Goal: Task Accomplishment & Management: Use online tool/utility

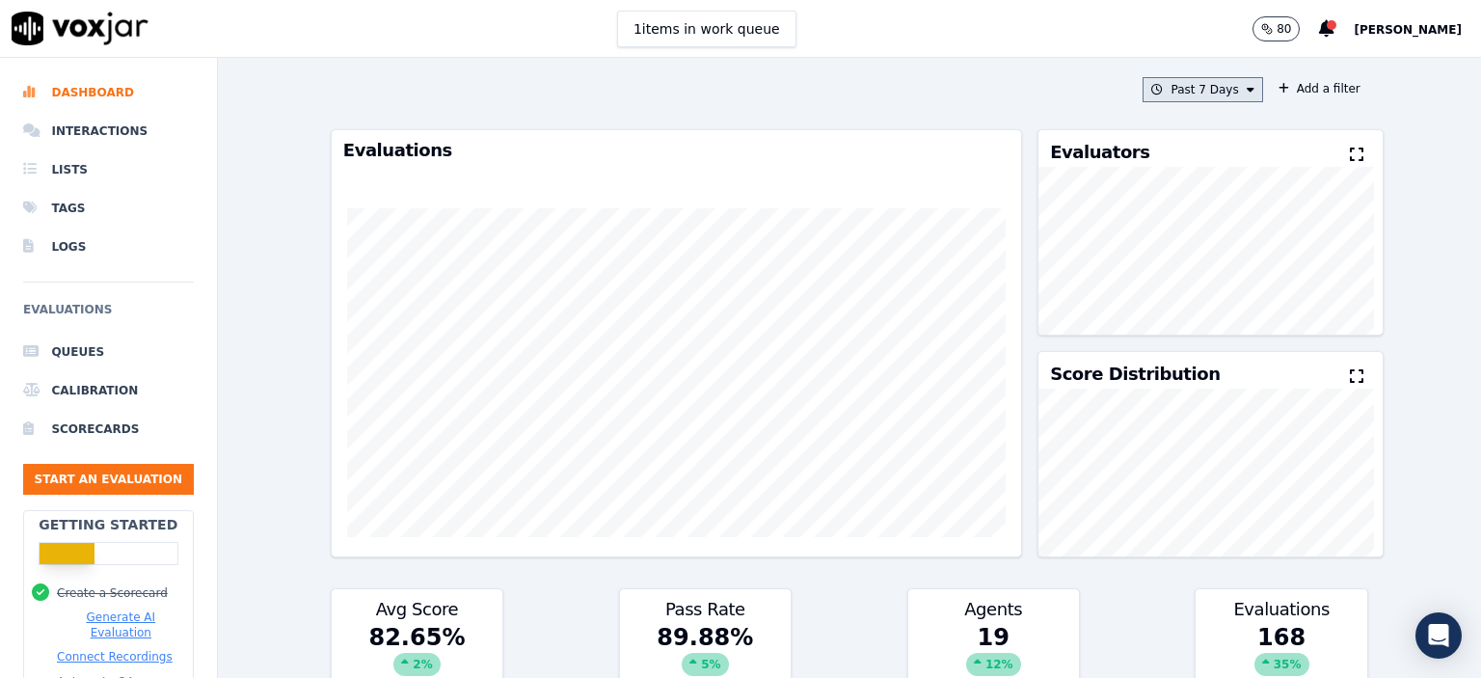
click at [1151, 92] on button "Past 7 Days" at bounding box center [1203, 89] width 120 height 25
click at [1175, 146] on div "[DATE]" at bounding box center [1195, 148] width 40 height 15
click at [1215, 316] on button "Add" at bounding box center [1234, 311] width 38 height 31
click at [1193, 86] on button "[DATE]" at bounding box center [1218, 89] width 92 height 25
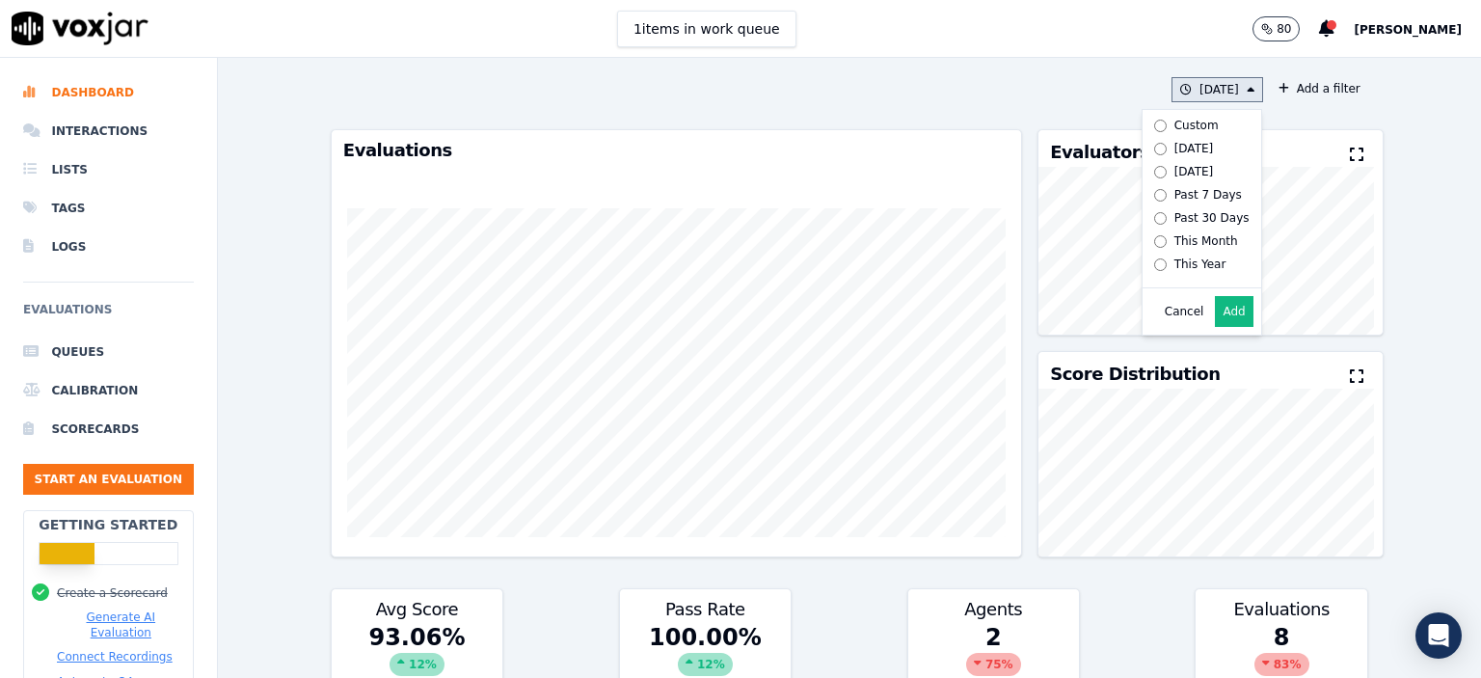
click at [1175, 192] on div "Past 7 Days" at bounding box center [1209, 194] width 68 height 15
click at [1215, 327] on button "Add" at bounding box center [1234, 311] width 38 height 31
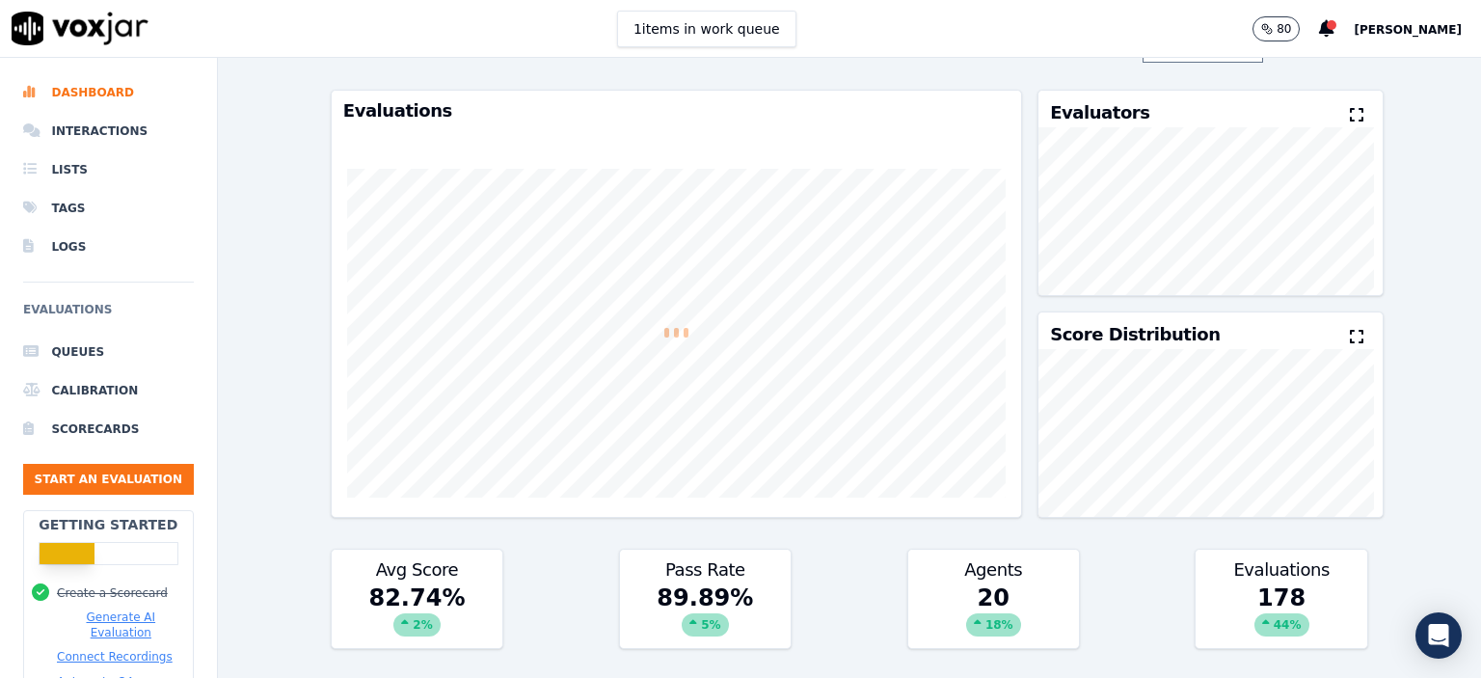
scroll to position [17, 0]
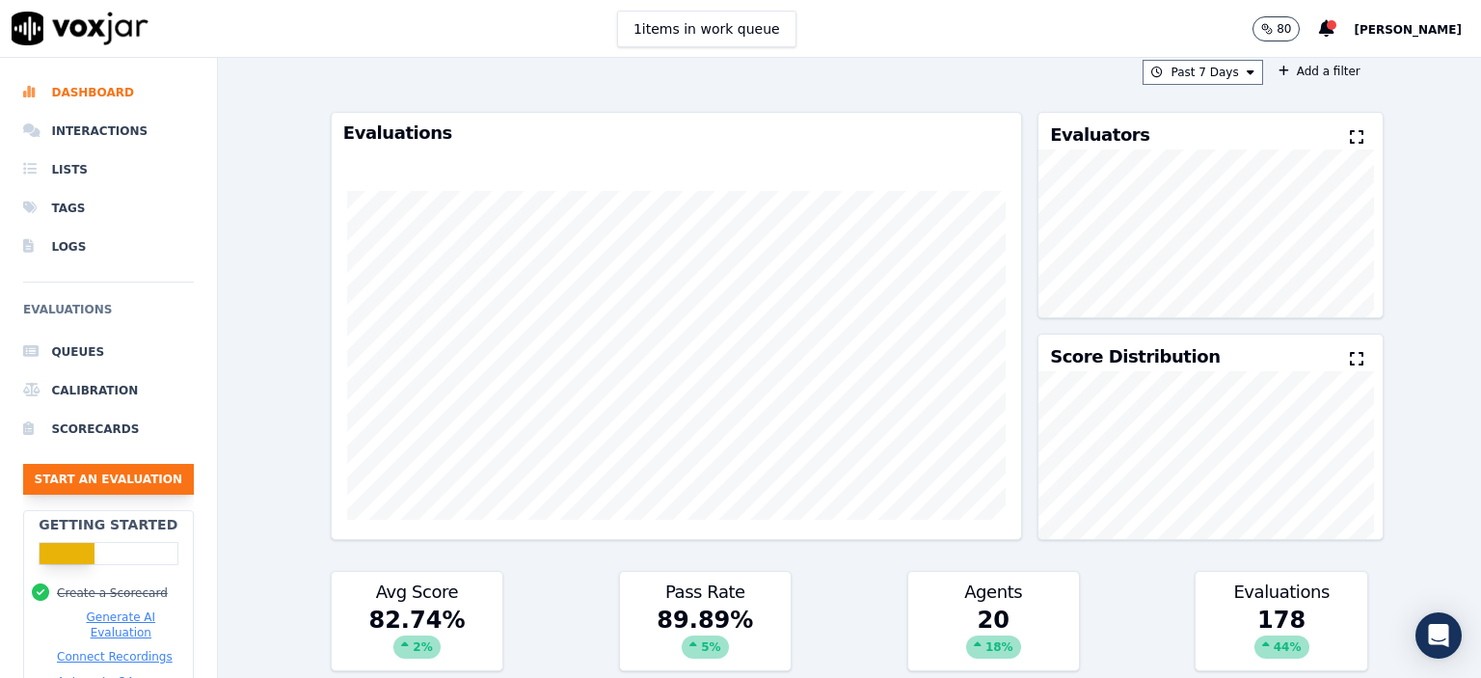
click at [170, 477] on button "Start an Evaluation" at bounding box center [108, 479] width 171 height 31
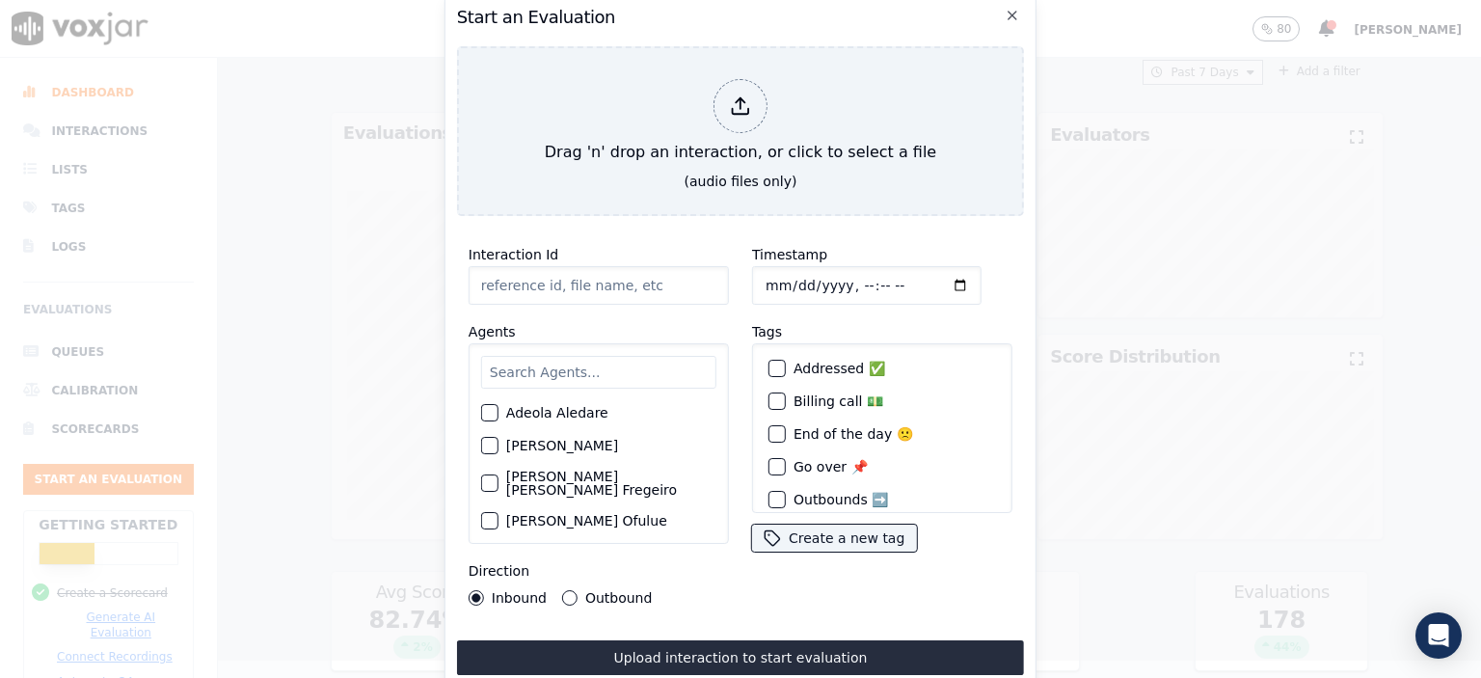
click at [630, 277] on input "Interaction Id" at bounding box center [599, 285] width 260 height 39
paste input "356580336"
type input "356580336"
click at [842, 279] on input "Timestamp" at bounding box center [867, 285] width 230 height 39
click at [858, 285] on input "Timestamp" at bounding box center [867, 285] width 230 height 39
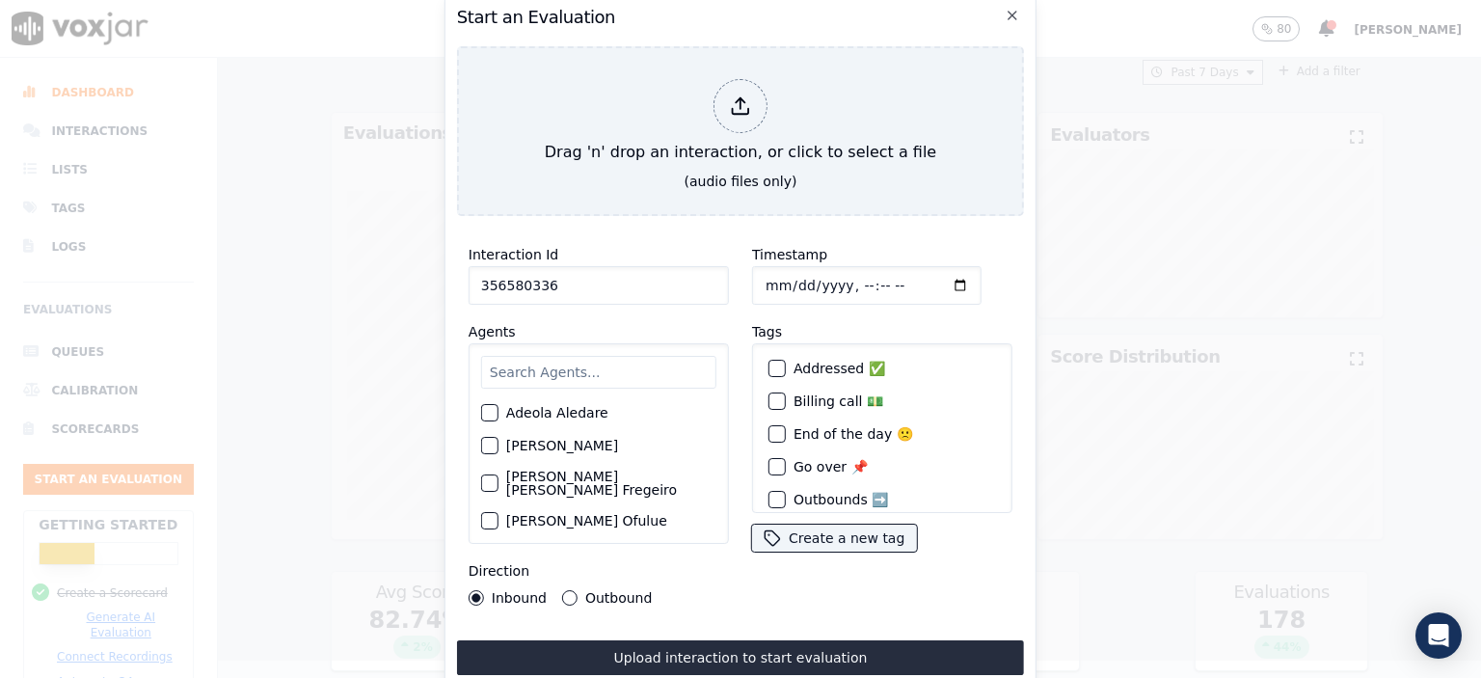
click at [862, 280] on input "Timestamp" at bounding box center [867, 285] width 230 height 39
click at [859, 278] on input "Timestamp" at bounding box center [867, 285] width 230 height 39
type input "[DATE]T08:04"
click at [614, 374] on input "text" at bounding box center [598, 372] width 235 height 33
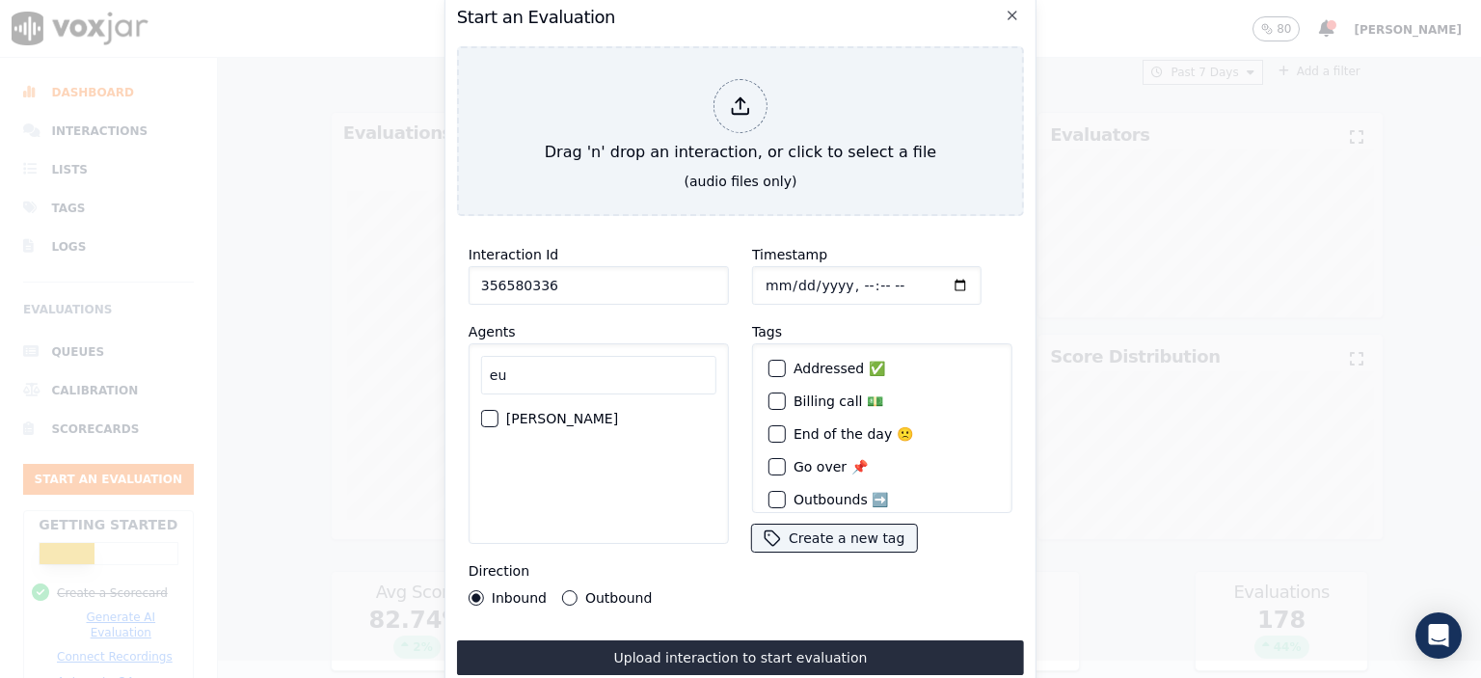
type input "eu"
click at [537, 412] on label "[PERSON_NAME]" at bounding box center [562, 419] width 112 height 14
click at [499, 411] on button "[PERSON_NAME]" at bounding box center [489, 418] width 17 height 17
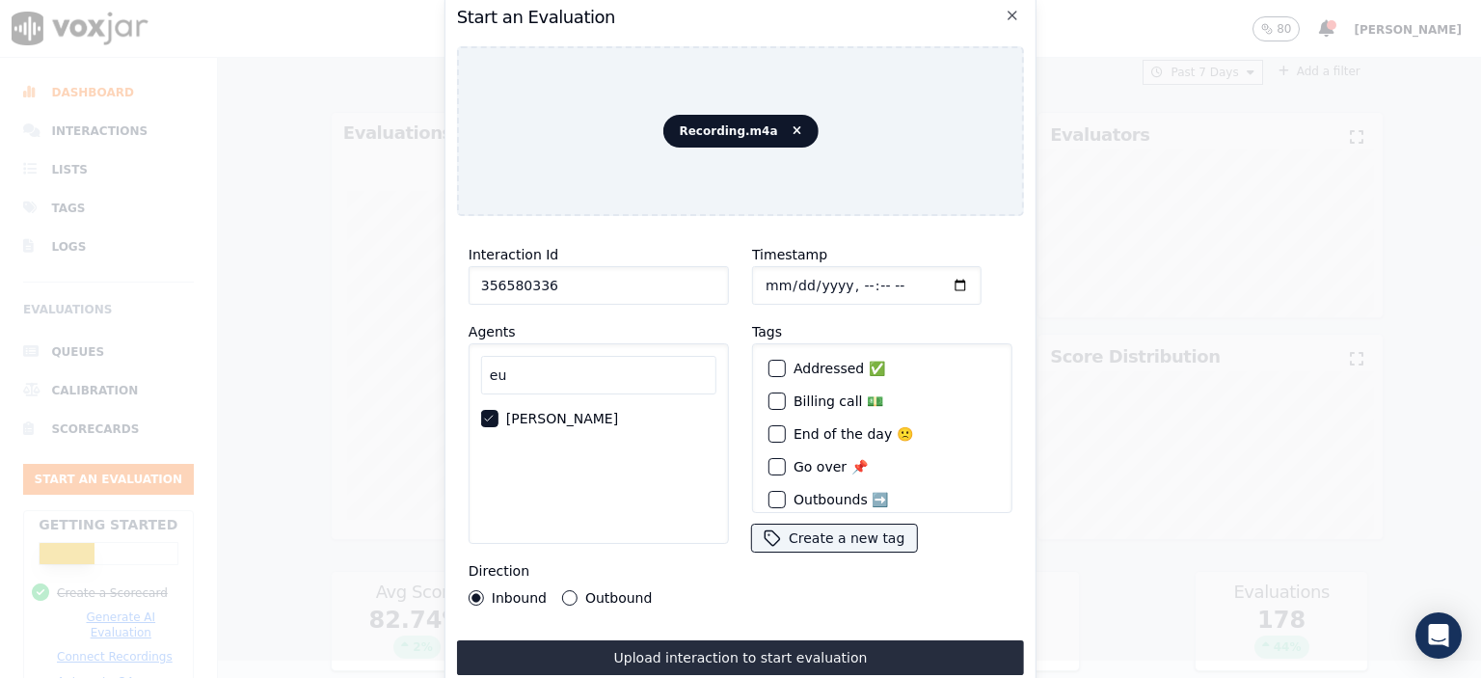
drag, startPoint x: 764, startPoint y: 659, endPoint x: 857, endPoint y: 631, distance: 97.6
click at [768, 657] on button "Upload interaction to start evaluation" at bounding box center [740, 657] width 567 height 35
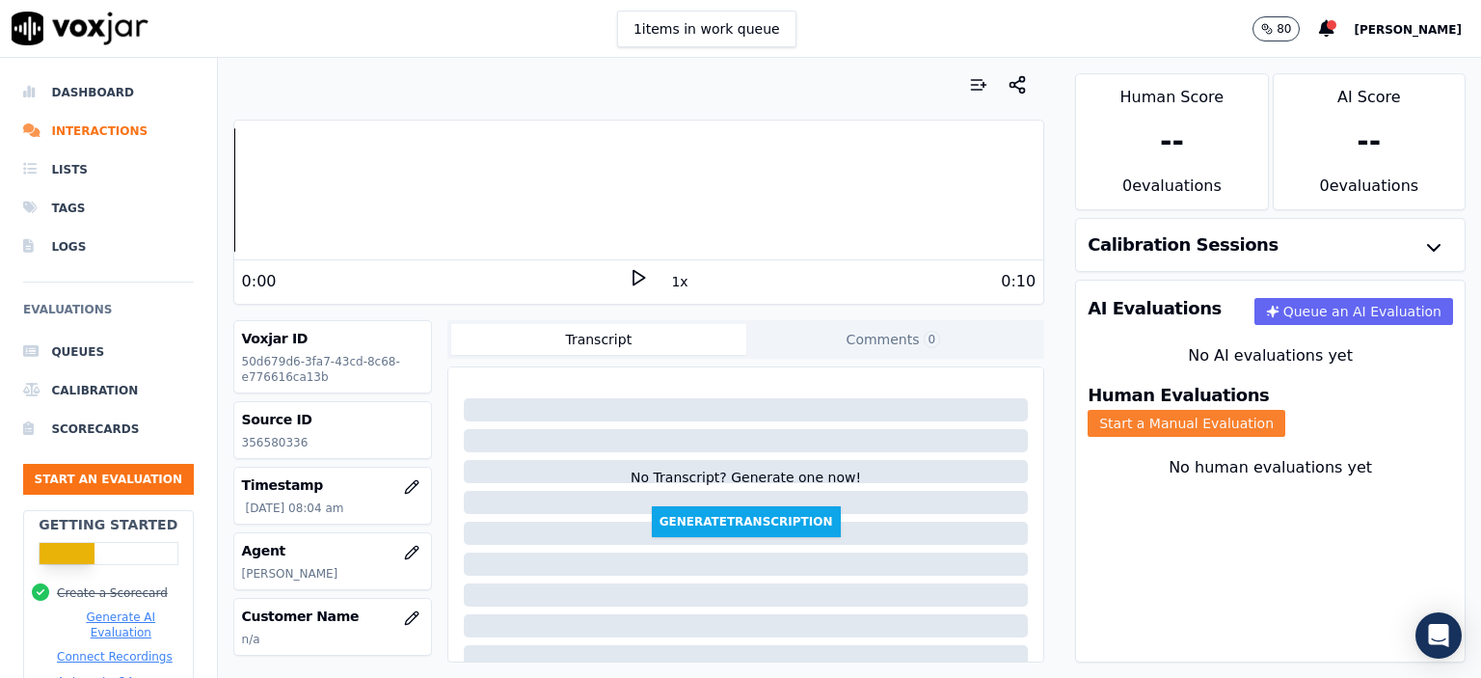
click at [1286, 410] on button "Start a Manual Evaluation" at bounding box center [1187, 423] width 198 height 27
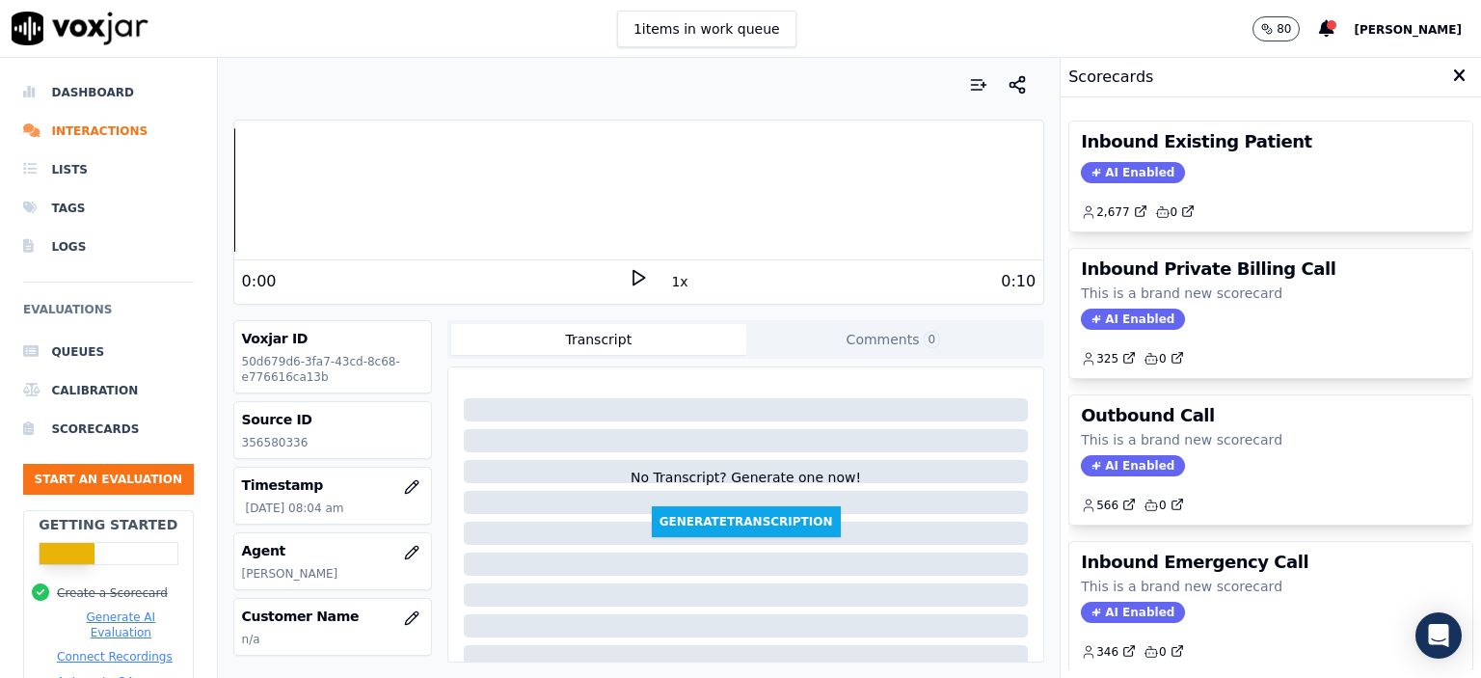
click at [1245, 182] on div "Inbound Existing Patient AI Enabled 2,677 0" at bounding box center [1270, 177] width 403 height 110
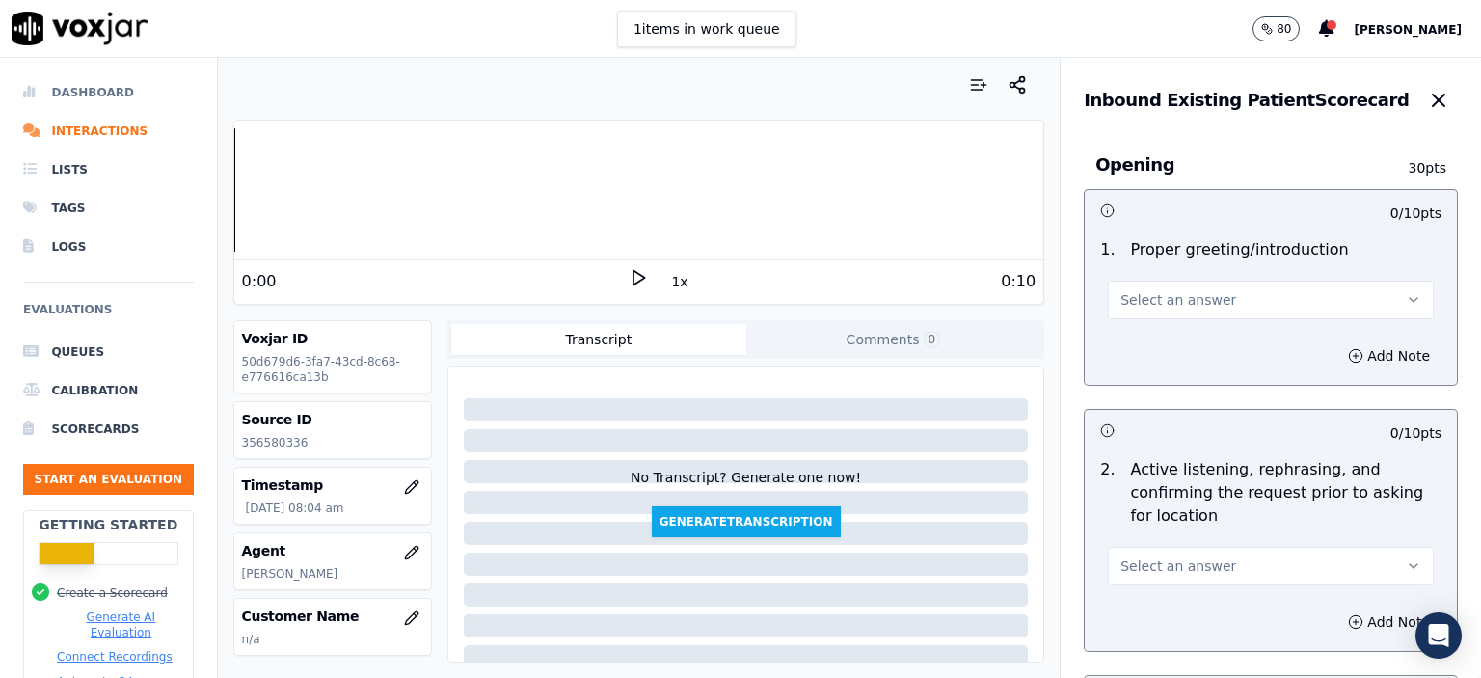
click at [54, 76] on li "Dashboard" at bounding box center [108, 92] width 171 height 39
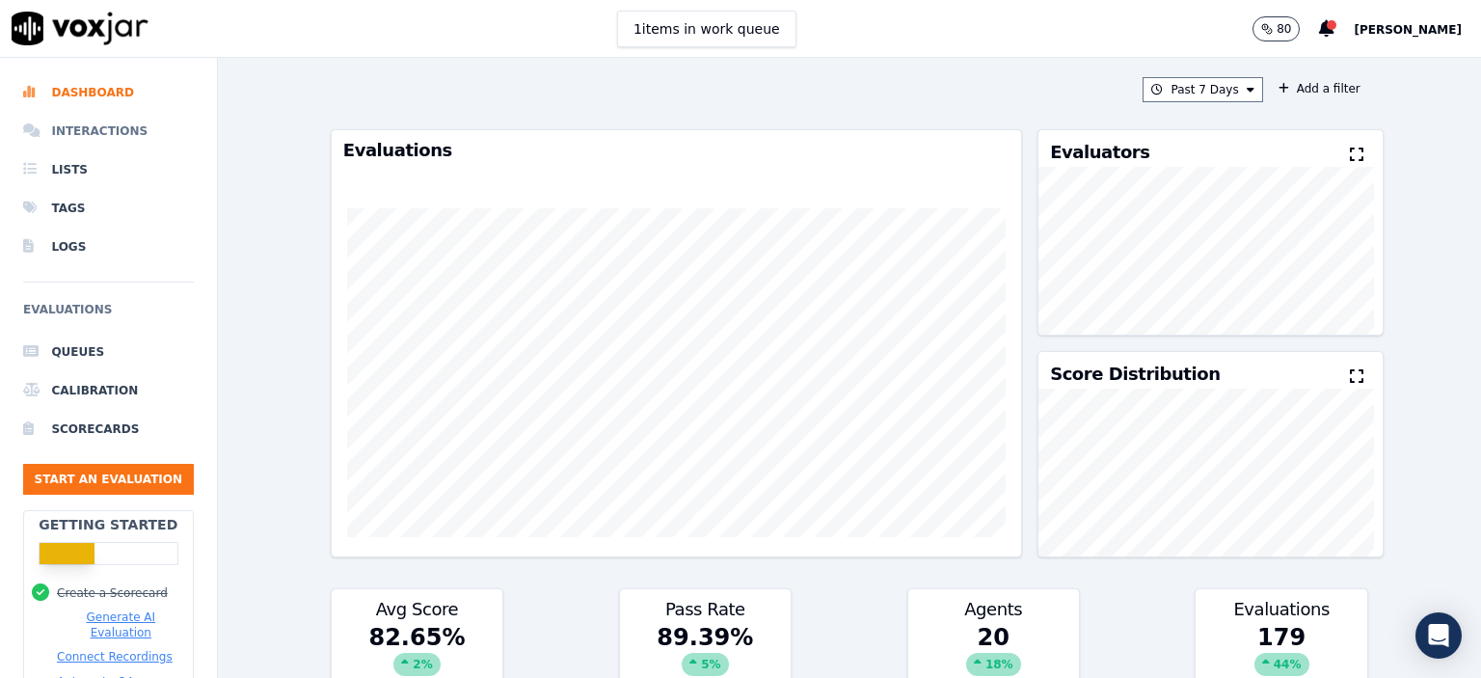
click at [93, 138] on li "Interactions" at bounding box center [108, 131] width 171 height 39
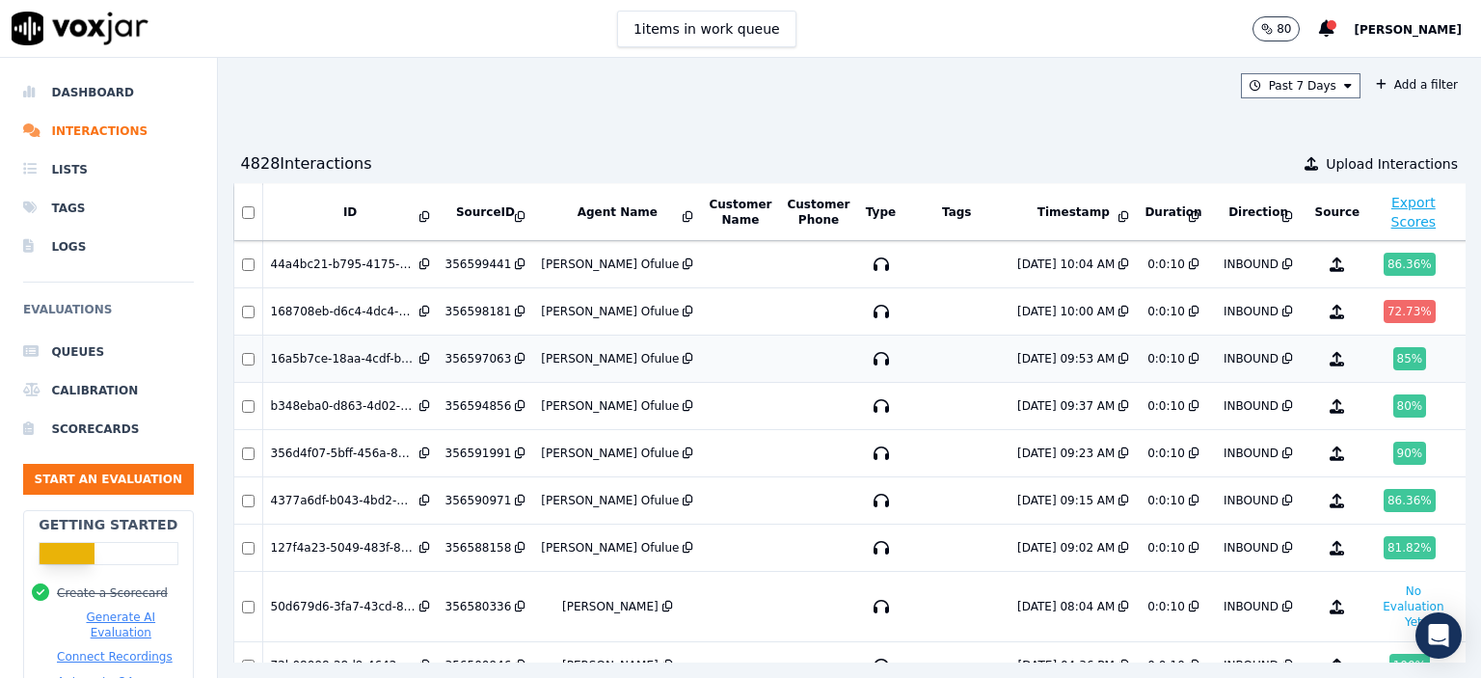
scroll to position [577, 0]
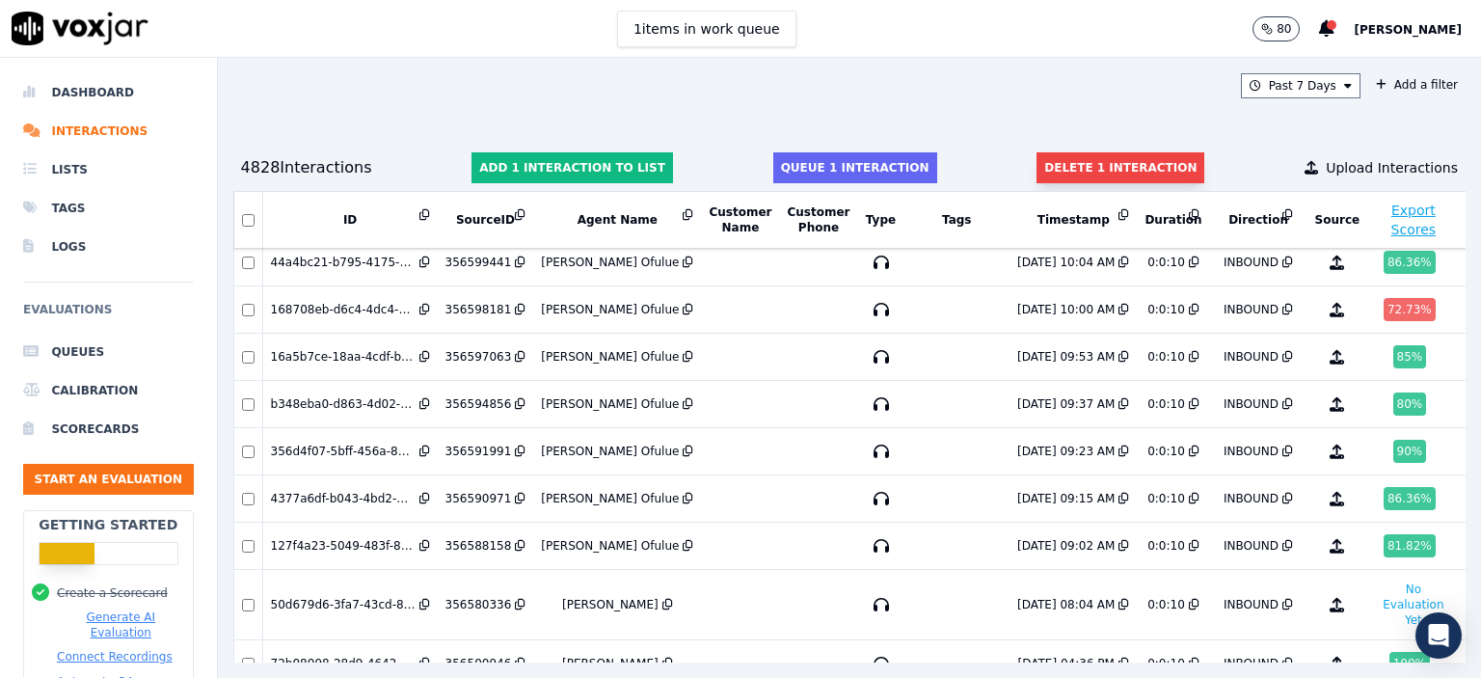
click at [1097, 157] on button "Delete 1 interaction" at bounding box center [1121, 167] width 168 height 31
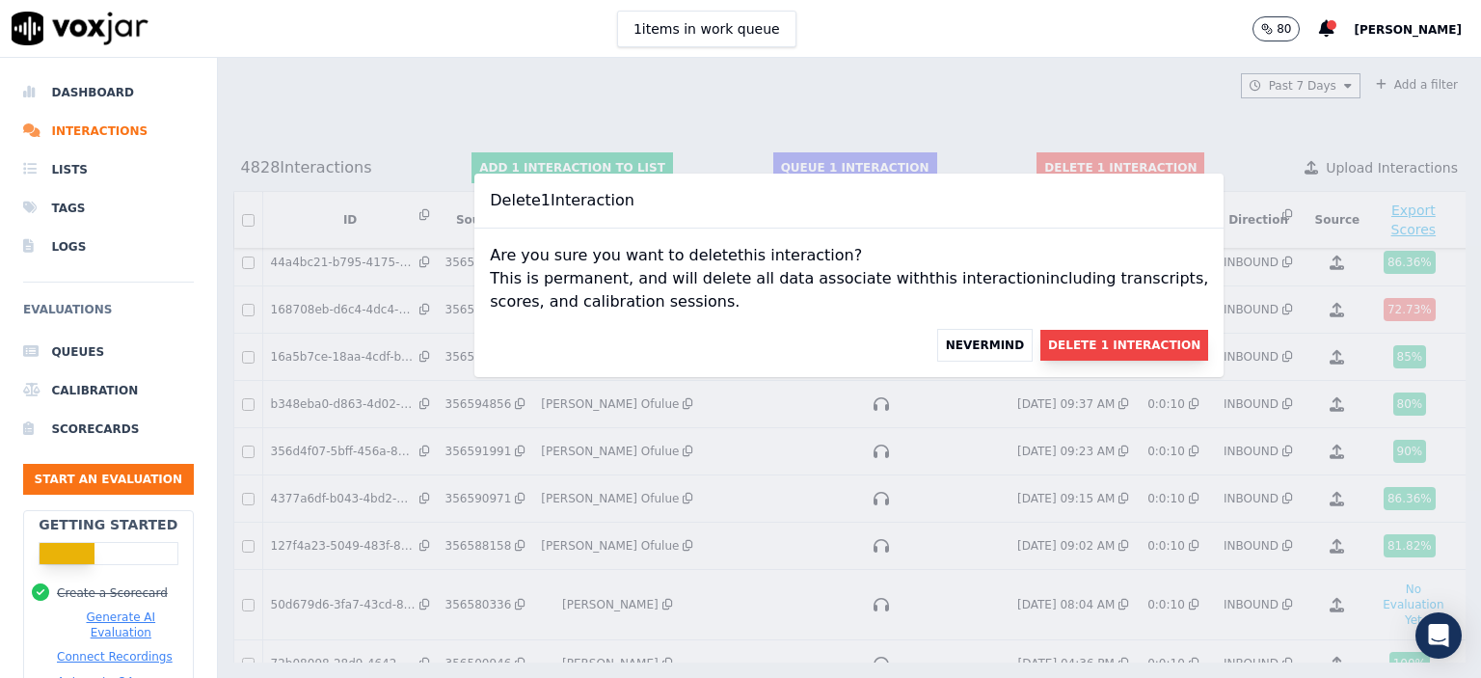
click at [1101, 353] on button "Delete 1 Interaction" at bounding box center [1125, 345] width 168 height 31
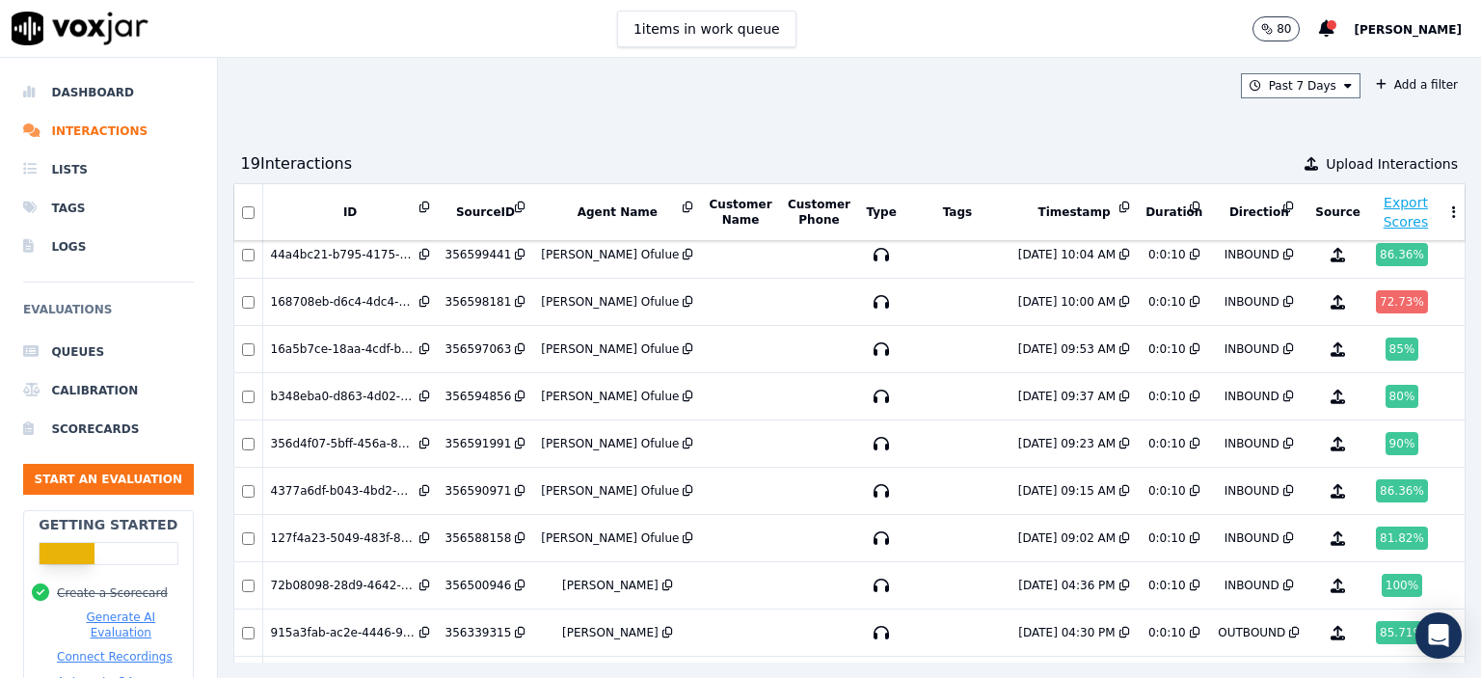
scroll to position [586, 0]
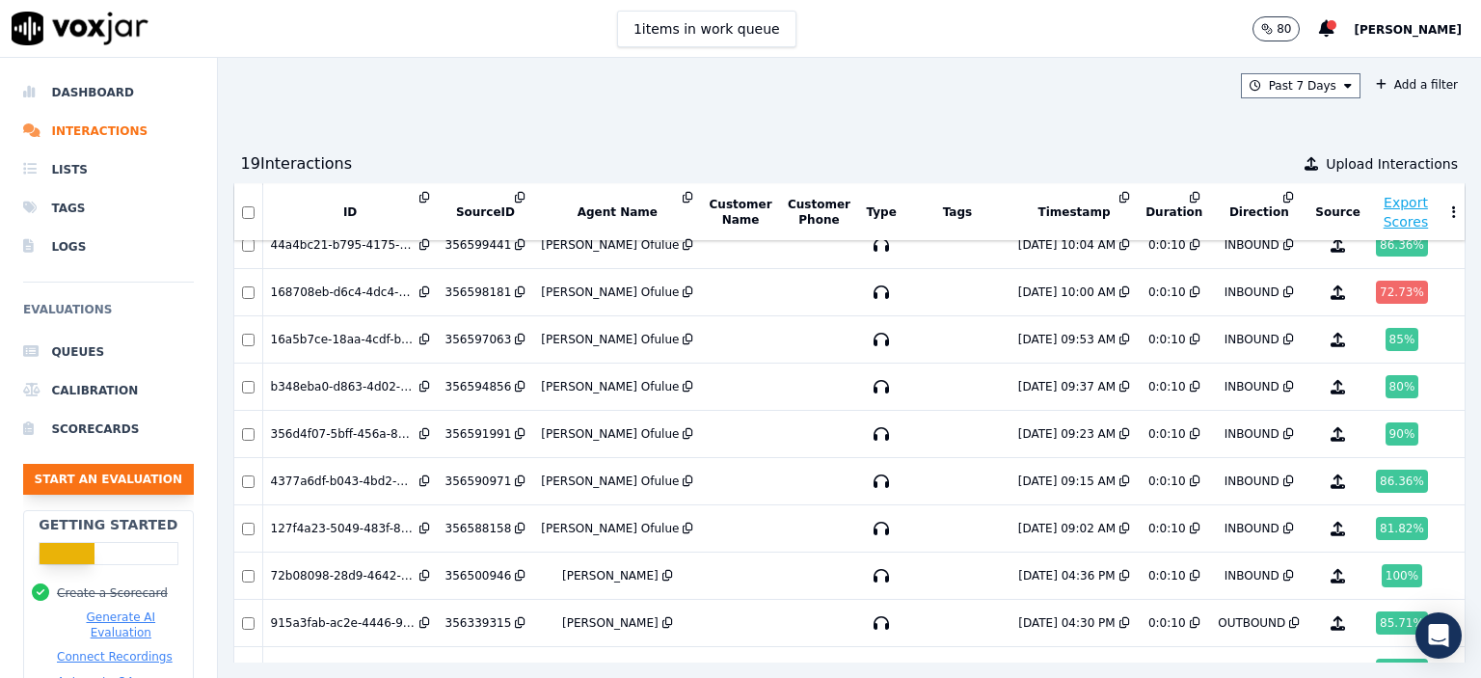
click at [116, 478] on button "Start an Evaluation" at bounding box center [108, 479] width 171 height 31
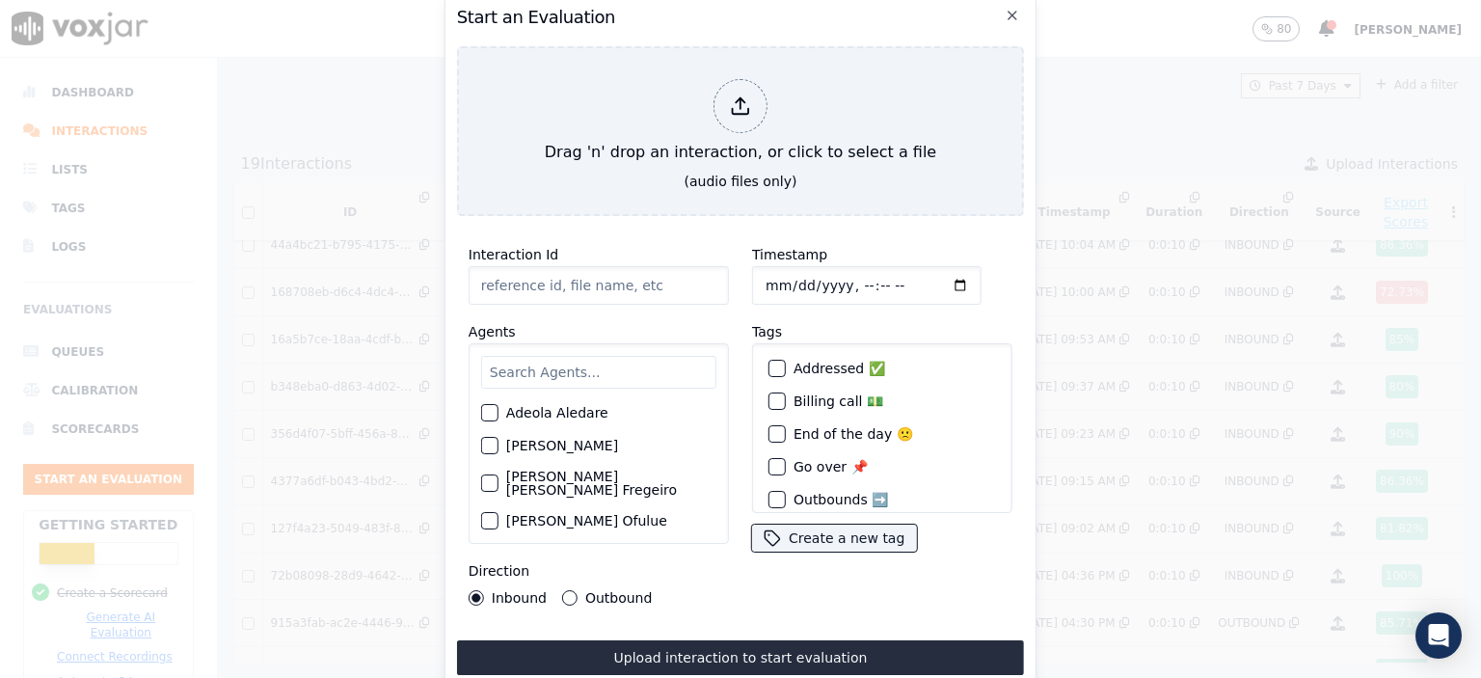
click at [520, 266] on input "Interaction Id" at bounding box center [599, 285] width 260 height 39
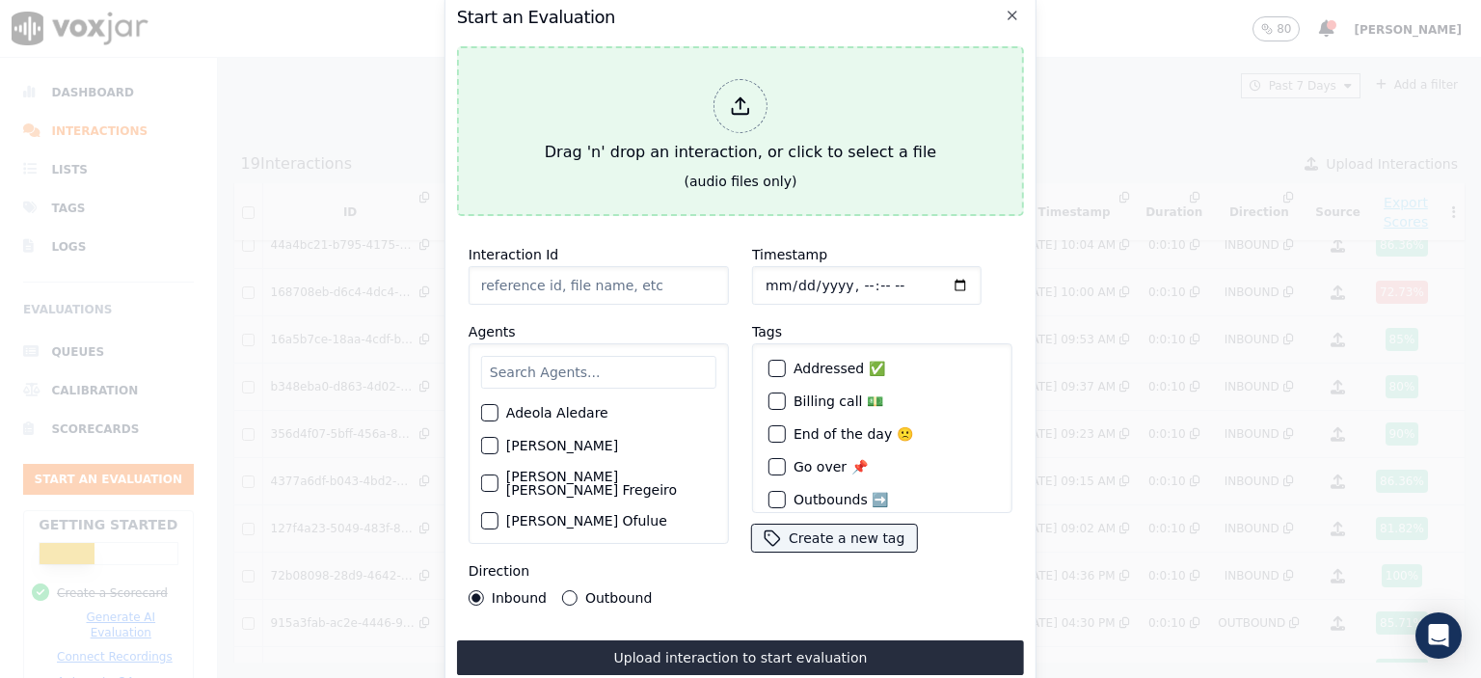
paste input "356585151"
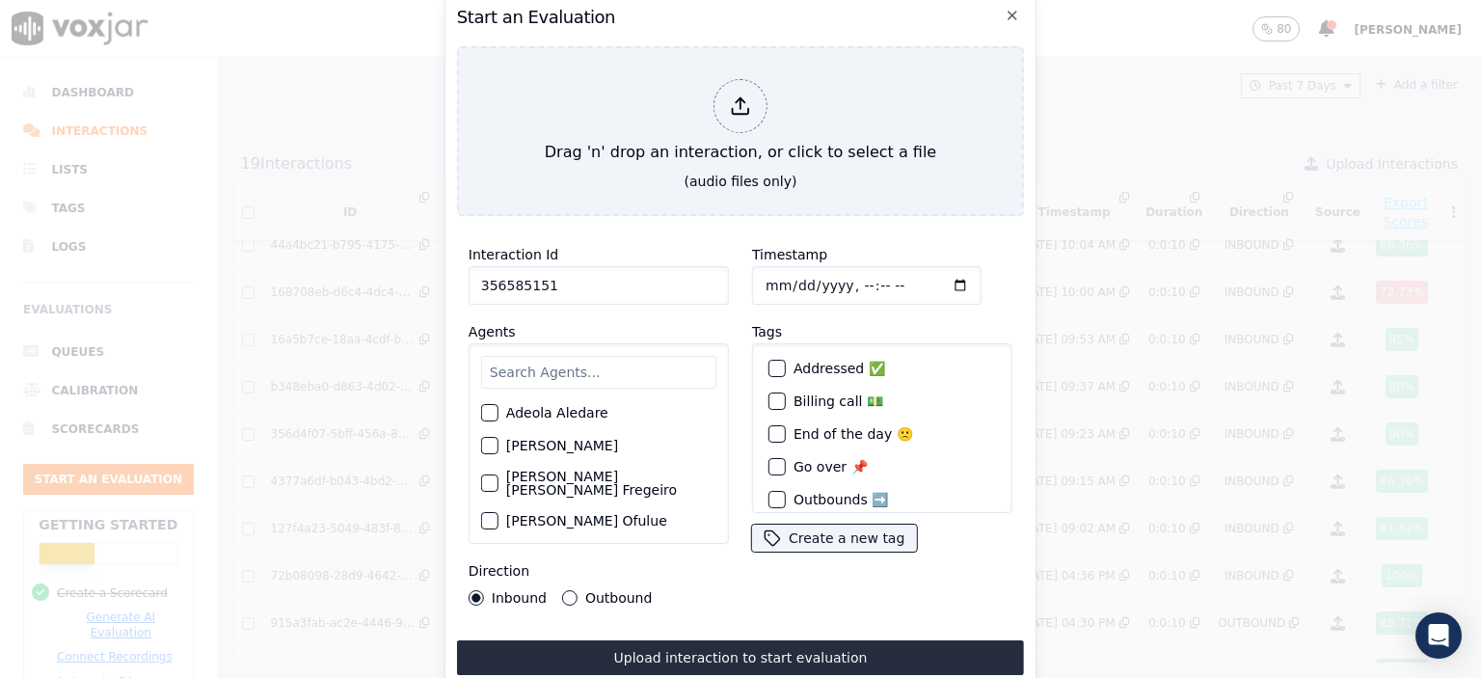
type input "356585151"
click at [842, 279] on input "Timestamp" at bounding box center [867, 285] width 230 height 39
type input "[DATE]T08:42"
click at [609, 356] on input "text" at bounding box center [598, 372] width 235 height 33
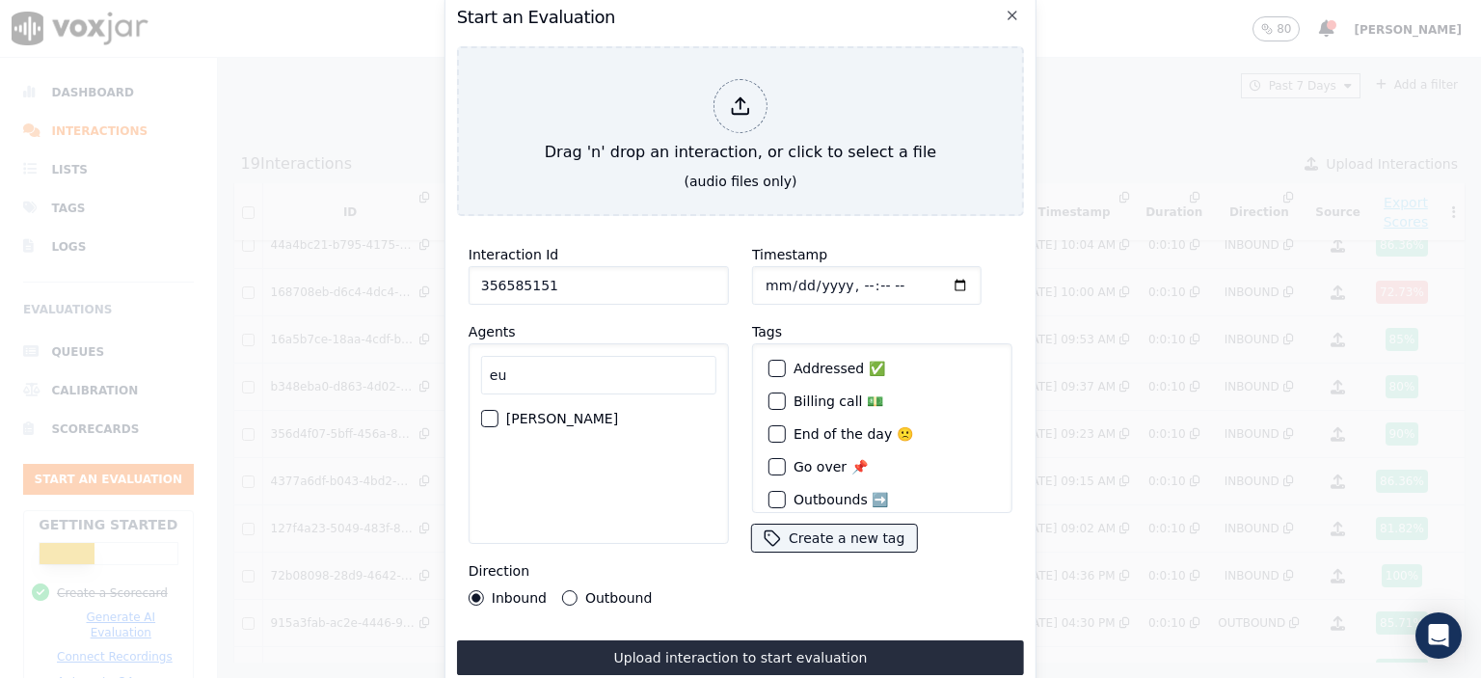
type input "eu"
click at [542, 412] on label "[PERSON_NAME]" at bounding box center [562, 419] width 112 height 14
click at [499, 412] on button "[PERSON_NAME]" at bounding box center [489, 418] width 17 height 17
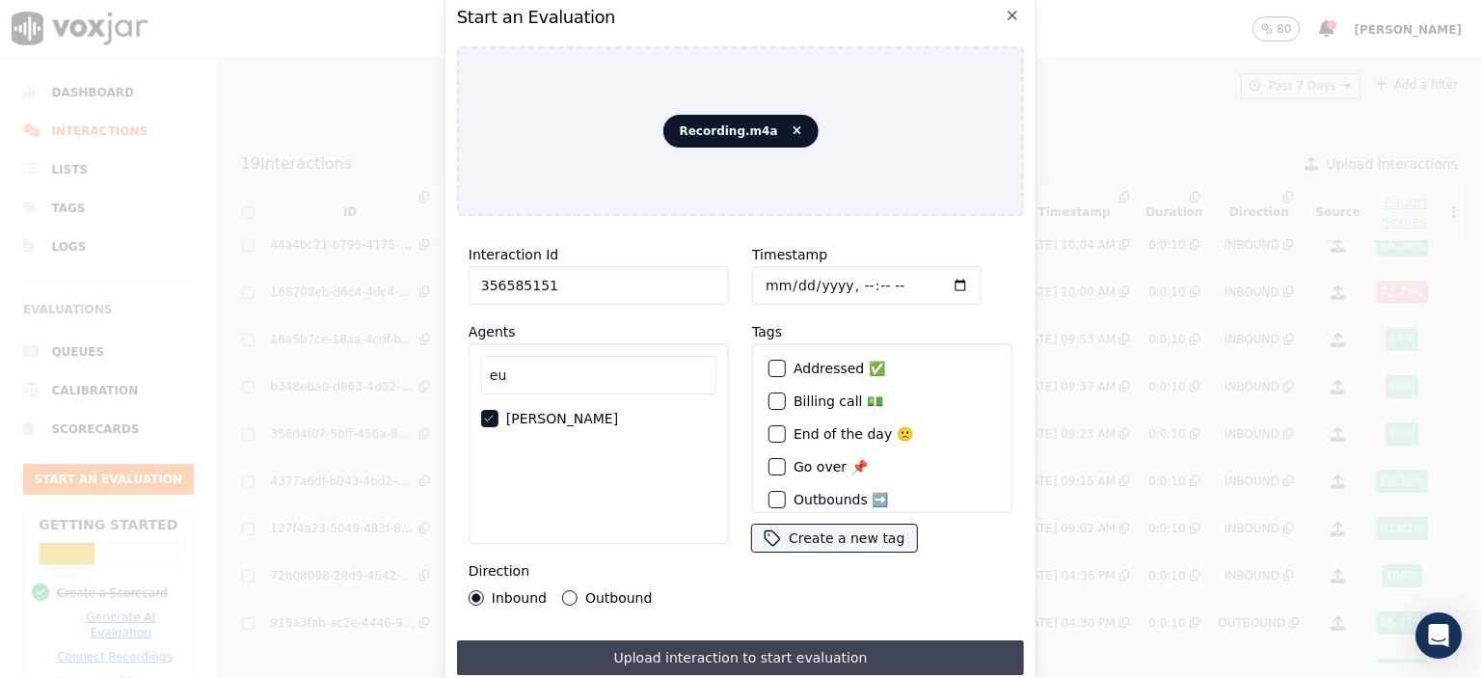
click at [834, 650] on button "Upload interaction to start evaluation" at bounding box center [740, 657] width 567 height 35
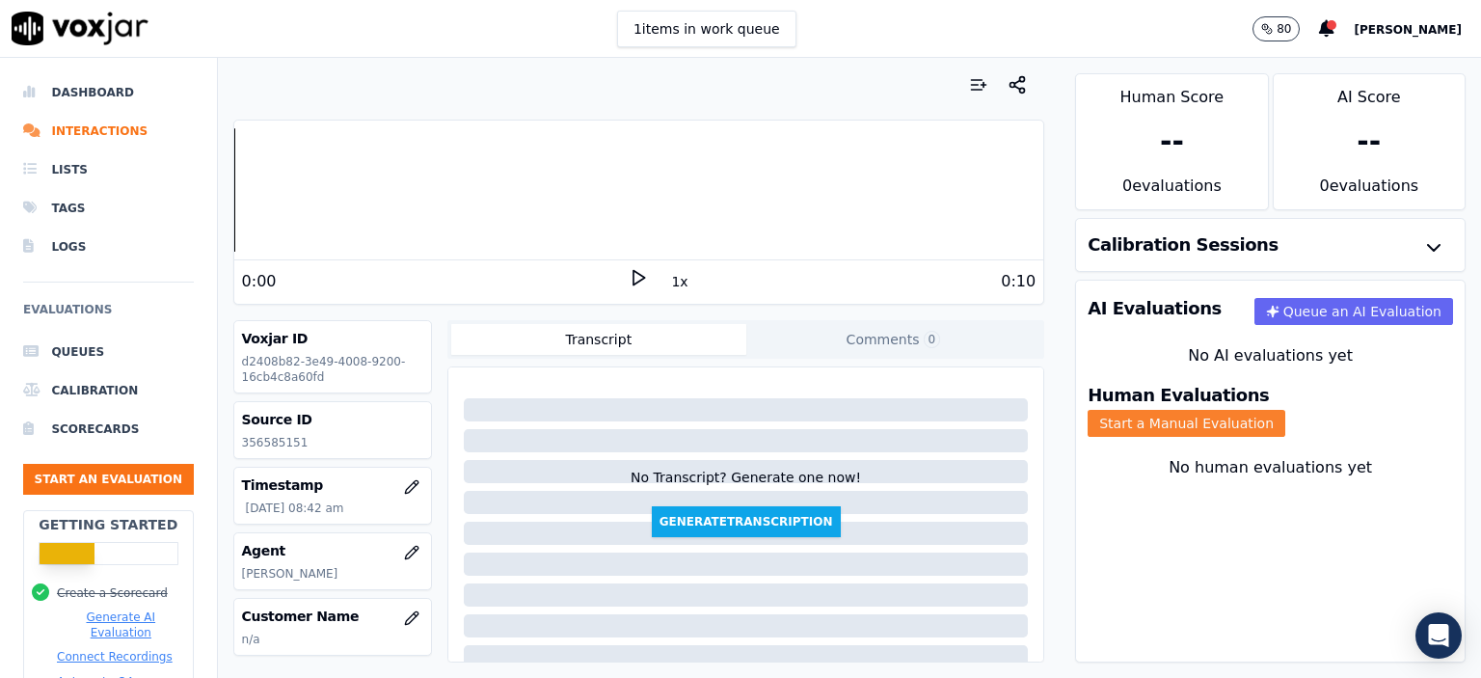
click at [1286, 410] on button "Start a Manual Evaluation" at bounding box center [1187, 423] width 198 height 27
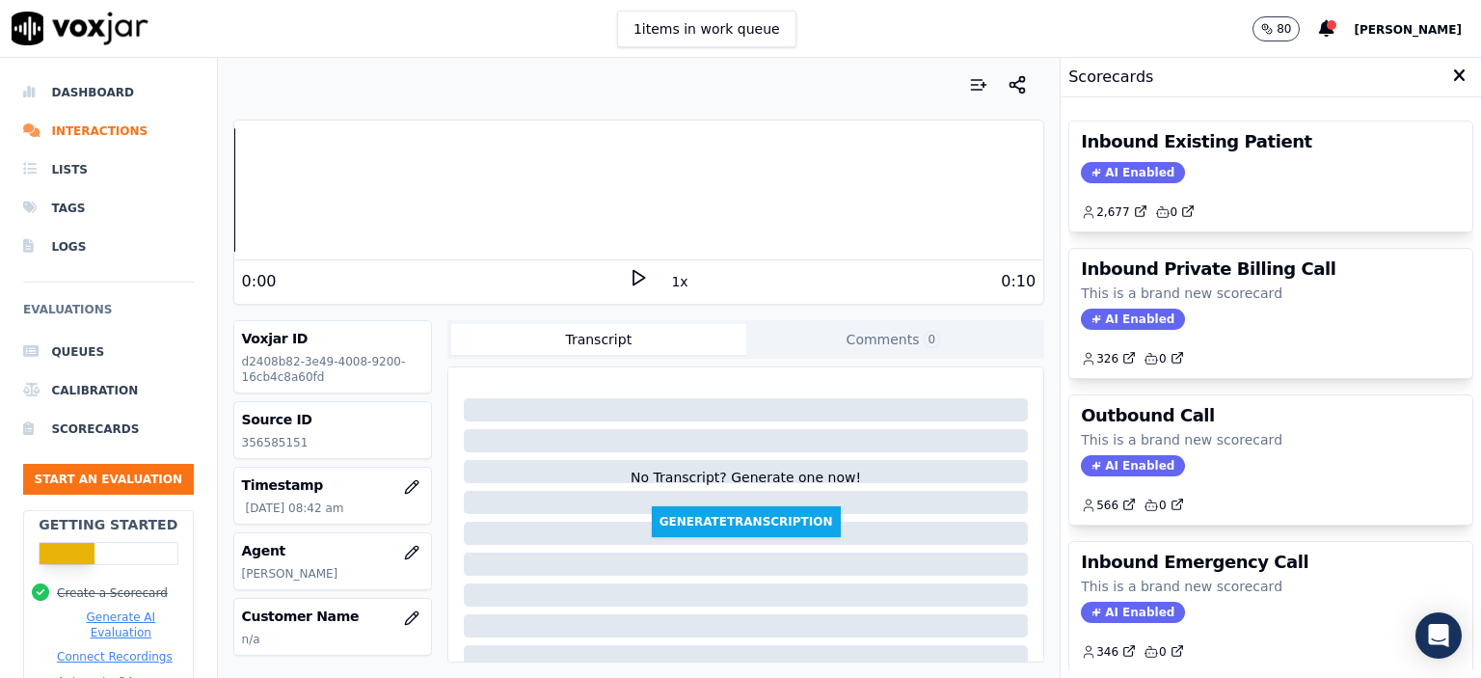
click at [1199, 180] on div "AI Enabled" at bounding box center [1271, 172] width 380 height 21
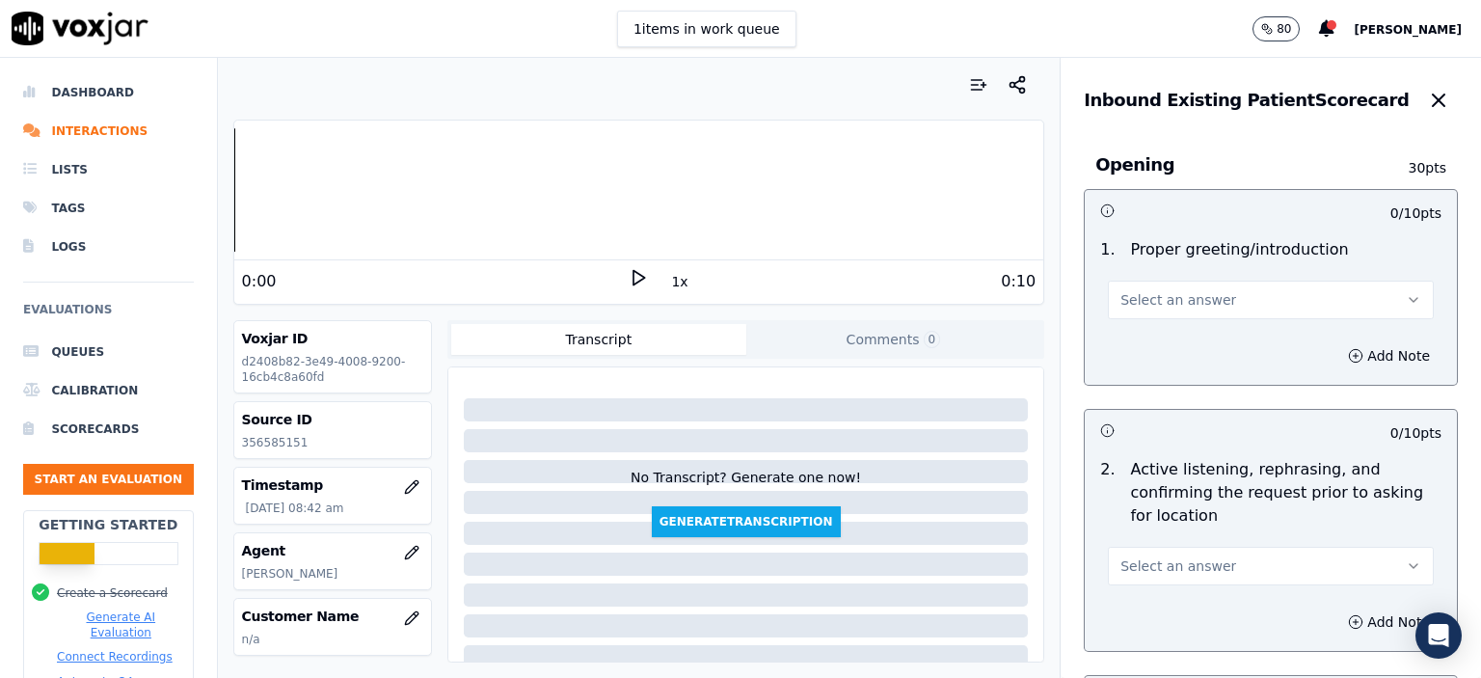
click at [1194, 305] on span "Select an answer" at bounding box center [1179, 299] width 116 height 19
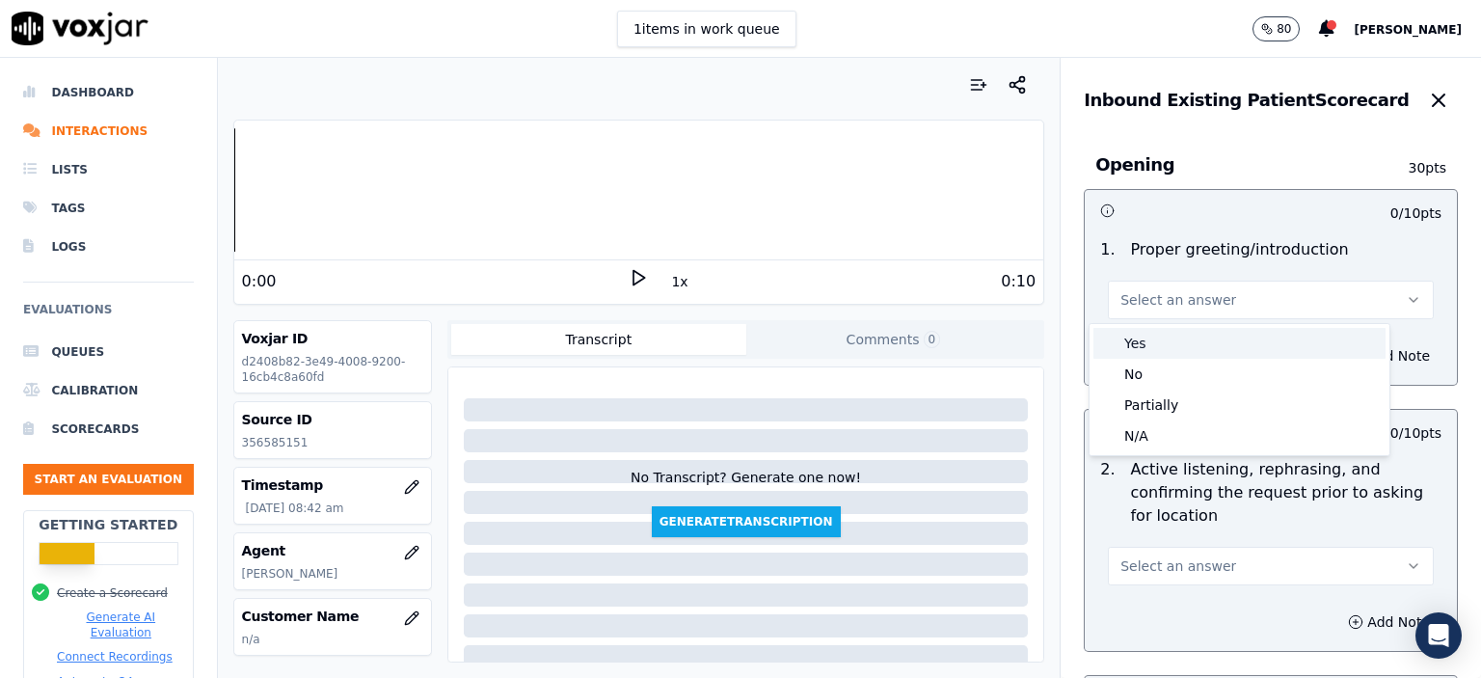
click at [1190, 349] on div "Yes" at bounding box center [1240, 343] width 292 height 31
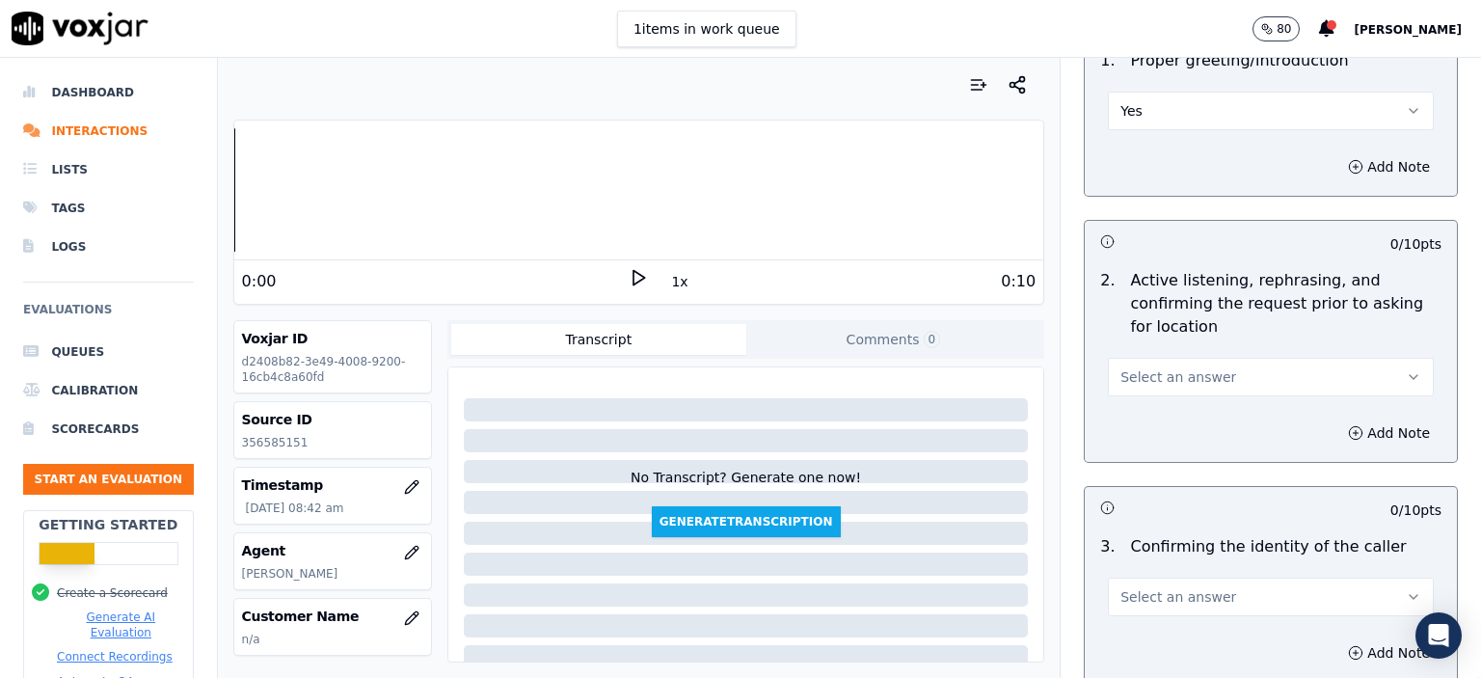
scroll to position [193, 0]
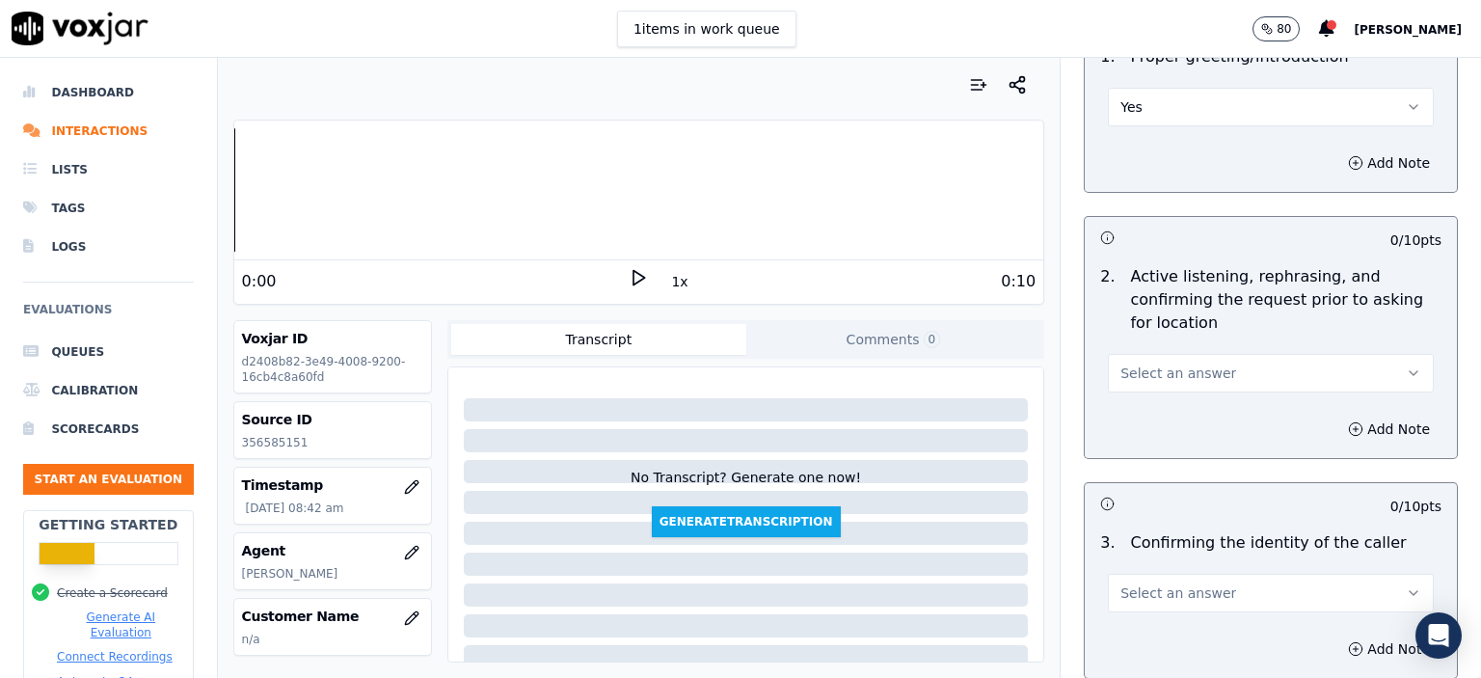
click at [1192, 376] on span "Select an answer" at bounding box center [1179, 373] width 116 height 19
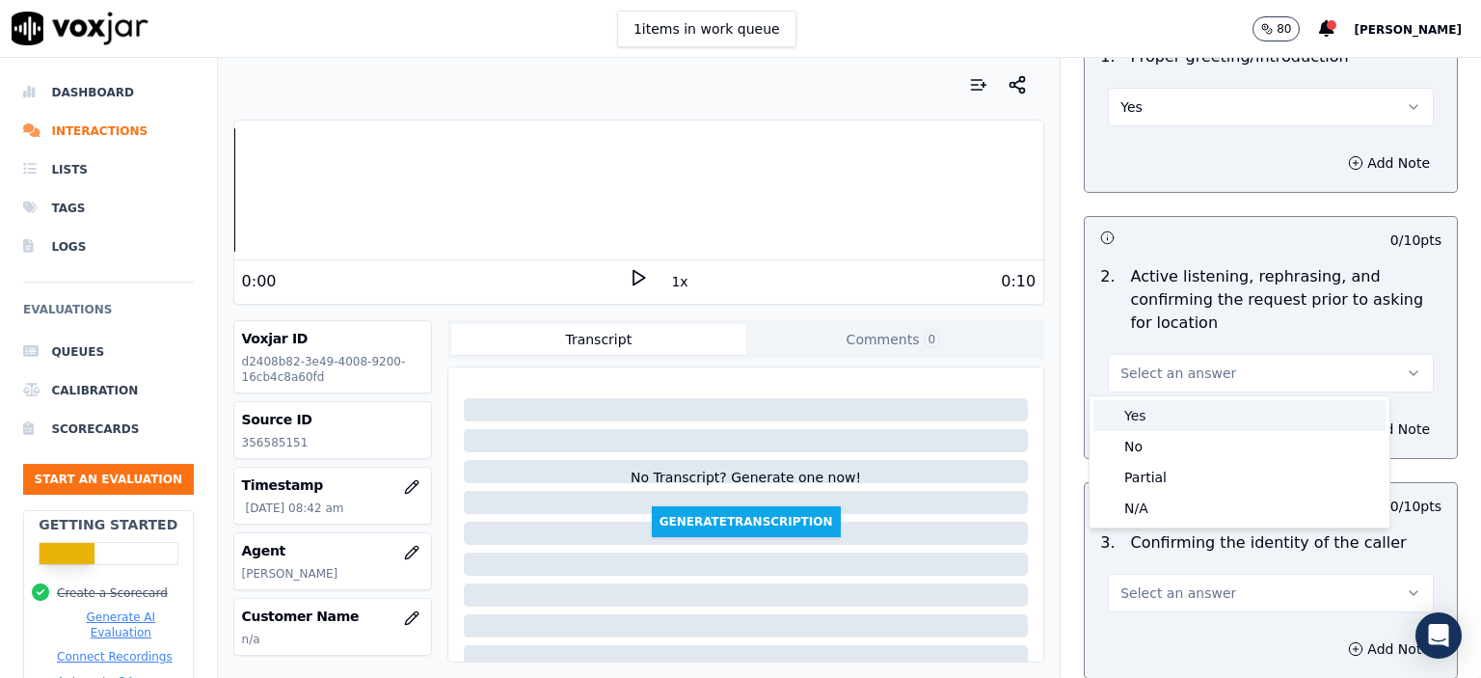
click at [1188, 417] on div "Yes" at bounding box center [1240, 415] width 292 height 31
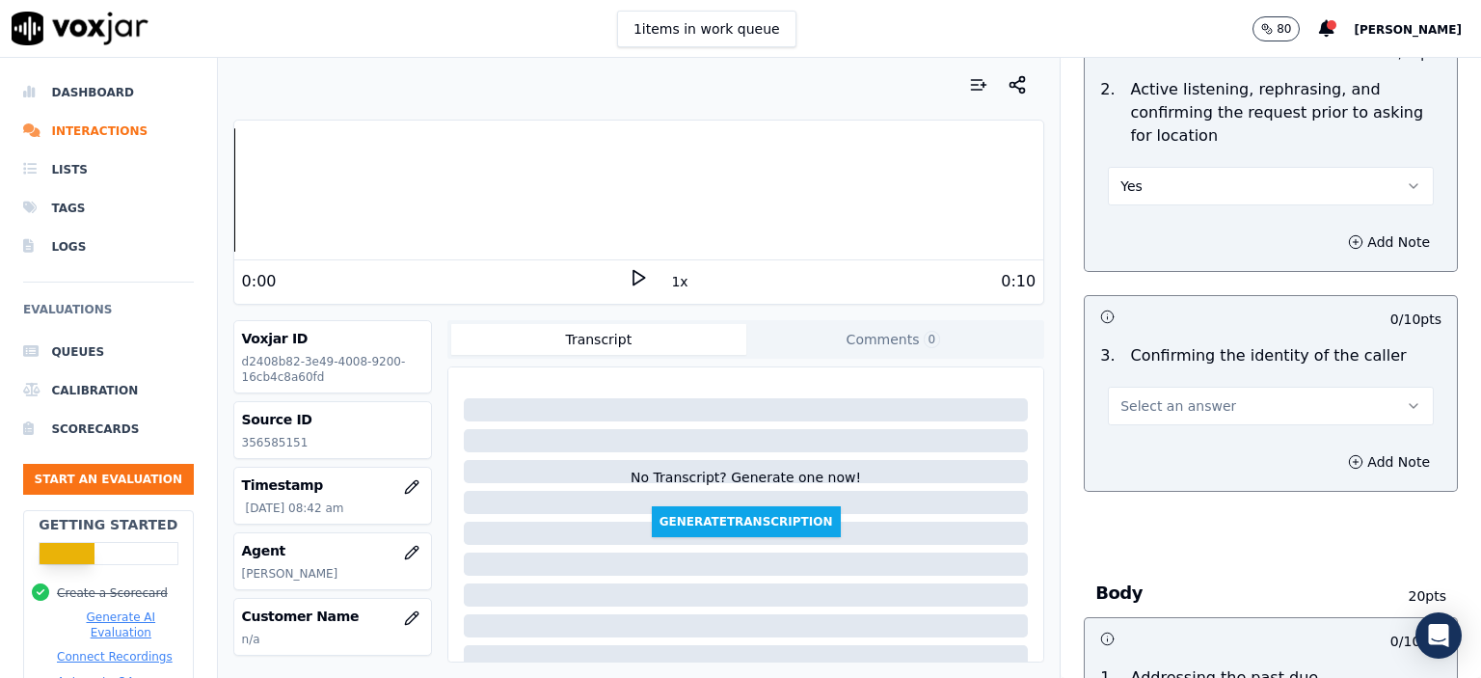
scroll to position [386, 0]
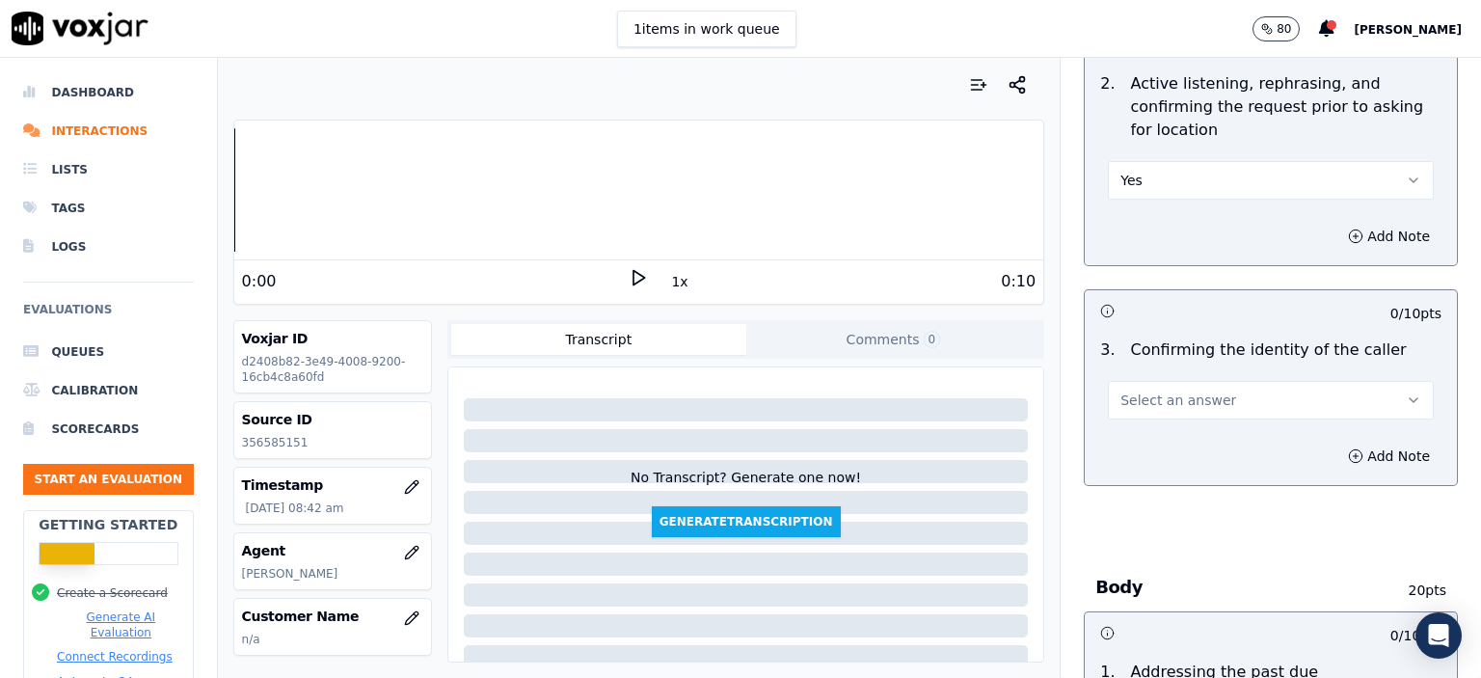
click at [1229, 385] on button "Select an answer" at bounding box center [1271, 400] width 326 height 39
click at [1231, 428] on div "Yes" at bounding box center [1240, 442] width 292 height 31
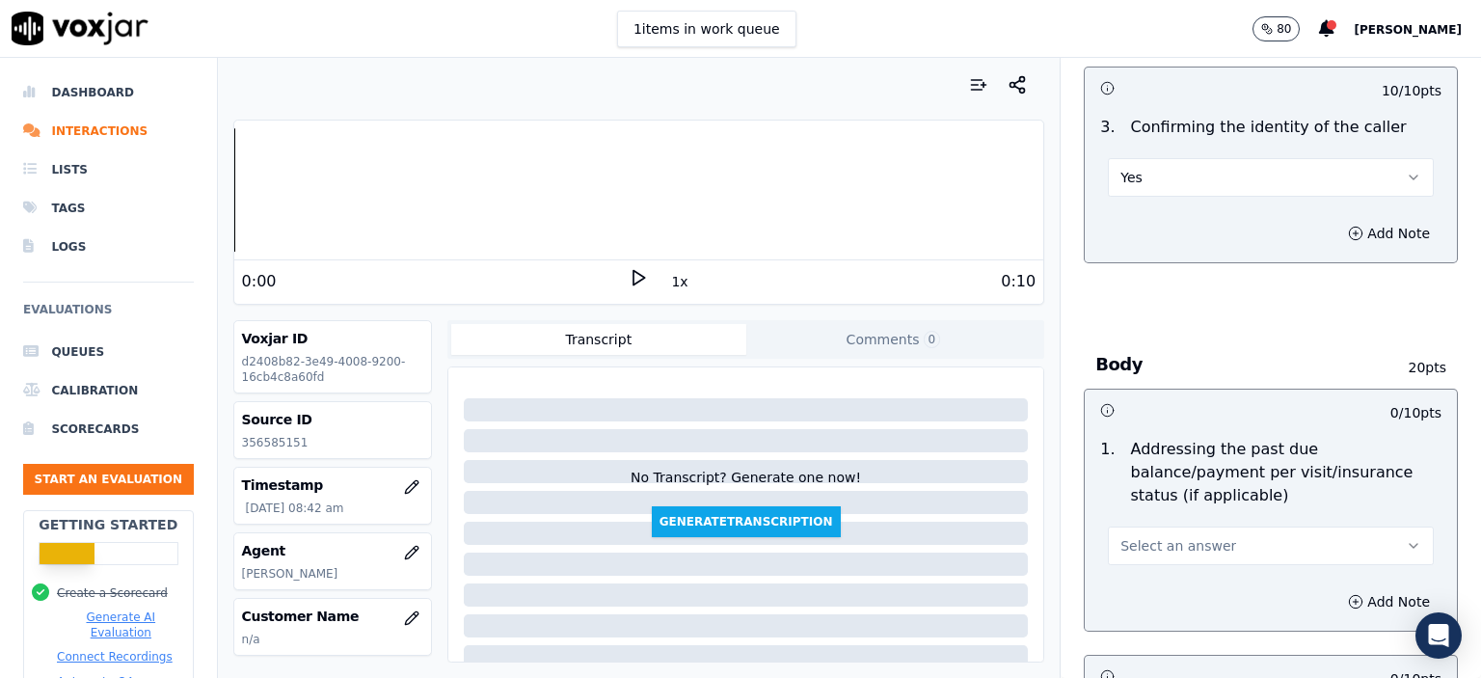
scroll to position [675, 0]
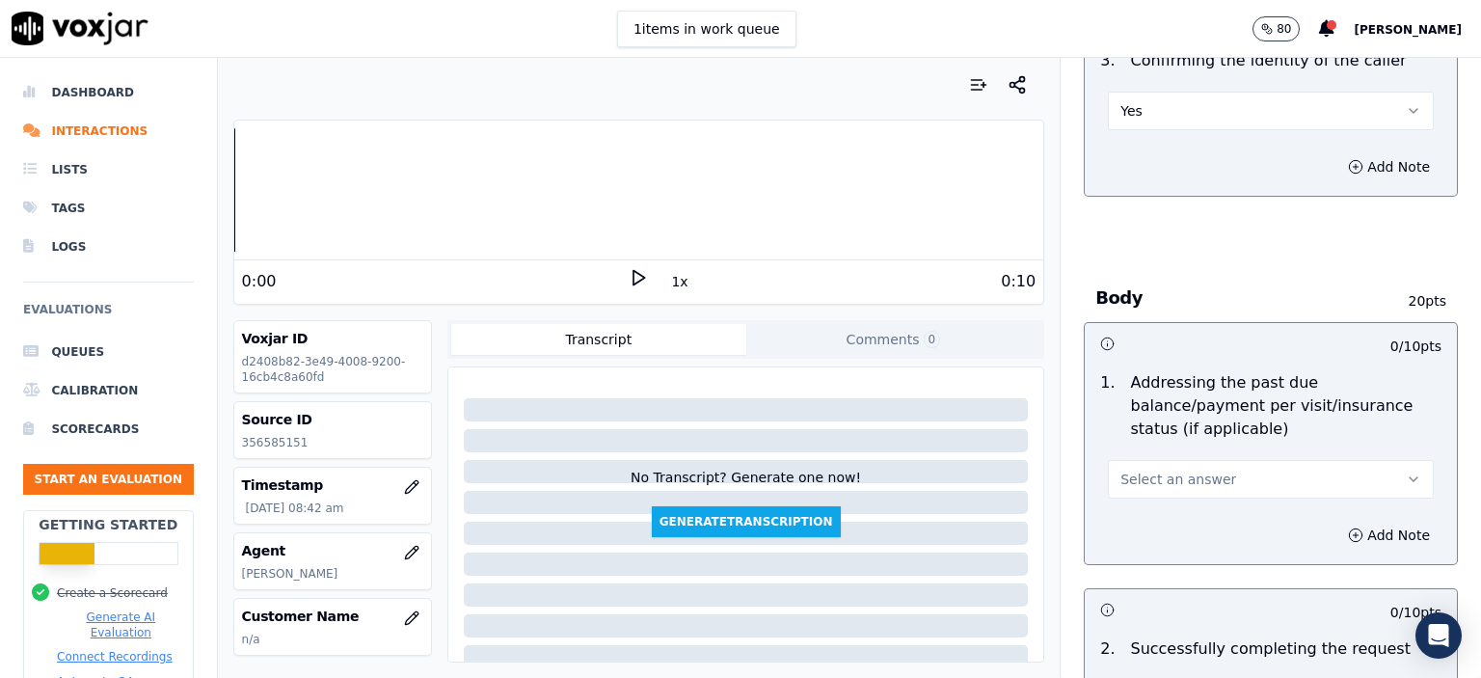
click at [1261, 460] on button "Select an answer" at bounding box center [1271, 479] width 326 height 39
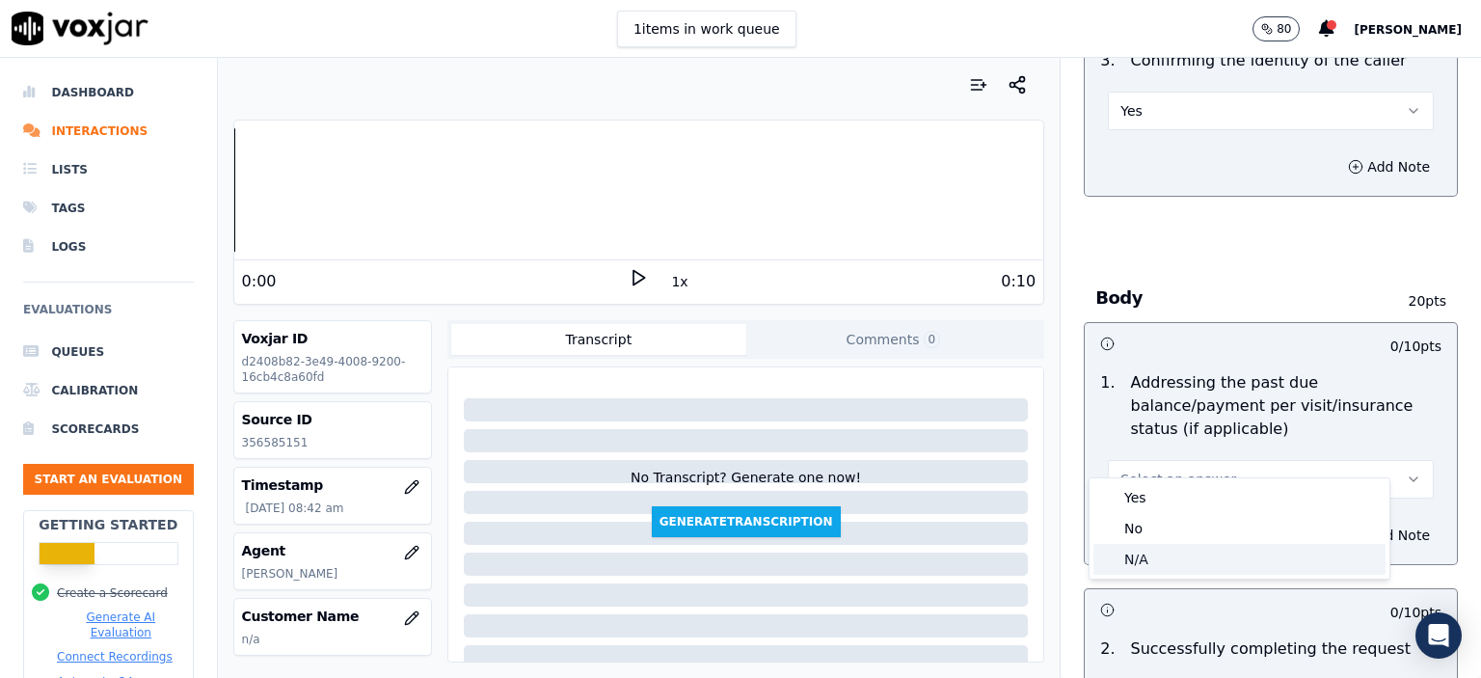
click at [1203, 562] on div "N/A" at bounding box center [1240, 559] width 292 height 31
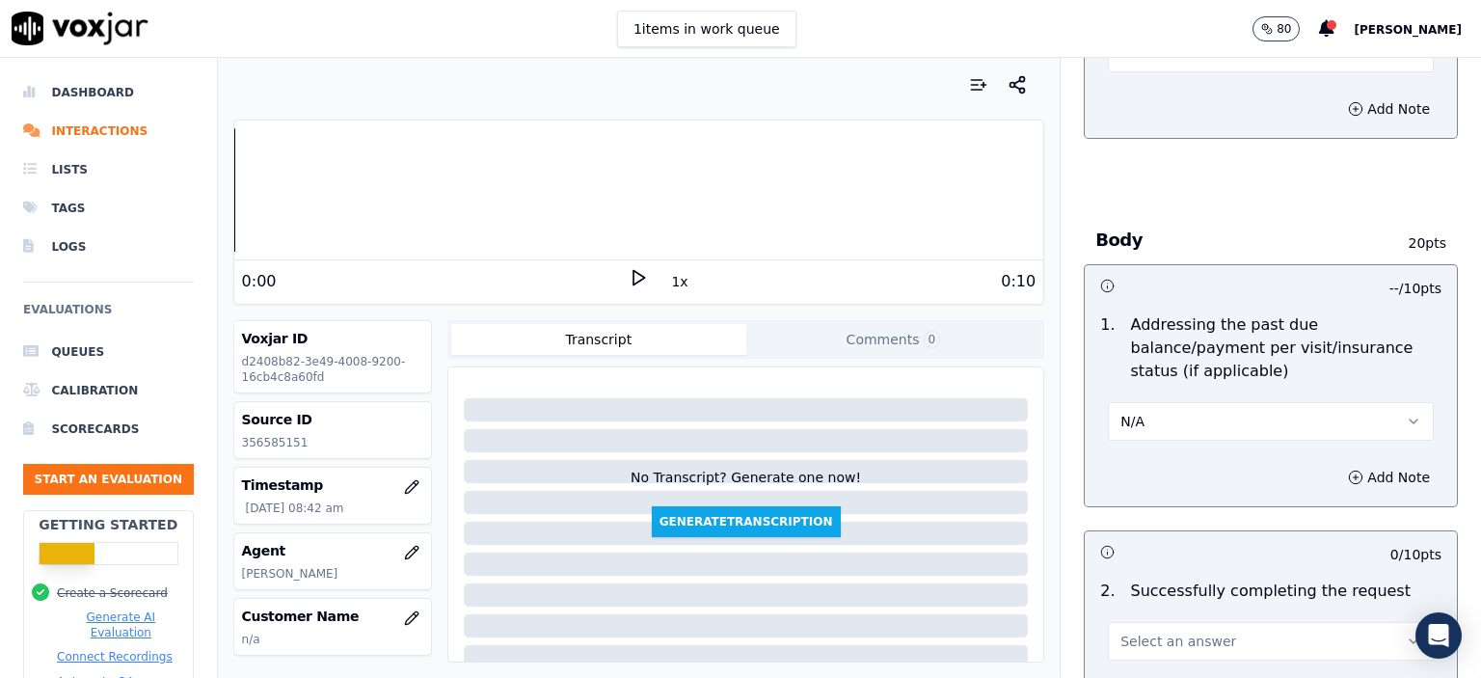
scroll to position [964, 0]
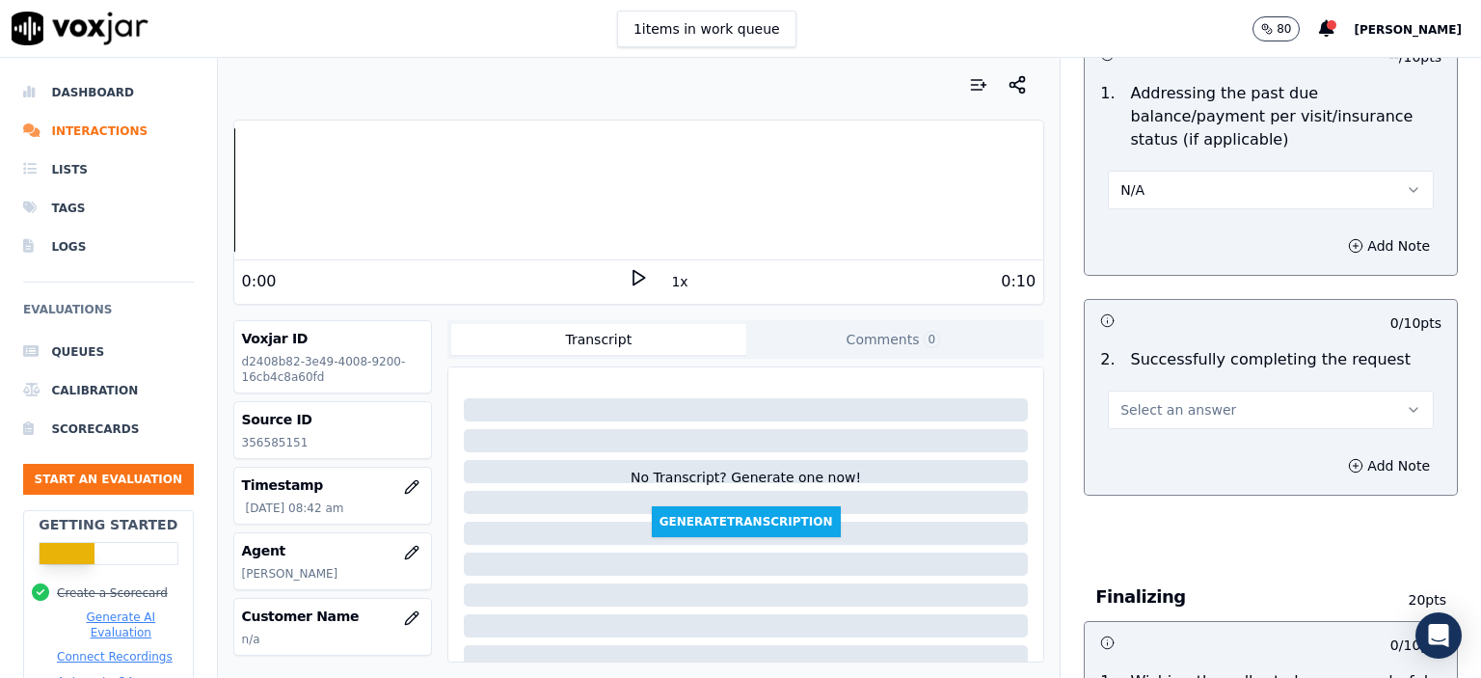
click at [1175, 400] on span "Select an answer" at bounding box center [1179, 409] width 116 height 19
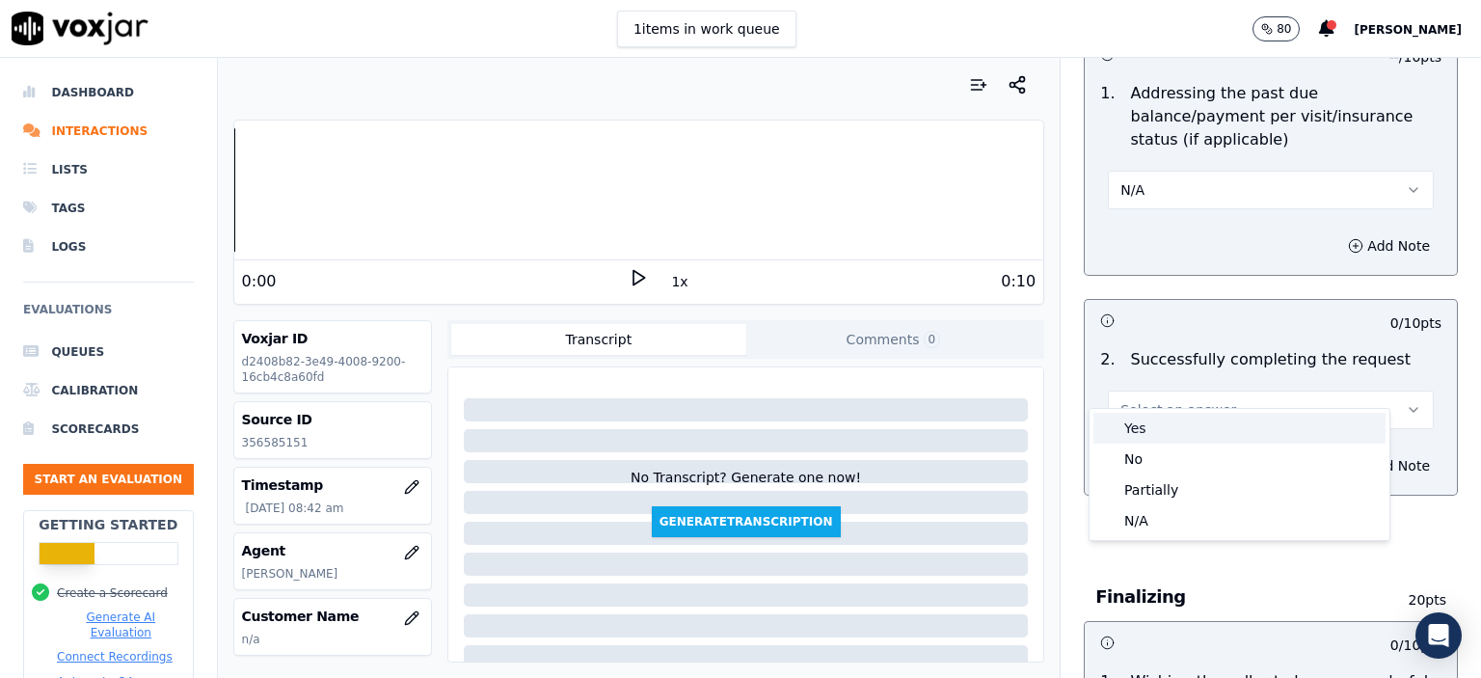
click at [1177, 426] on div "Yes" at bounding box center [1240, 428] width 292 height 31
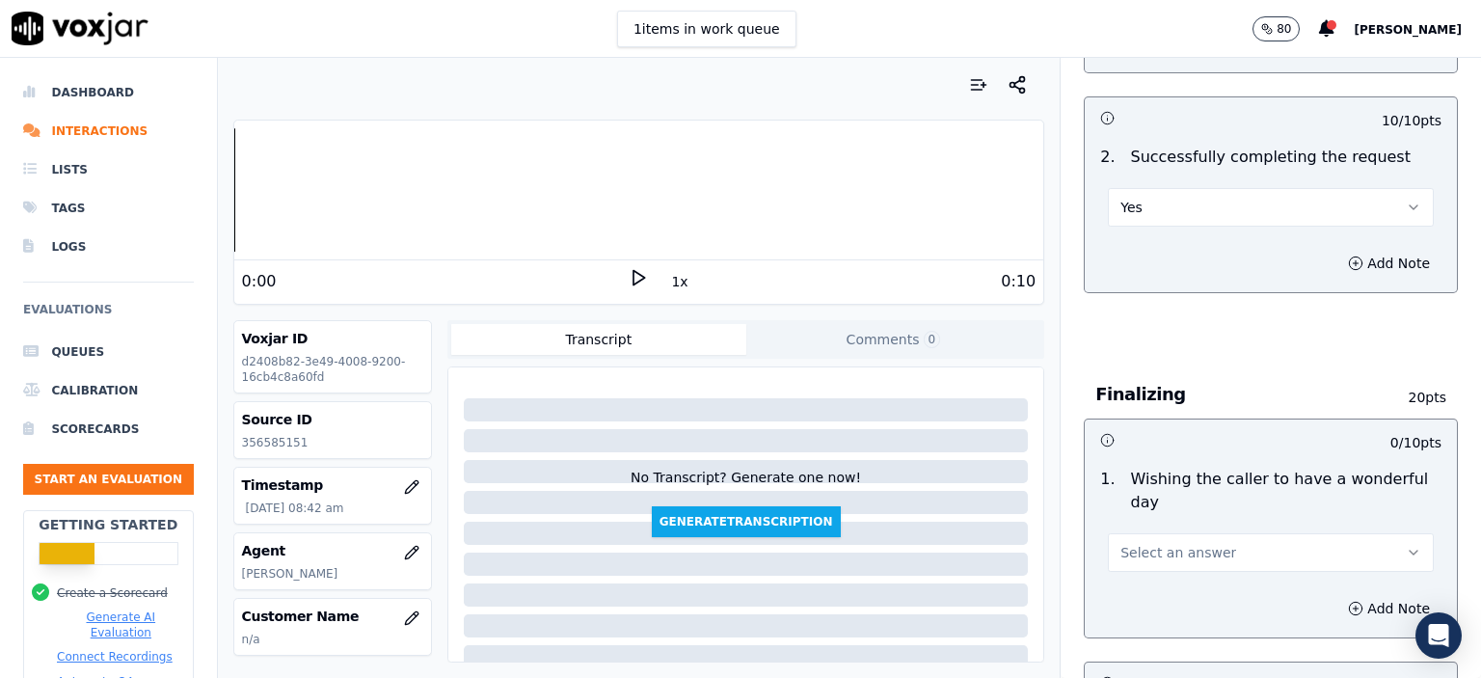
scroll to position [1254, 0]
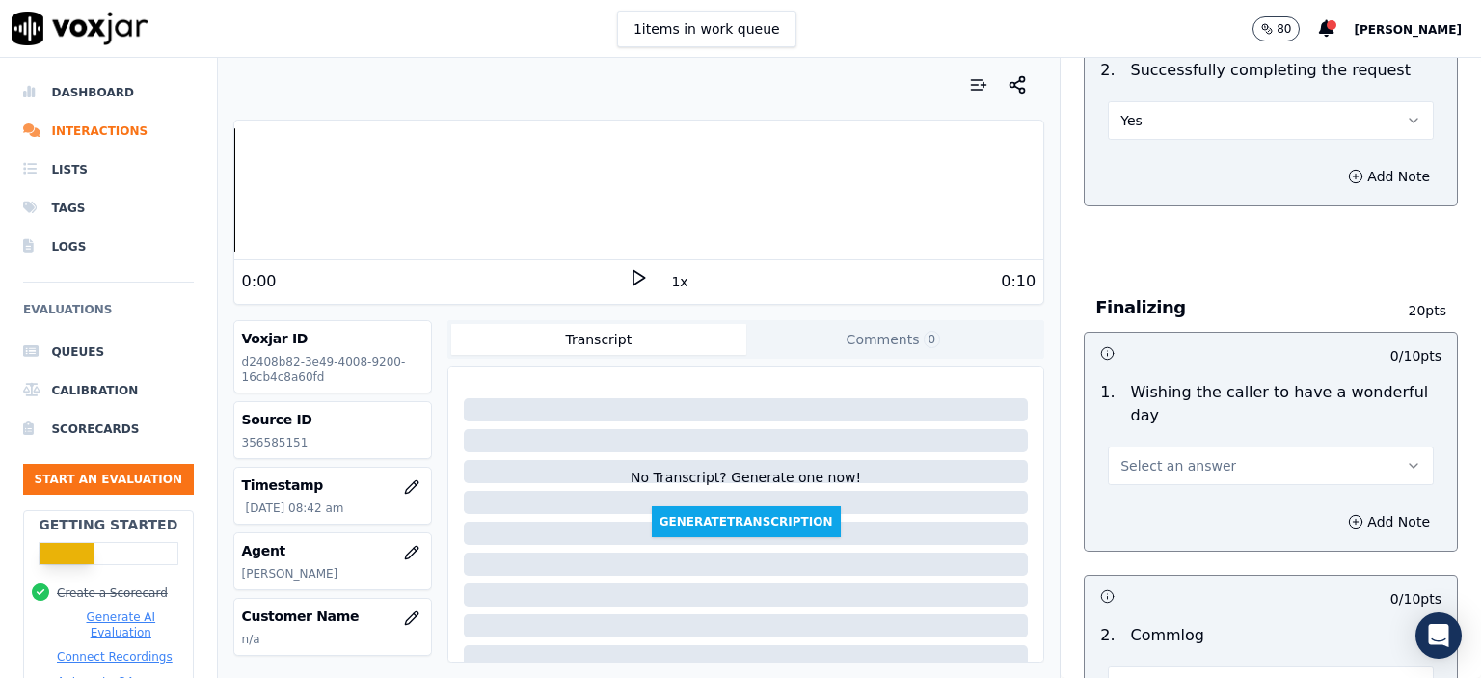
click at [1176, 456] on span "Select an answer" at bounding box center [1179, 465] width 116 height 19
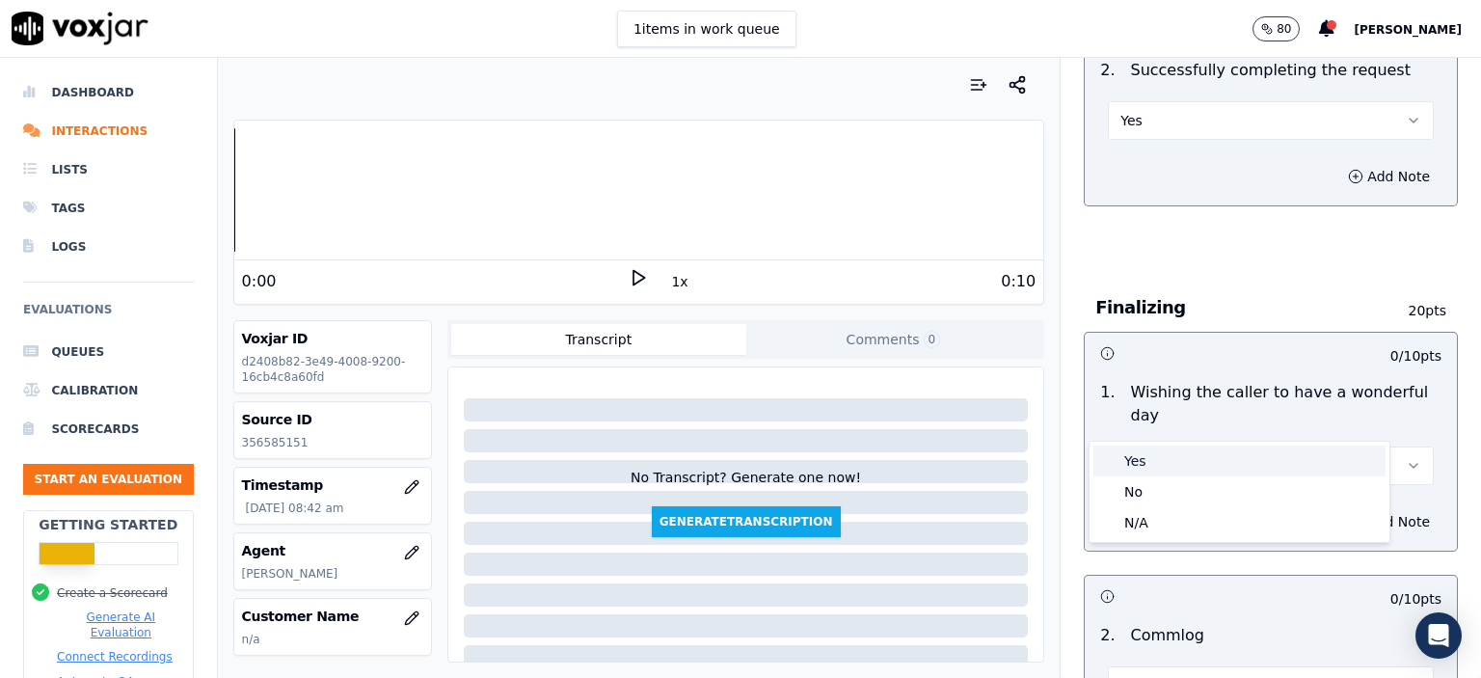
click at [1176, 466] on div "Yes" at bounding box center [1240, 461] width 292 height 31
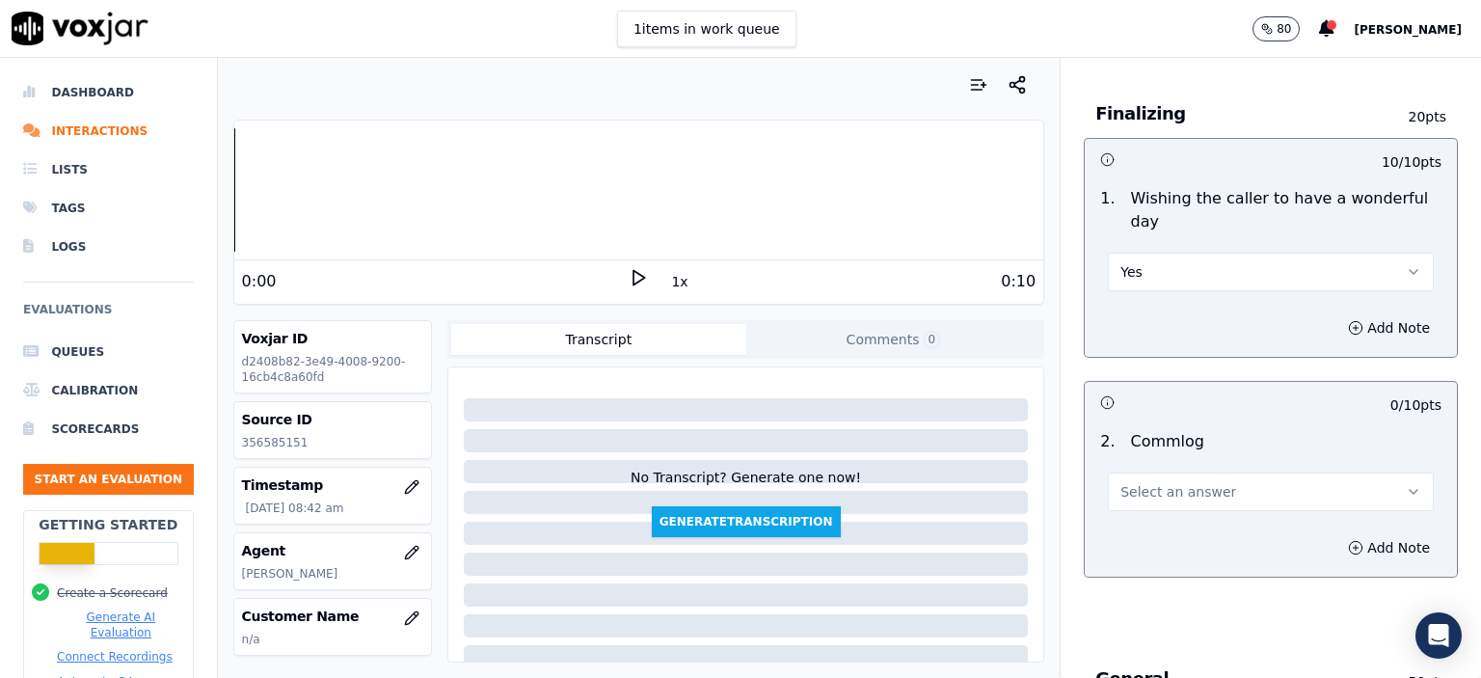
scroll to position [1543, 0]
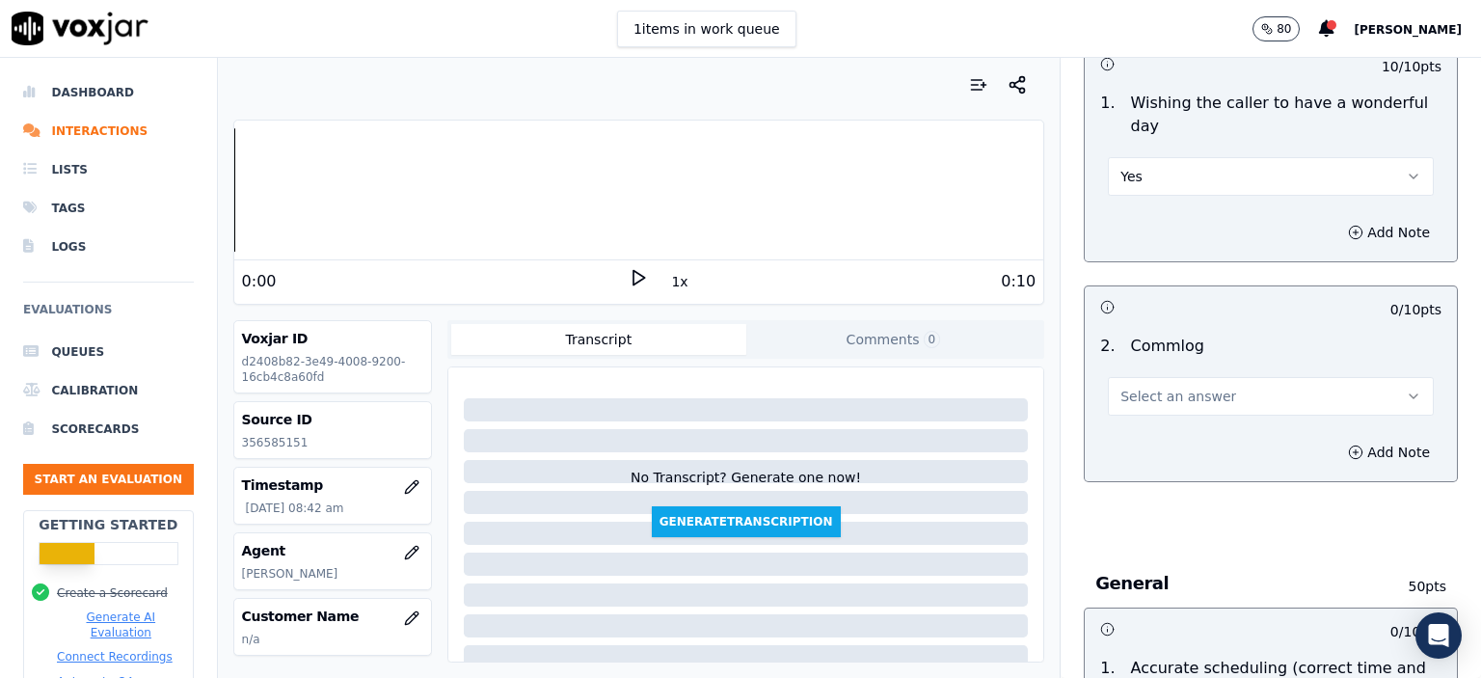
click at [1267, 377] on button "Select an answer" at bounding box center [1271, 396] width 326 height 39
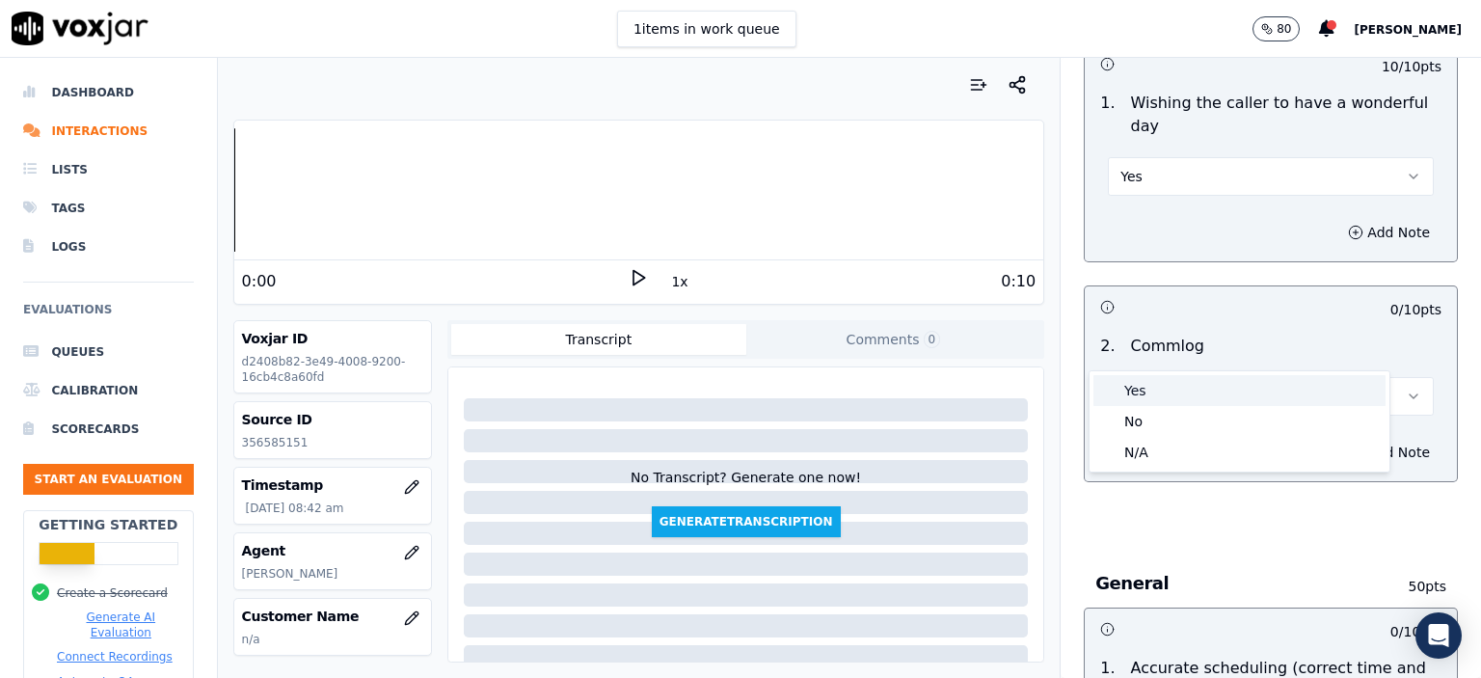
click at [1252, 393] on div "Yes" at bounding box center [1240, 390] width 292 height 31
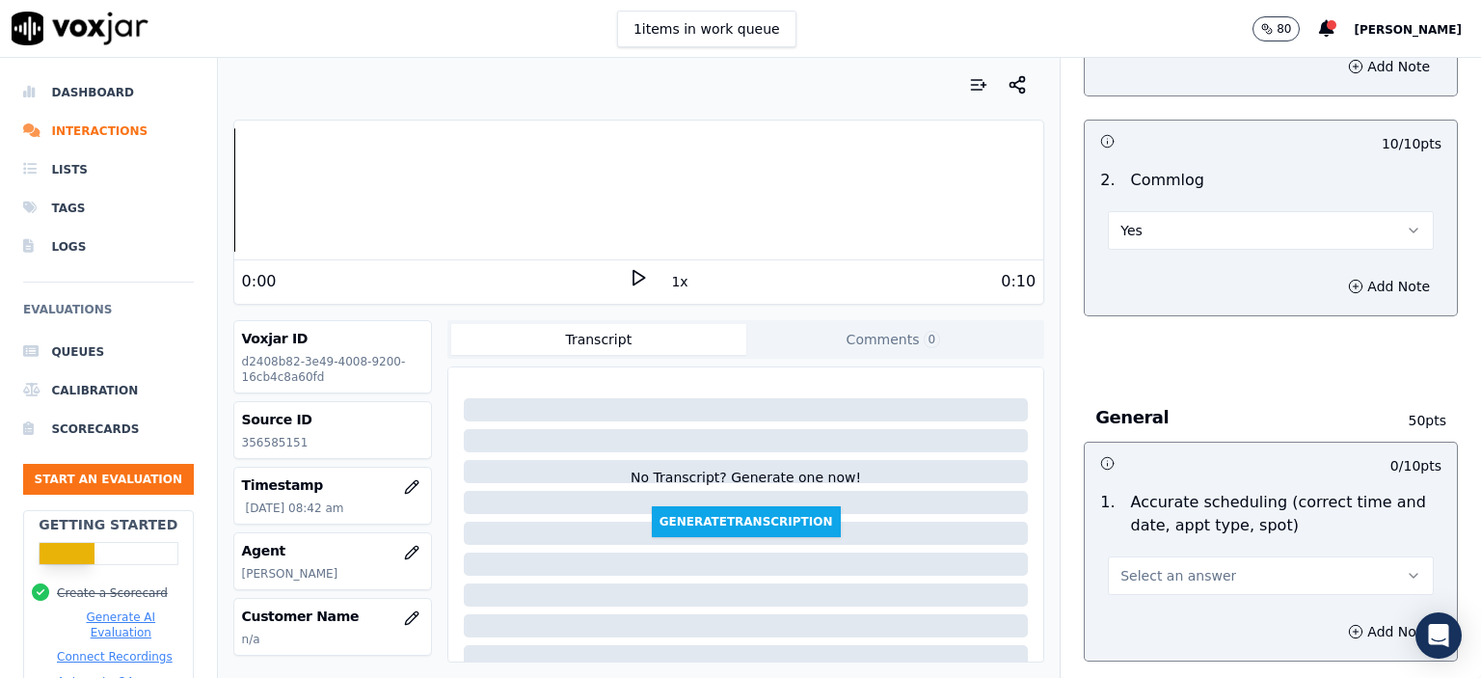
scroll to position [1736, 0]
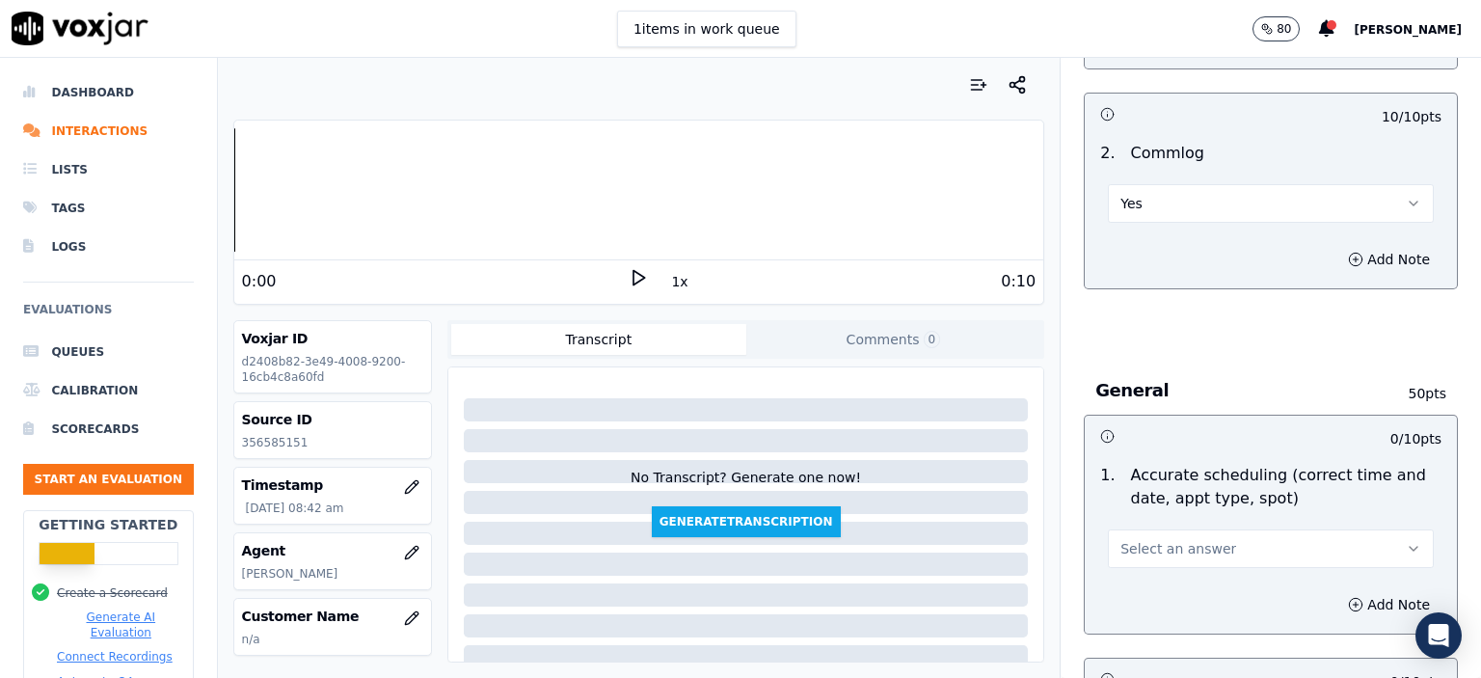
click at [1168, 529] on button "Select an answer" at bounding box center [1271, 548] width 326 height 39
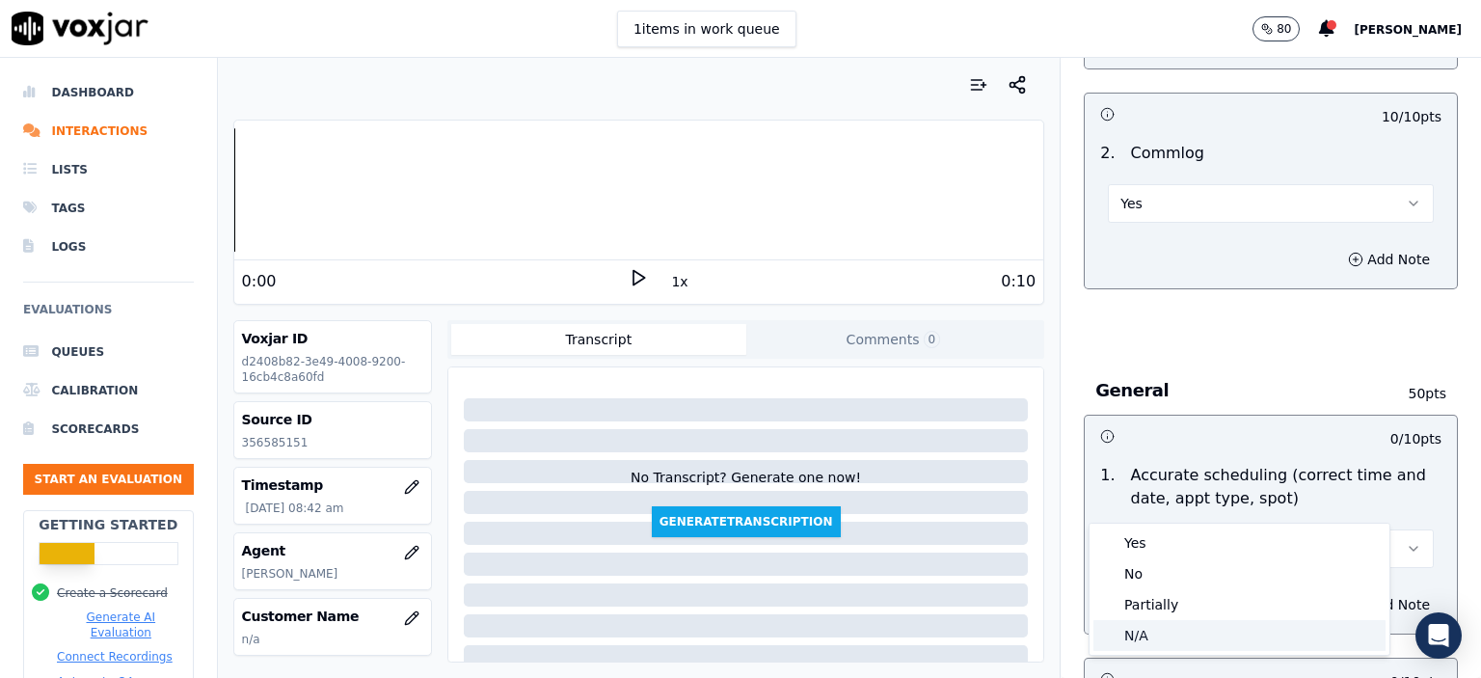
click at [1162, 631] on div "N/A" at bounding box center [1240, 635] width 292 height 31
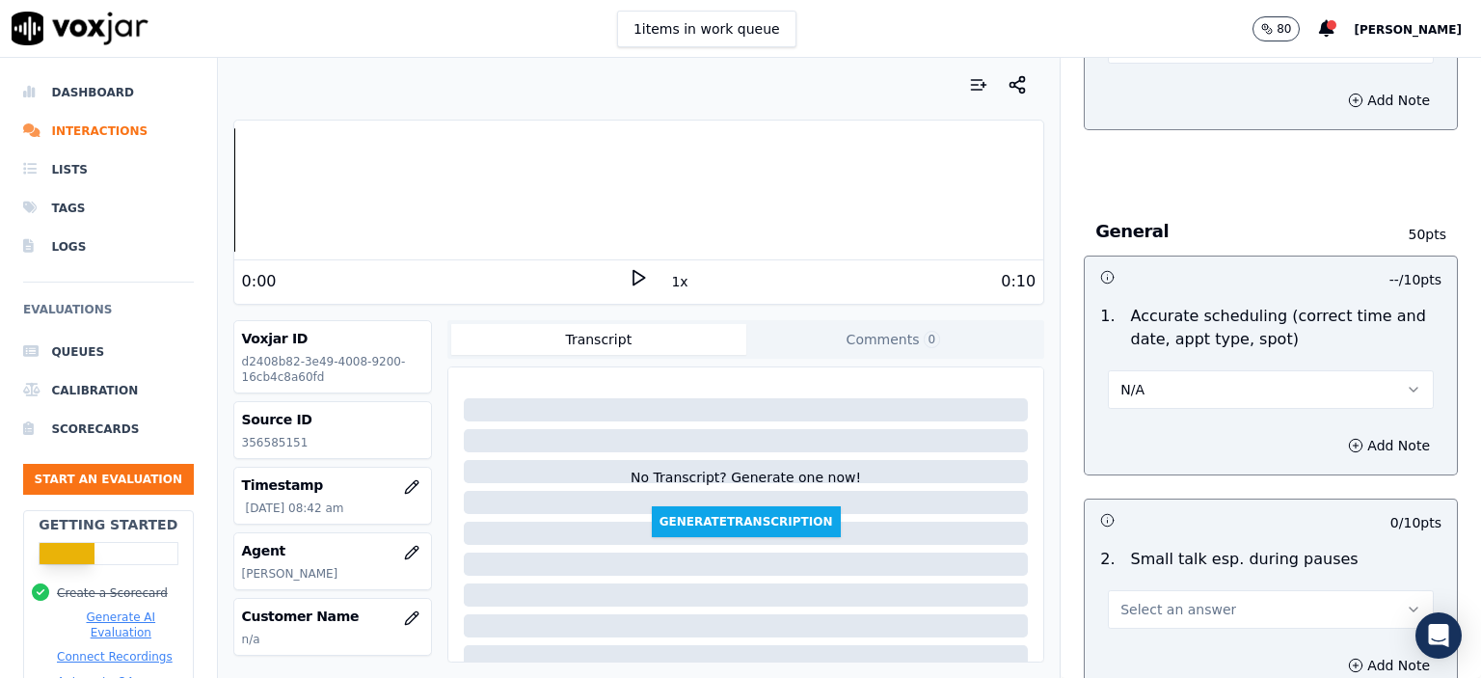
scroll to position [1929, 0]
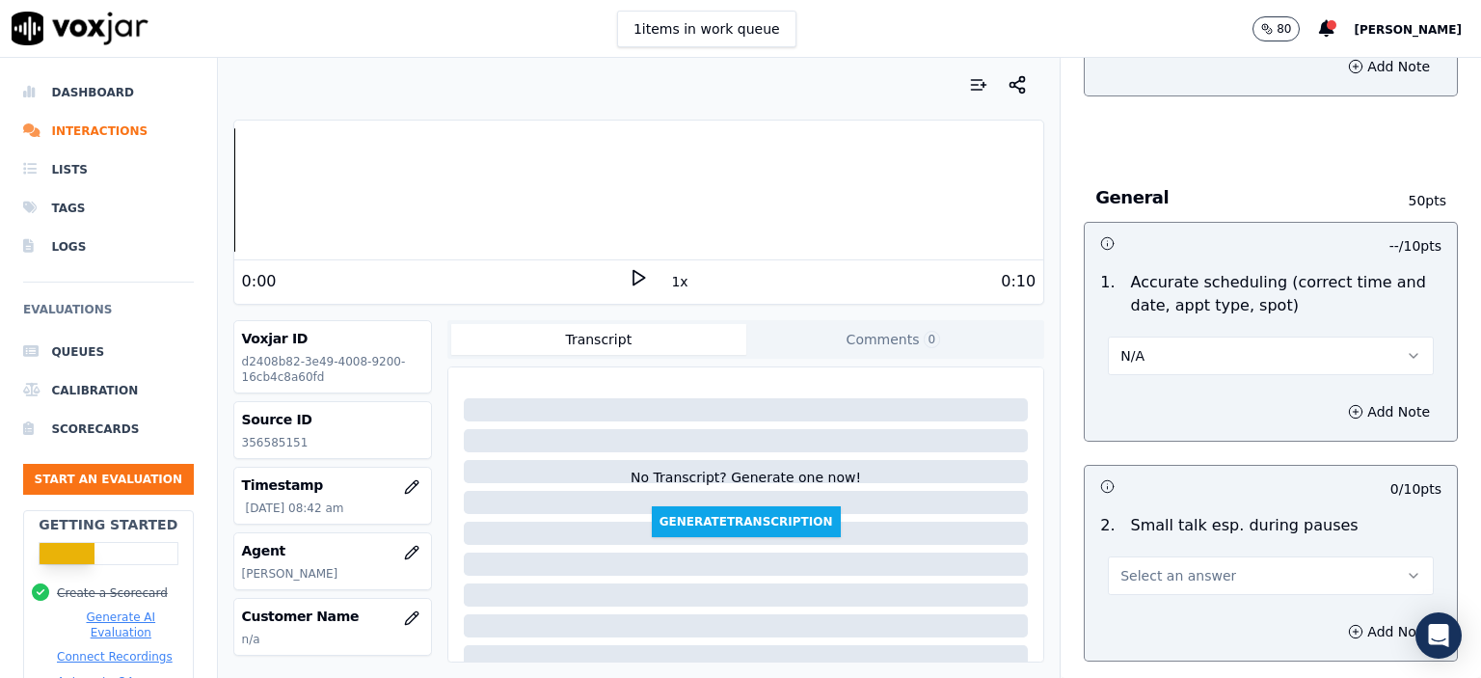
click at [1171, 566] on span "Select an answer" at bounding box center [1179, 575] width 116 height 19
click at [1157, 628] on div "N/A" at bounding box center [1240, 630] width 292 height 31
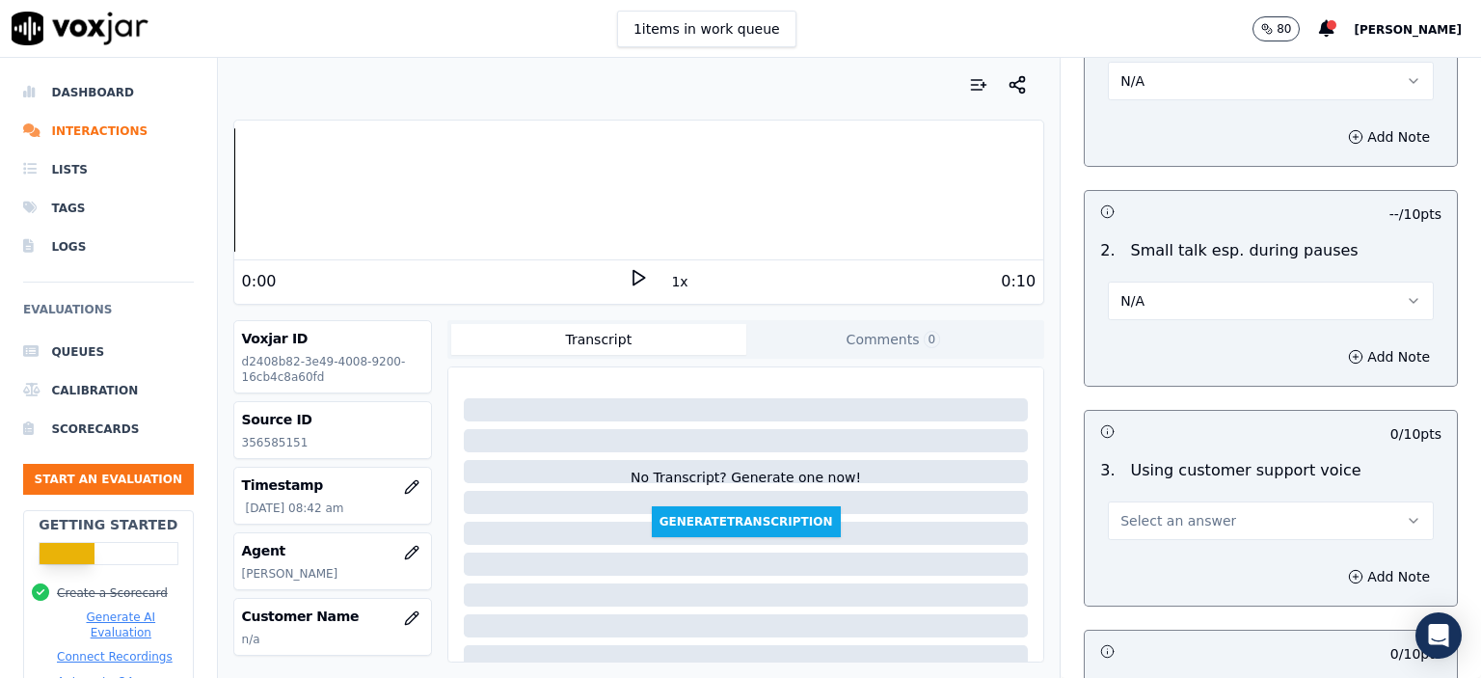
scroll to position [2218, 0]
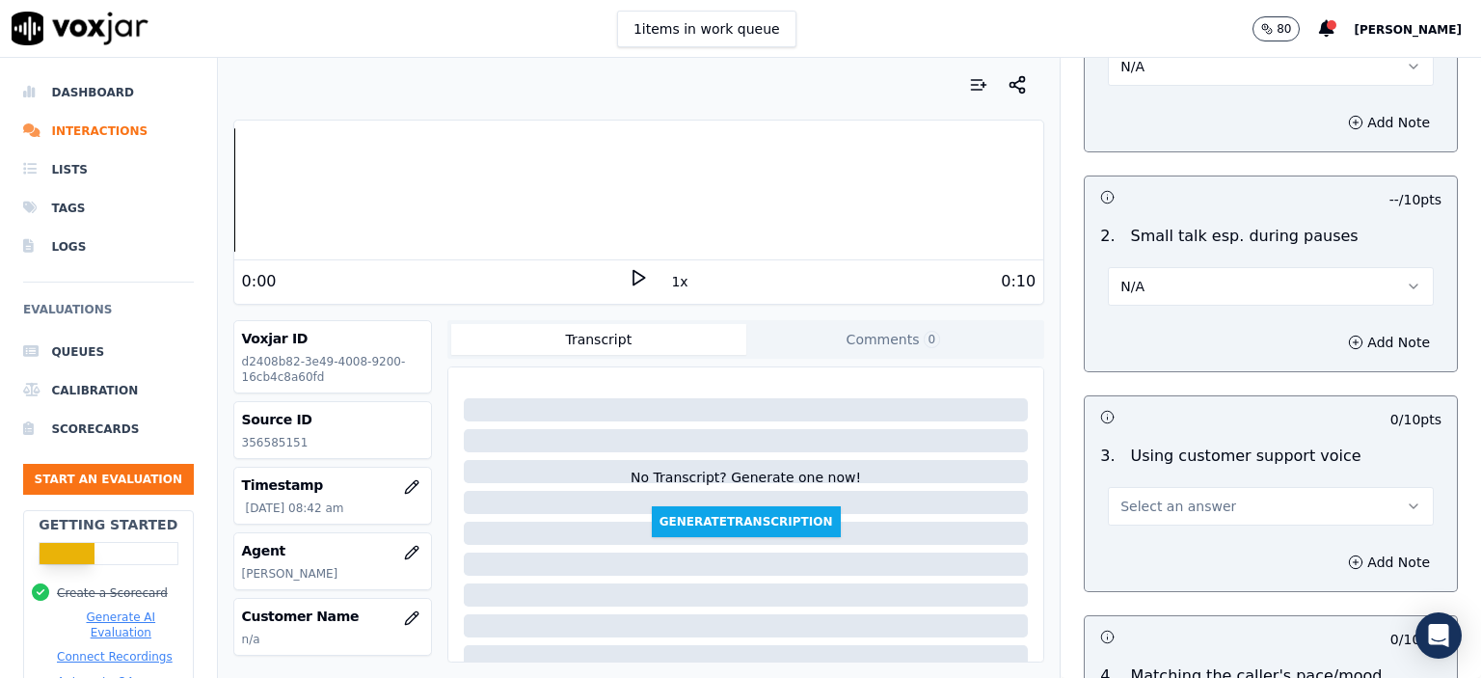
drag, startPoint x: 1184, startPoint y: 449, endPoint x: 1185, endPoint y: 460, distance: 10.7
click at [1185, 497] on span "Select an answer" at bounding box center [1179, 506] width 116 height 19
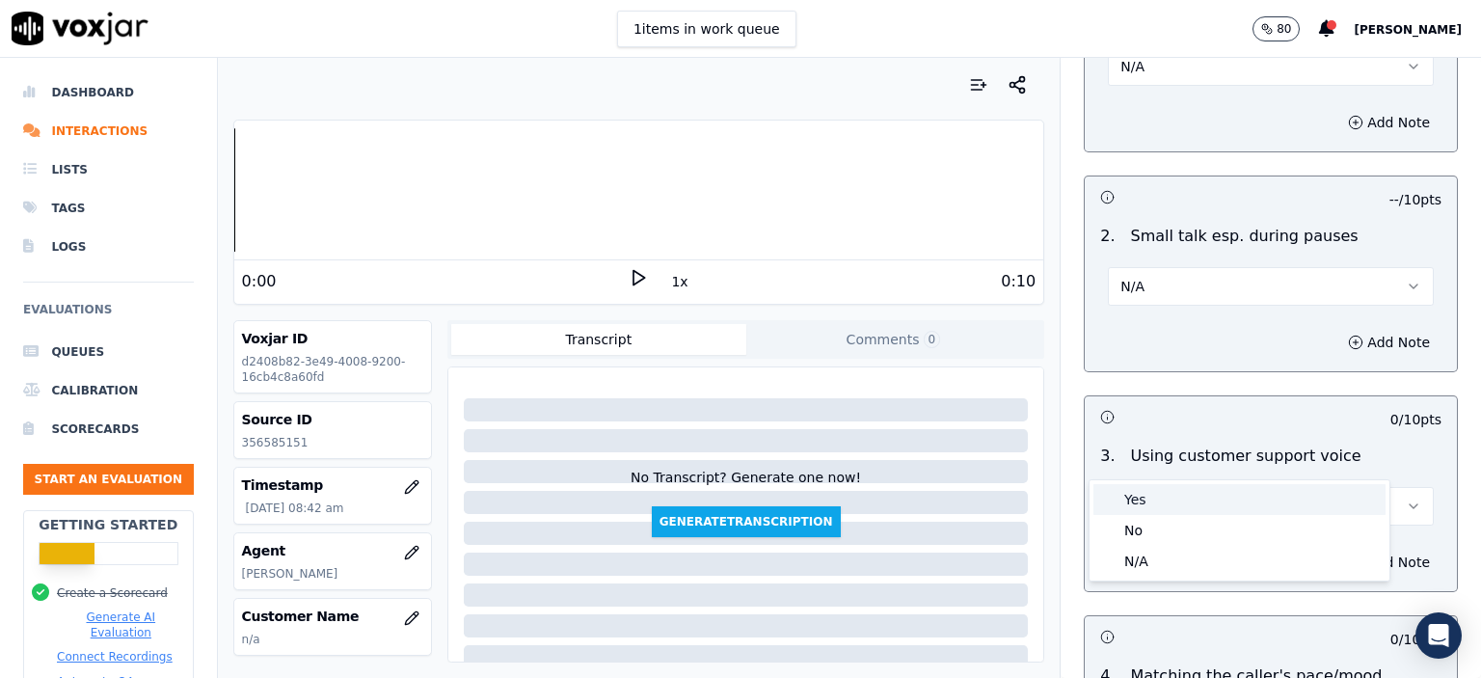
click at [1189, 506] on div "Yes" at bounding box center [1240, 499] width 292 height 31
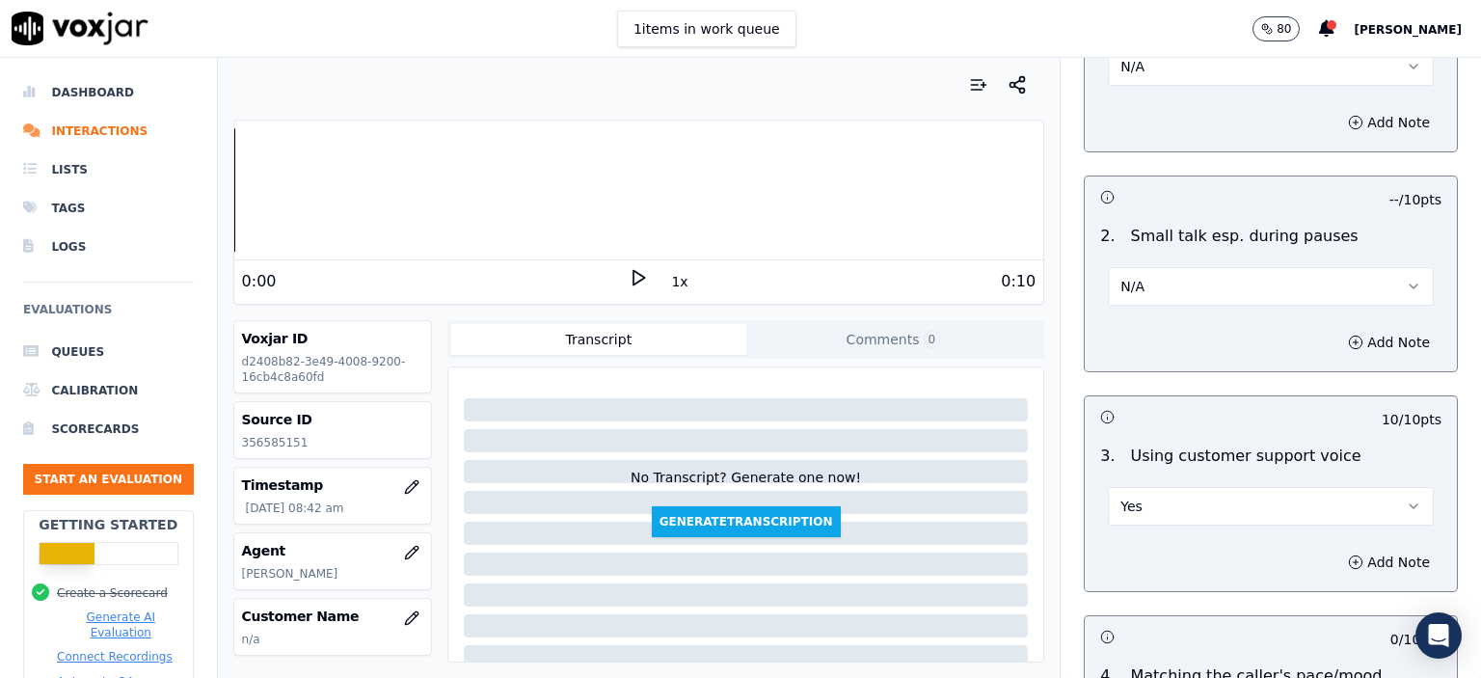
click at [1198, 267] on button "N/A" at bounding box center [1271, 286] width 326 height 39
click at [1189, 314] on div "No" at bounding box center [1240, 310] width 292 height 31
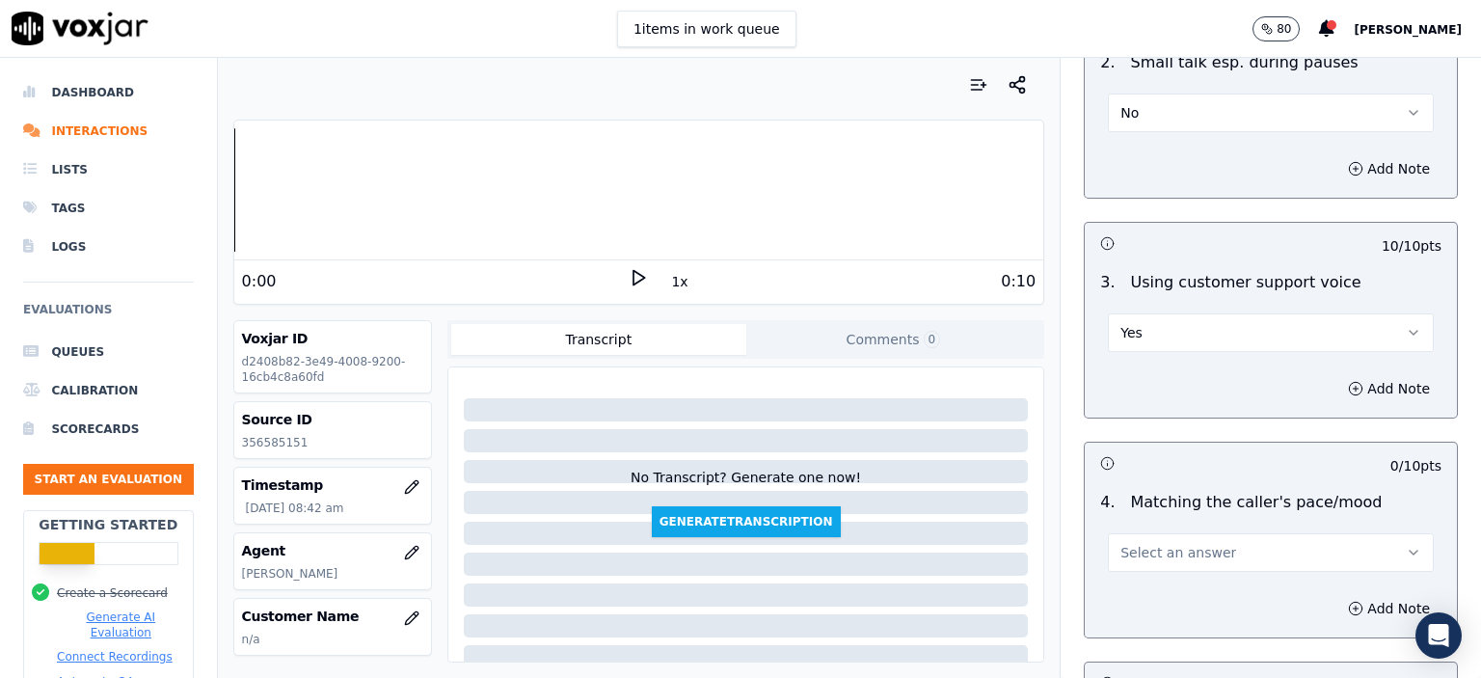
scroll to position [2411, 0]
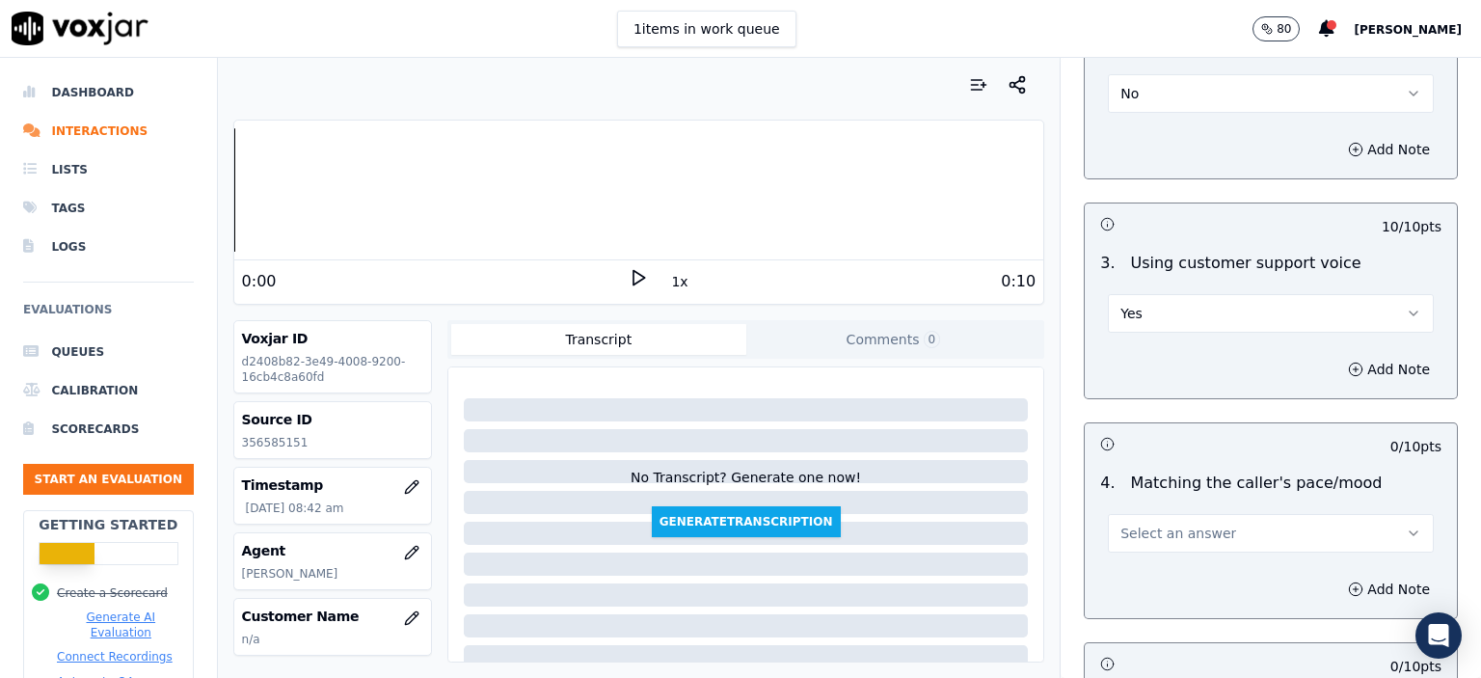
click at [1184, 514] on button "Select an answer" at bounding box center [1271, 533] width 326 height 39
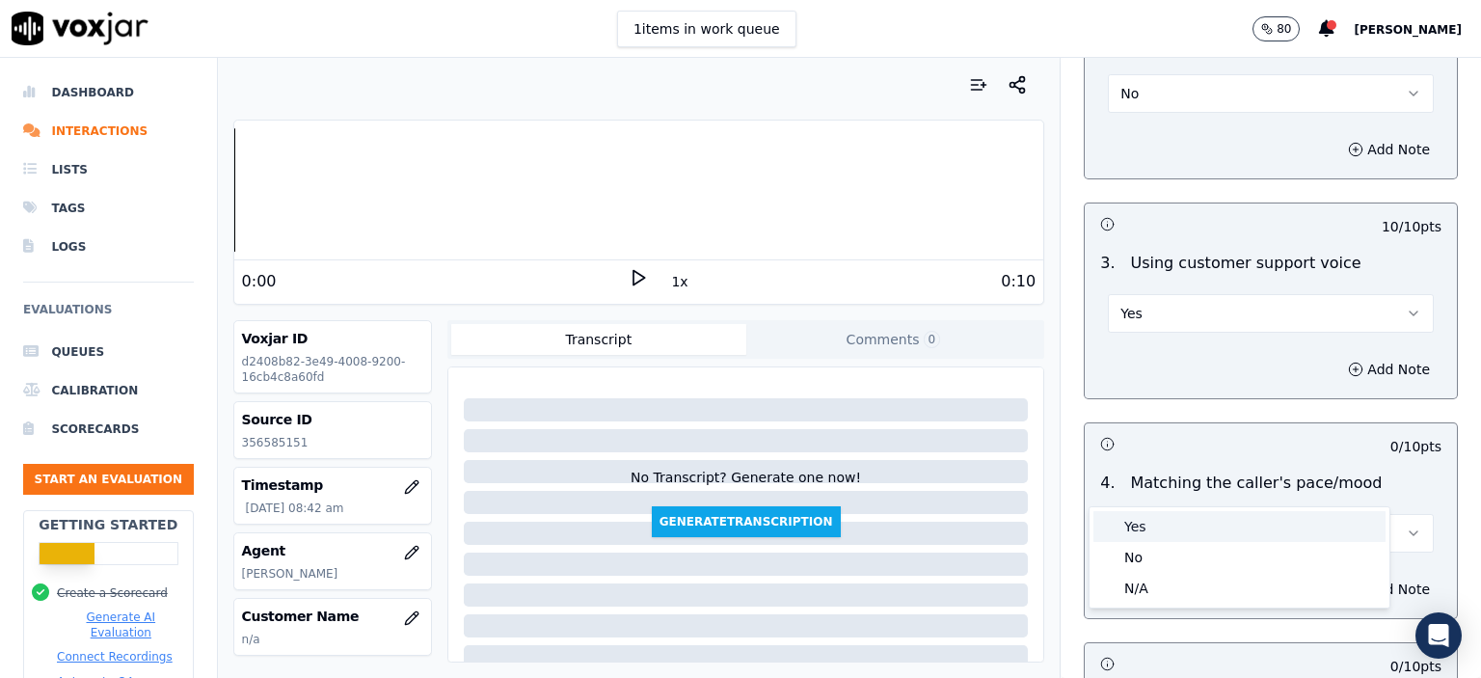
click at [1185, 513] on div "Yes" at bounding box center [1240, 526] width 292 height 31
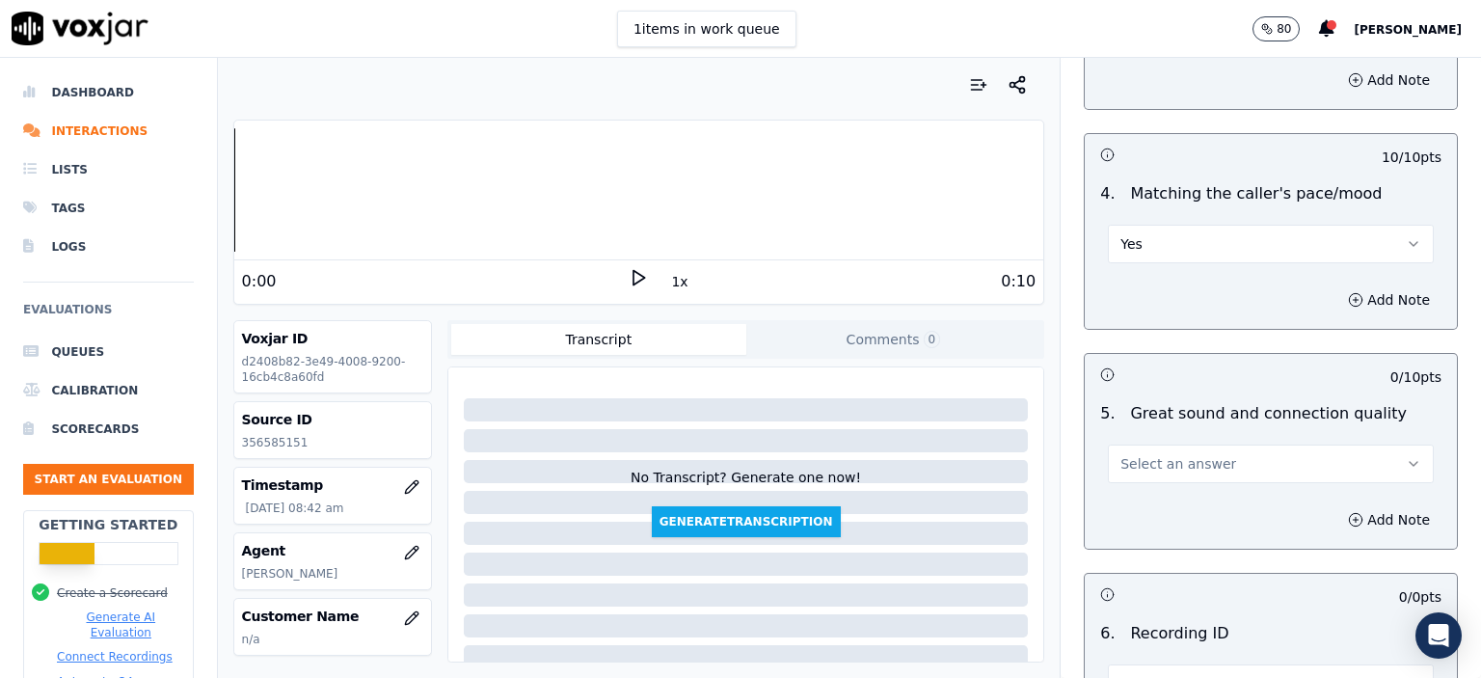
click at [1188, 445] on button "Select an answer" at bounding box center [1271, 464] width 326 height 39
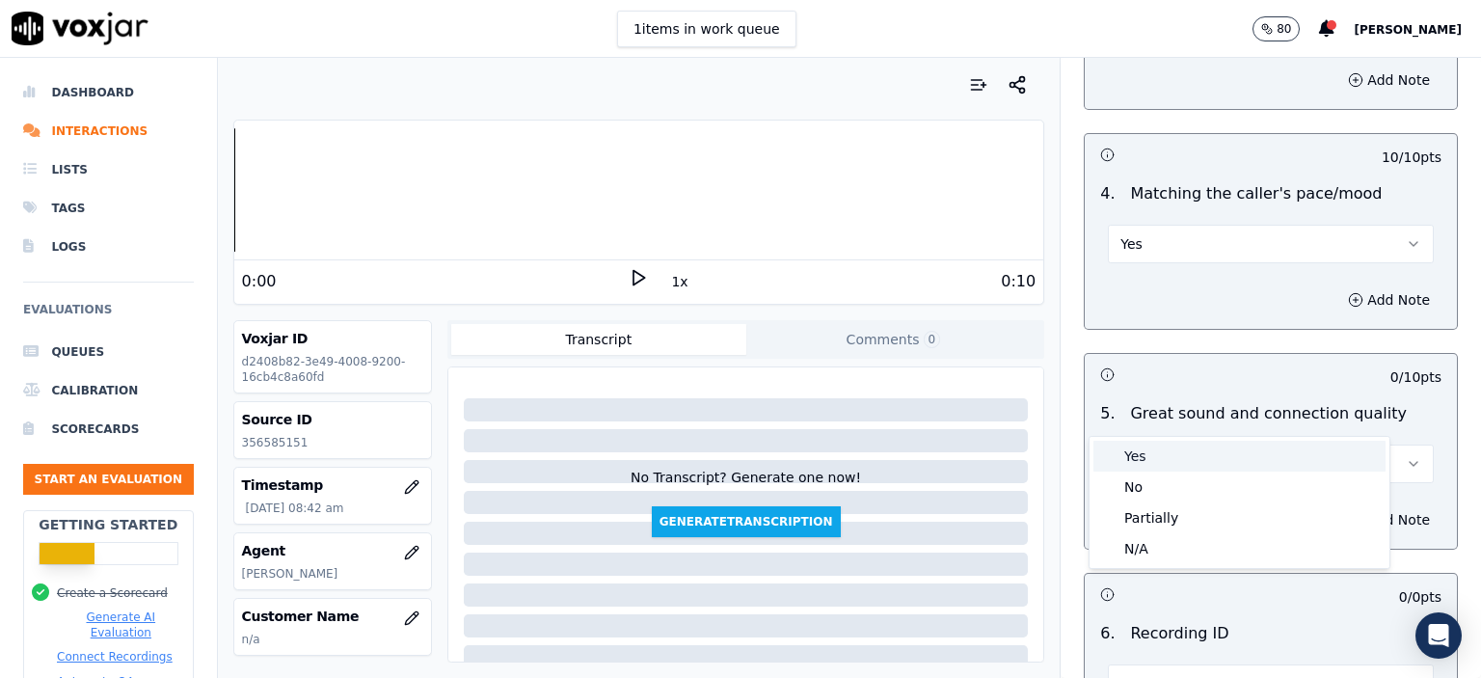
click at [1176, 466] on div "Yes" at bounding box center [1240, 456] width 292 height 31
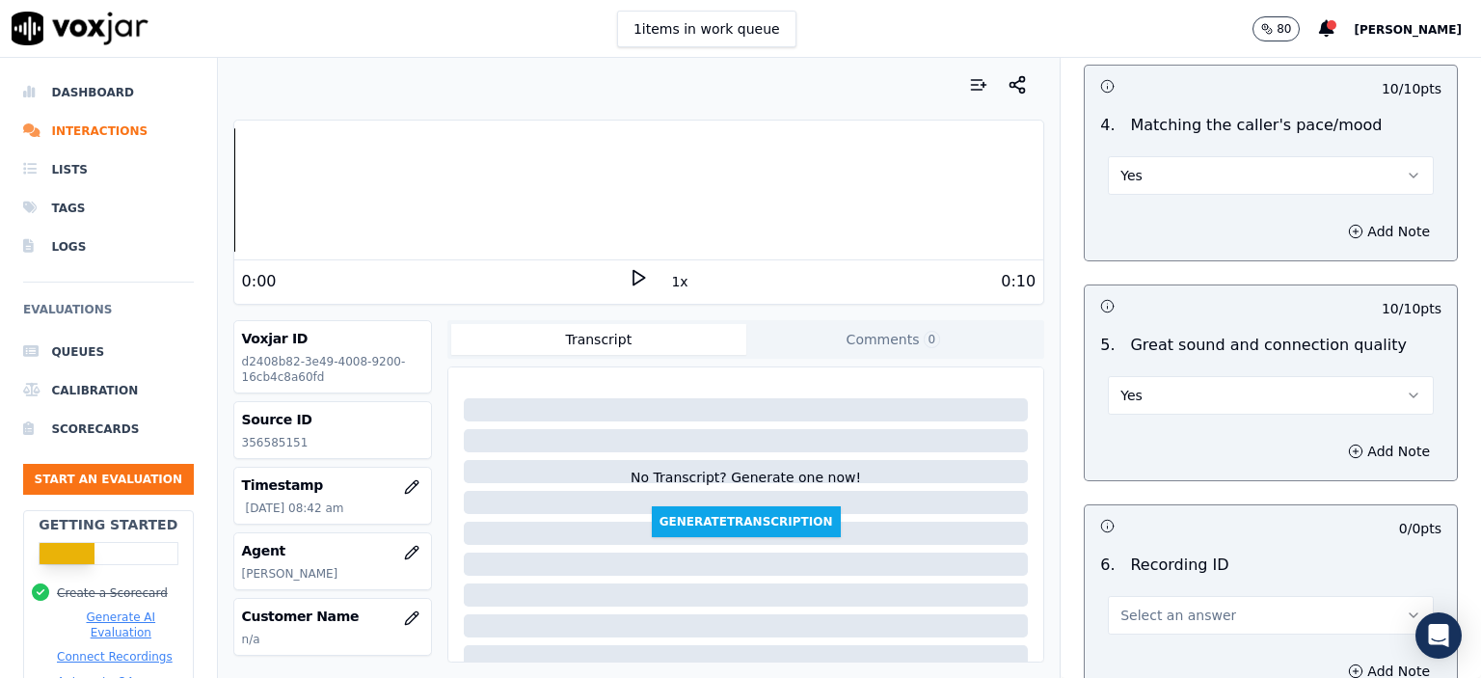
scroll to position [2900, 0]
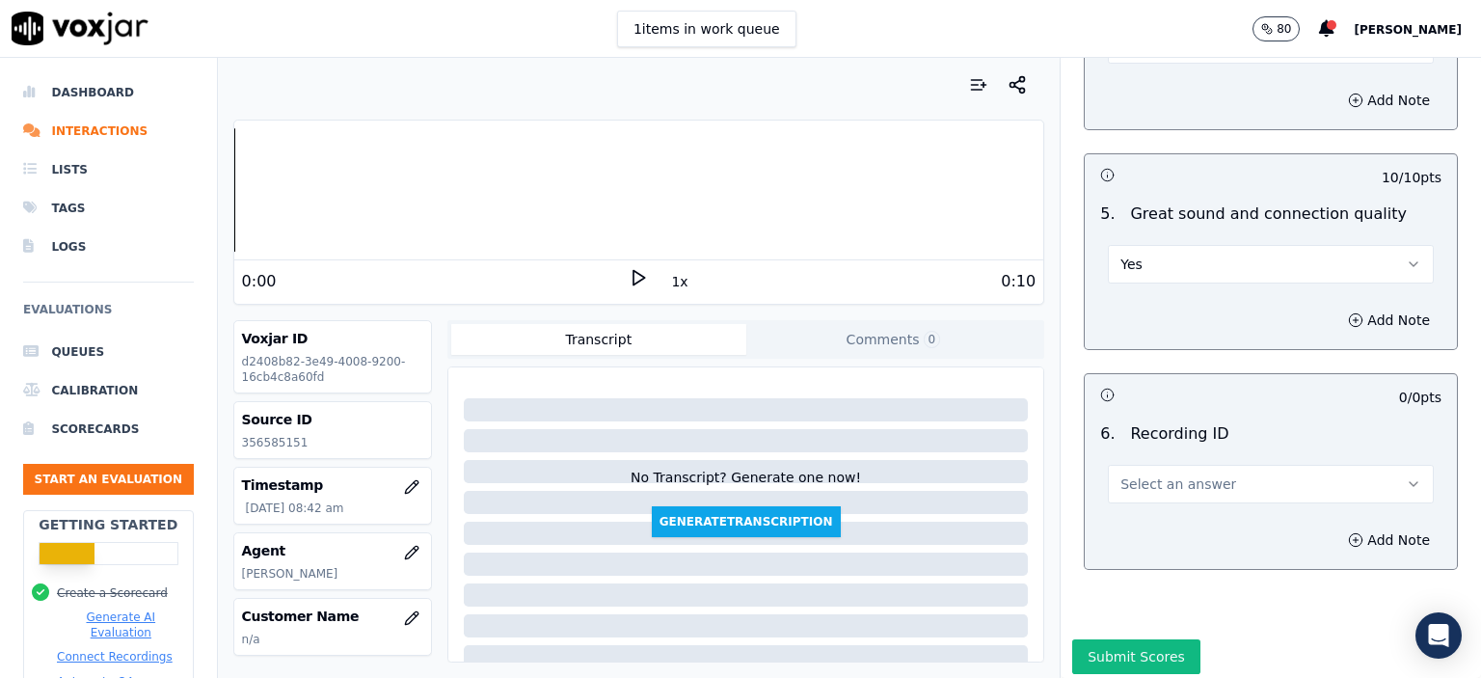
click at [1160, 474] on span "Select an answer" at bounding box center [1179, 483] width 116 height 19
click at [1153, 504] on div "N/A" at bounding box center [1240, 482] width 300 height 50
click at [1159, 493] on div "N/A" at bounding box center [1240, 488] width 292 height 31
click at [1359, 527] on button "Add Note" at bounding box center [1389, 540] width 105 height 27
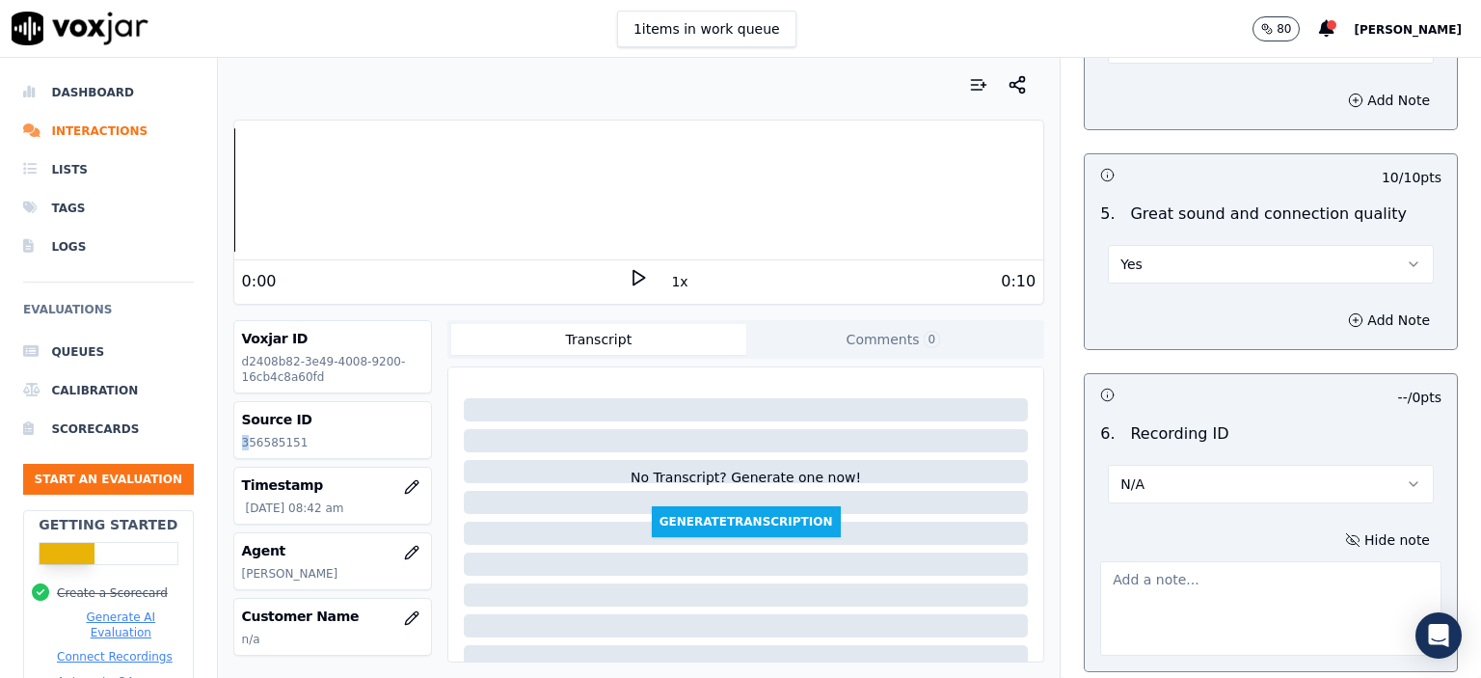
click at [245, 439] on p "356585151" at bounding box center [332, 442] width 181 height 15
click at [247, 439] on p "356585151" at bounding box center [332, 442] width 181 height 15
click at [249, 439] on p "356585151" at bounding box center [332, 442] width 181 height 15
click at [263, 442] on p "356585151" at bounding box center [332, 442] width 181 height 15
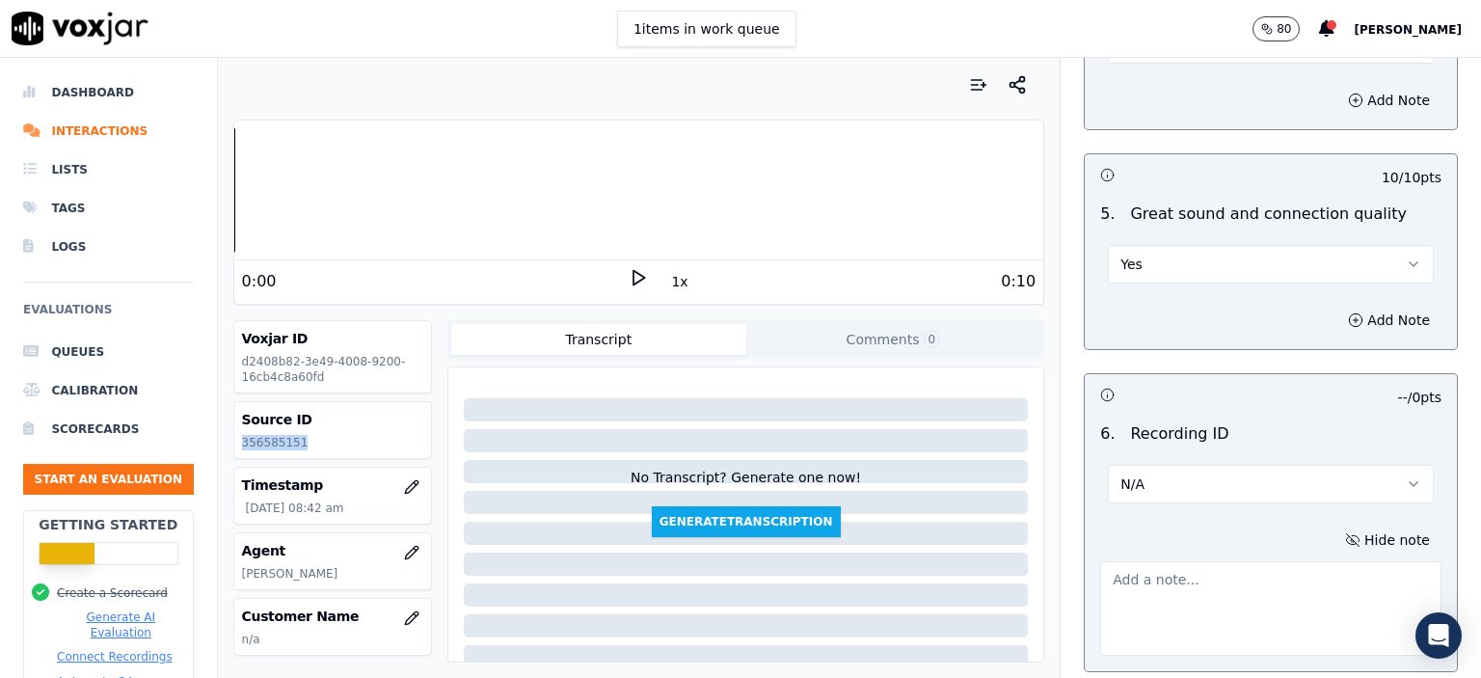
click at [263, 442] on p "356585151" at bounding box center [332, 442] width 181 height 15
copy p "356585151"
drag, startPoint x: 1273, startPoint y: 498, endPoint x: 1260, endPoint y: 517, distance: 23.0
click at [1273, 511] on div "Hide note" at bounding box center [1271, 591] width 372 height 160
click at [1233, 561] on textarea at bounding box center [1270, 608] width 341 height 95
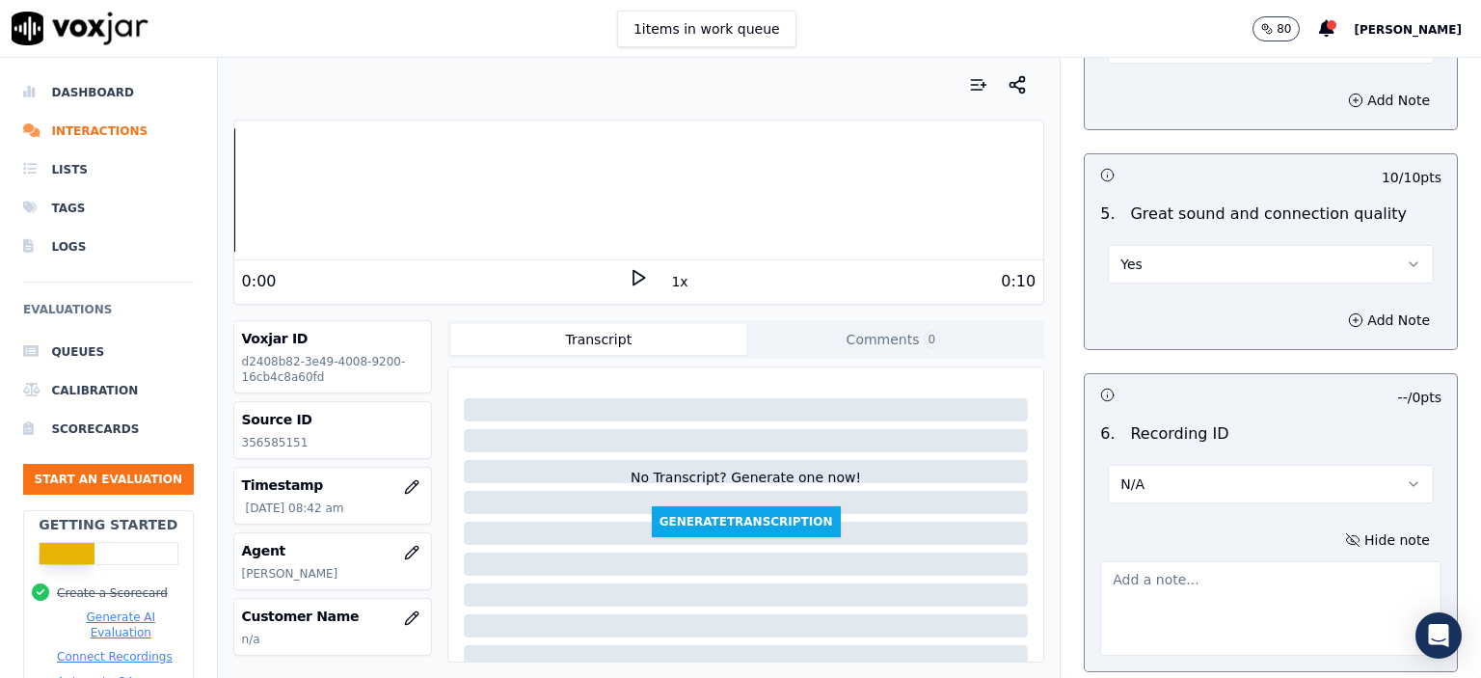
paste textarea "356585151"
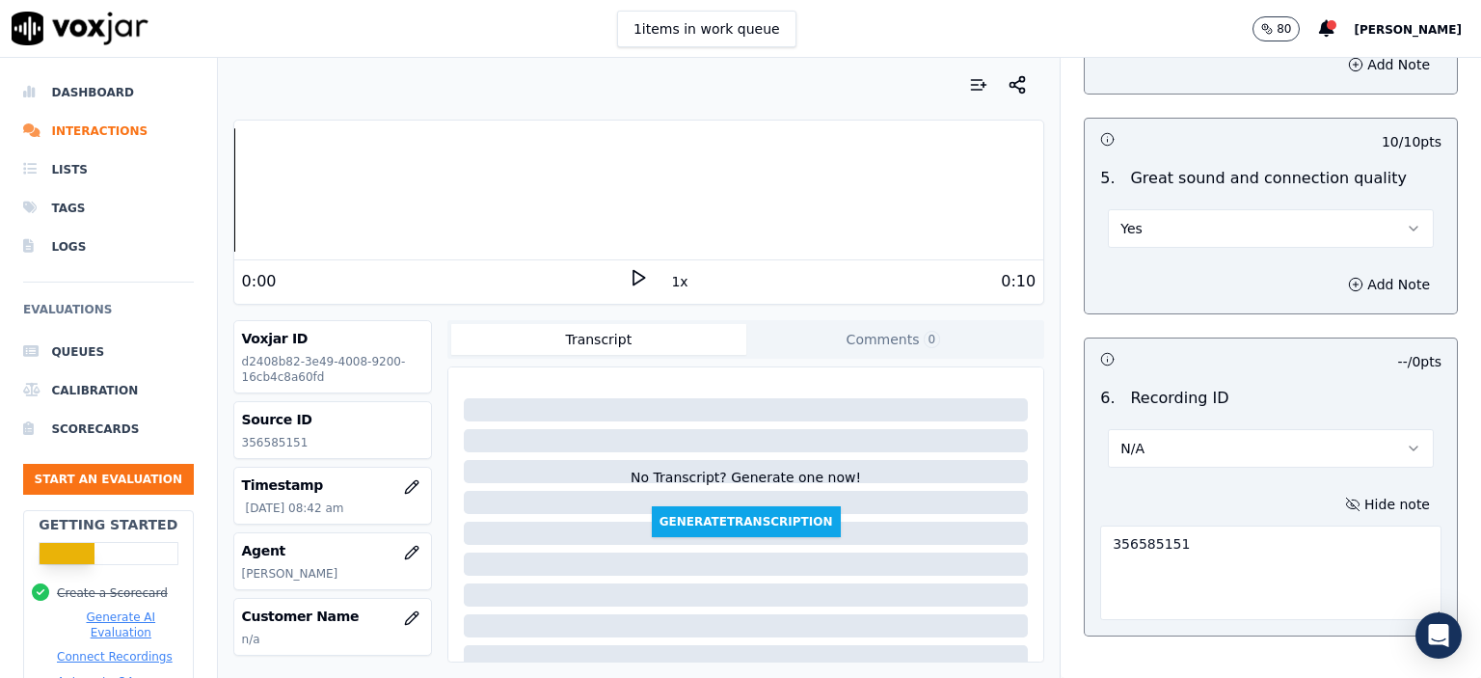
scroll to position [3001, 0]
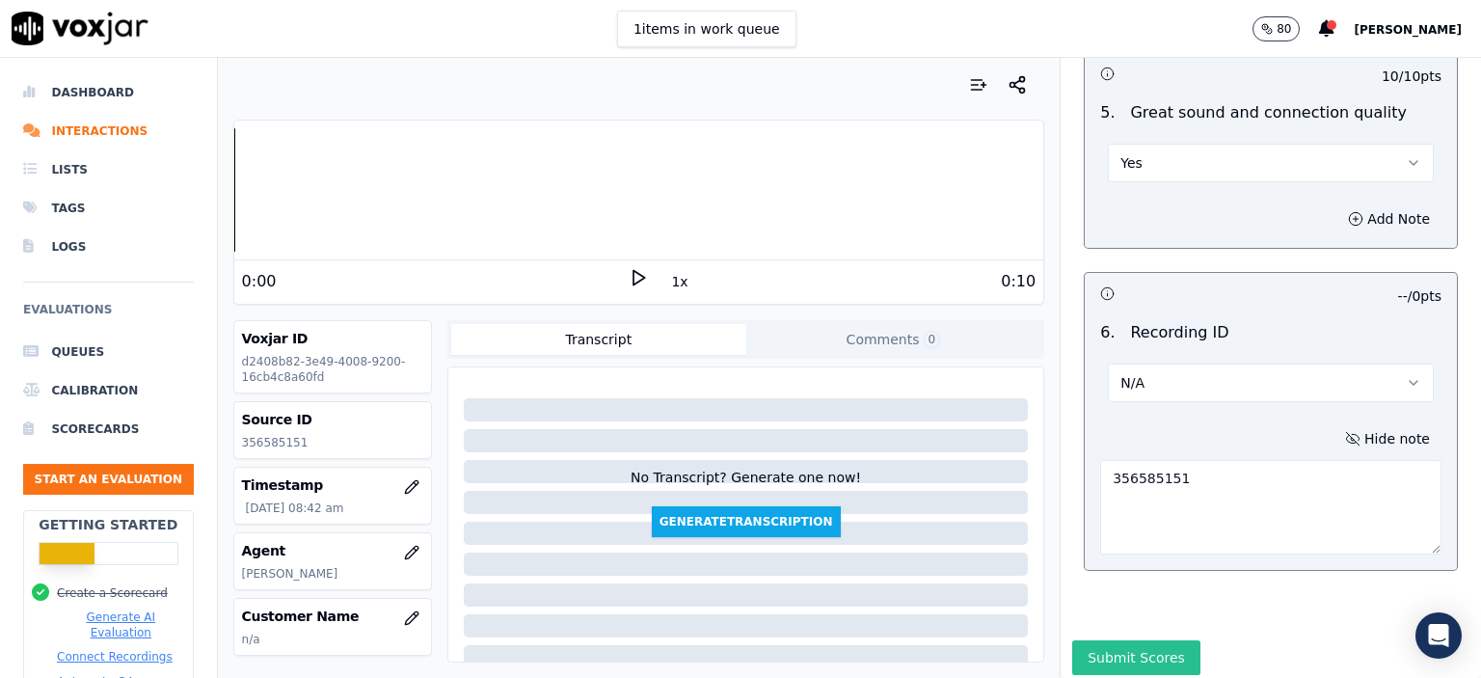
type textarea "356585151"
click at [1127, 640] on button "Submit Scores" at bounding box center [1136, 657] width 128 height 35
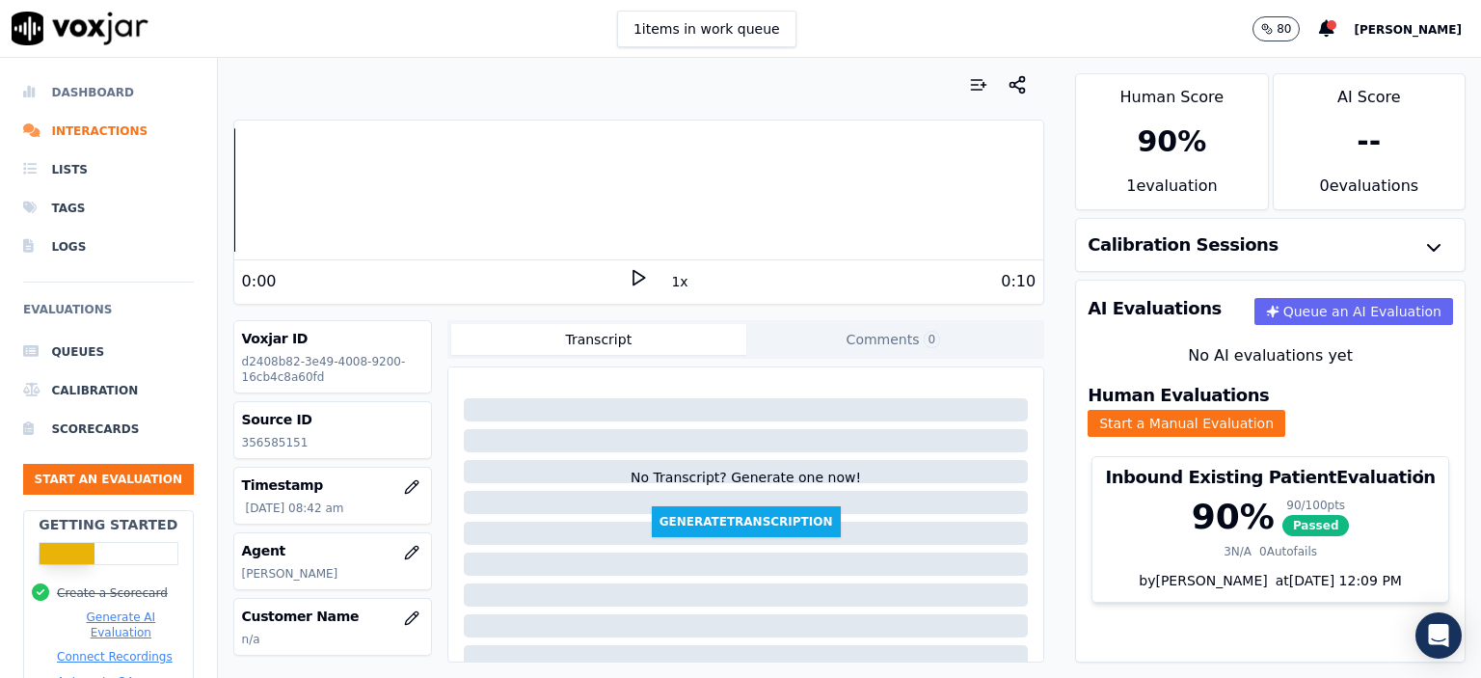
click at [100, 91] on li "Dashboard" at bounding box center [108, 92] width 171 height 39
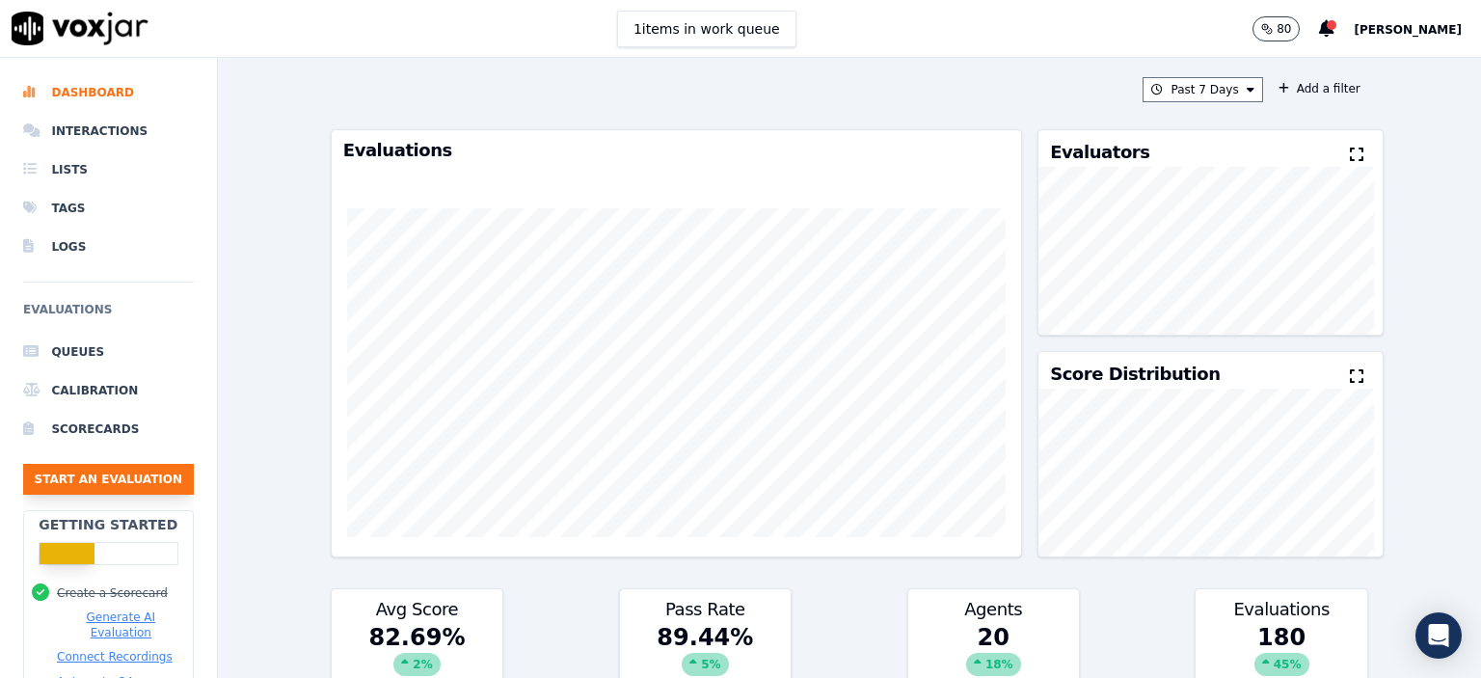
click at [143, 474] on button "Start an Evaluation" at bounding box center [108, 479] width 171 height 31
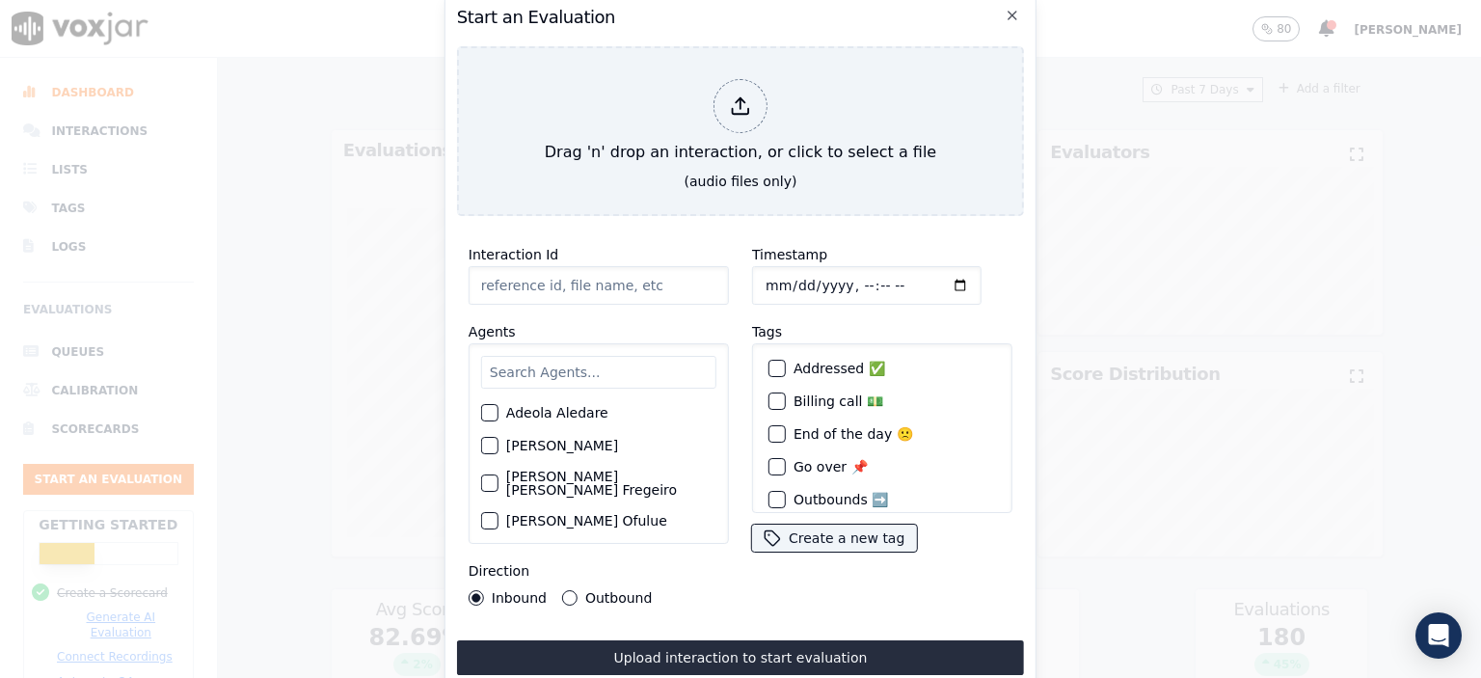
click at [599, 281] on input "Interaction Id" at bounding box center [599, 285] width 260 height 39
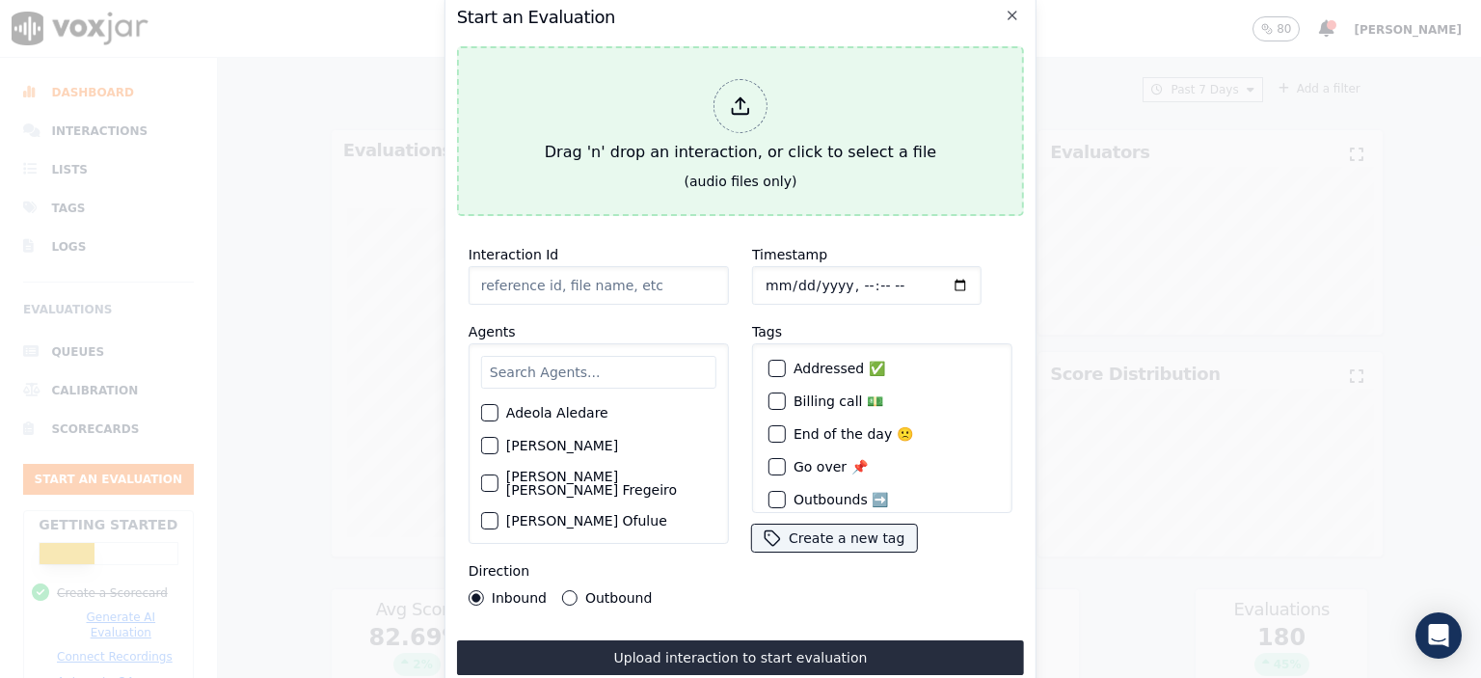
paste input "356589527"
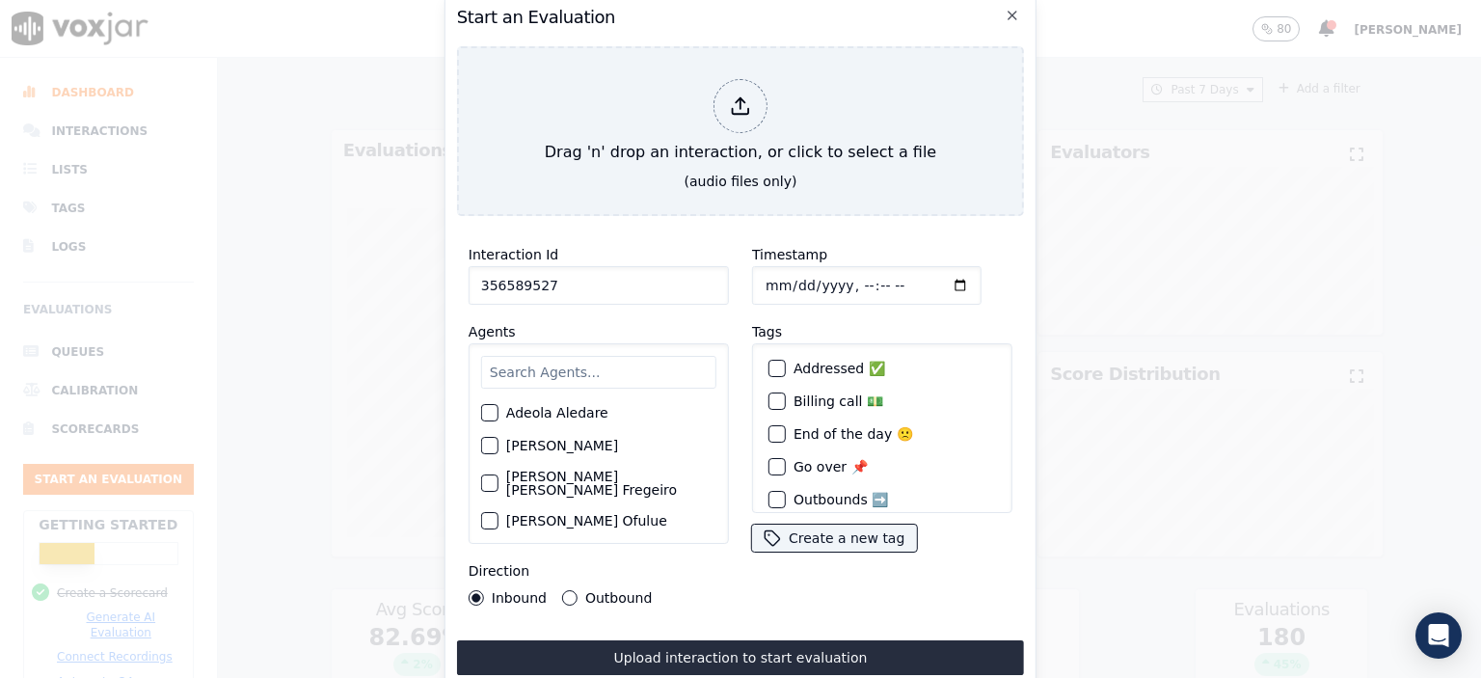
type input "356589527"
click at [844, 278] on input "Timestamp" at bounding box center [867, 285] width 230 height 39
type input "[DATE]T09:06"
click at [579, 373] on input "text" at bounding box center [598, 372] width 235 height 33
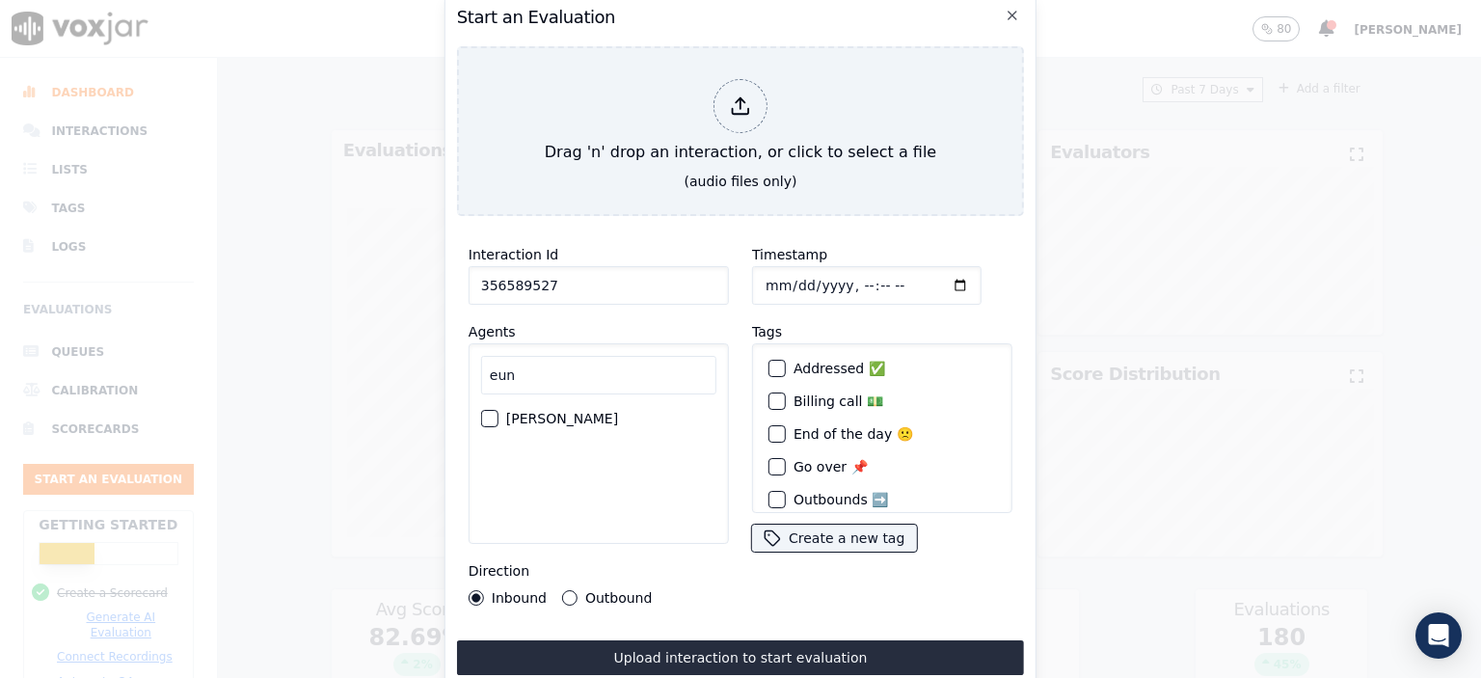
type input "eun"
click at [568, 412] on label "[PERSON_NAME]" at bounding box center [562, 419] width 112 height 14
click at [499, 410] on button "[PERSON_NAME]" at bounding box center [489, 418] width 17 height 17
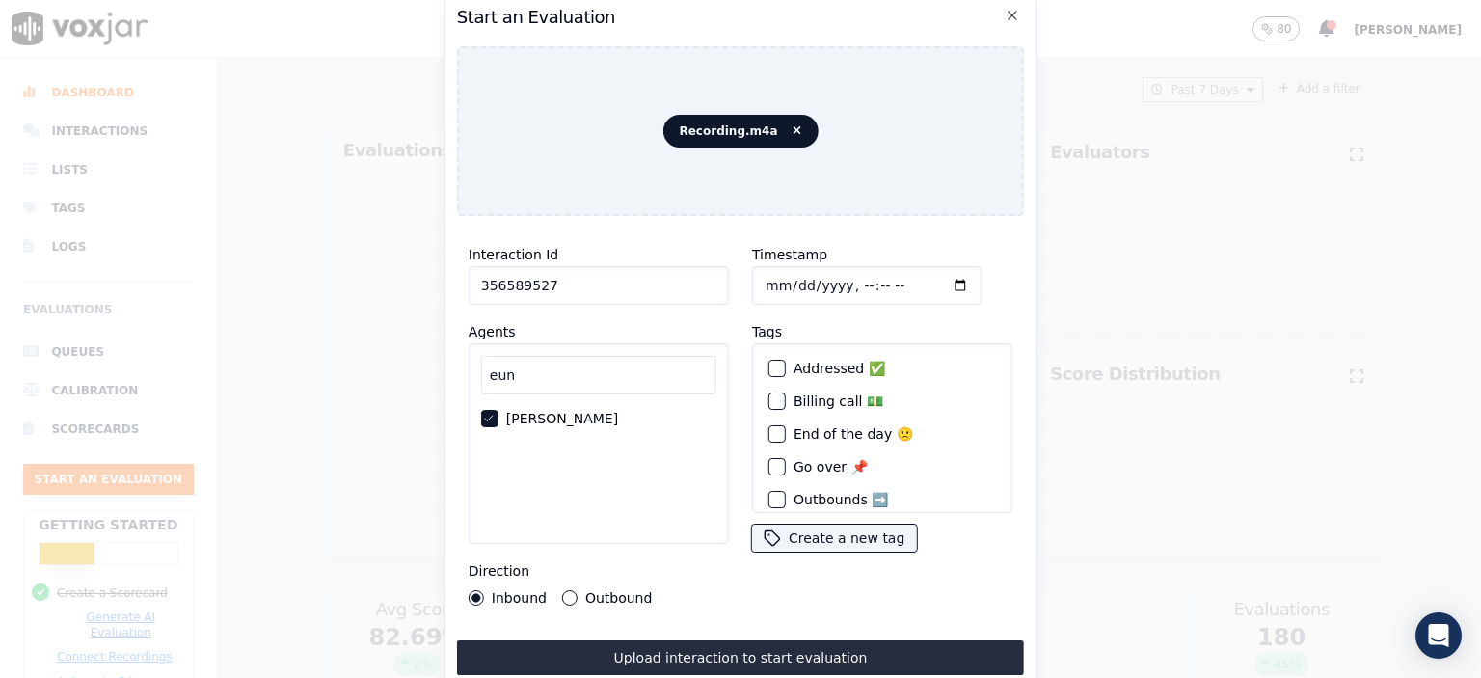
click at [772, 640] on button "Upload interaction to start evaluation" at bounding box center [740, 657] width 567 height 35
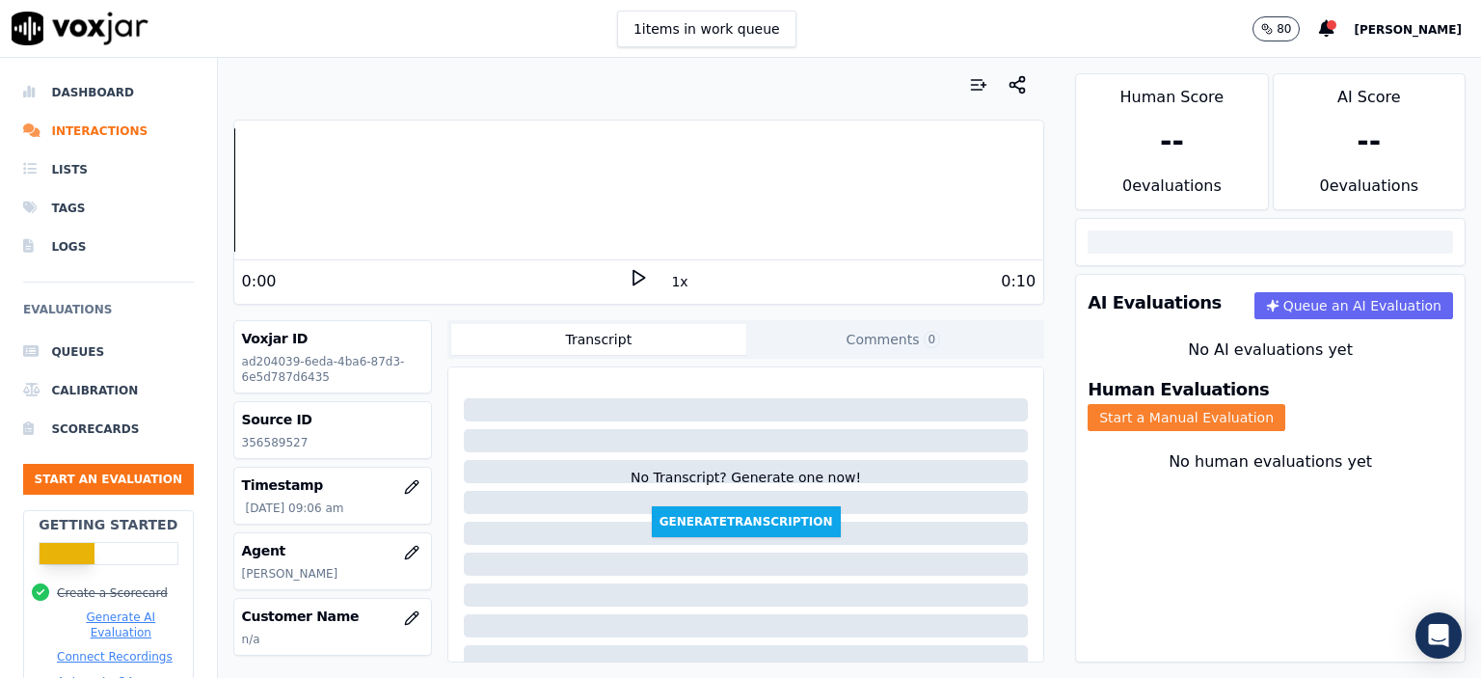
click at [1286, 404] on button "Start a Manual Evaluation" at bounding box center [1187, 417] width 198 height 27
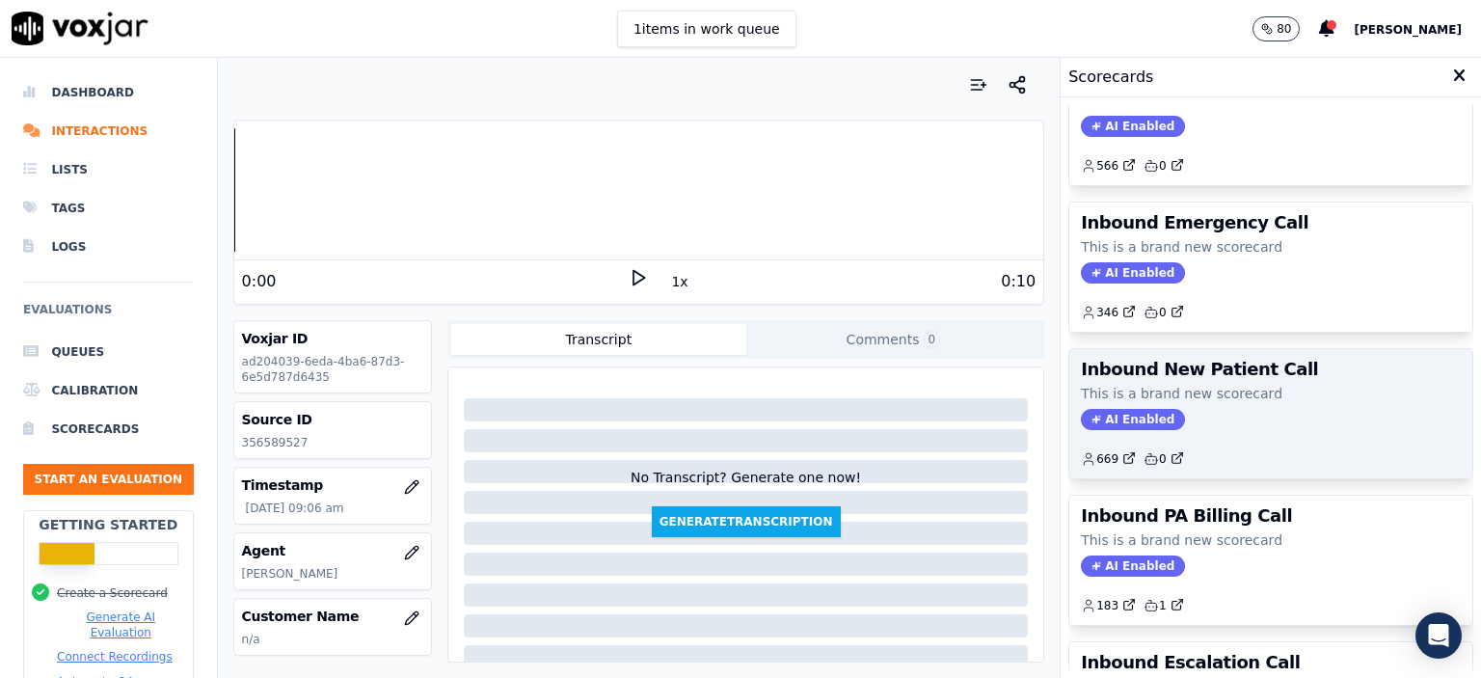
scroll to position [386, 0]
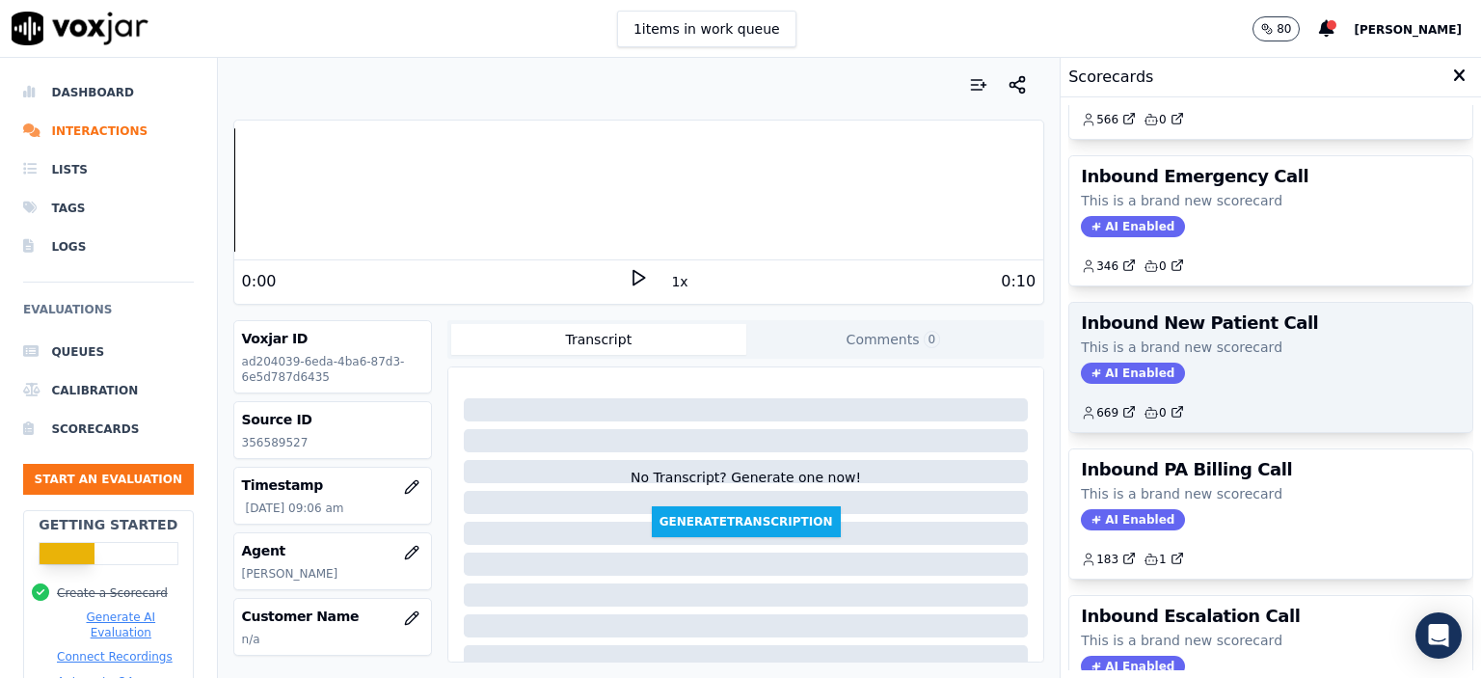
click at [1227, 368] on div "AI Enabled" at bounding box center [1271, 373] width 380 height 21
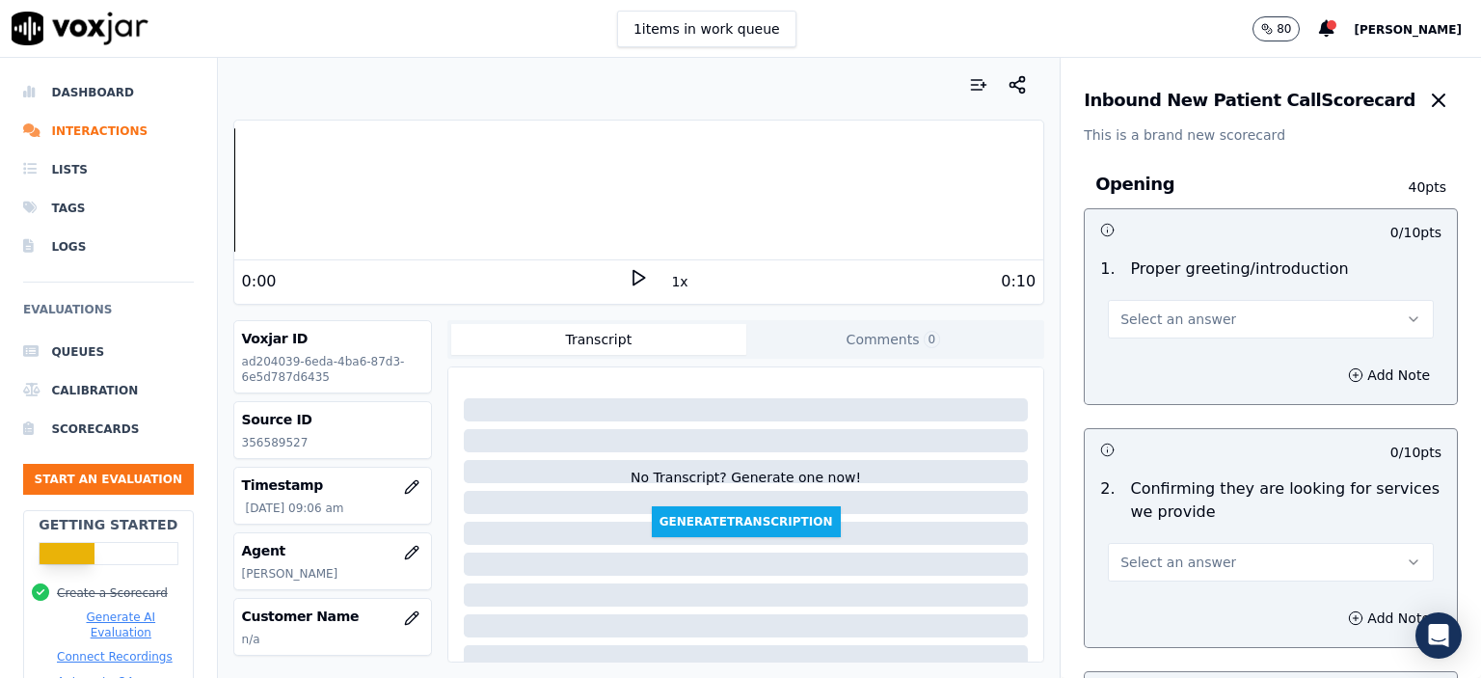
click at [1219, 320] on button "Select an answer" at bounding box center [1271, 319] width 326 height 39
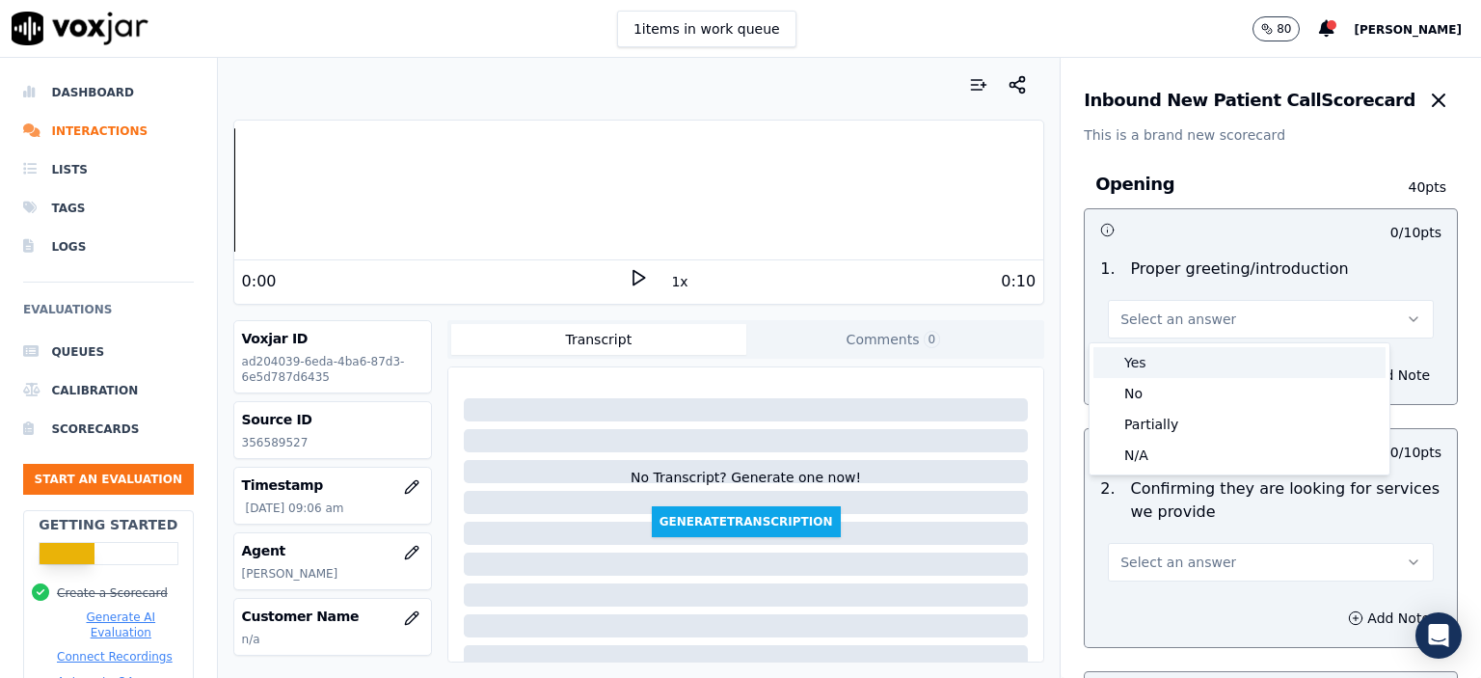
click at [1218, 362] on div "Yes" at bounding box center [1240, 362] width 292 height 31
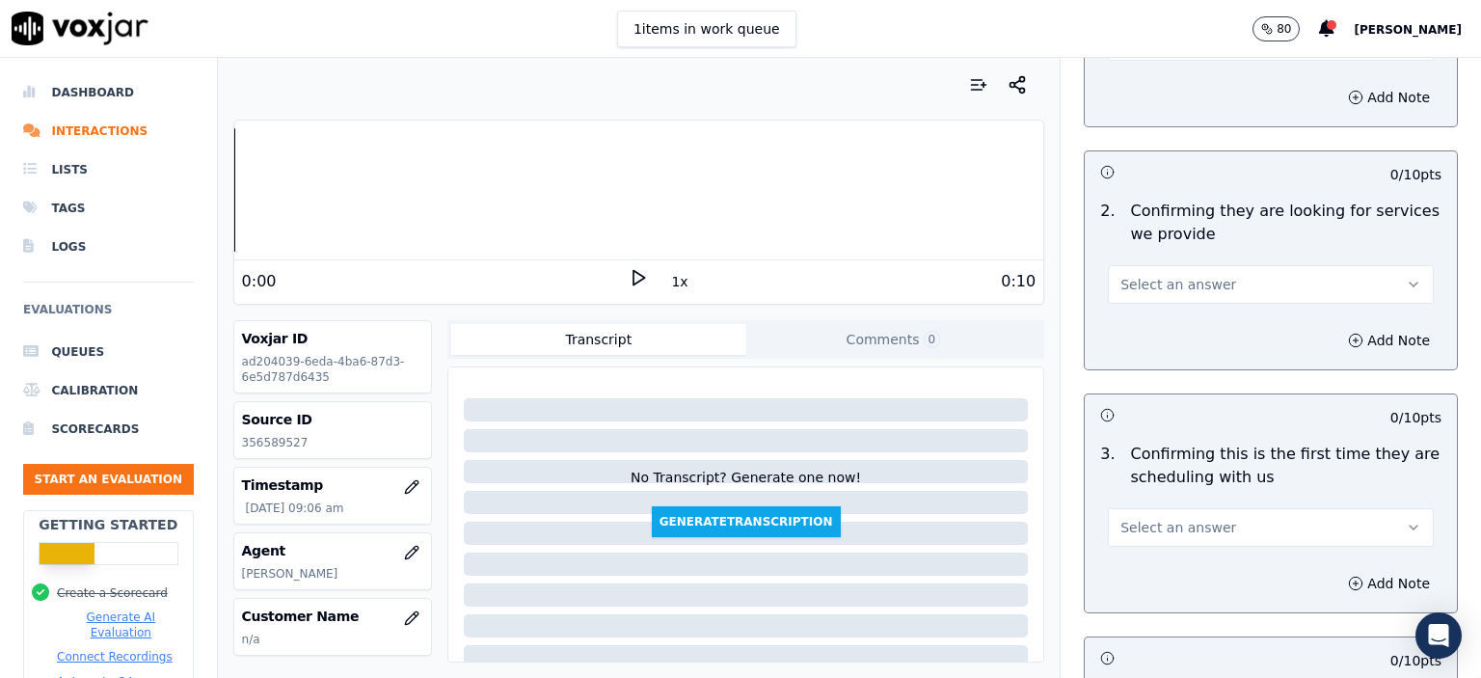
scroll to position [289, 0]
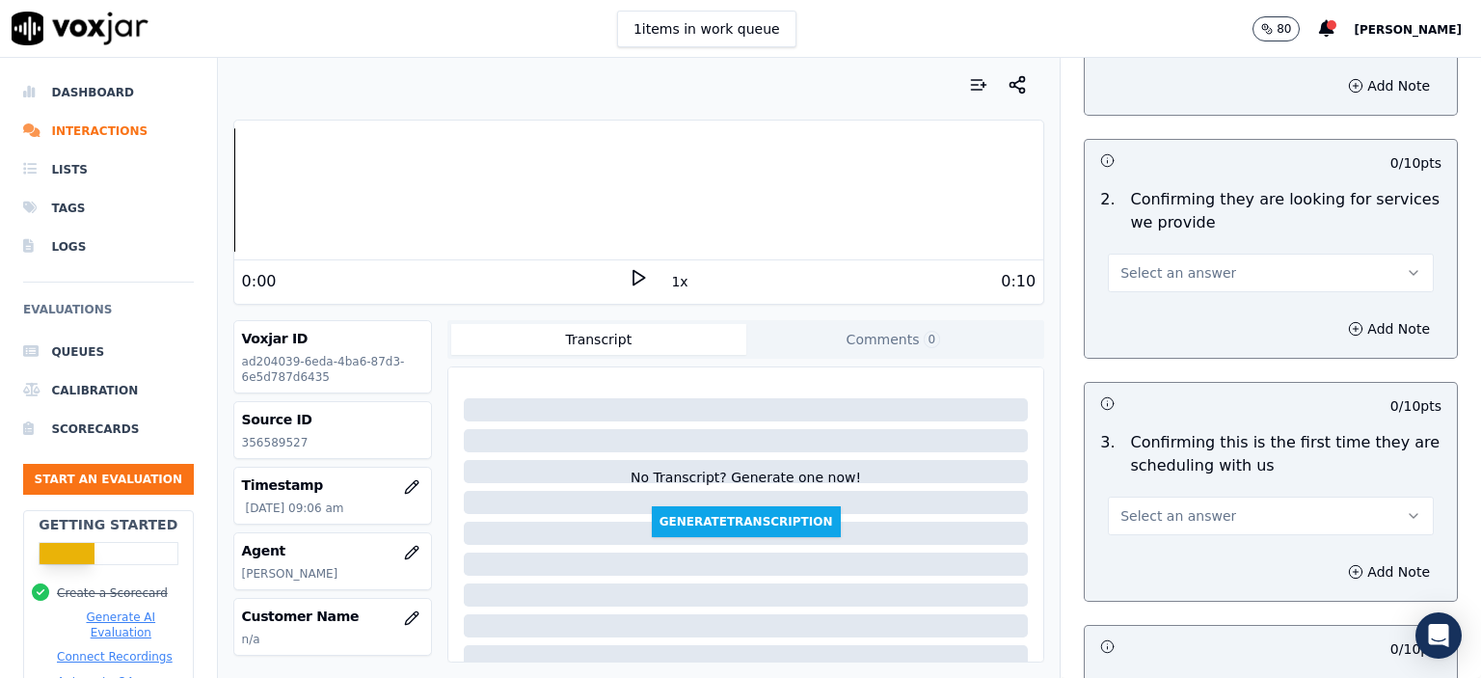
click at [1232, 267] on button "Select an answer" at bounding box center [1271, 273] width 326 height 39
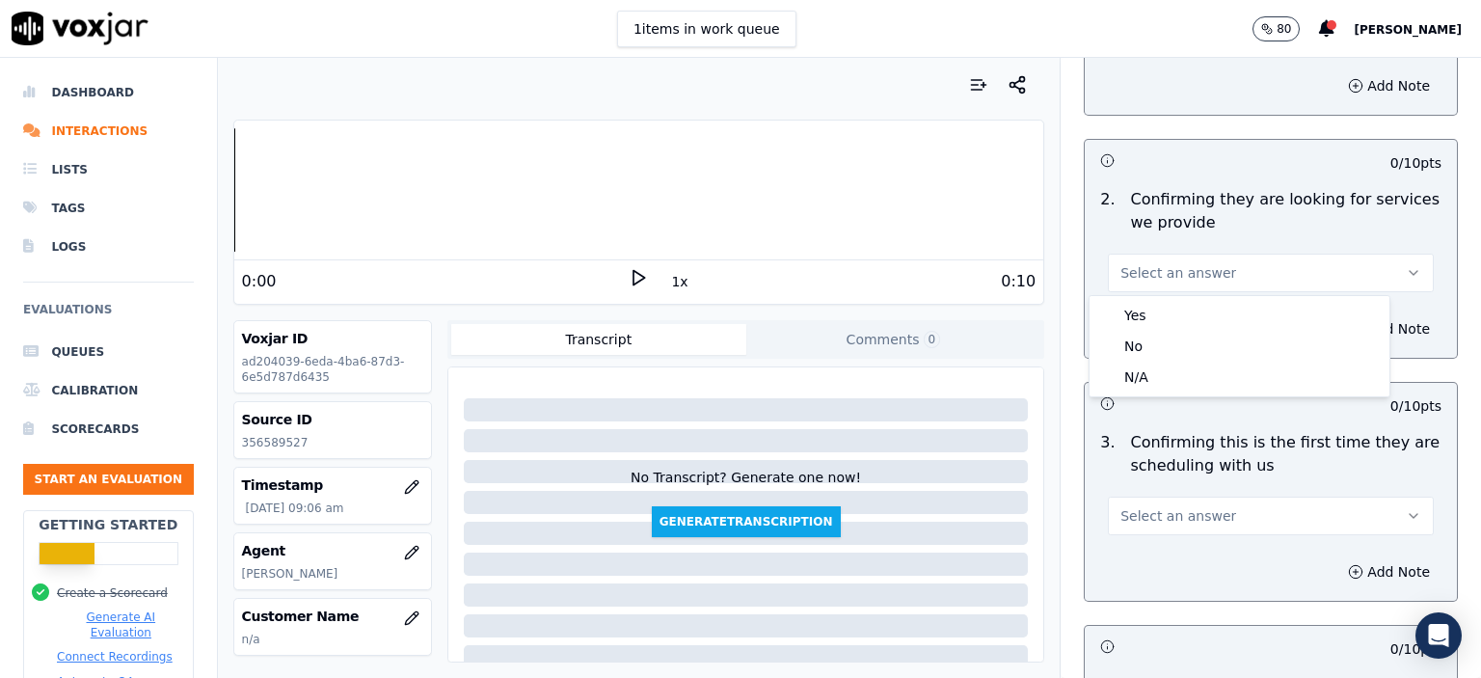
click at [1259, 427] on div "3 . Confirming this is the first time they are scheduling with us Select an ans…" at bounding box center [1271, 483] width 372 height 120
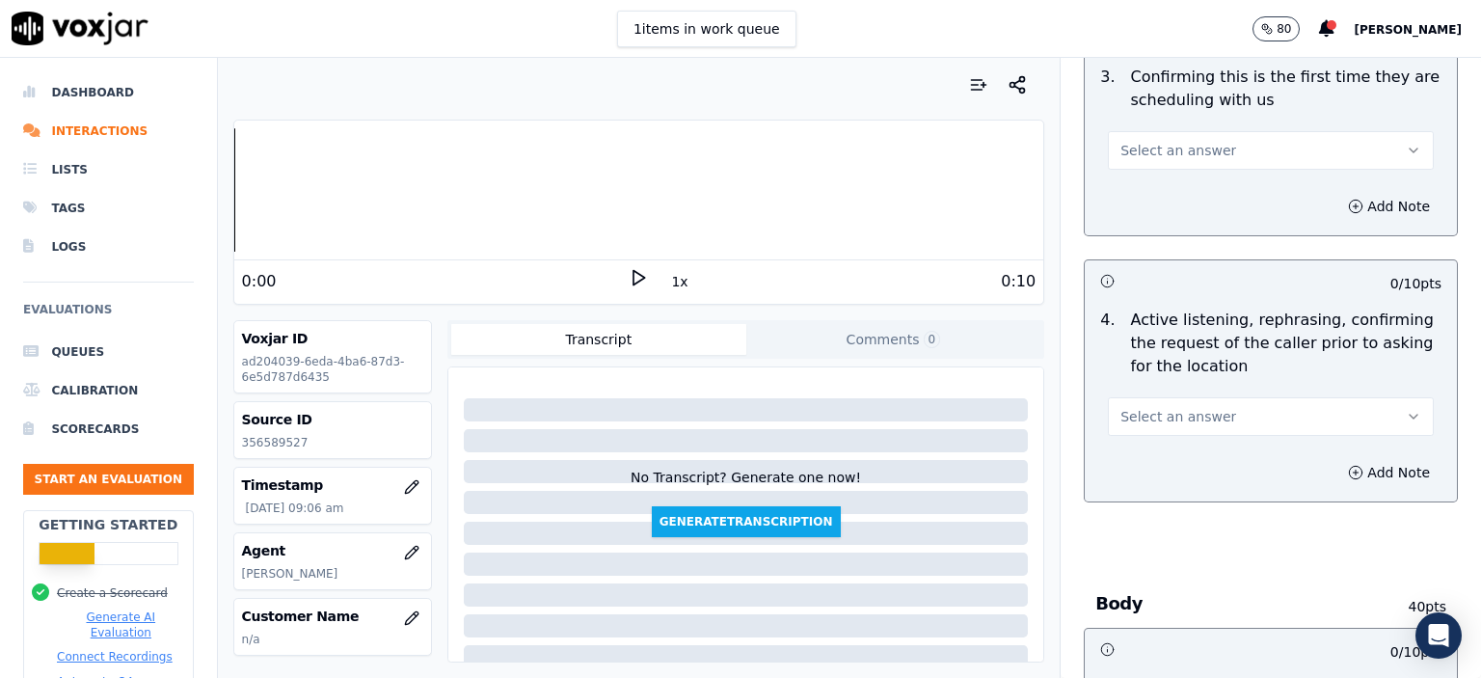
scroll to position [675, 0]
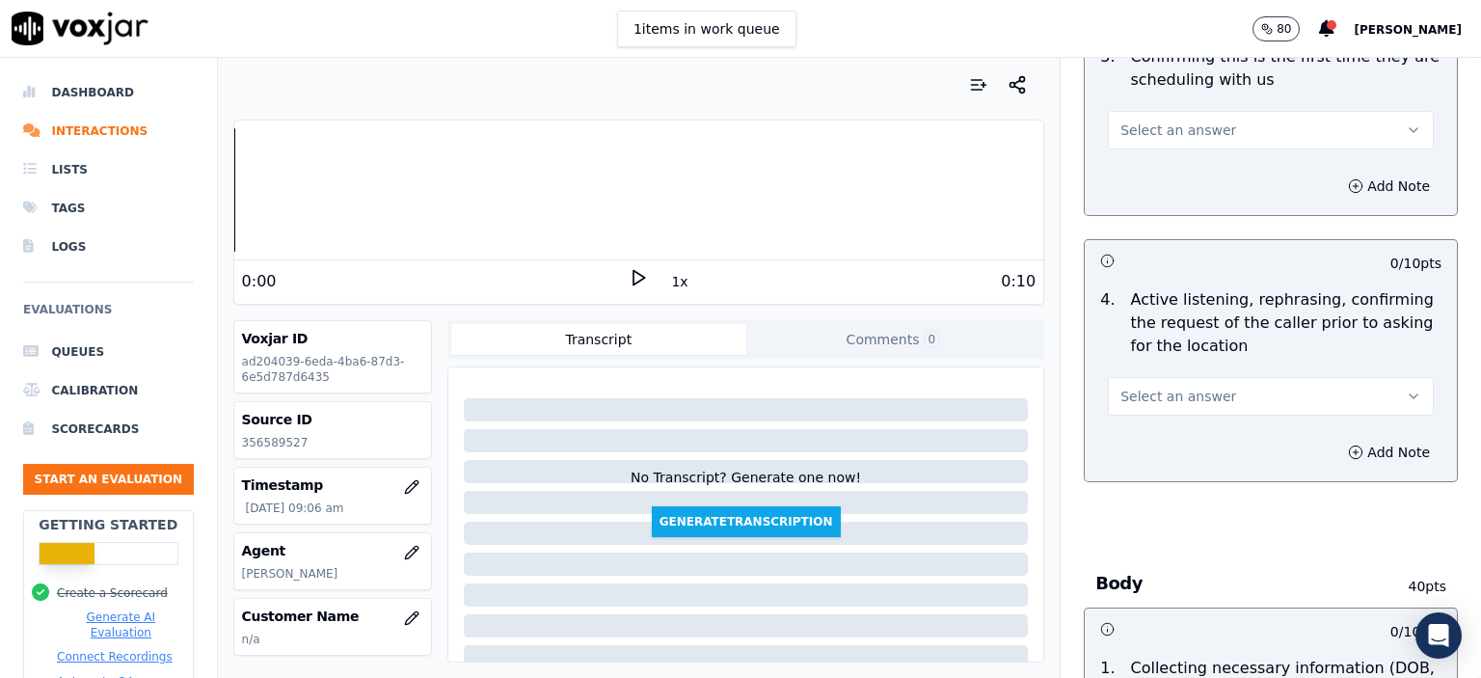
click at [1224, 388] on button "Select an answer" at bounding box center [1271, 396] width 326 height 39
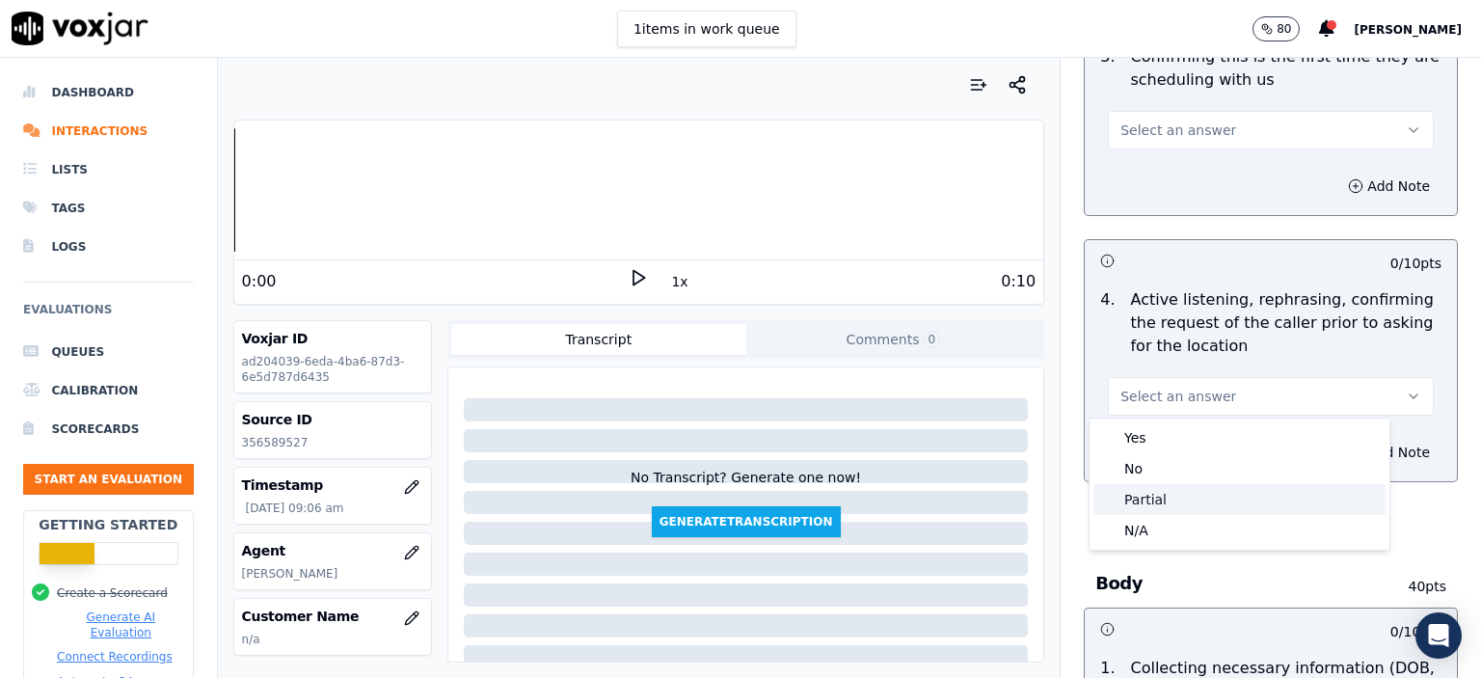
click at [1209, 501] on div "Partial" at bounding box center [1240, 499] width 292 height 31
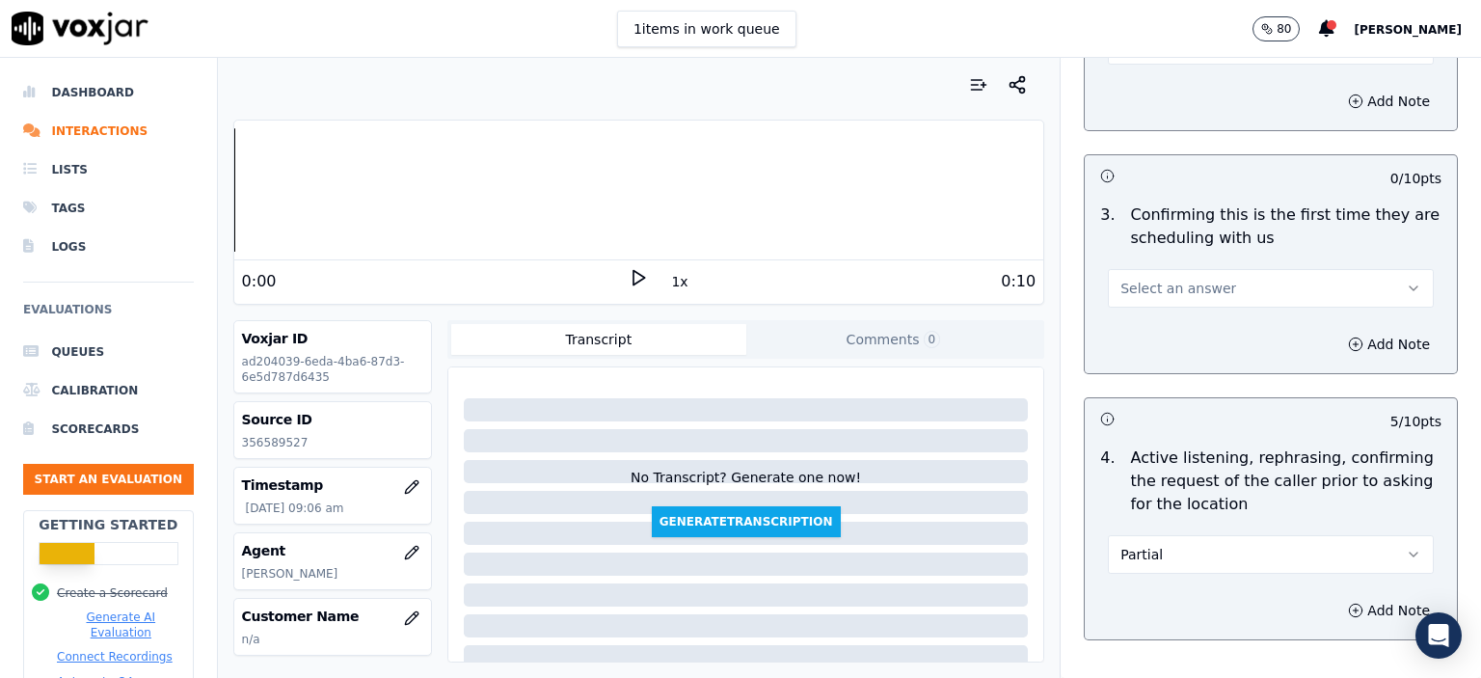
scroll to position [482, 0]
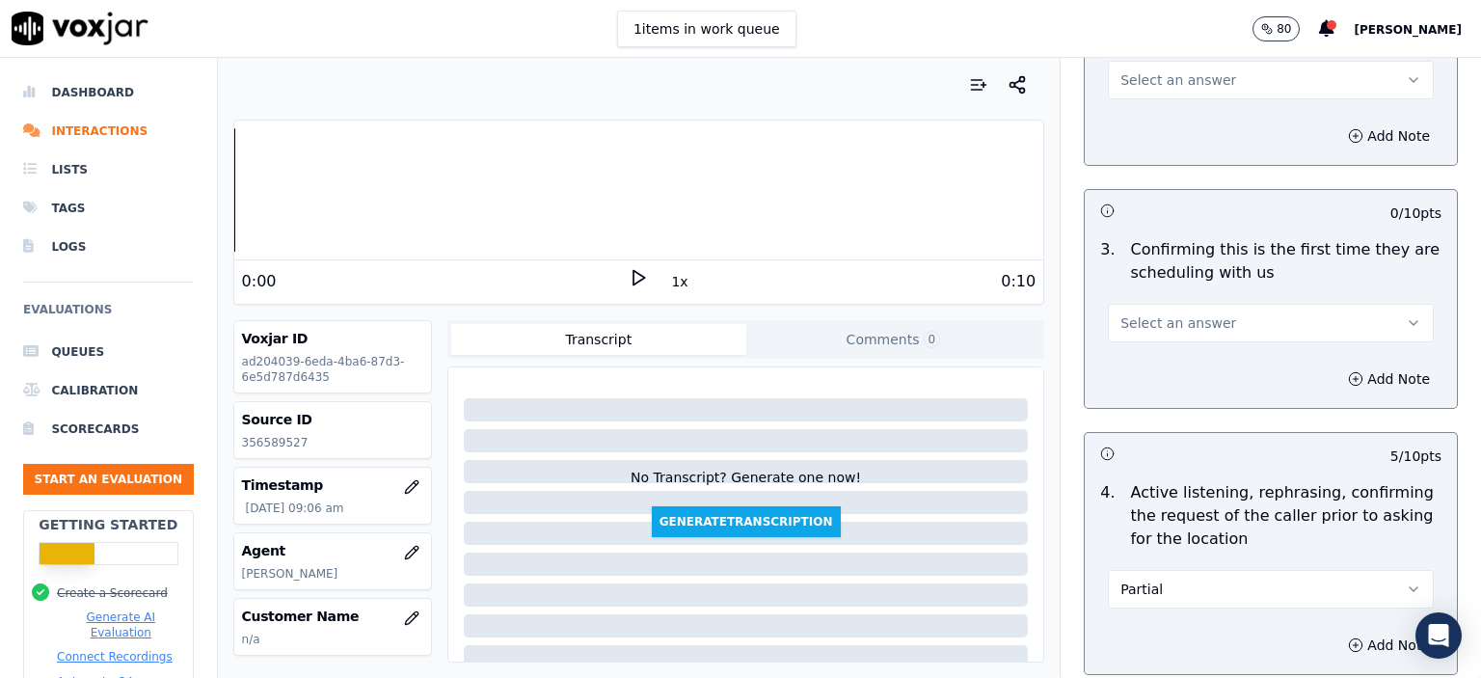
click at [1234, 319] on button "Select an answer" at bounding box center [1271, 323] width 326 height 39
click at [1231, 366] on div "Yes" at bounding box center [1240, 365] width 292 height 31
click at [925, 21] on div "1 items in work queue 80 [PERSON_NAME]" at bounding box center [740, 29] width 1481 height 58
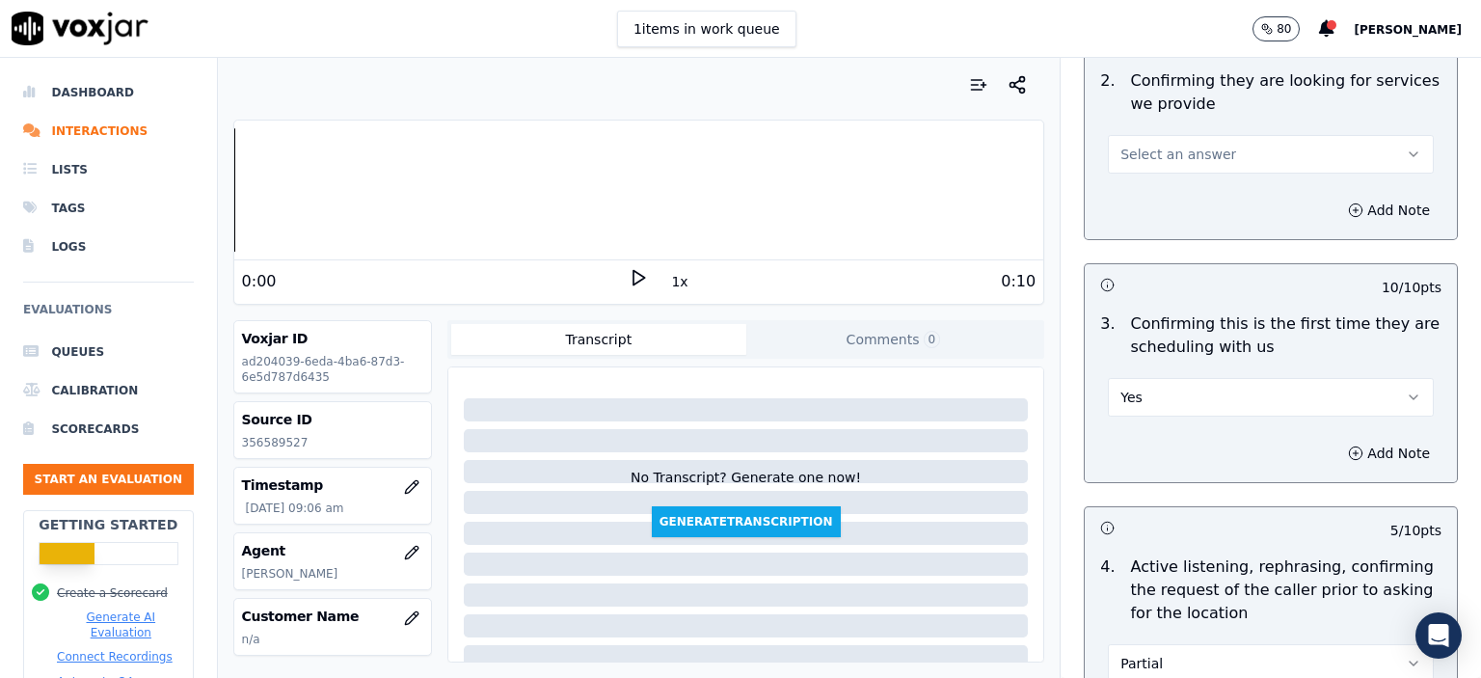
scroll to position [386, 0]
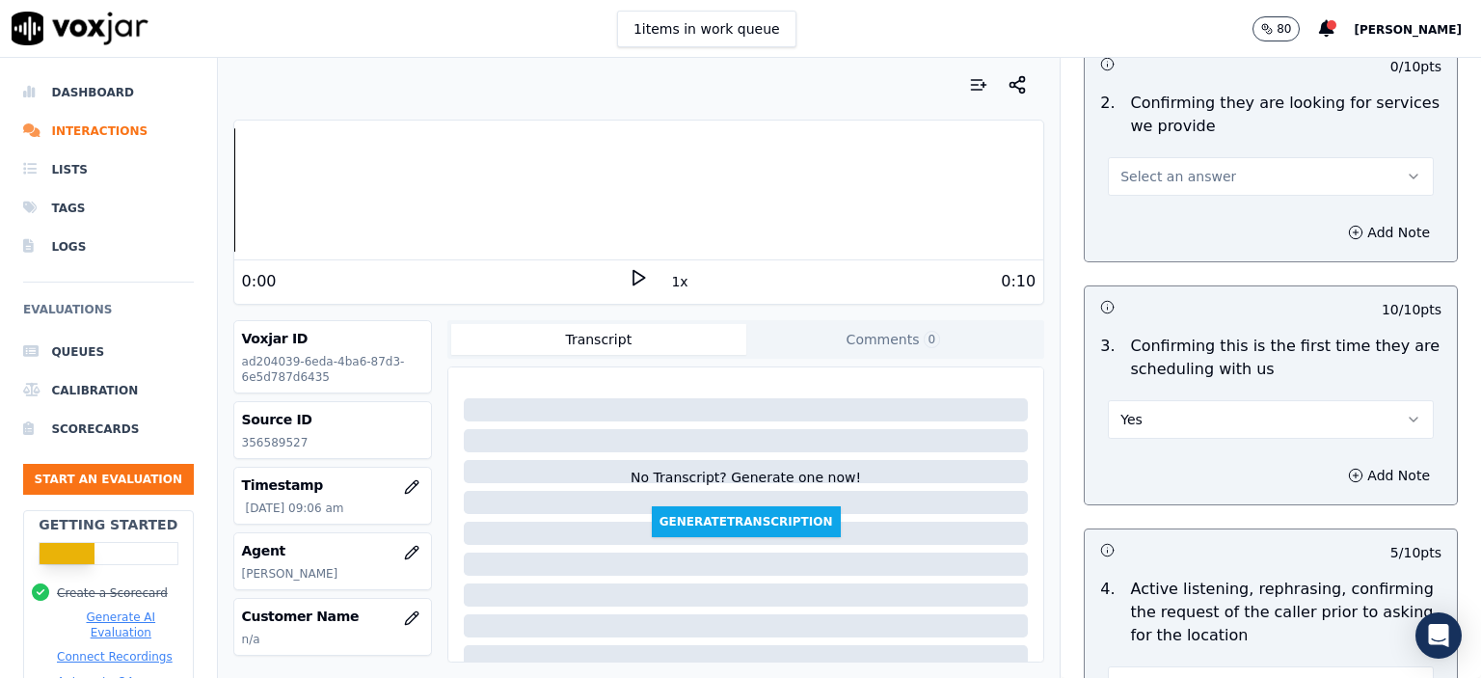
click at [1168, 163] on button "Select an answer" at bounding box center [1271, 176] width 326 height 39
click at [1169, 252] on div "No" at bounding box center [1240, 249] width 292 height 31
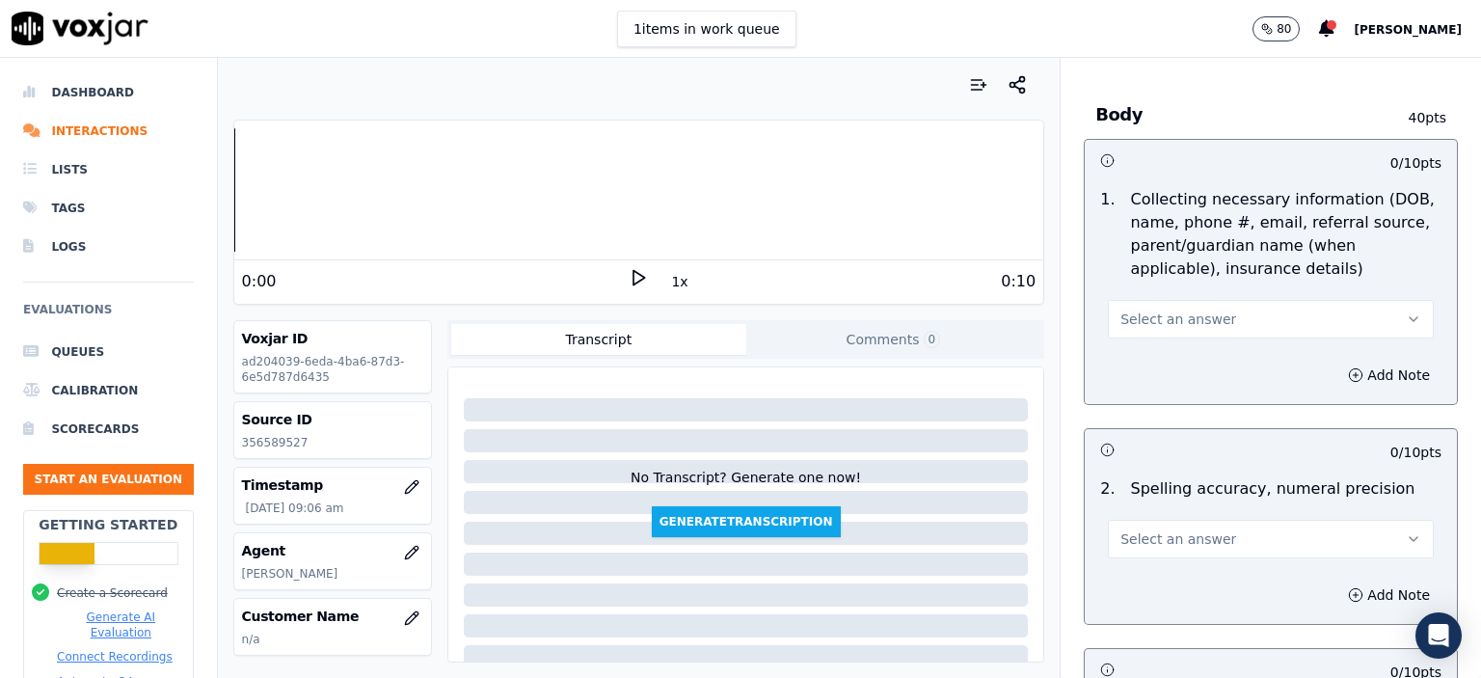
scroll to position [1157, 0]
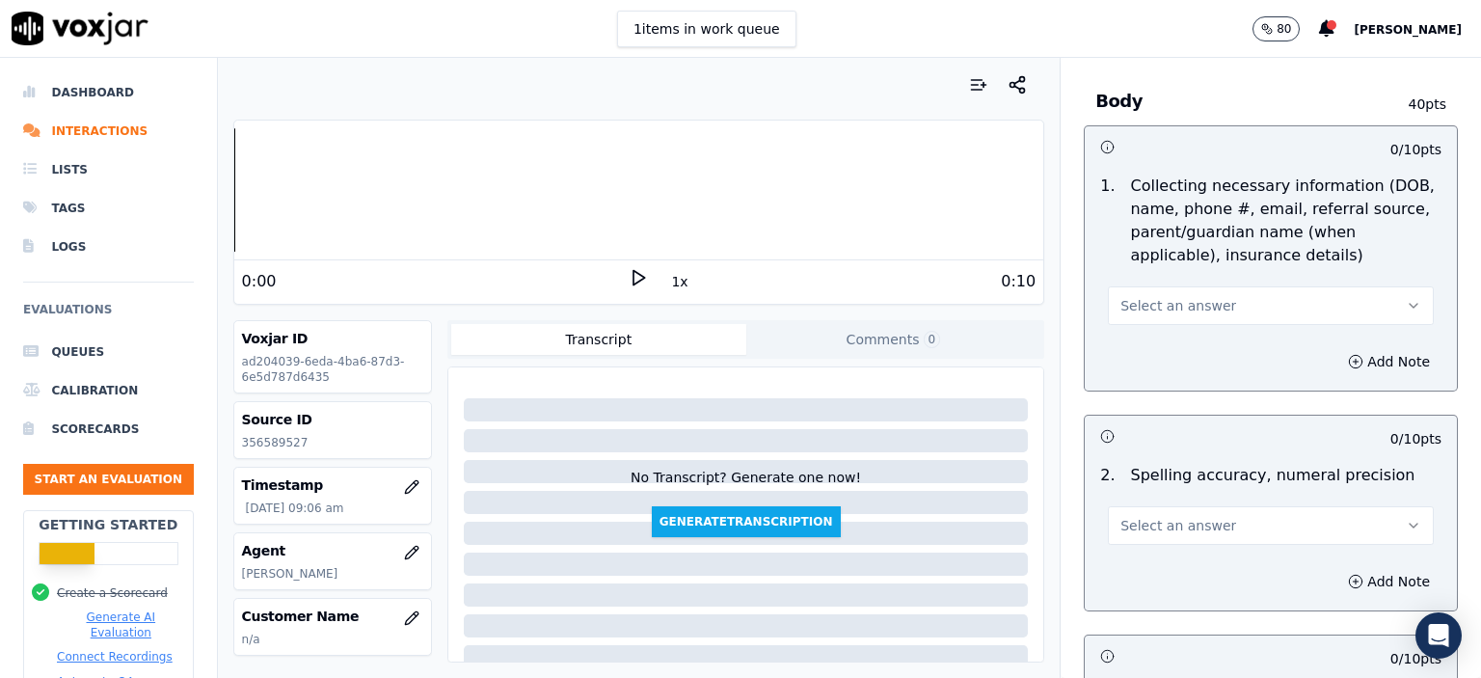
click at [1225, 294] on button "Select an answer" at bounding box center [1271, 305] width 326 height 39
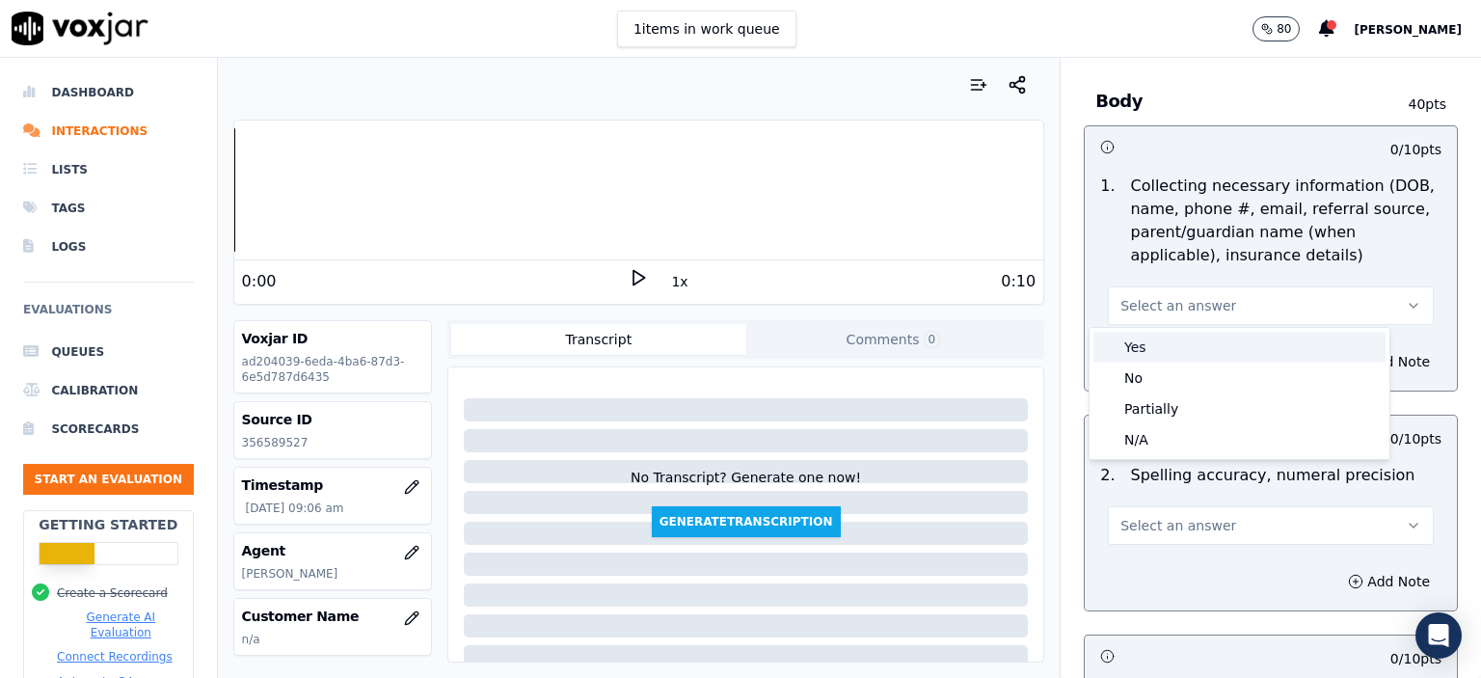
click at [1212, 343] on div "Yes" at bounding box center [1240, 347] width 292 height 31
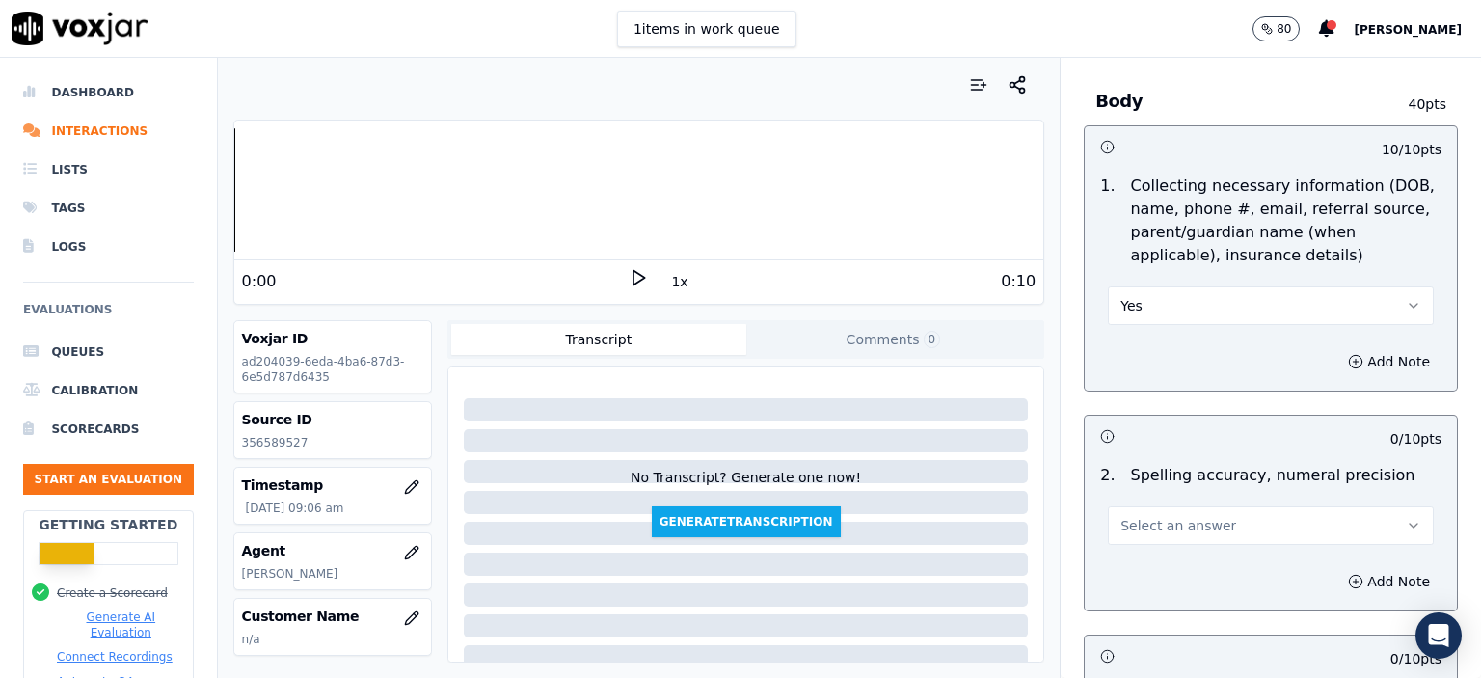
click at [1242, 524] on button "Select an answer" at bounding box center [1271, 525] width 326 height 39
click at [1206, 601] on div "No" at bounding box center [1240, 597] width 292 height 31
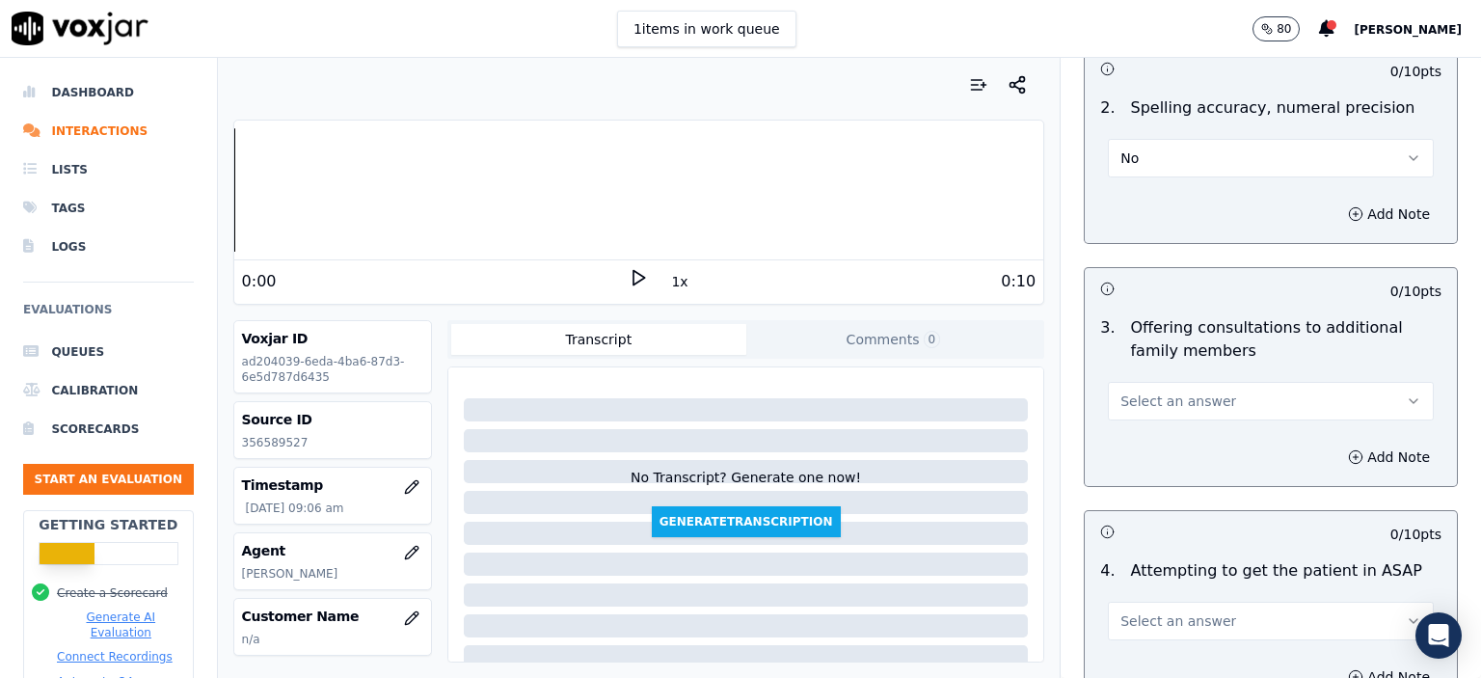
scroll to position [1543, 0]
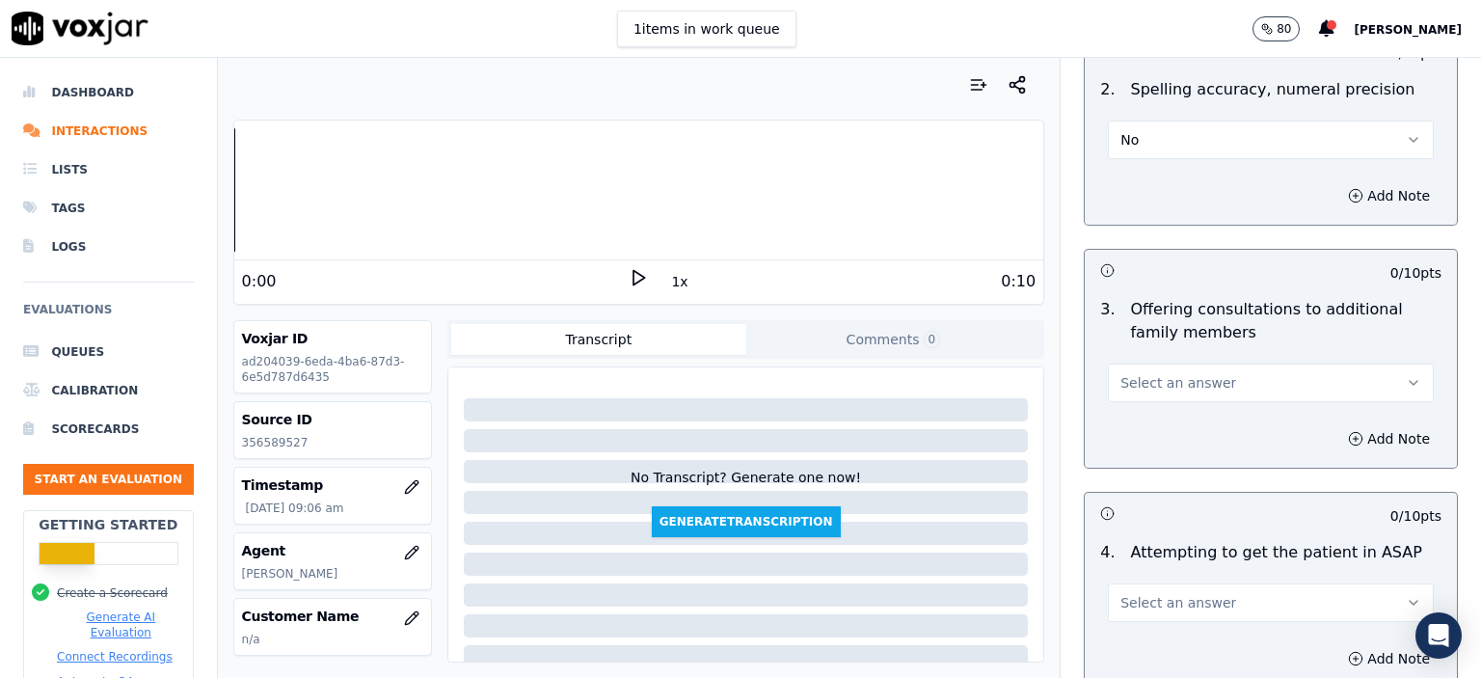
click at [1171, 375] on span "Select an answer" at bounding box center [1179, 382] width 116 height 19
click at [1183, 431] on div "Yes" at bounding box center [1240, 423] width 292 height 31
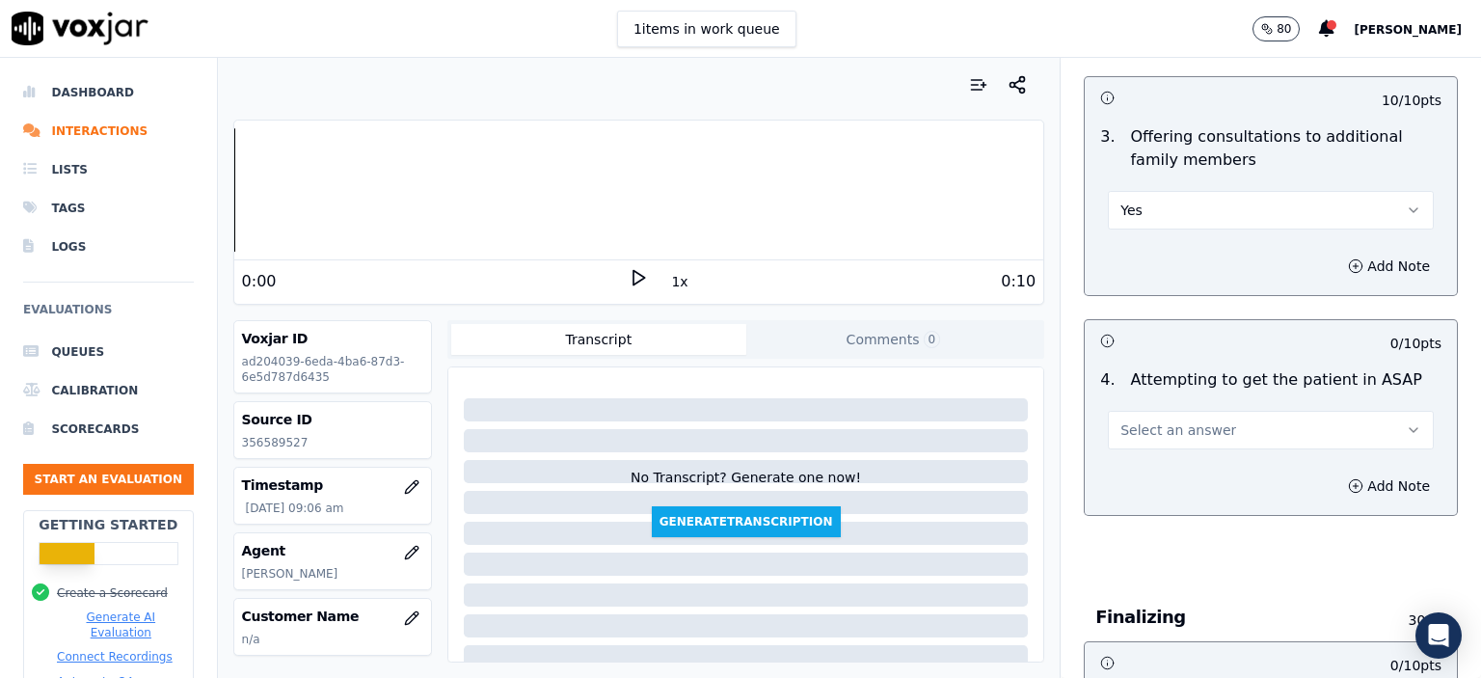
scroll to position [1736, 0]
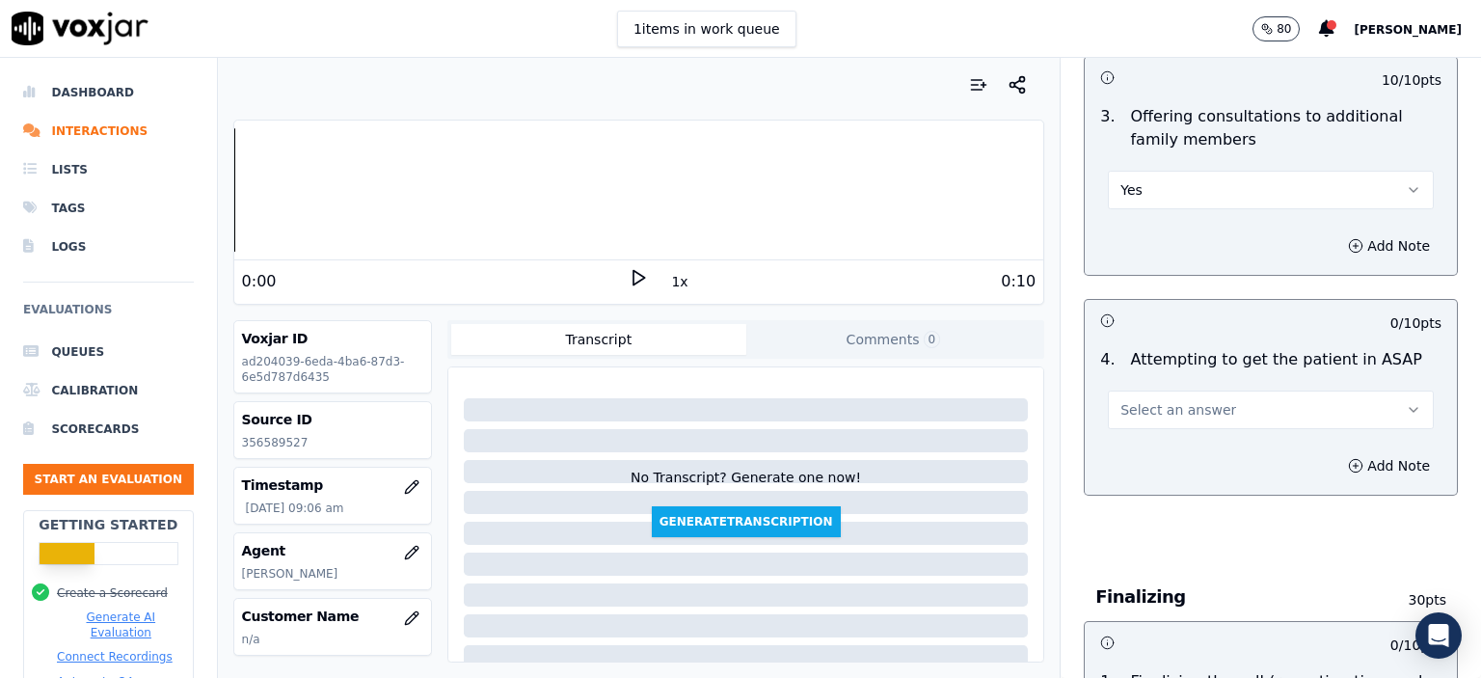
click at [1171, 403] on span "Select an answer" at bounding box center [1179, 409] width 116 height 19
click at [1178, 462] on div "Yes" at bounding box center [1240, 450] width 292 height 31
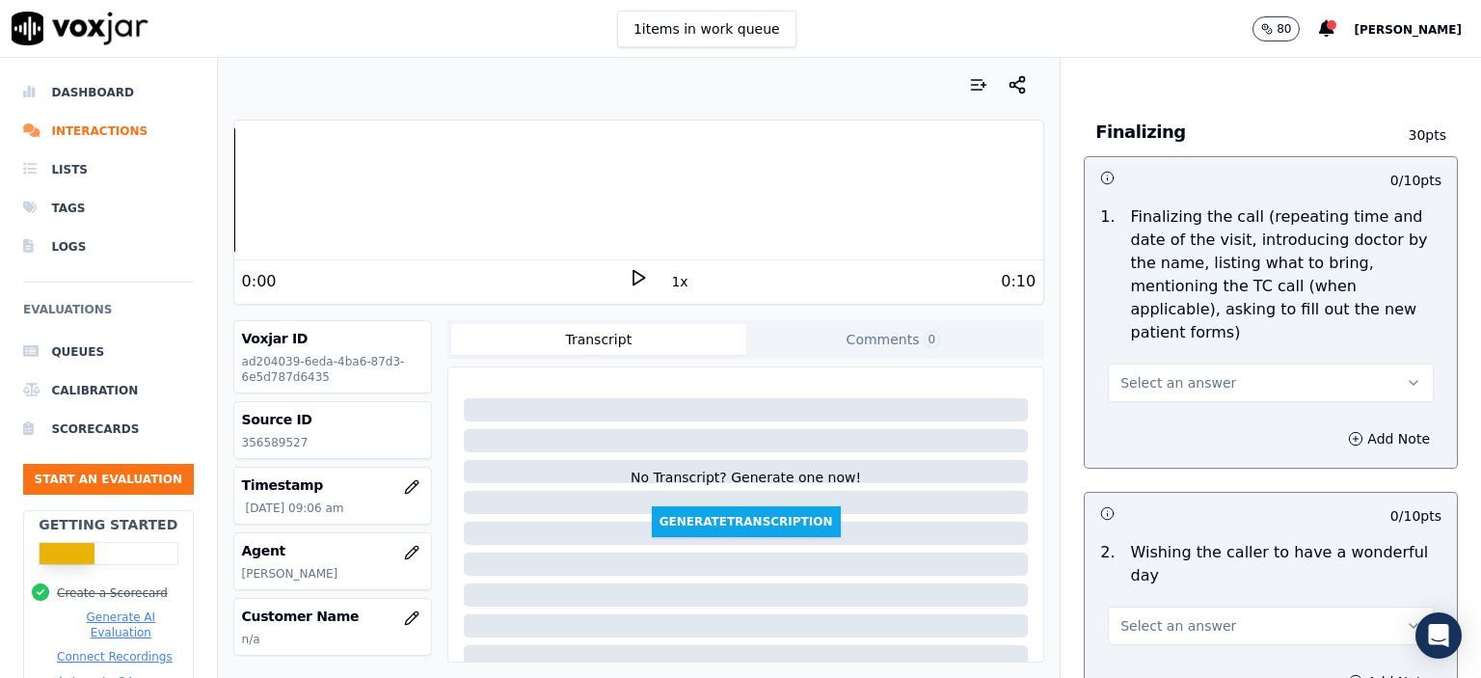
scroll to position [2218, 0]
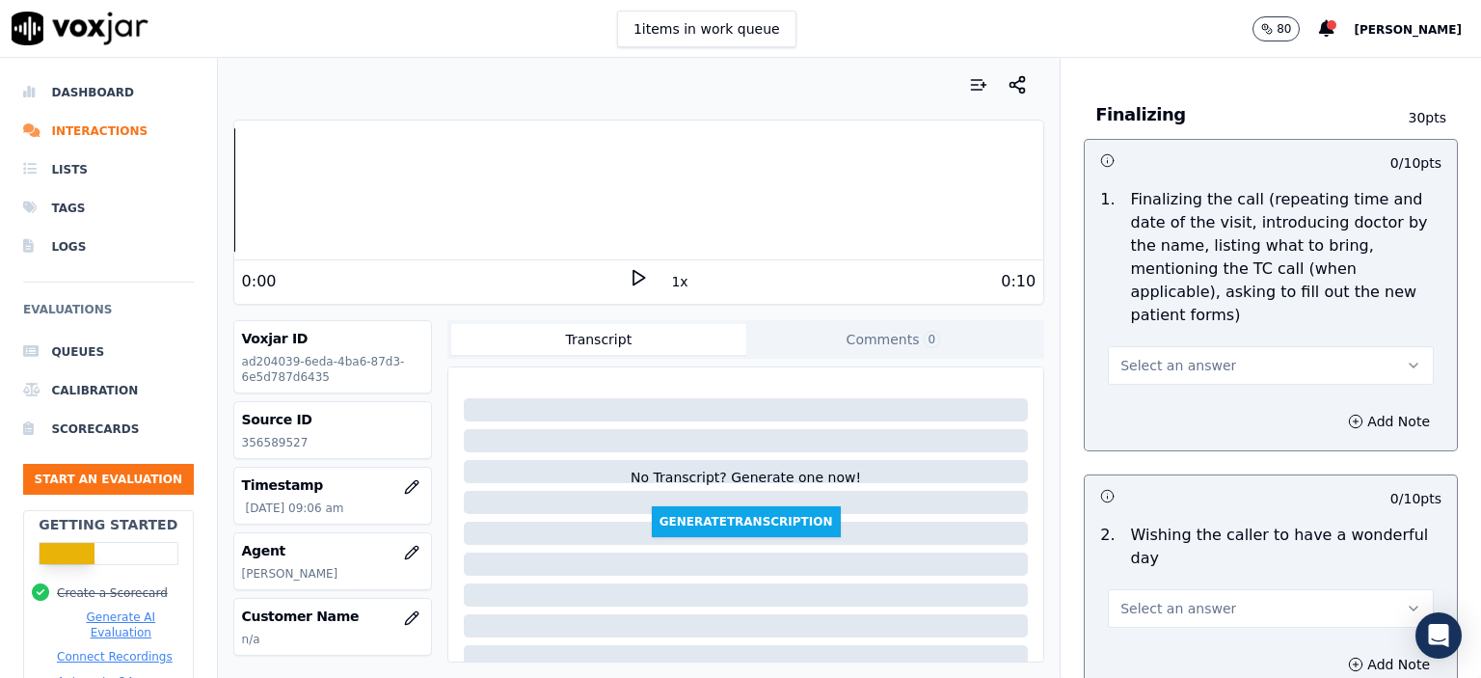
click at [1211, 346] on button "Select an answer" at bounding box center [1271, 365] width 326 height 39
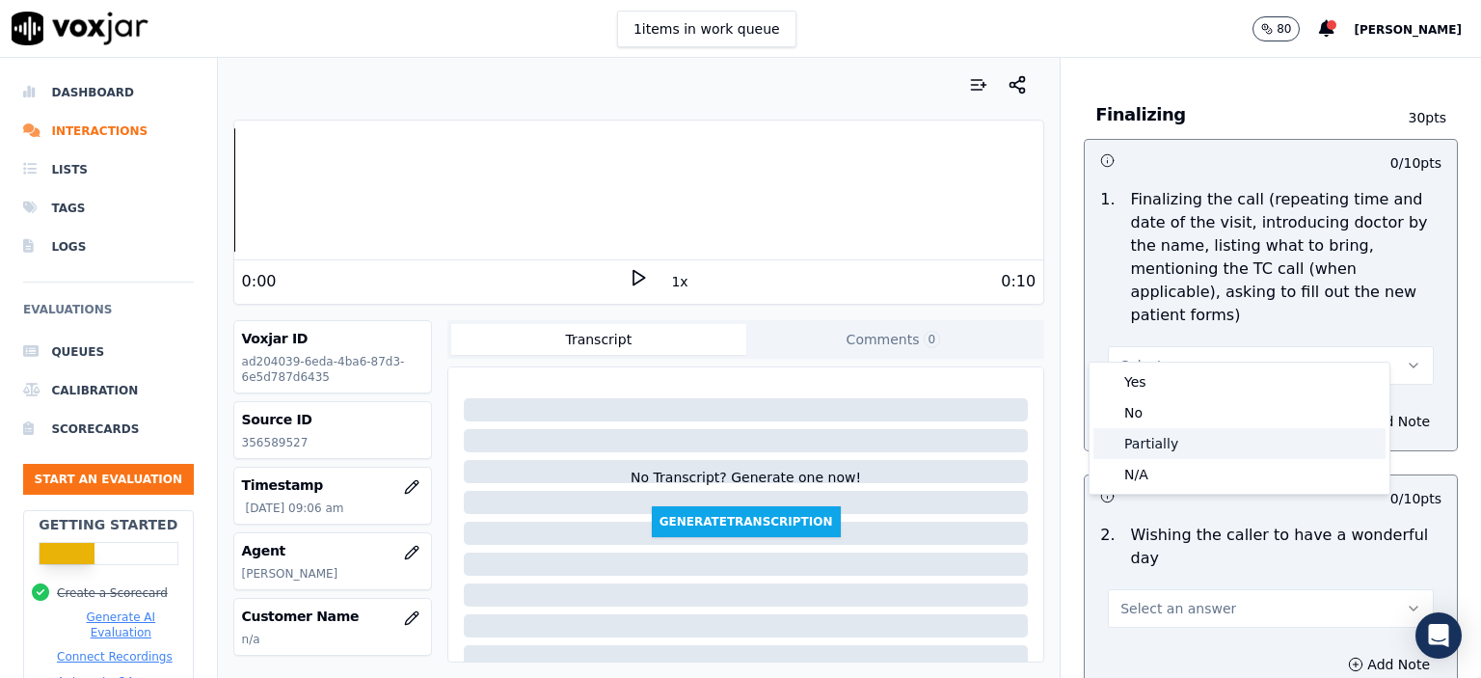
click at [1178, 447] on div "Partially" at bounding box center [1240, 443] width 292 height 31
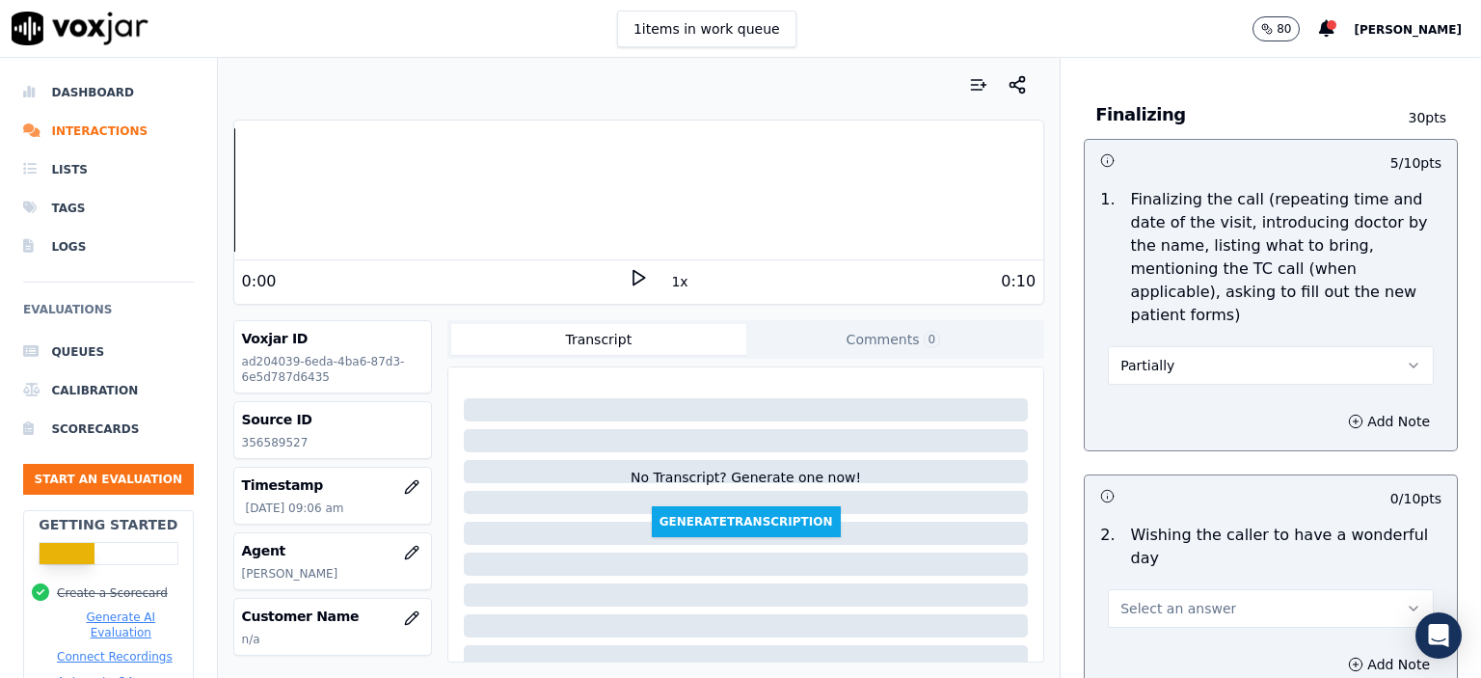
click at [1215, 589] on button "Select an answer" at bounding box center [1271, 608] width 326 height 39
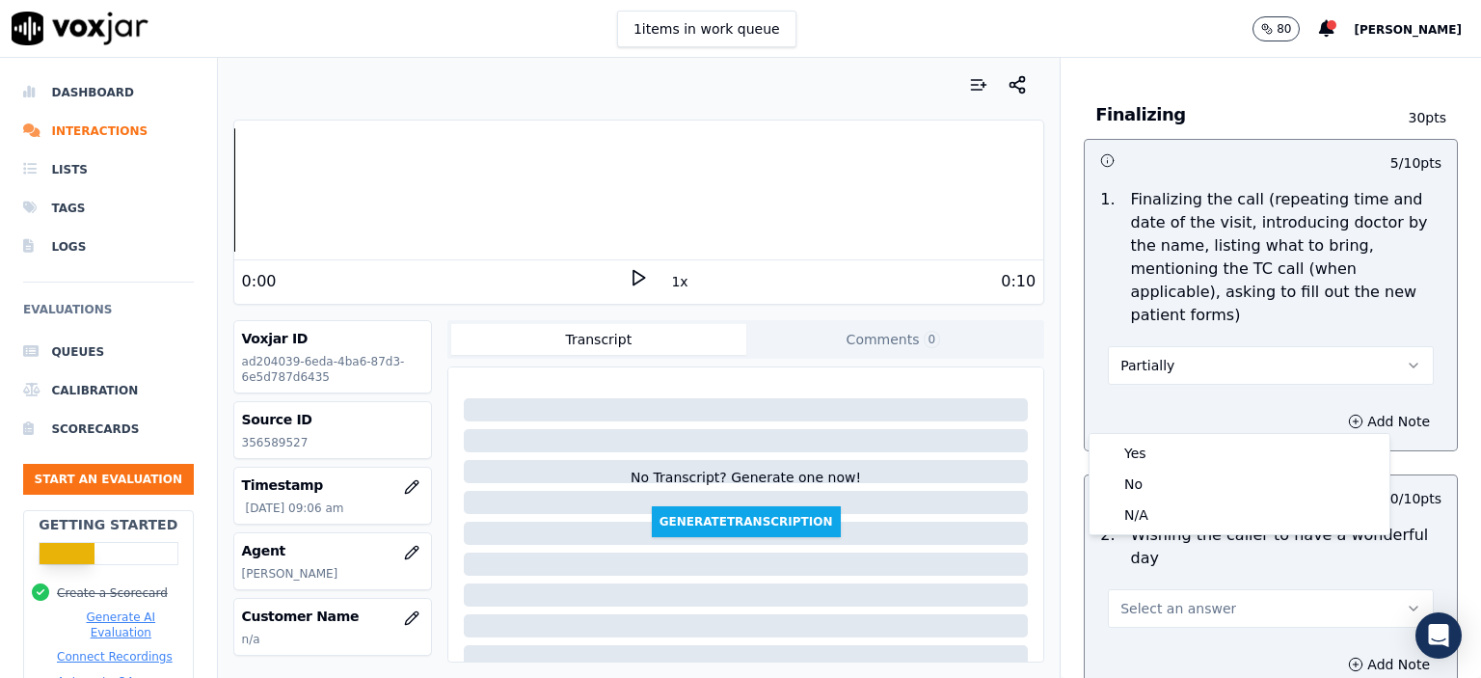
click at [1162, 636] on div "Add Note" at bounding box center [1271, 665] width 372 height 58
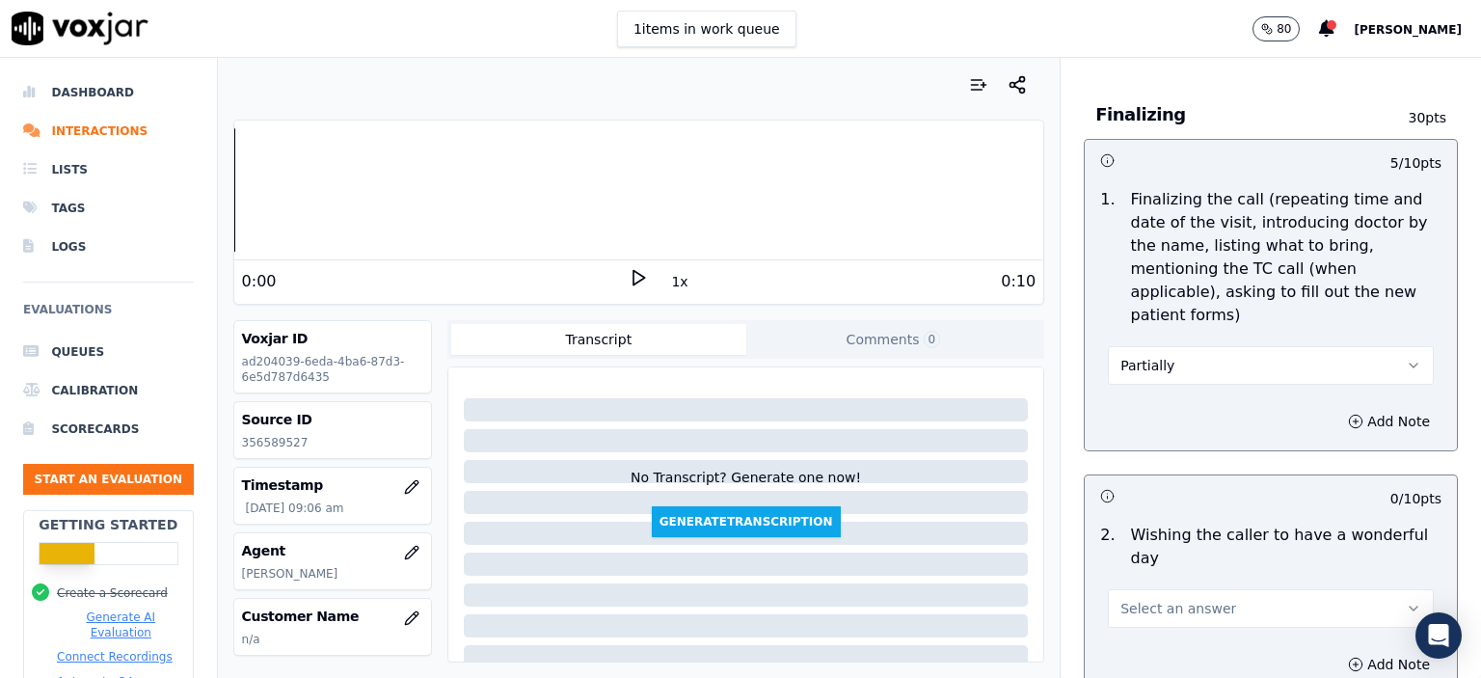
click at [1182, 585] on div "Select an answer" at bounding box center [1271, 606] width 326 height 42
click at [1180, 599] on span "Select an answer" at bounding box center [1179, 608] width 116 height 19
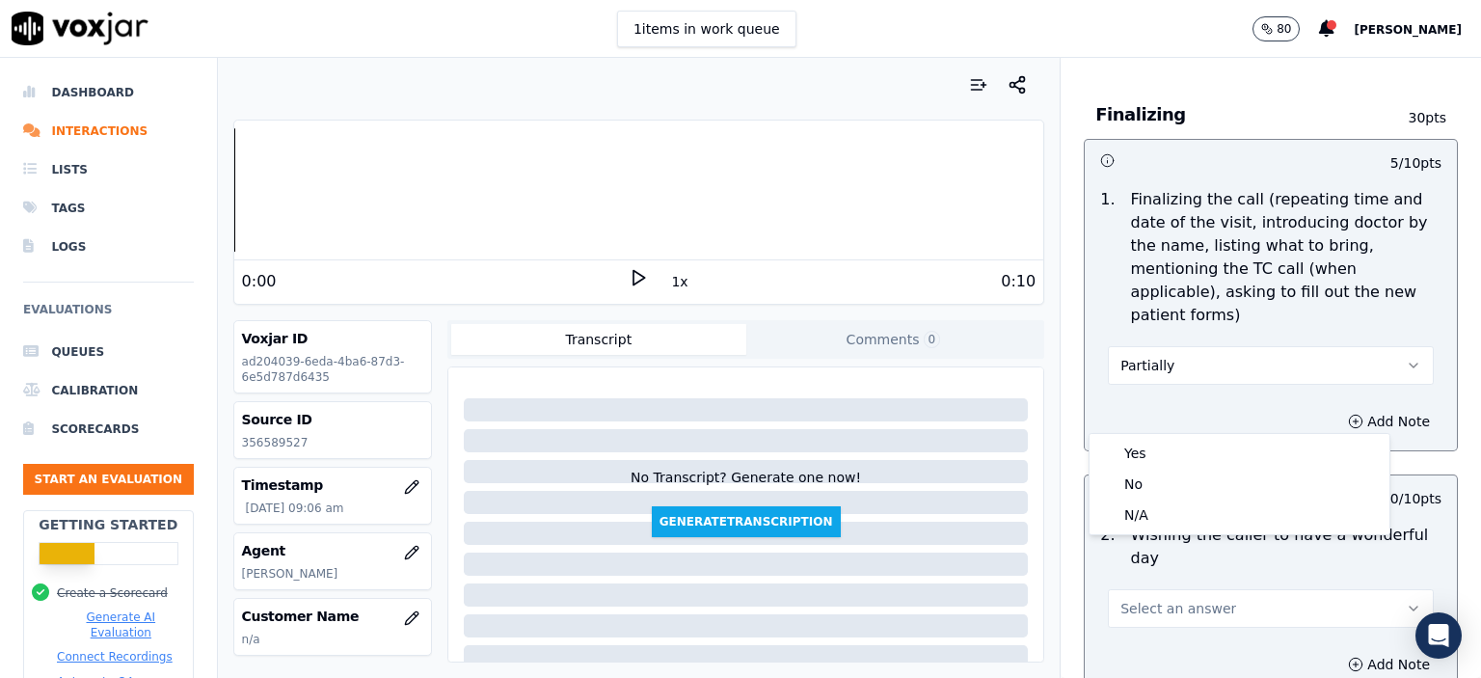
click at [1100, 636] on div "Add Note" at bounding box center [1271, 665] width 372 height 58
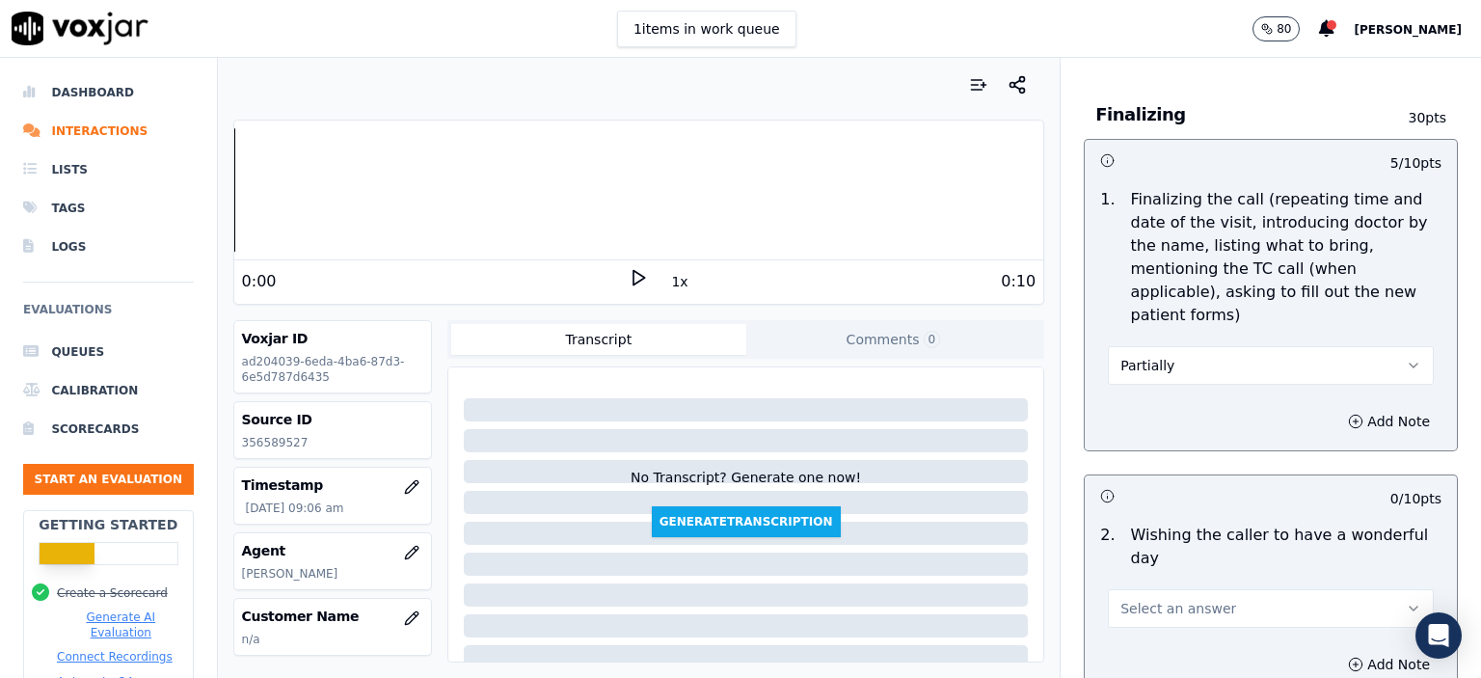
click at [1154, 599] on span "Select an answer" at bounding box center [1179, 608] width 116 height 19
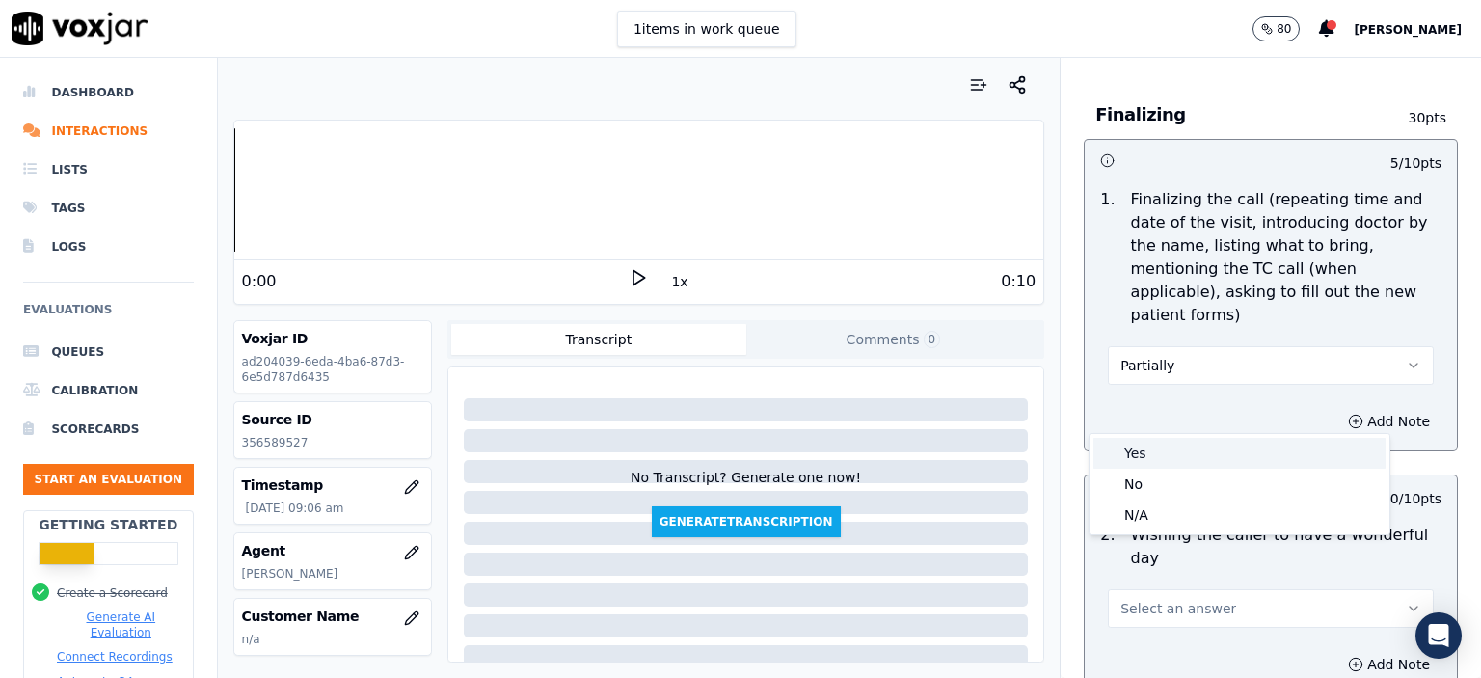
click at [1169, 449] on div "Yes" at bounding box center [1240, 453] width 292 height 31
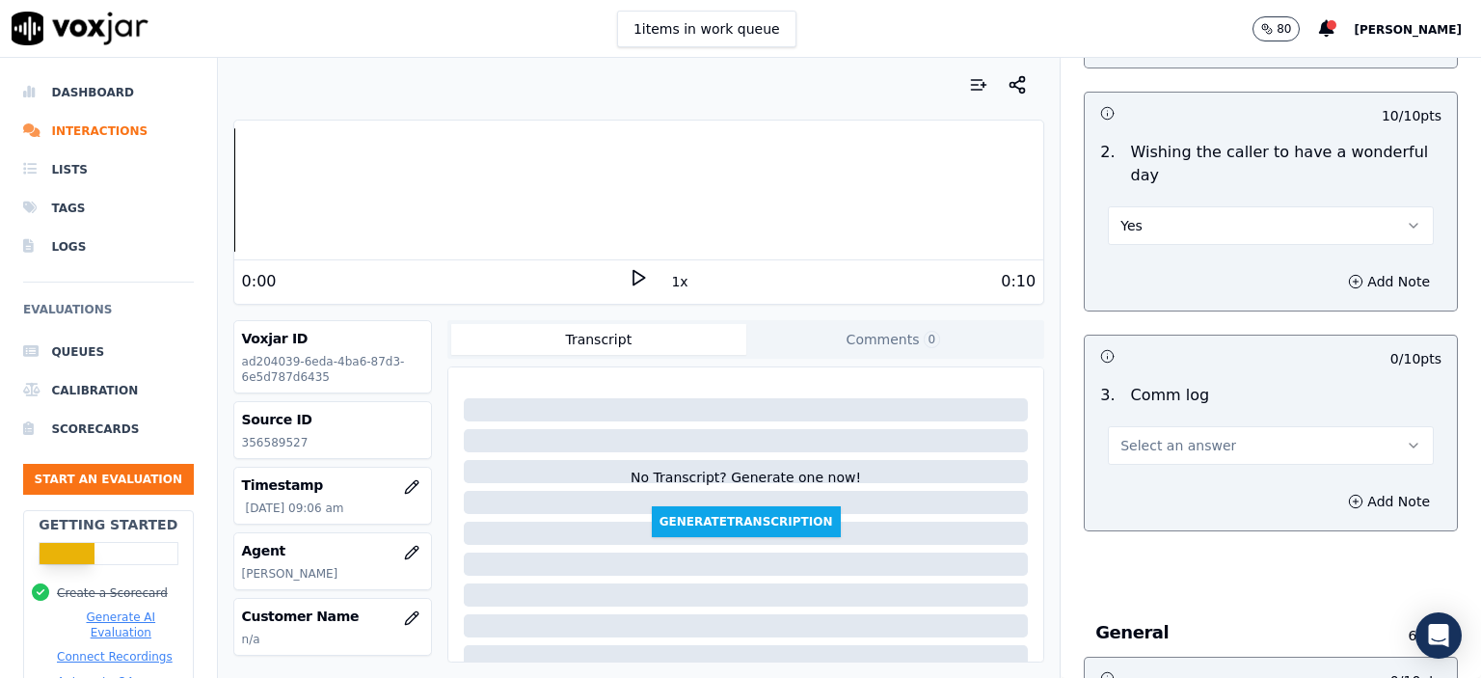
scroll to position [2604, 0]
click at [1198, 423] on button "Select an answer" at bounding box center [1271, 442] width 326 height 39
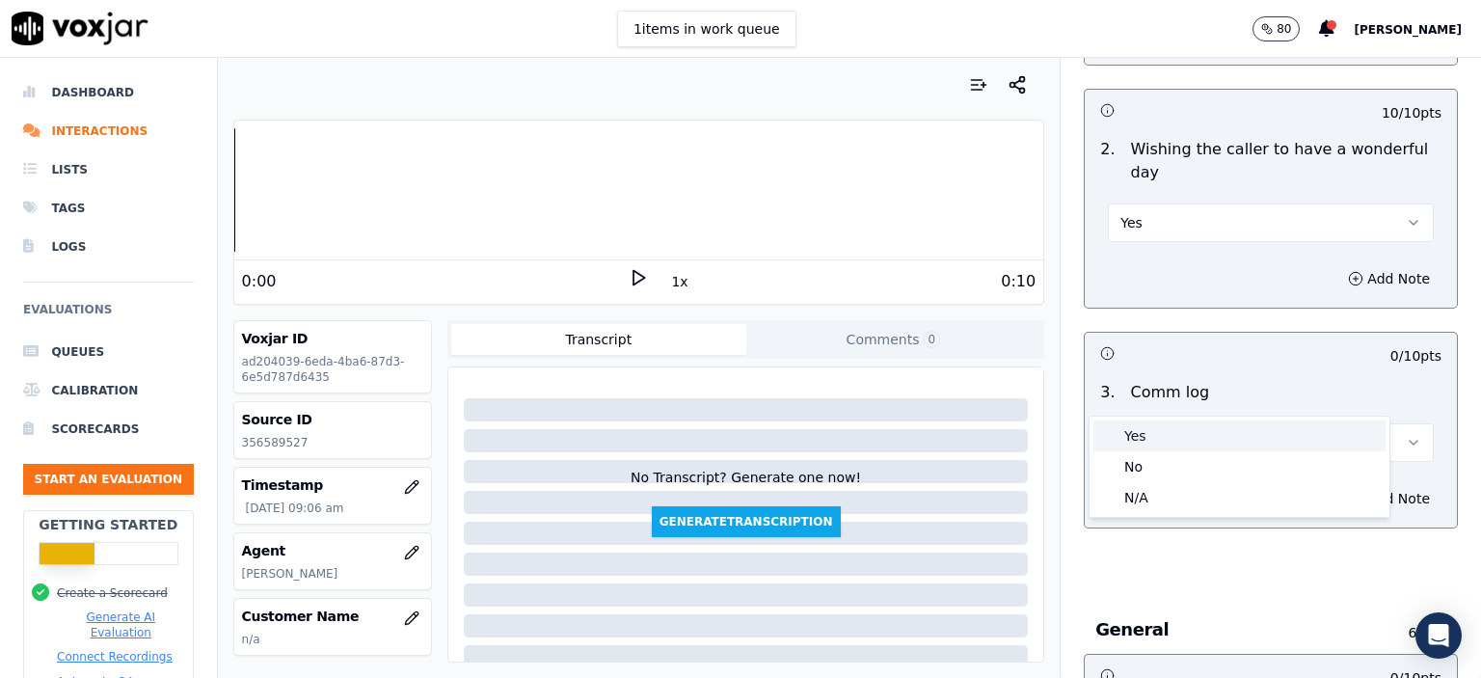
drag, startPoint x: 1179, startPoint y: 441, endPoint x: 1259, endPoint y: 403, distance: 87.6
click at [1179, 440] on div "Yes" at bounding box center [1240, 435] width 292 height 31
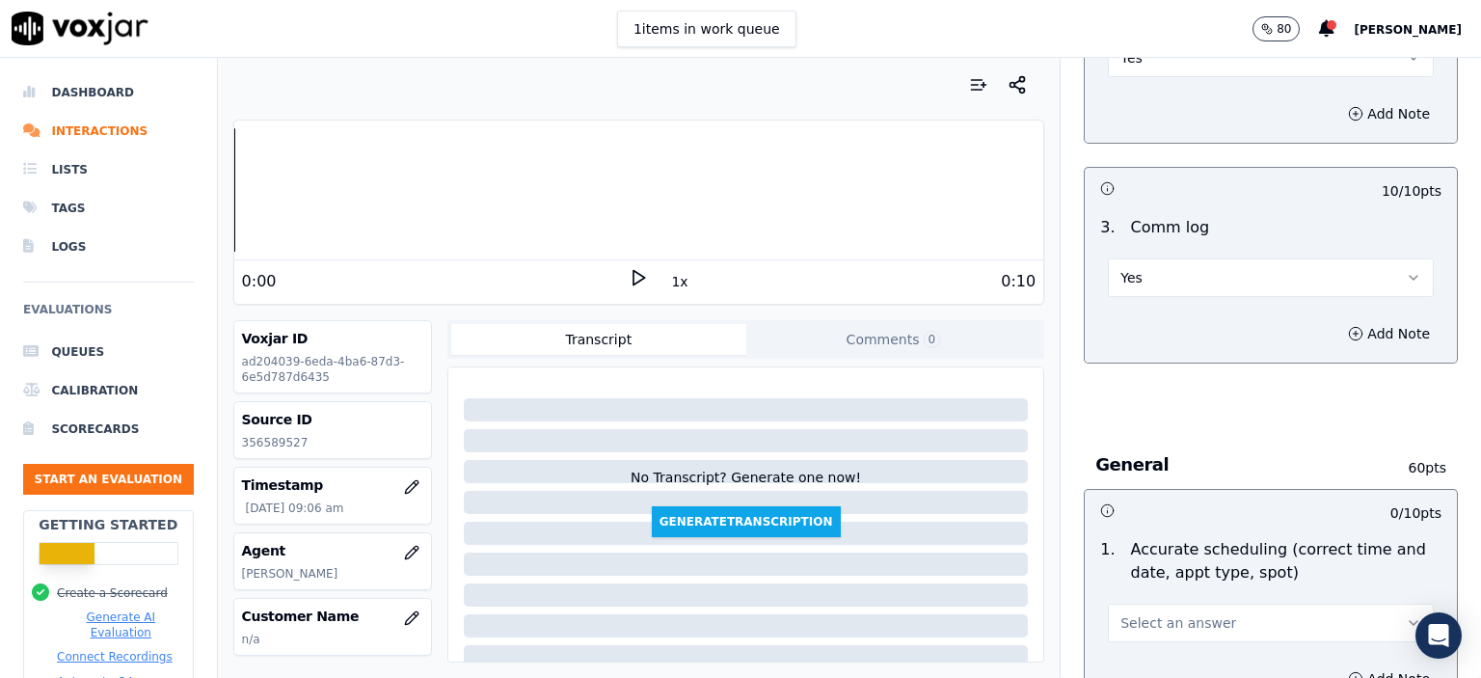
scroll to position [2893, 0]
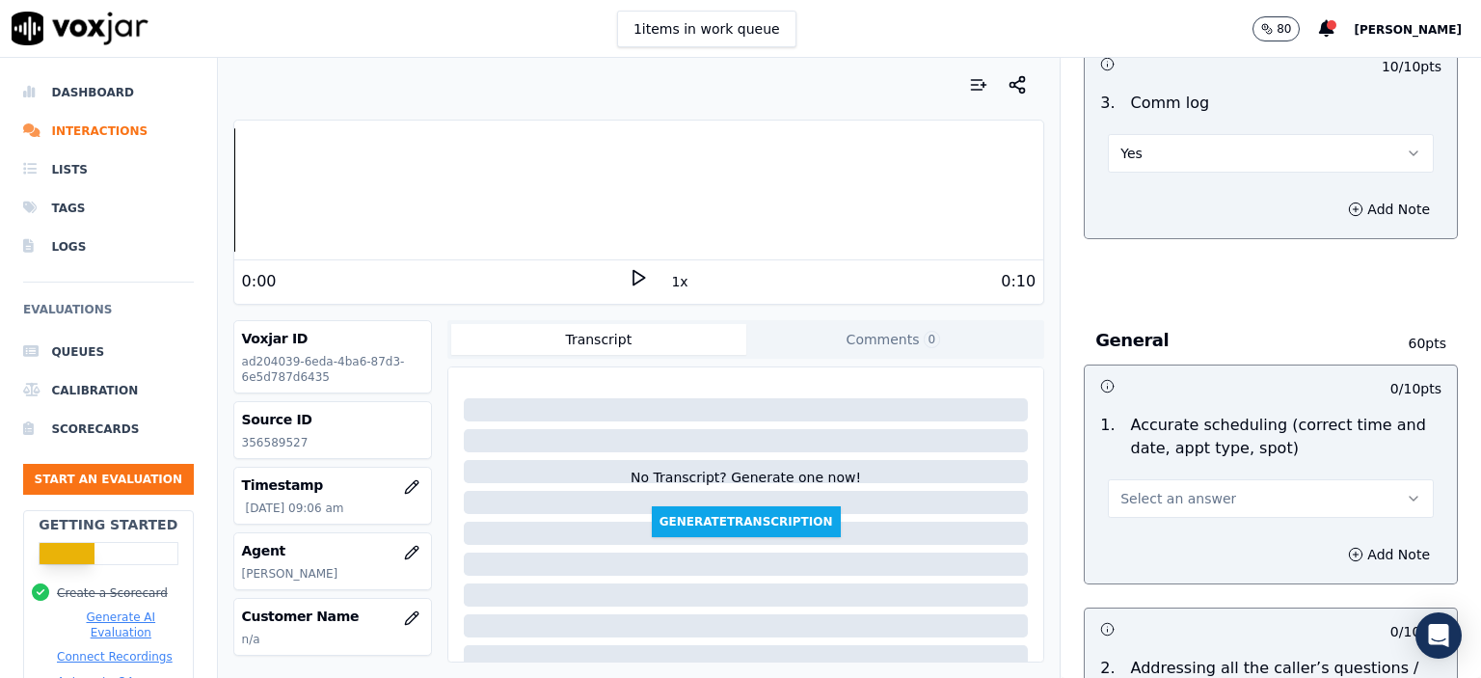
click at [1187, 489] on span "Select an answer" at bounding box center [1179, 498] width 116 height 19
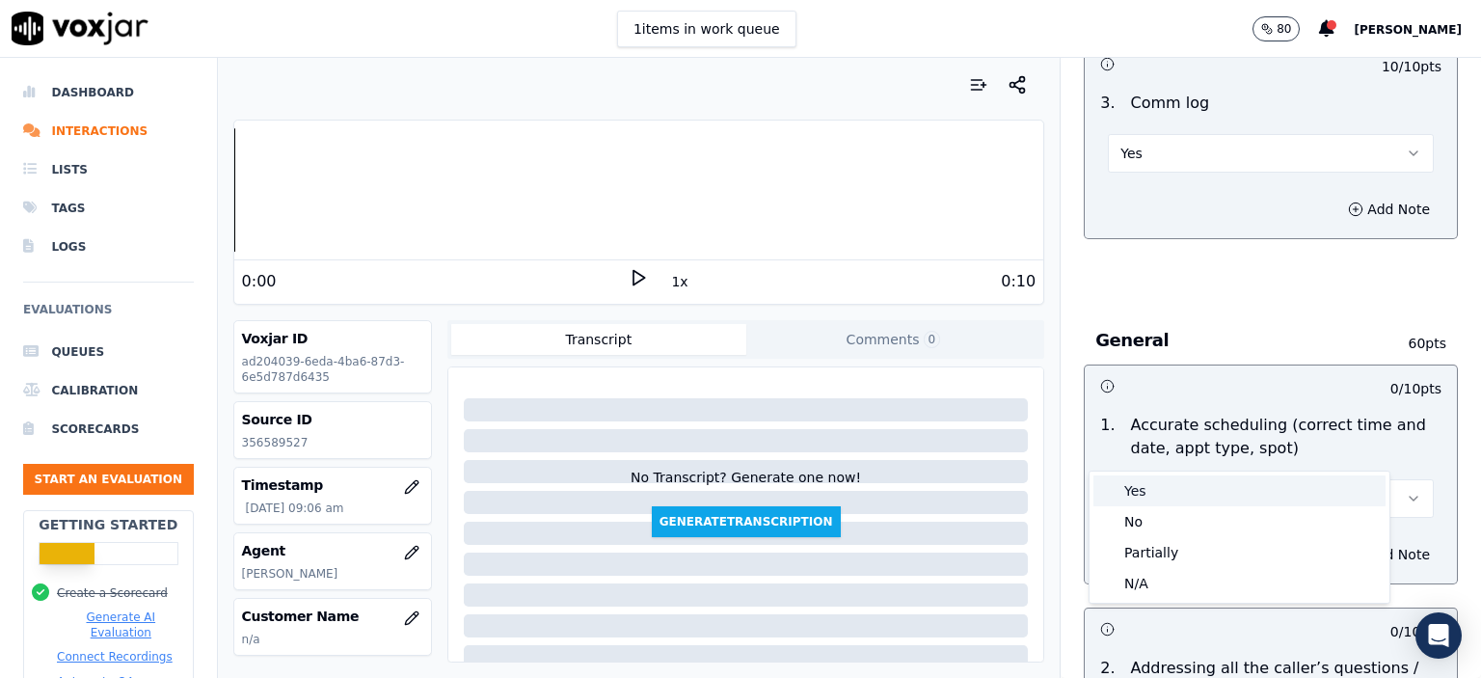
click at [1177, 479] on div "Yes" at bounding box center [1240, 490] width 292 height 31
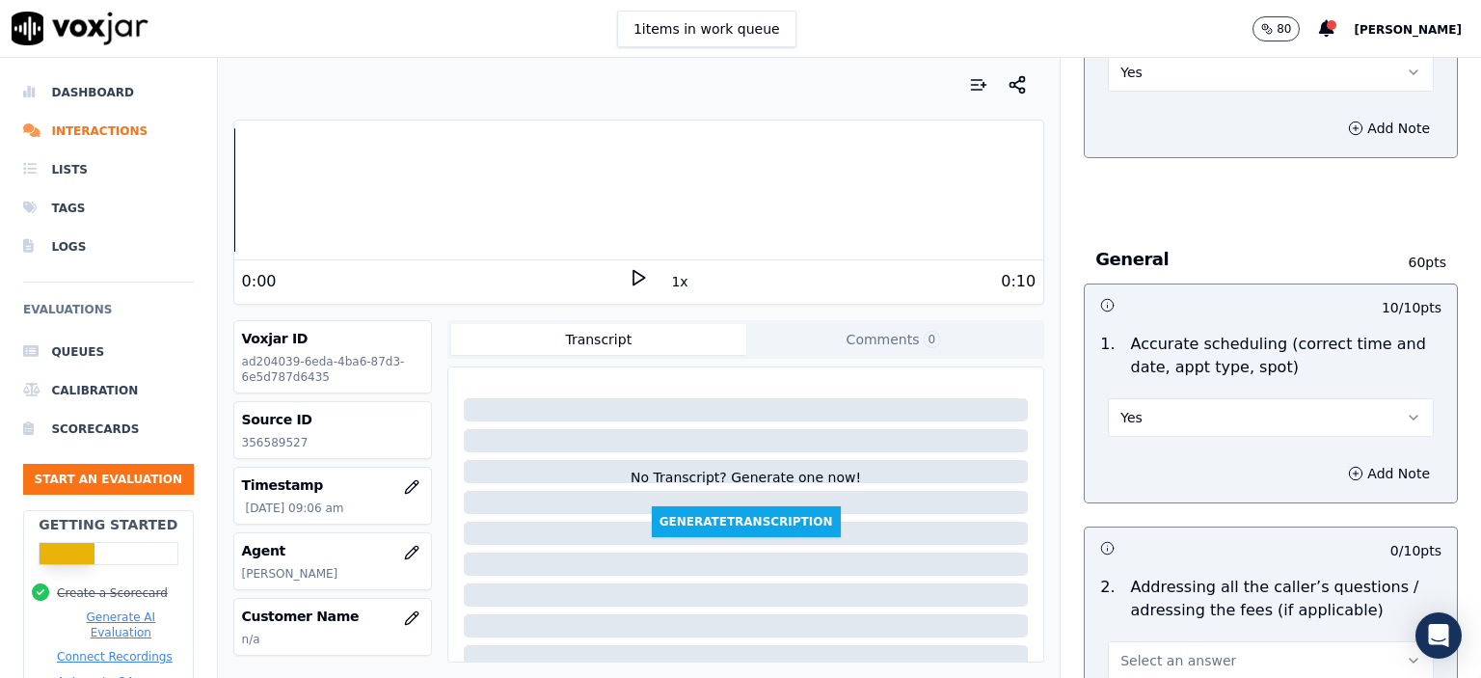
scroll to position [3182, 0]
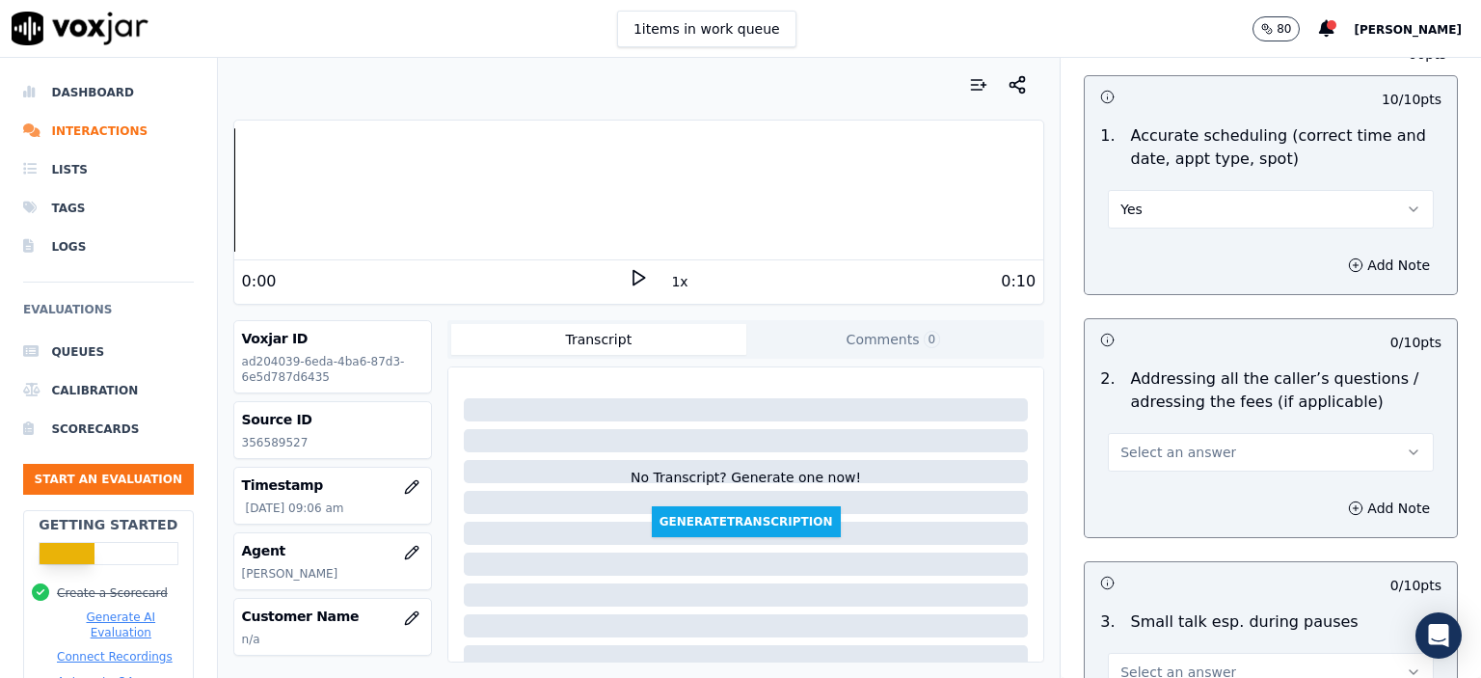
click at [1204, 433] on button "Select an answer" at bounding box center [1271, 452] width 326 height 39
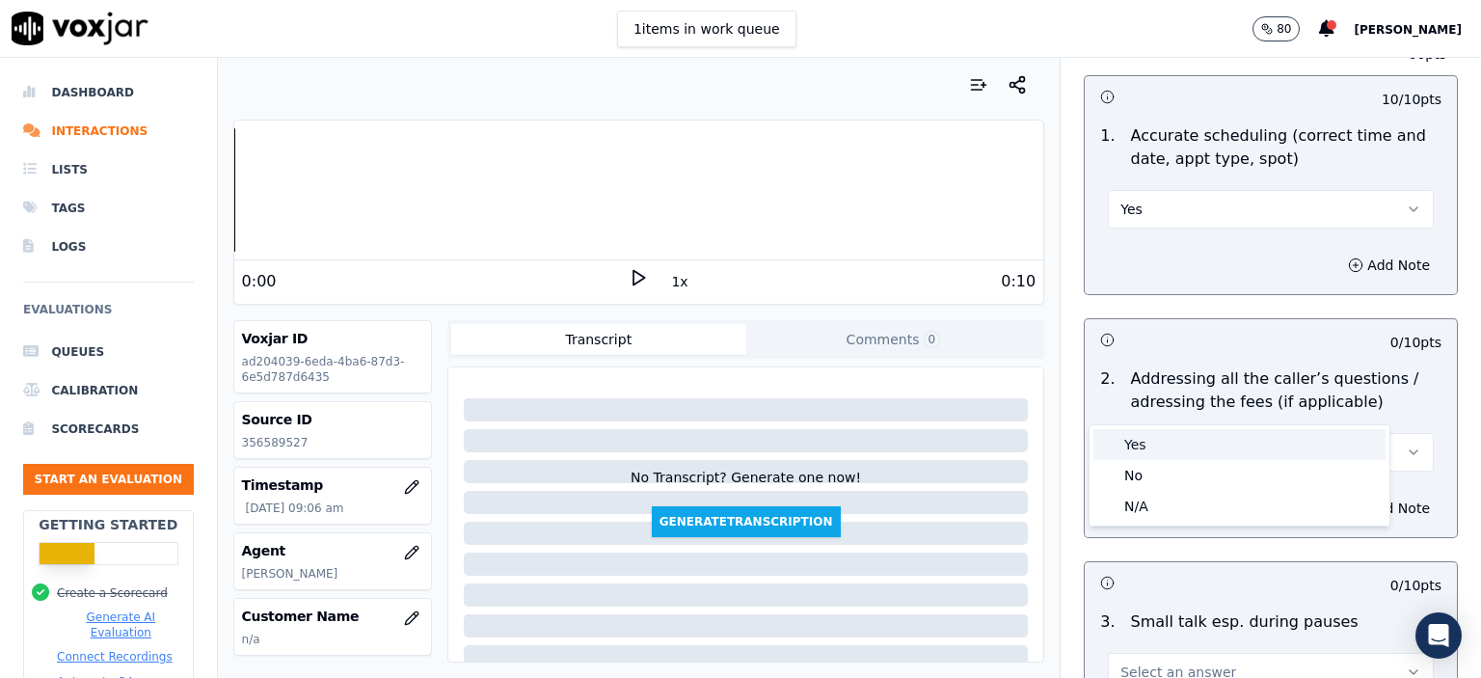
click at [1203, 433] on div "Yes" at bounding box center [1240, 444] width 292 height 31
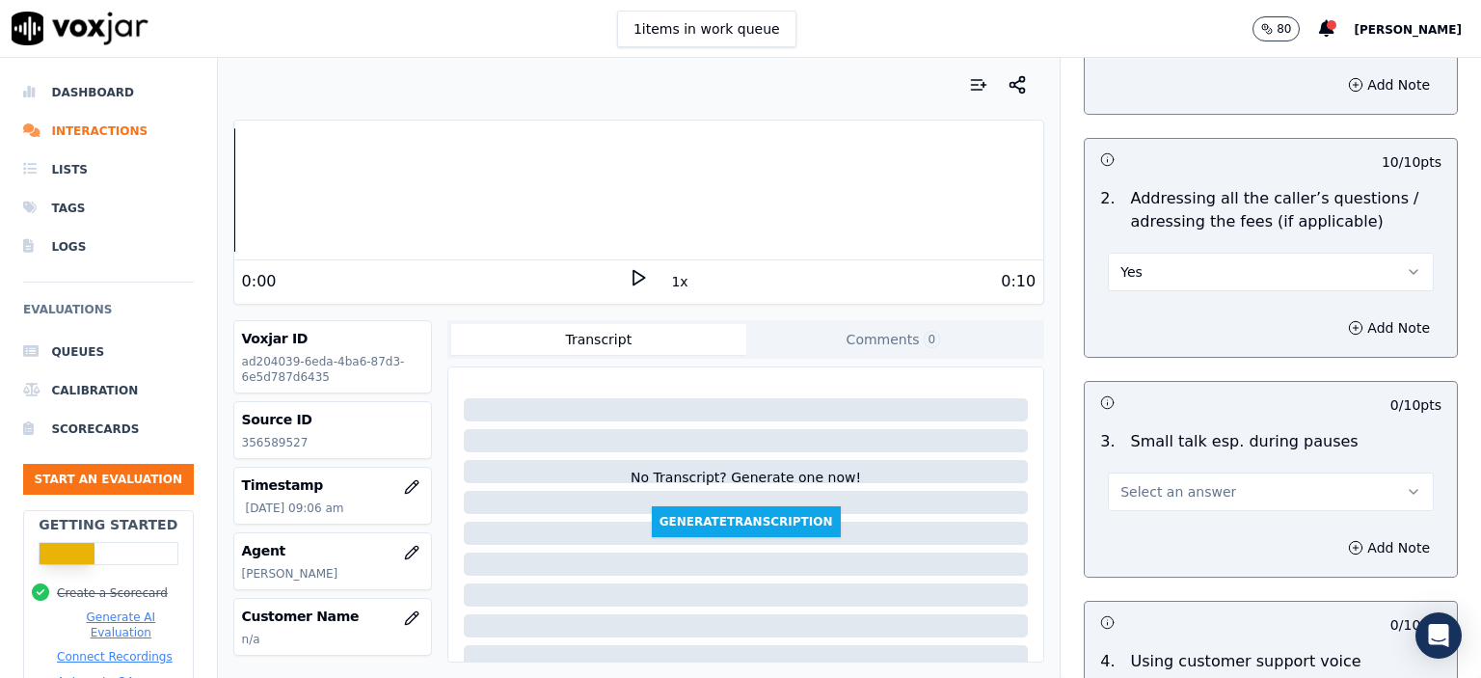
scroll to position [3375, 0]
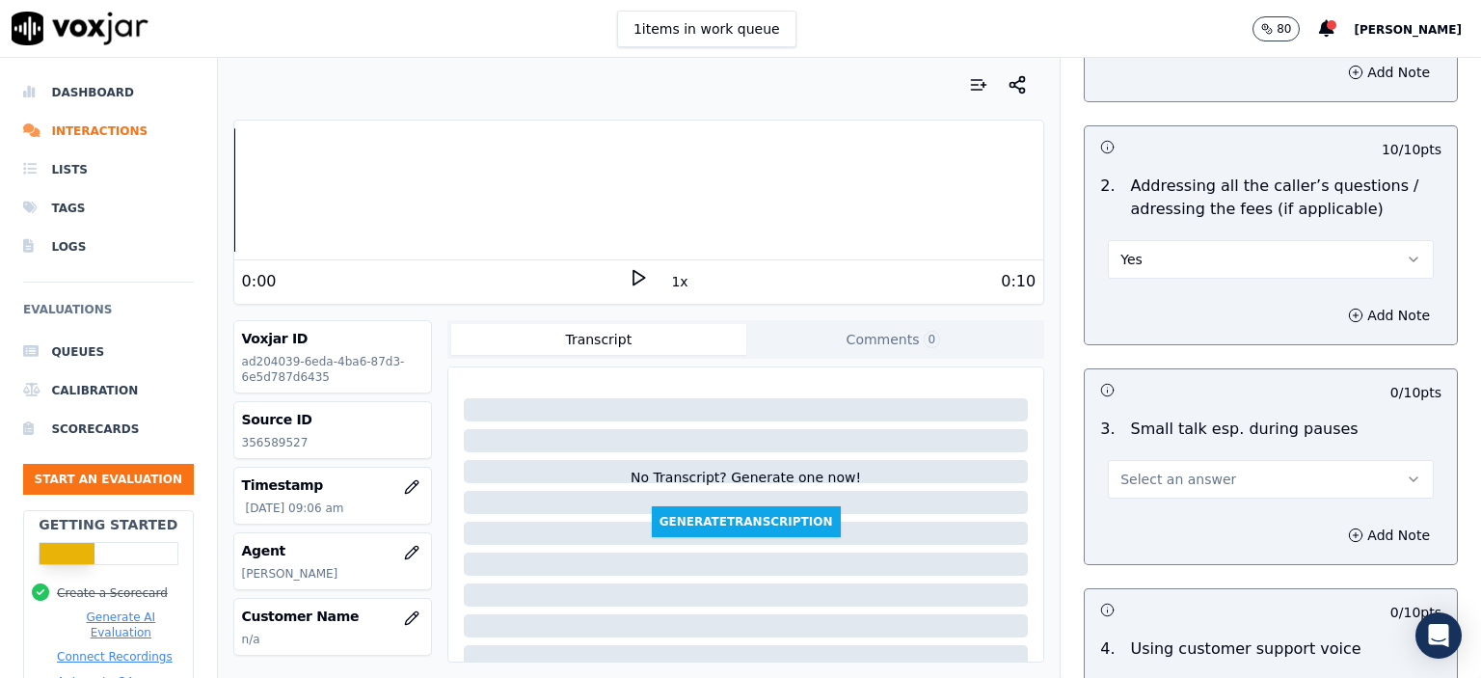
click at [1194, 470] on span "Select an answer" at bounding box center [1179, 479] width 116 height 19
click at [1192, 498] on div "No" at bounding box center [1240, 501] width 292 height 31
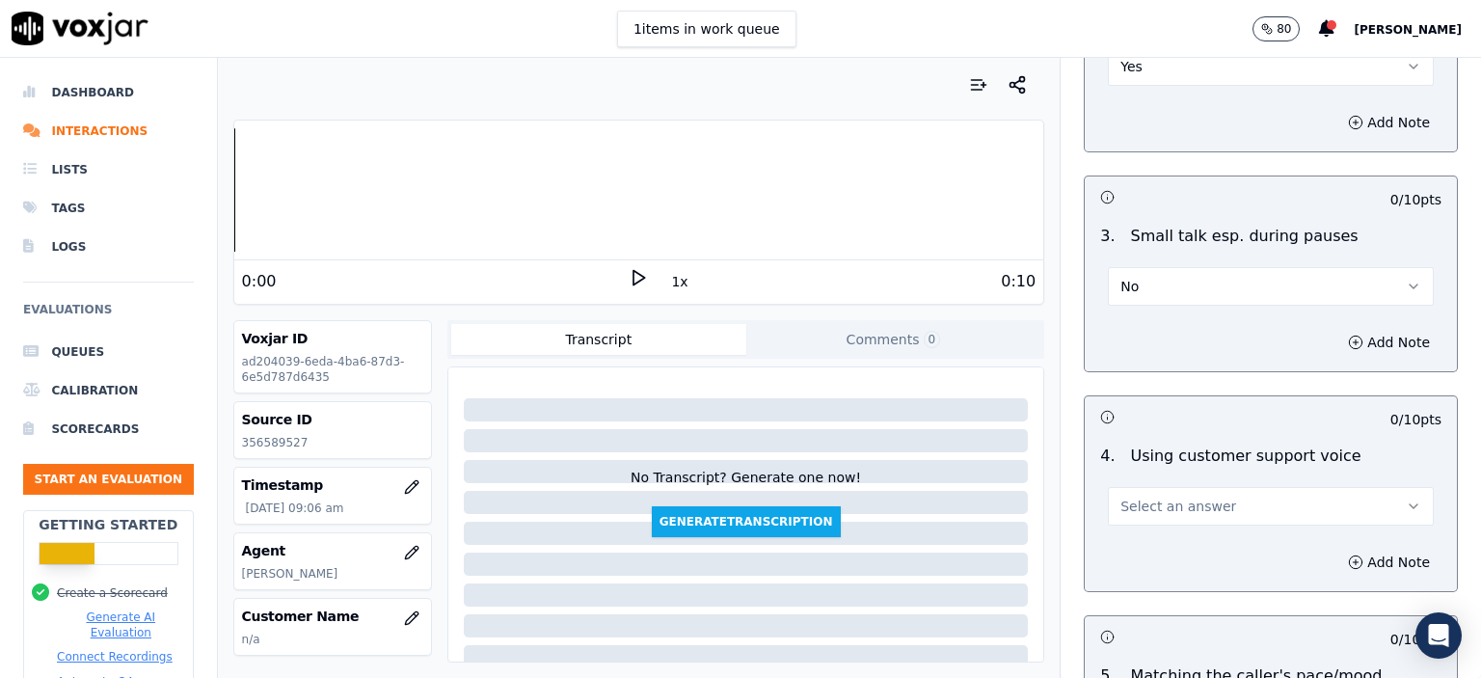
click at [1204, 487] on button "Select an answer" at bounding box center [1271, 506] width 326 height 39
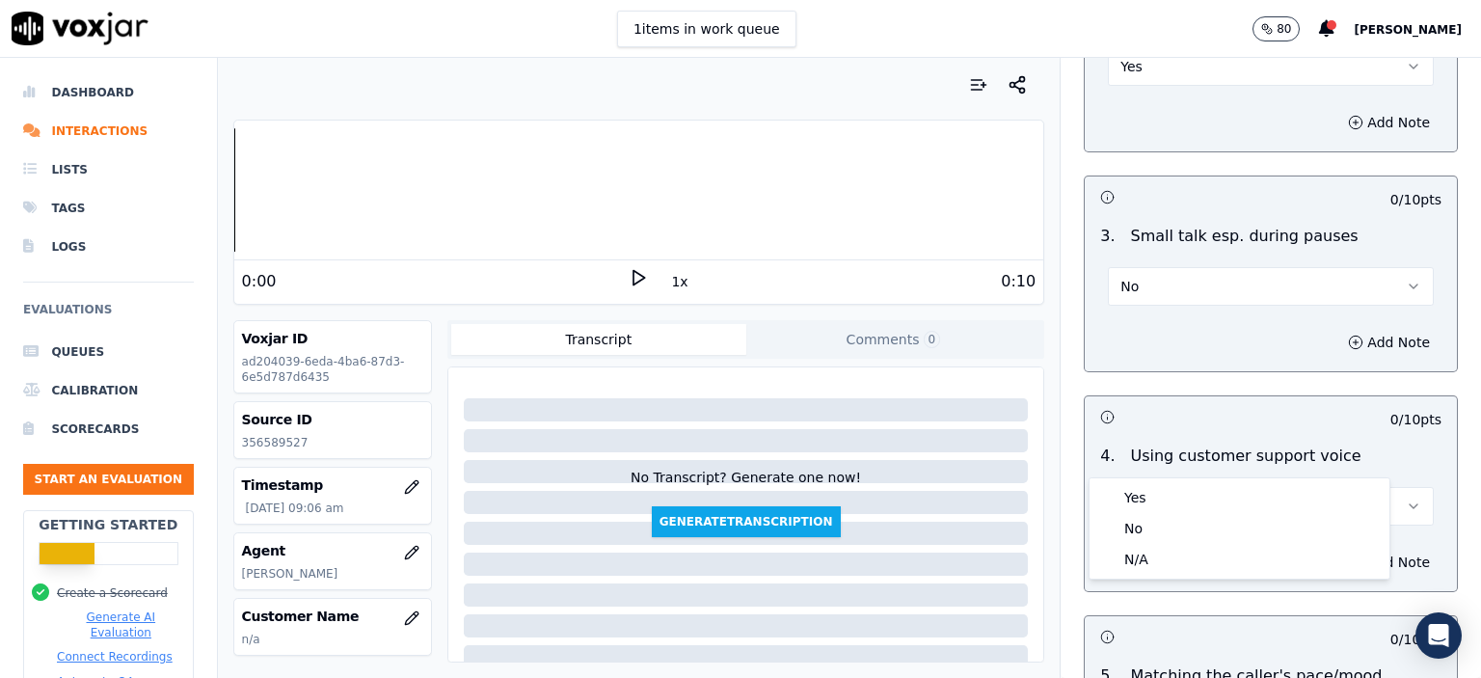
click at [1200, 489] on div "Yes" at bounding box center [1240, 497] width 292 height 31
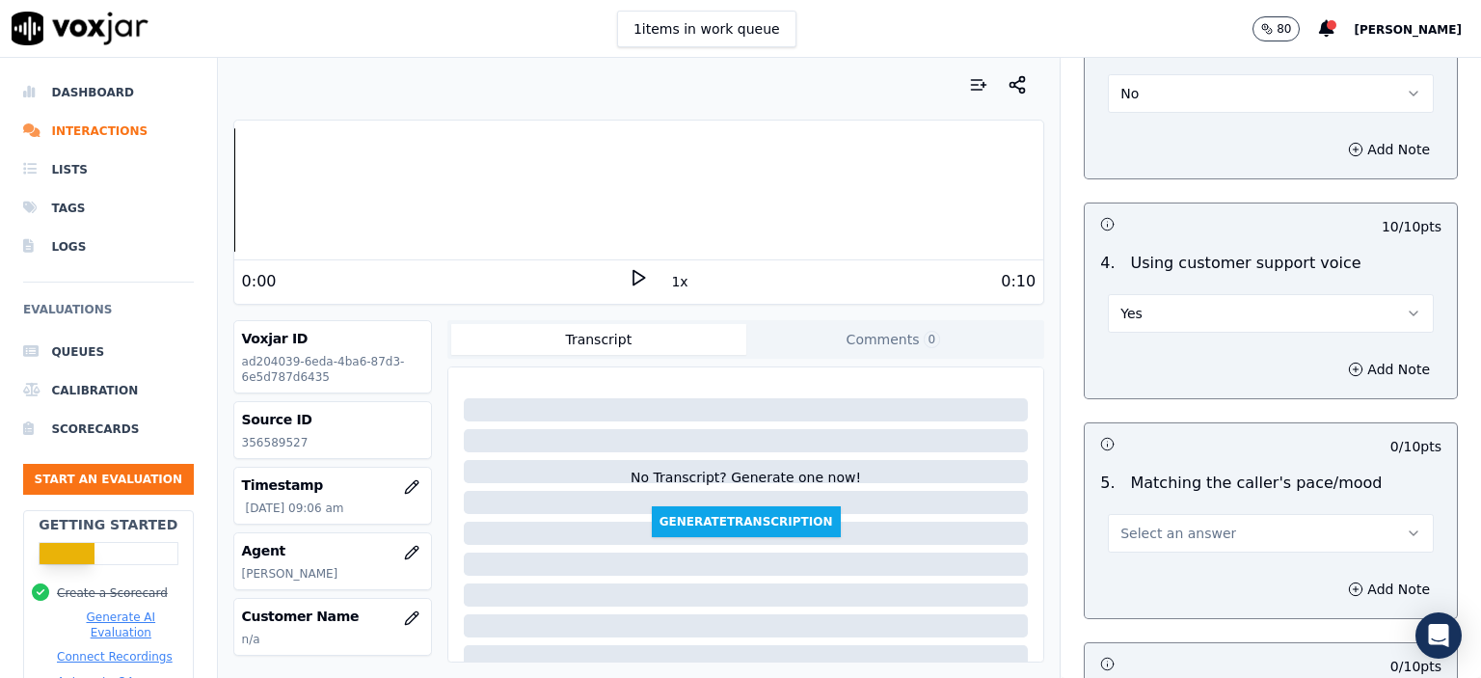
click at [1200, 514] on button "Select an answer" at bounding box center [1271, 533] width 326 height 39
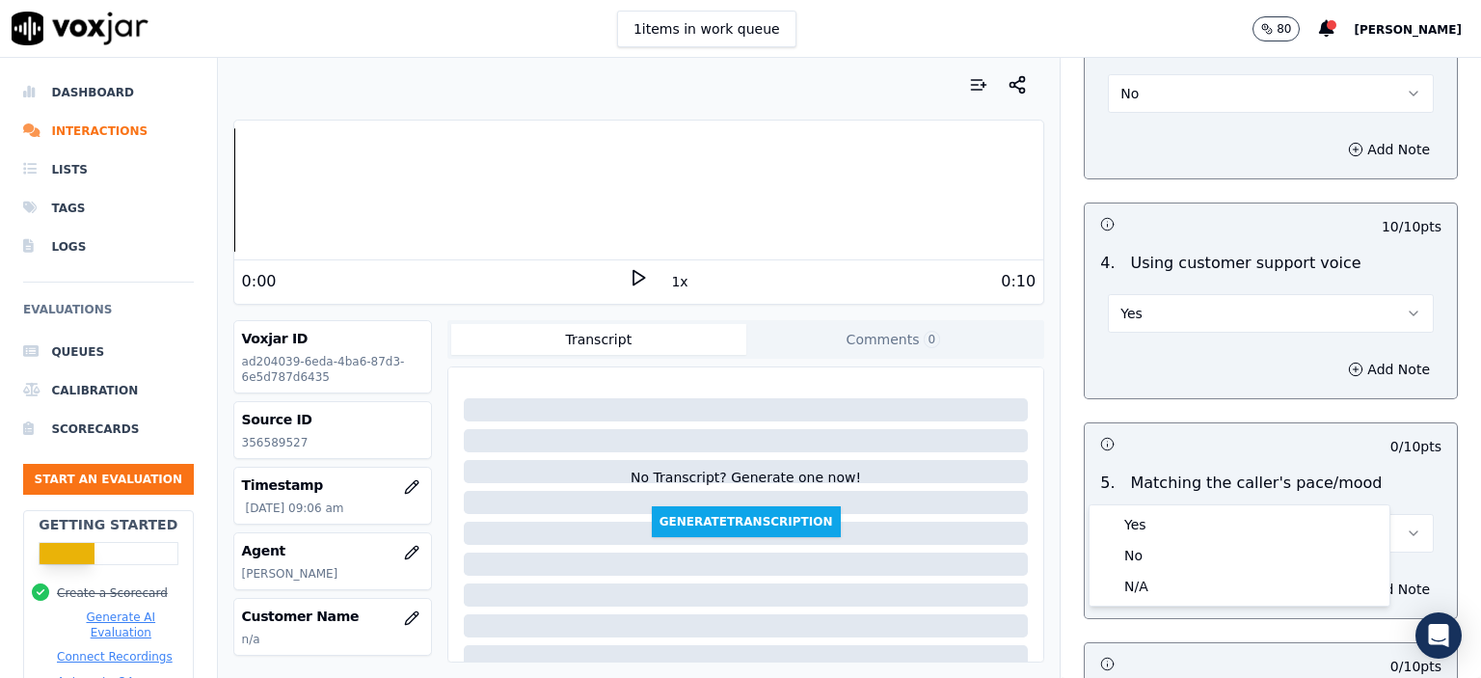
click at [1197, 520] on div "Yes" at bounding box center [1240, 524] width 292 height 31
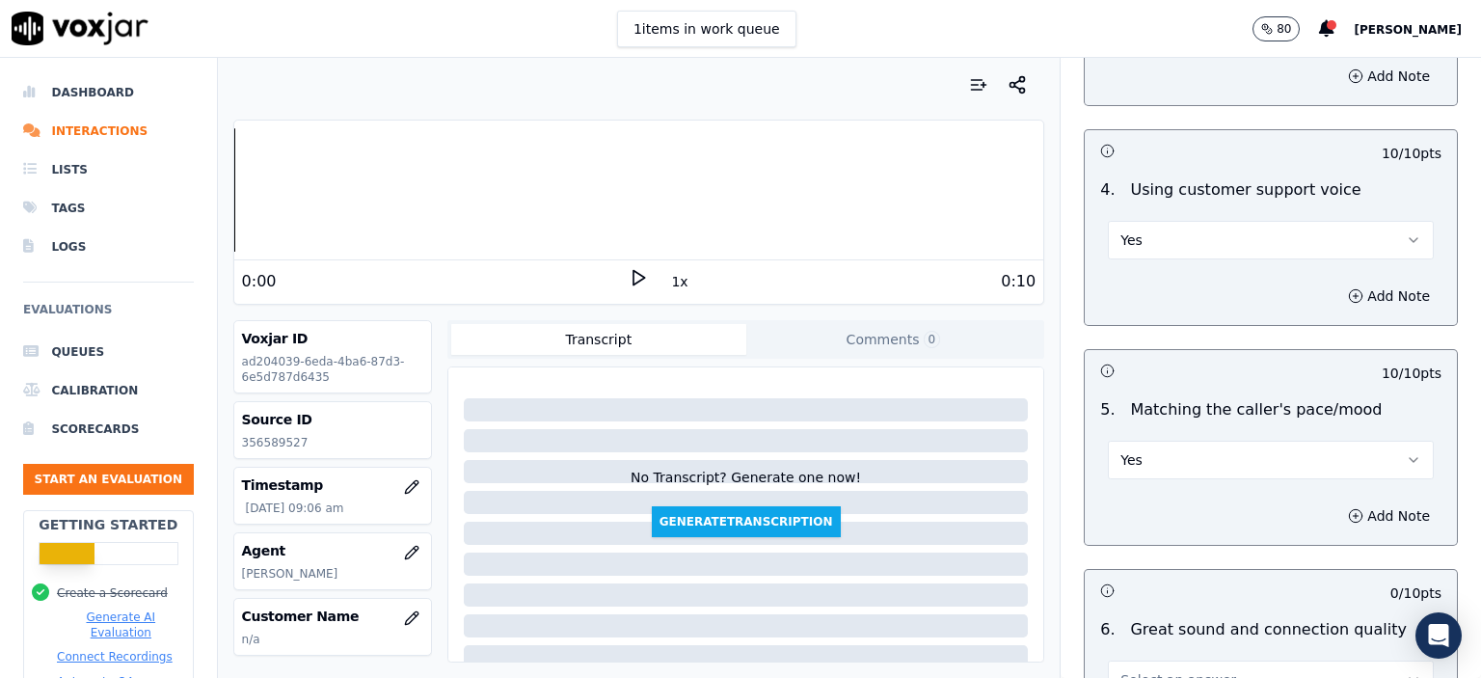
scroll to position [4050, 0]
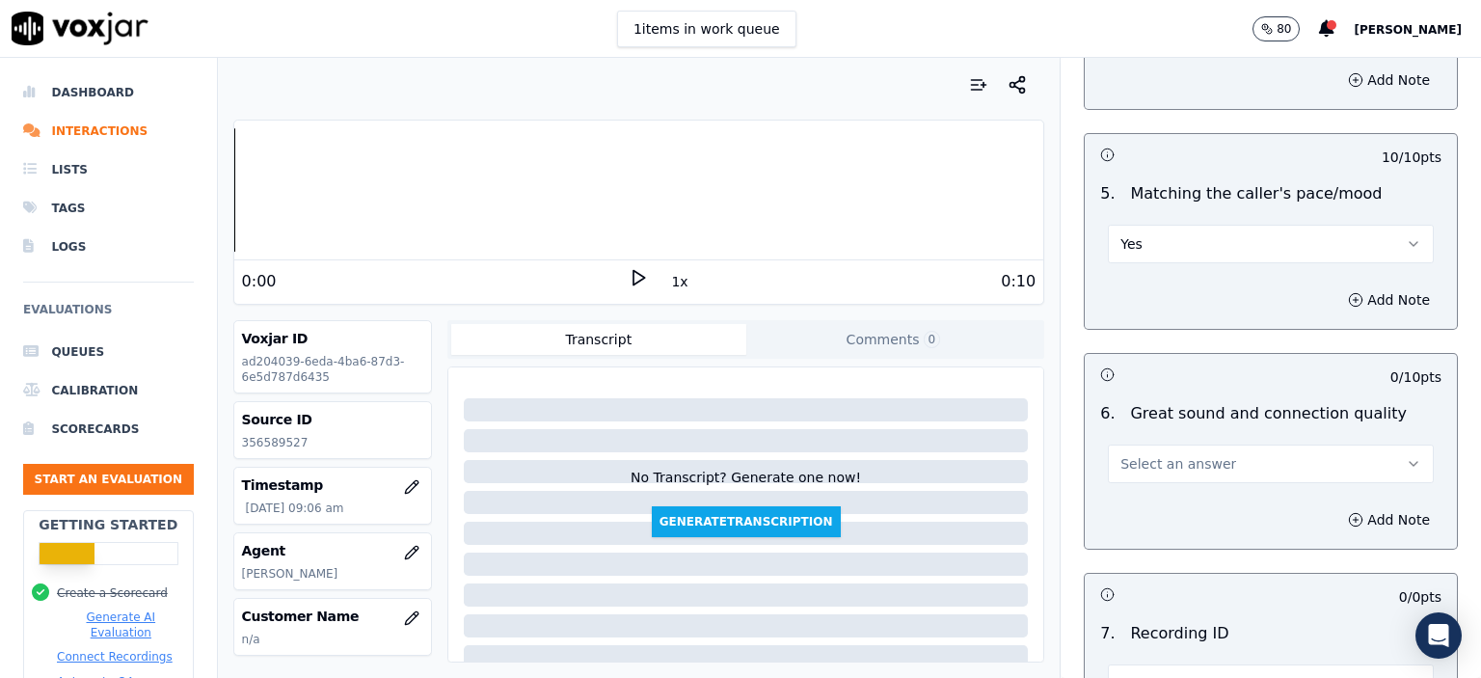
click at [1219, 445] on button "Select an answer" at bounding box center [1271, 464] width 326 height 39
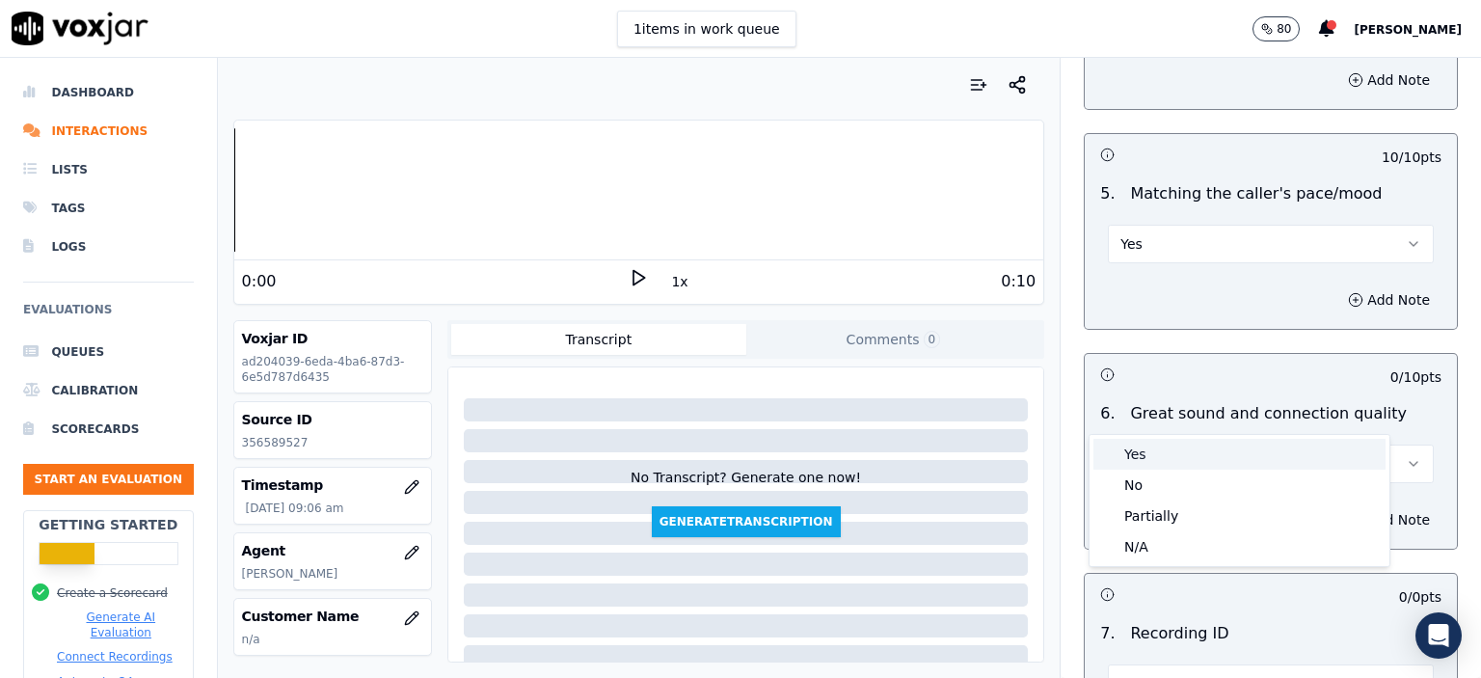
click at [1209, 460] on div "Yes" at bounding box center [1240, 454] width 292 height 31
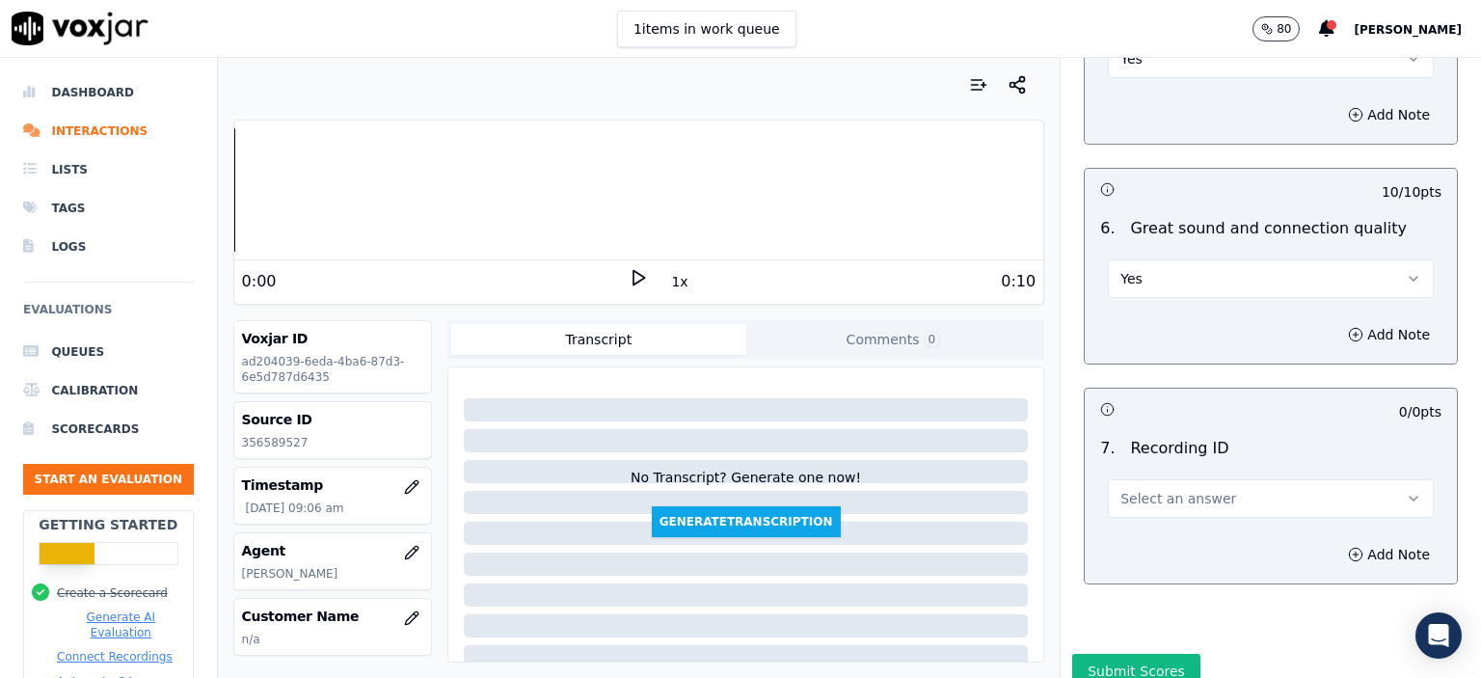
scroll to position [4243, 0]
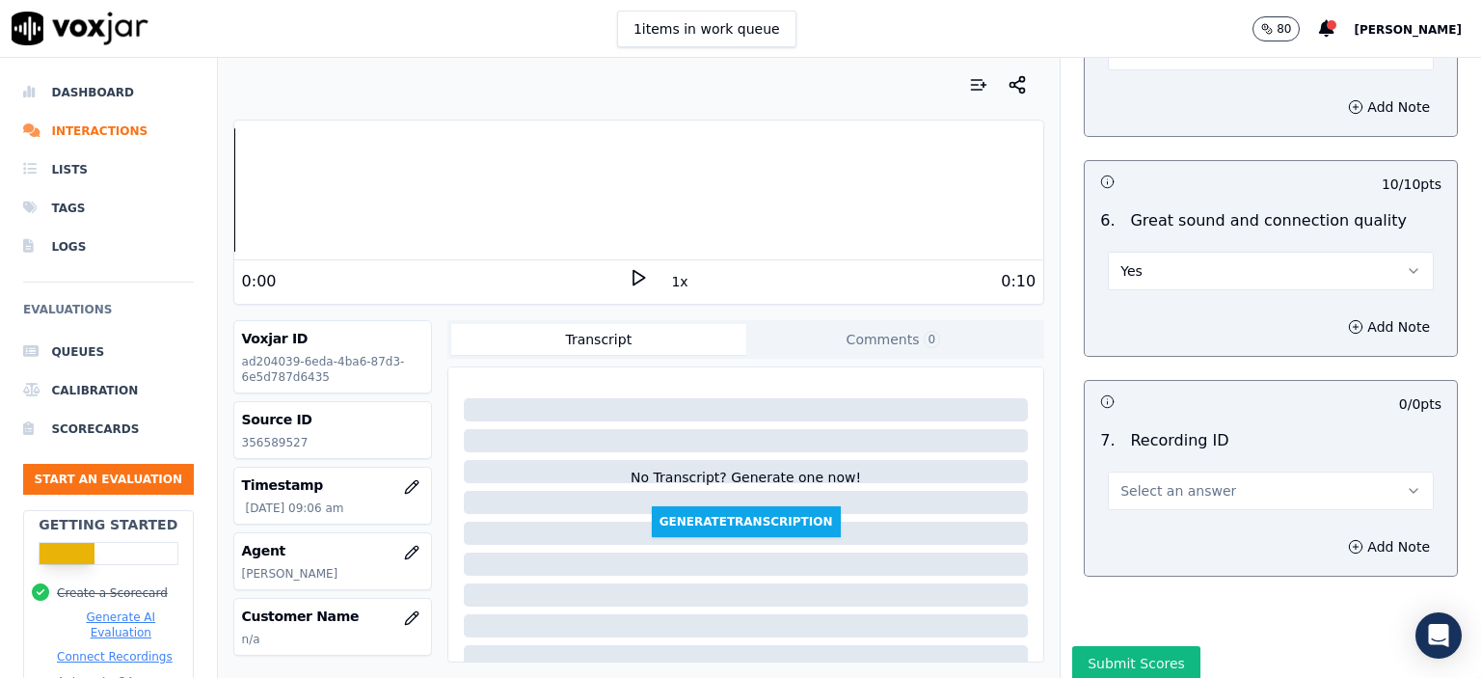
click at [1210, 472] on button "Select an answer" at bounding box center [1271, 491] width 326 height 39
click at [1197, 504] on div "N/A" at bounding box center [1240, 492] width 292 height 31
click at [1337, 533] on button "Add Note" at bounding box center [1389, 546] width 105 height 27
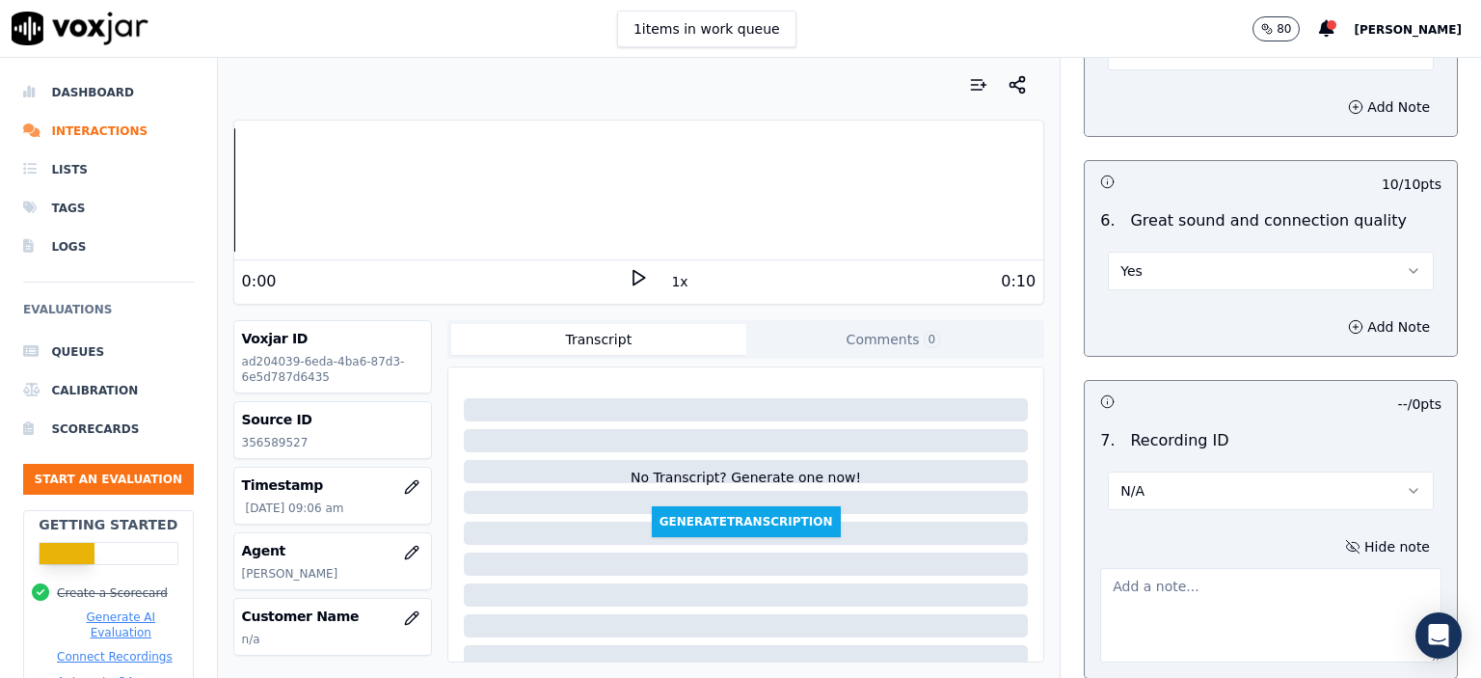
click at [262, 439] on p "356589527" at bounding box center [332, 442] width 181 height 15
copy p "356589527"
click at [1240, 576] on textarea at bounding box center [1270, 615] width 341 height 95
paste textarea "356589527"
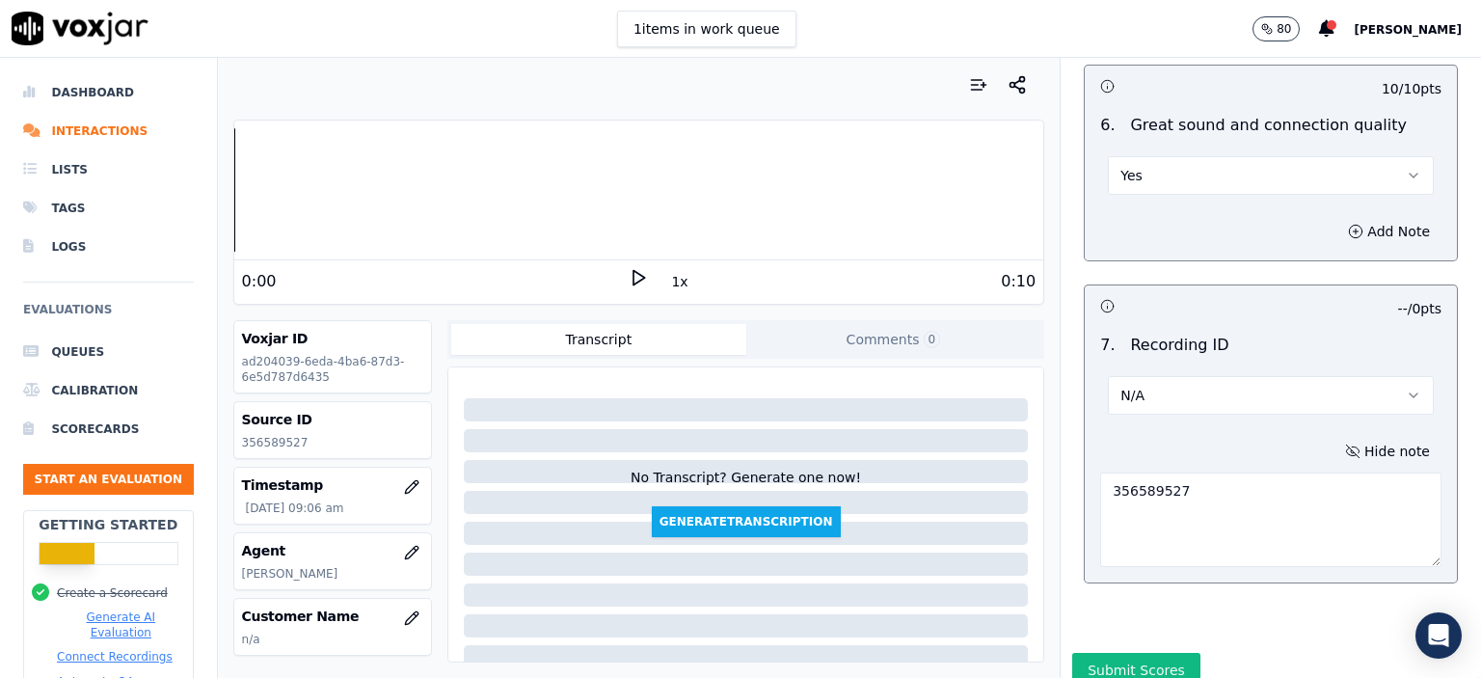
scroll to position [4349, 0]
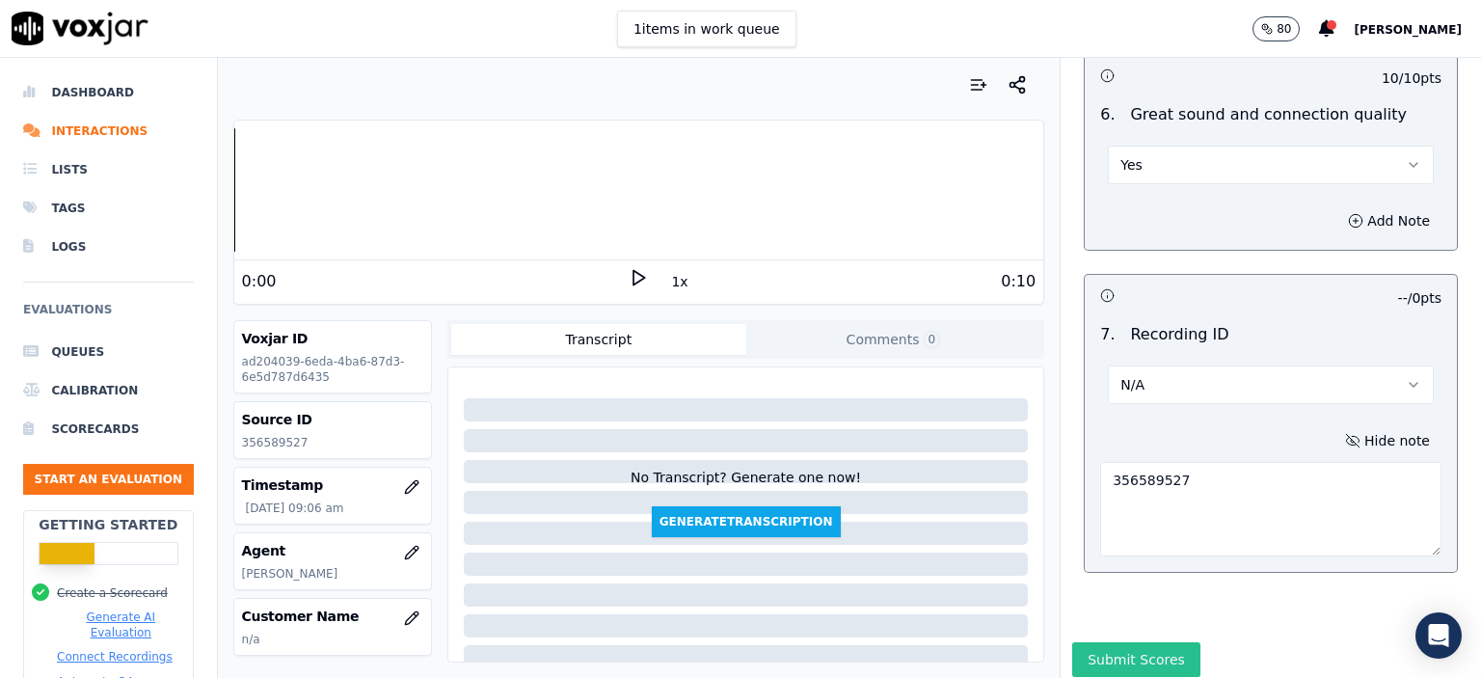
type textarea "356589527"
click at [1123, 642] on button "Submit Scores" at bounding box center [1136, 659] width 128 height 35
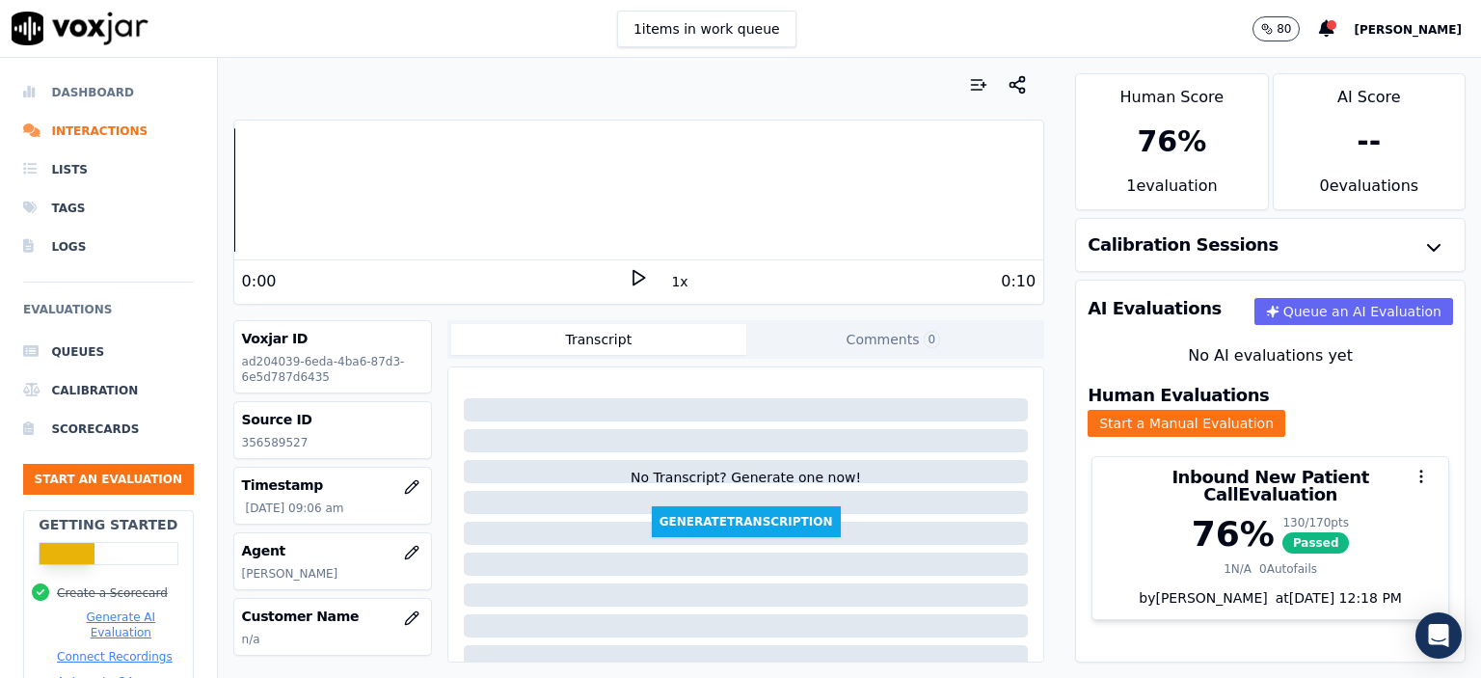
click at [68, 82] on li "Dashboard" at bounding box center [108, 92] width 171 height 39
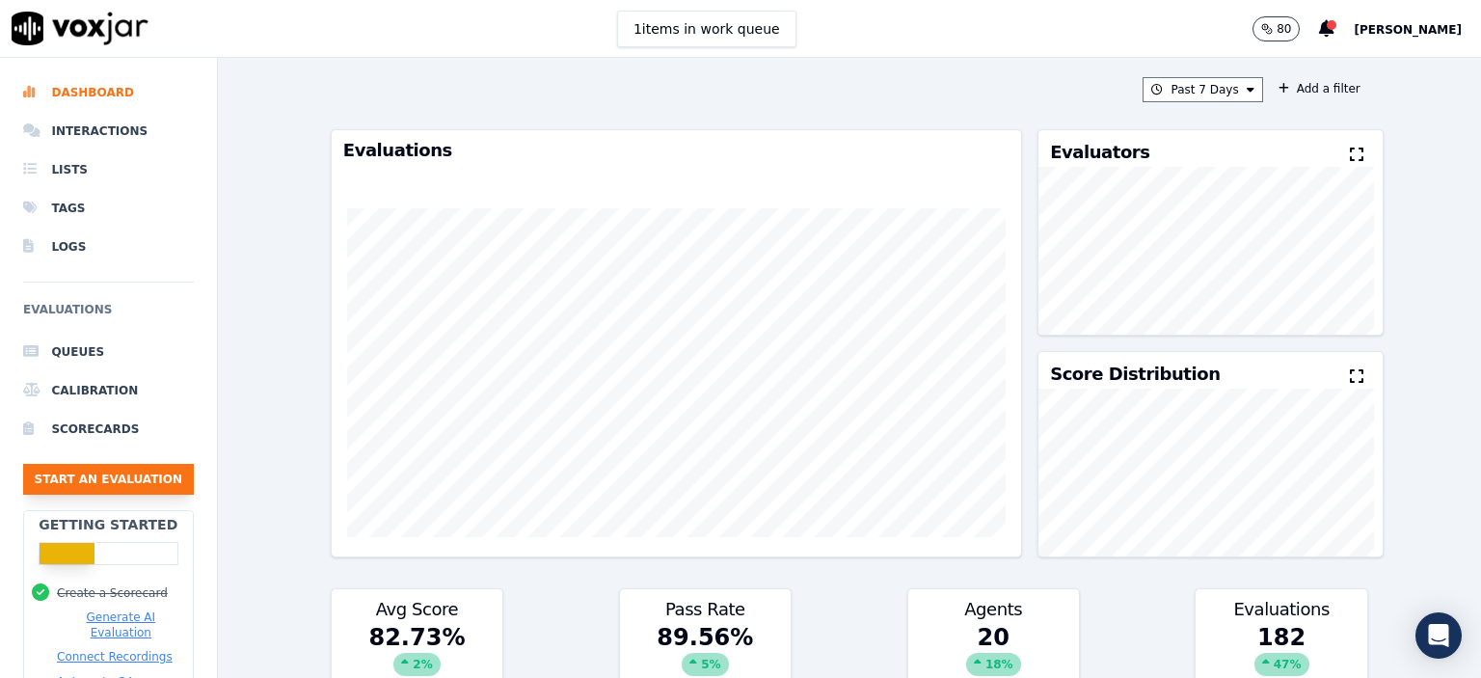
click at [116, 474] on button "Start an Evaluation" at bounding box center [108, 479] width 171 height 31
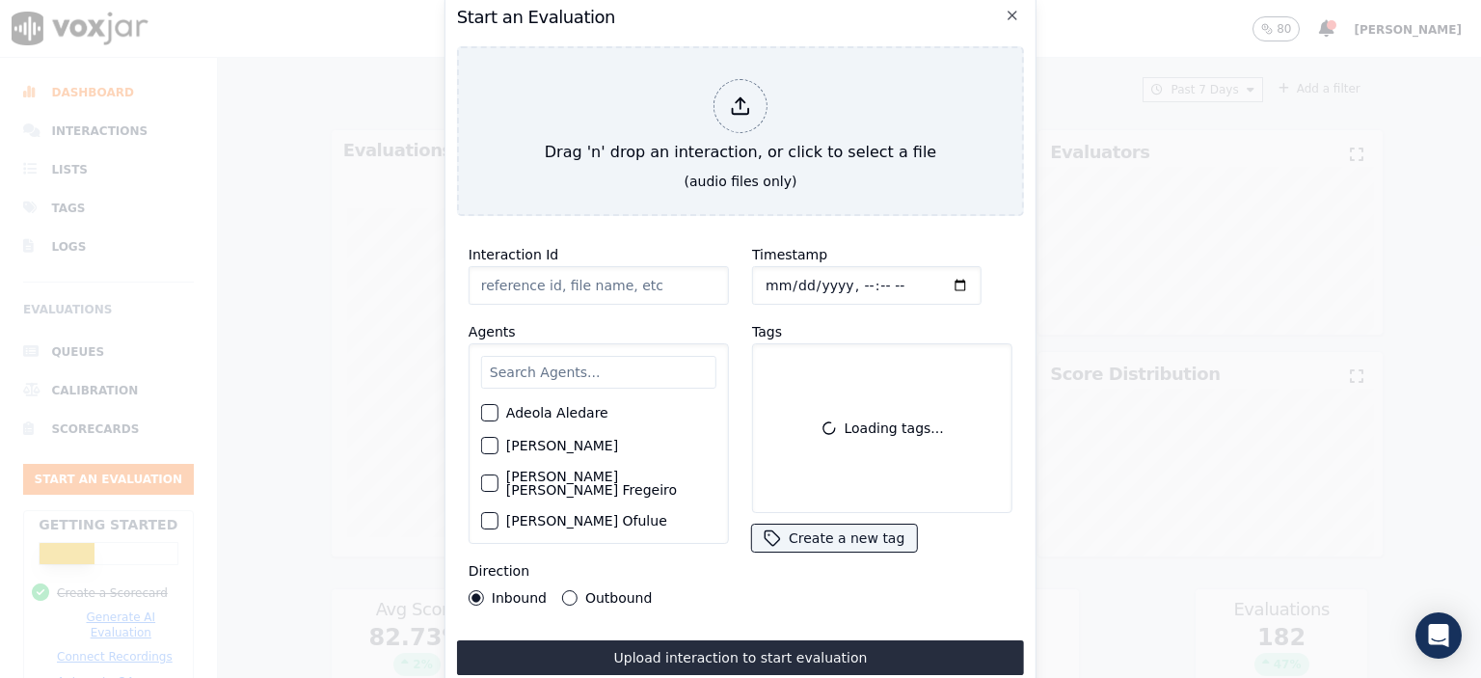
click at [523, 273] on input "Interaction Id" at bounding box center [599, 285] width 260 height 39
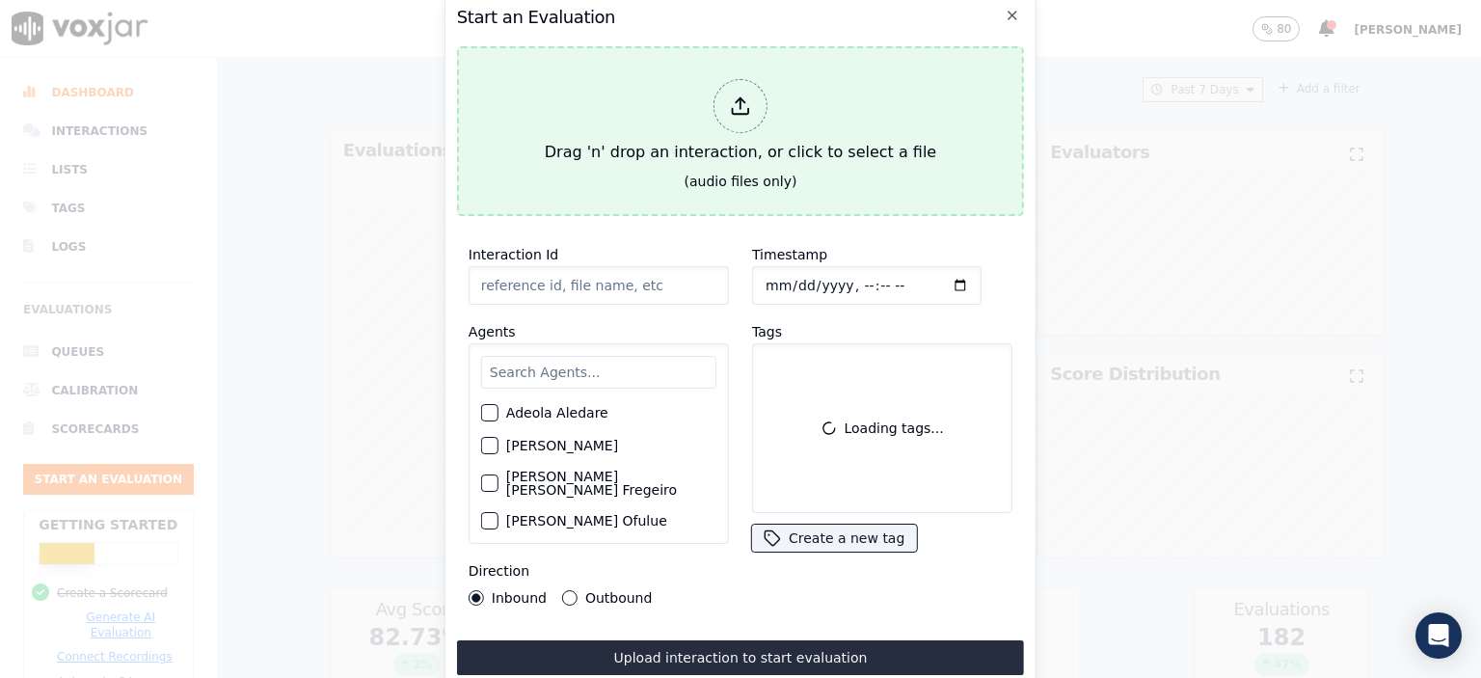
paste input "356598472"
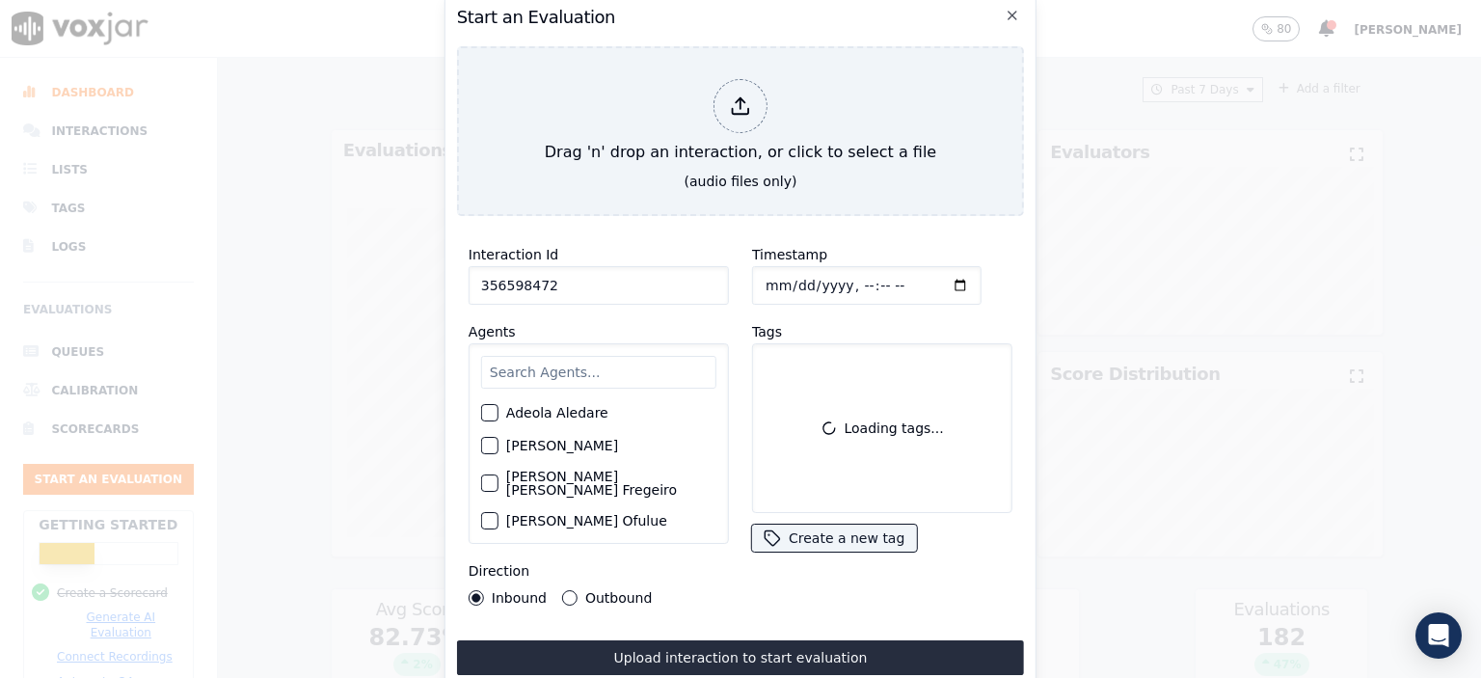
type input "356598472"
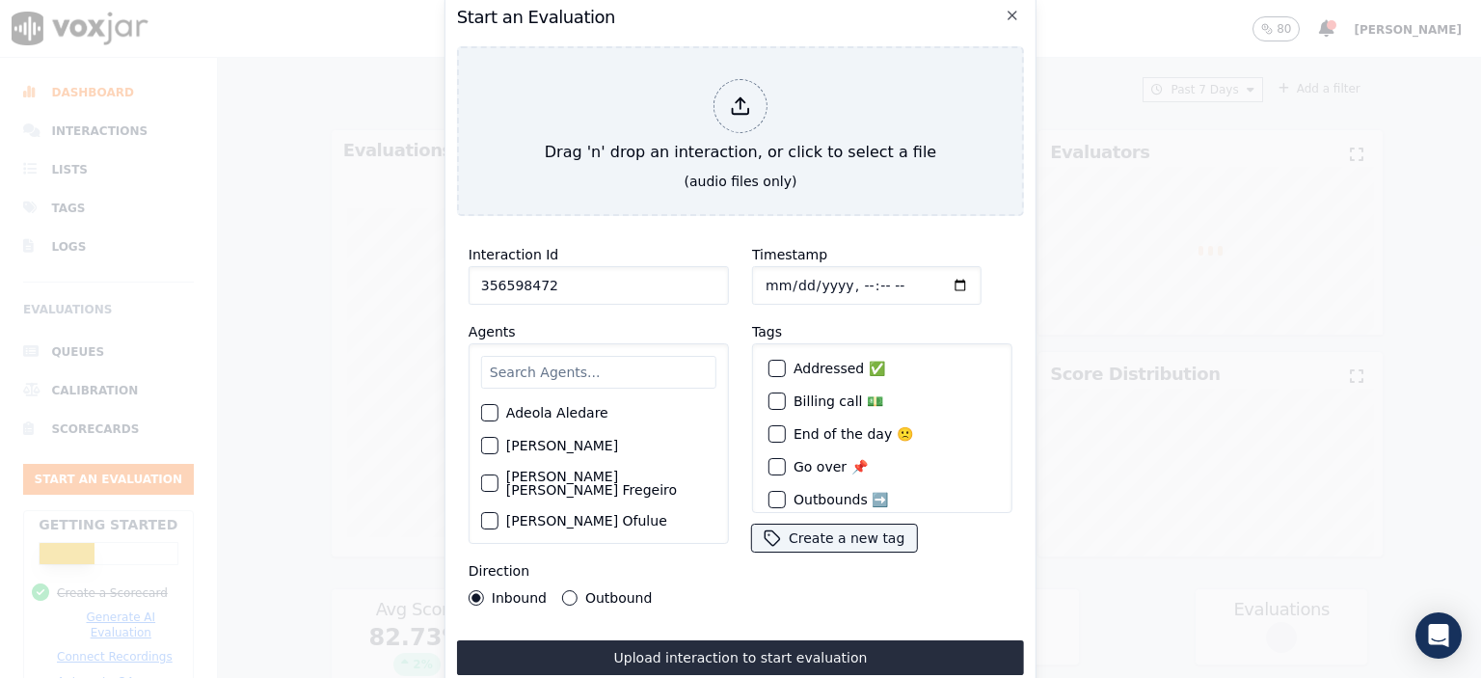
click at [847, 277] on input "Timestamp" at bounding box center [867, 285] width 230 height 39
type input "[DATE]T09:55"
click at [599, 358] on input "text" at bounding box center [598, 372] width 235 height 33
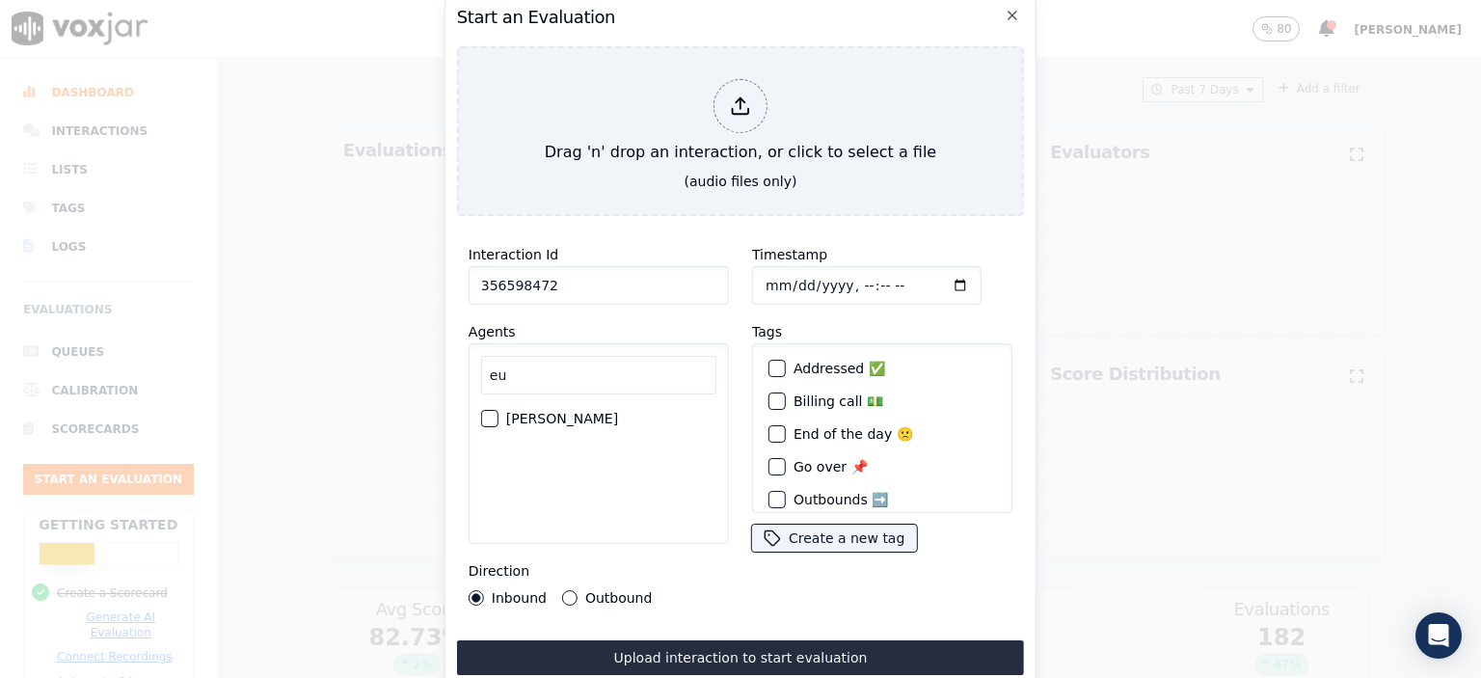
type input "eu"
click at [585, 402] on div "[PERSON_NAME]" at bounding box center [598, 418] width 235 height 33
drag, startPoint x: 582, startPoint y: 409, endPoint x: 594, endPoint y: 393, distance: 20.1
click at [582, 412] on label "[PERSON_NAME]" at bounding box center [562, 419] width 112 height 14
click at [499, 410] on button "[PERSON_NAME]" at bounding box center [489, 418] width 17 height 17
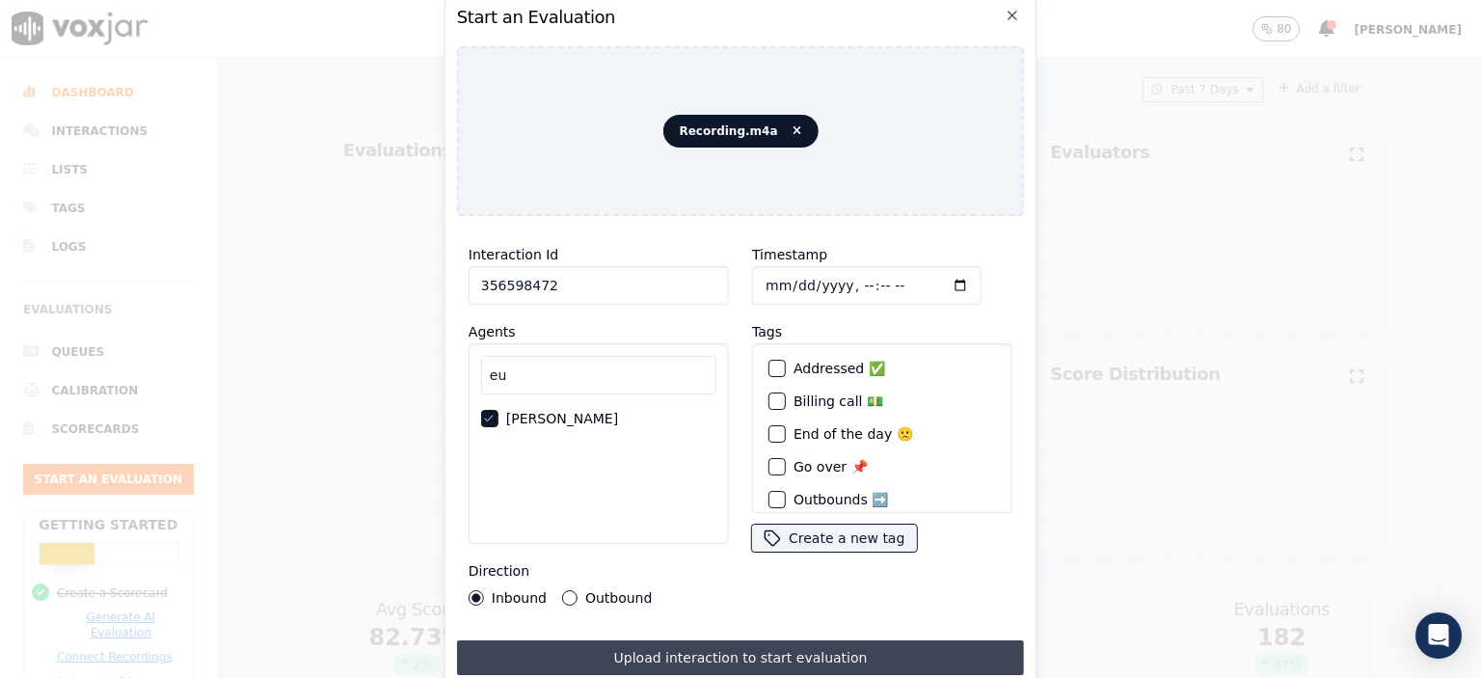
click at [775, 644] on button "Upload interaction to start evaluation" at bounding box center [740, 657] width 567 height 35
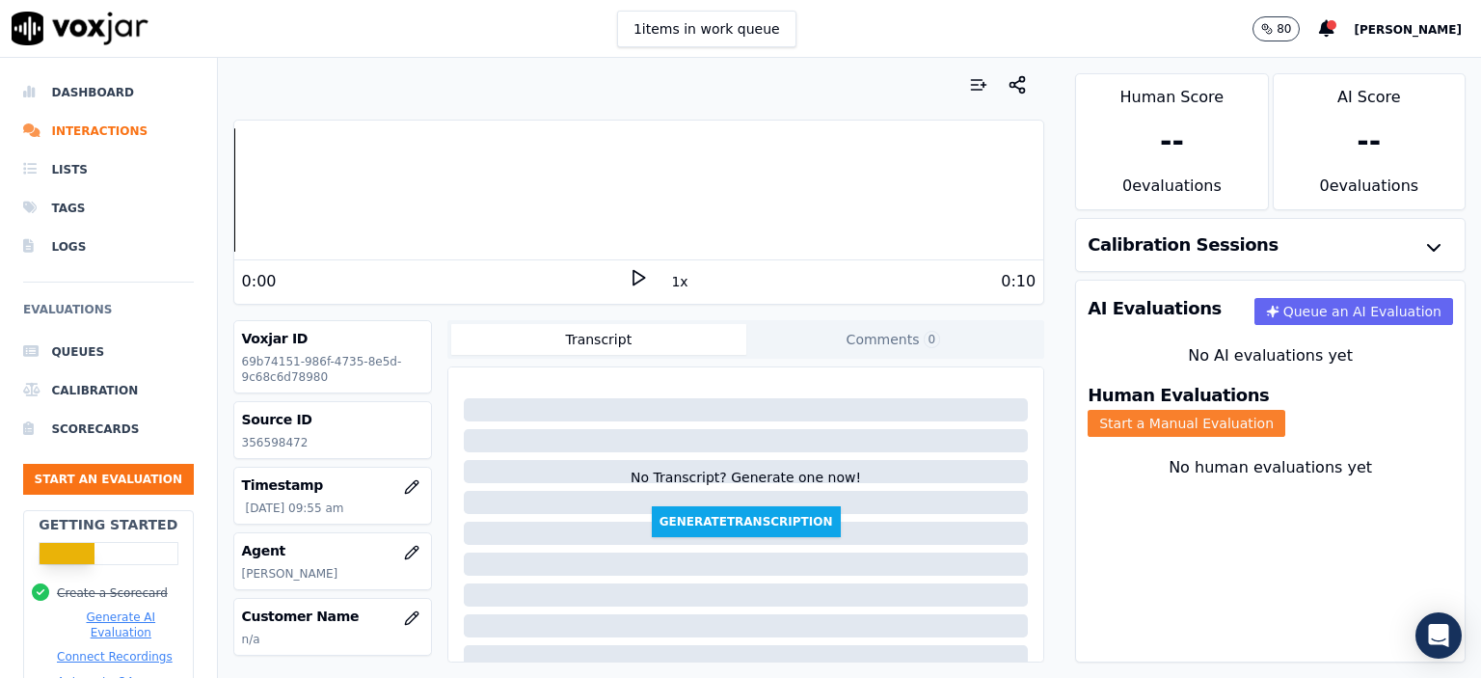
click at [1286, 410] on button "Start a Manual Evaluation" at bounding box center [1187, 423] width 198 height 27
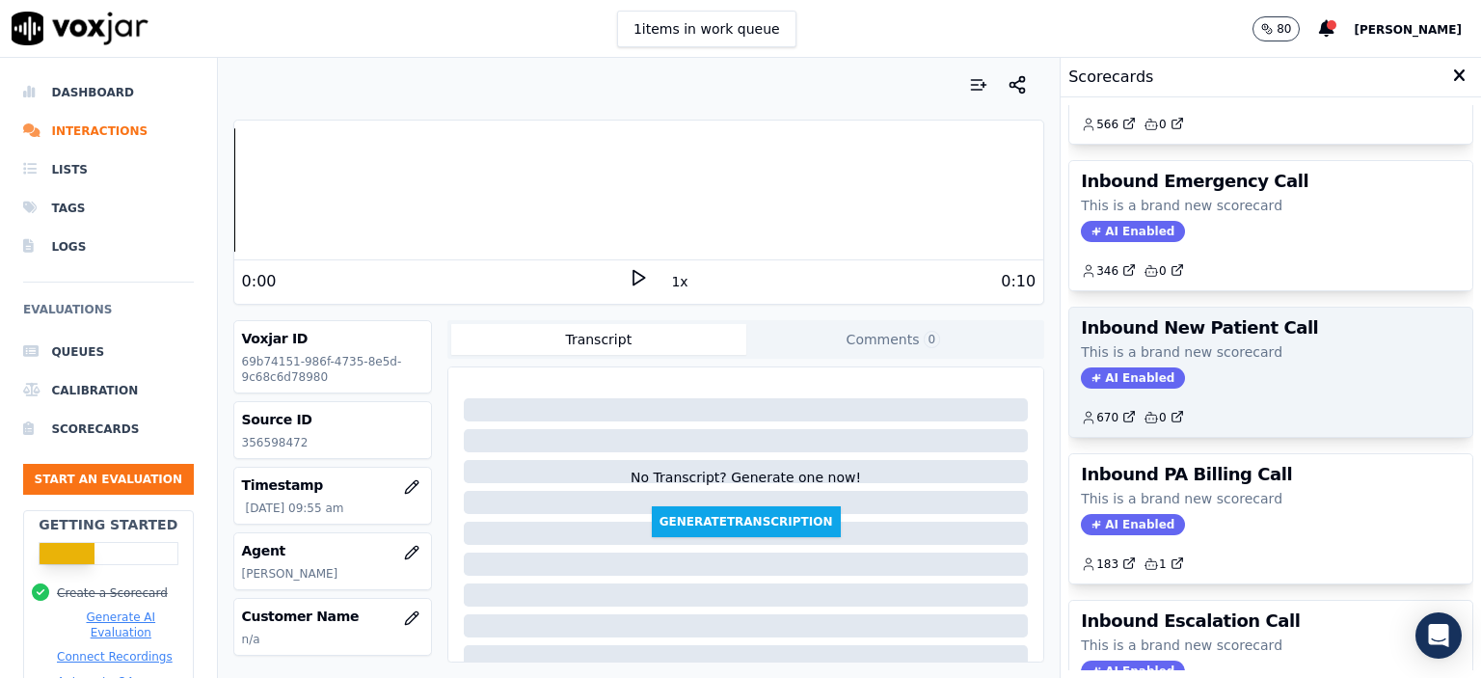
scroll to position [386, 0]
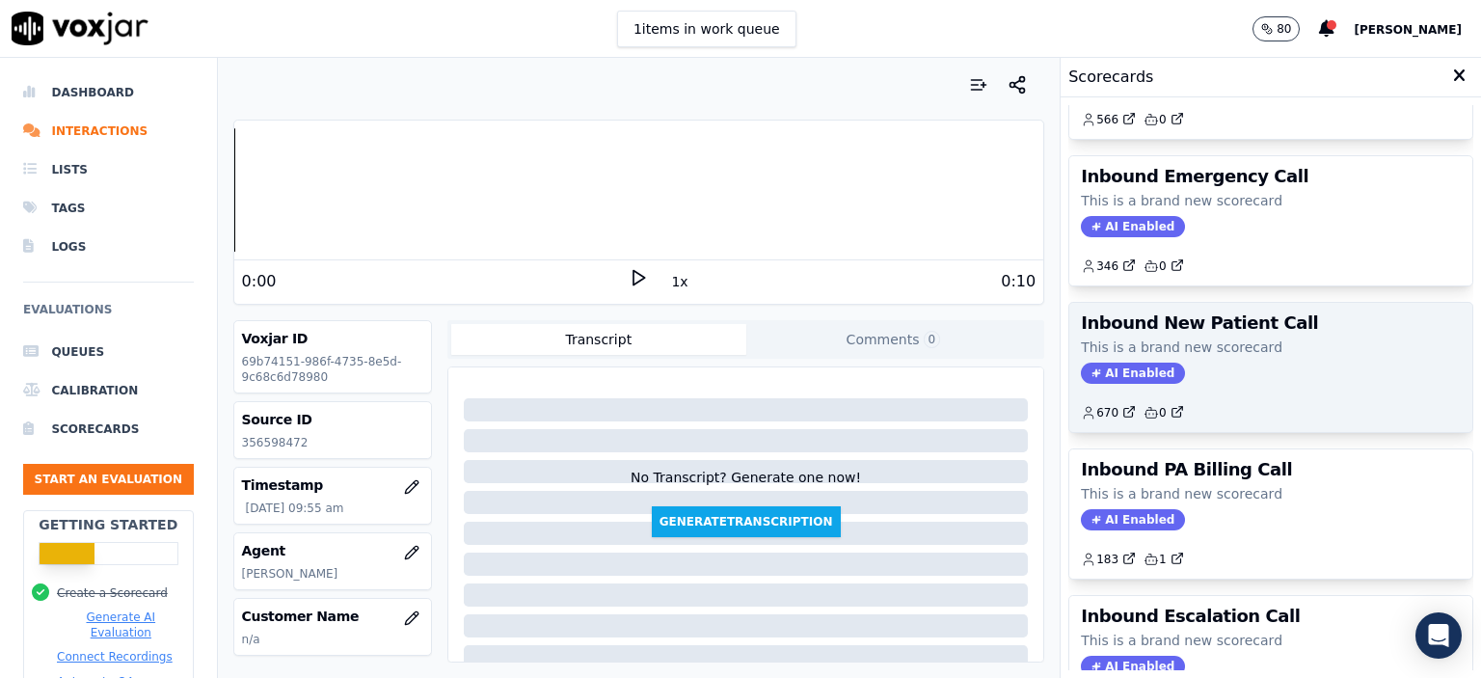
click at [1216, 351] on p "This is a brand new scorecard" at bounding box center [1271, 347] width 380 height 19
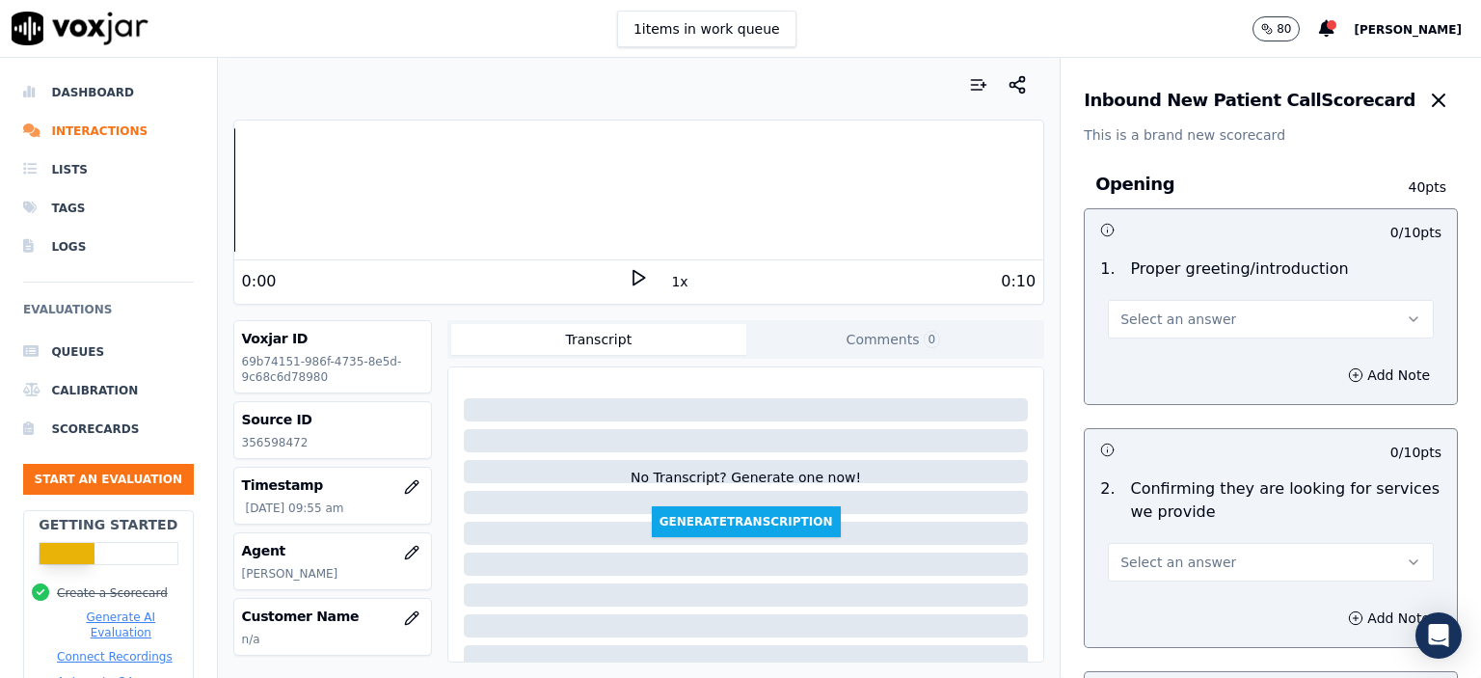
click at [1201, 311] on button "Select an answer" at bounding box center [1271, 319] width 326 height 39
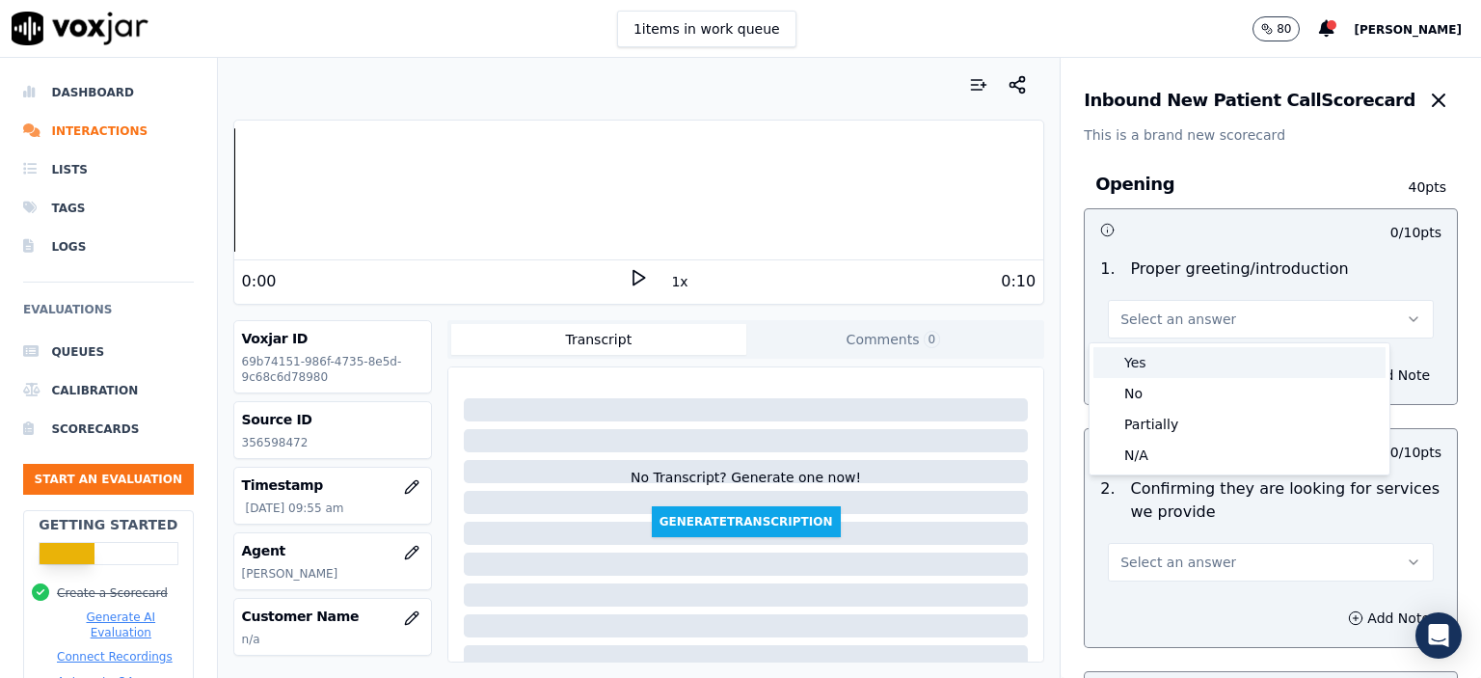
click at [1199, 356] on div "Yes" at bounding box center [1240, 362] width 292 height 31
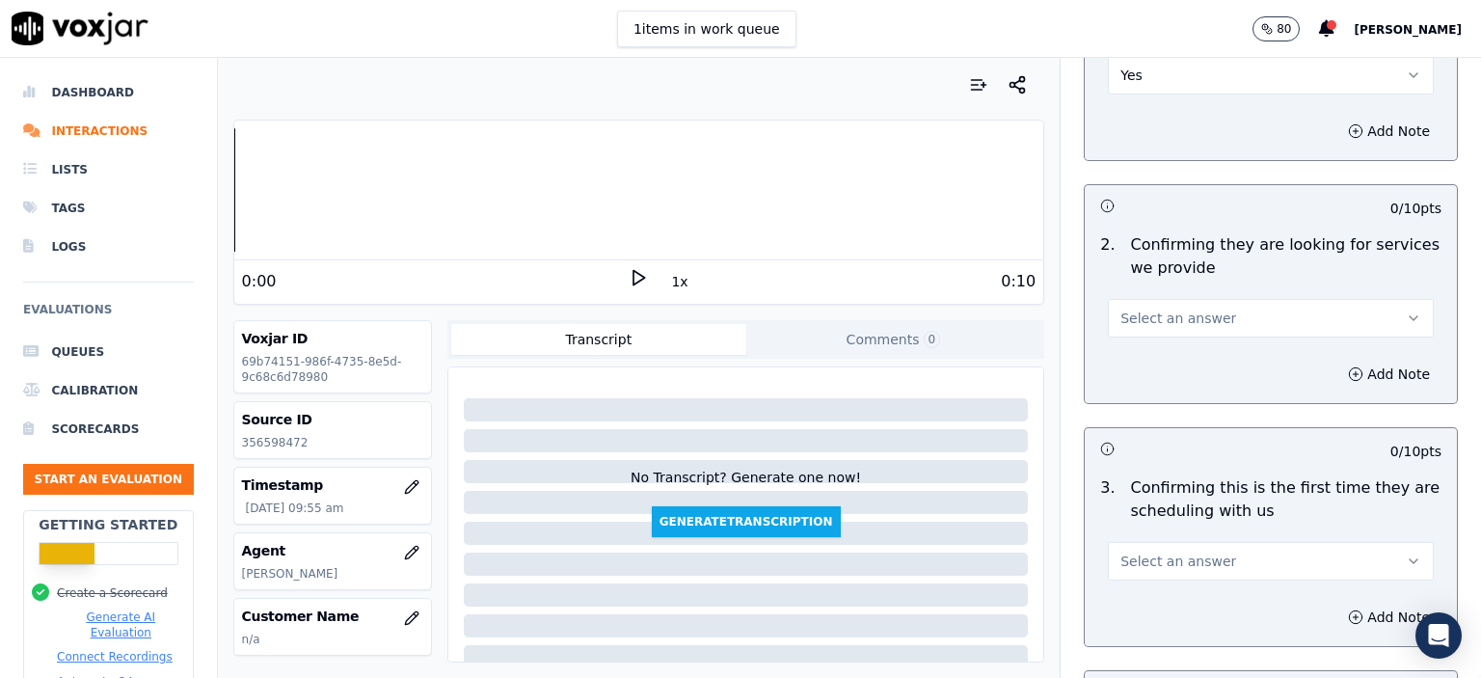
scroll to position [289, 0]
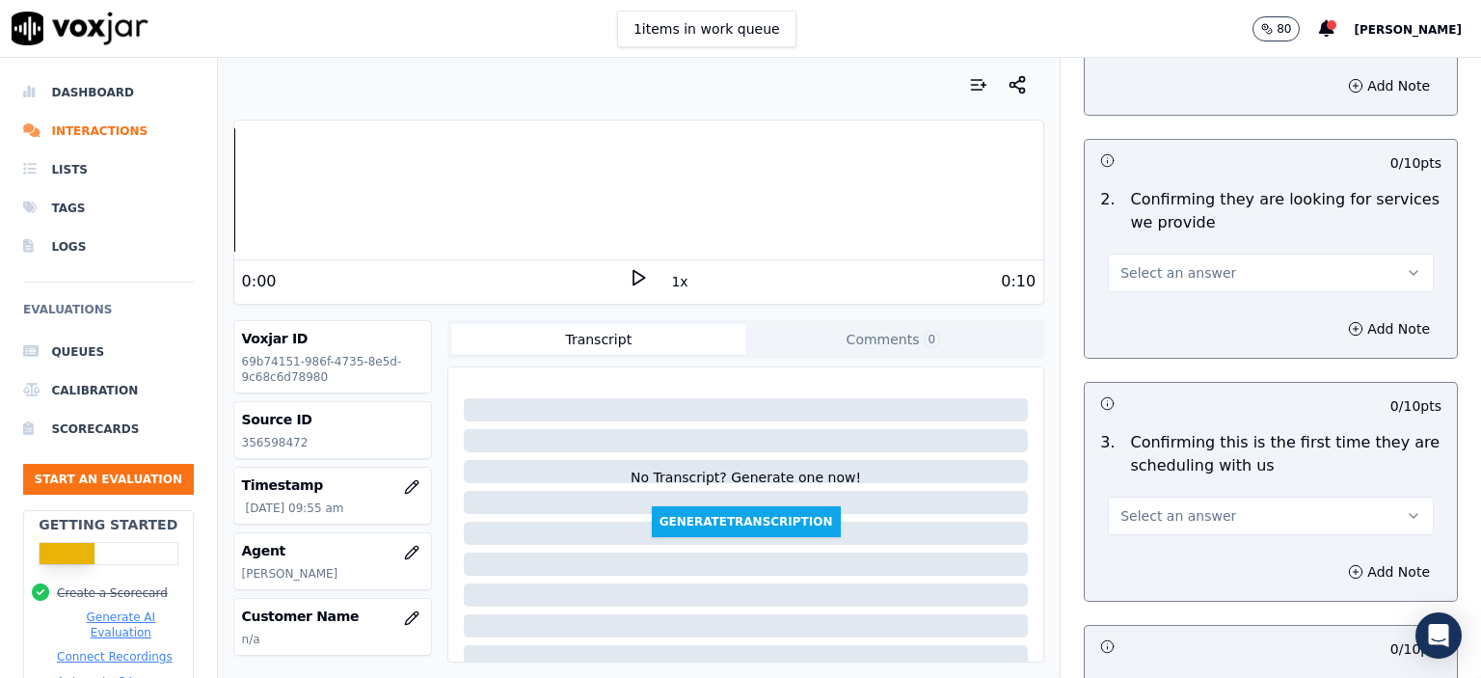
click at [1215, 273] on button "Select an answer" at bounding box center [1271, 273] width 326 height 39
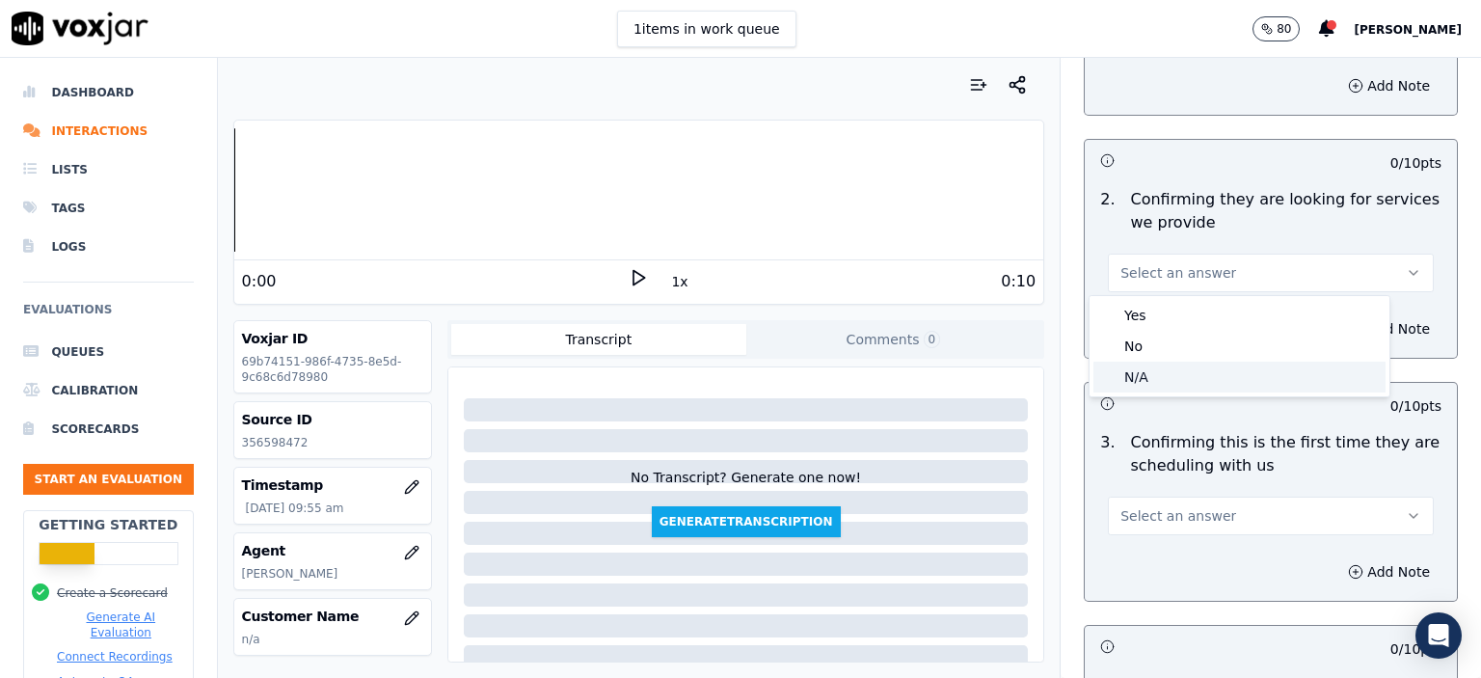
click at [1200, 374] on div "N/A" at bounding box center [1240, 377] width 292 height 31
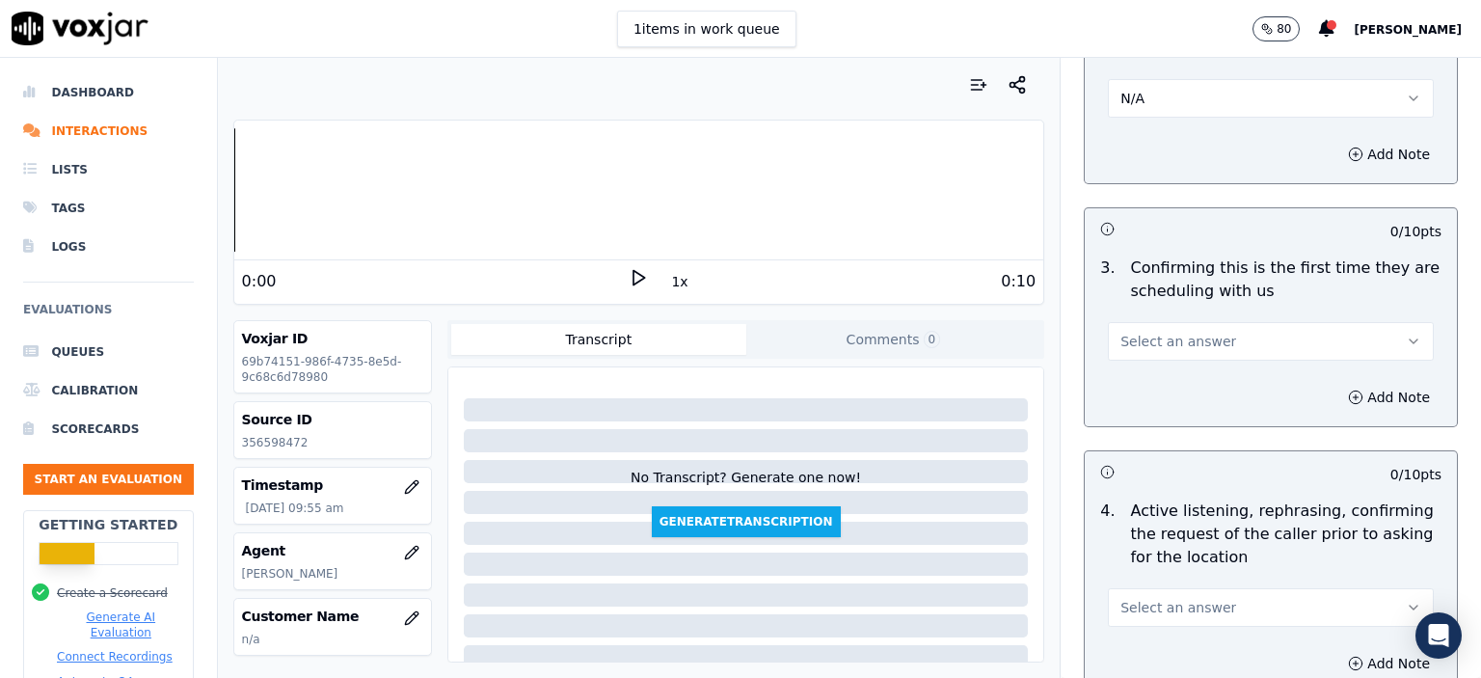
scroll to position [482, 0]
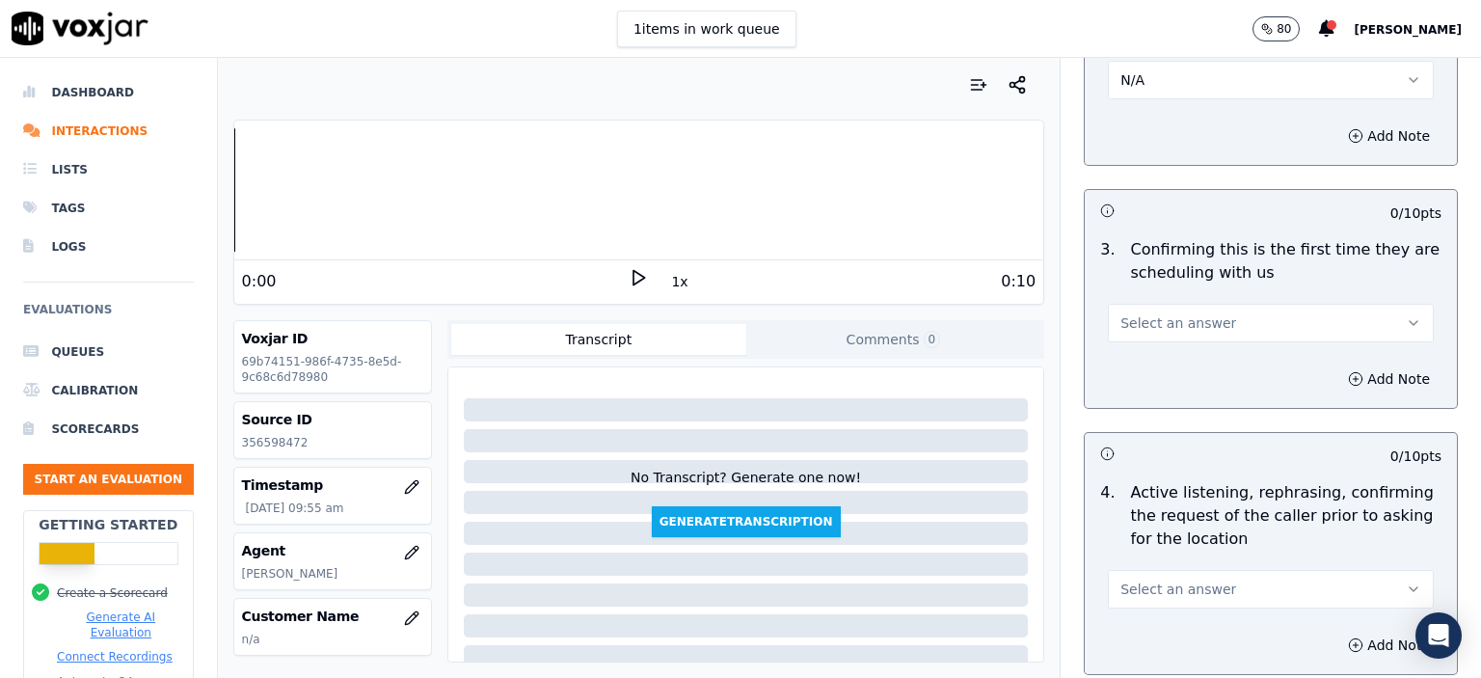
click at [1234, 319] on button "Select an answer" at bounding box center [1271, 323] width 326 height 39
click at [1229, 363] on div "Yes" at bounding box center [1240, 365] width 292 height 31
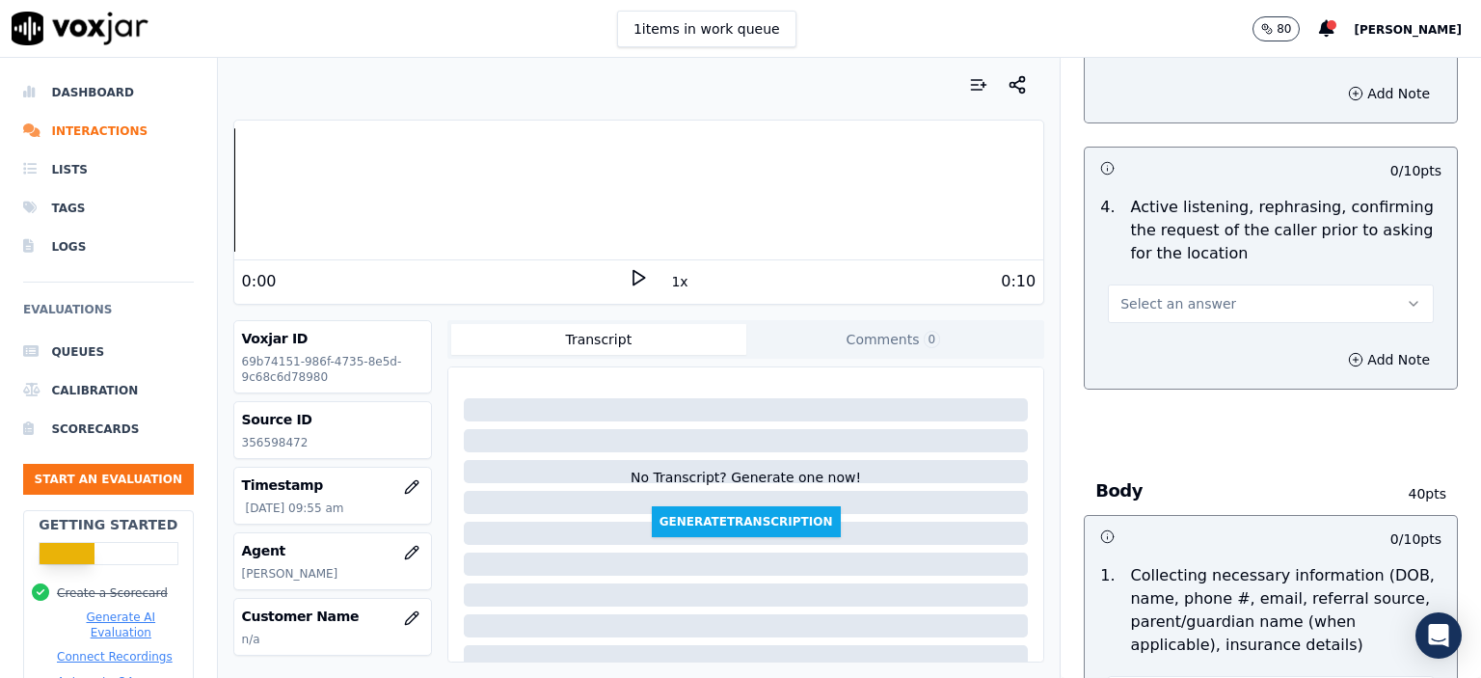
scroll to position [772, 0]
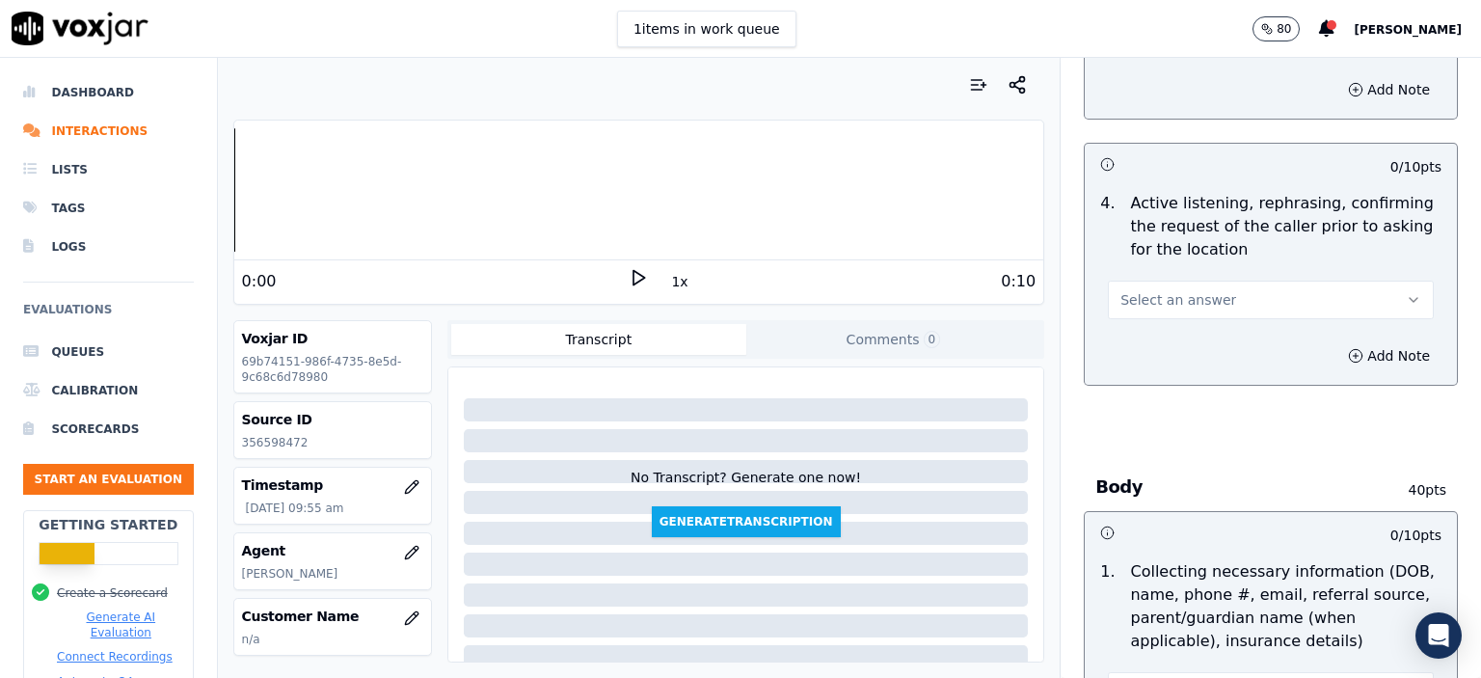
click at [1244, 296] on button "Select an answer" at bounding box center [1271, 300] width 326 height 39
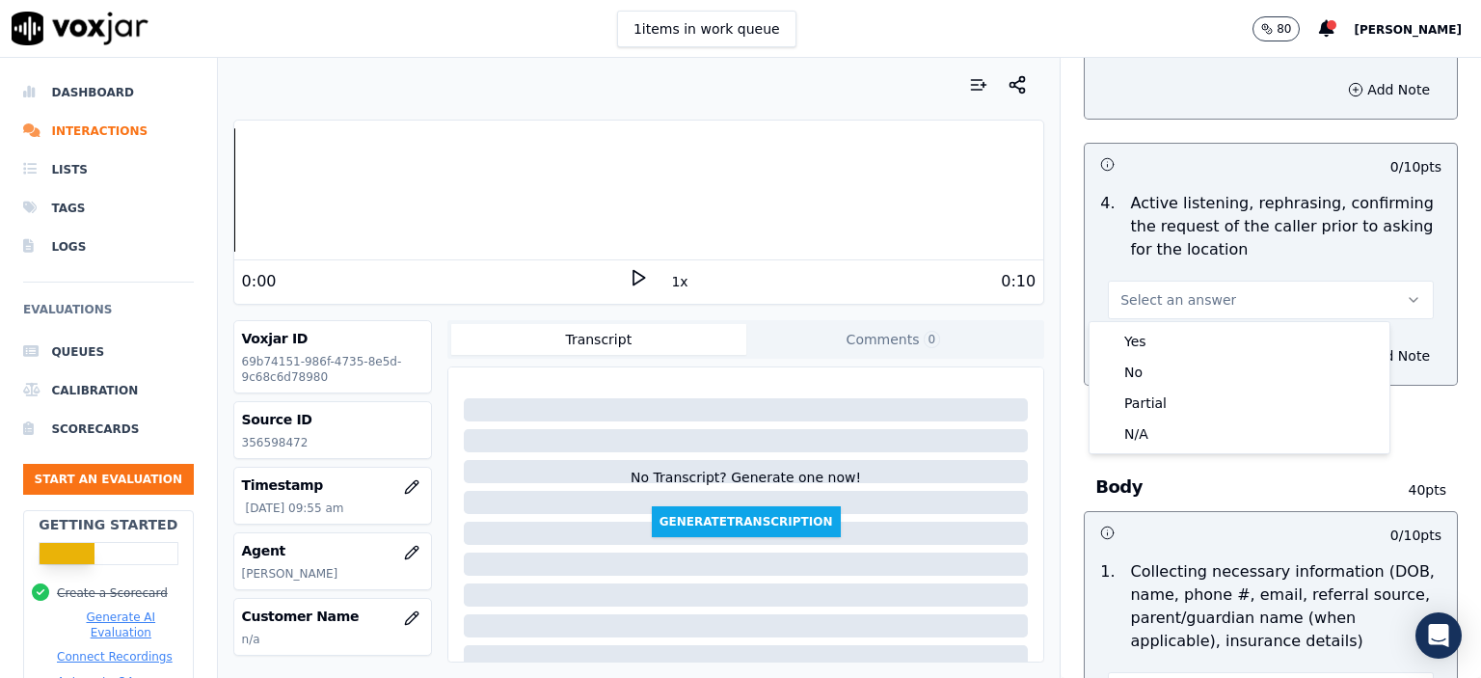
click at [1198, 91] on div "Add Note" at bounding box center [1271, 90] width 372 height 58
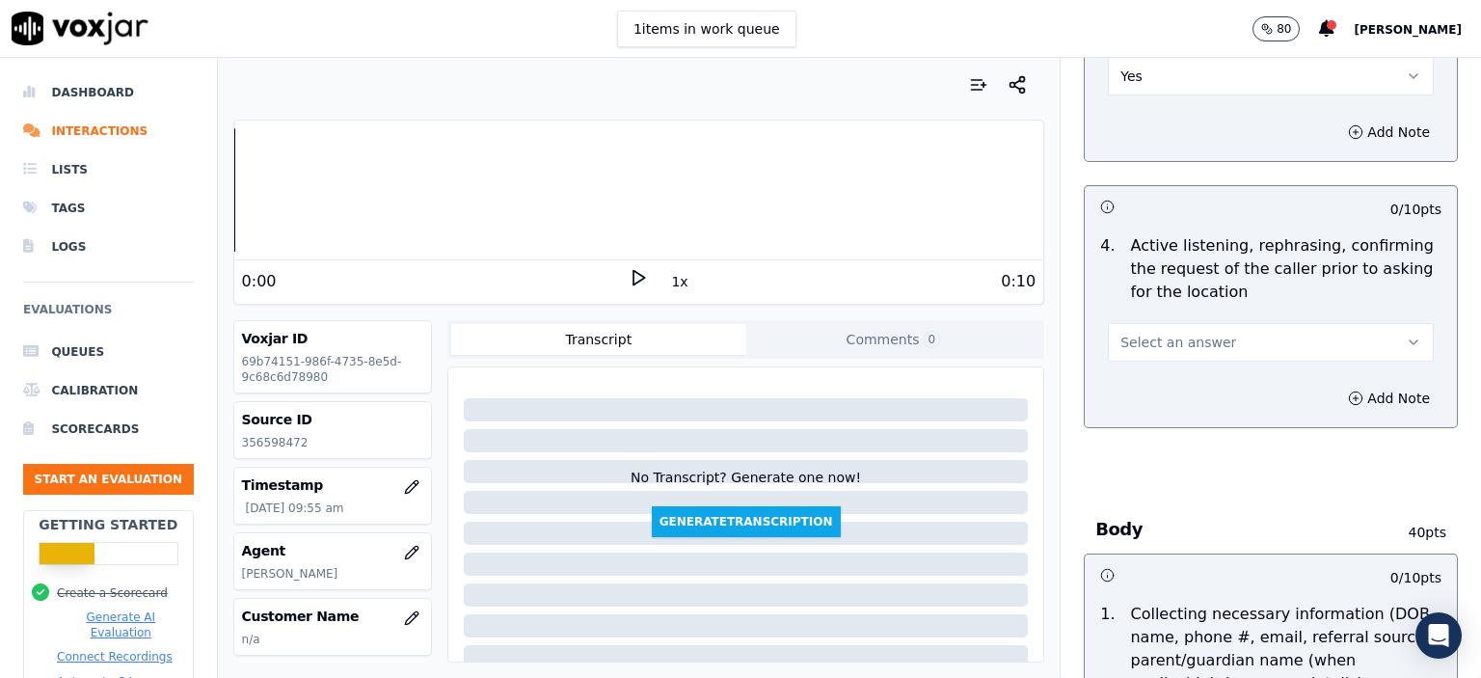
scroll to position [675, 0]
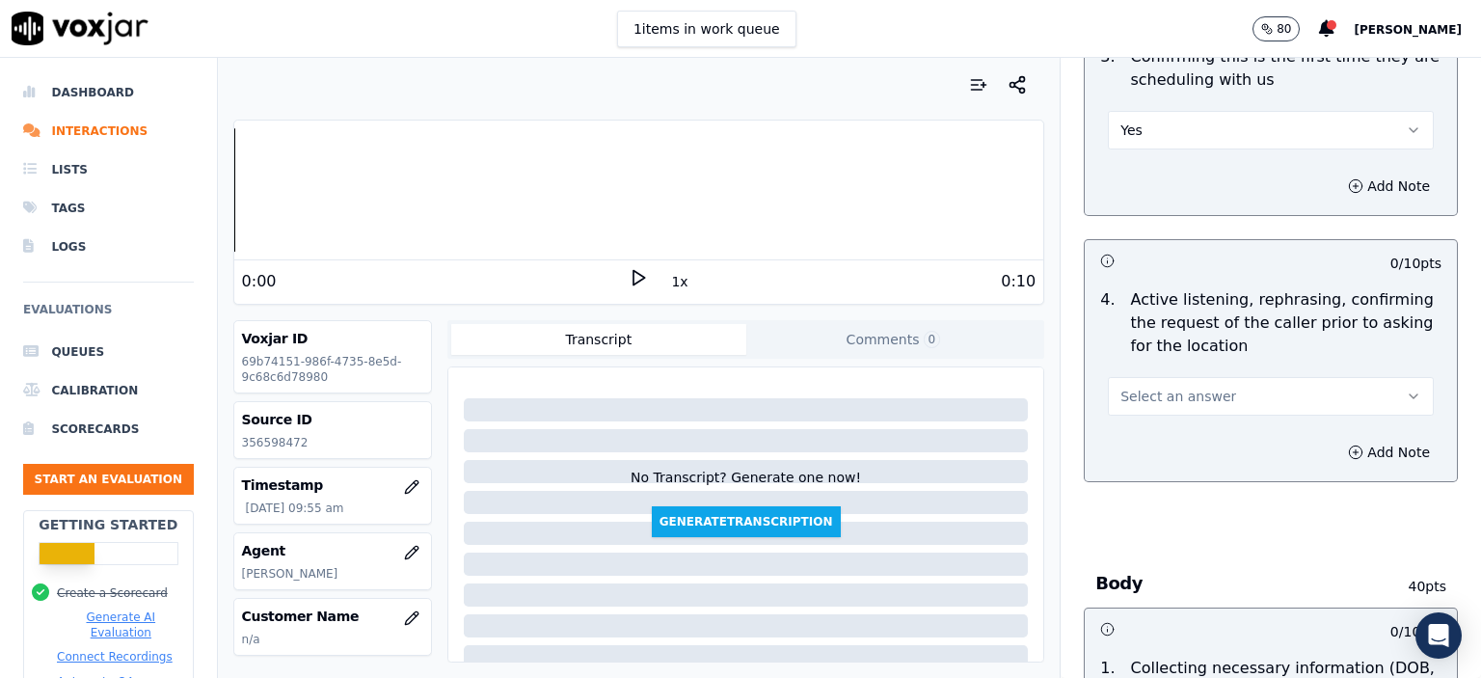
click at [1184, 136] on button "Yes" at bounding box center [1271, 130] width 326 height 39
click at [1186, 205] on div "No" at bounding box center [1240, 203] width 292 height 31
click at [1228, 395] on button "Select an answer" at bounding box center [1271, 396] width 326 height 39
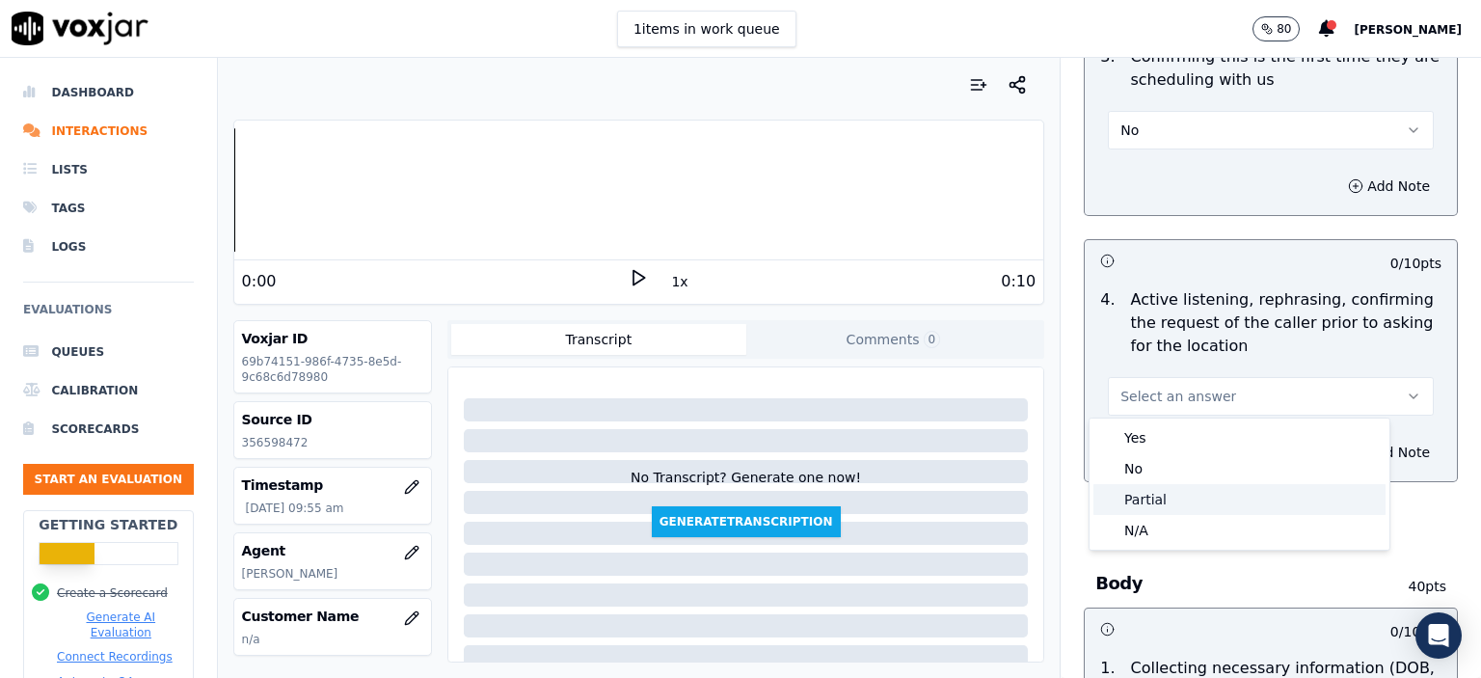
click at [1225, 489] on div "Partial" at bounding box center [1240, 499] width 292 height 31
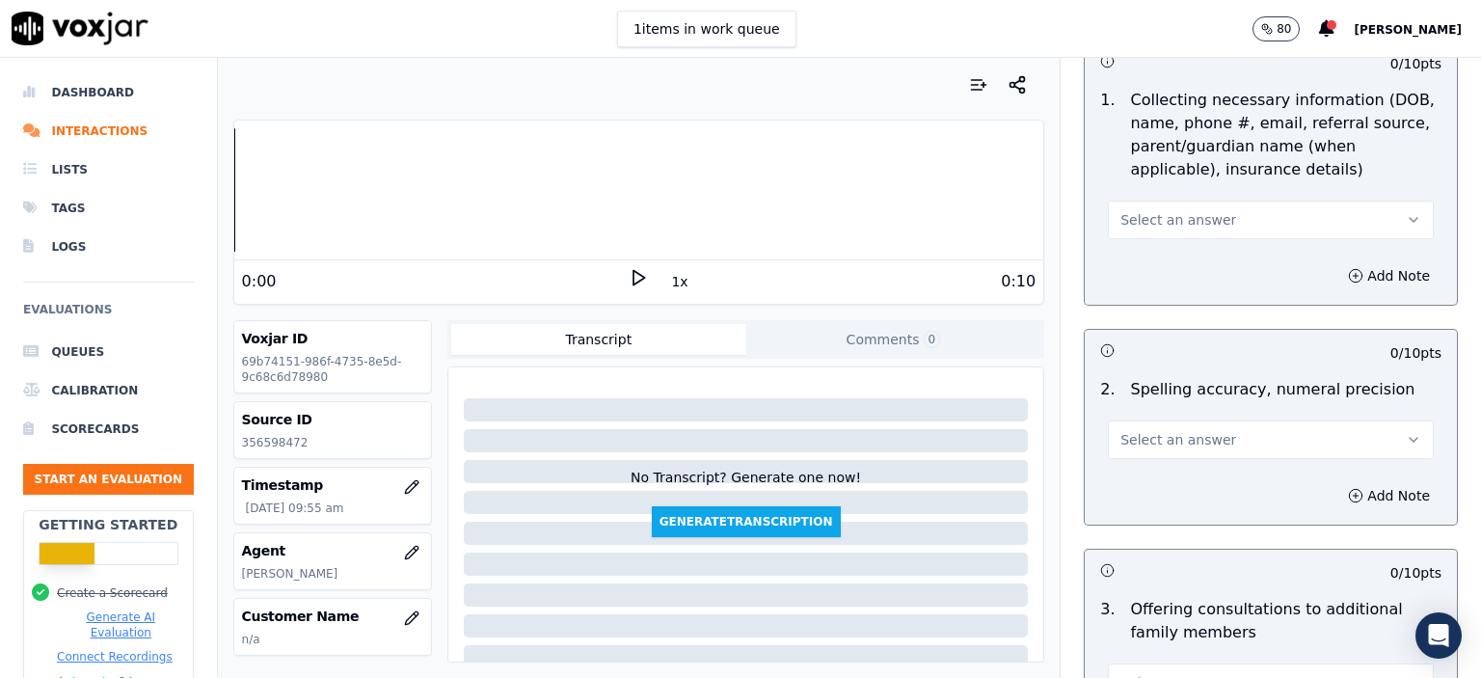
scroll to position [1254, 0]
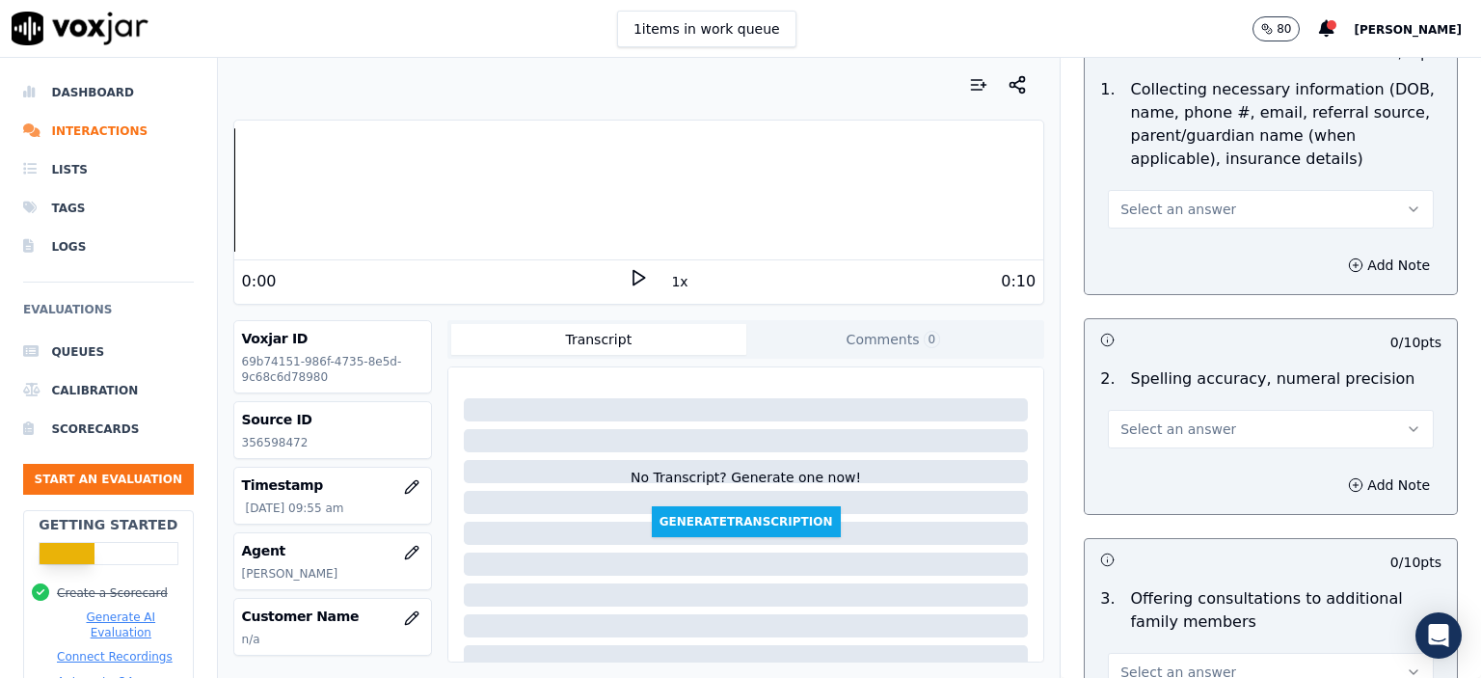
click at [1208, 215] on button "Select an answer" at bounding box center [1271, 209] width 326 height 39
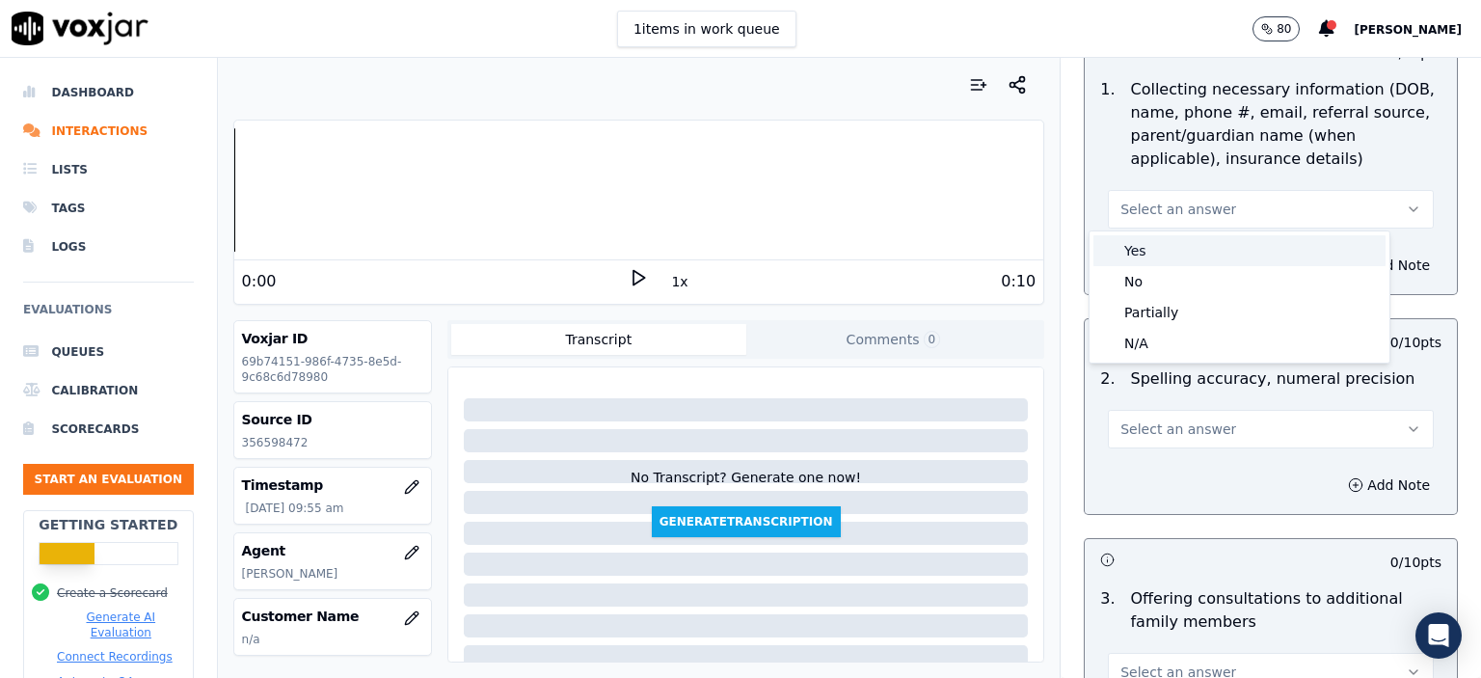
click at [1206, 254] on div "Yes" at bounding box center [1240, 250] width 292 height 31
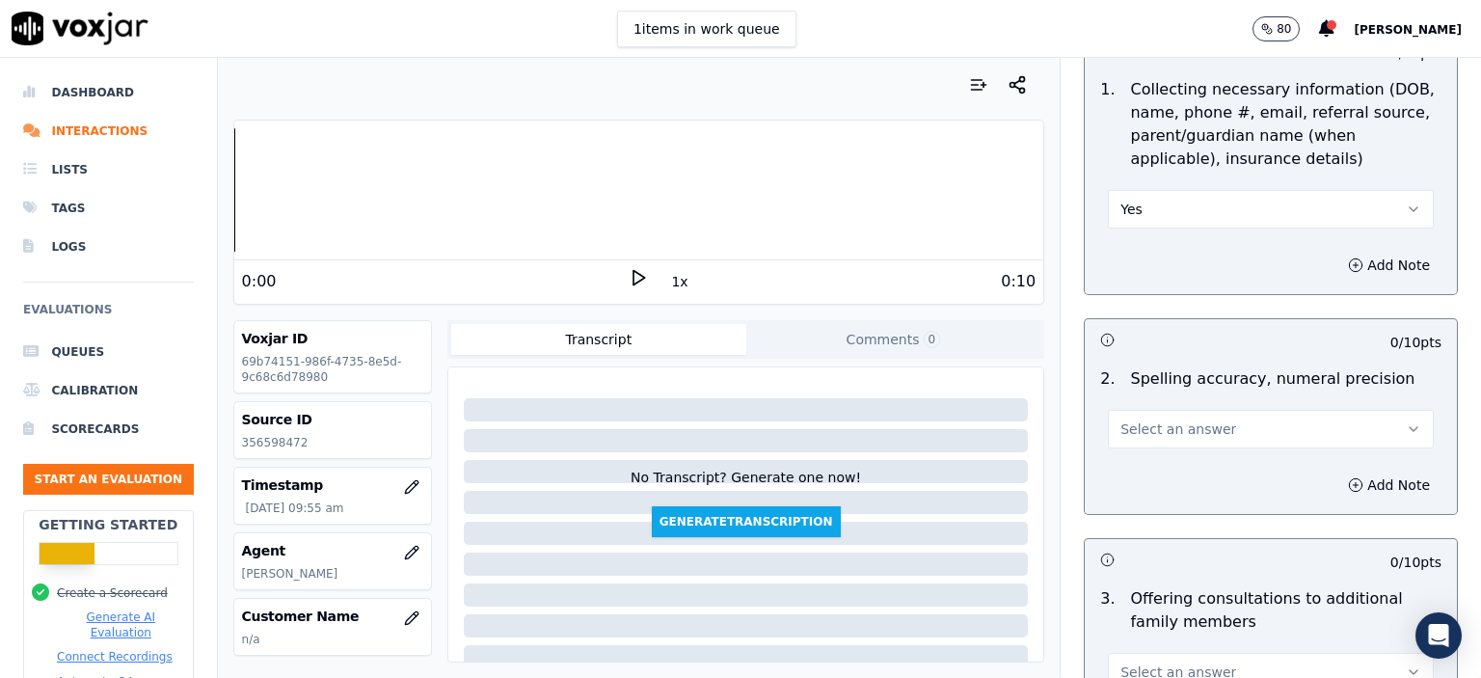
click at [1178, 420] on span "Select an answer" at bounding box center [1179, 429] width 116 height 19
click at [1201, 464] on div "Yes" at bounding box center [1240, 470] width 292 height 31
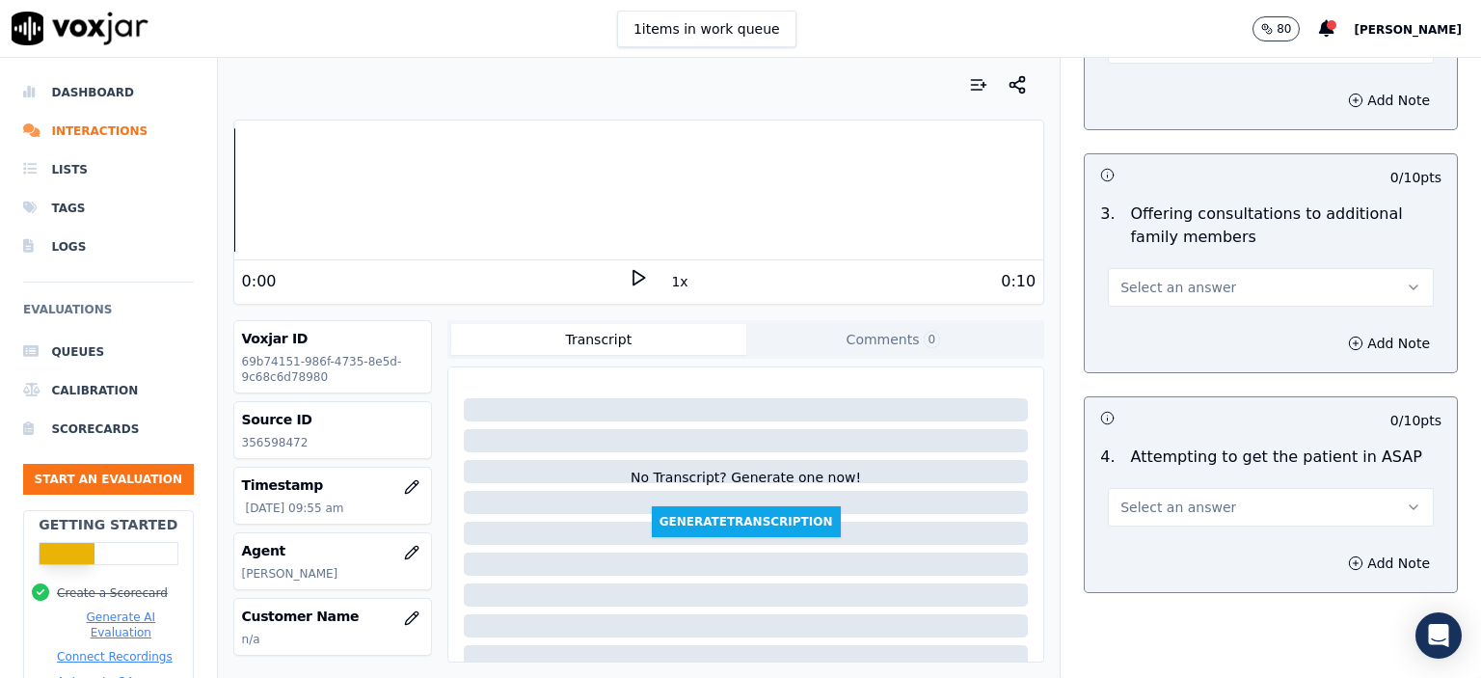
scroll to position [1639, 0]
click at [1200, 275] on button "Select an answer" at bounding box center [1271, 286] width 326 height 39
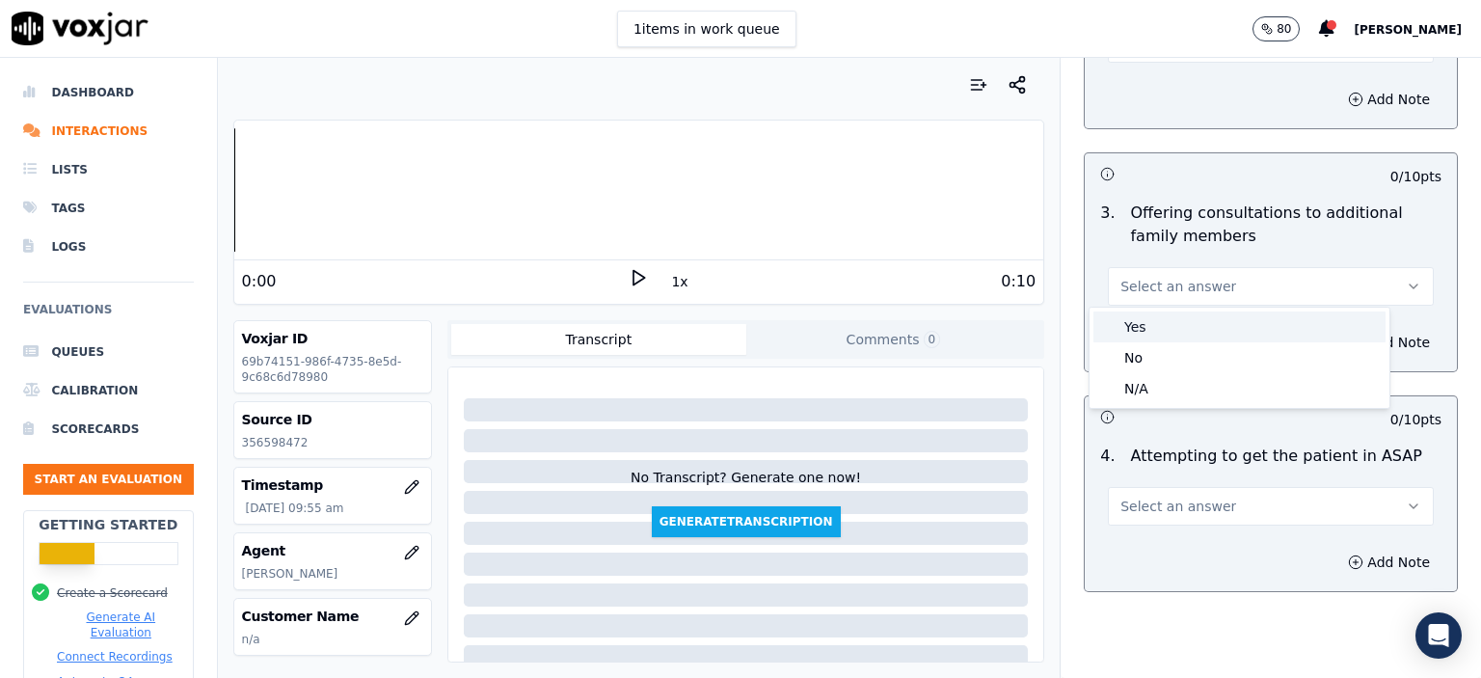
click at [1178, 320] on div "Yes" at bounding box center [1240, 326] width 292 height 31
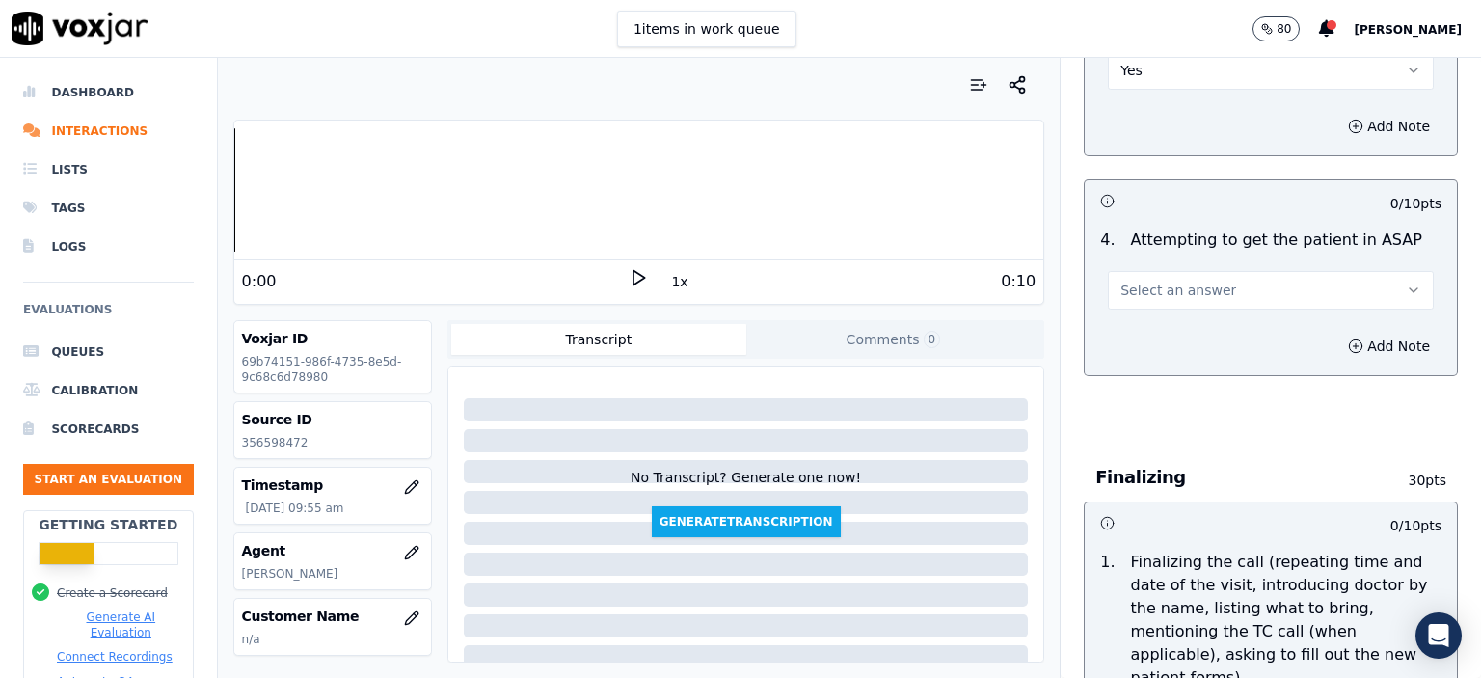
scroll to position [1929, 0]
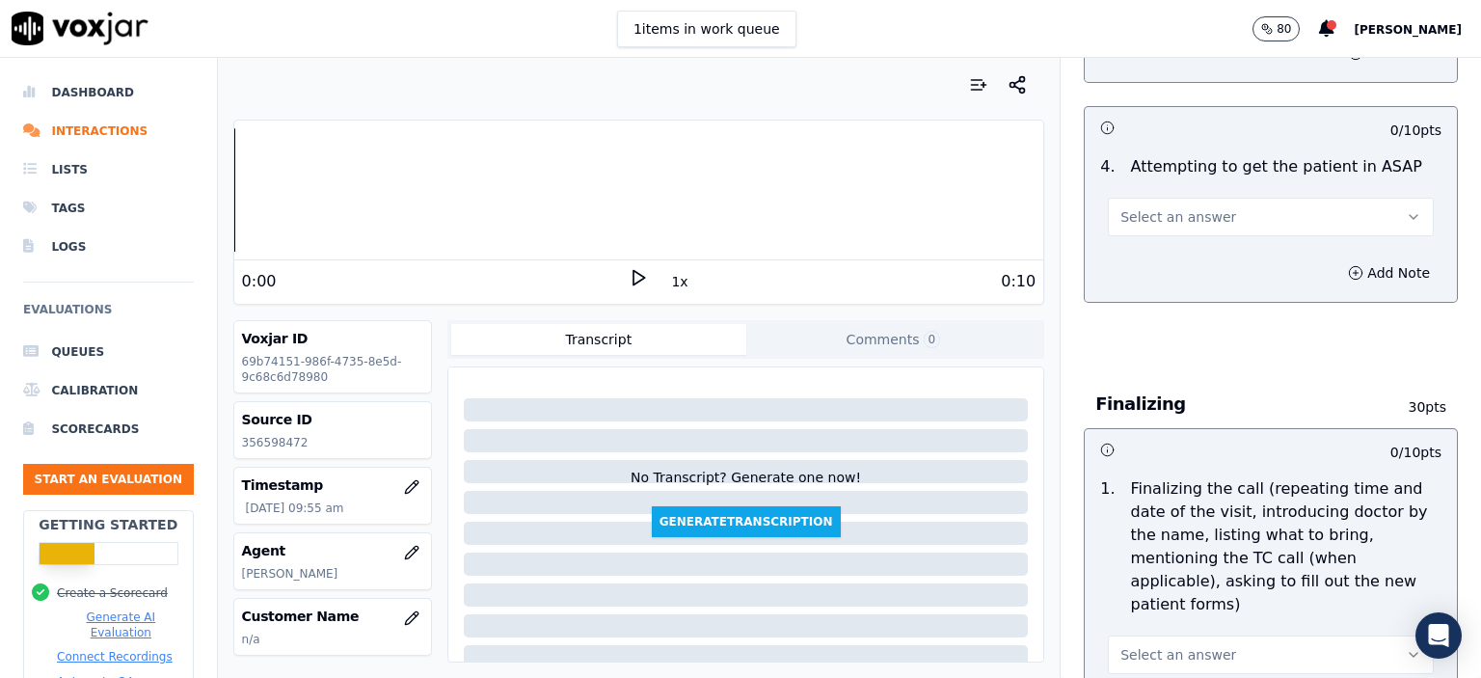
click at [1207, 206] on button "Select an answer" at bounding box center [1271, 217] width 326 height 39
click at [1205, 255] on div "Yes" at bounding box center [1240, 257] width 292 height 31
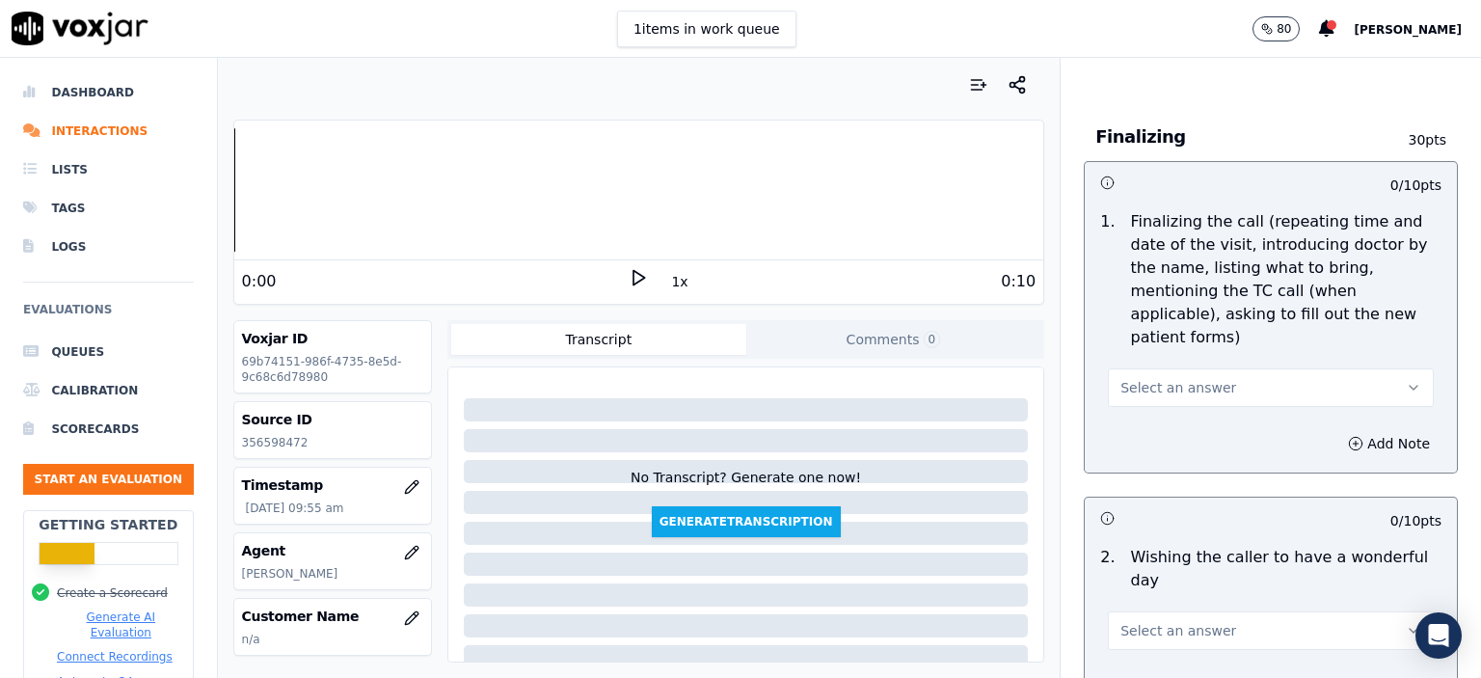
scroll to position [2218, 0]
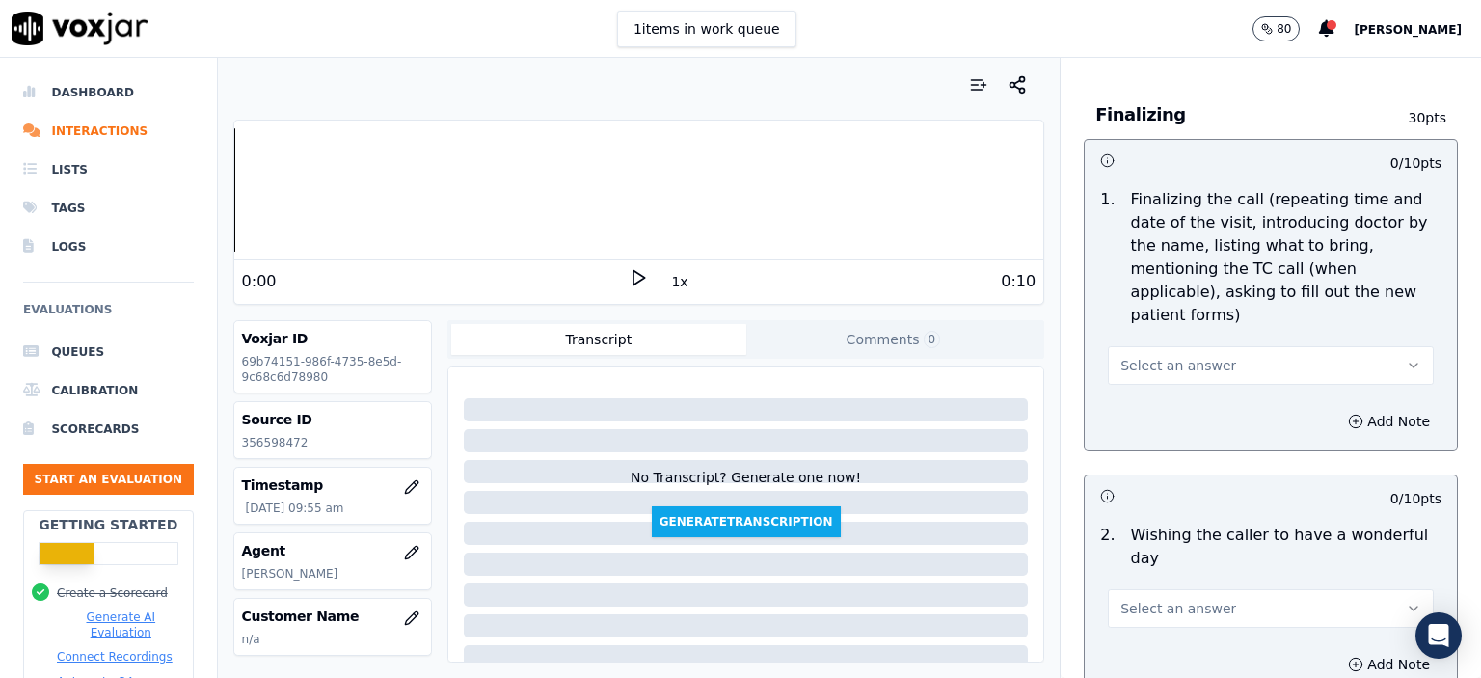
click at [1203, 346] on button "Select an answer" at bounding box center [1271, 365] width 326 height 39
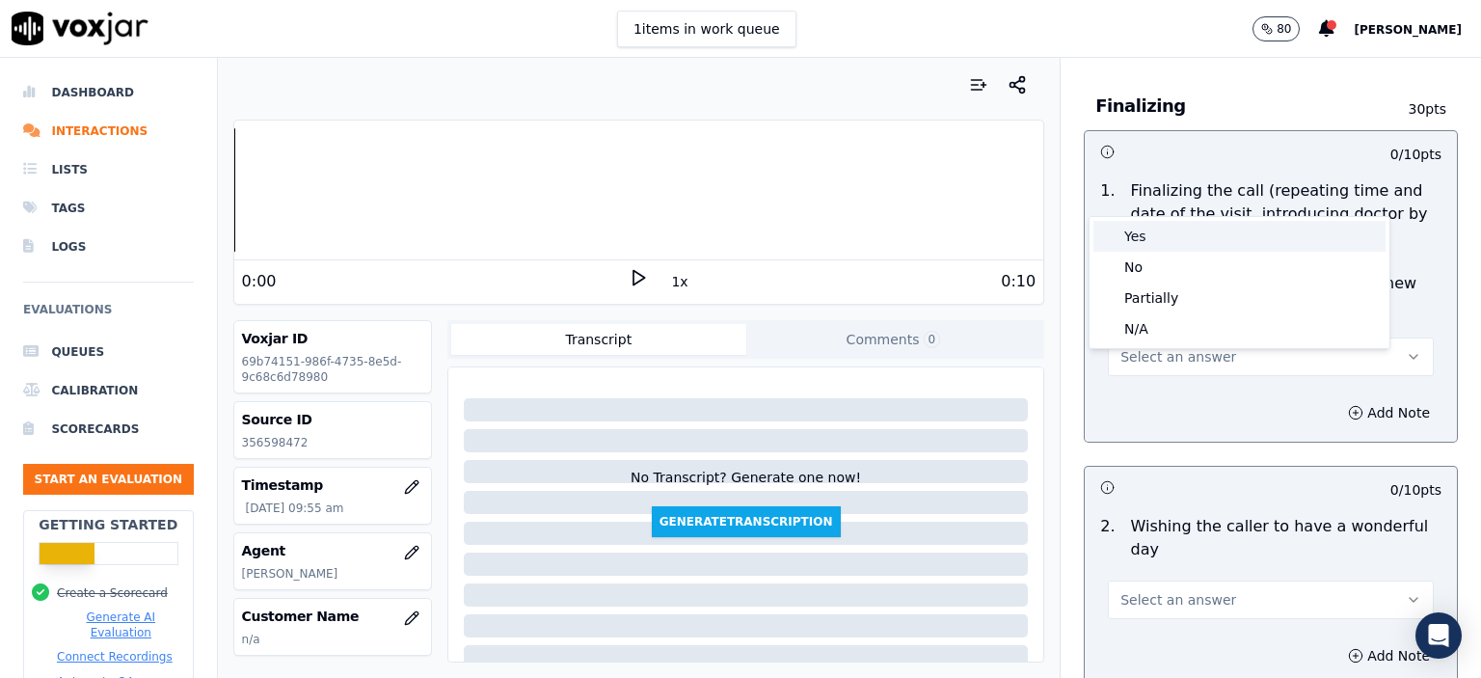
scroll to position [2122, 0]
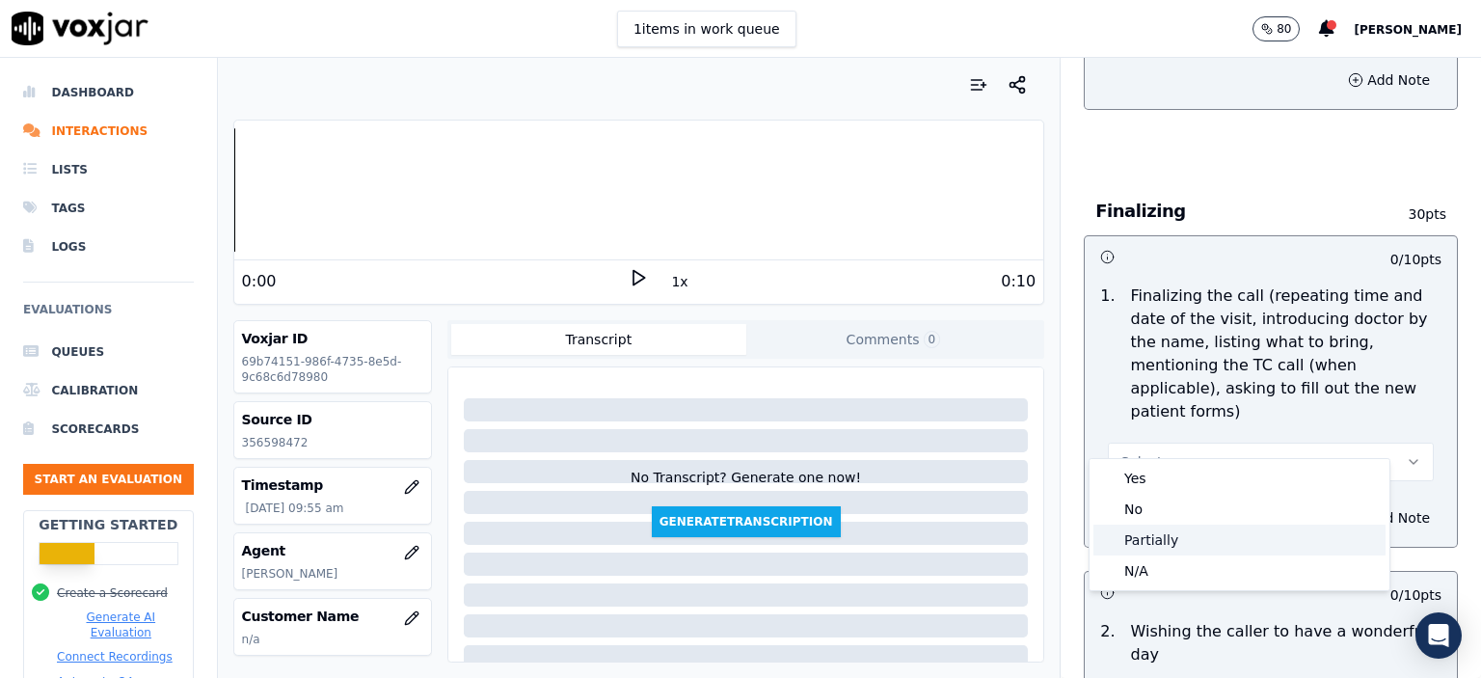
click at [1154, 531] on div "Partially" at bounding box center [1240, 540] width 292 height 31
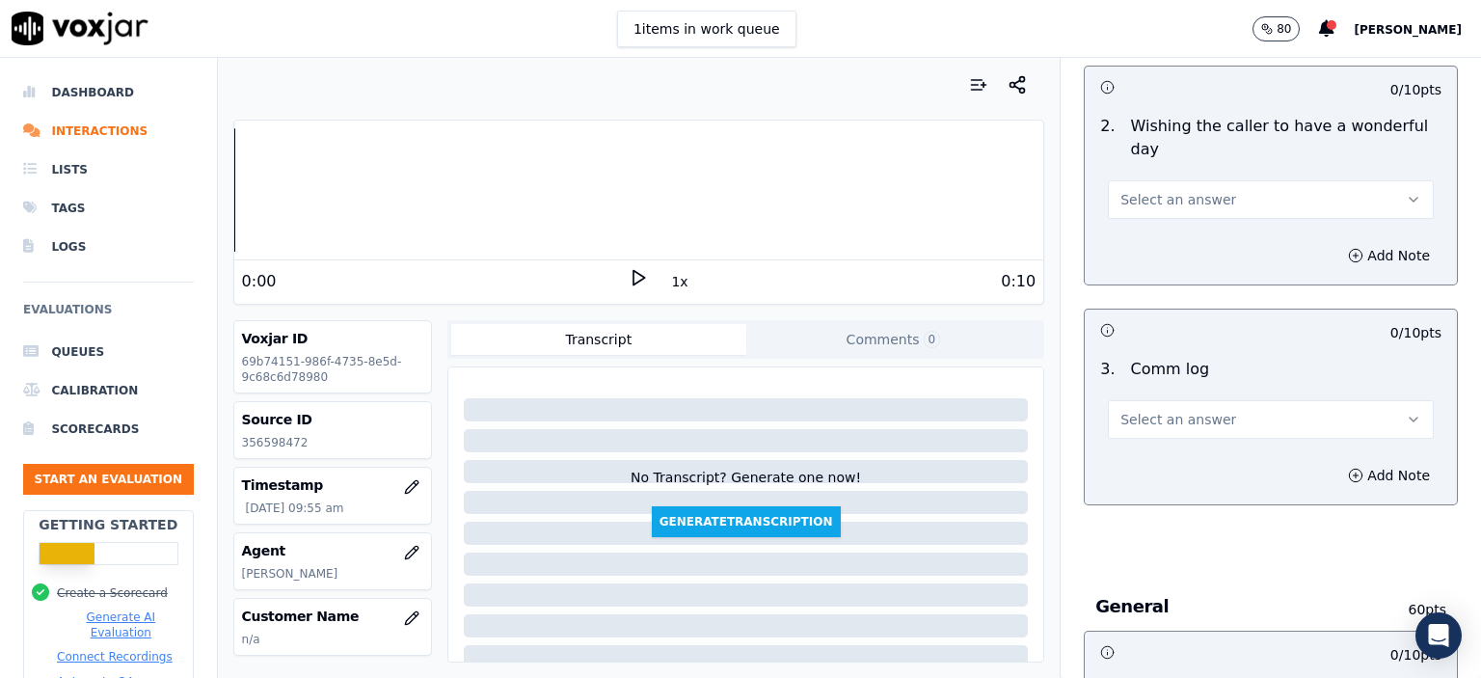
scroll to position [2700, 0]
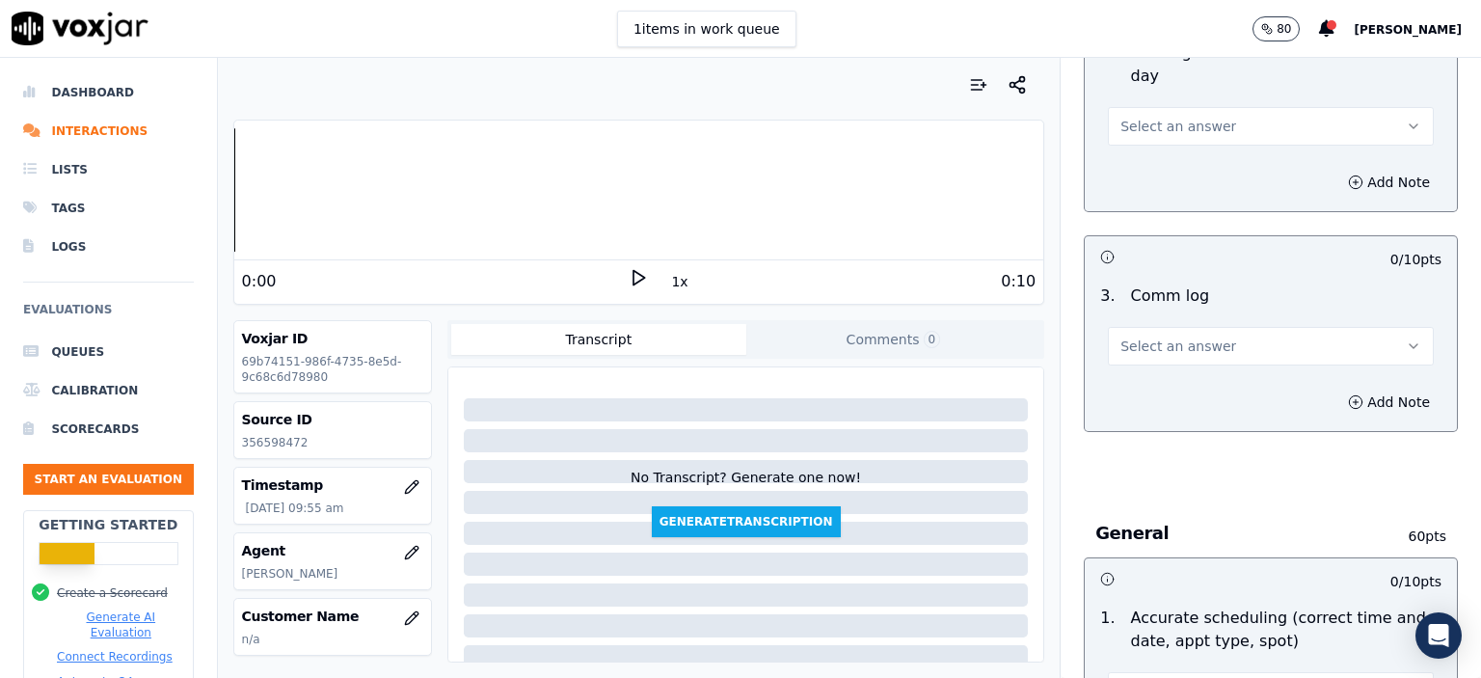
click at [1165, 337] on span "Select an answer" at bounding box center [1179, 346] width 116 height 19
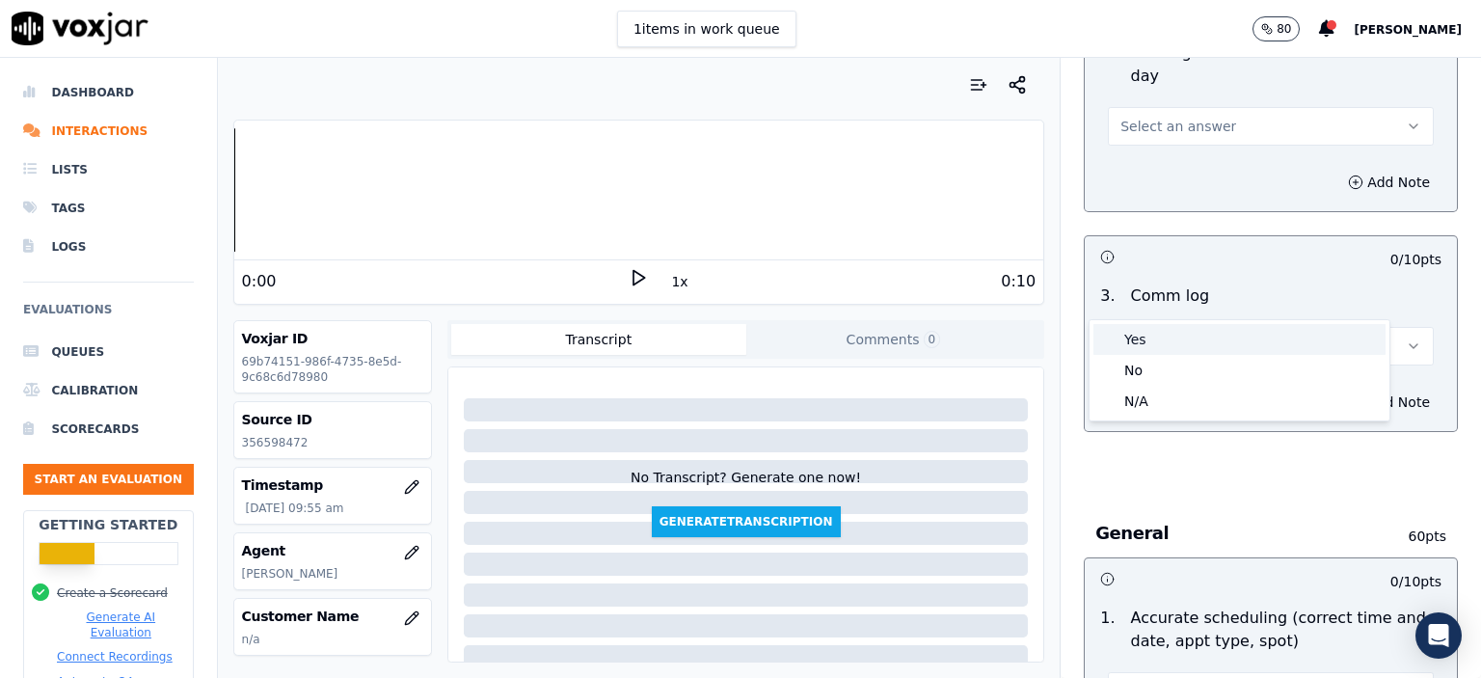
click at [1196, 342] on div "Yes" at bounding box center [1240, 339] width 292 height 31
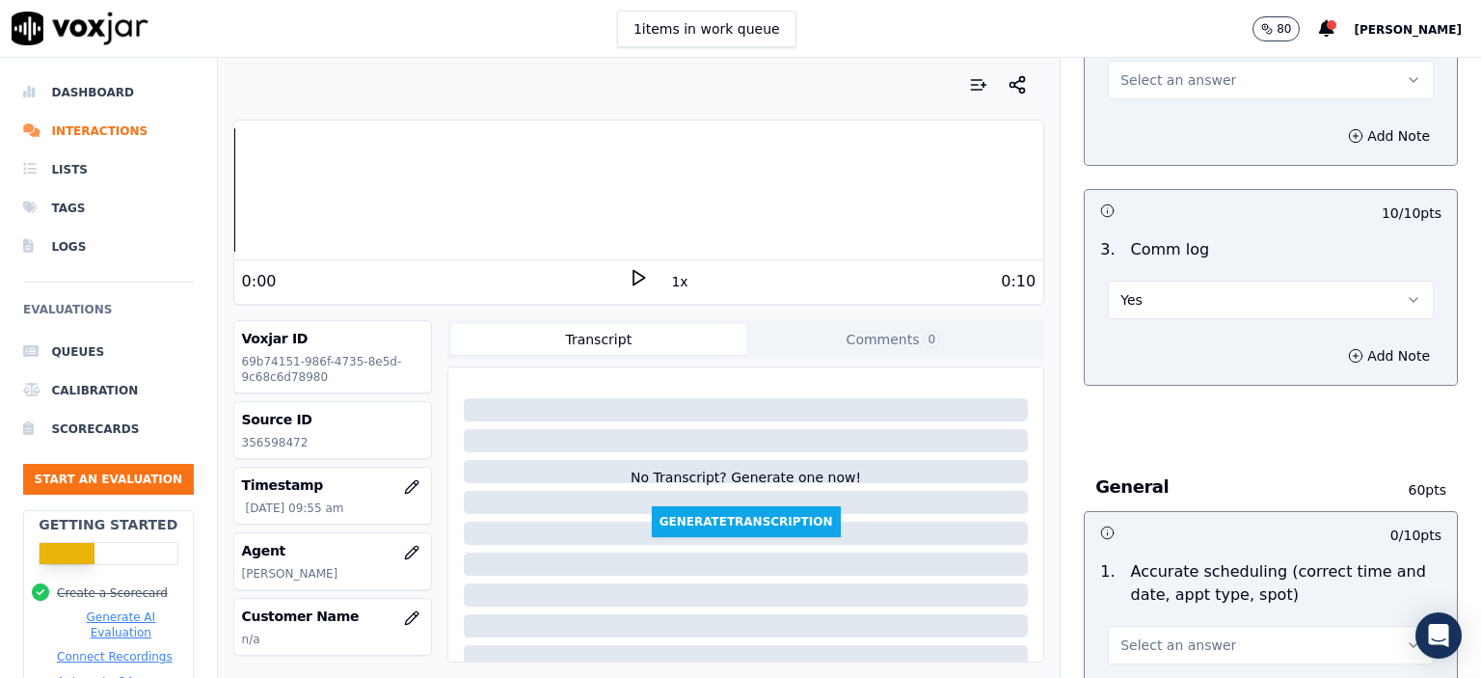
scroll to position [2990, 0]
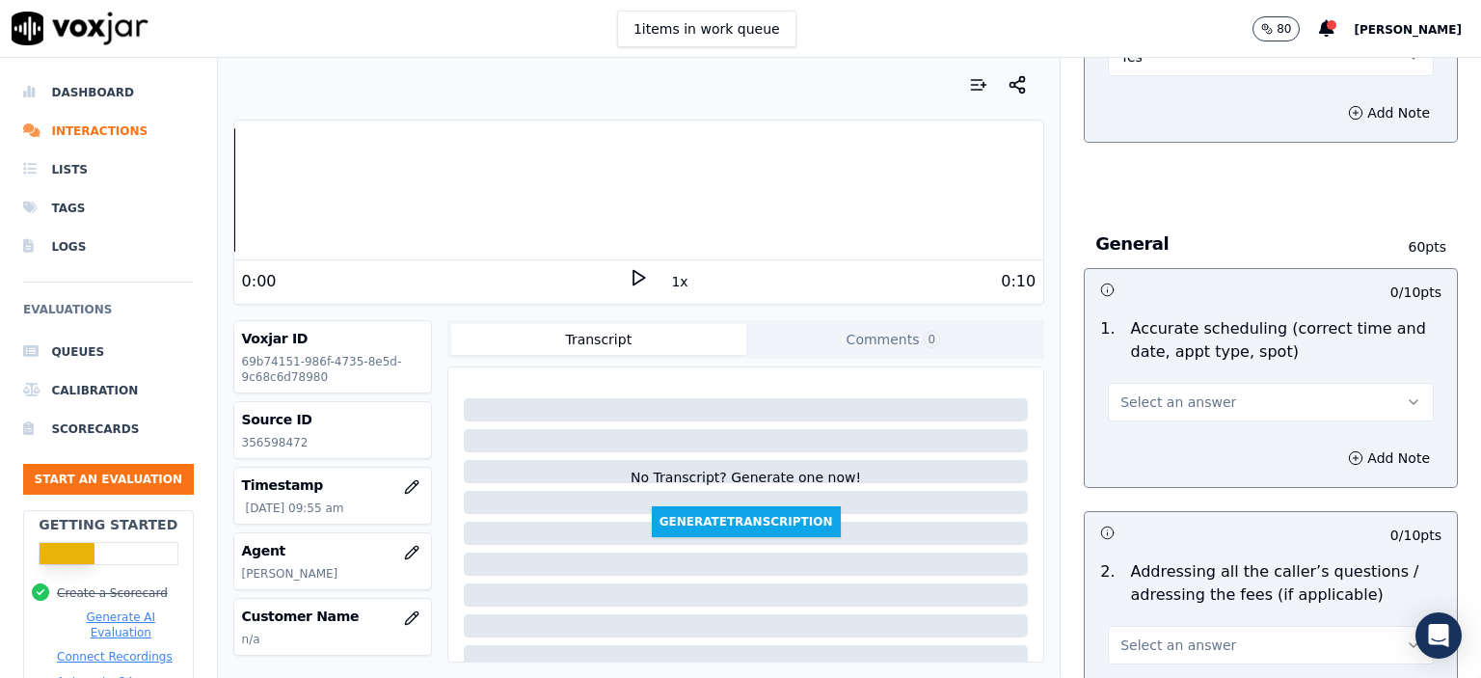
click at [1200, 383] on button "Select an answer" at bounding box center [1271, 402] width 326 height 39
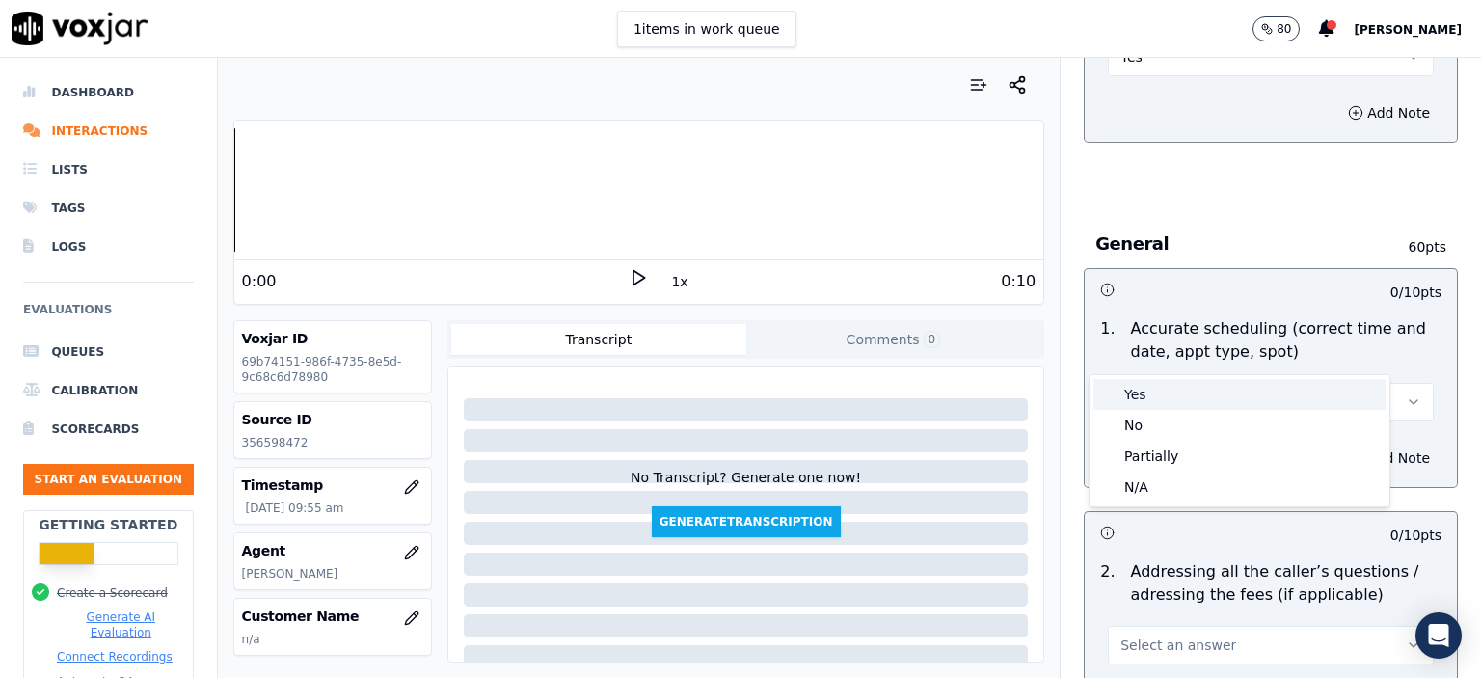
click at [1184, 399] on div "Yes" at bounding box center [1240, 394] width 292 height 31
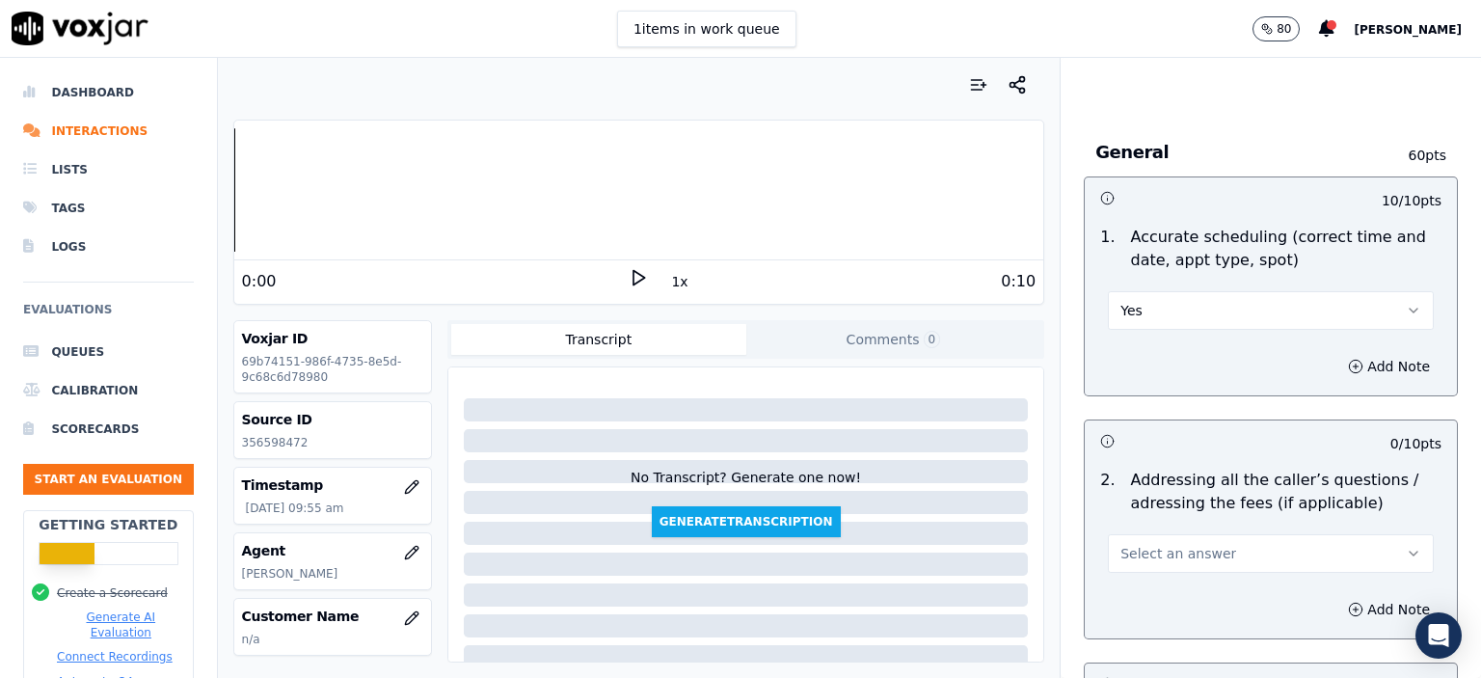
scroll to position [3086, 0]
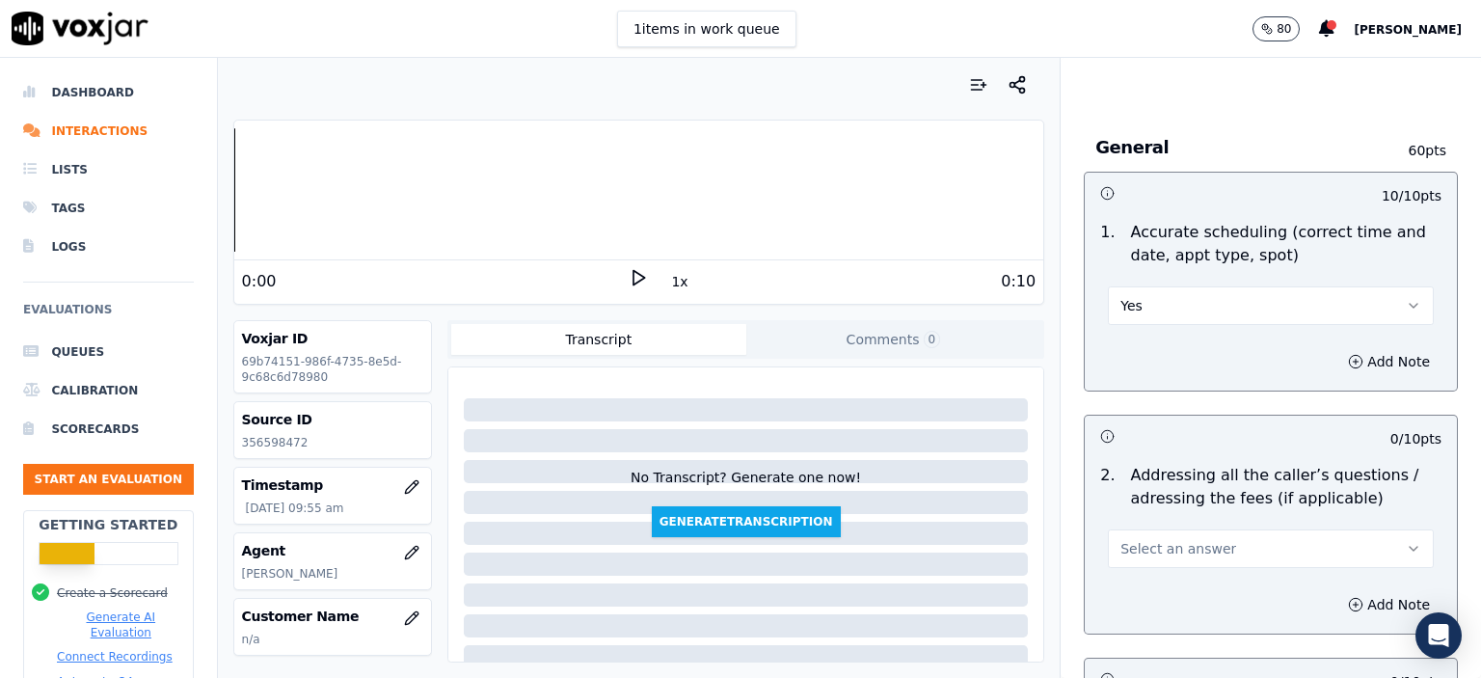
click at [1140, 539] on span "Select an answer" at bounding box center [1179, 548] width 116 height 19
click at [1138, 597] on div "N/A" at bounding box center [1240, 602] width 292 height 31
click at [1168, 529] on button "N/A" at bounding box center [1271, 548] width 326 height 39
click at [1163, 537] on div "Yes" at bounding box center [1240, 541] width 292 height 31
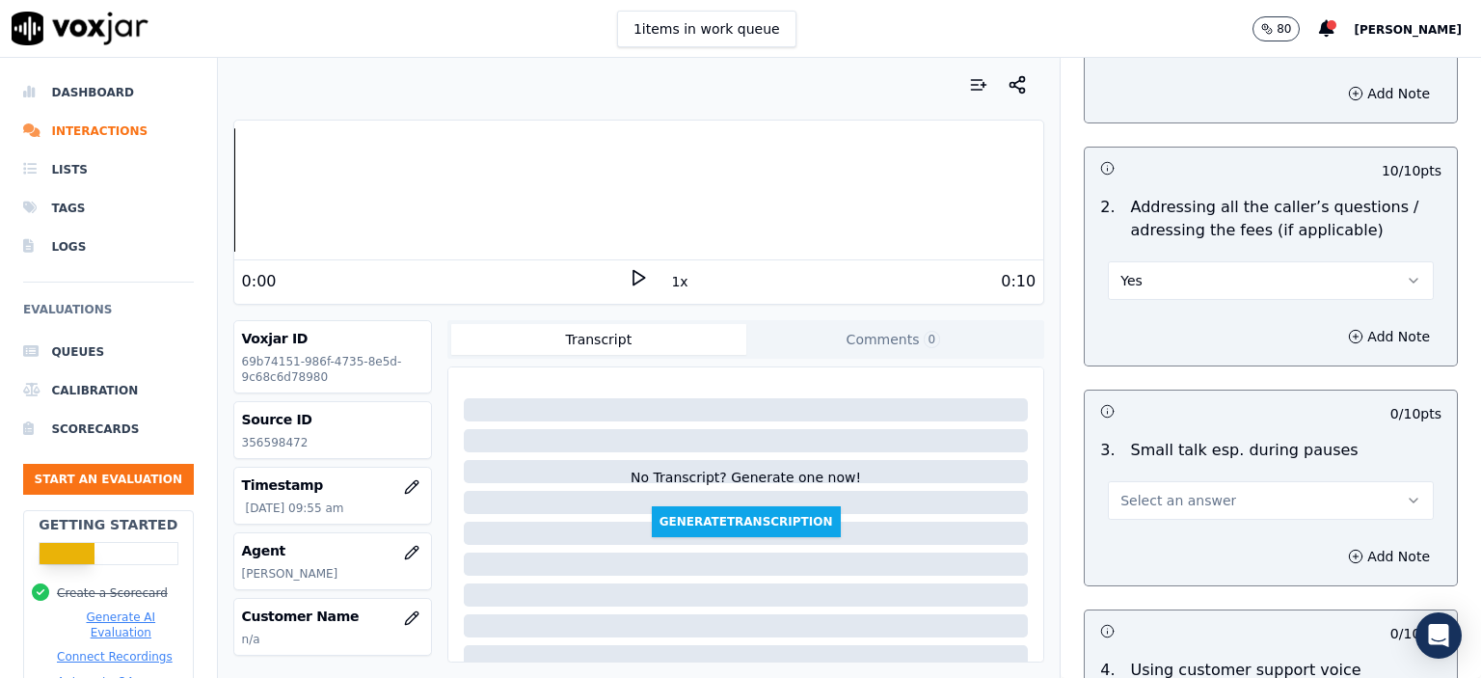
scroll to position [3375, 0]
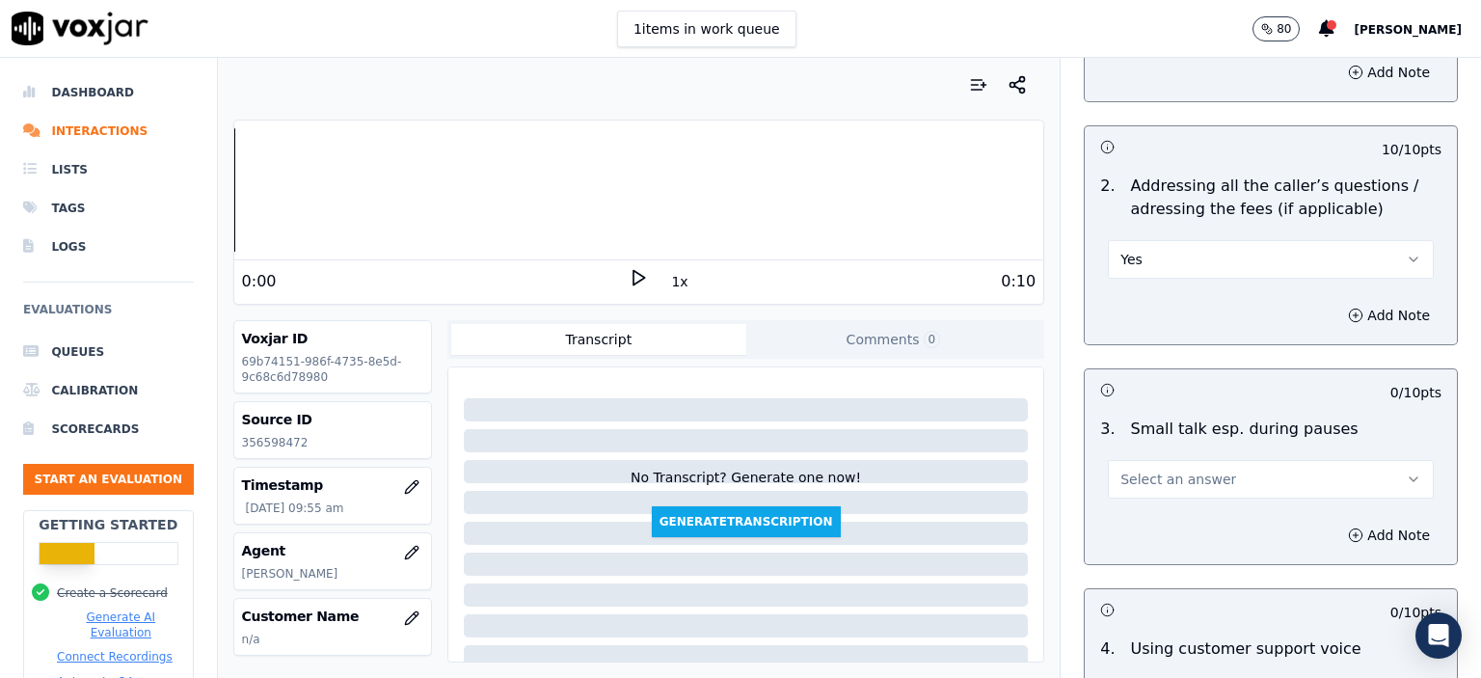
click at [1188, 460] on button "Select an answer" at bounding box center [1271, 479] width 326 height 39
click at [1186, 499] on div "No" at bounding box center [1240, 501] width 292 height 31
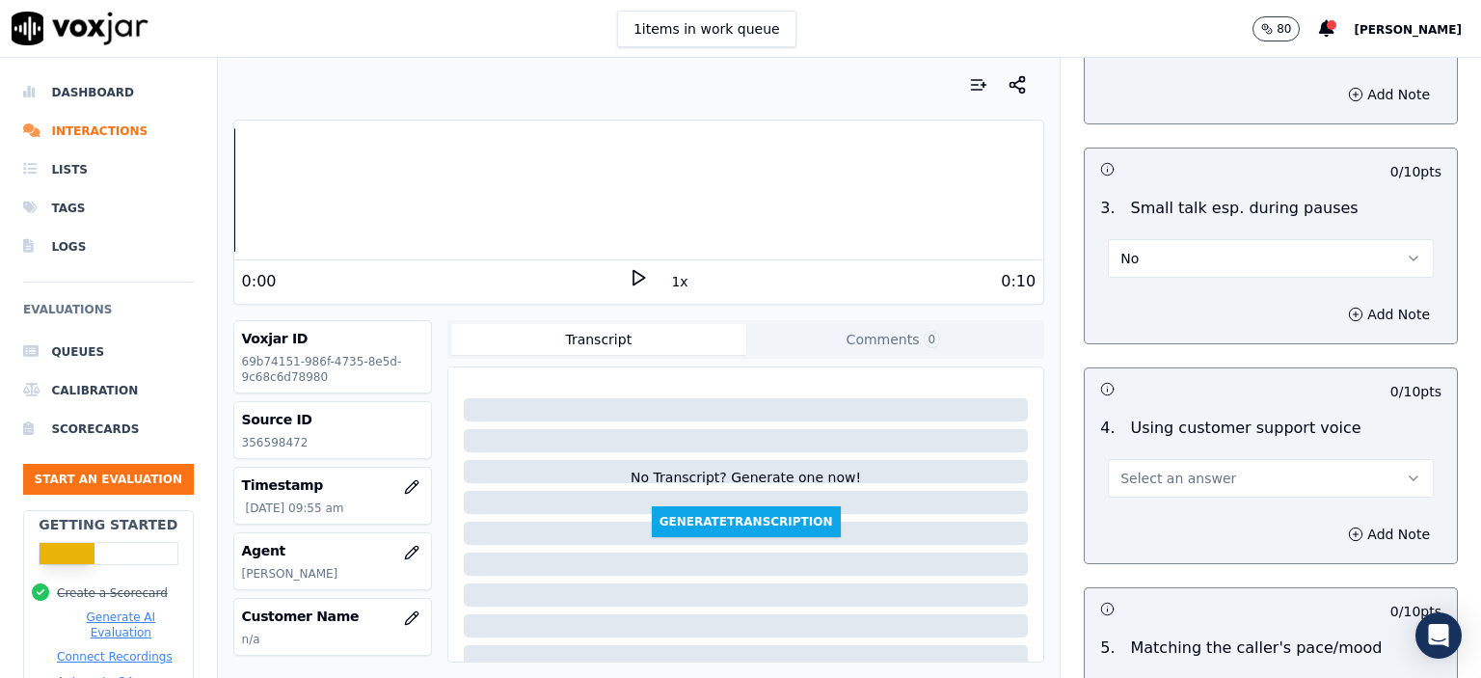
scroll to position [3665, 0]
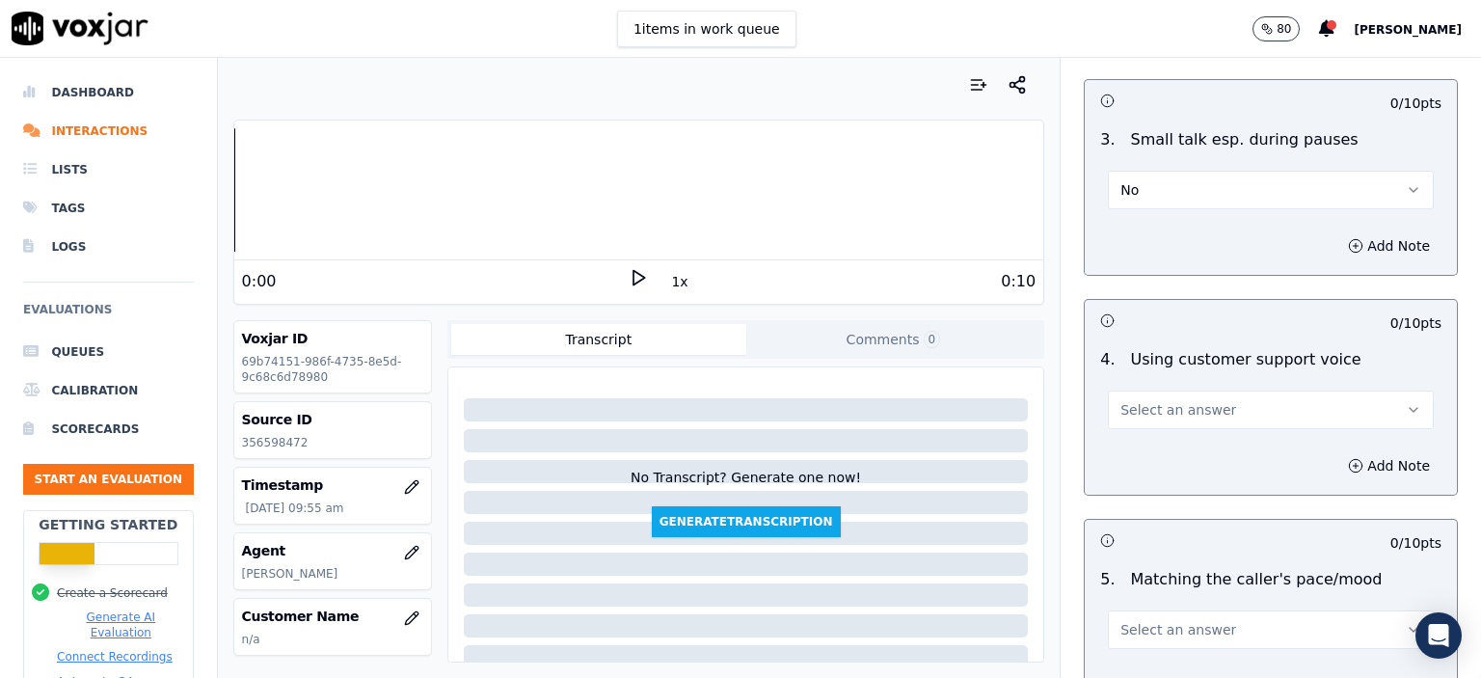
click at [1175, 171] on button "No" at bounding box center [1271, 190] width 326 height 39
click at [1177, 249] on div "N/A" at bounding box center [1240, 243] width 292 height 31
click at [1170, 400] on span "Select an answer" at bounding box center [1179, 409] width 116 height 19
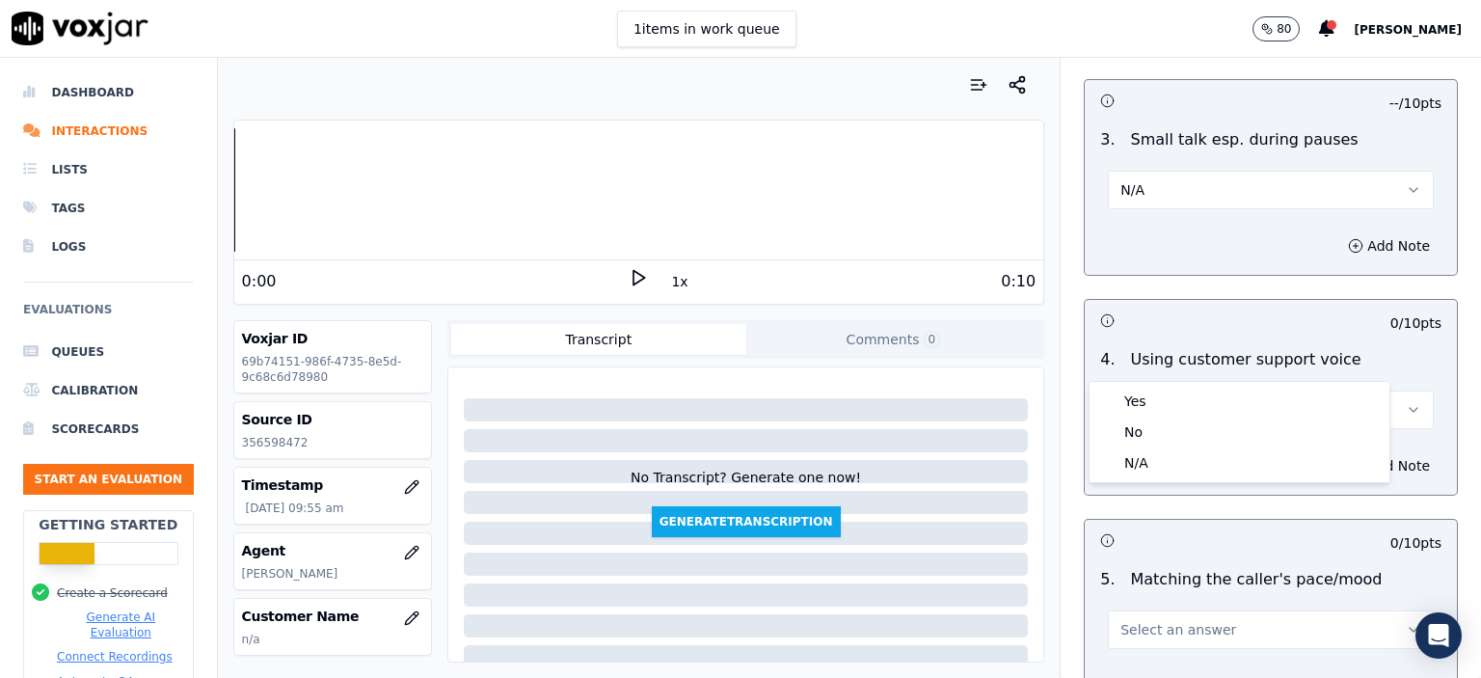
click at [1170, 412] on div "Yes" at bounding box center [1240, 401] width 292 height 31
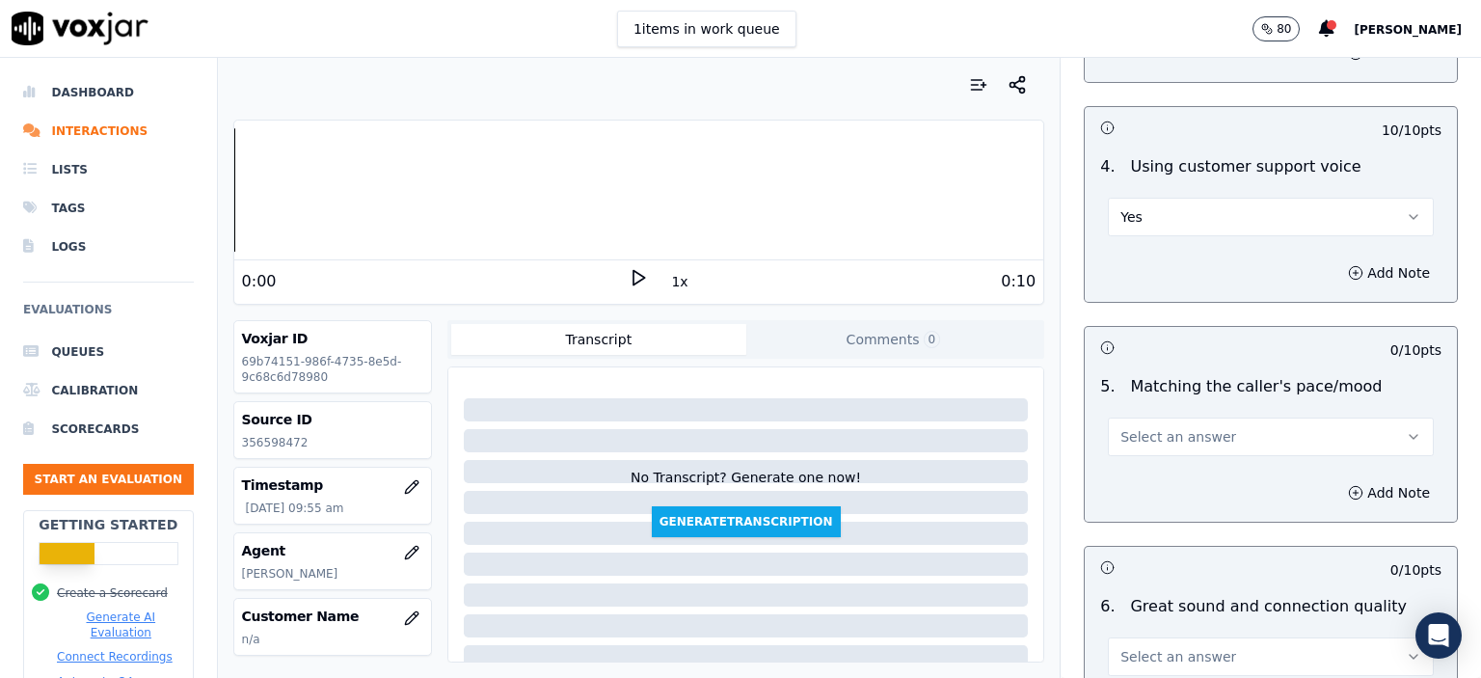
click at [1173, 427] on span "Select an answer" at bounding box center [1179, 436] width 116 height 19
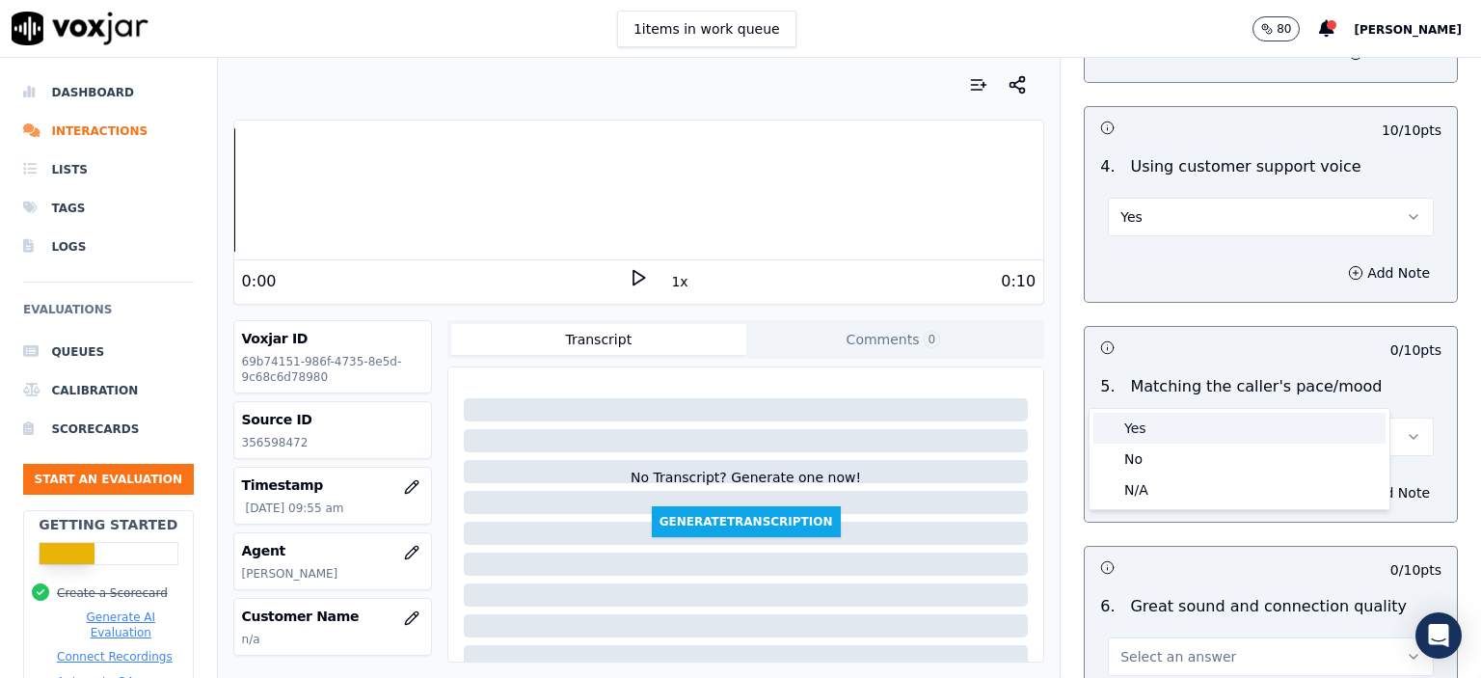
click at [1174, 423] on div "Yes" at bounding box center [1240, 428] width 292 height 31
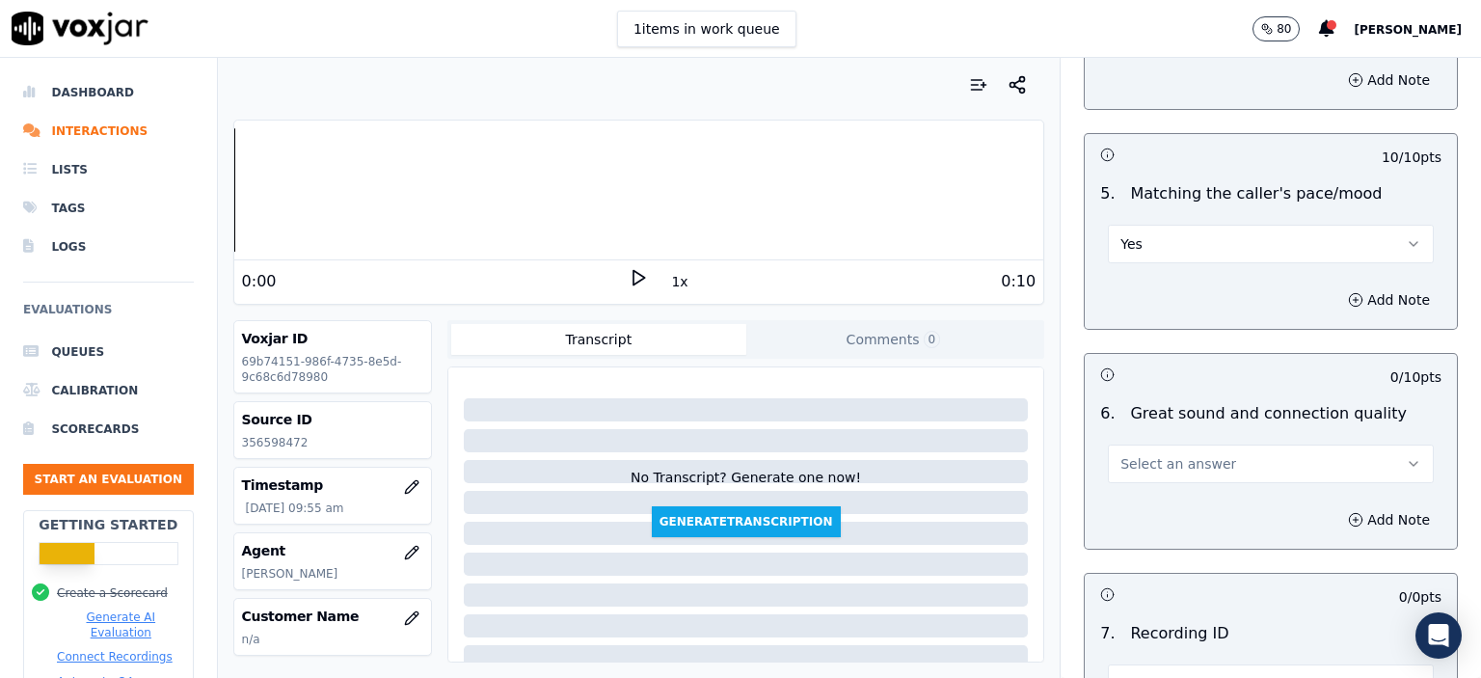
click at [1180, 454] on span "Select an answer" at bounding box center [1179, 463] width 116 height 19
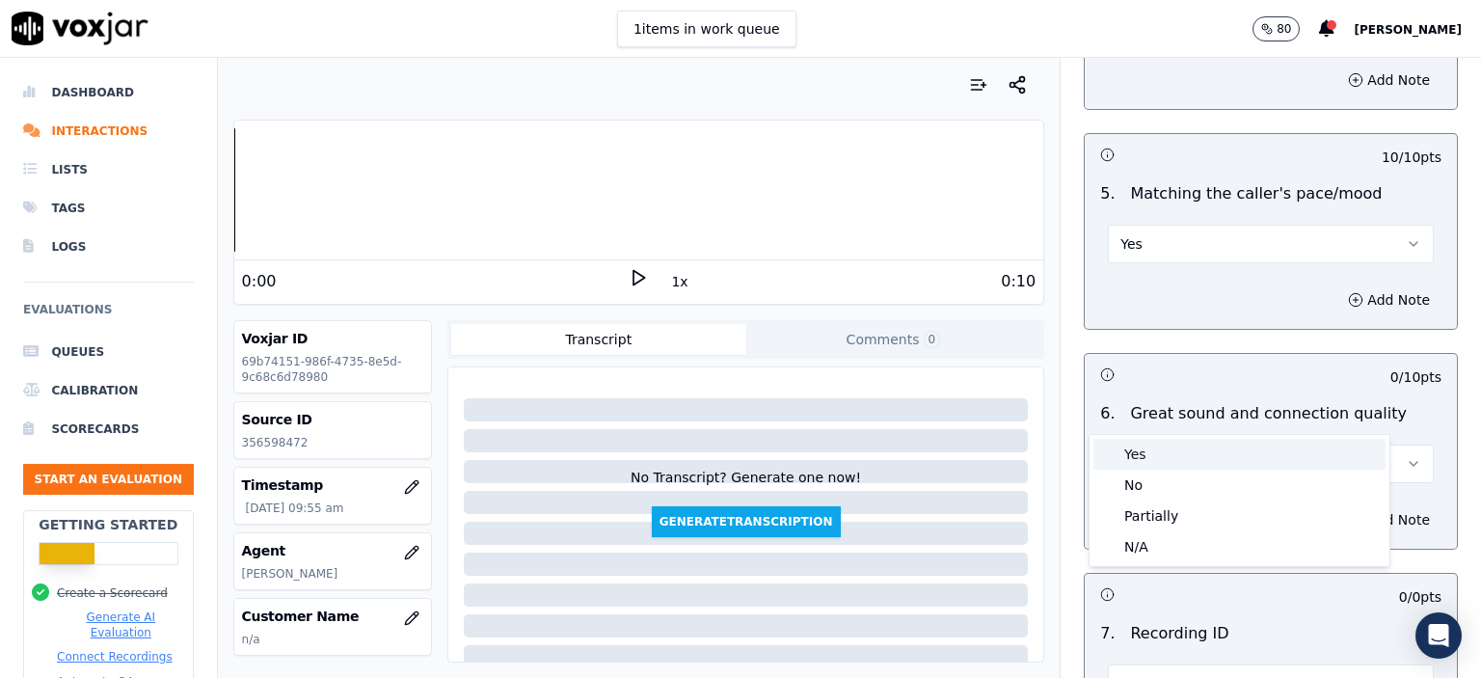
click at [1174, 450] on div "Yes" at bounding box center [1240, 454] width 292 height 31
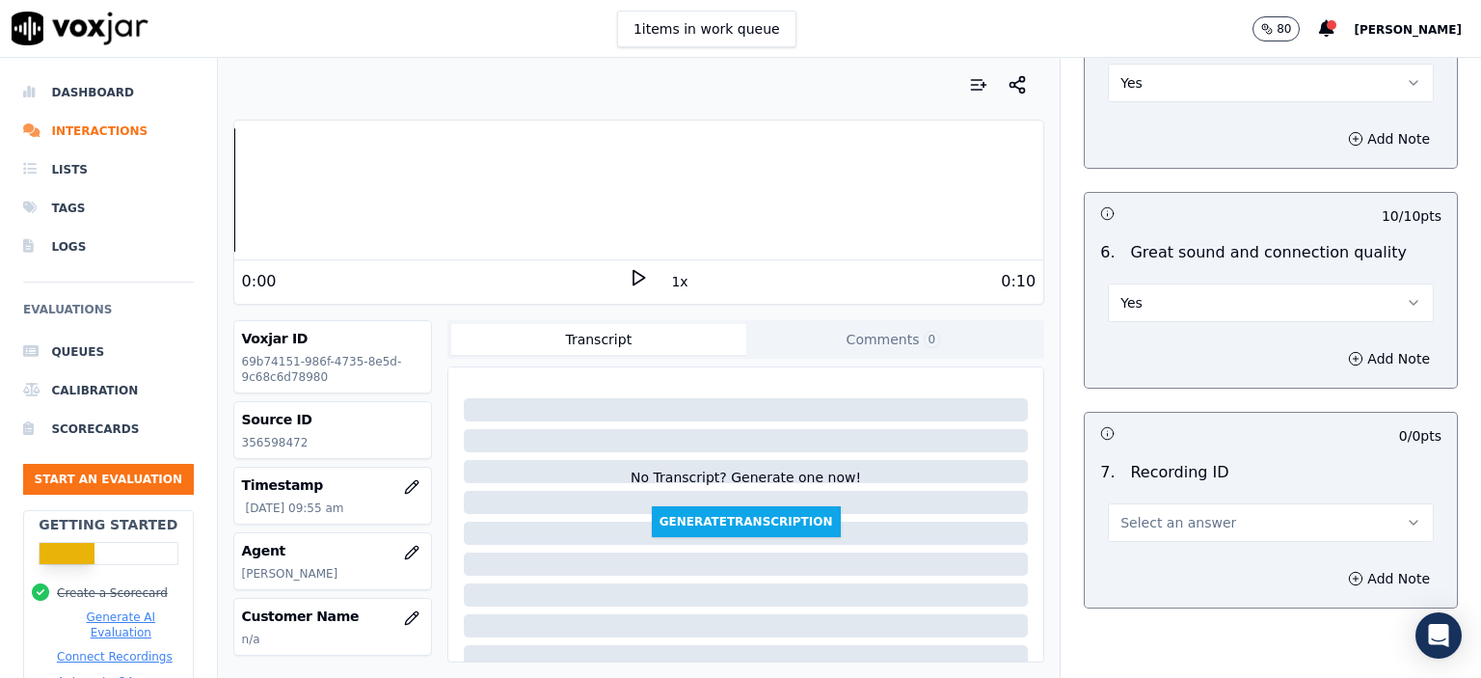
scroll to position [4247, 0]
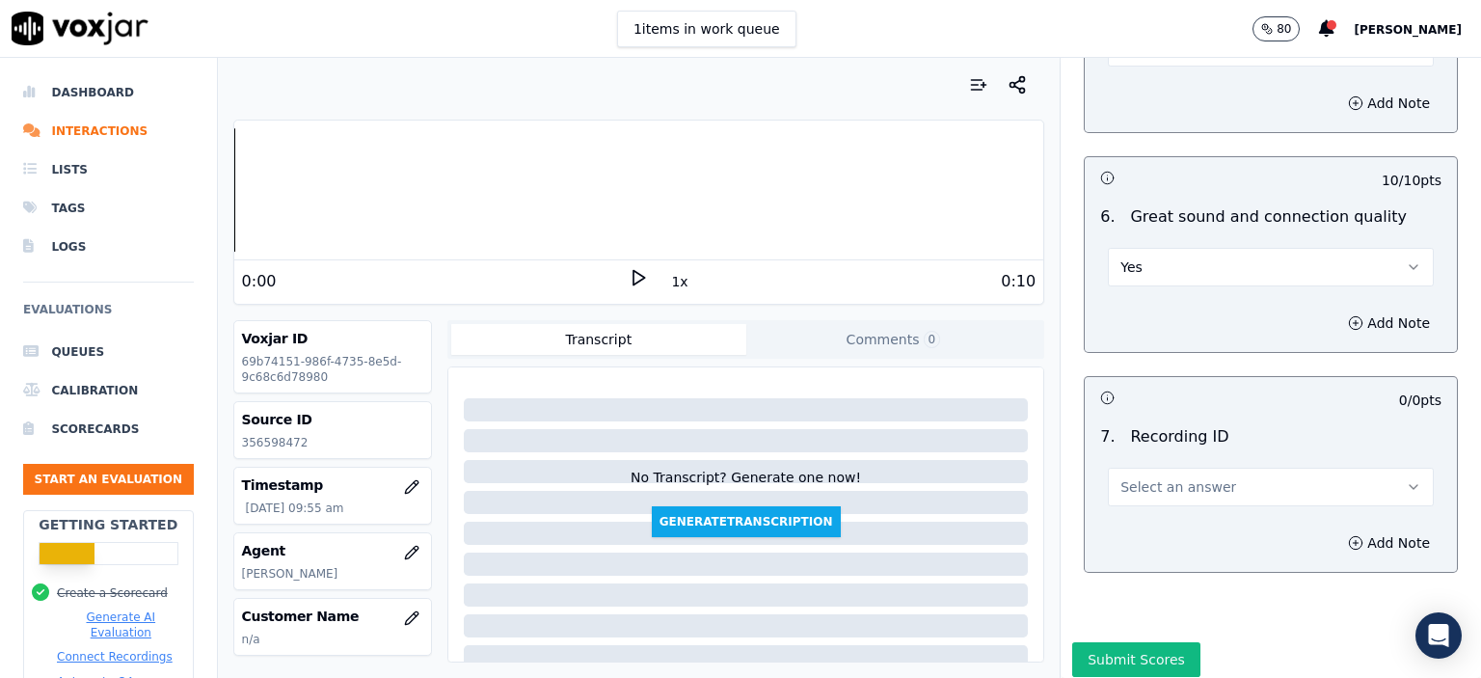
click at [1173, 468] on button "Select an answer" at bounding box center [1271, 487] width 326 height 39
click at [1160, 481] on div "N/A" at bounding box center [1240, 488] width 292 height 31
click at [1337, 529] on button "Add Note" at bounding box center [1389, 542] width 105 height 27
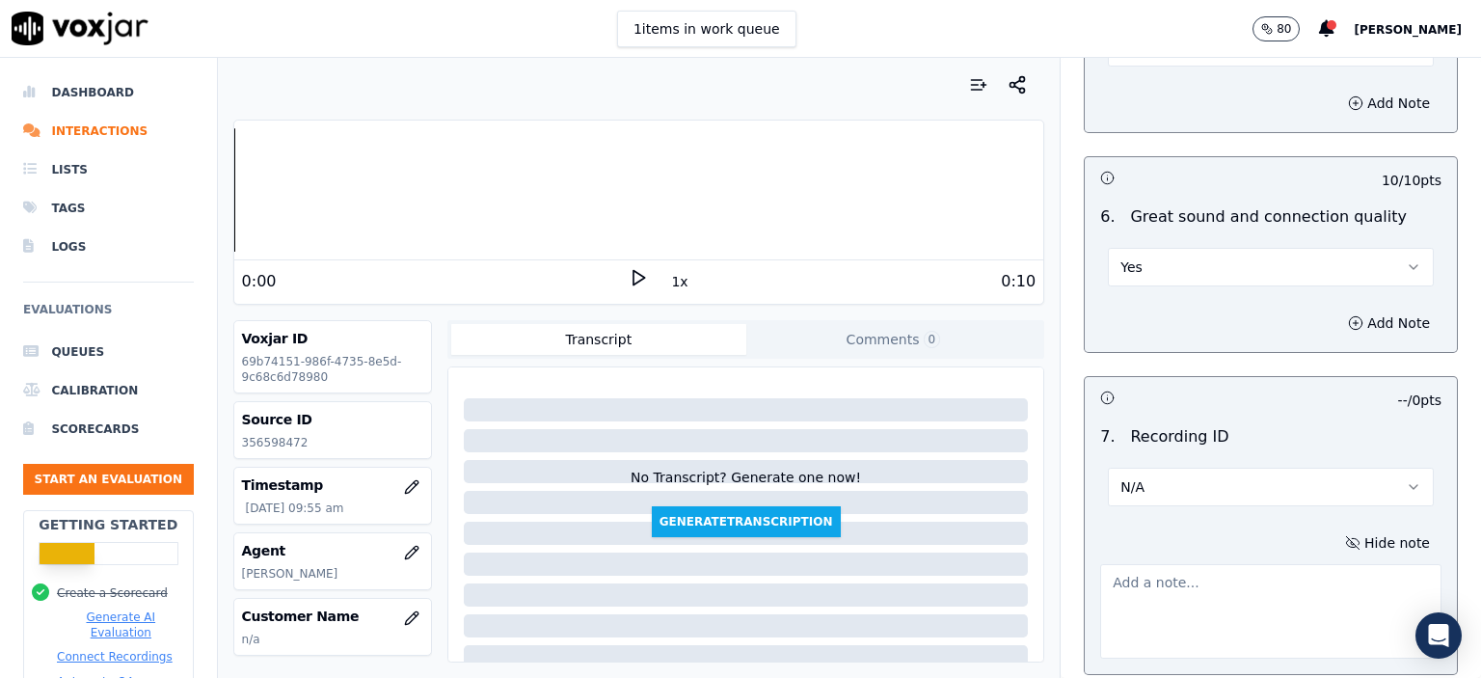
click at [271, 447] on p "356598472" at bounding box center [332, 442] width 181 height 15
copy p "356598472"
click at [1100, 564] on textarea at bounding box center [1270, 611] width 341 height 95
paste textarea "356598472"
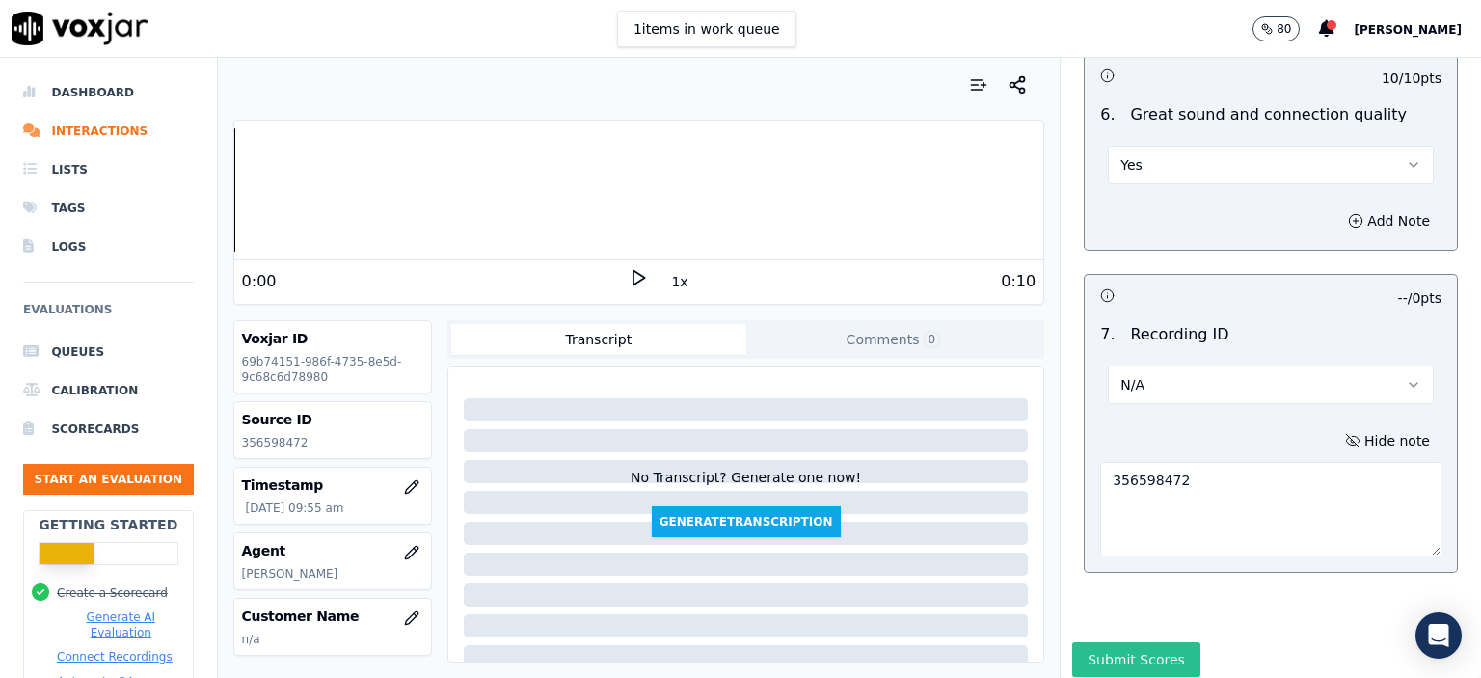
type textarea "356598472"
click at [1094, 642] on button "Submit Scores" at bounding box center [1136, 659] width 128 height 35
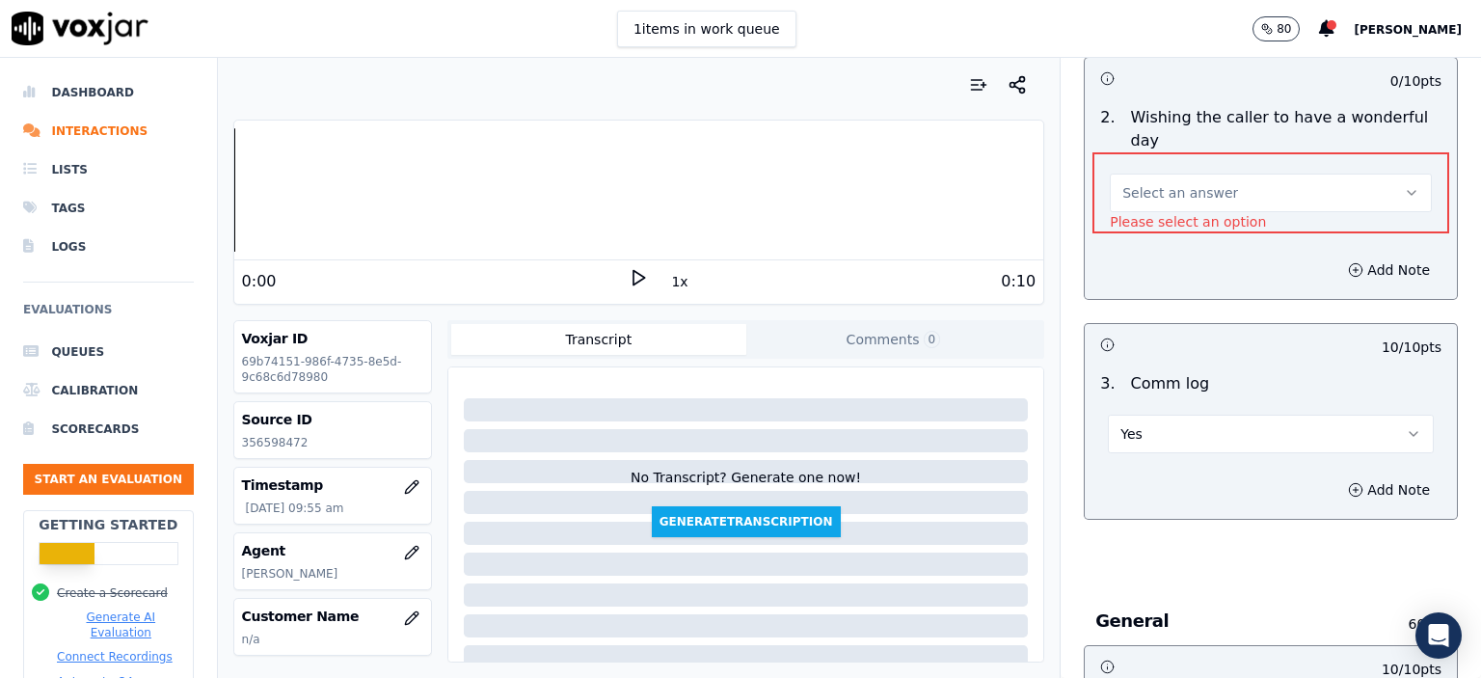
scroll to position [2346, 0]
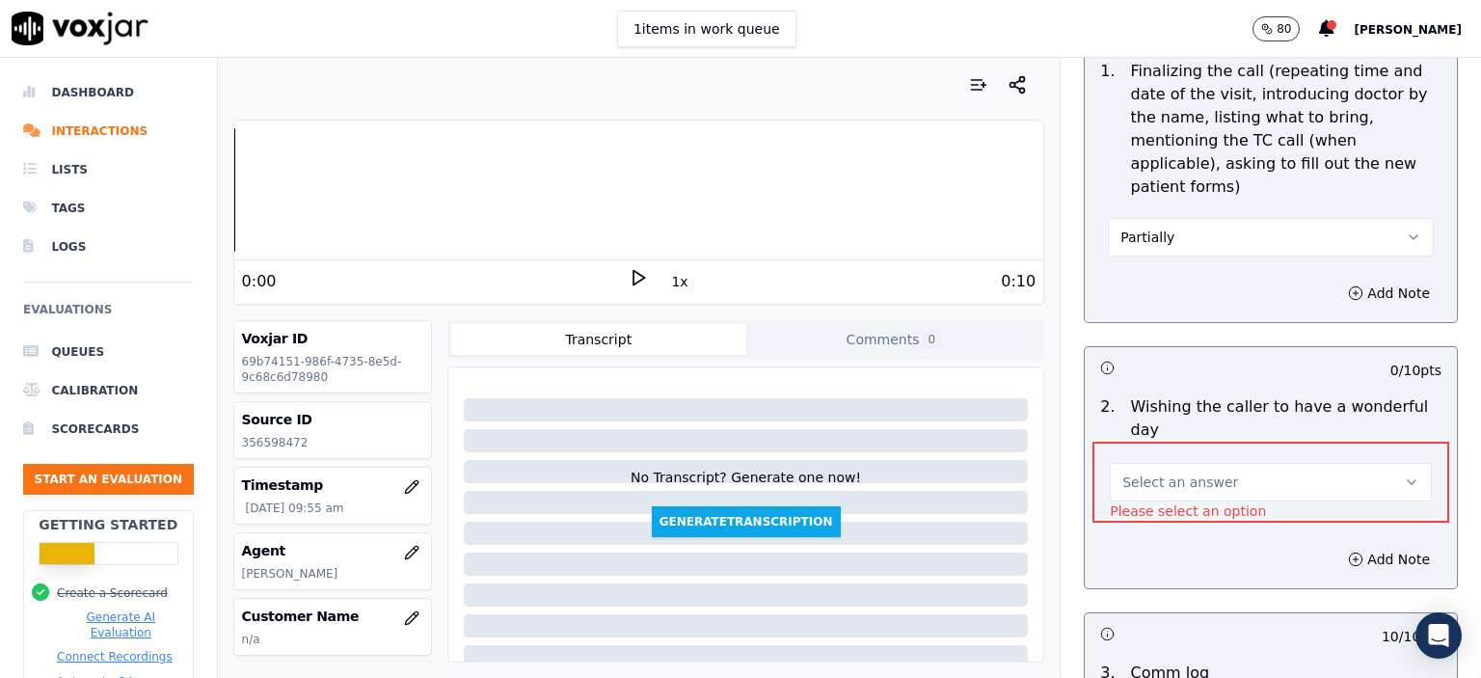
click at [1179, 473] on span "Select an answer" at bounding box center [1181, 482] width 116 height 19
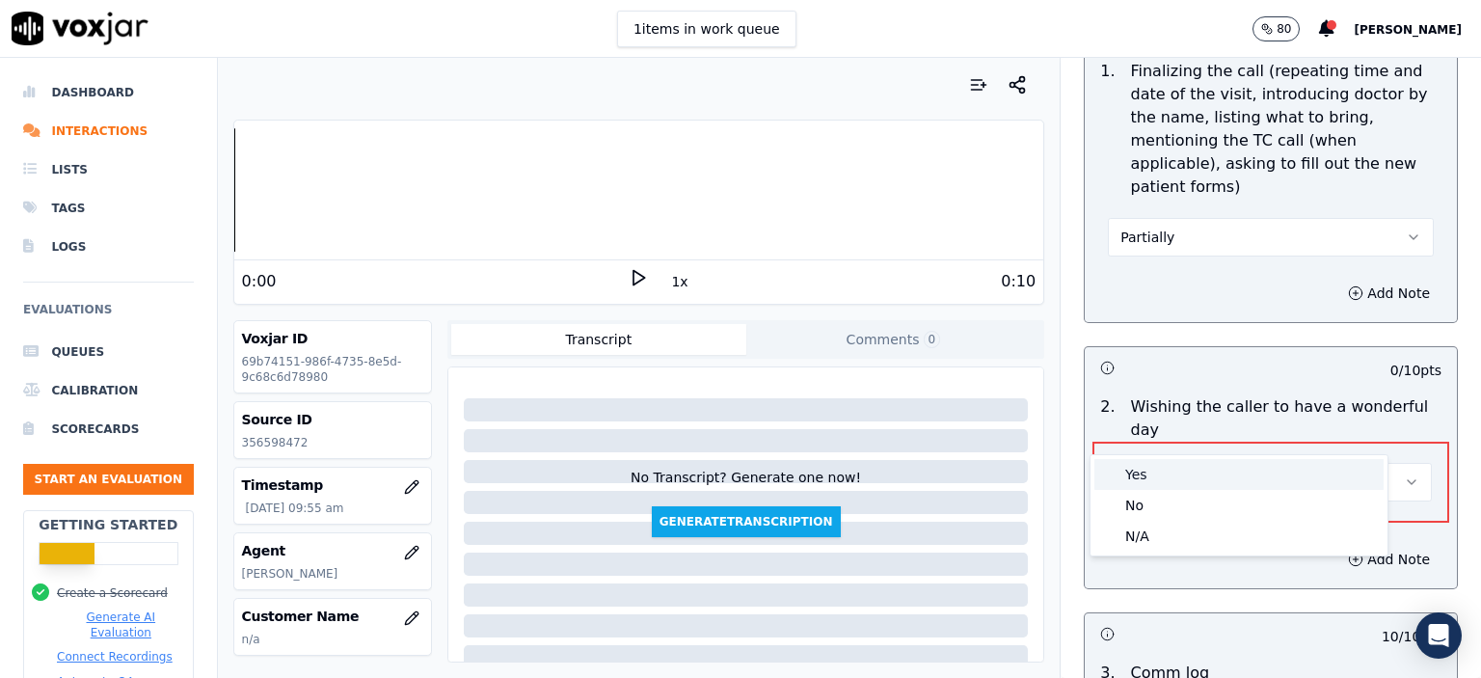
click at [1164, 477] on div "Yes" at bounding box center [1239, 474] width 289 height 31
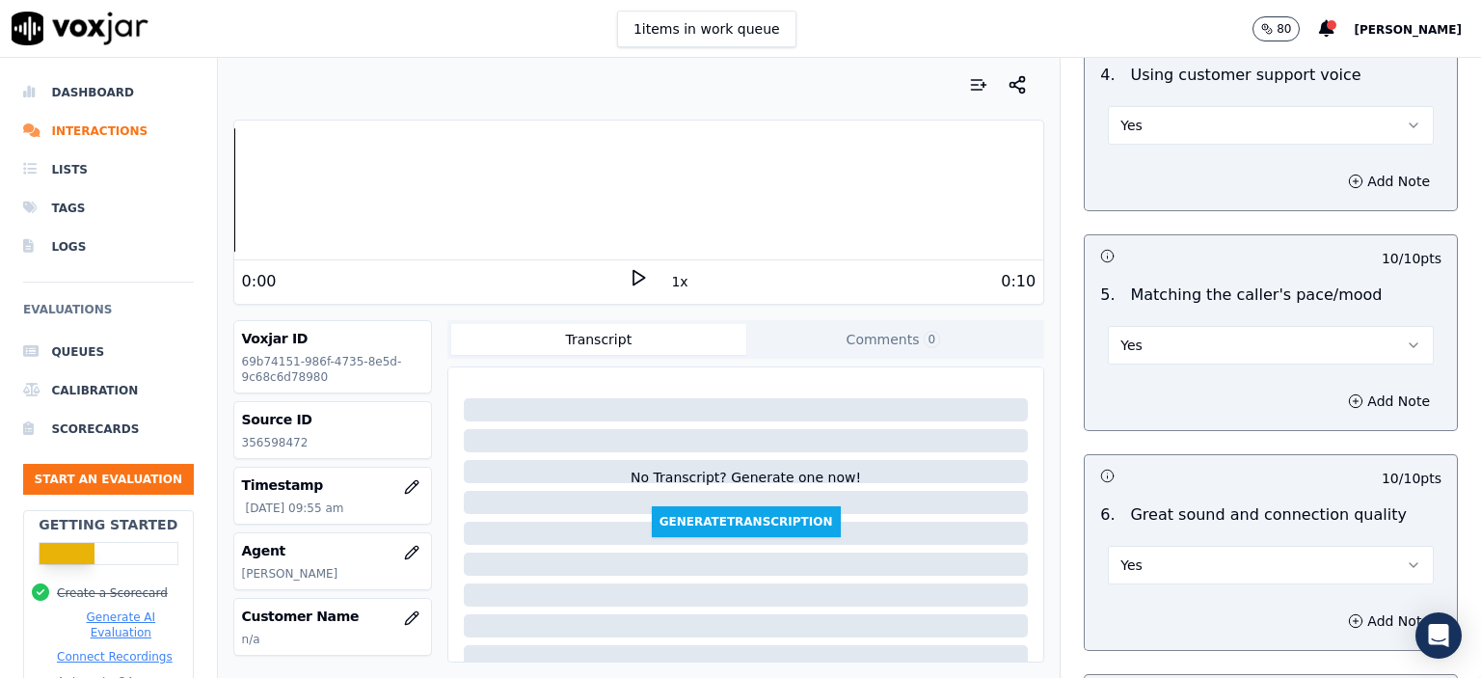
scroll to position [4349, 0]
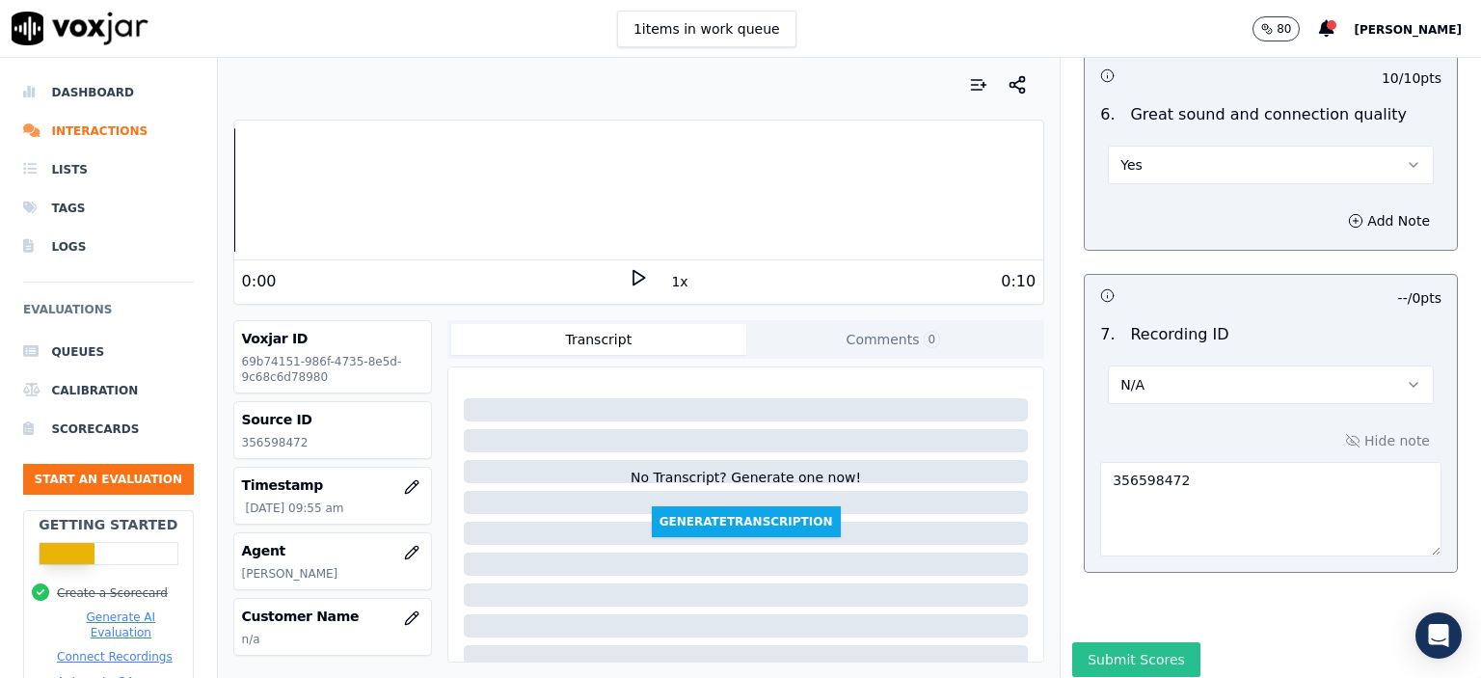
click at [1111, 642] on button "Submit Scores" at bounding box center [1136, 659] width 128 height 35
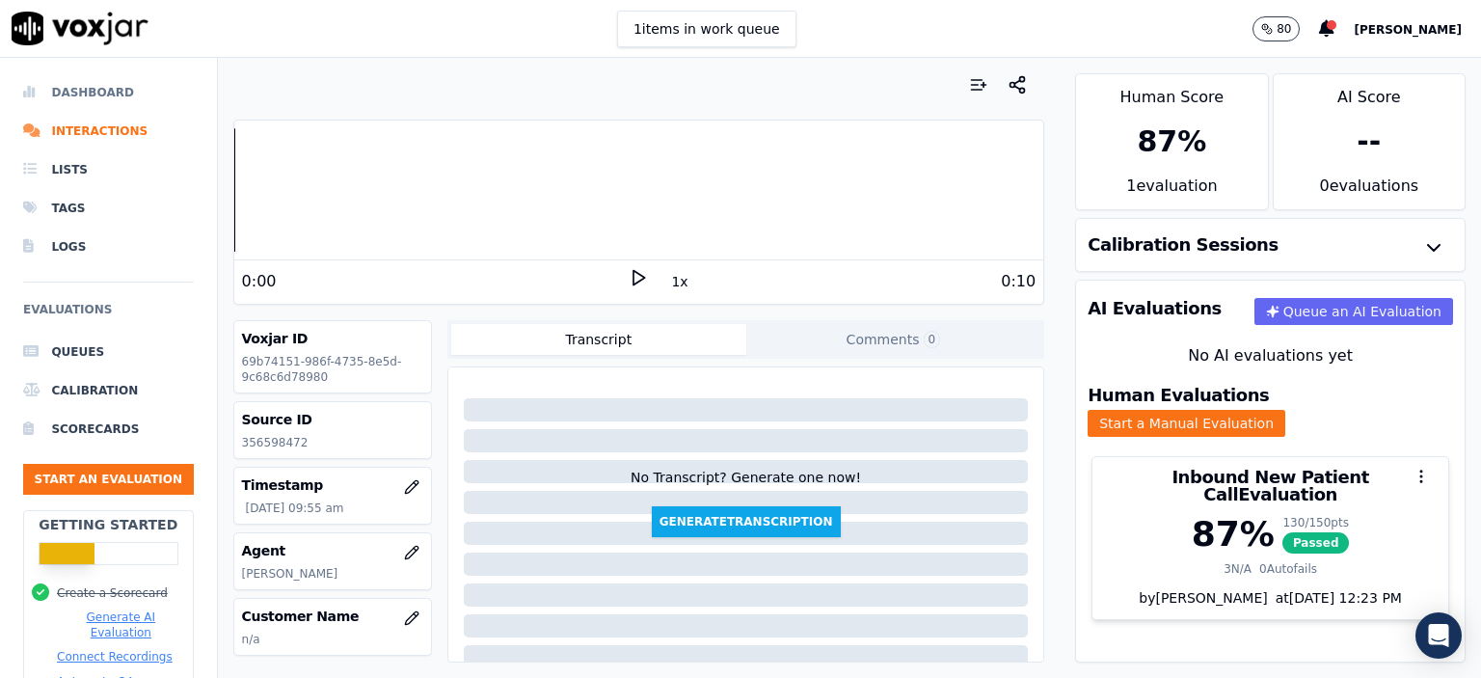
click at [89, 88] on li "Dashboard" at bounding box center [108, 92] width 171 height 39
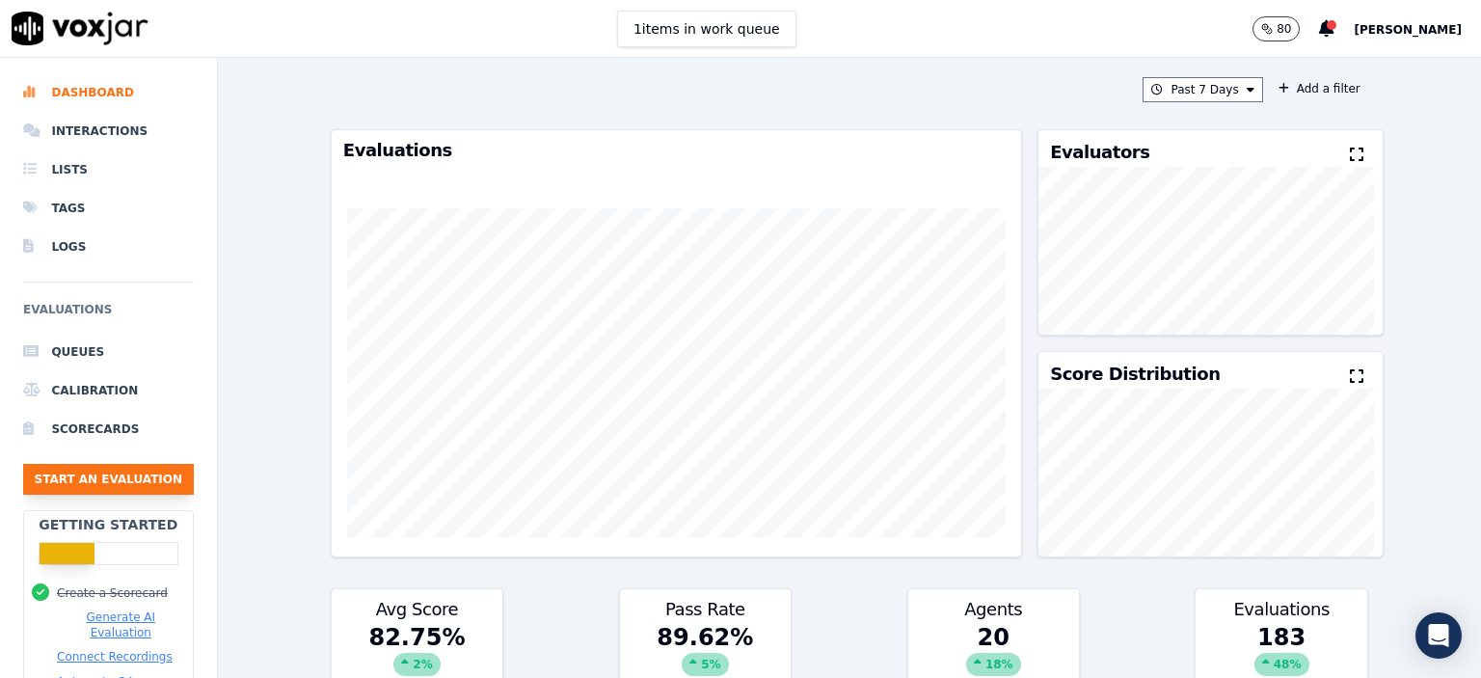
click at [110, 479] on button "Start an Evaluation" at bounding box center [108, 479] width 171 height 31
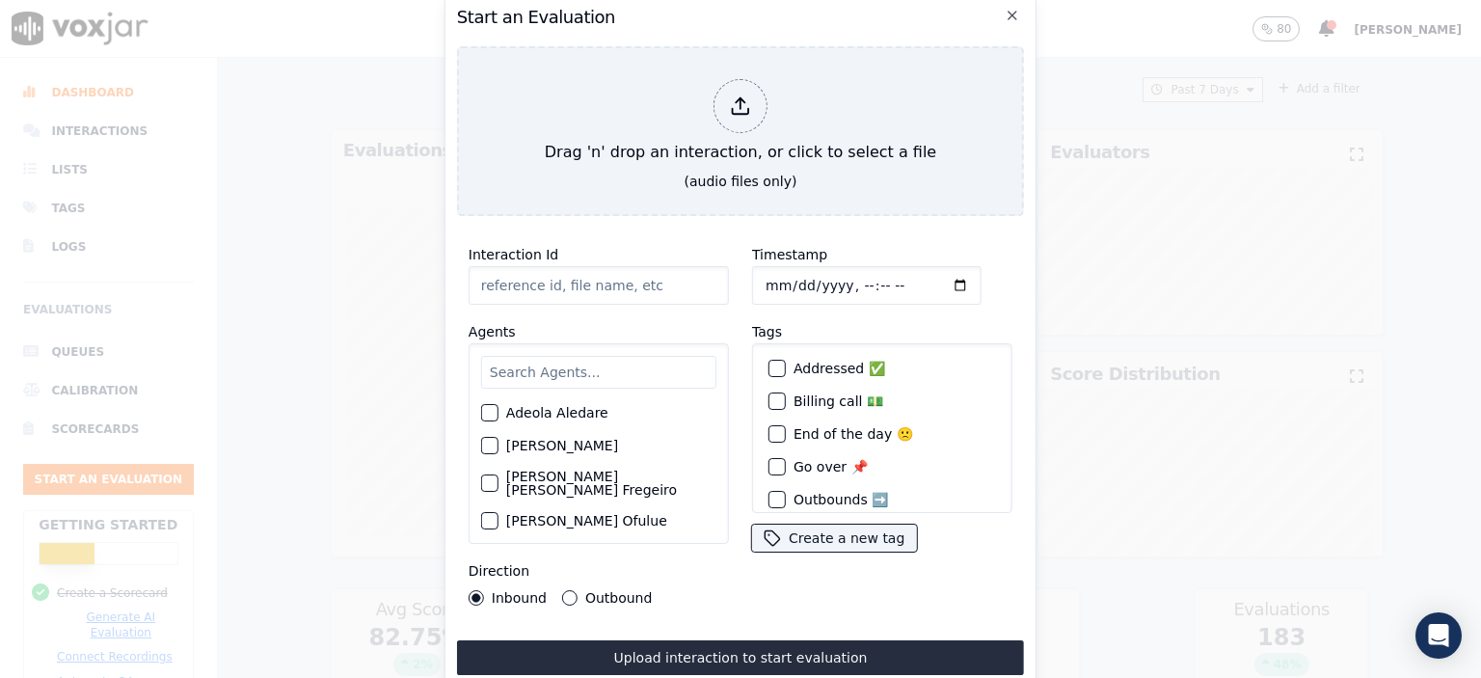
click at [572, 272] on input "Interaction Id" at bounding box center [599, 285] width 260 height 39
paste input "356600213"
type input "356600213"
click at [847, 273] on input "Timestamp" at bounding box center [867, 285] width 230 height 39
type input "[DATE]T10:07"
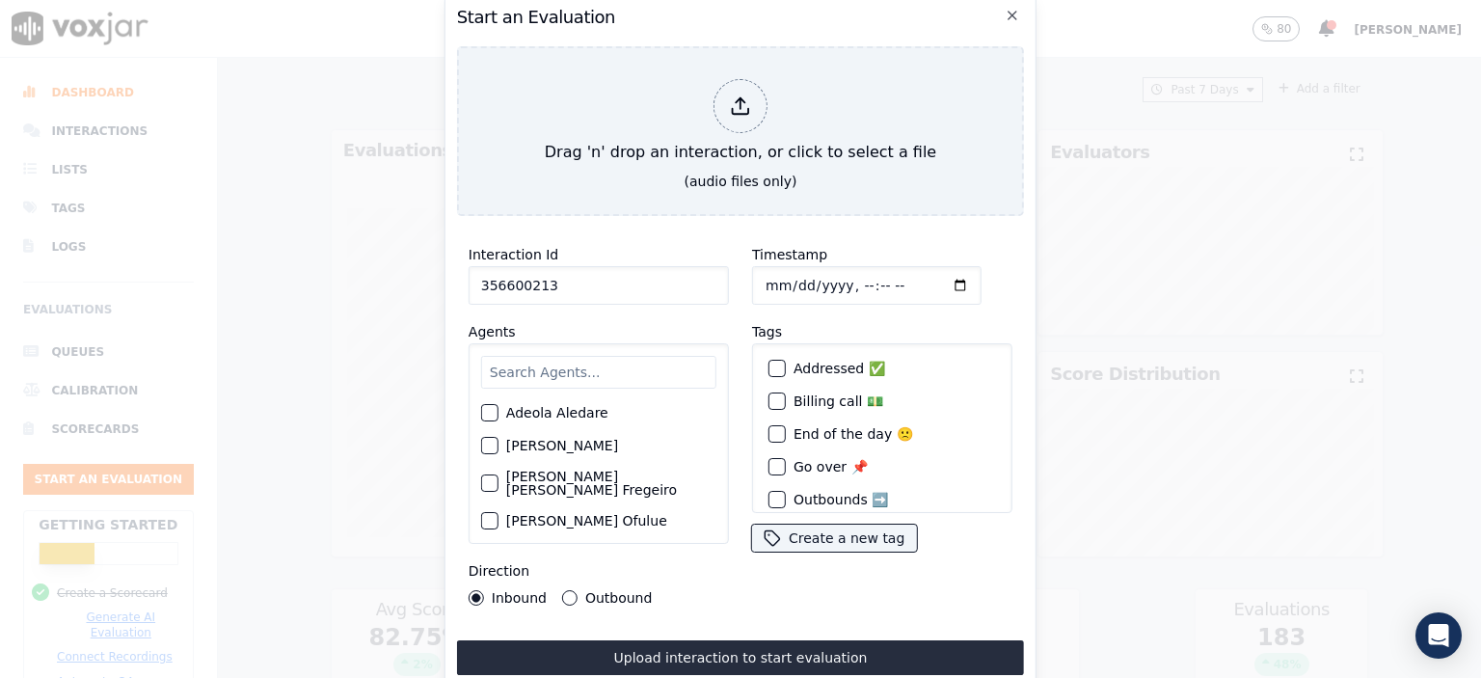
click at [603, 365] on input "text" at bounding box center [598, 372] width 235 height 33
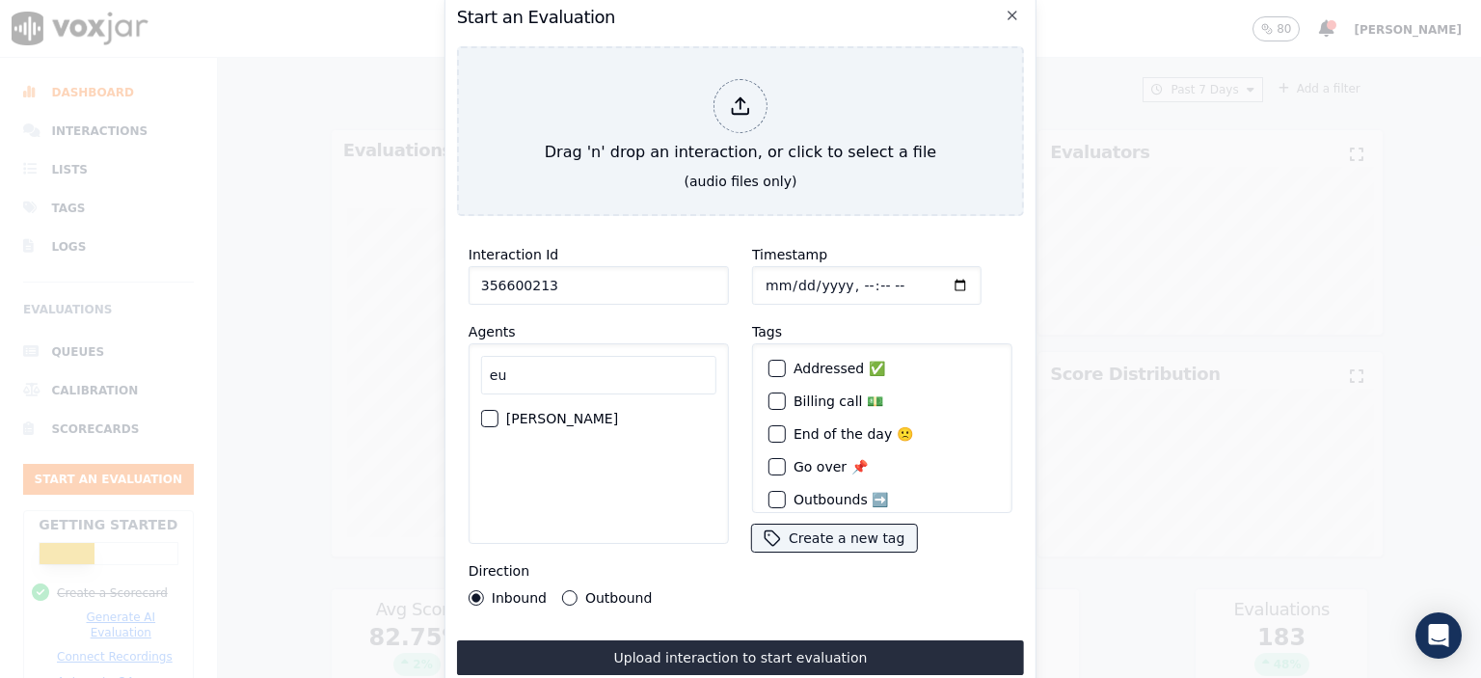
type input "eu"
click at [582, 412] on label "[PERSON_NAME]" at bounding box center [562, 419] width 112 height 14
click at [499, 410] on button "[PERSON_NAME]" at bounding box center [489, 418] width 17 height 17
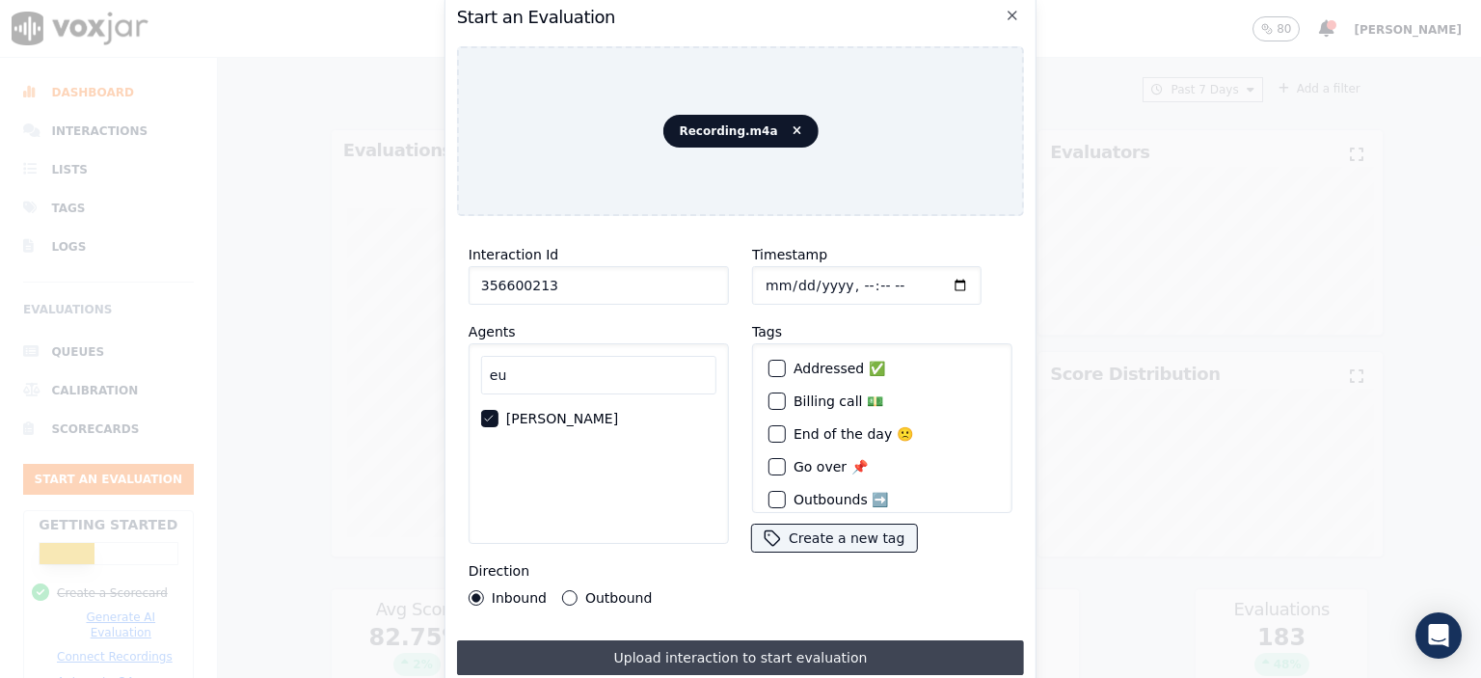
click at [769, 648] on button "Upload interaction to start evaluation" at bounding box center [740, 657] width 567 height 35
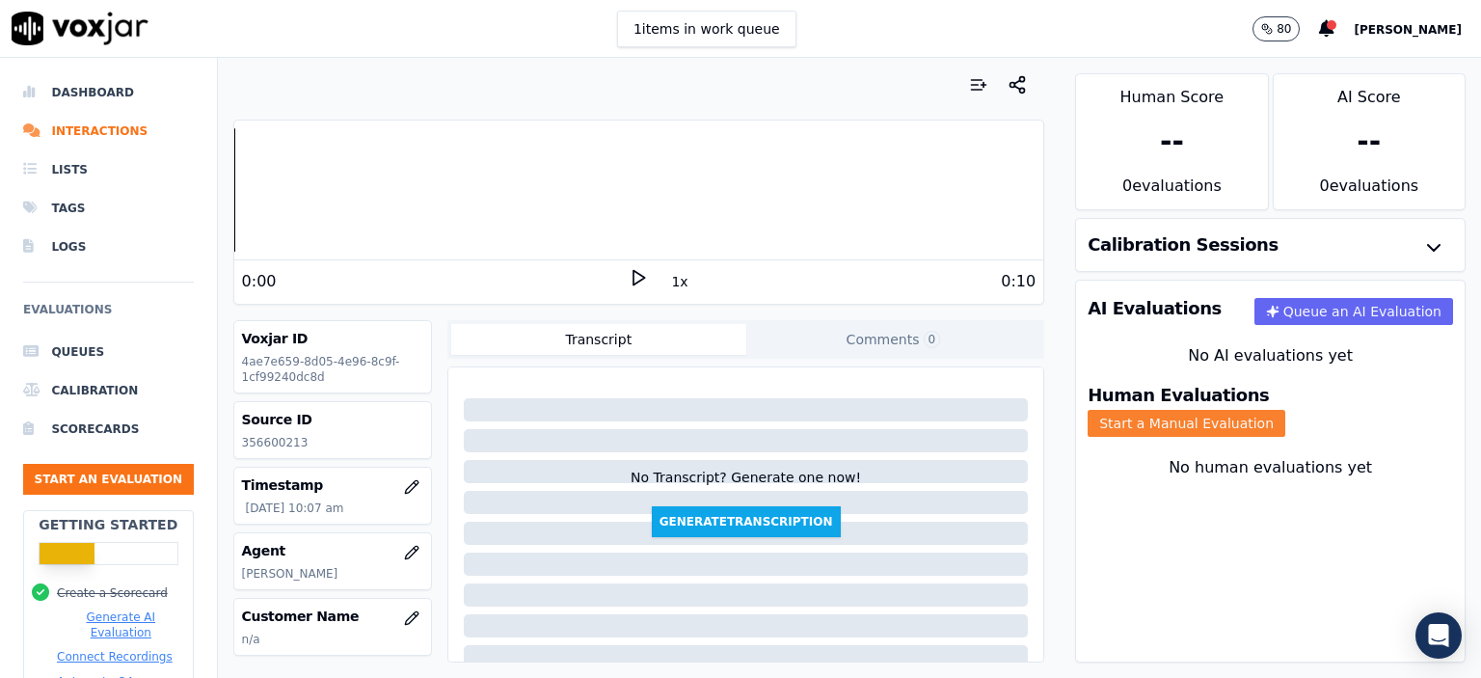
click at [1286, 414] on button "Start a Manual Evaluation" at bounding box center [1187, 423] width 198 height 27
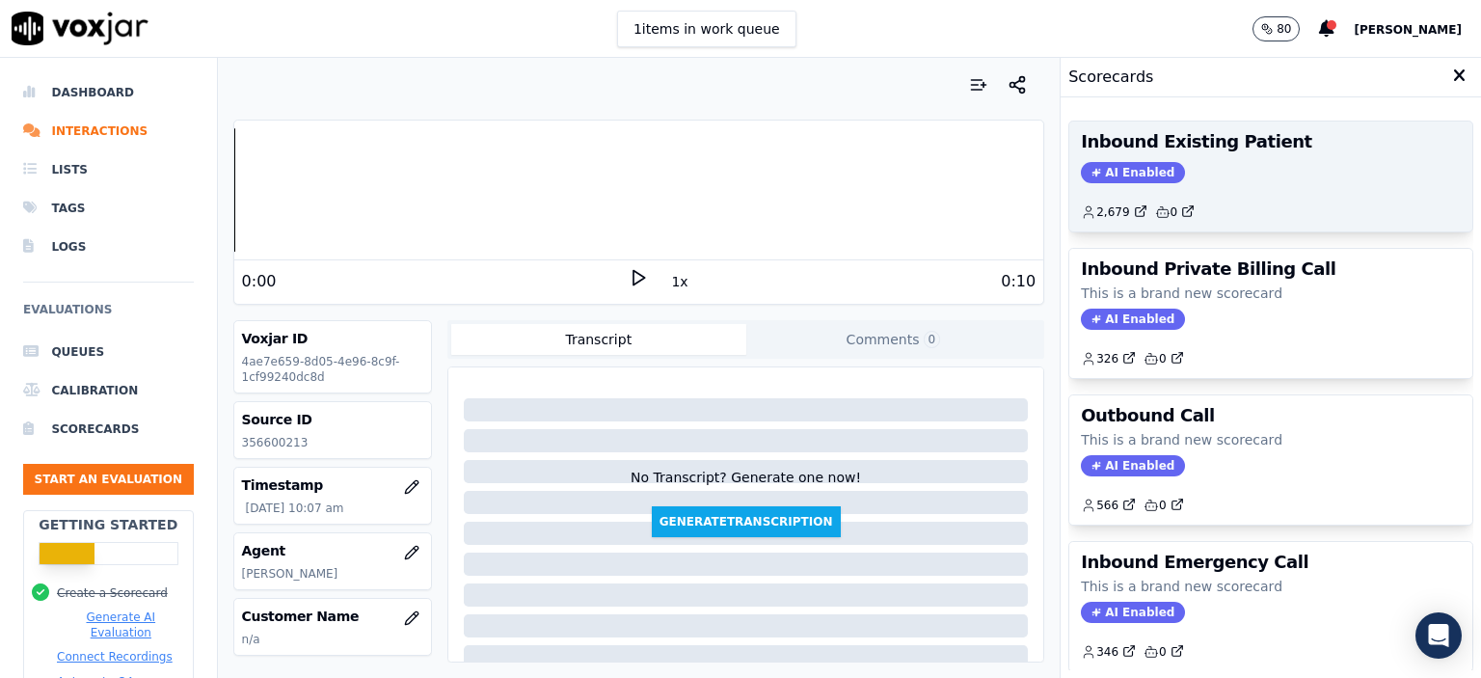
click at [1268, 189] on div "2,679 0" at bounding box center [1271, 204] width 380 height 31
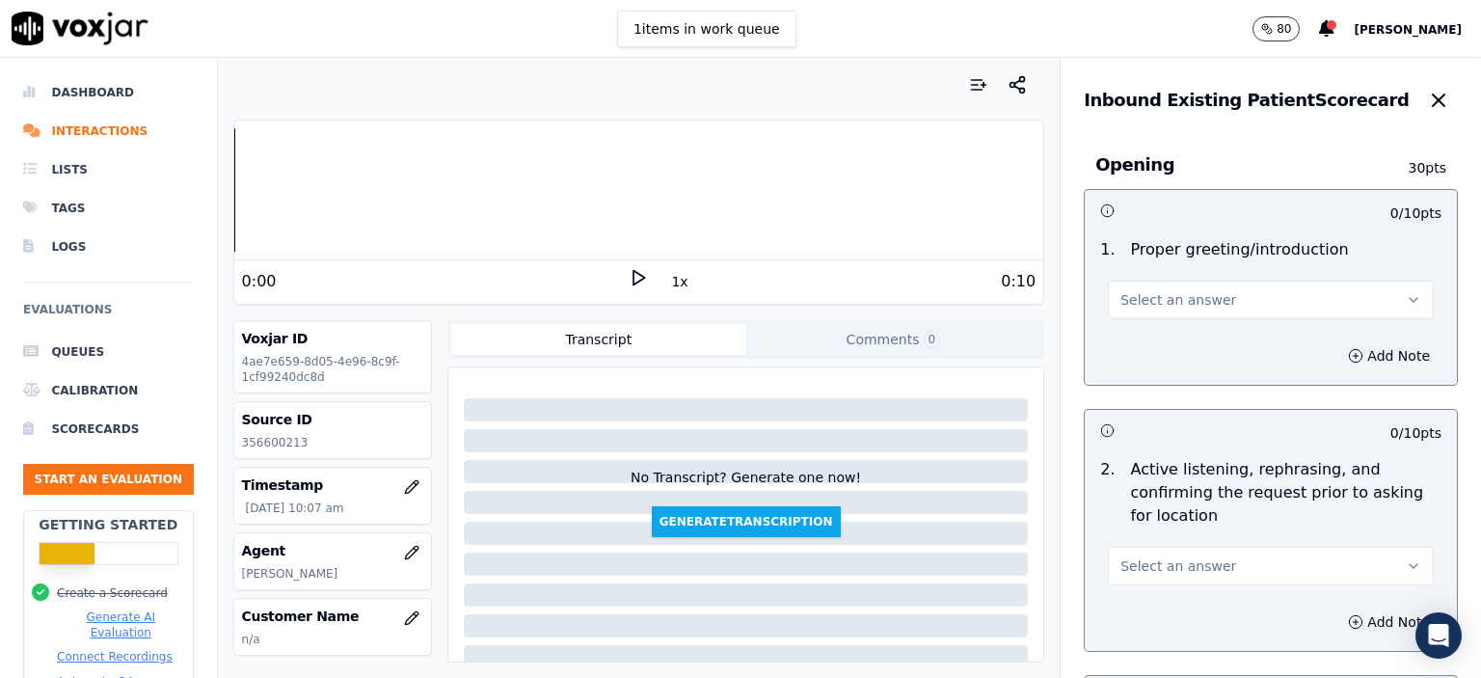
click at [1199, 298] on span "Select an answer" at bounding box center [1179, 299] width 116 height 19
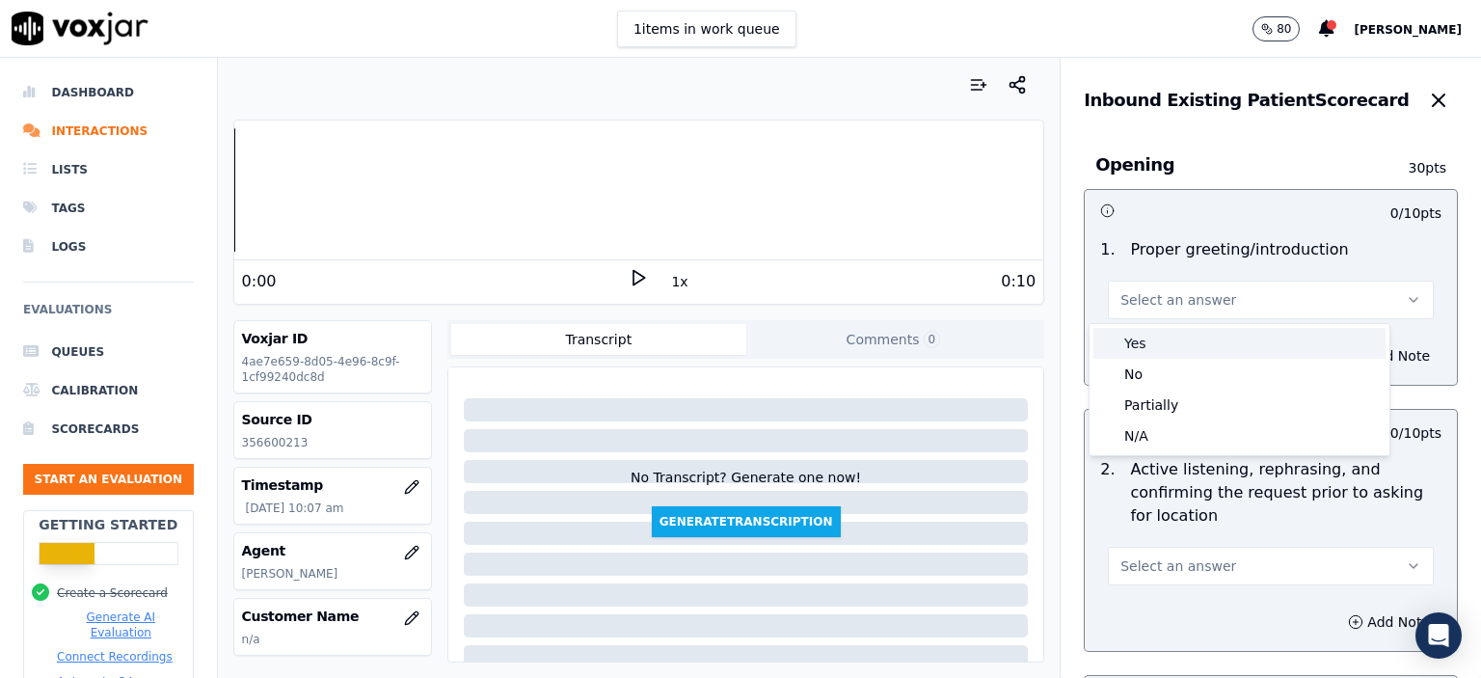
click at [1194, 343] on div "Yes" at bounding box center [1240, 343] width 292 height 31
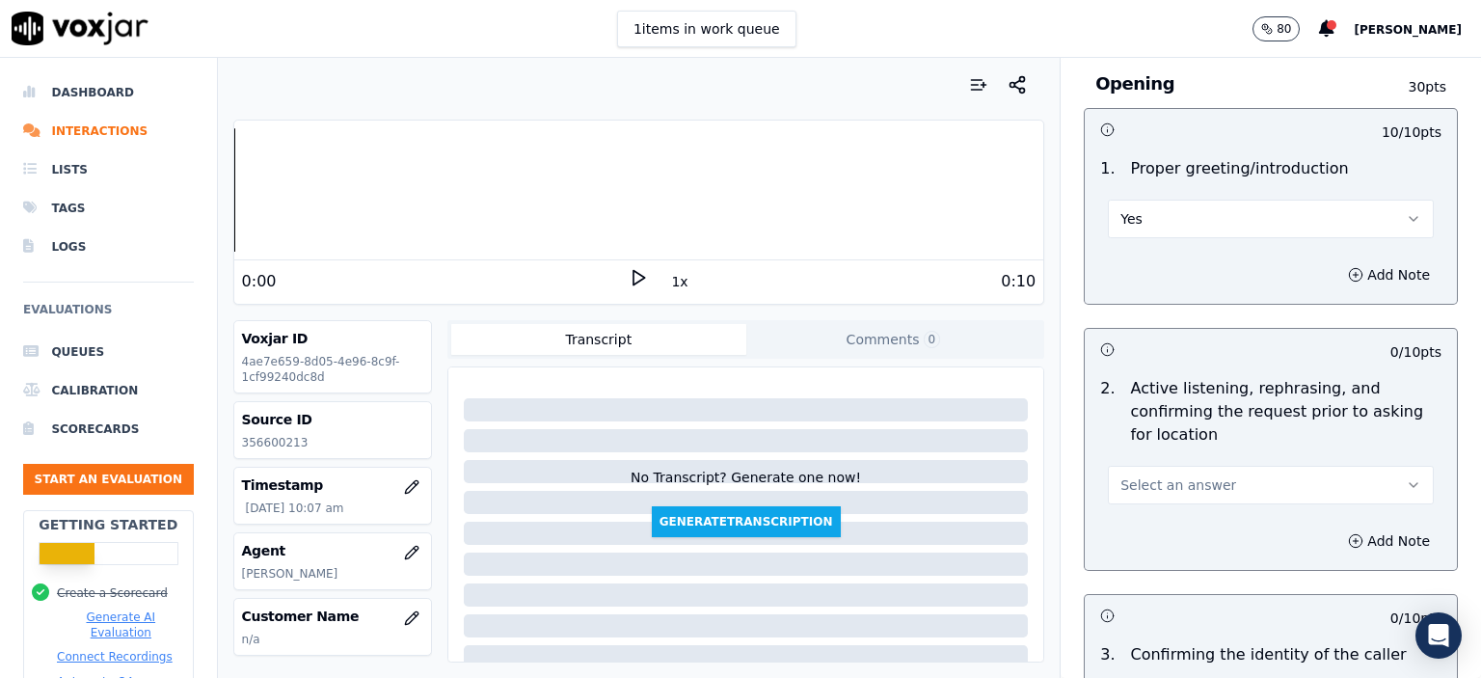
scroll to position [193, 0]
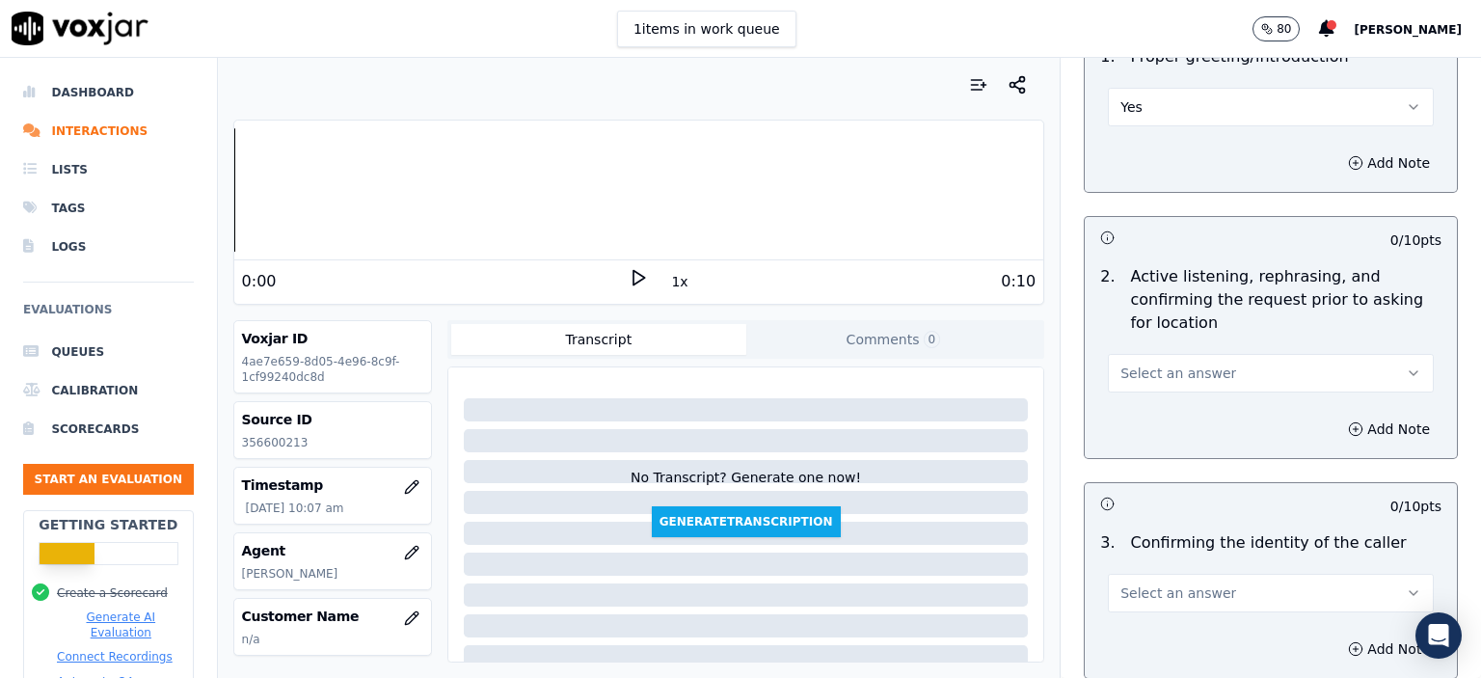
click at [1202, 358] on button "Select an answer" at bounding box center [1271, 373] width 326 height 39
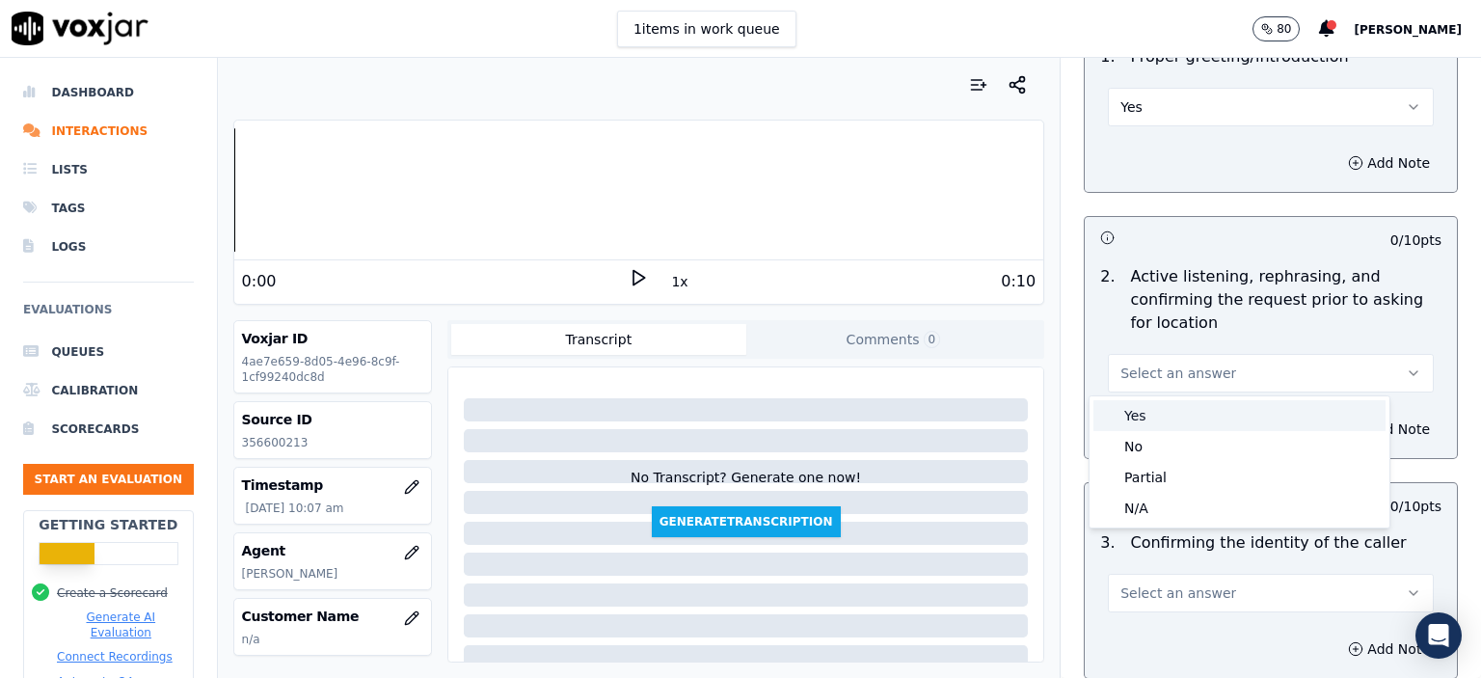
click at [1198, 402] on div "Yes" at bounding box center [1240, 415] width 292 height 31
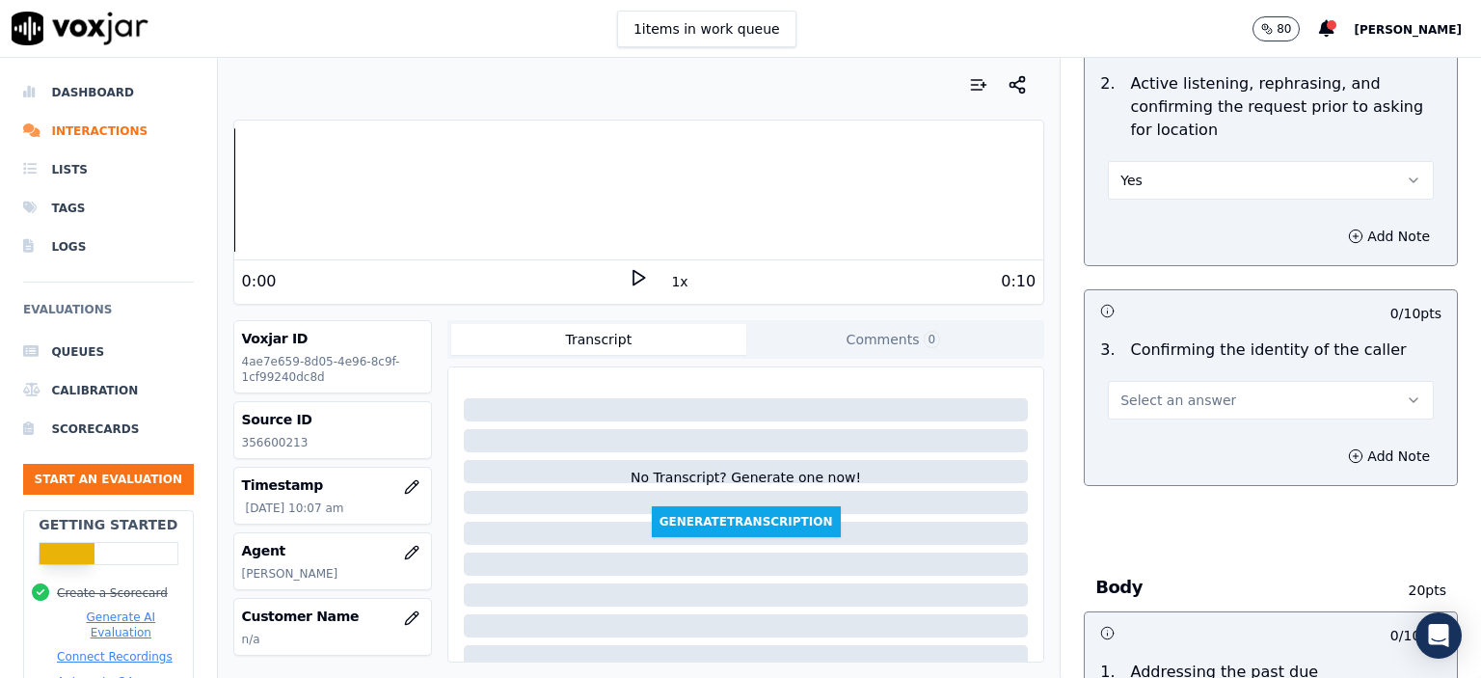
click at [1199, 403] on span "Select an answer" at bounding box center [1179, 400] width 116 height 19
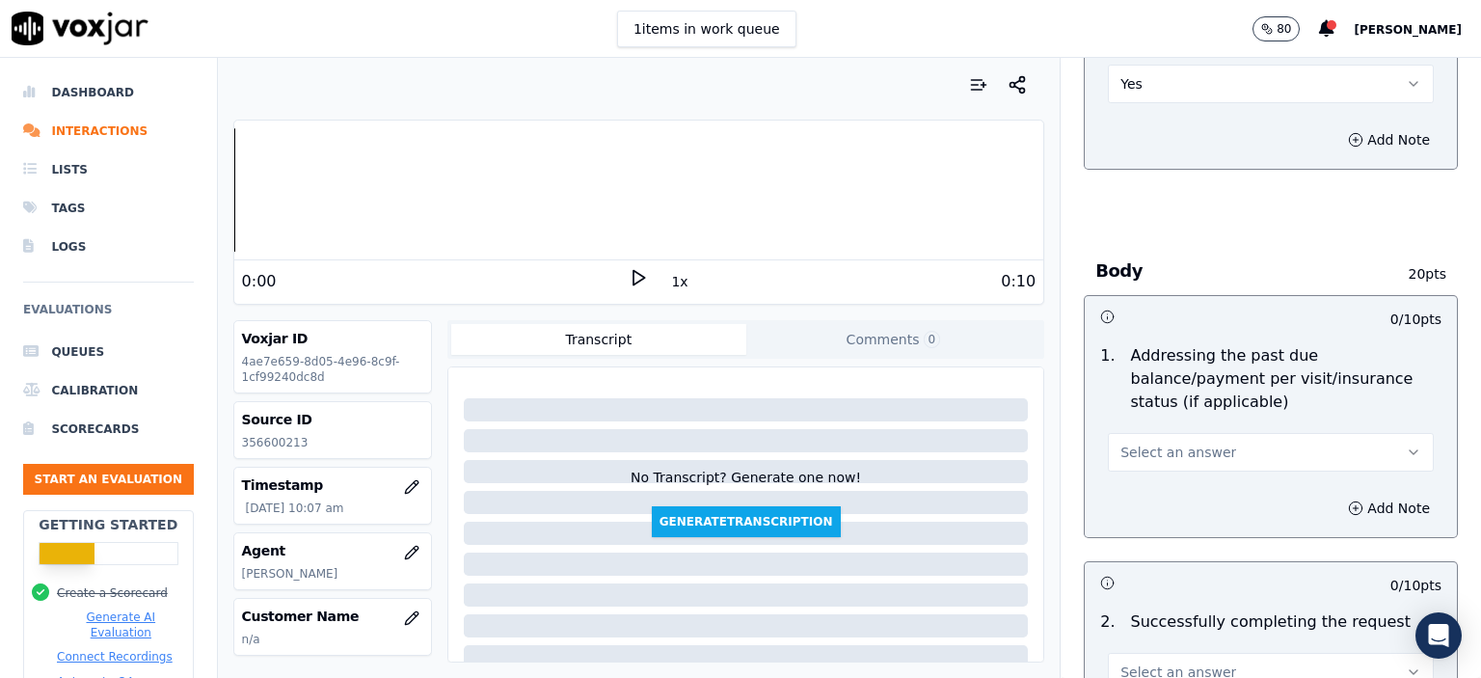
scroll to position [772, 0]
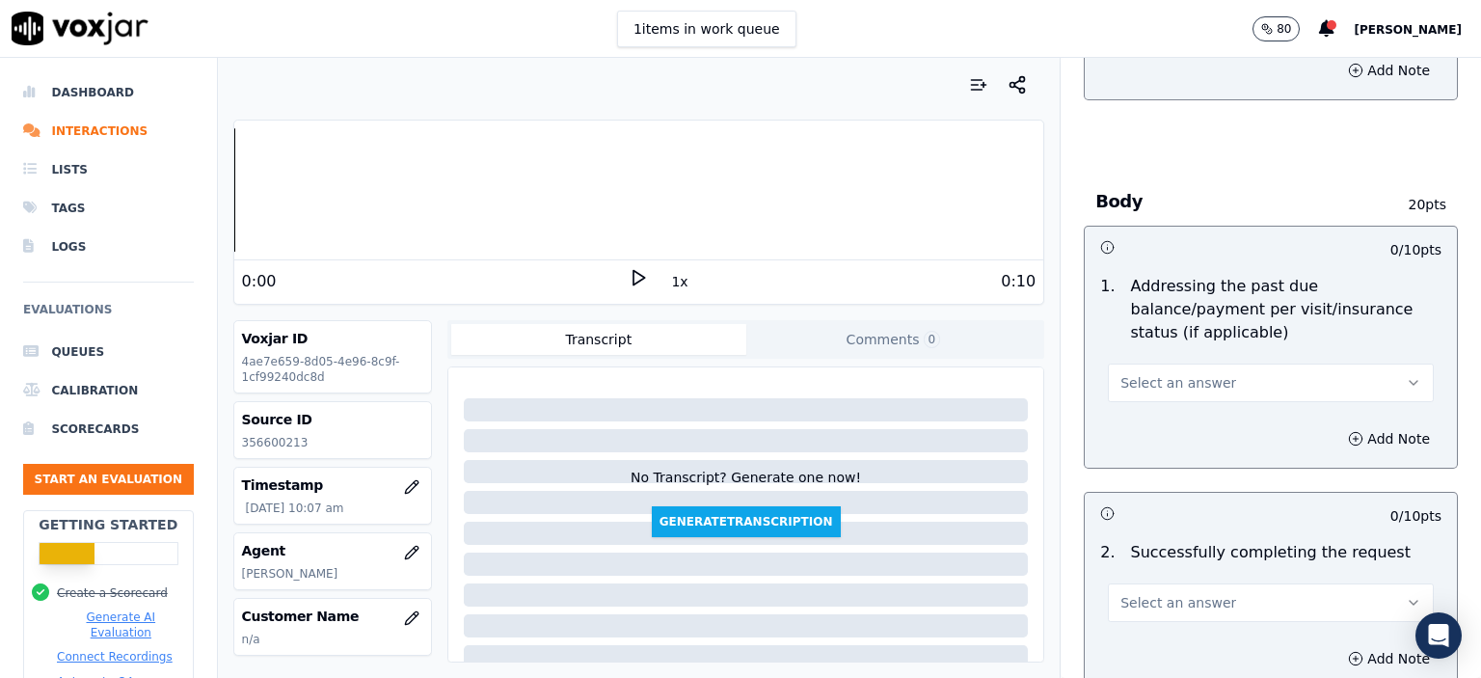
click at [1219, 364] on button "Select an answer" at bounding box center [1271, 383] width 326 height 39
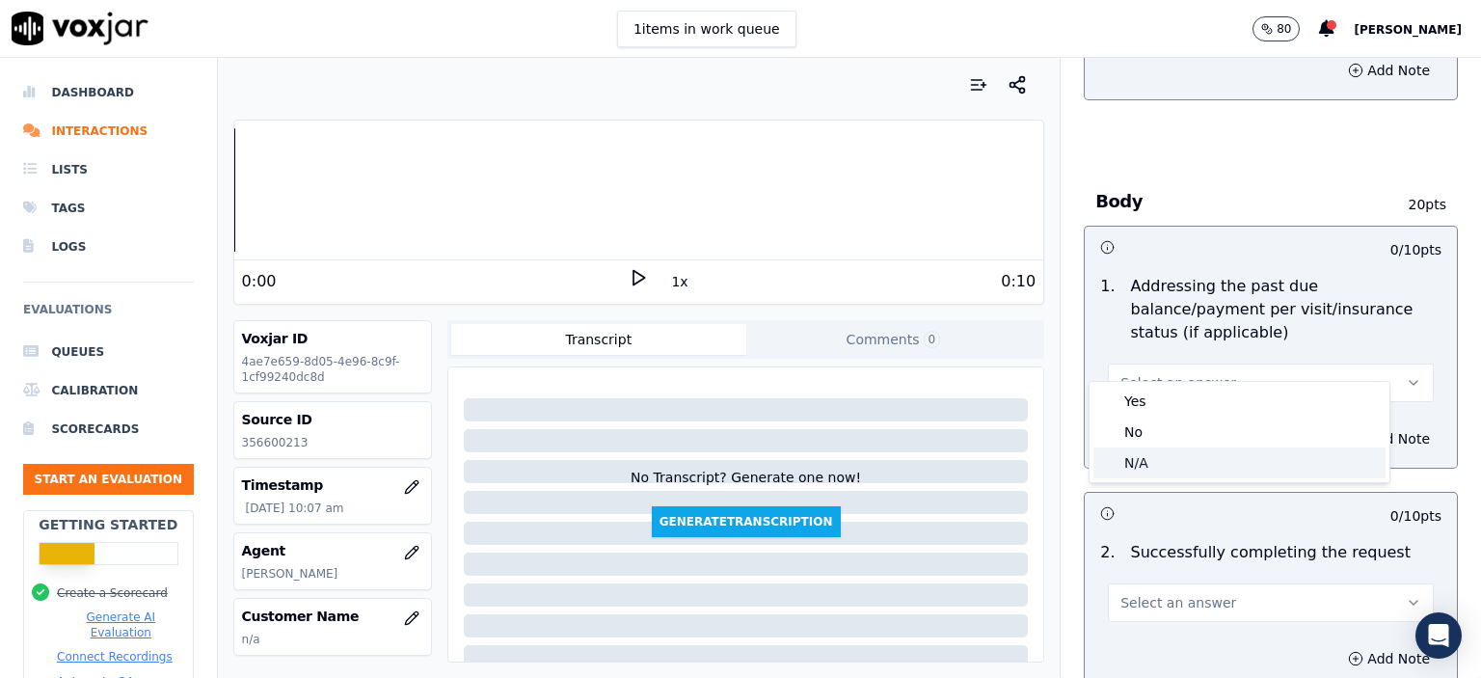
click at [1224, 458] on div "N/A" at bounding box center [1240, 462] width 292 height 31
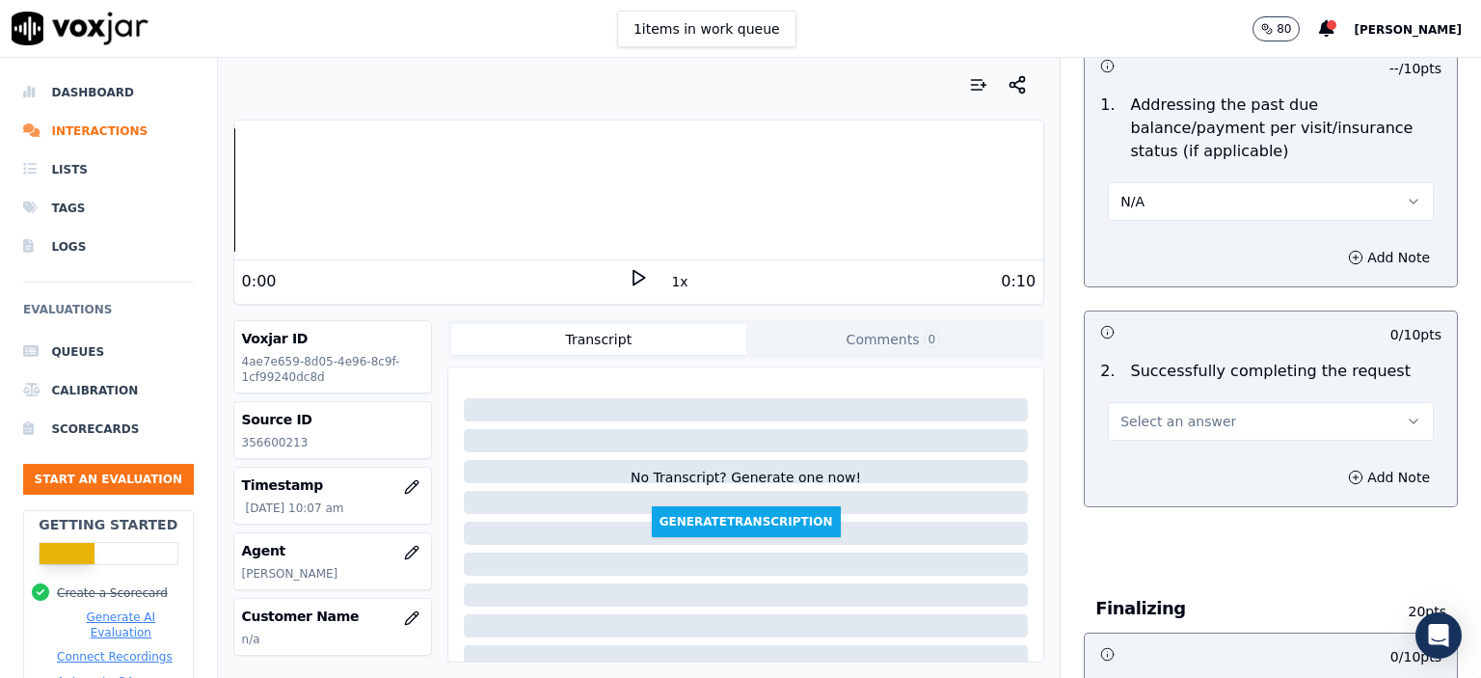
scroll to position [964, 0]
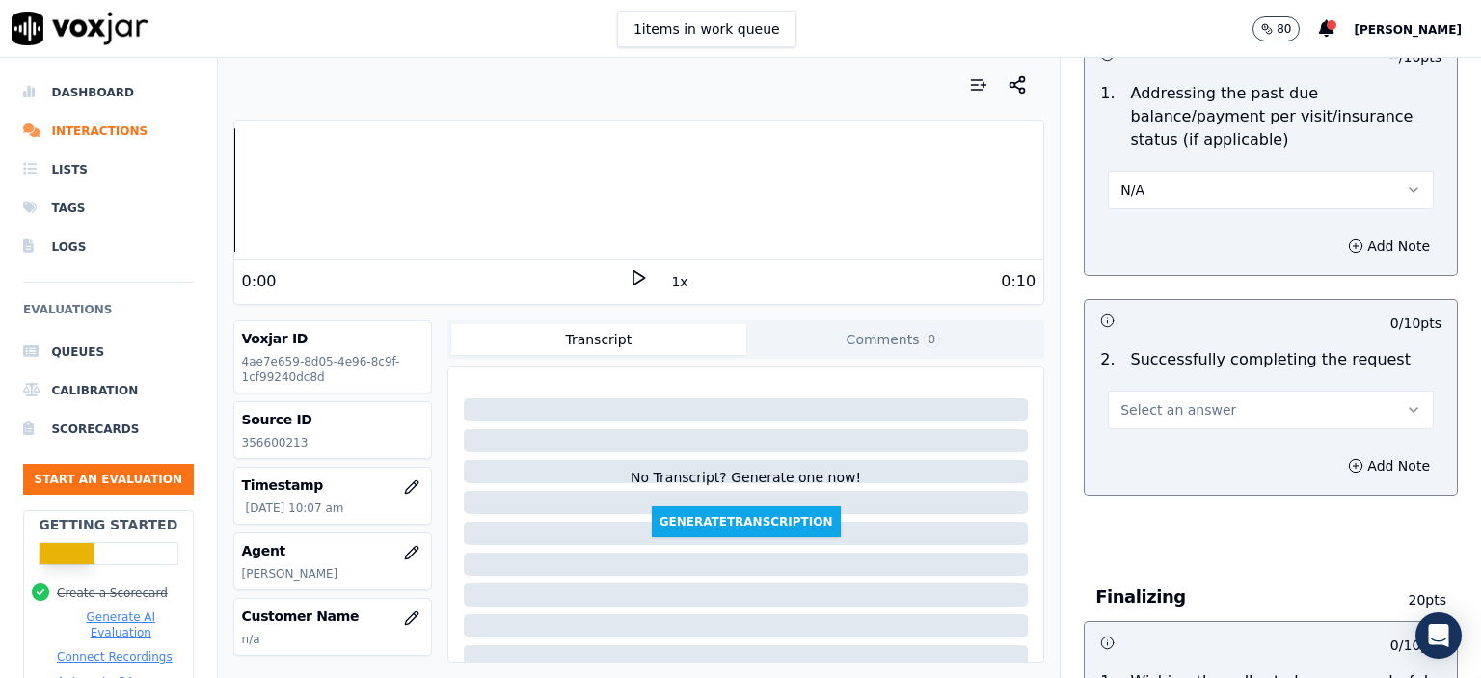
click at [1197, 400] on span "Select an answer" at bounding box center [1179, 409] width 116 height 19
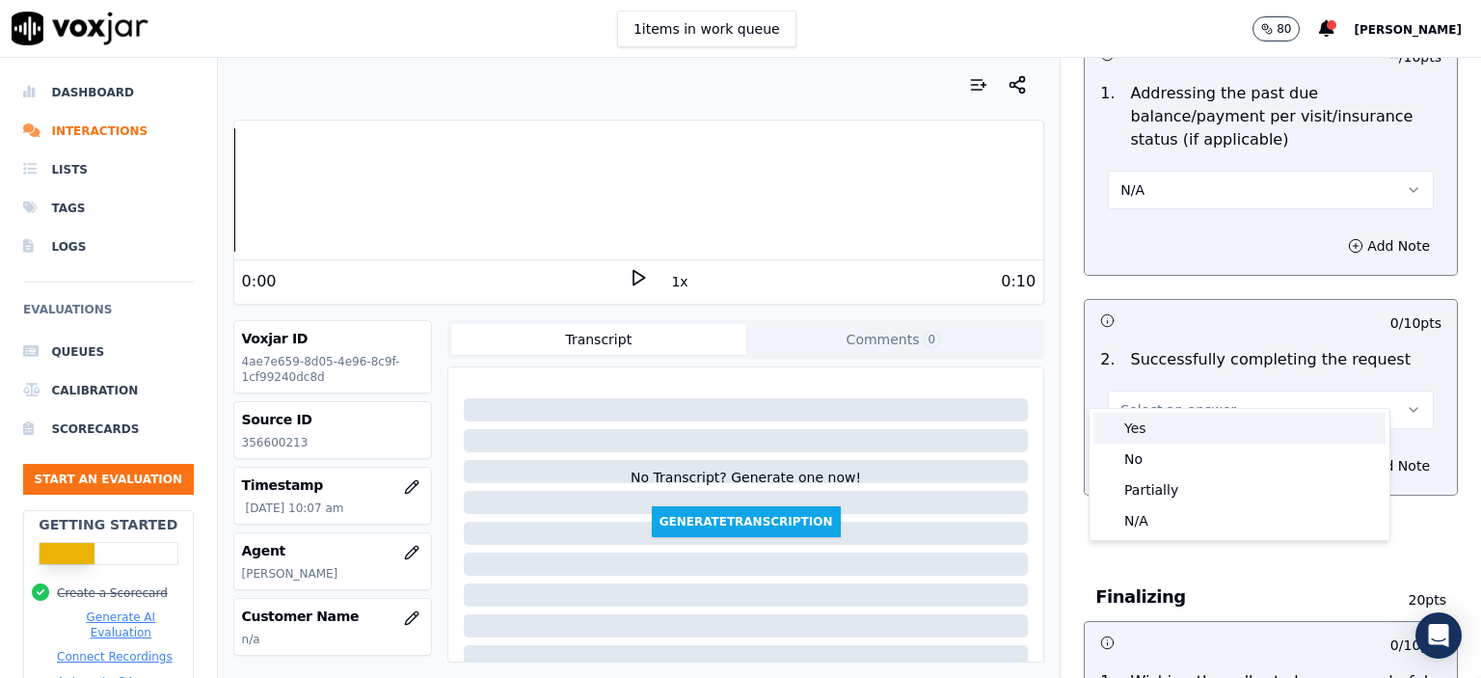
click at [1200, 431] on div "Yes" at bounding box center [1240, 428] width 292 height 31
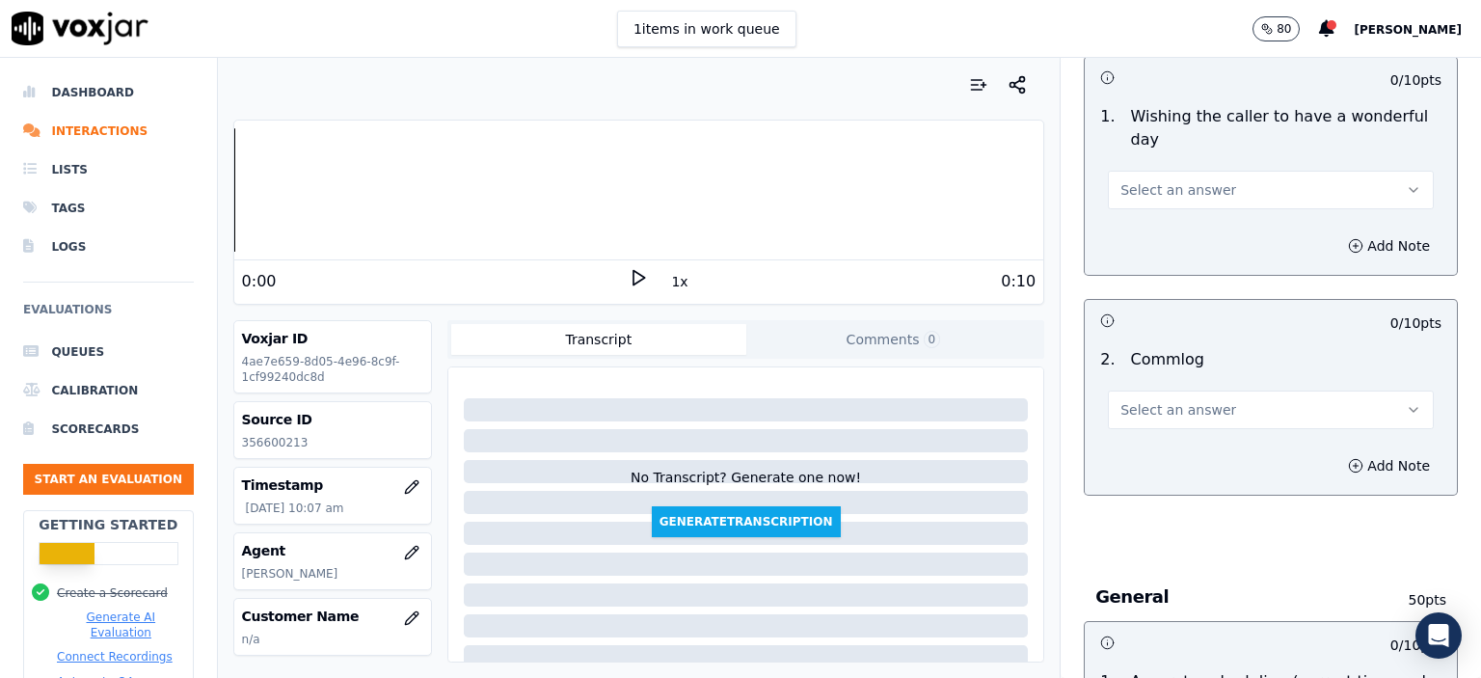
scroll to position [1543, 0]
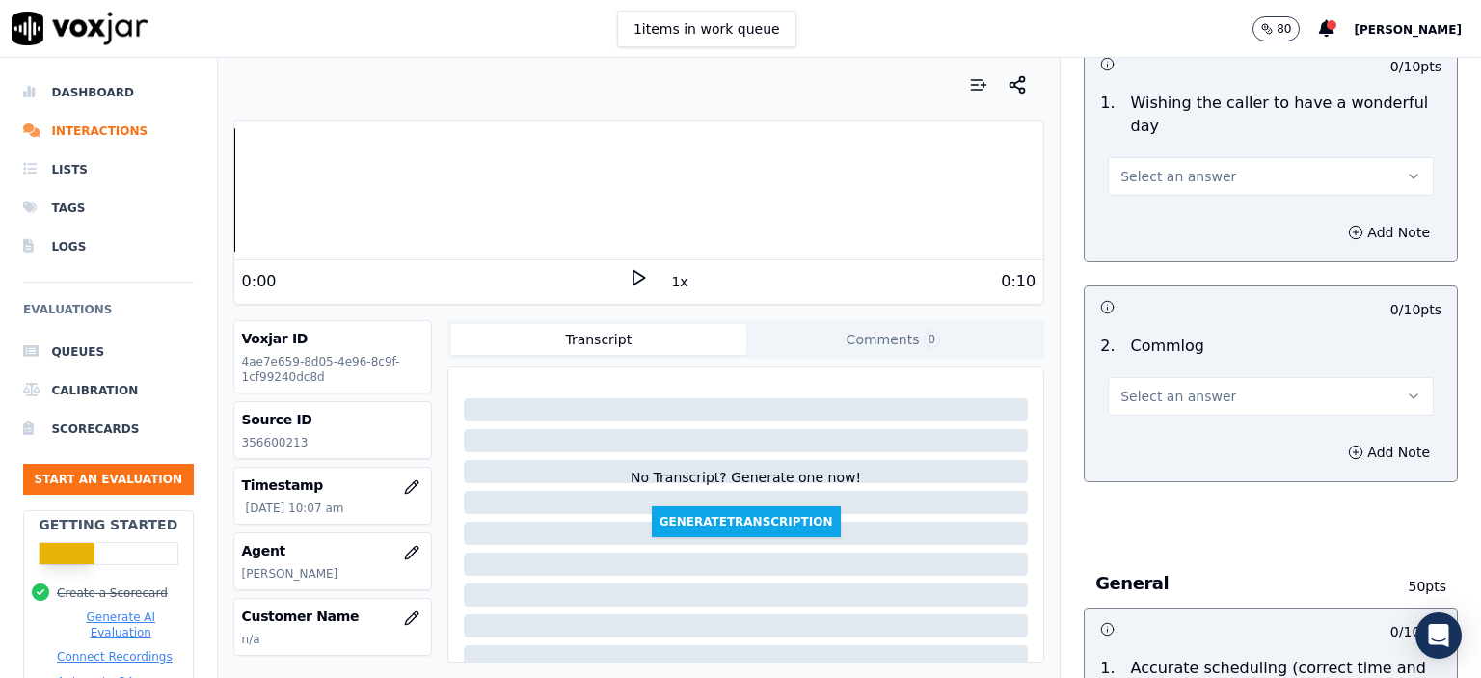
click at [1200, 157] on button "Select an answer" at bounding box center [1271, 176] width 326 height 39
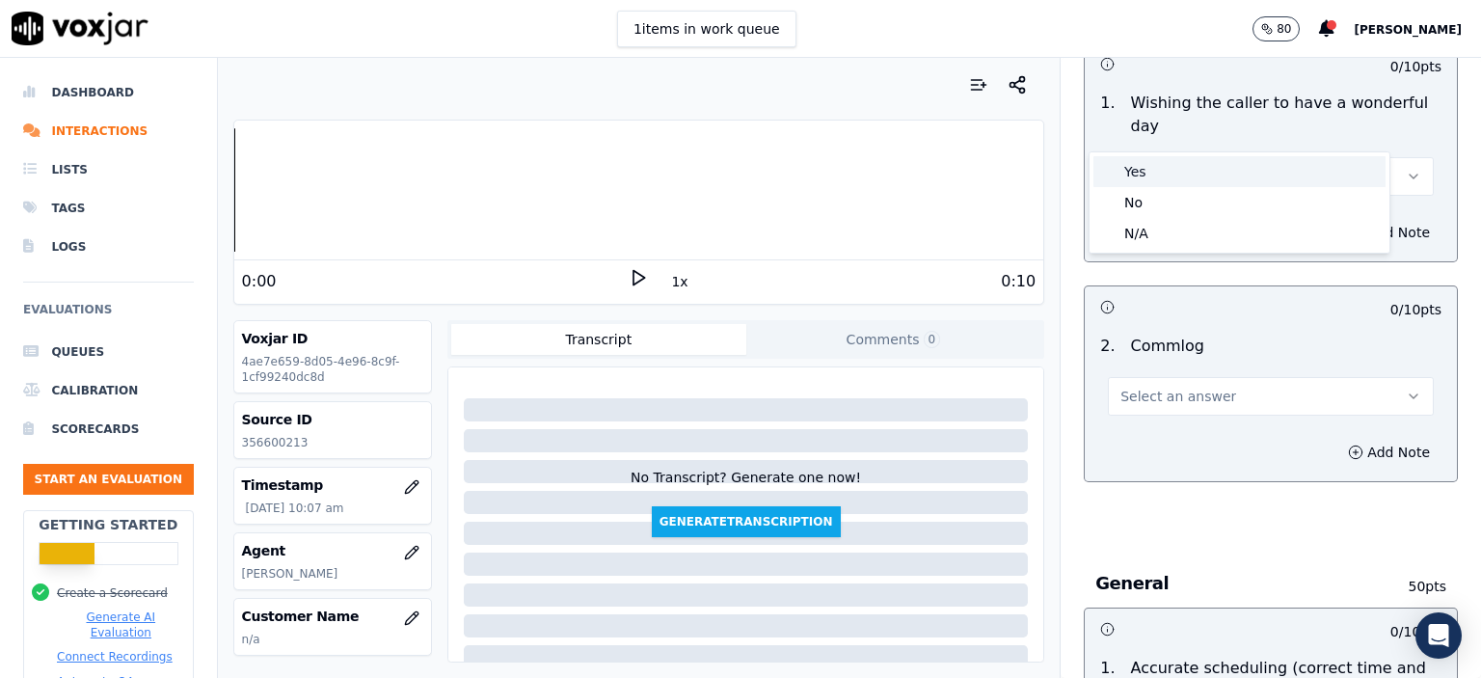
click at [1196, 178] on div "Yes" at bounding box center [1240, 171] width 292 height 31
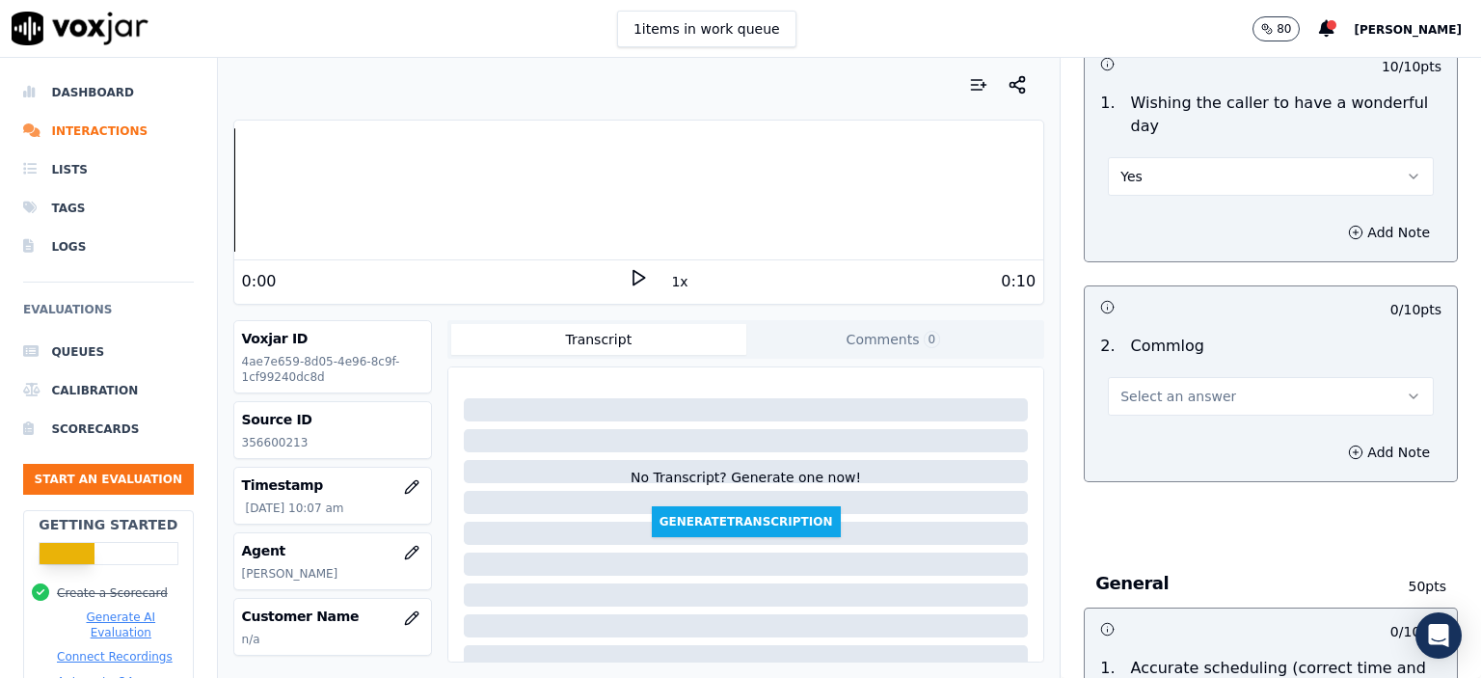
click at [1197, 387] on span "Select an answer" at bounding box center [1179, 396] width 116 height 19
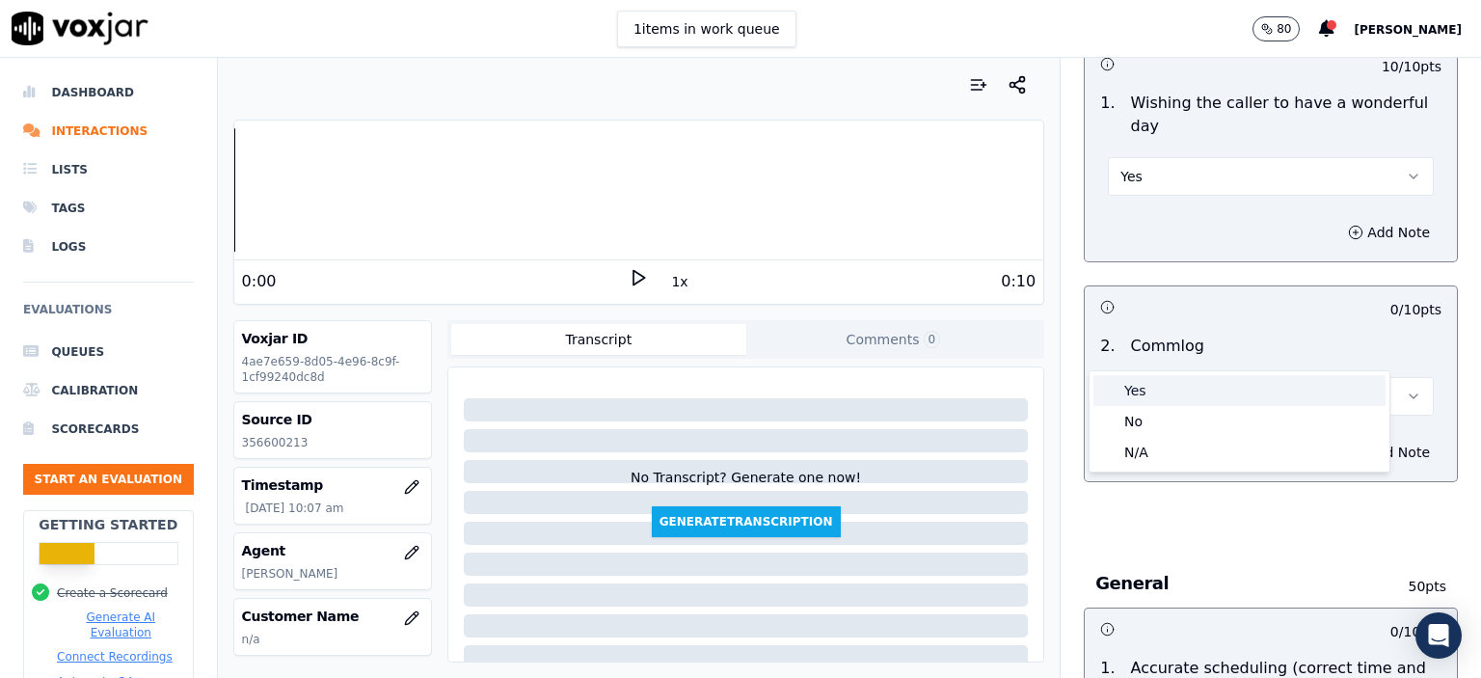
click at [1197, 397] on div "Yes" at bounding box center [1240, 390] width 292 height 31
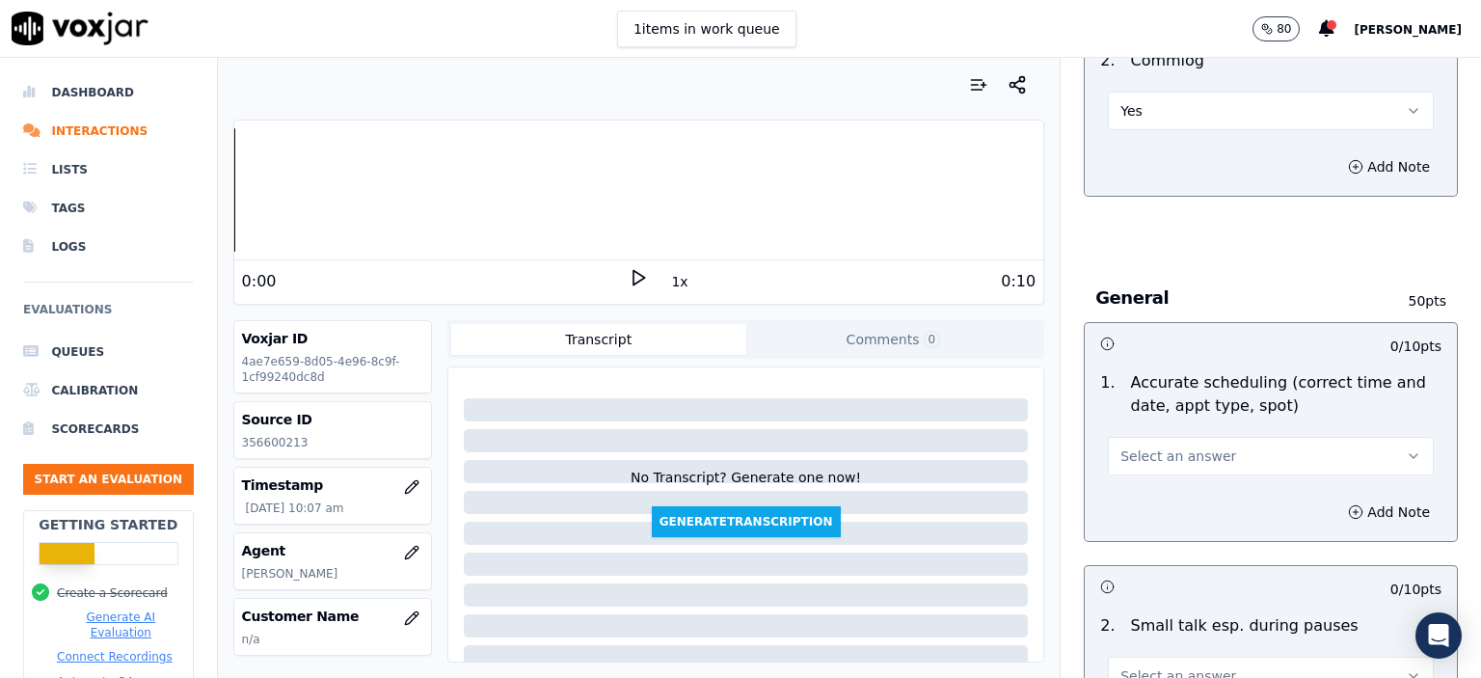
scroll to position [1832, 0]
click at [1189, 433] on button "Select an answer" at bounding box center [1271, 452] width 326 height 39
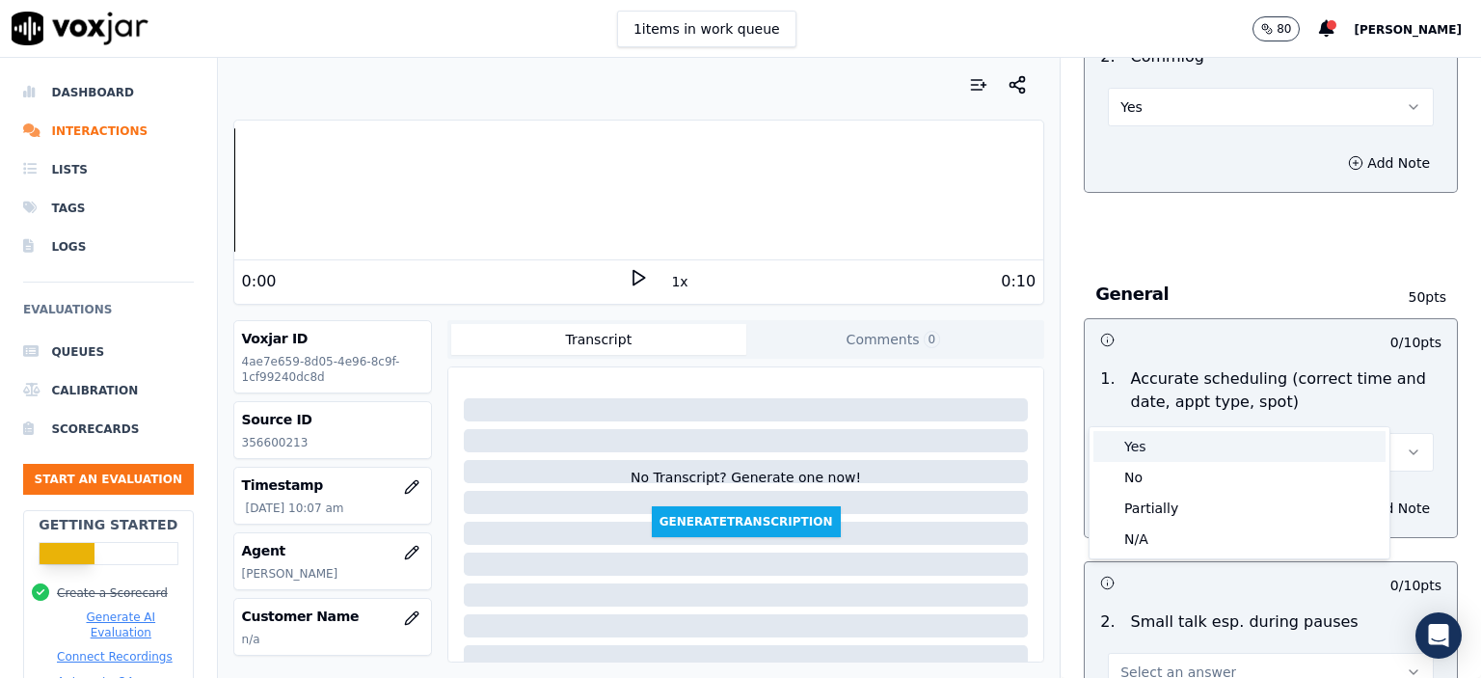
click at [1189, 440] on div "Yes" at bounding box center [1240, 446] width 292 height 31
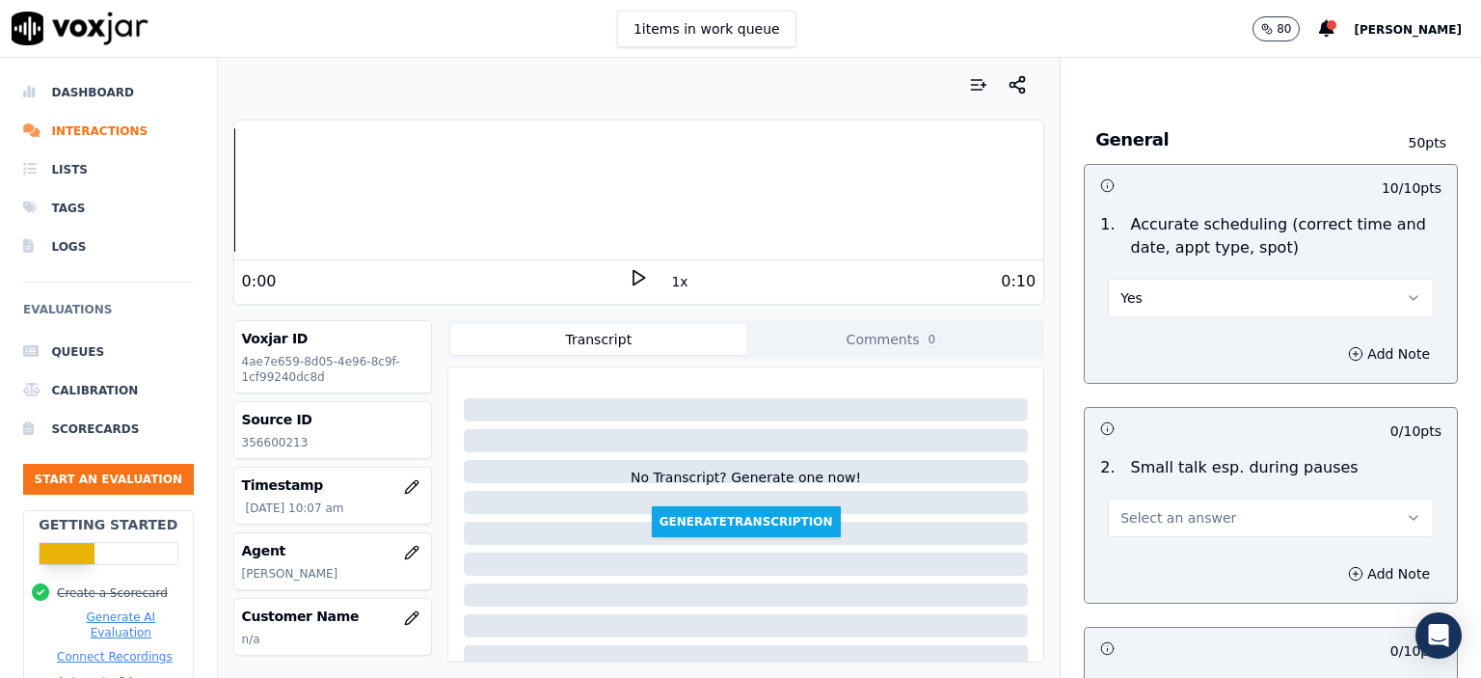
scroll to position [2025, 0]
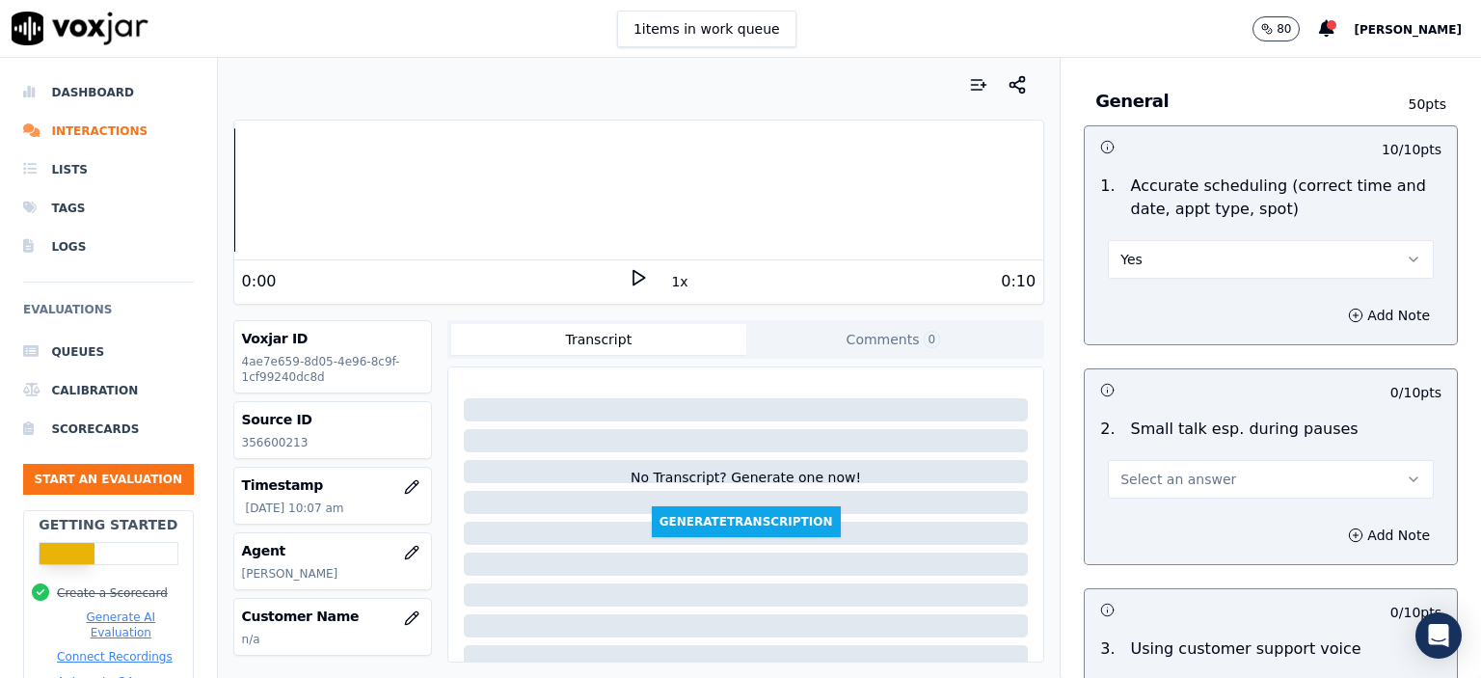
click at [1193, 470] on span "Select an answer" at bounding box center [1179, 479] width 116 height 19
click at [1198, 522] on div "N/A" at bounding box center [1240, 534] width 292 height 31
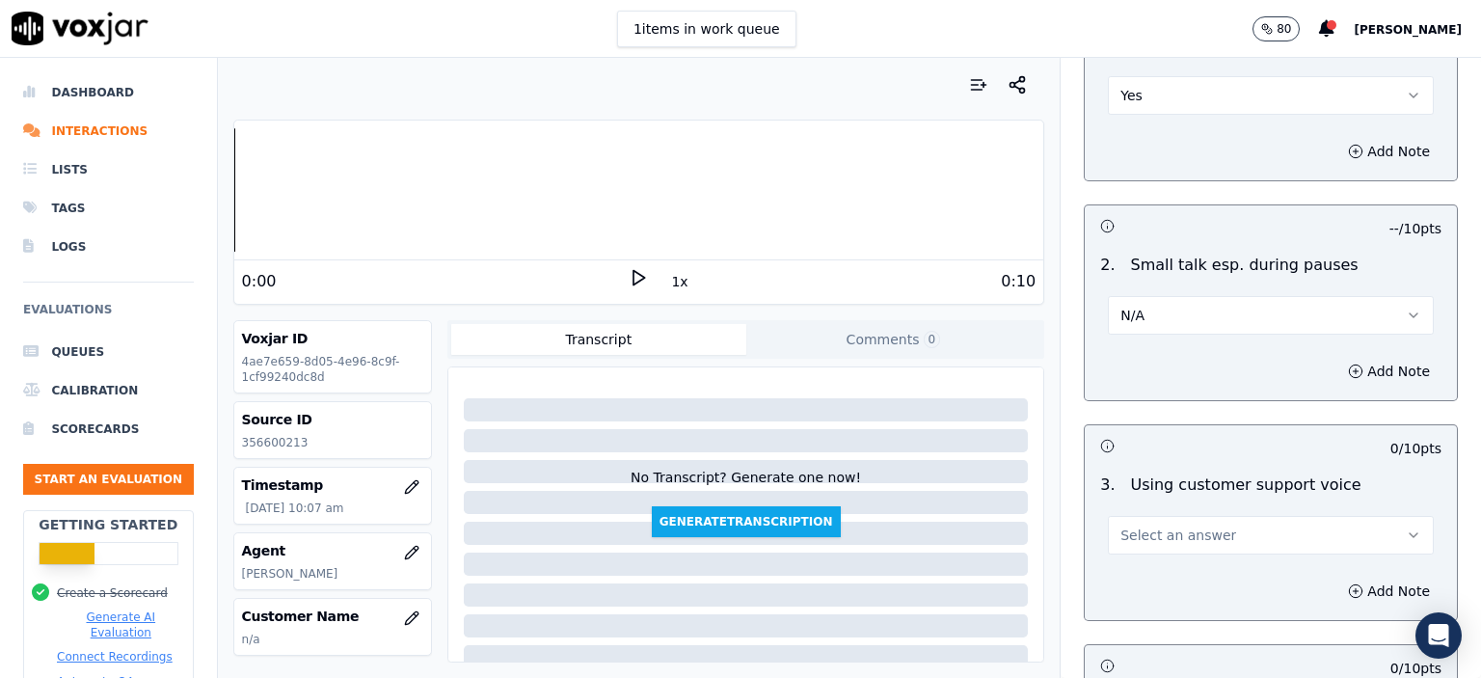
scroll to position [2218, 0]
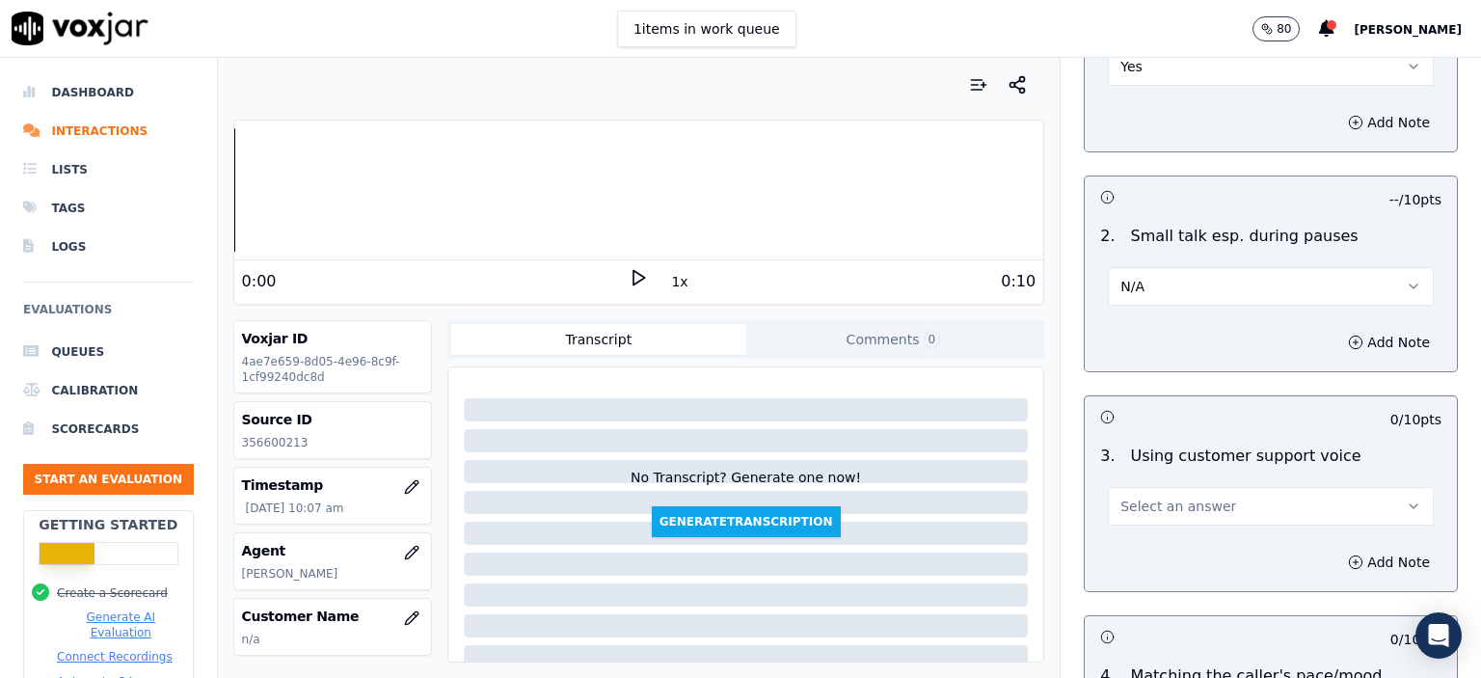
click at [1135, 267] on button "N/A" at bounding box center [1271, 286] width 326 height 39
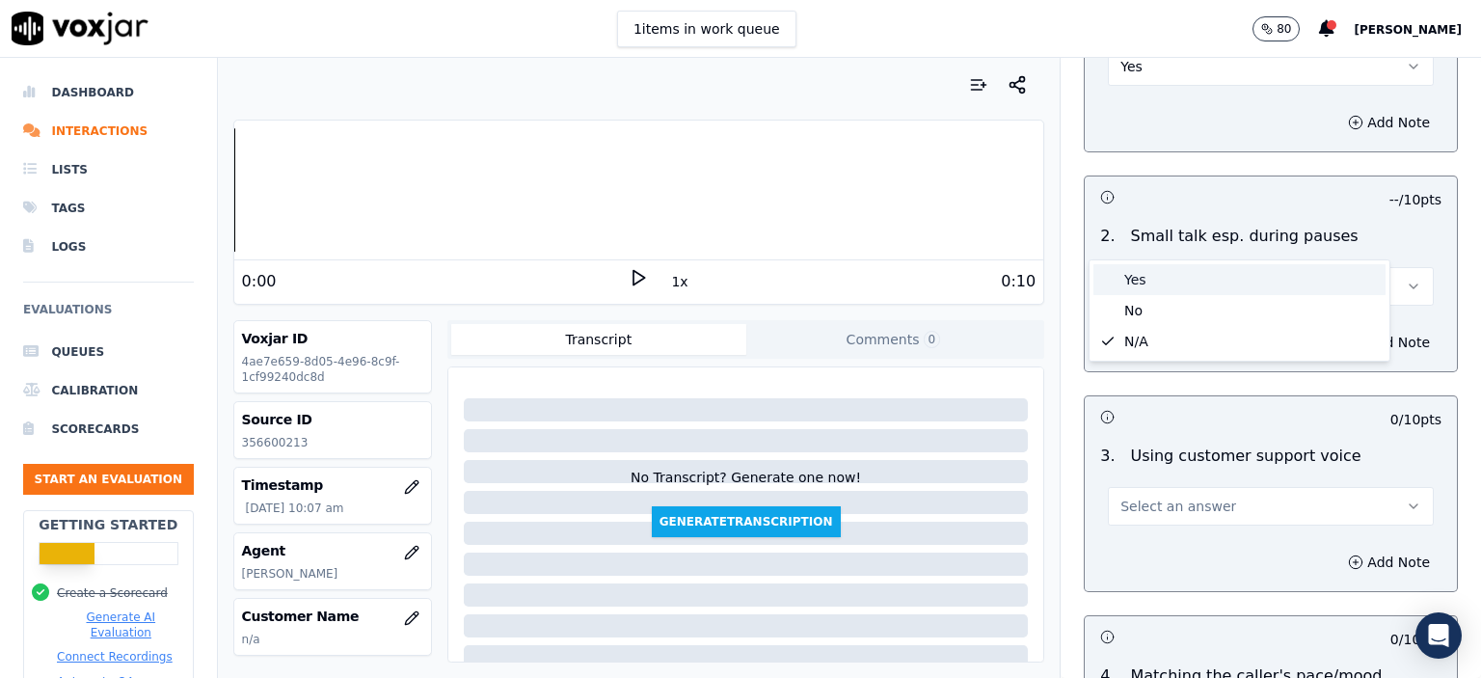
click at [1169, 304] on div "No" at bounding box center [1240, 310] width 292 height 31
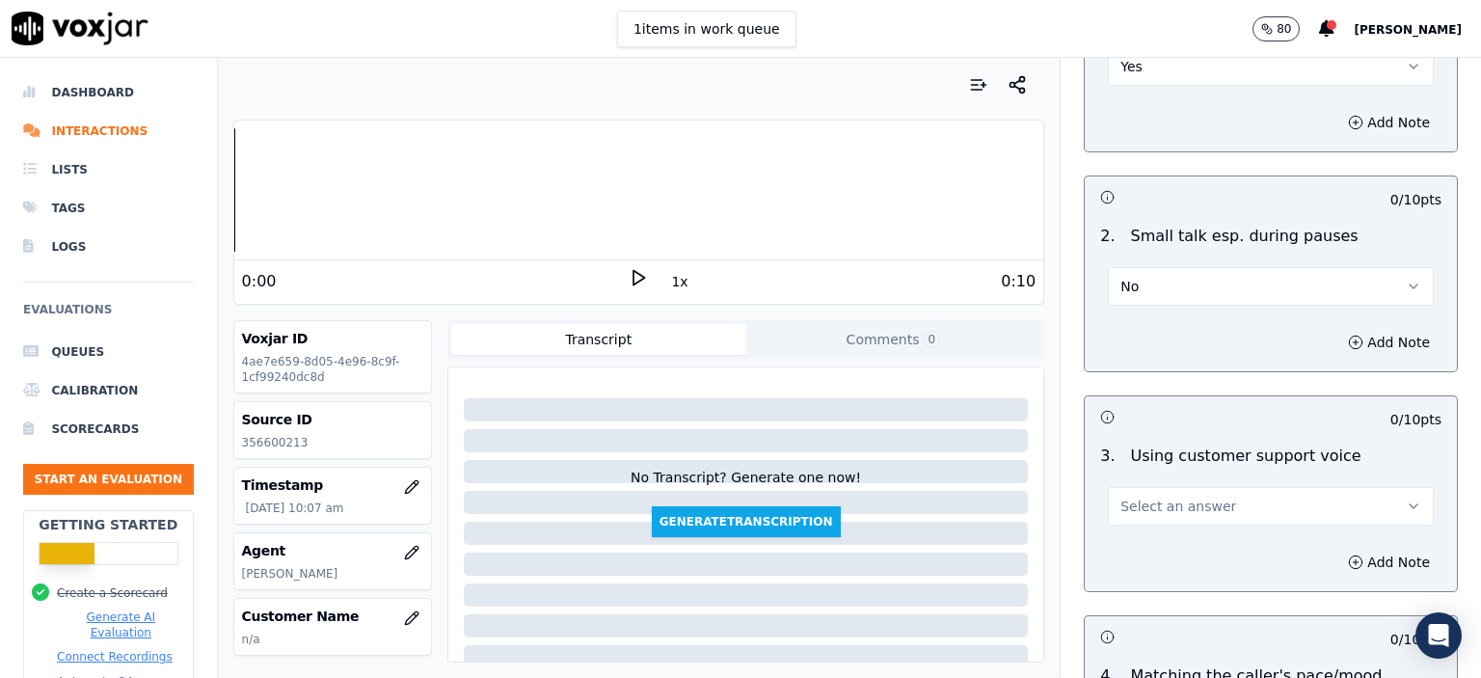
click at [1169, 497] on span "Select an answer" at bounding box center [1179, 506] width 116 height 19
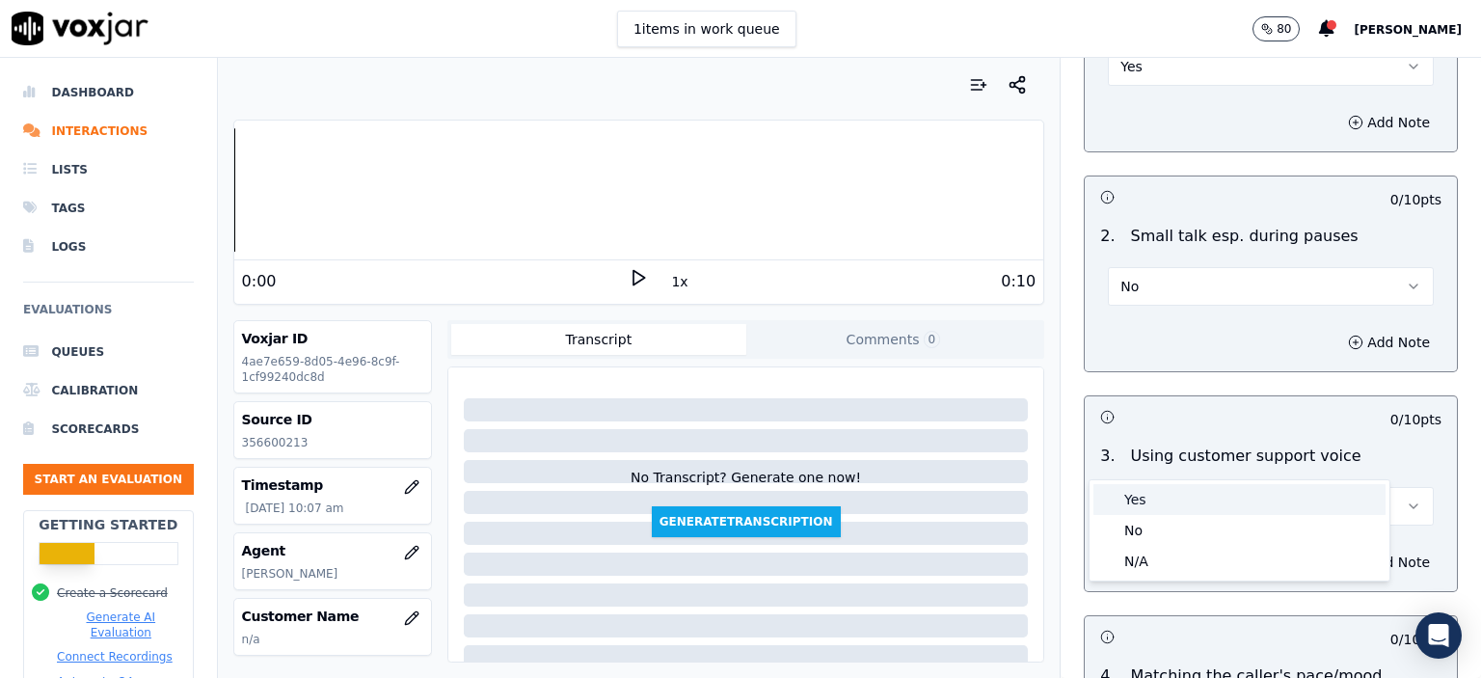
click at [1161, 490] on div "Yes" at bounding box center [1240, 499] width 292 height 31
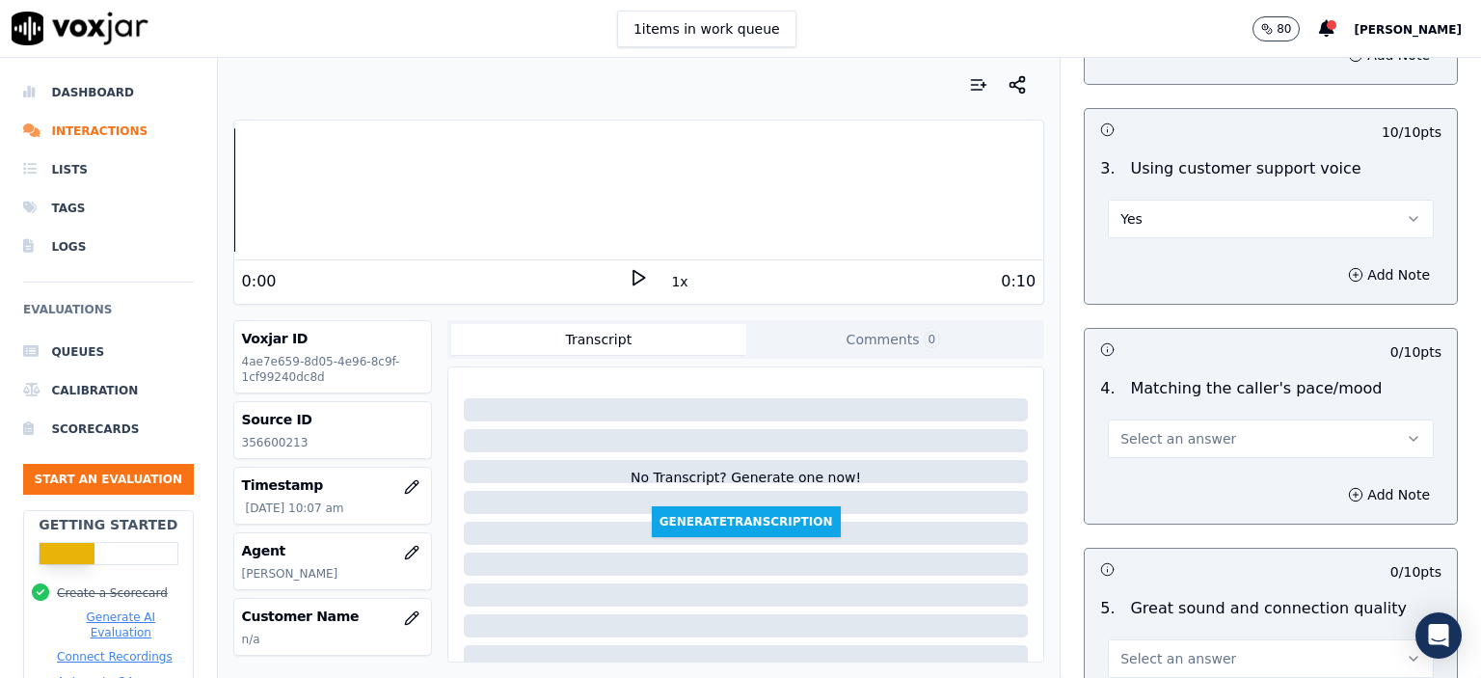
scroll to position [2507, 0]
click at [1173, 427] on span "Select an answer" at bounding box center [1179, 436] width 116 height 19
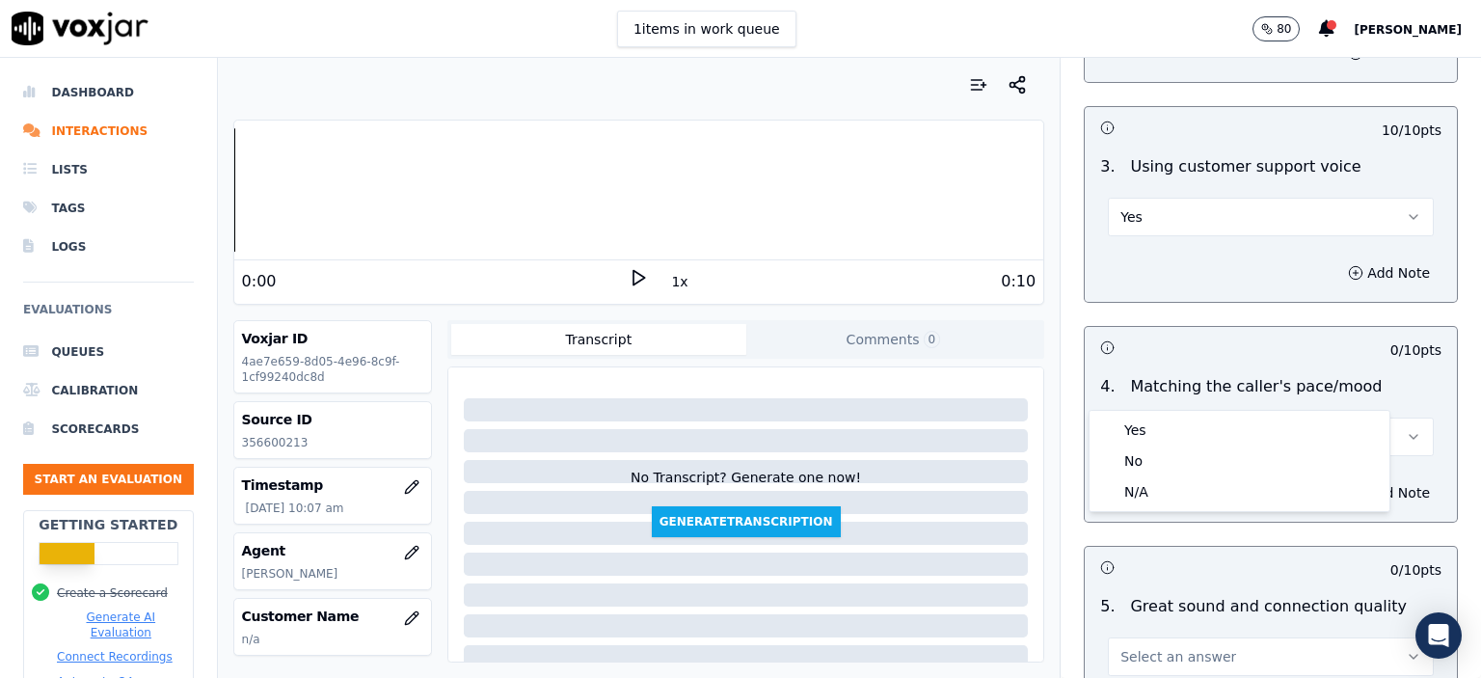
click at [1175, 413] on div "Yes No N/A" at bounding box center [1240, 461] width 300 height 100
click at [1176, 428] on div "Yes" at bounding box center [1240, 430] width 292 height 31
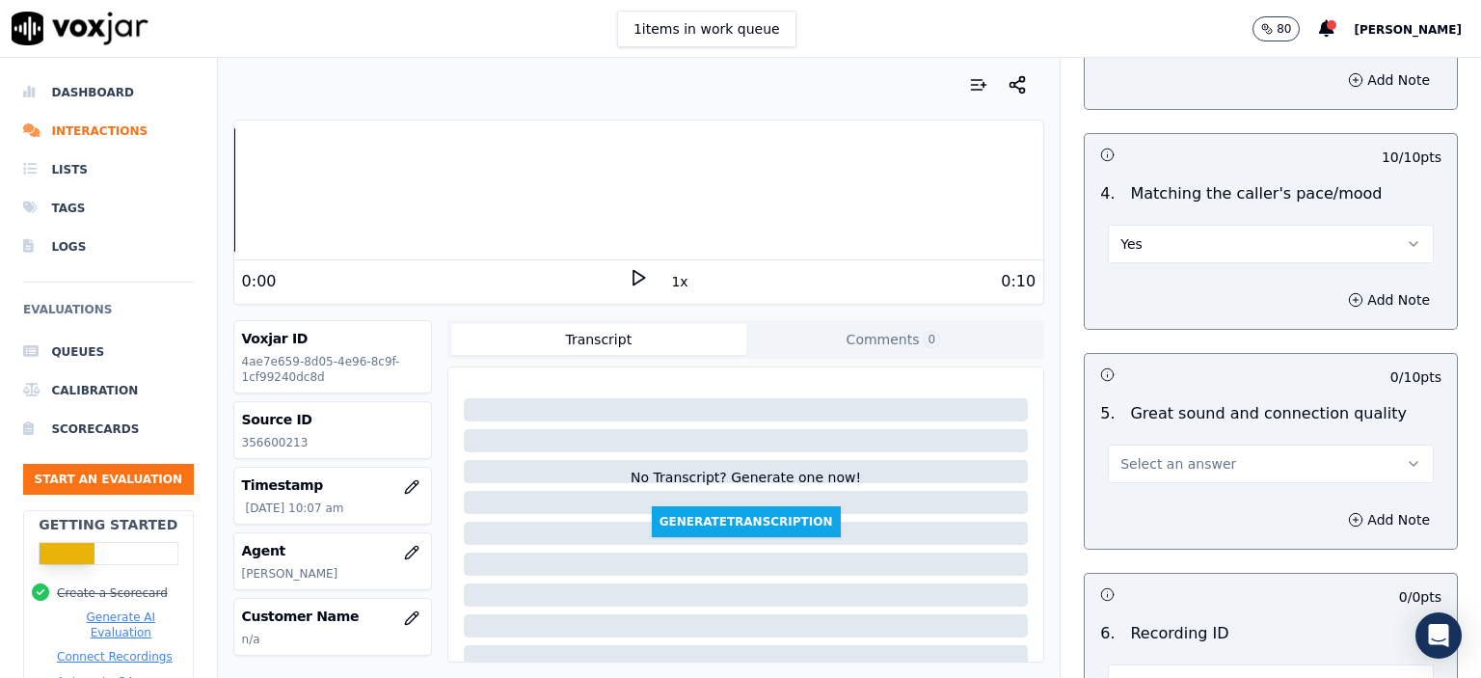
click at [1176, 454] on span "Select an answer" at bounding box center [1179, 463] width 116 height 19
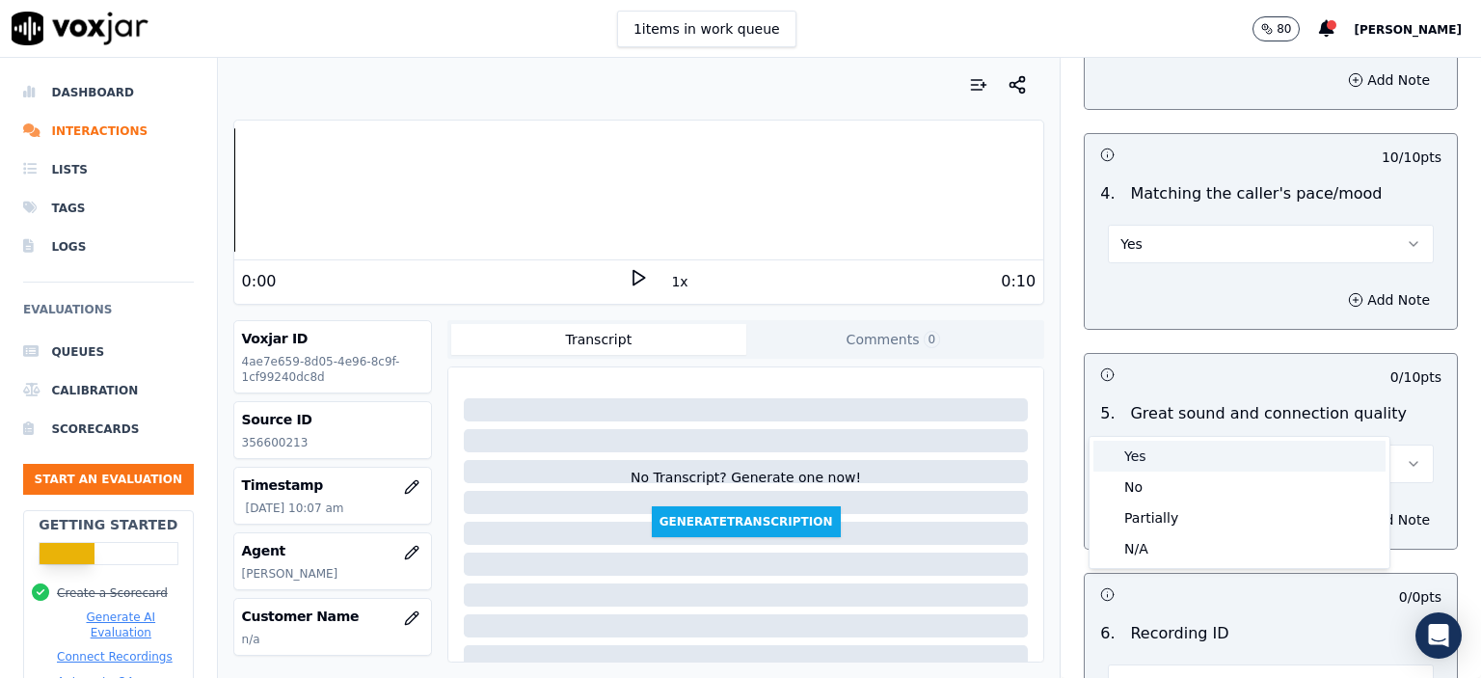
click at [1176, 446] on div "Yes" at bounding box center [1240, 456] width 292 height 31
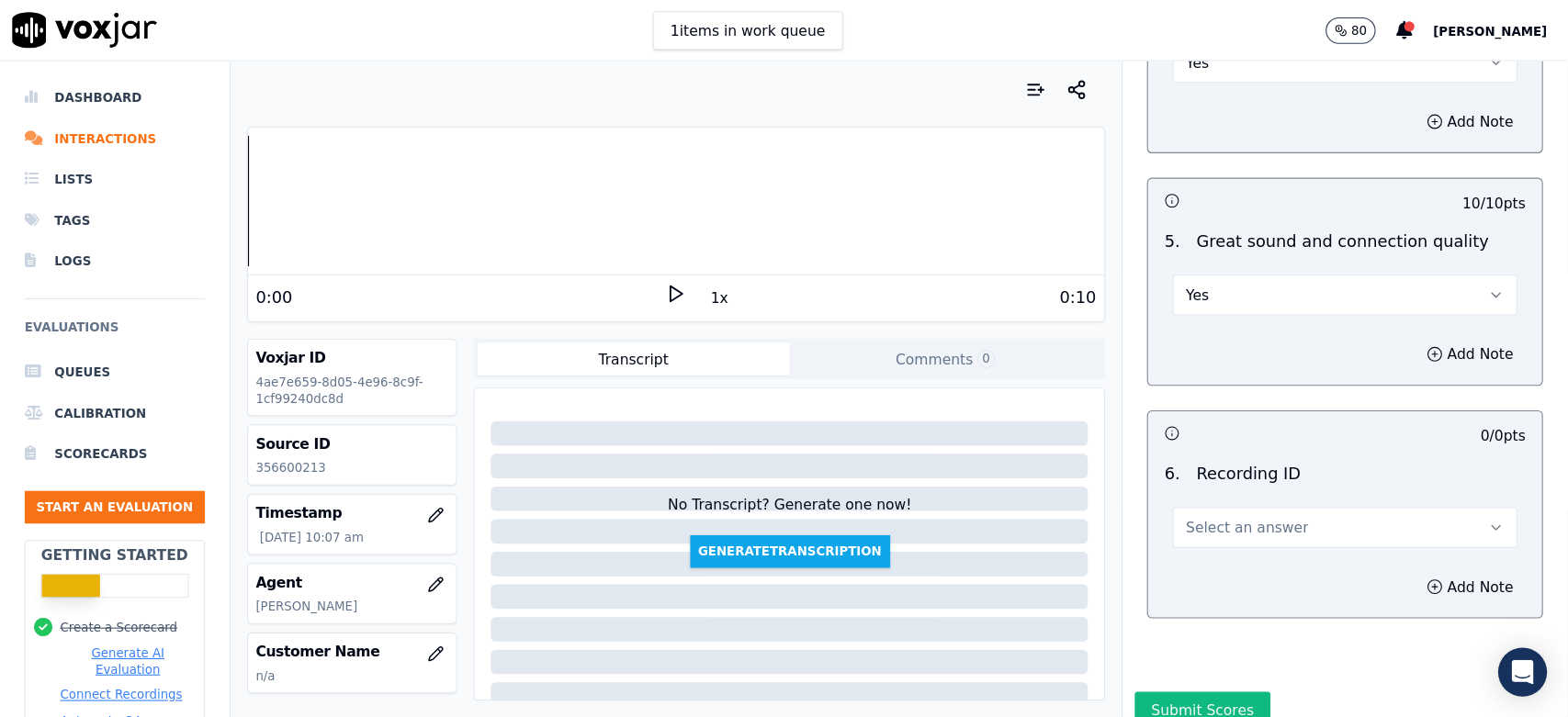
scroll to position [2761, 0]
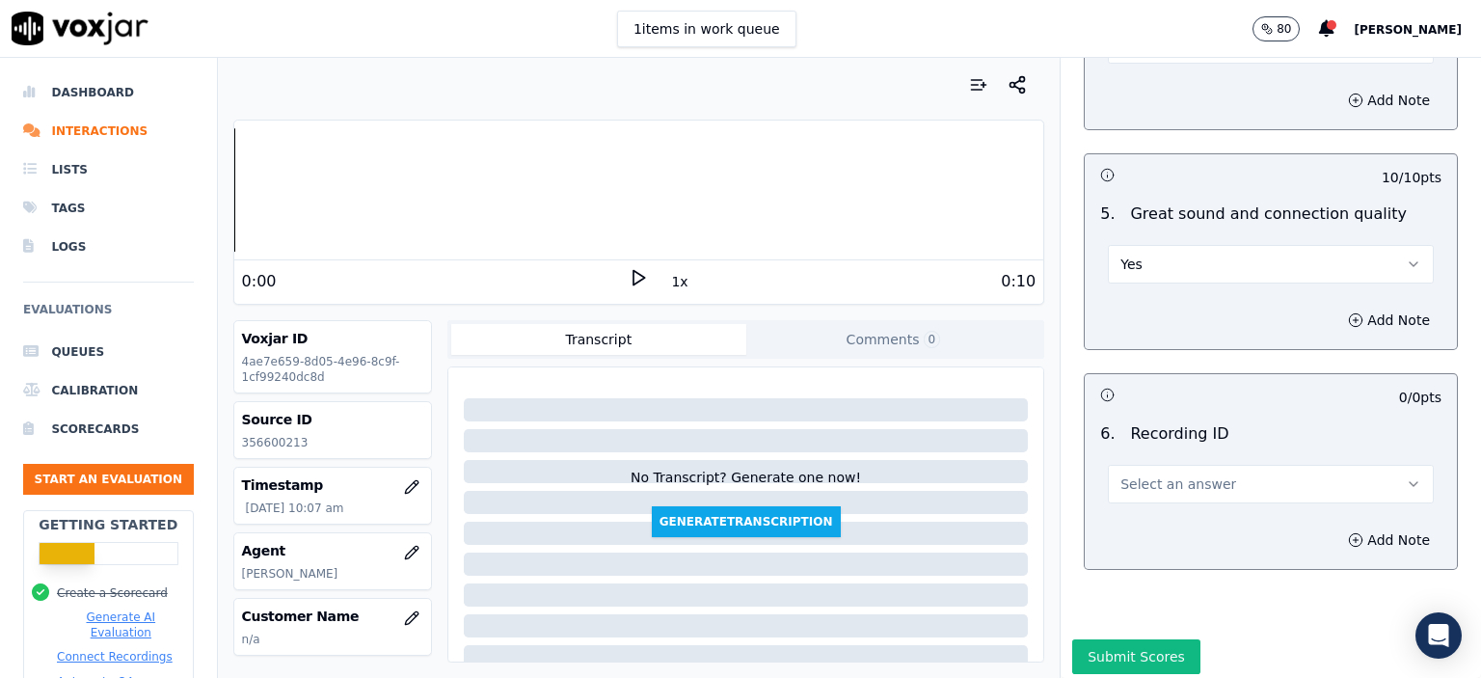
drag, startPoint x: 1177, startPoint y: 433, endPoint x: 1178, endPoint y: 447, distance: 13.5
click at [1178, 474] on span "Select an answer" at bounding box center [1179, 483] width 116 height 19
click at [1177, 466] on div at bounding box center [1240, 467] width 292 height 12
click at [1185, 465] on button "Select an answer" at bounding box center [1271, 484] width 326 height 39
click at [1195, 477] on div "N/A" at bounding box center [1240, 488] width 292 height 31
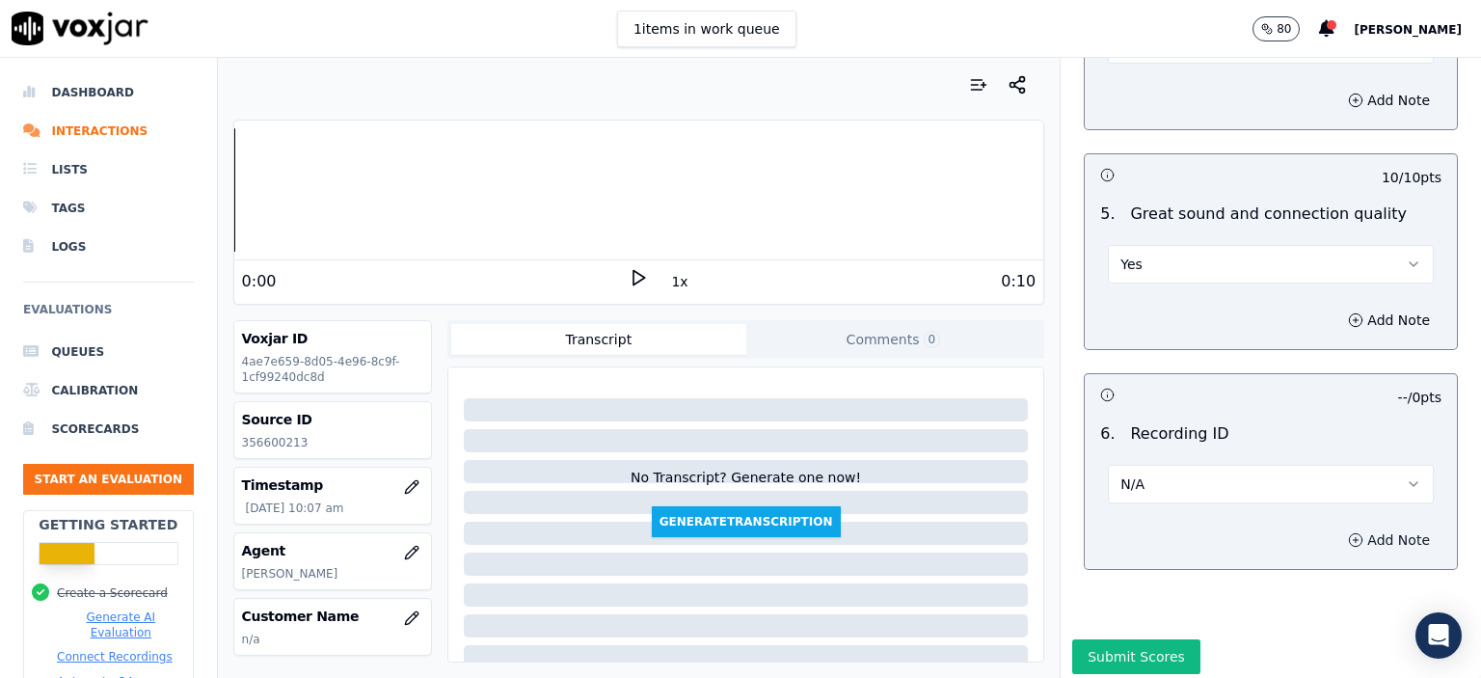
click at [1337, 527] on button "Add Note" at bounding box center [1389, 540] width 105 height 27
click at [260, 444] on p "356600213" at bounding box center [332, 442] width 181 height 15
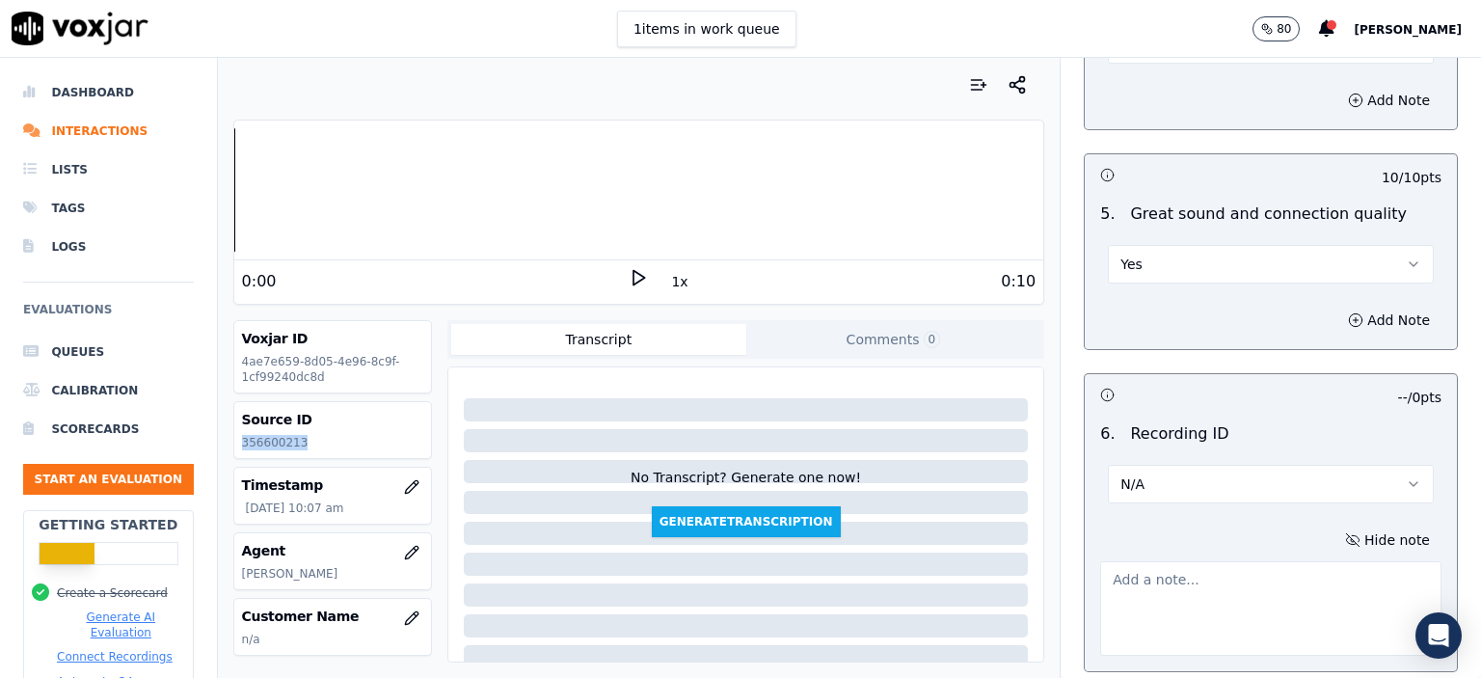
click at [260, 444] on p "356600213" at bounding box center [332, 442] width 181 height 15
copy p "356600213"
click at [1162, 561] on textarea at bounding box center [1270, 608] width 341 height 95
paste textarea "356600213"
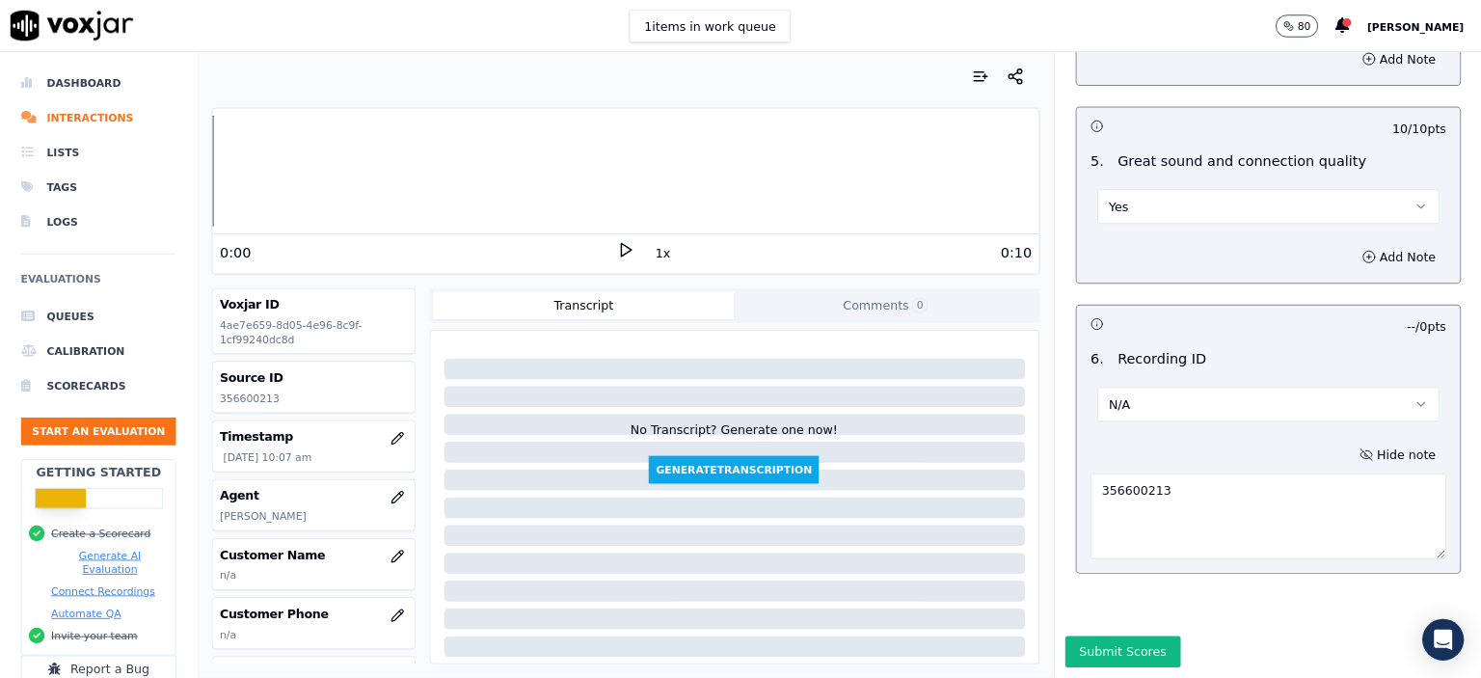
scroll to position [2910, 0]
type textarea "356600213"
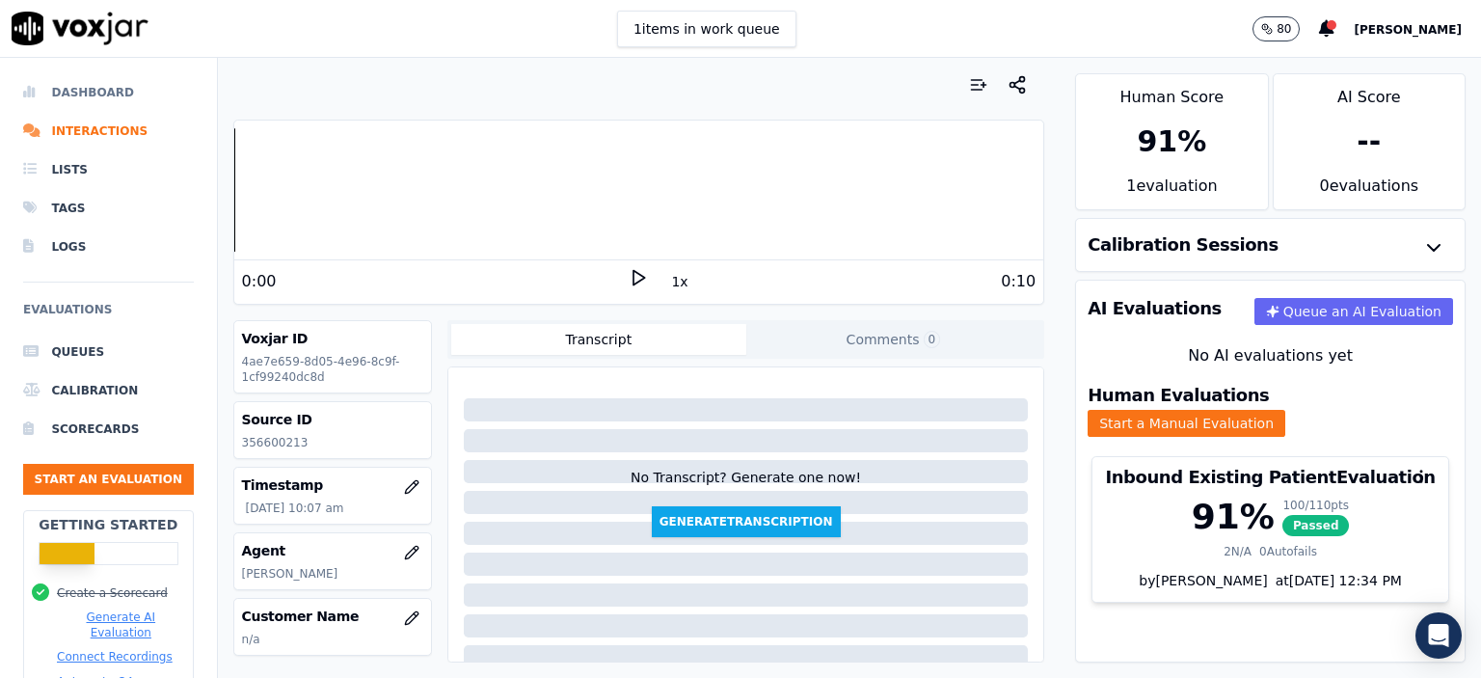
click at [95, 86] on li "Dashboard" at bounding box center [108, 92] width 171 height 39
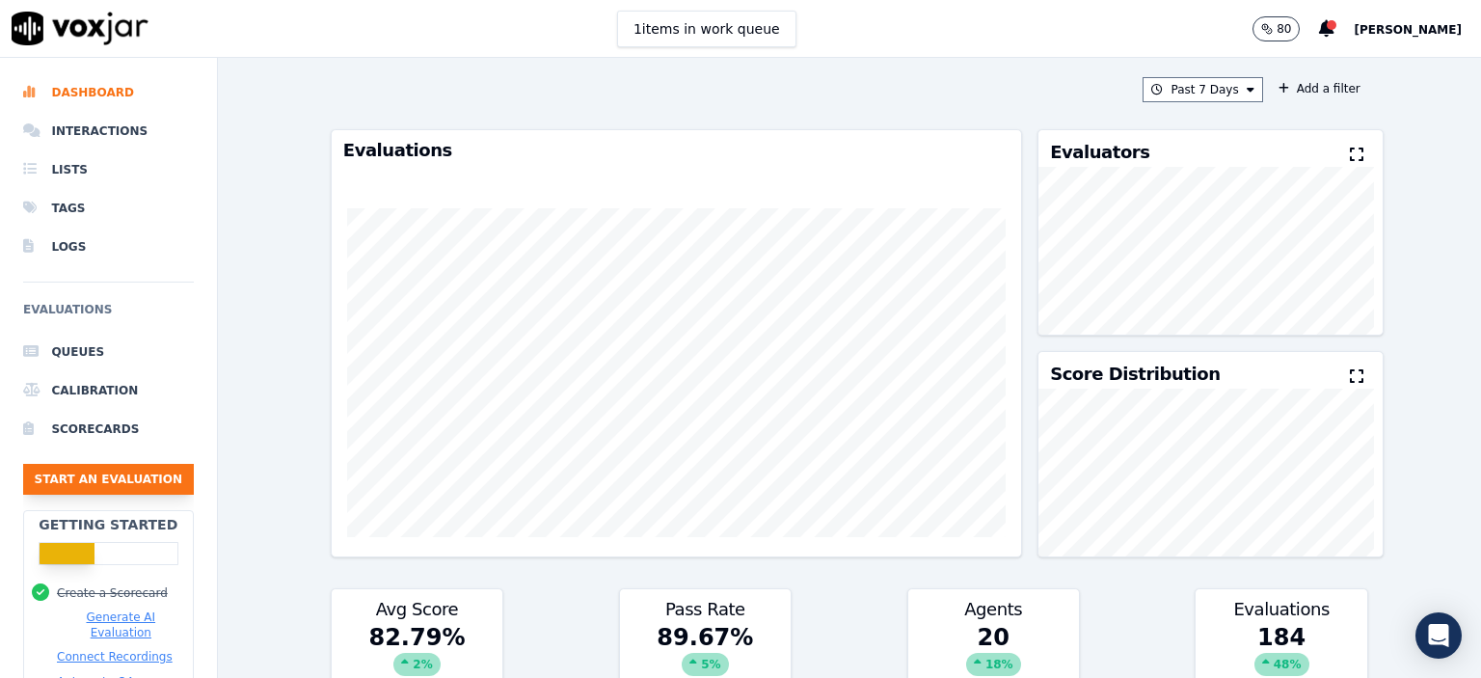
click at [150, 477] on button "Start an Evaluation" at bounding box center [108, 479] width 171 height 31
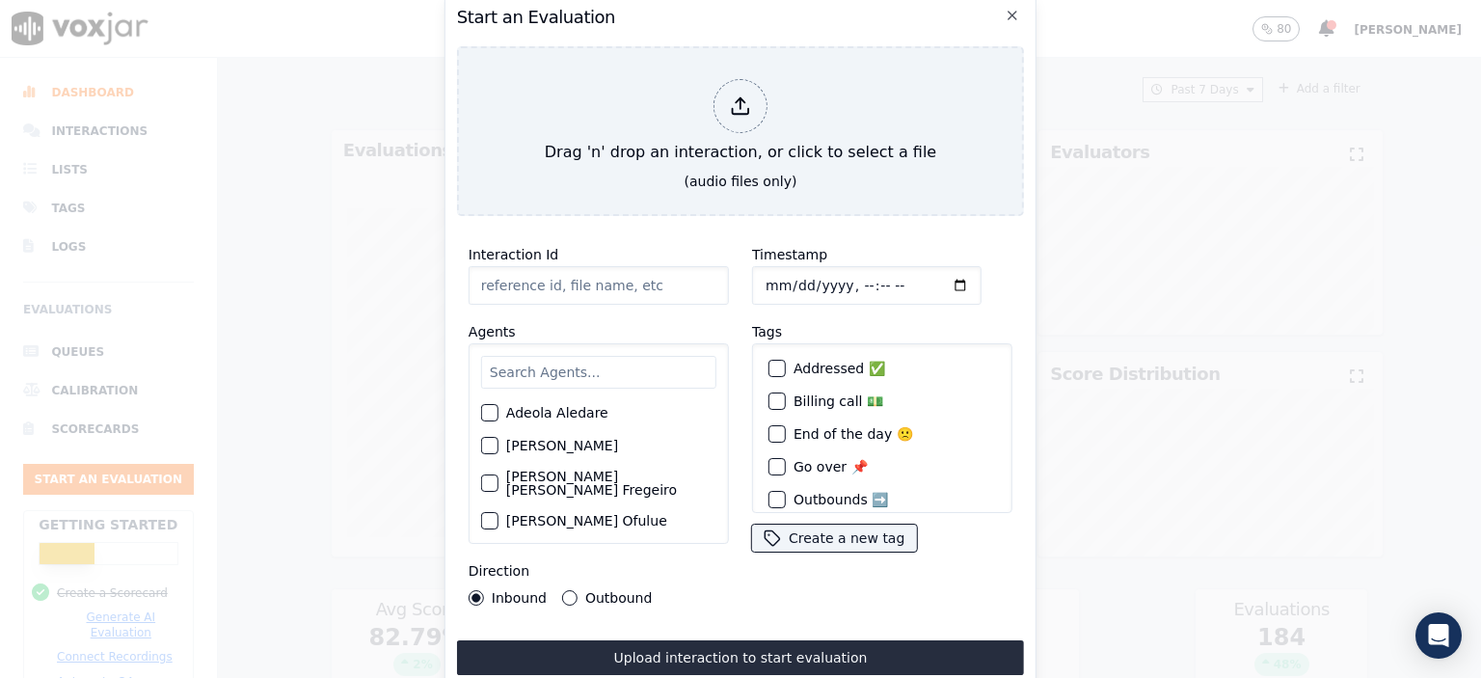
click at [503, 269] on input "Interaction Id" at bounding box center [599, 285] width 260 height 39
paste input "356609118"
type input "356609118"
click at [847, 279] on input "Timestamp" at bounding box center [867, 285] width 230 height 39
type input "[DATE]T10:59"
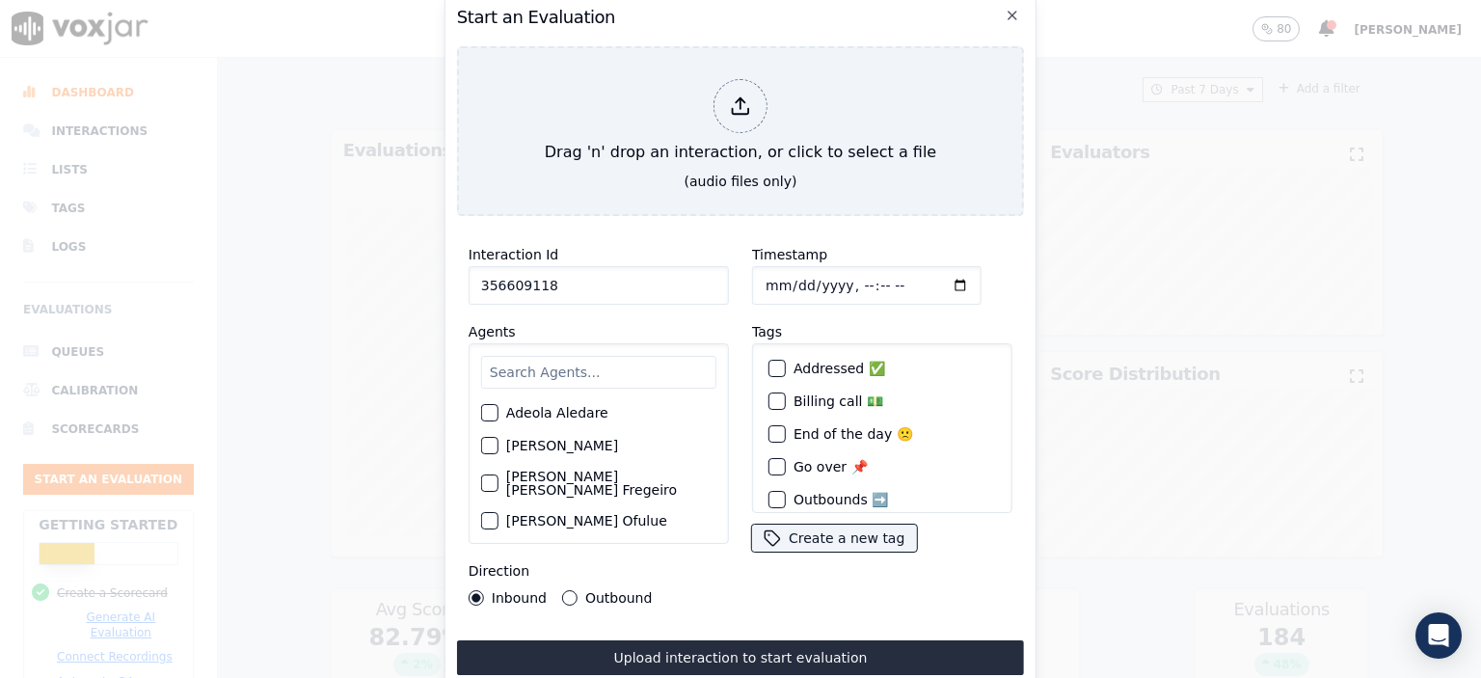
click at [568, 372] on input "text" at bounding box center [598, 372] width 235 height 33
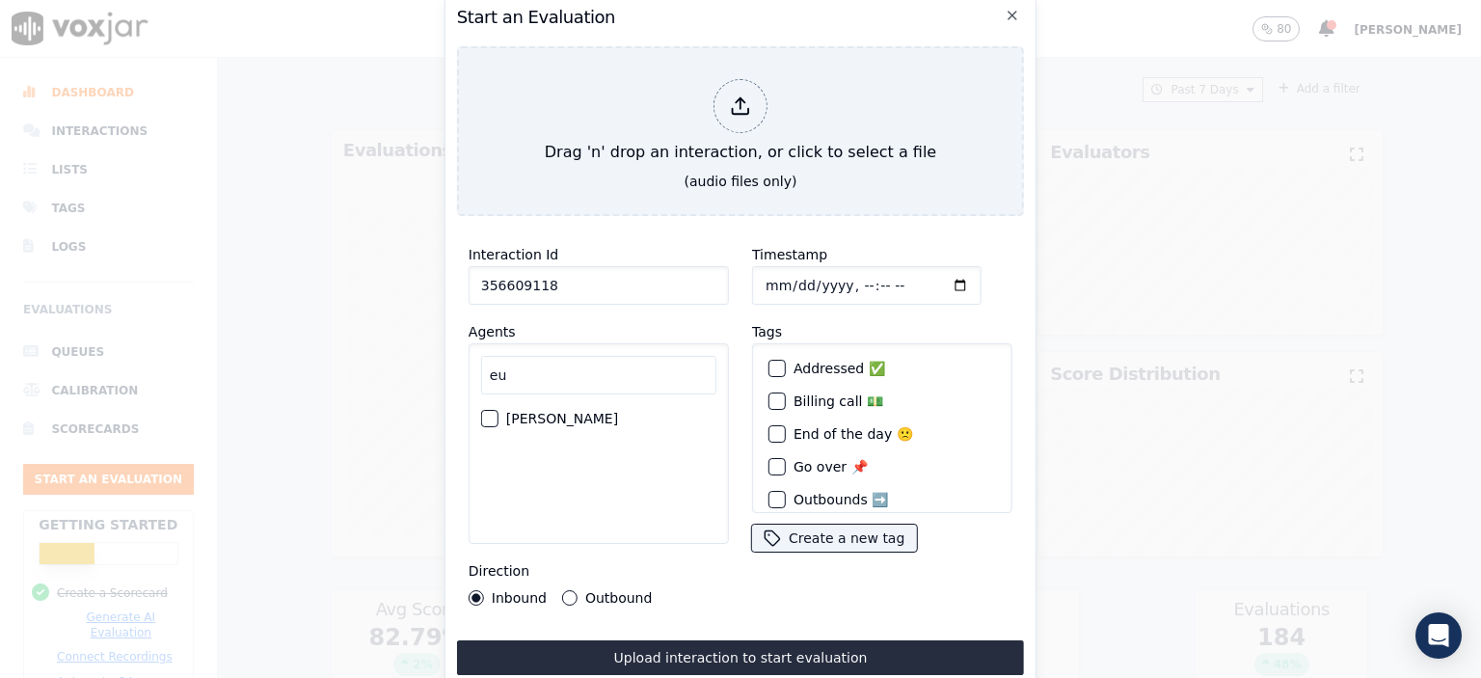
type input "eu"
drag, startPoint x: 545, startPoint y: 415, endPoint x: 621, endPoint y: 323, distance: 119.2
click at [546, 415] on label "[PERSON_NAME]" at bounding box center [562, 419] width 112 height 14
click at [499, 415] on button "[PERSON_NAME]" at bounding box center [489, 418] width 17 height 17
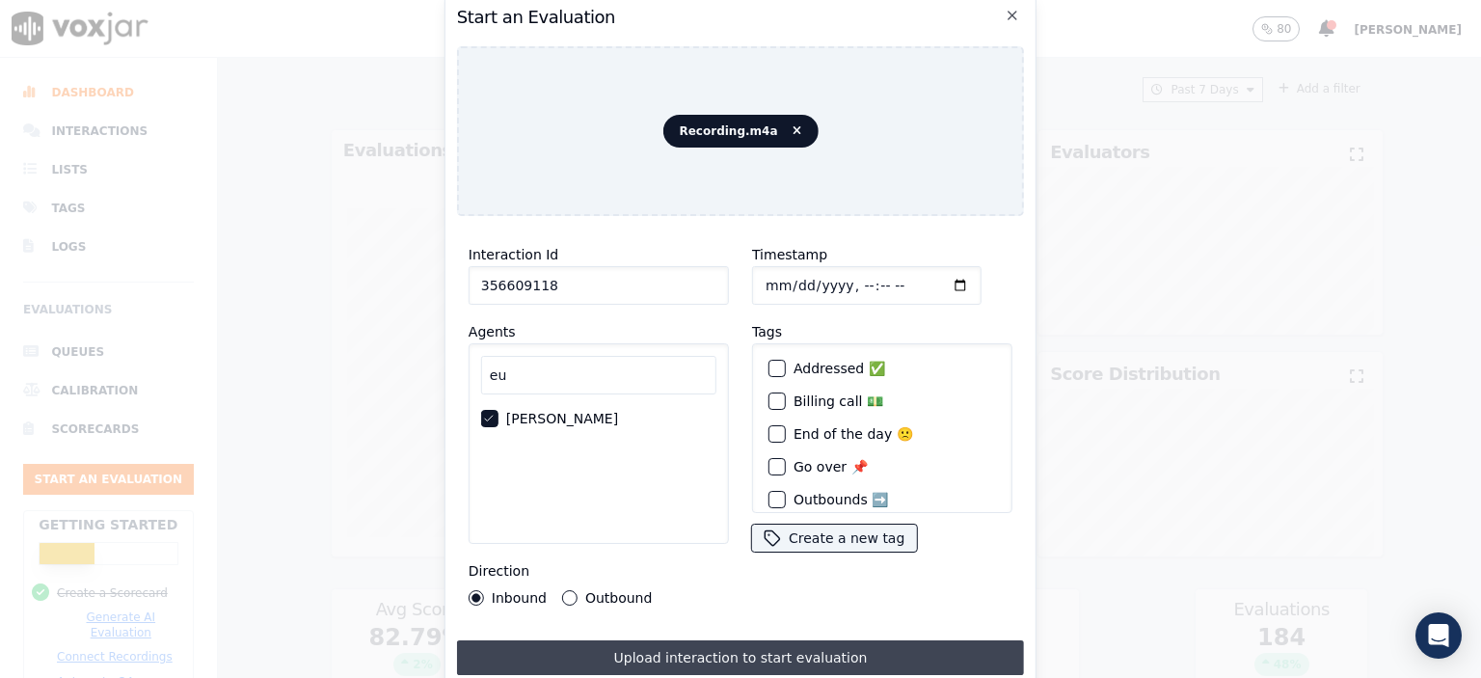
click at [772, 645] on button "Upload interaction to start evaluation" at bounding box center [740, 657] width 567 height 35
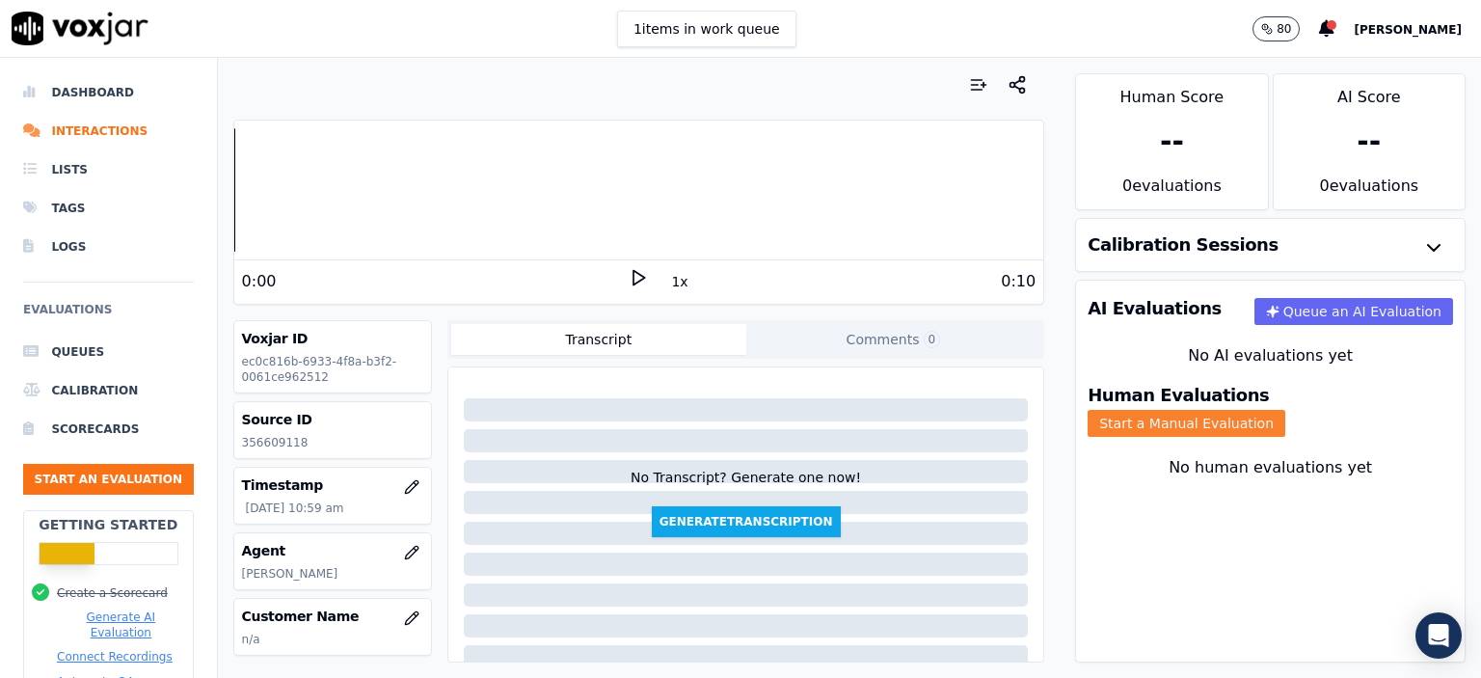
click at [1286, 410] on button "Start a Manual Evaluation" at bounding box center [1187, 423] width 198 height 27
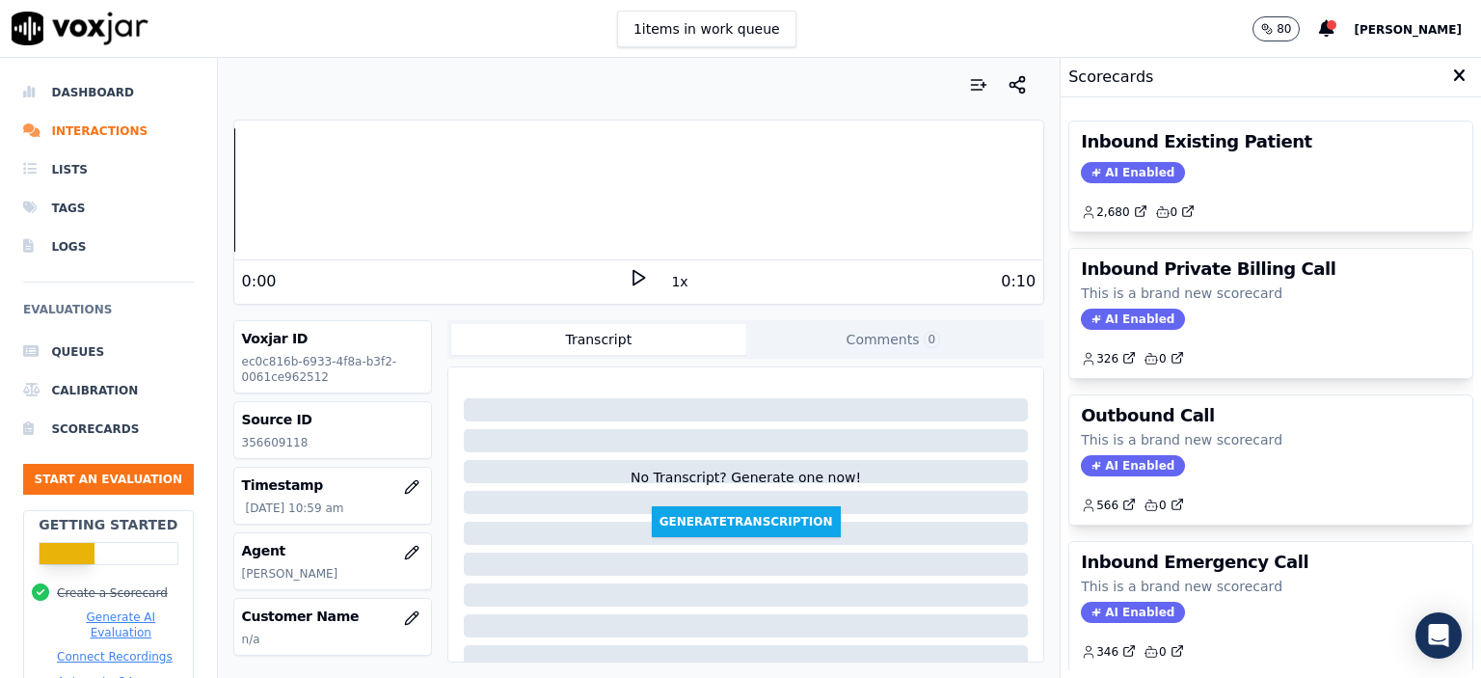
click at [1230, 198] on div "2,680 0" at bounding box center [1271, 204] width 380 height 31
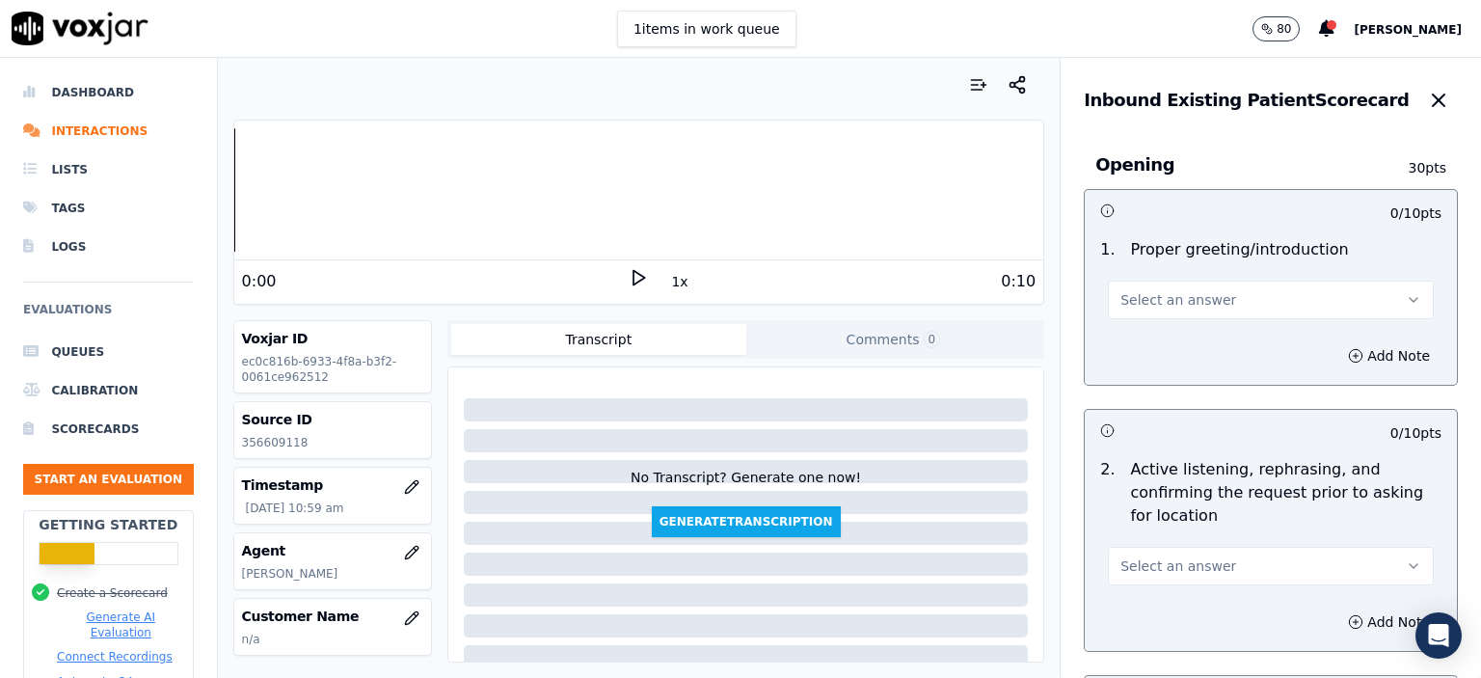
click at [1229, 306] on button "Select an answer" at bounding box center [1271, 300] width 326 height 39
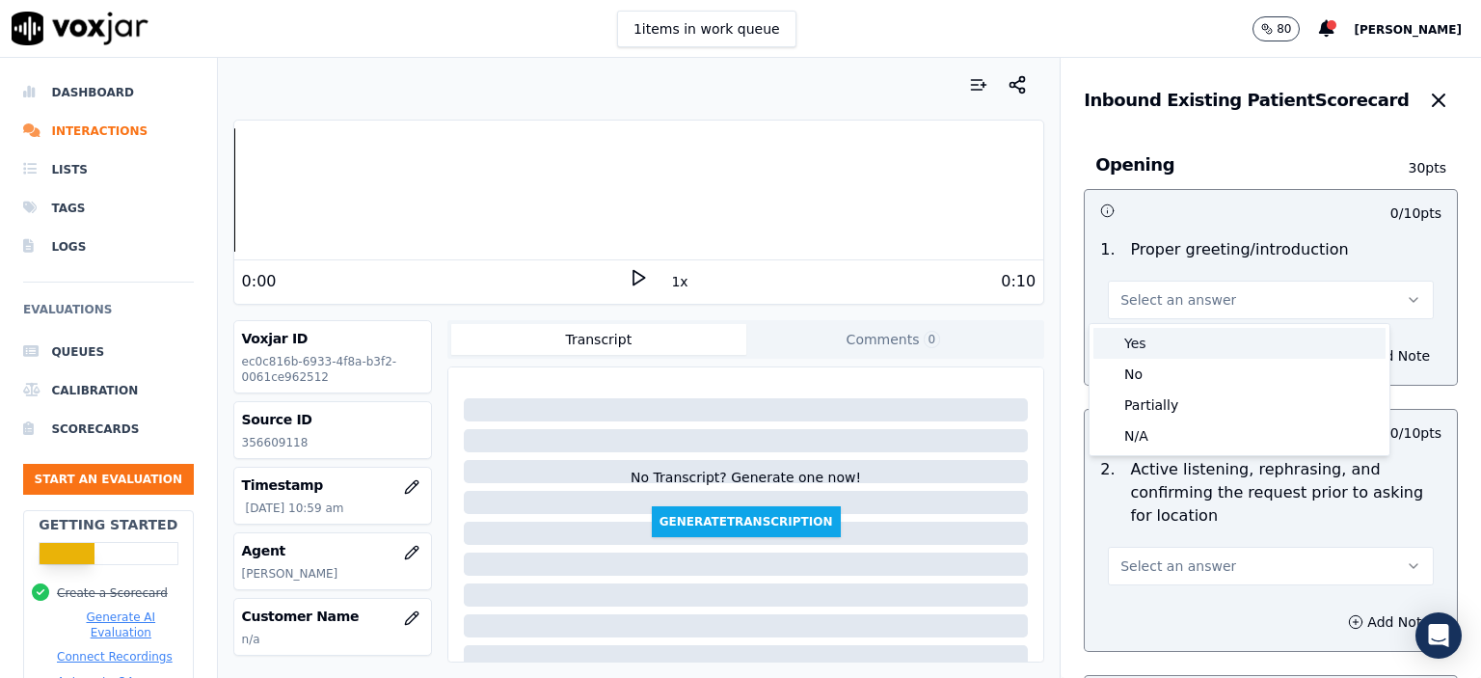
click at [1220, 338] on div "Yes" at bounding box center [1240, 343] width 292 height 31
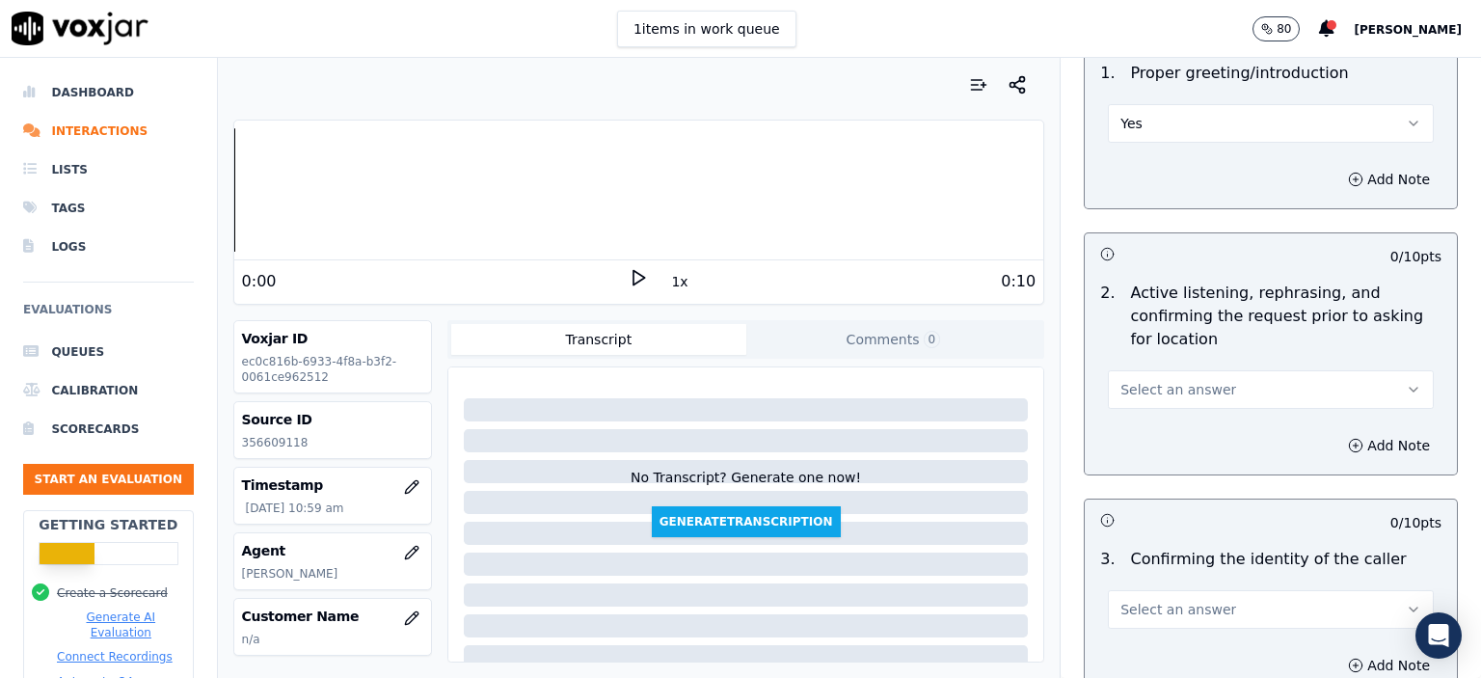
scroll to position [193, 0]
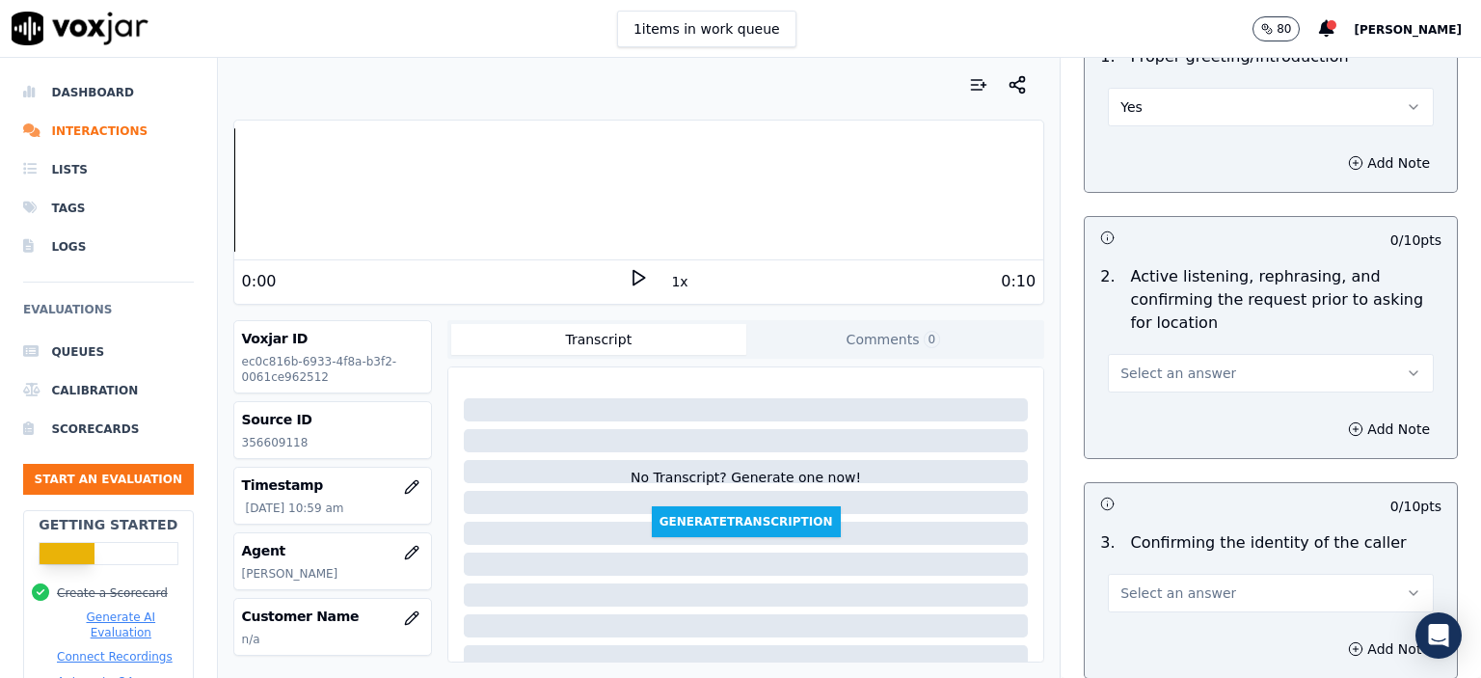
click at [1234, 373] on button "Select an answer" at bounding box center [1271, 373] width 326 height 39
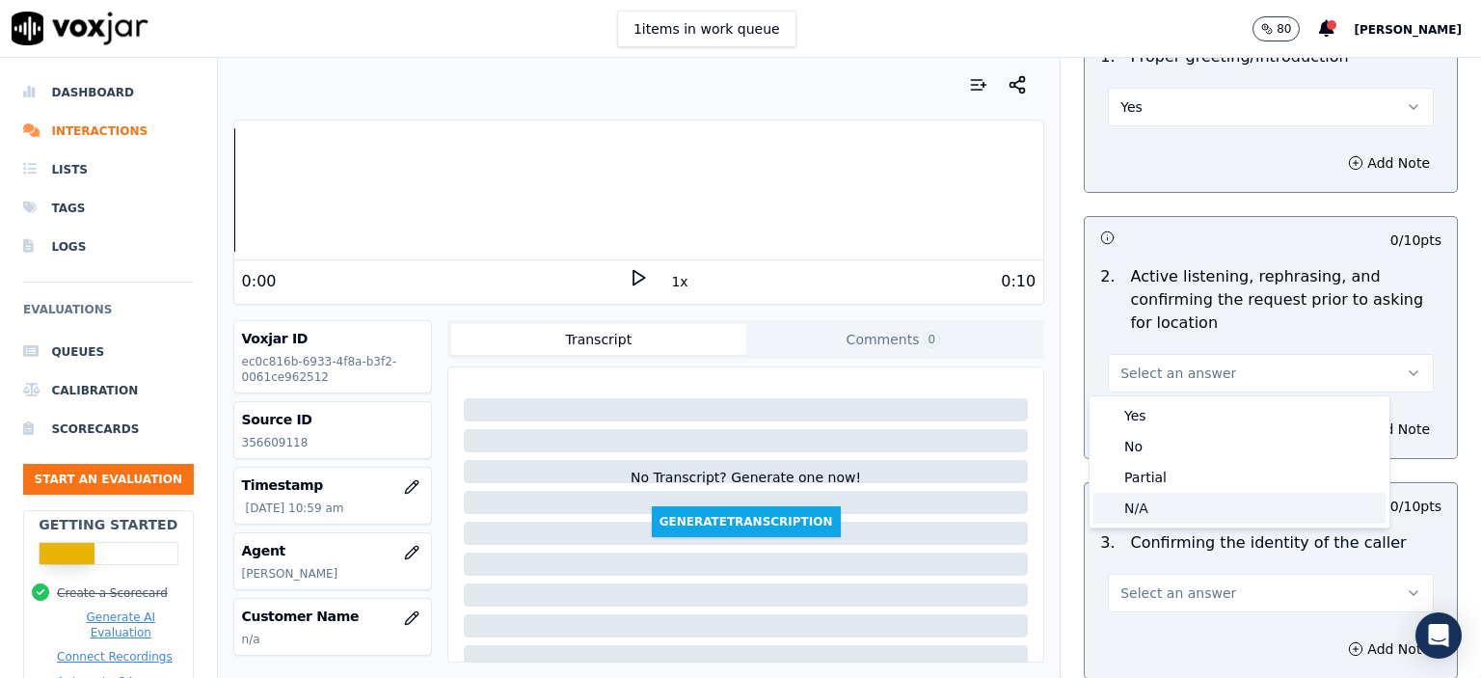
click at [1208, 504] on div "N/A" at bounding box center [1240, 508] width 292 height 31
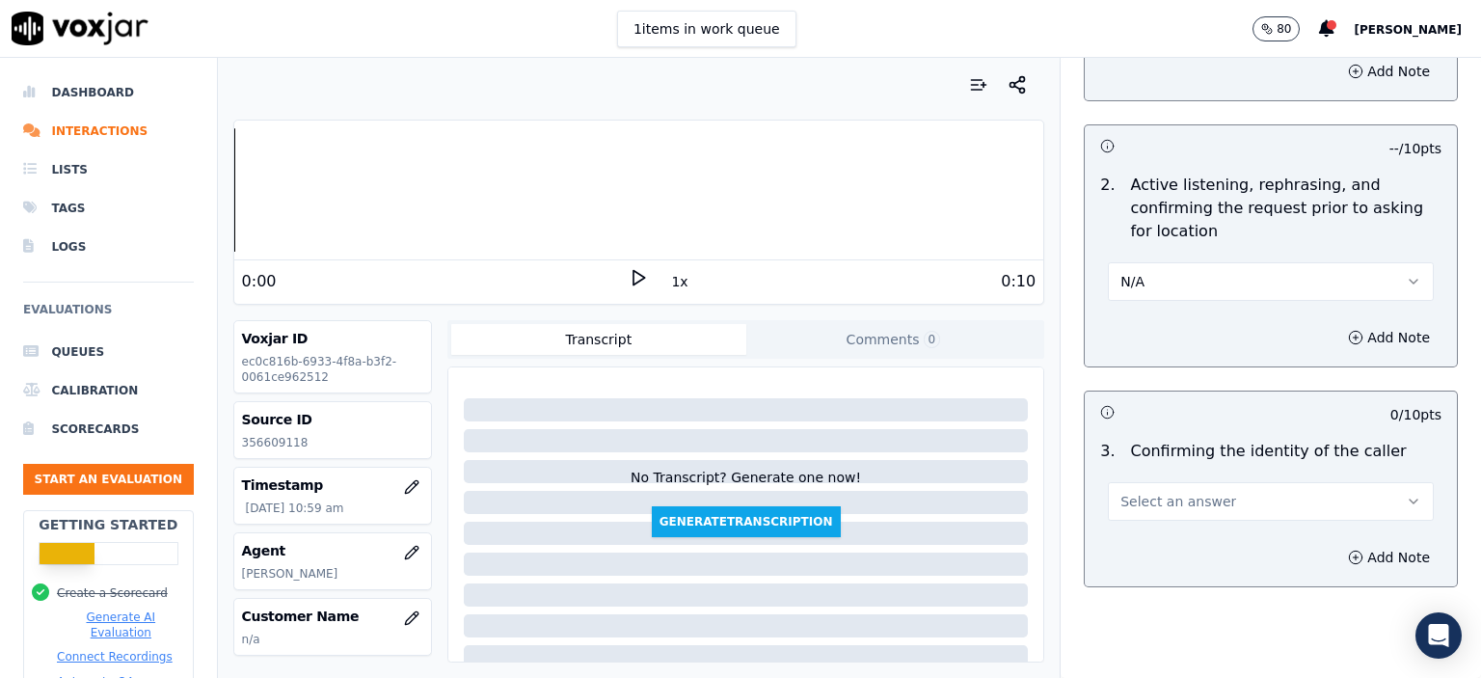
scroll to position [289, 0]
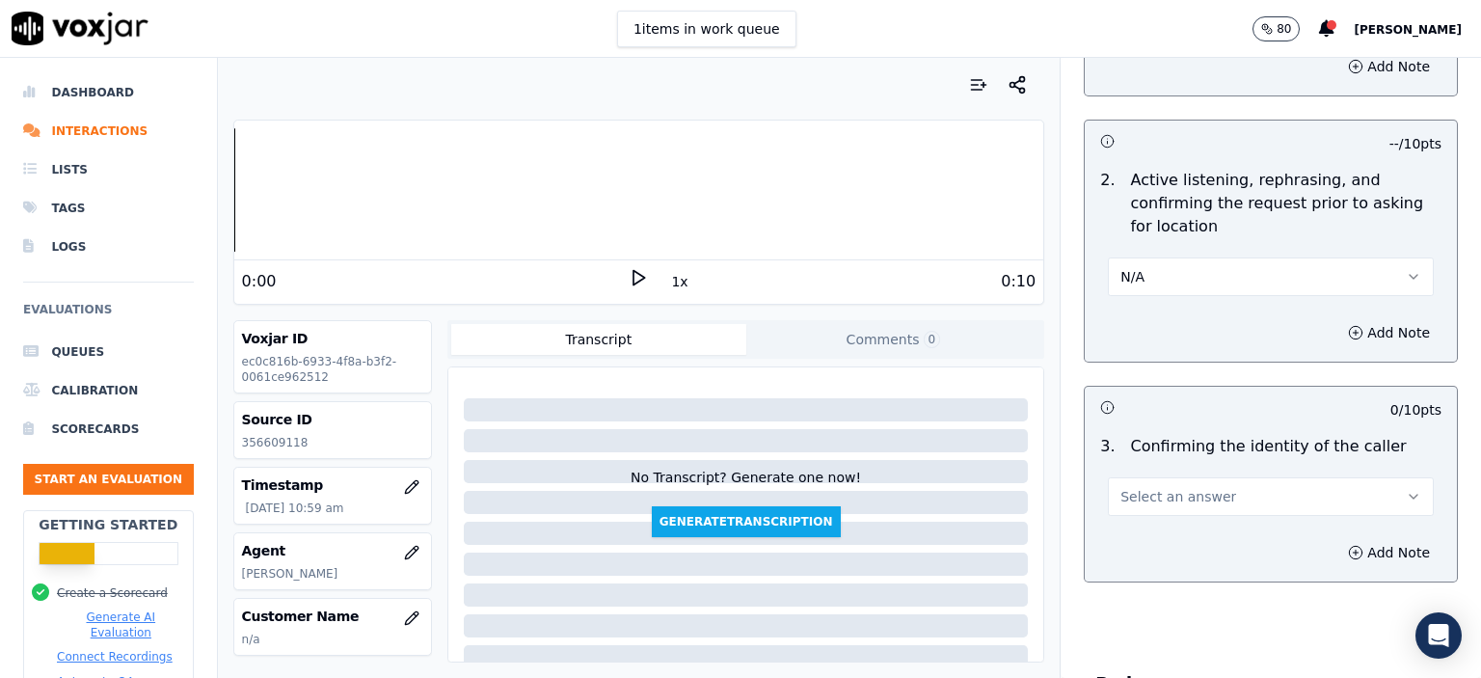
click at [1227, 477] on button "Select an answer" at bounding box center [1271, 496] width 326 height 39
click at [1217, 537] on div "Yes" at bounding box center [1240, 539] width 292 height 31
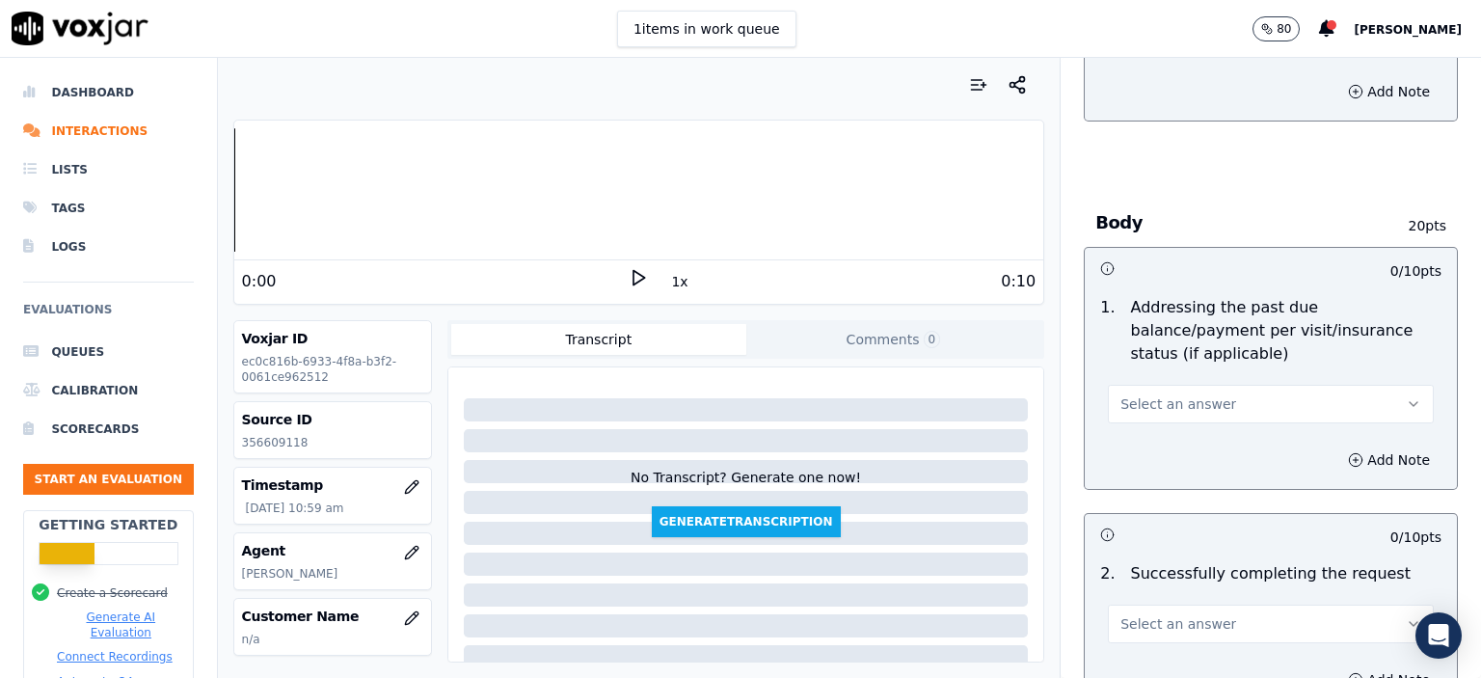
scroll to position [772, 0]
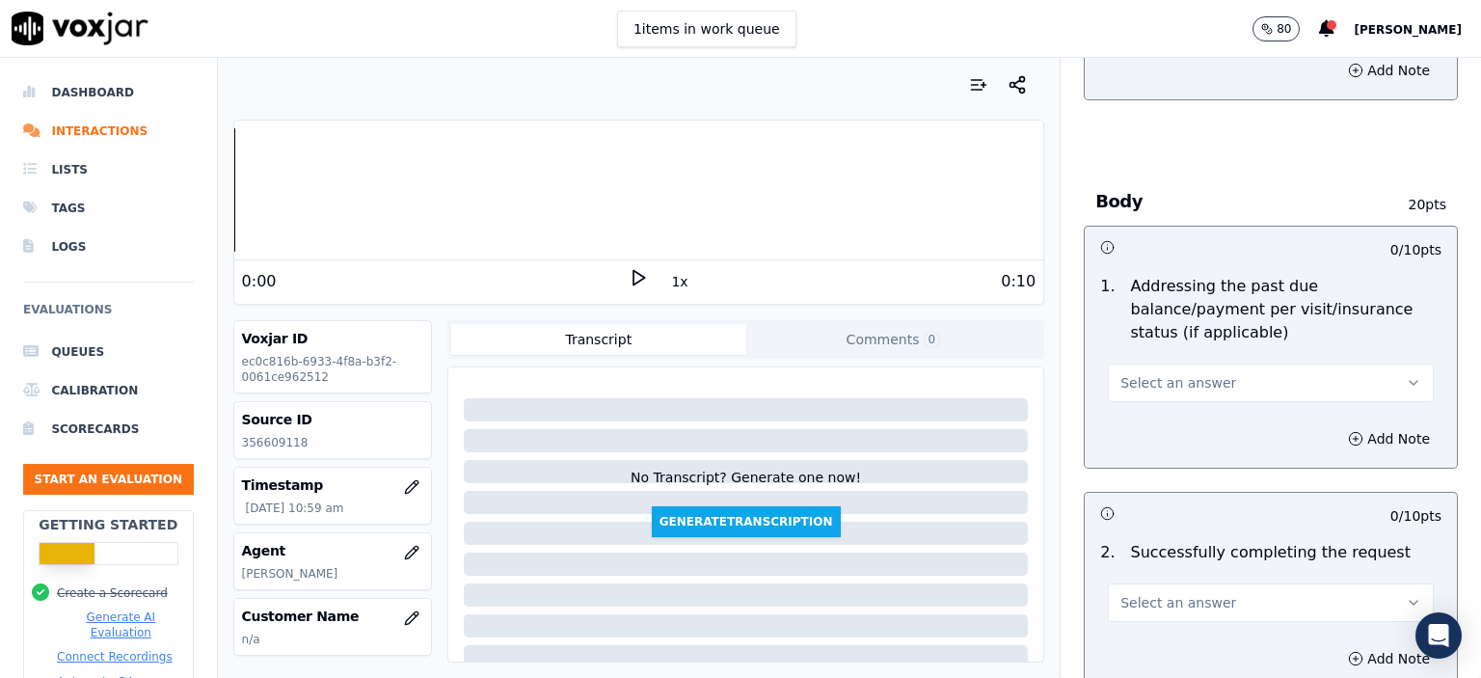
click at [1188, 373] on span "Select an answer" at bounding box center [1179, 382] width 116 height 19
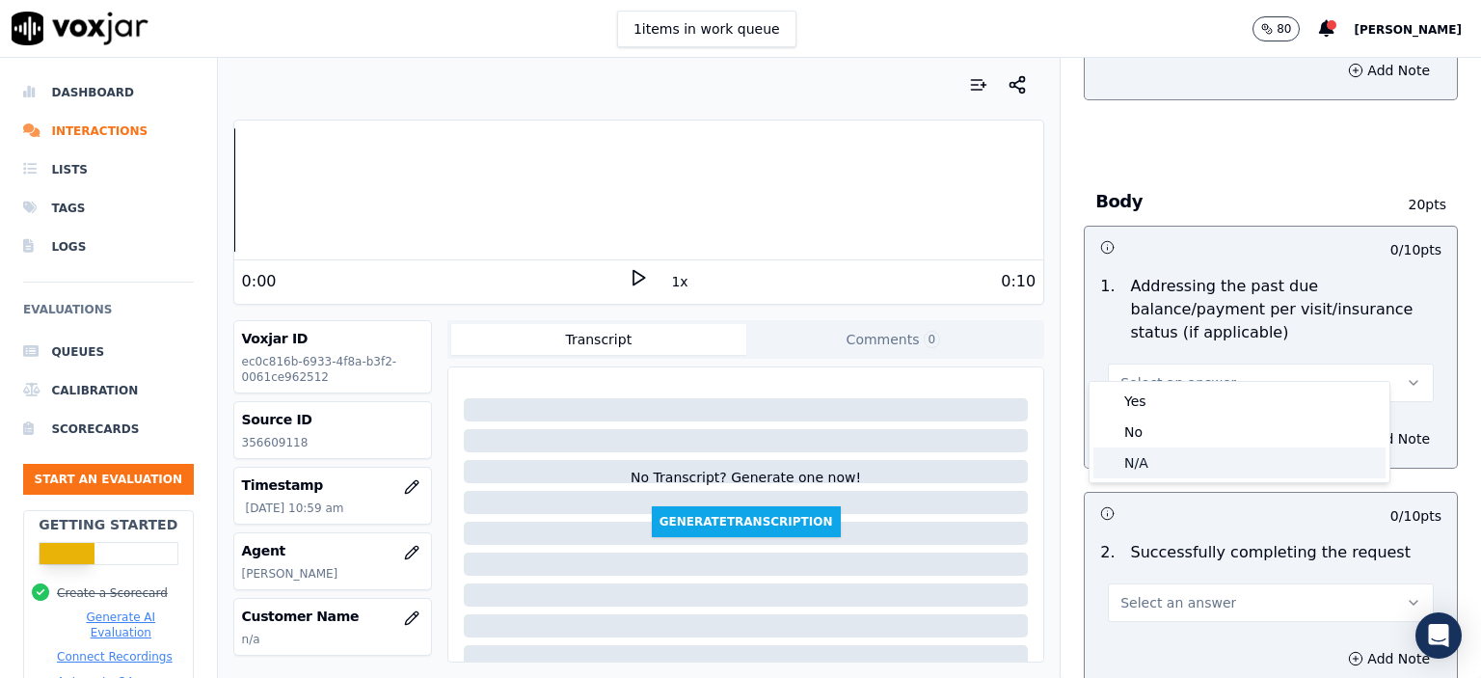
click at [1191, 464] on div "N/A" at bounding box center [1240, 462] width 292 height 31
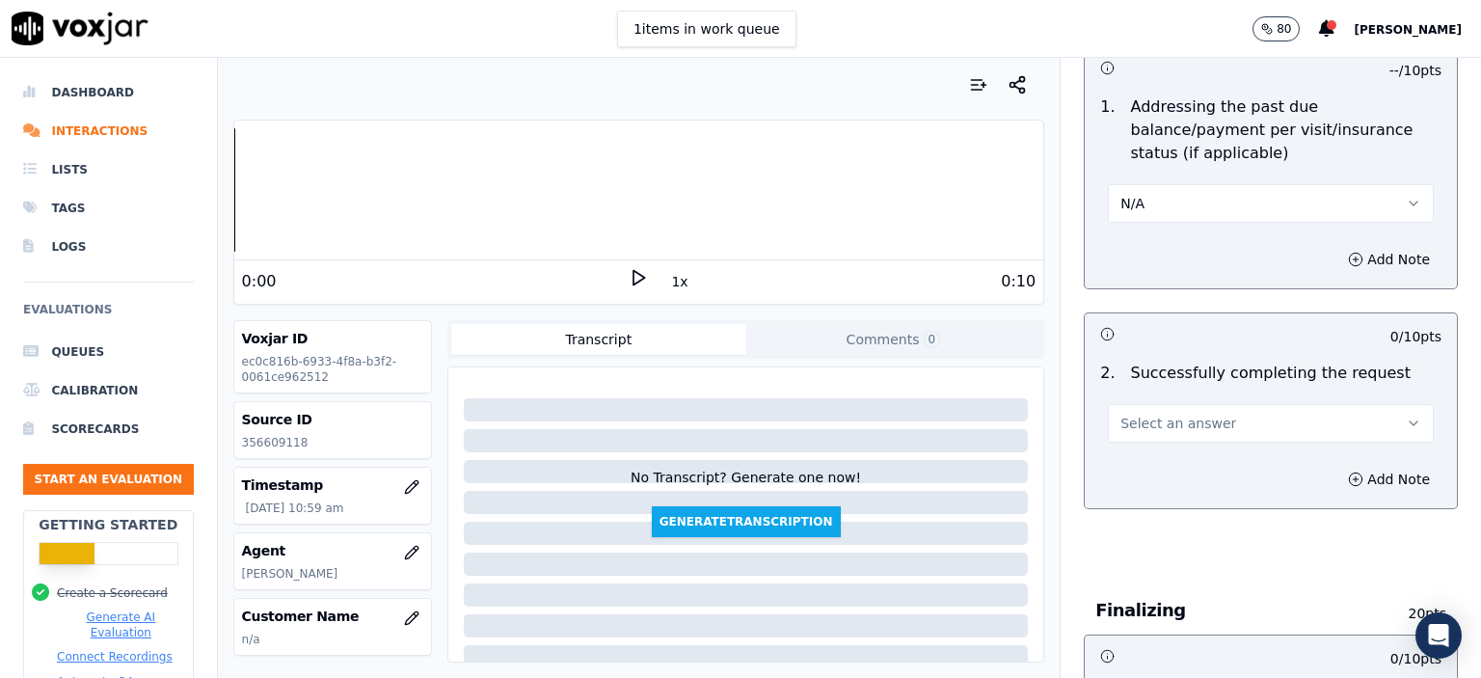
scroll to position [964, 0]
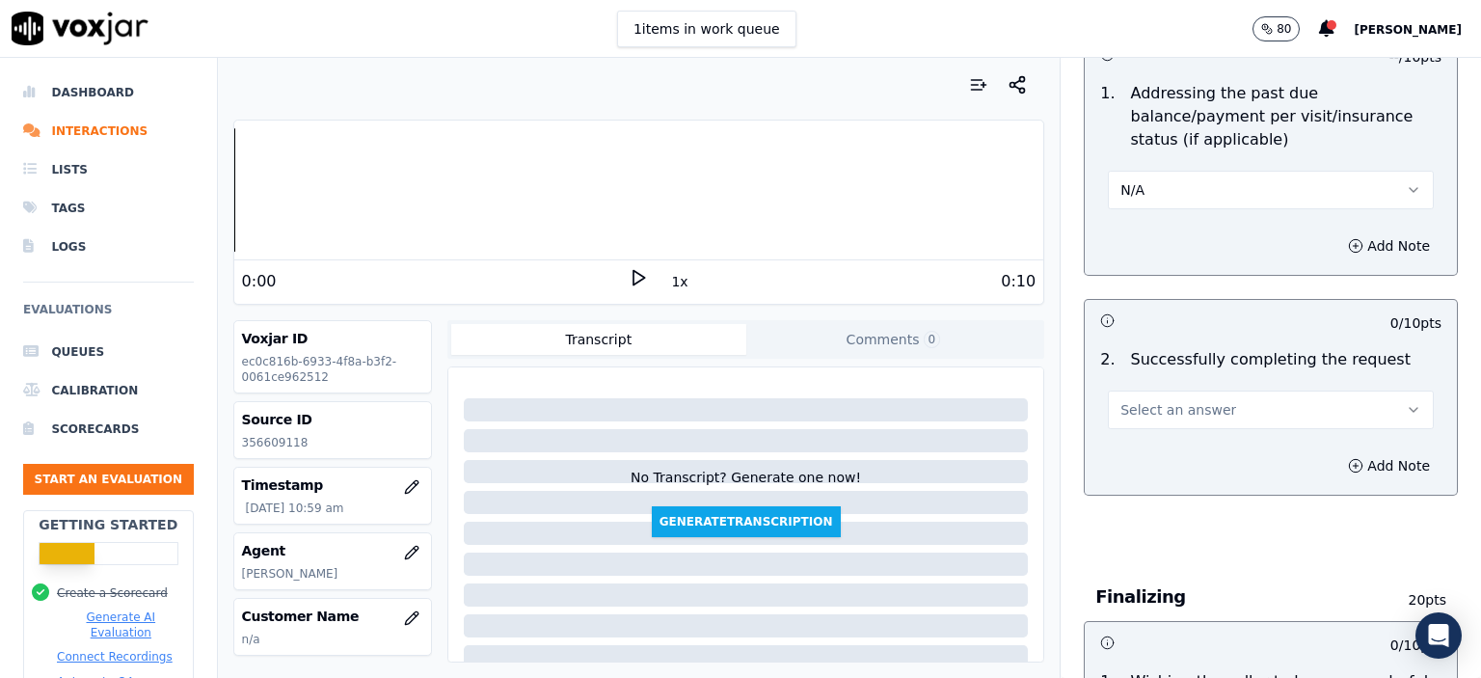
click at [1200, 391] on button "Select an answer" at bounding box center [1271, 410] width 326 height 39
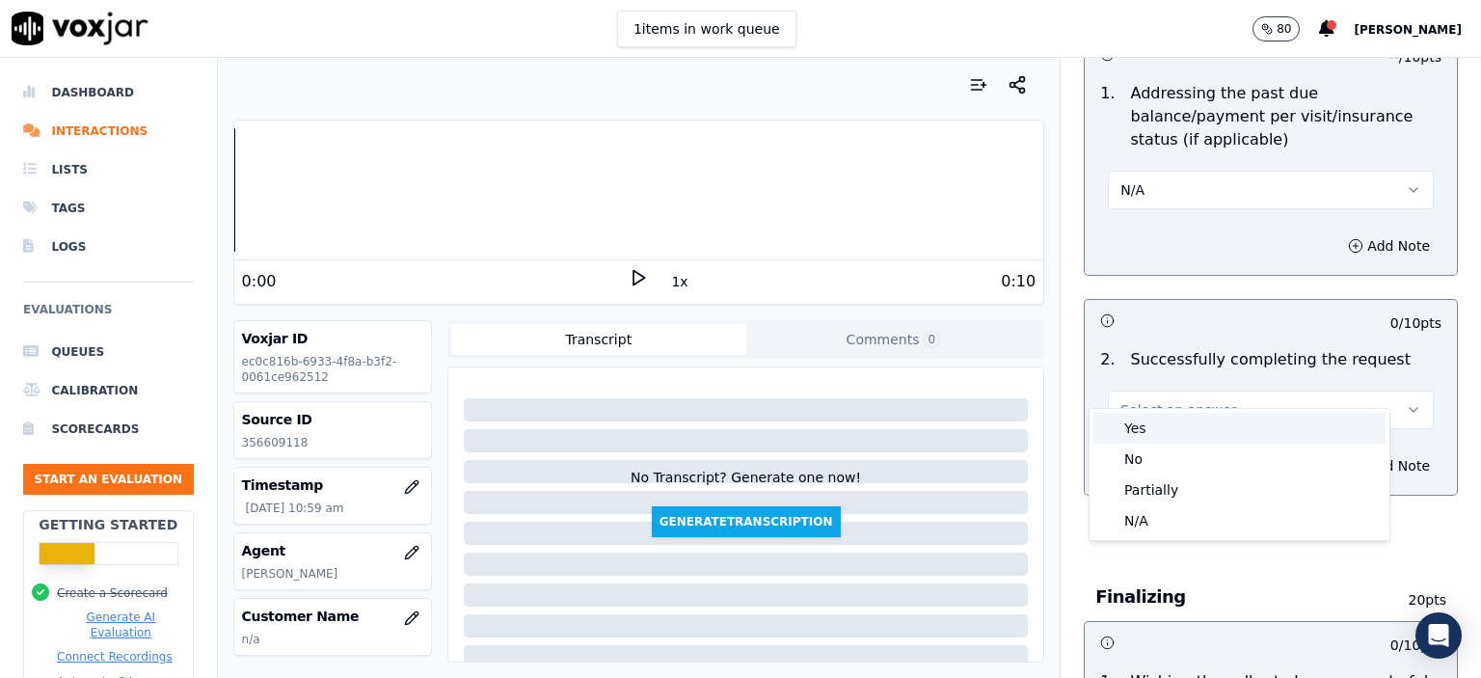
click at [1204, 434] on div "Yes" at bounding box center [1240, 428] width 292 height 31
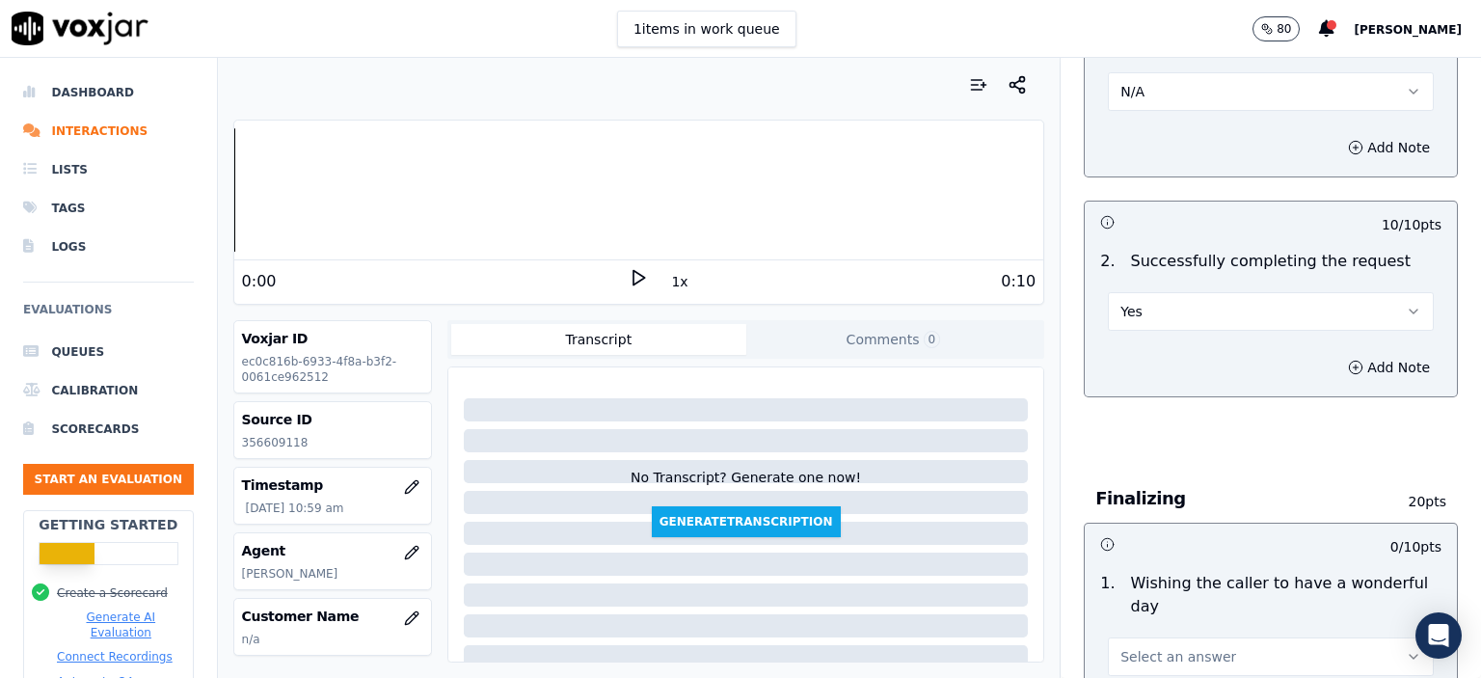
scroll to position [1254, 0]
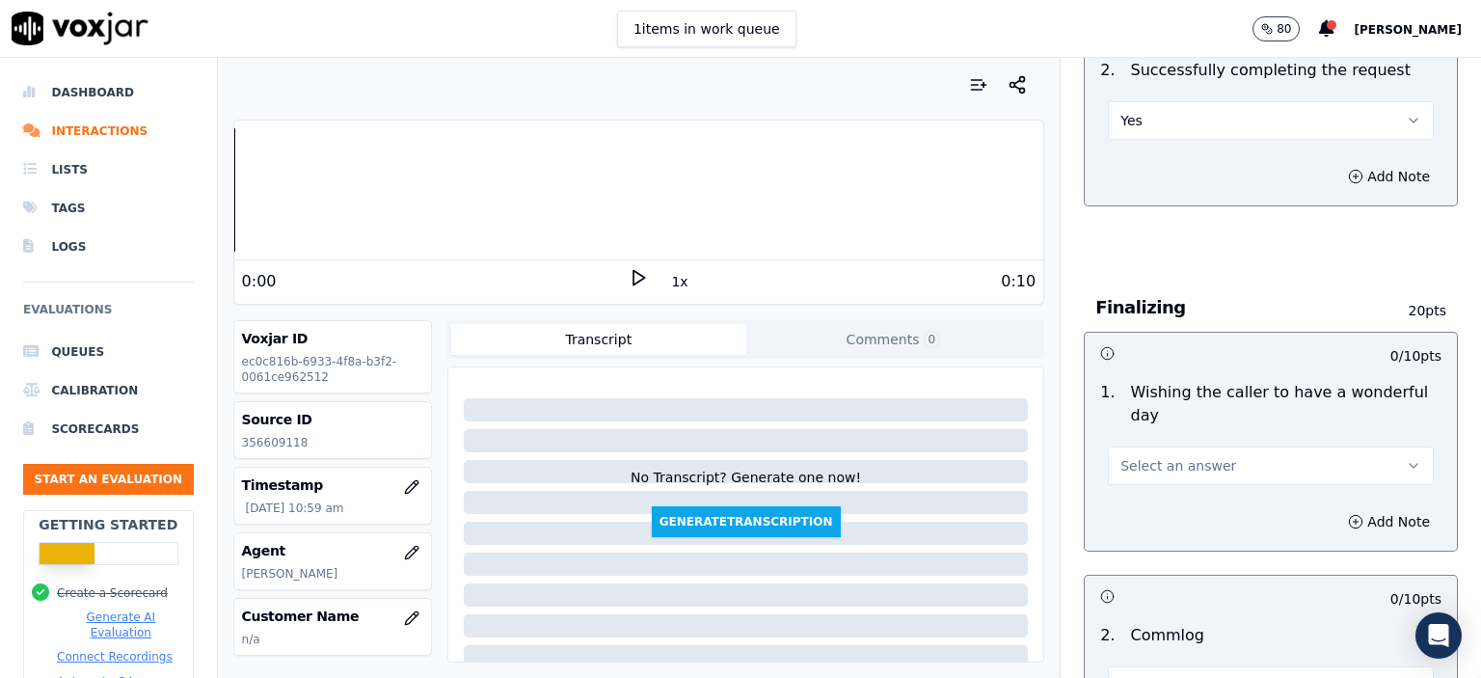
click at [1162, 456] on span "Select an answer" at bounding box center [1179, 465] width 116 height 19
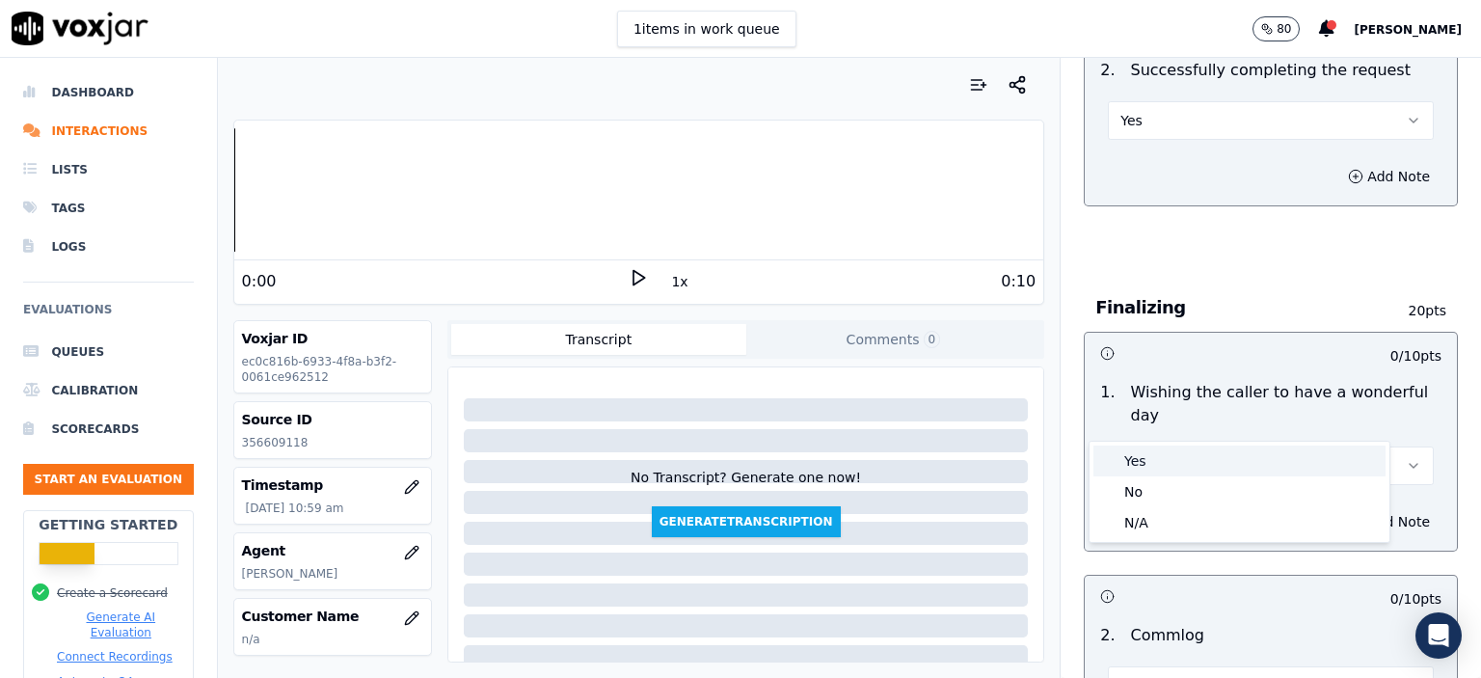
click at [1169, 452] on div "Yes" at bounding box center [1240, 461] width 292 height 31
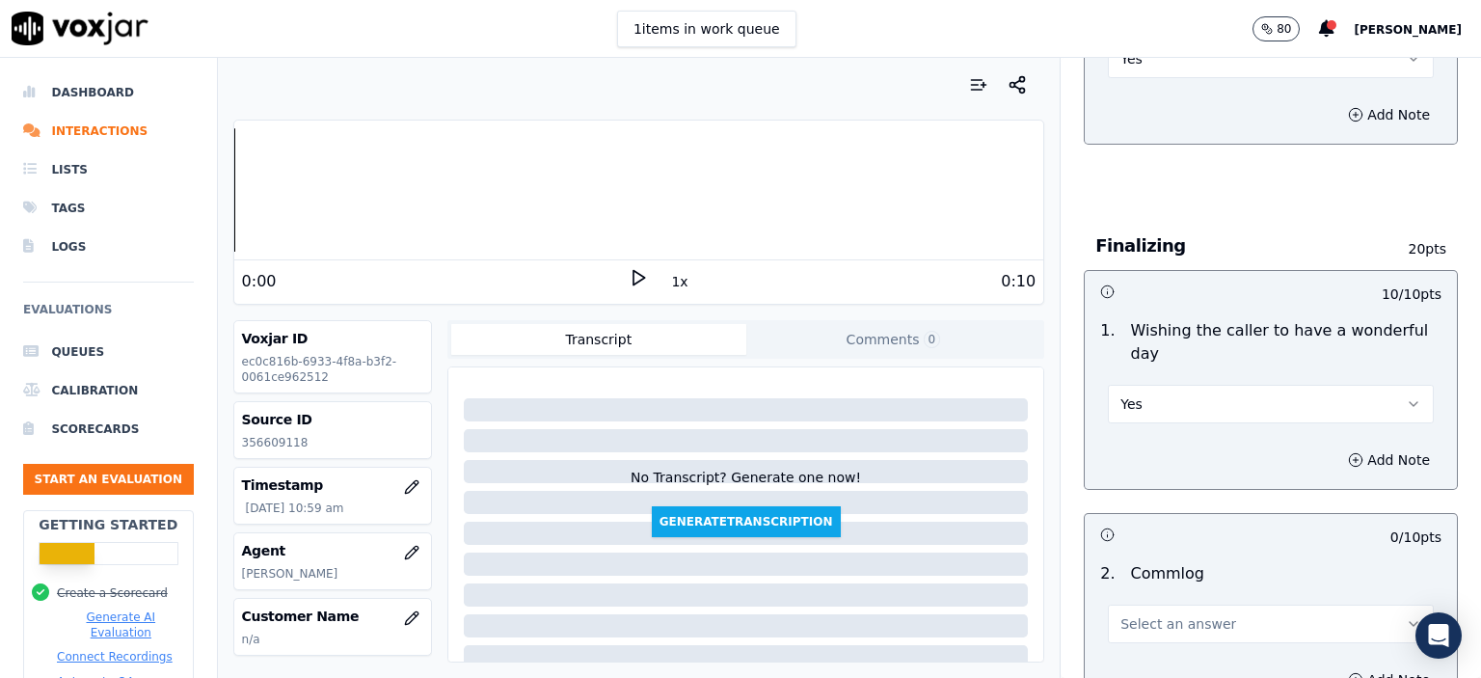
scroll to position [1447, 0]
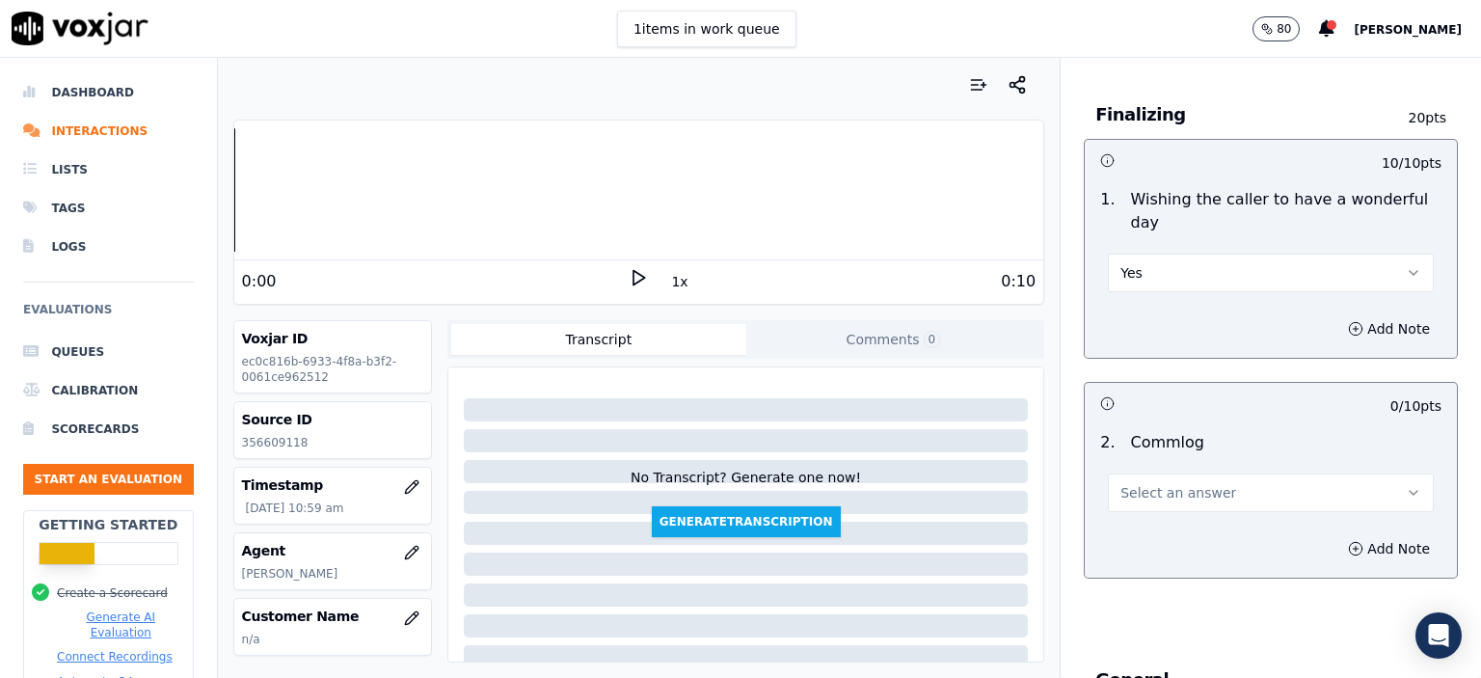
click at [1213, 474] on button "Select an answer" at bounding box center [1271, 493] width 326 height 39
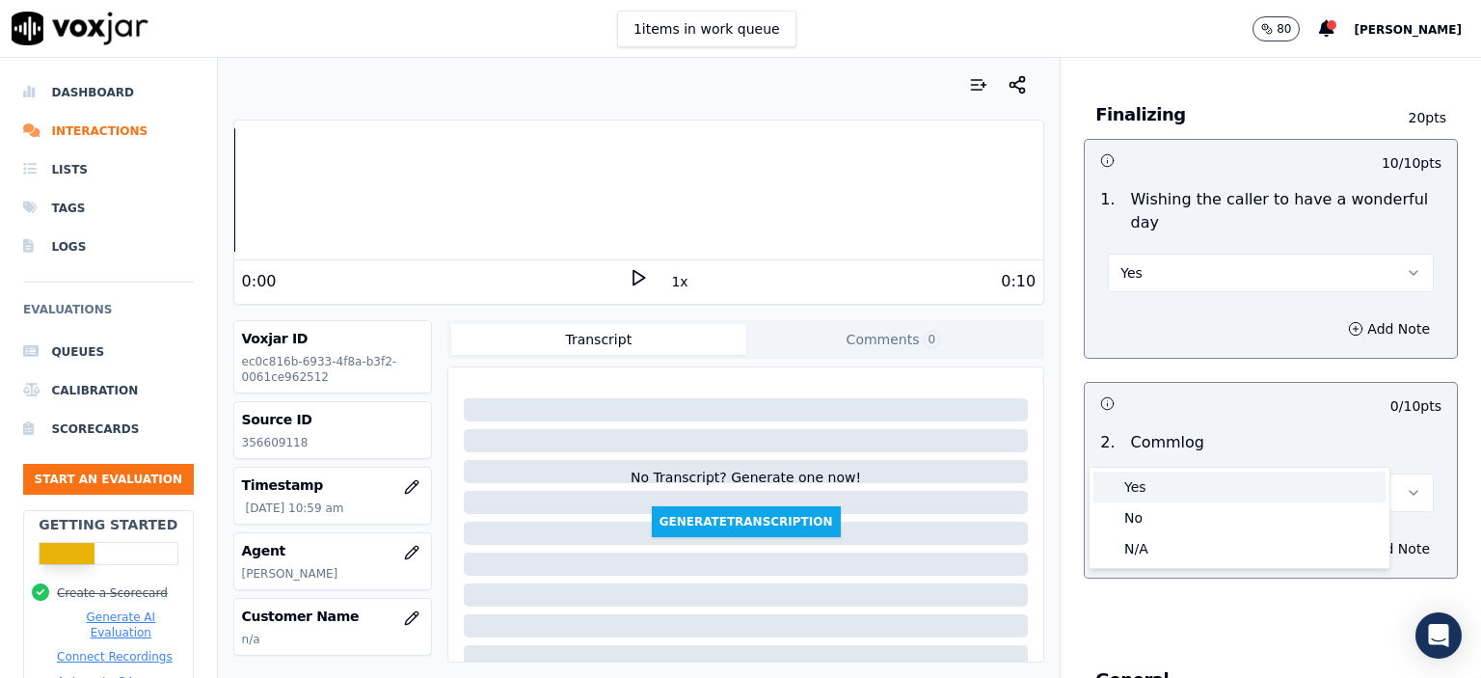
click at [1191, 493] on div "Yes" at bounding box center [1240, 487] width 292 height 31
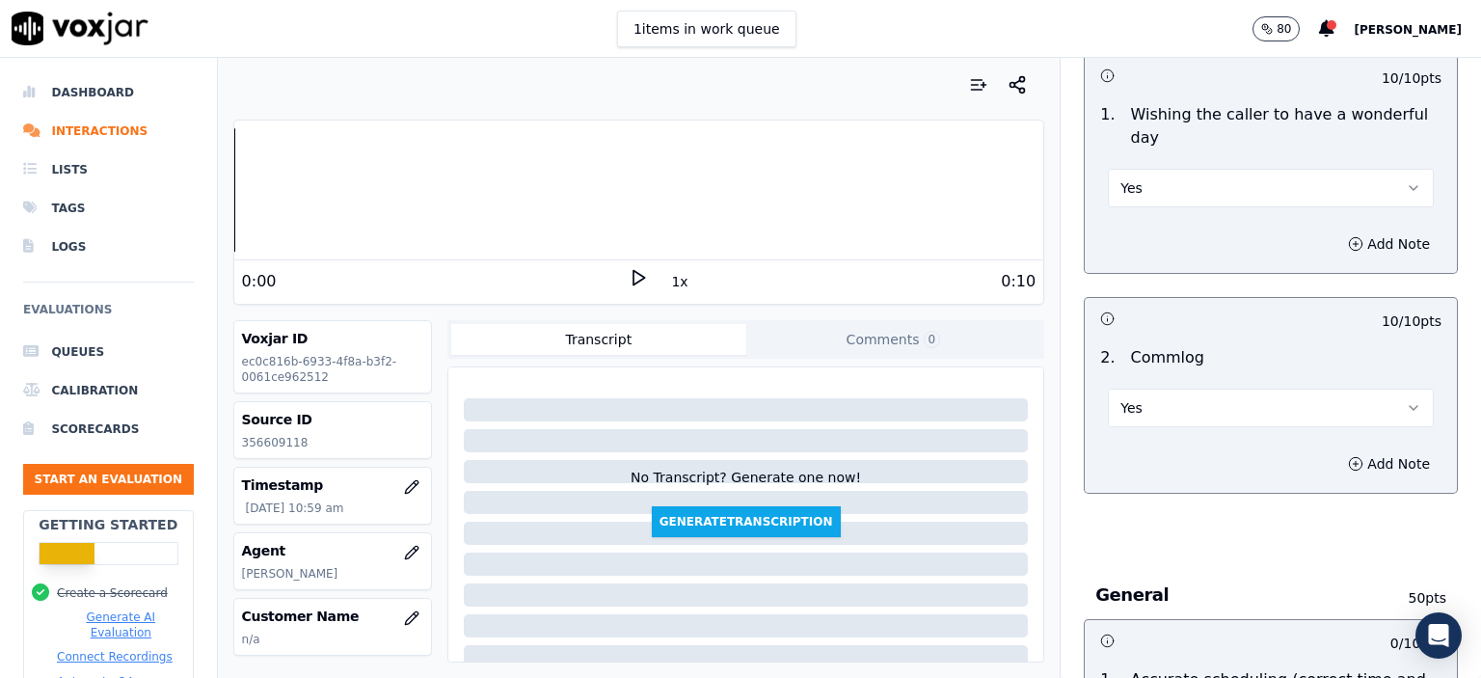
scroll to position [1736, 0]
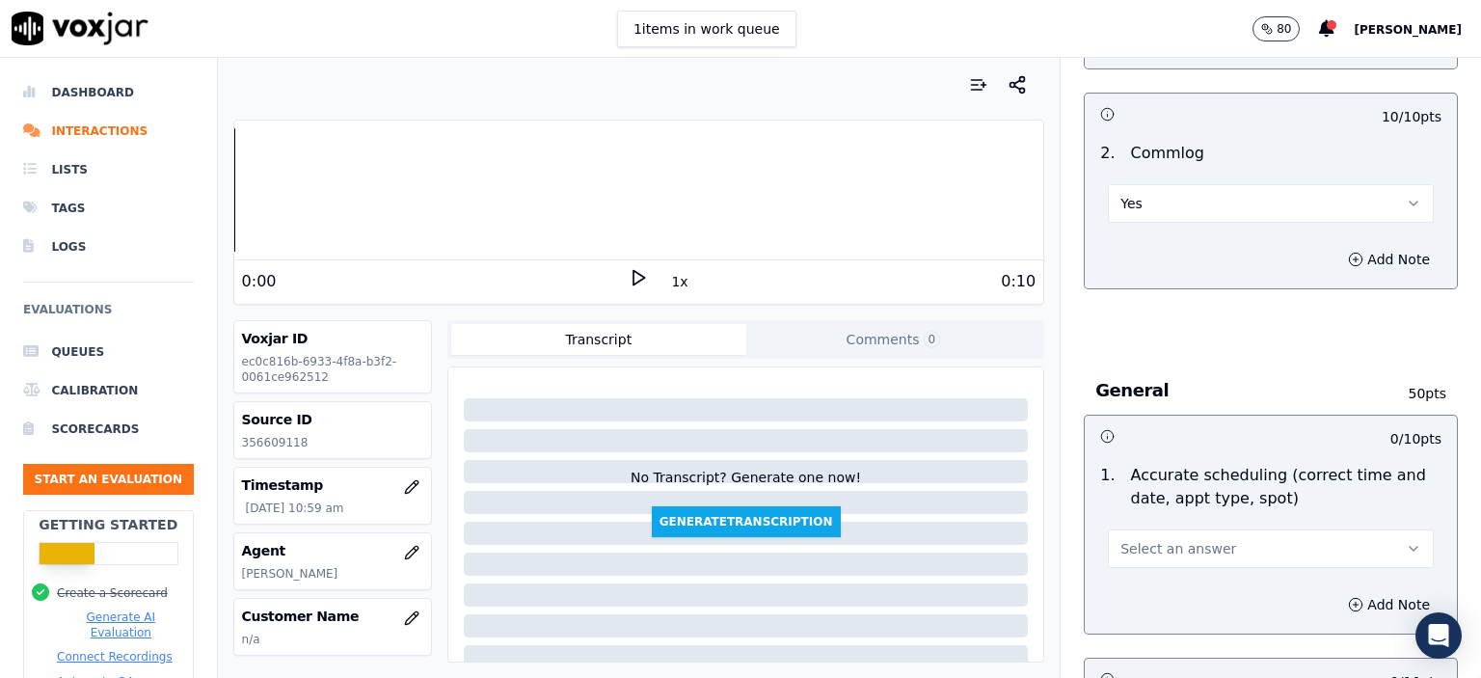
click at [1192, 539] on span "Select an answer" at bounding box center [1179, 548] width 116 height 19
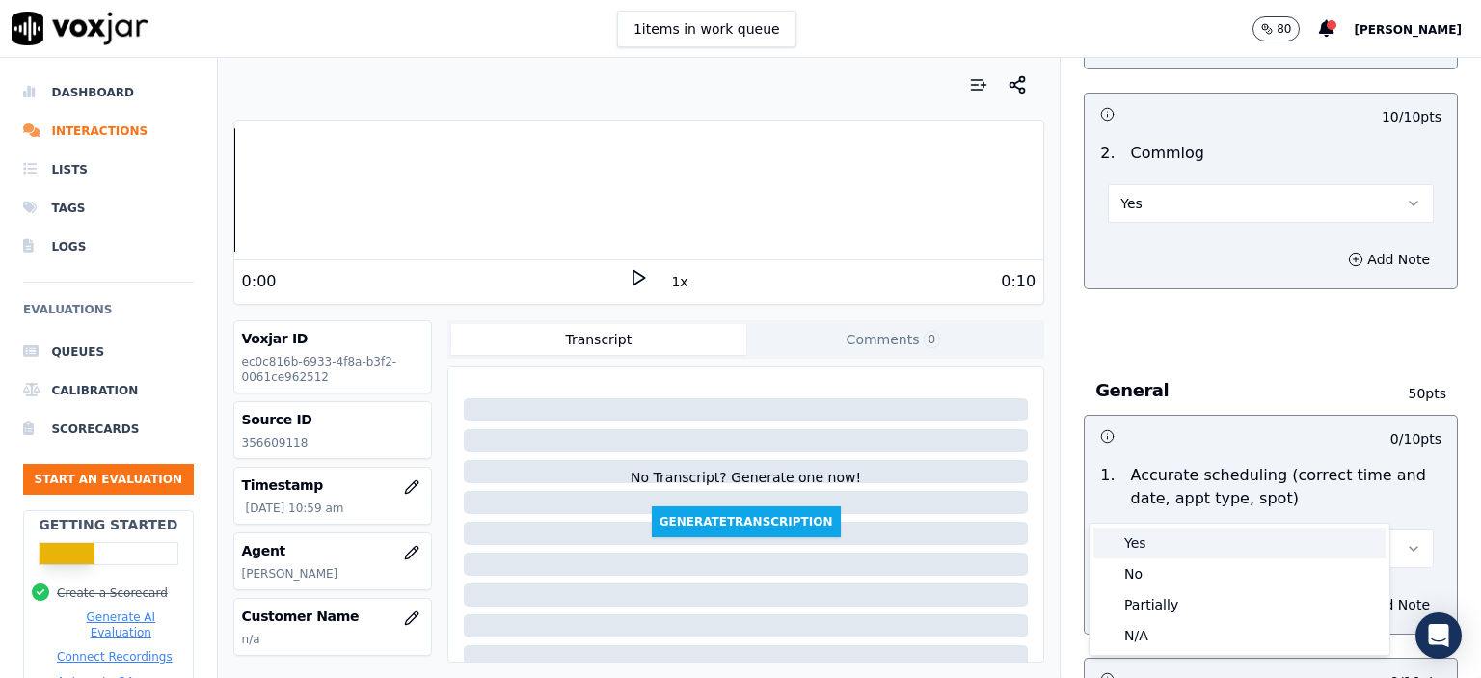
click at [1186, 544] on div "Yes" at bounding box center [1240, 543] width 292 height 31
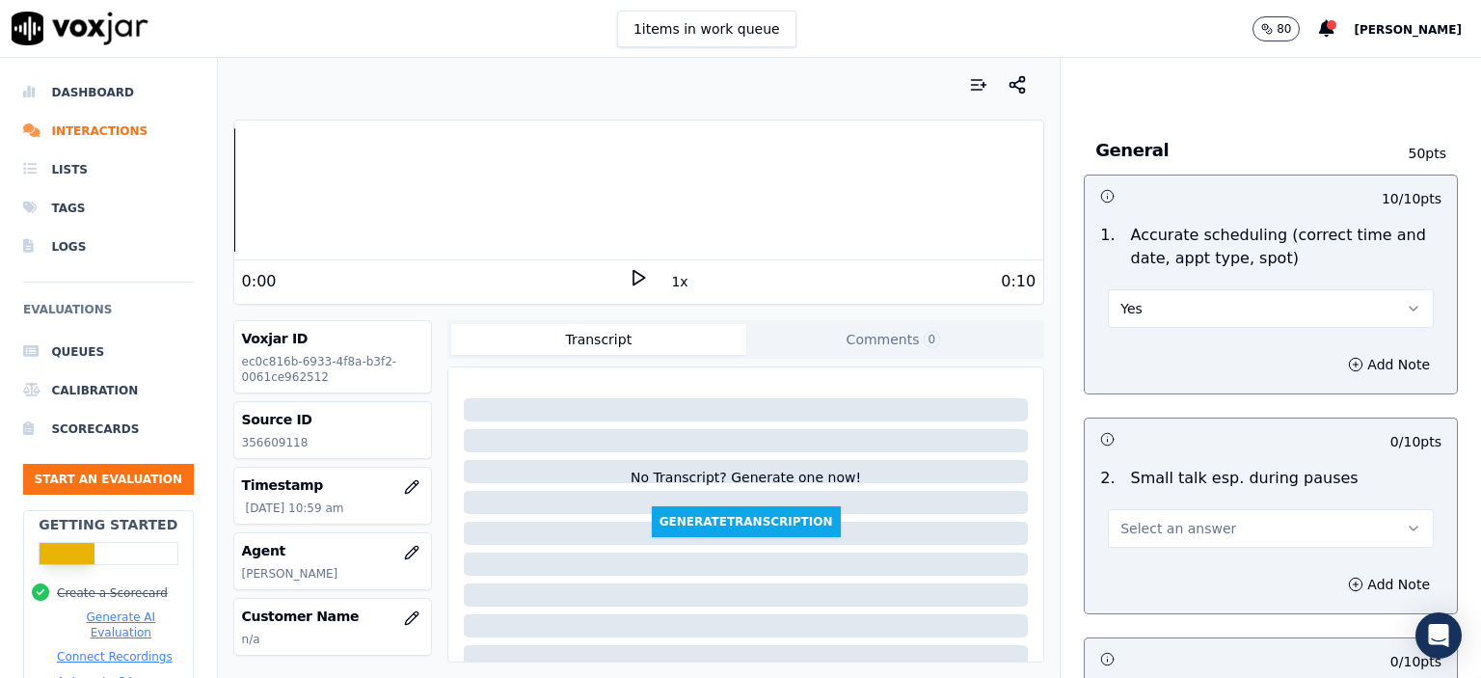
scroll to position [2025, 0]
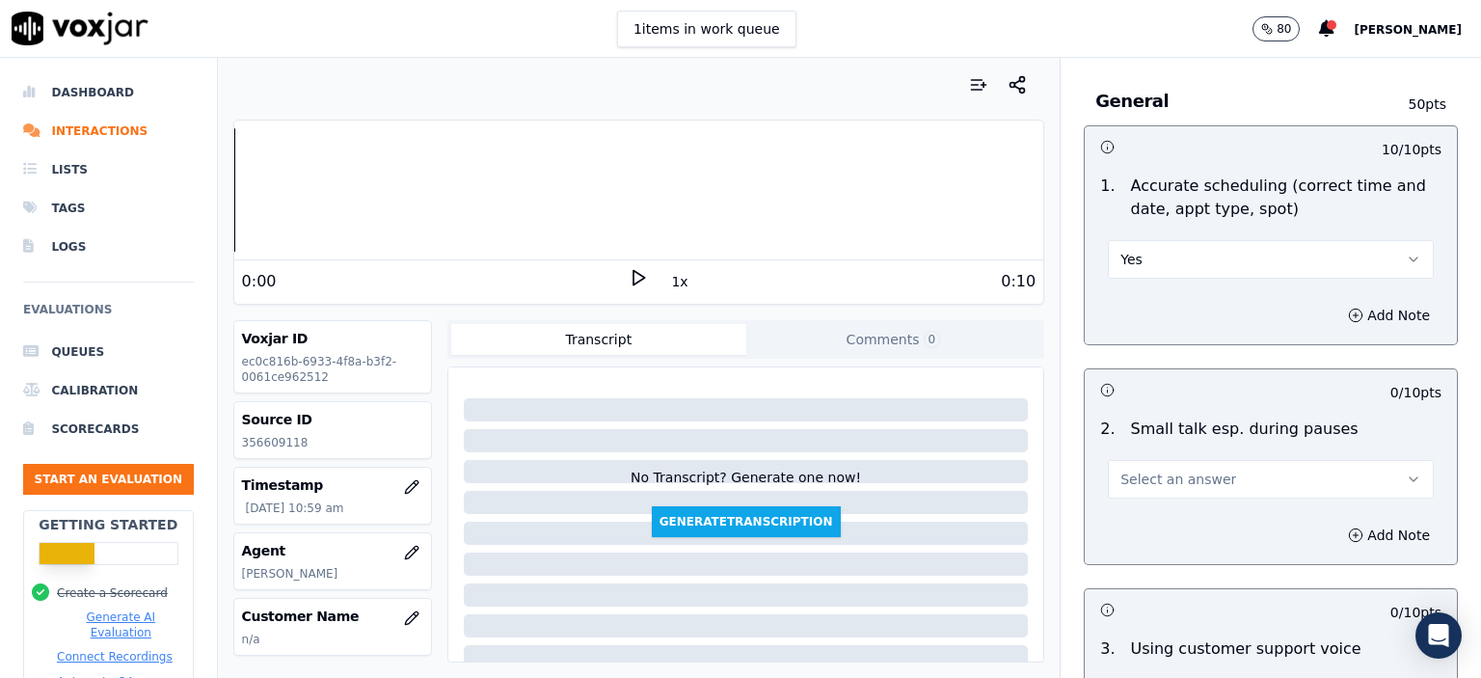
click at [1204, 460] on button "Select an answer" at bounding box center [1271, 479] width 326 height 39
click at [1194, 524] on div "N/A" at bounding box center [1240, 534] width 292 height 31
click at [1273, 460] on button "N/A" at bounding box center [1271, 479] width 326 height 39
click at [1242, 499] on div "No" at bounding box center [1240, 503] width 292 height 31
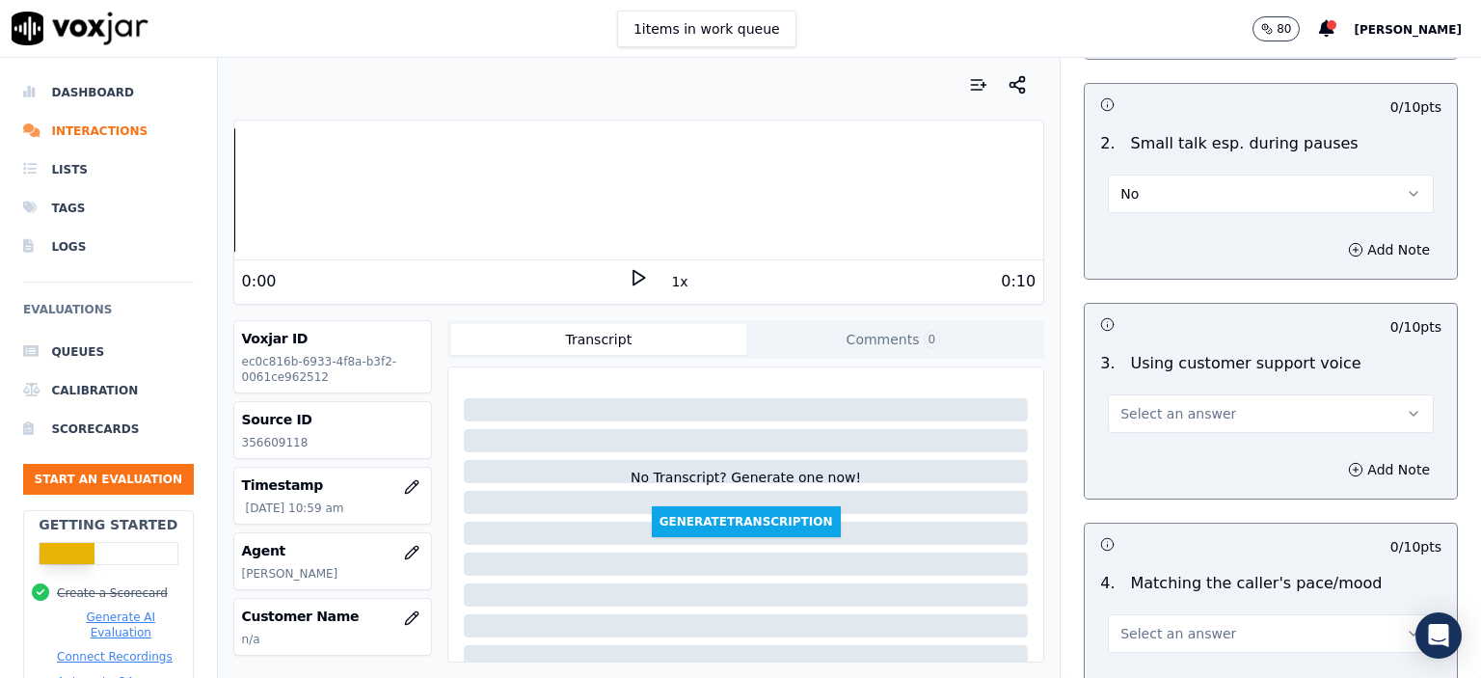
scroll to position [2315, 0]
click at [1215, 391] on button "Select an answer" at bounding box center [1271, 410] width 326 height 39
click at [1207, 391] on button "No" at bounding box center [1271, 410] width 326 height 39
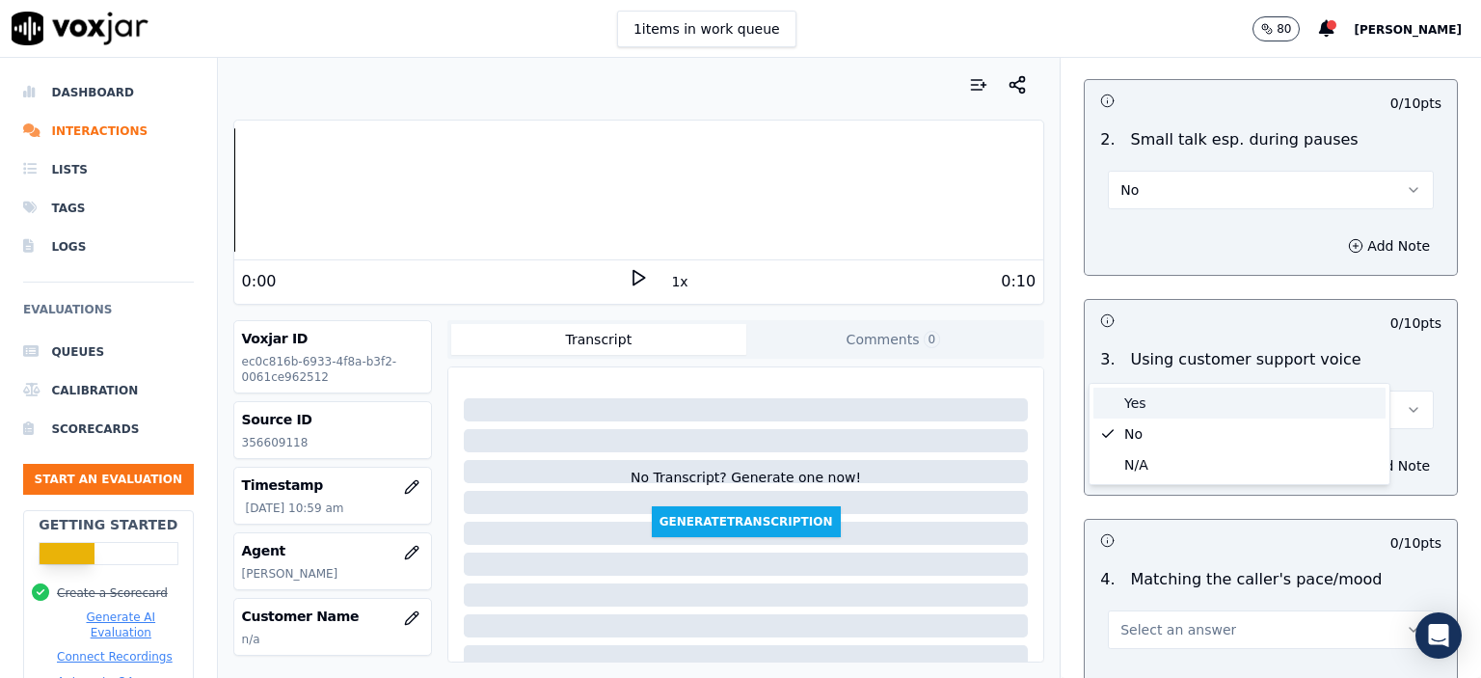
click at [1207, 399] on div "Yes" at bounding box center [1240, 403] width 292 height 31
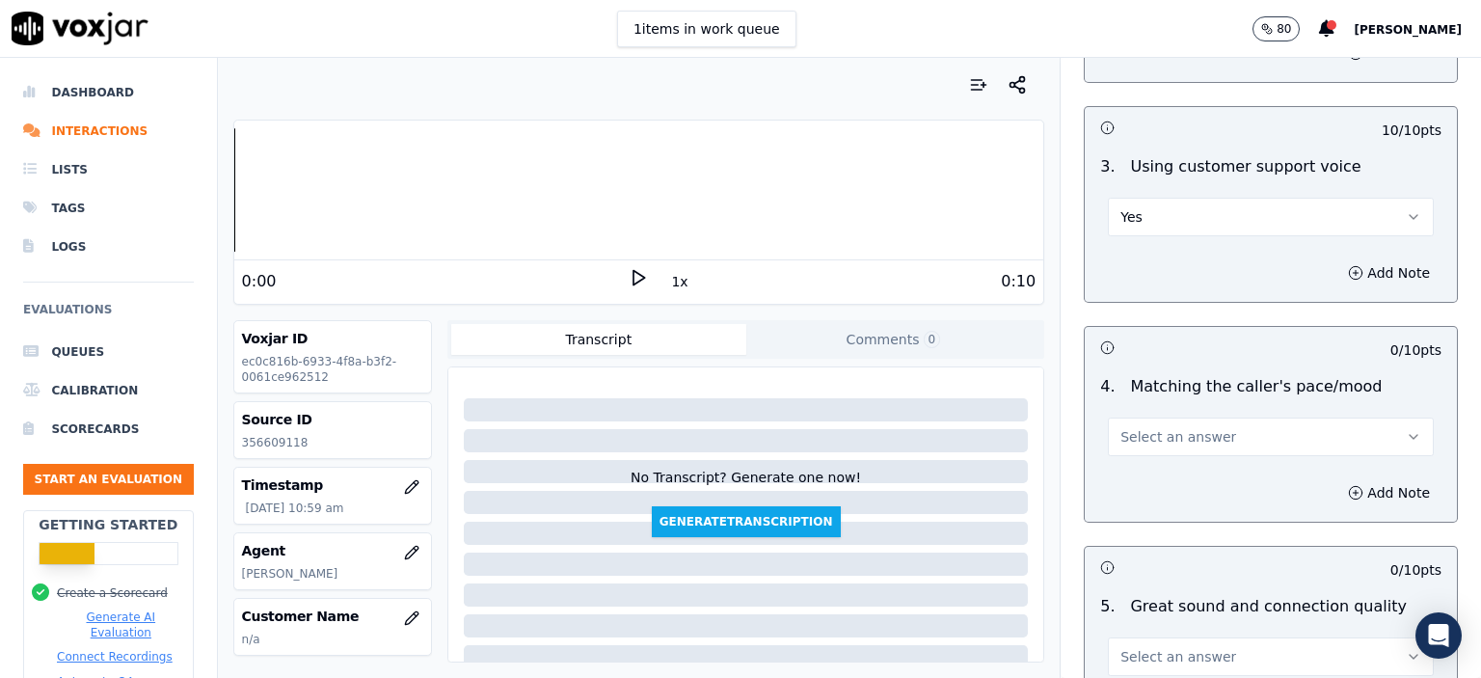
click at [1205, 418] on button "Select an answer" at bounding box center [1271, 437] width 326 height 39
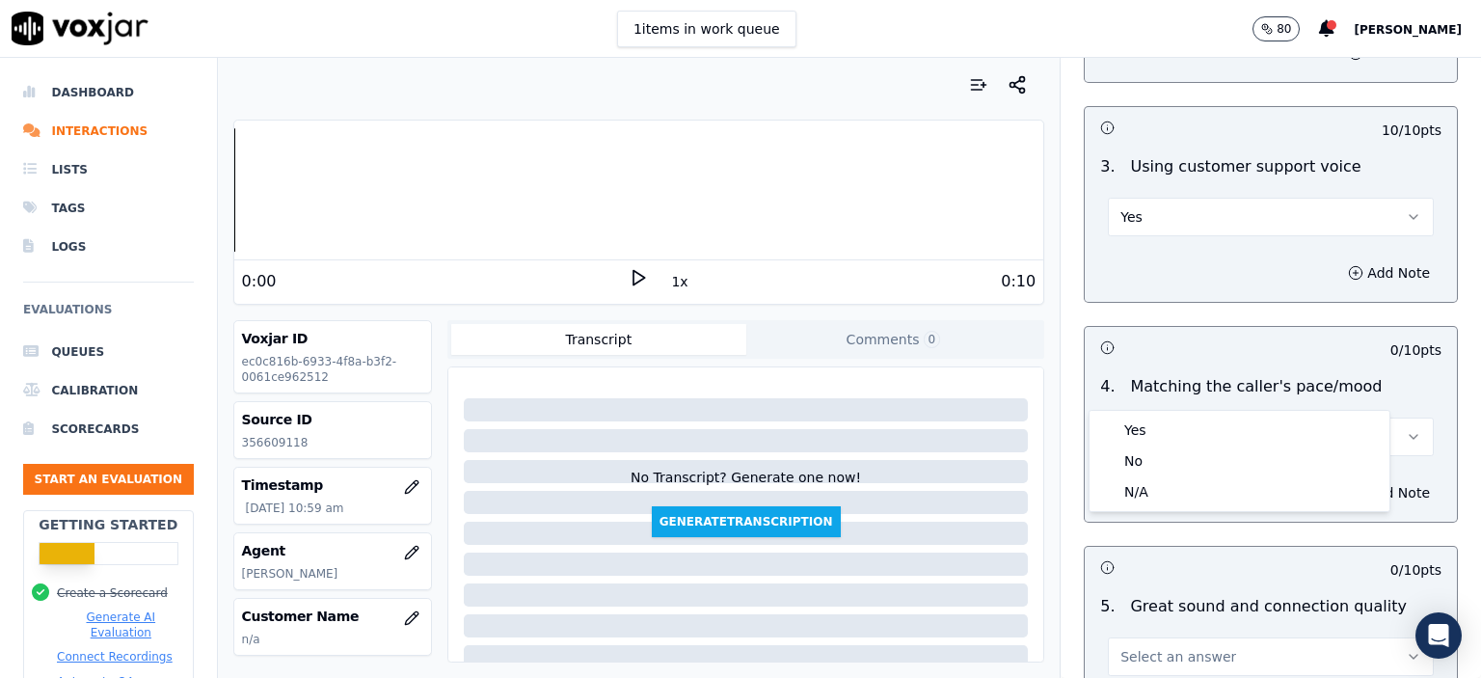
click at [1208, 427] on div "Yes" at bounding box center [1240, 430] width 292 height 31
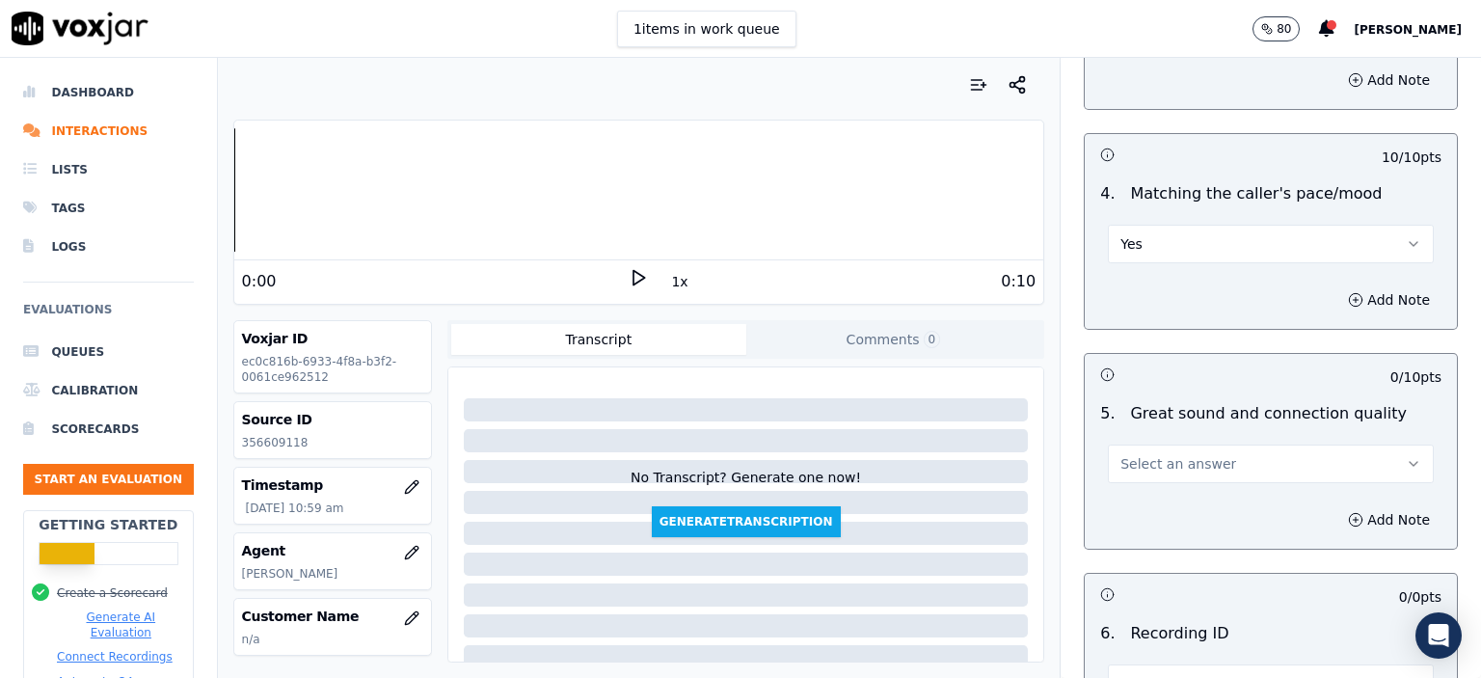
click at [1205, 445] on button "Select an answer" at bounding box center [1271, 464] width 326 height 39
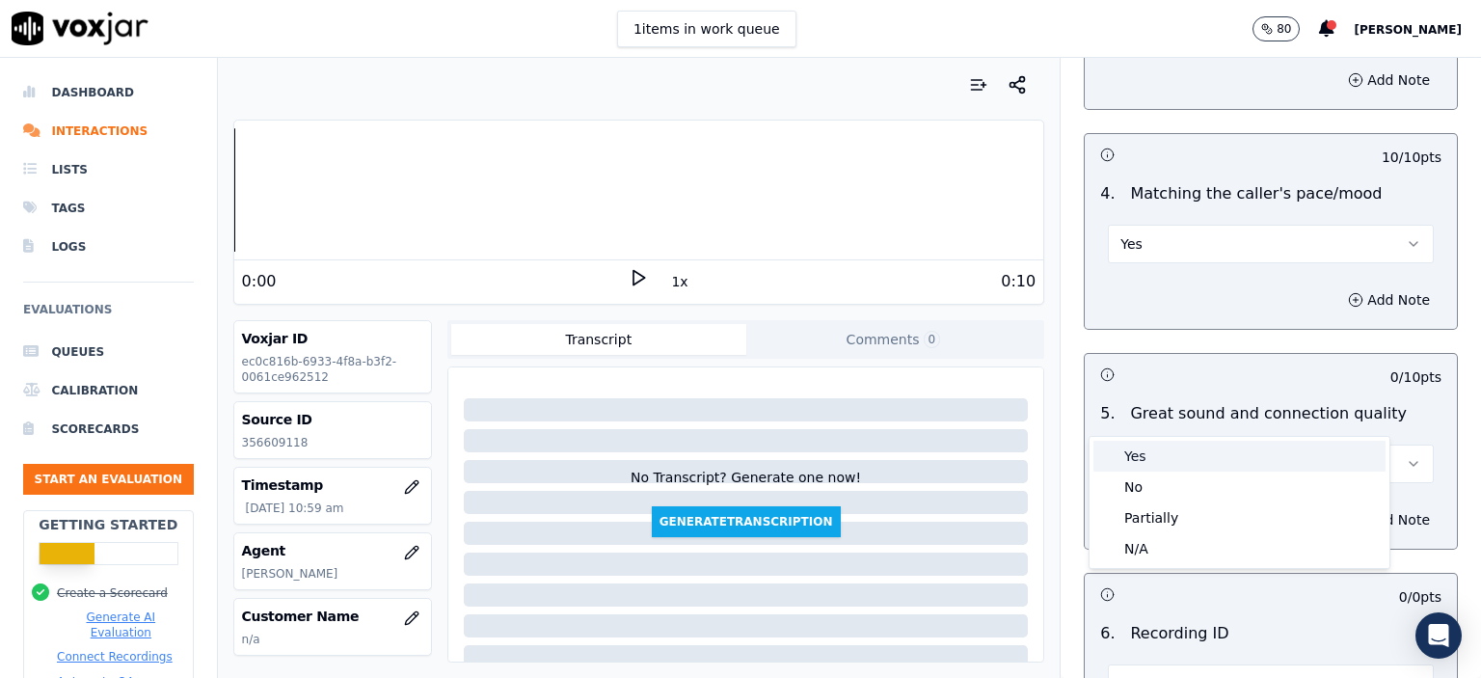
click at [1219, 462] on div "Yes" at bounding box center [1240, 456] width 292 height 31
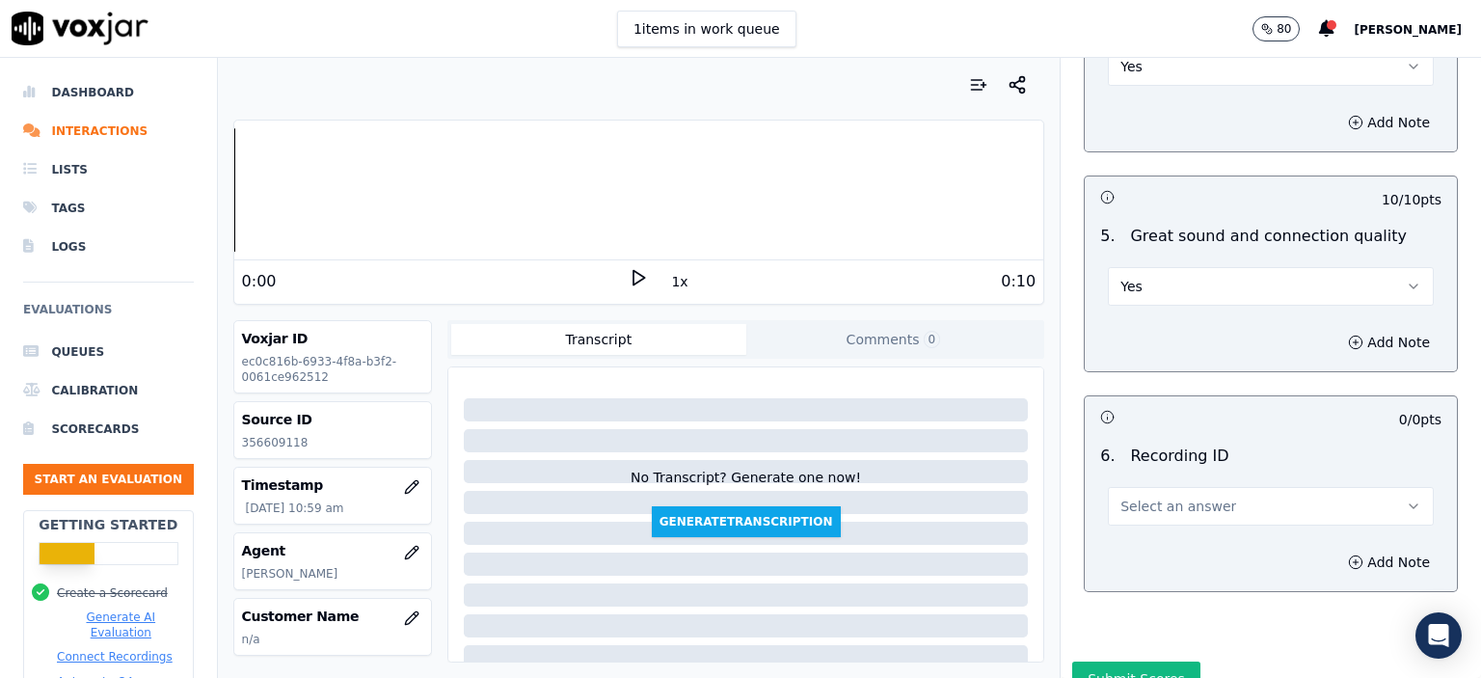
scroll to position [2900, 0]
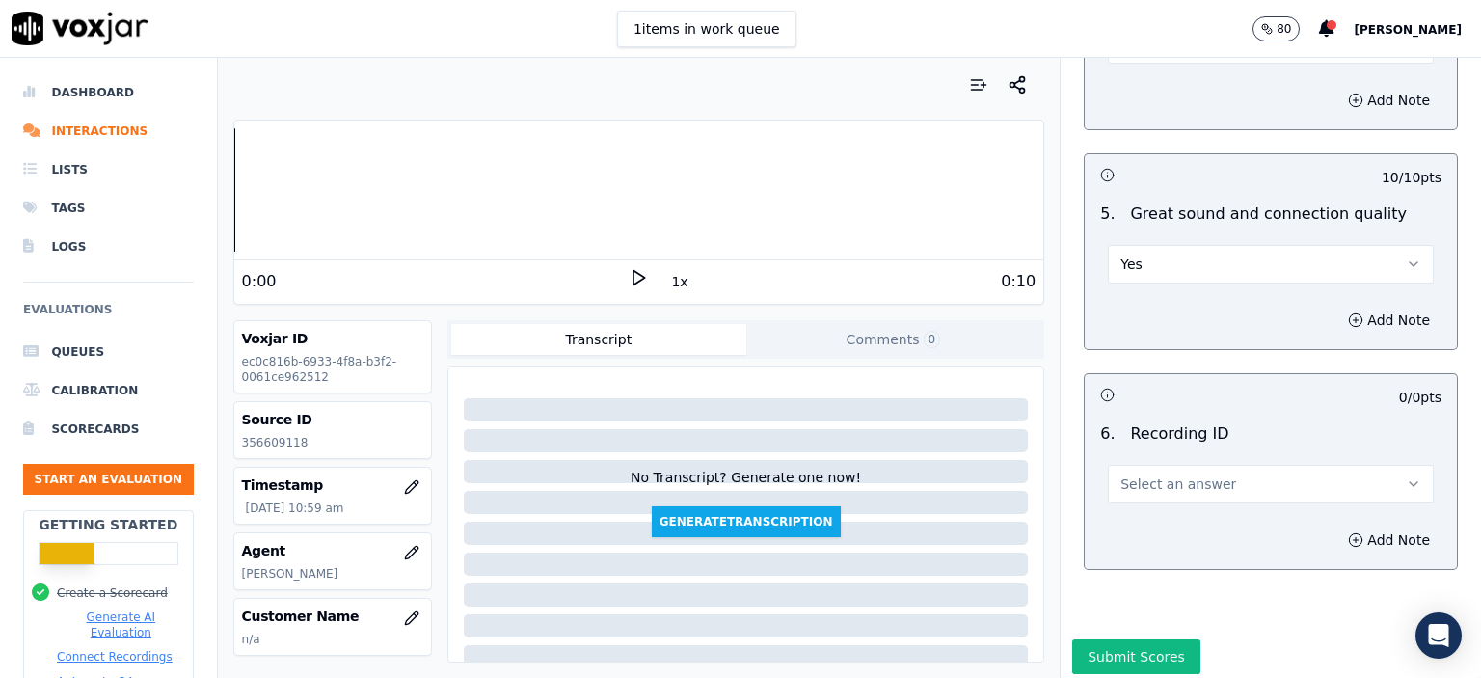
click at [1213, 465] on button "Select an answer" at bounding box center [1271, 484] width 326 height 39
drag, startPoint x: 1215, startPoint y: 495, endPoint x: 1247, endPoint y: 482, distance: 34.2
click at [1216, 496] on div "N/A" at bounding box center [1240, 488] width 292 height 31
click at [1337, 527] on button "Add Note" at bounding box center [1389, 540] width 105 height 27
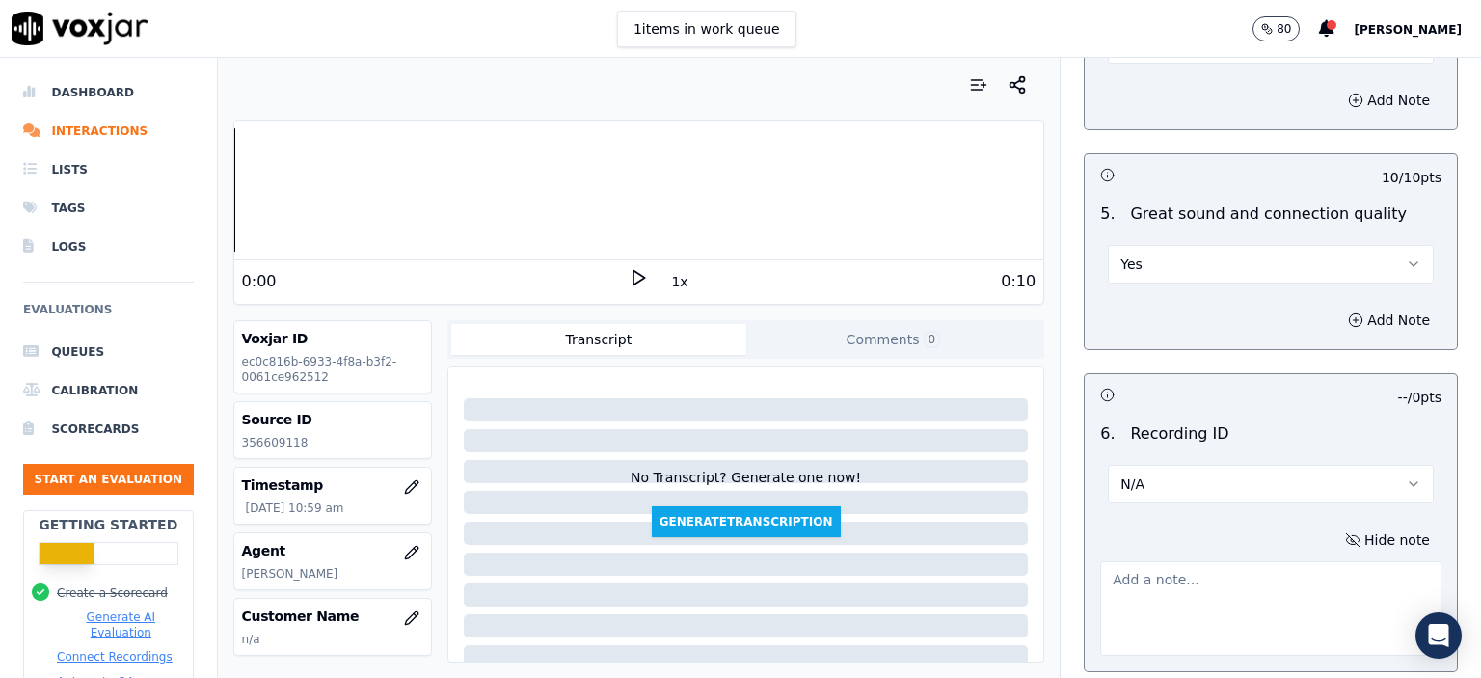
click at [249, 447] on p "356609118" at bounding box center [332, 442] width 181 height 15
copy p "356609118"
click at [1166, 579] on textarea at bounding box center [1270, 608] width 341 height 95
paste textarea "356609118"
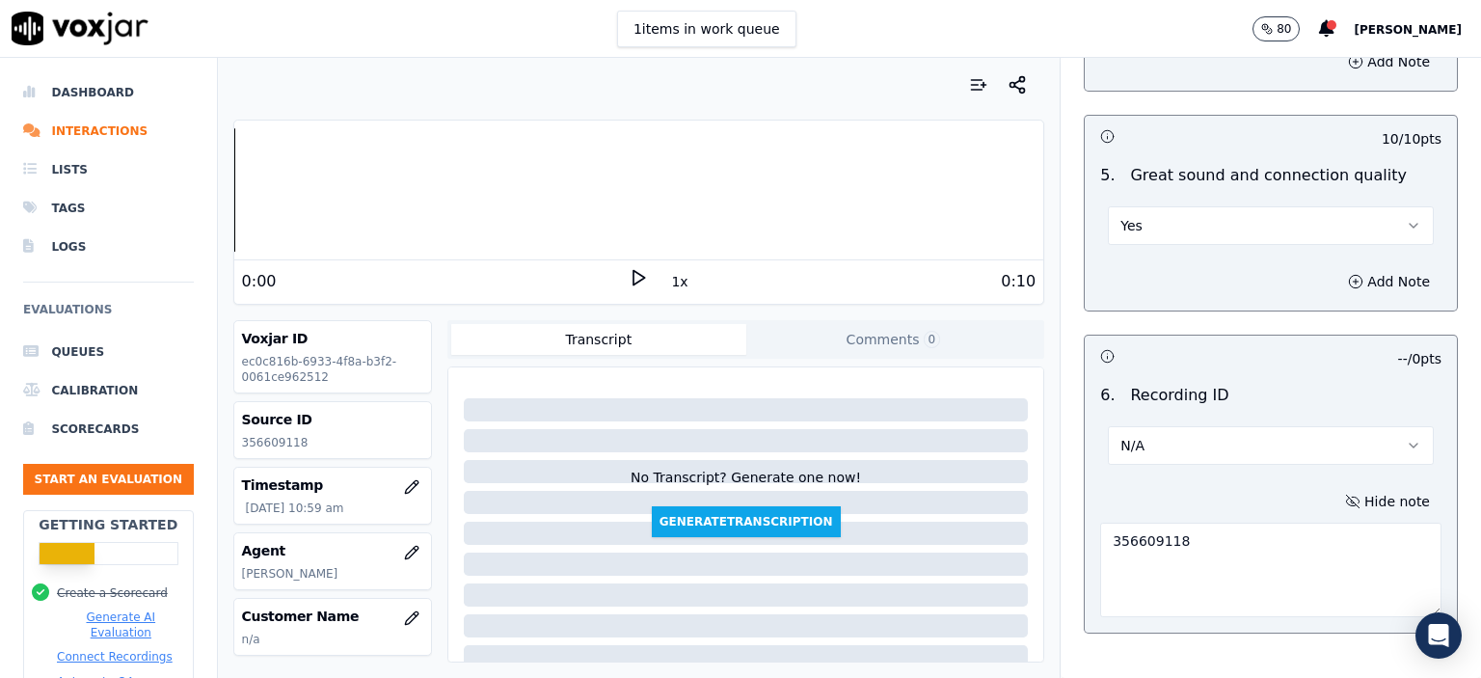
scroll to position [3001, 0]
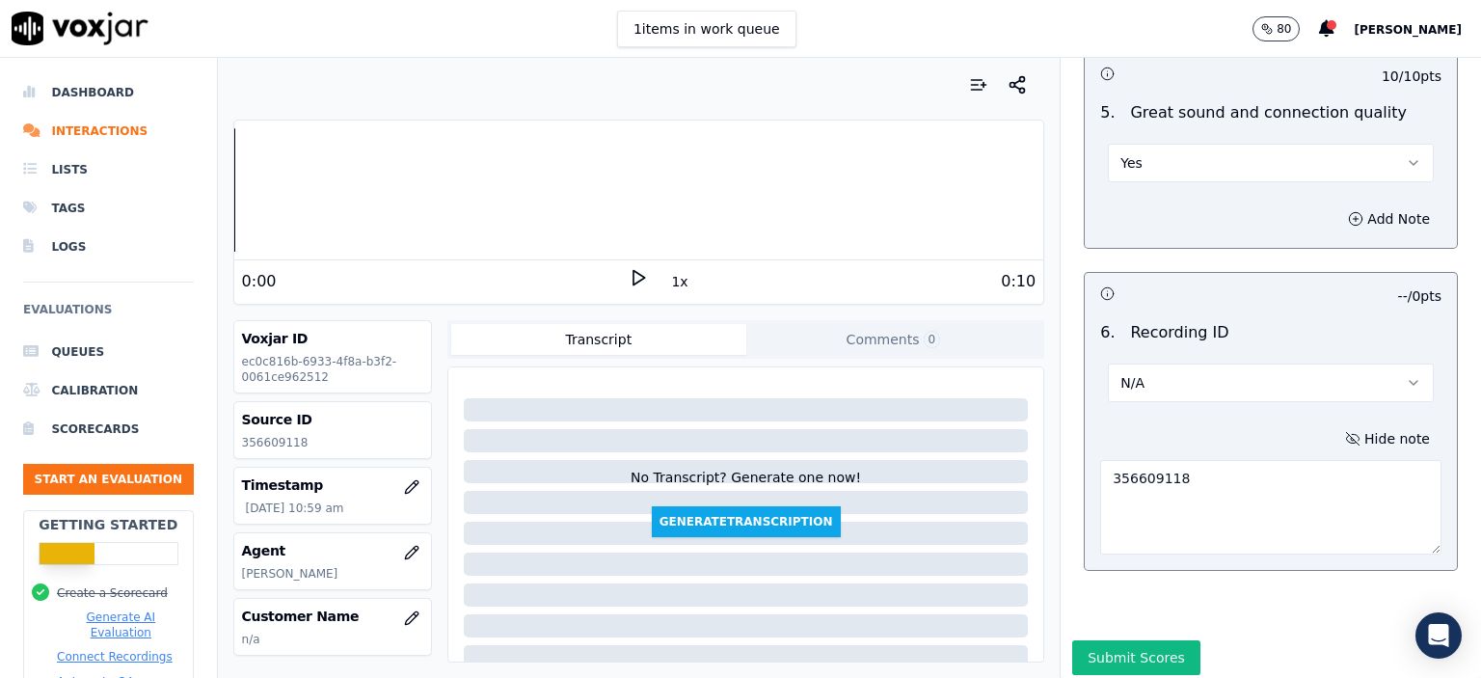
type textarea "356609118"
click at [1094, 640] on button "Submit Scores" at bounding box center [1136, 657] width 128 height 35
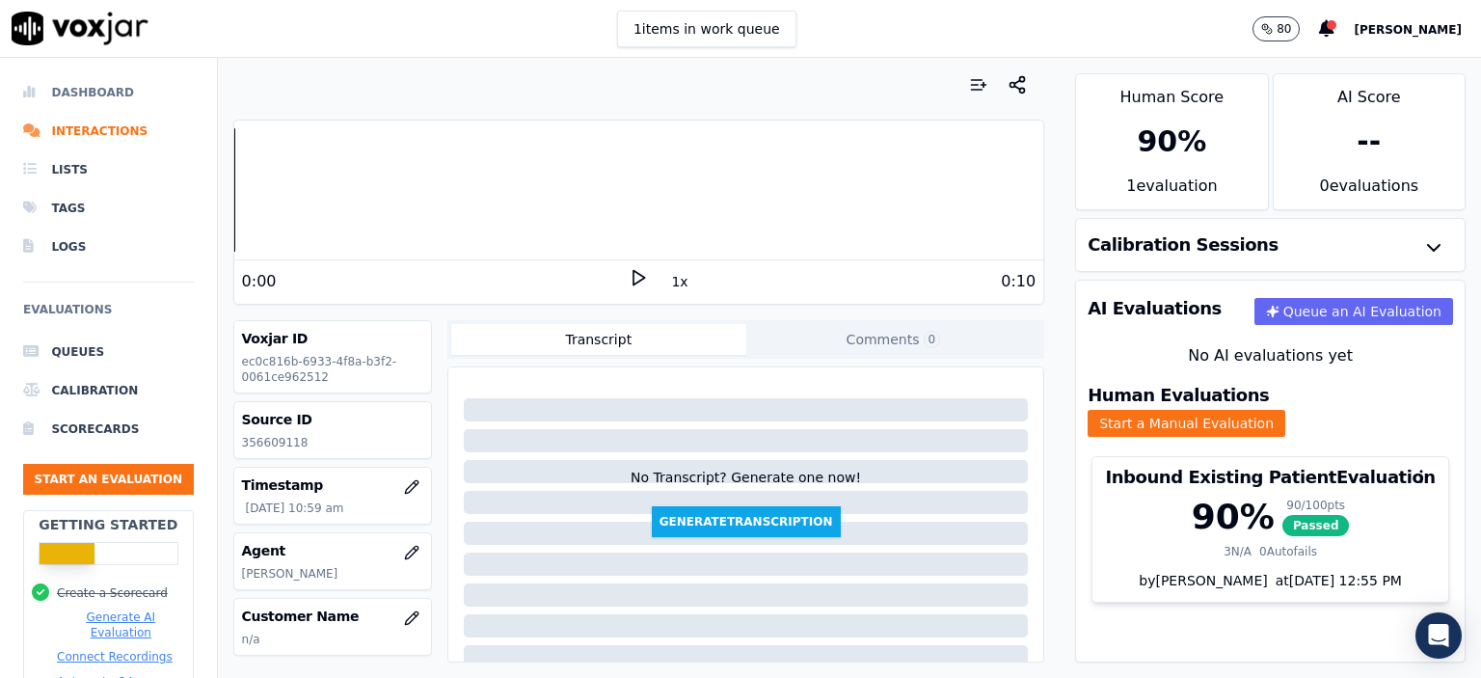
click at [96, 95] on li "Dashboard" at bounding box center [108, 92] width 171 height 39
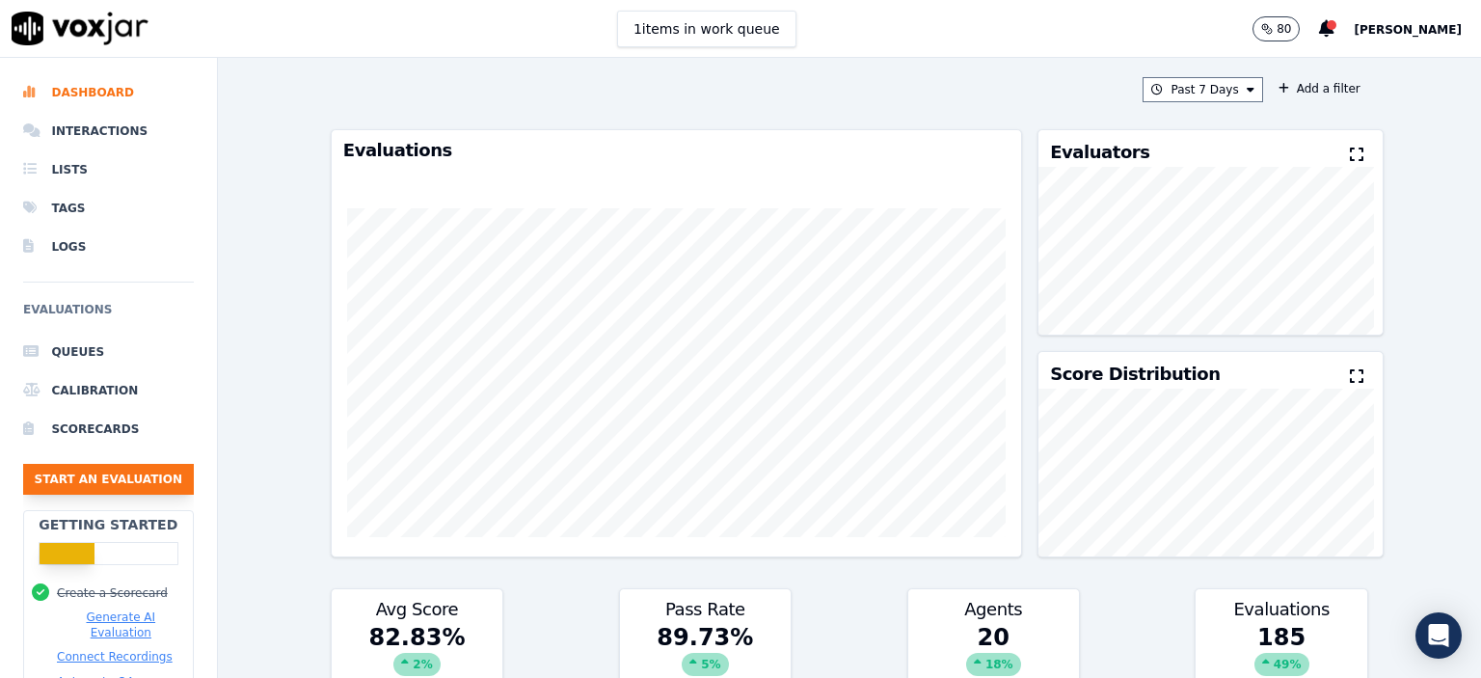
click at [93, 482] on button "Start an Evaluation" at bounding box center [108, 479] width 171 height 31
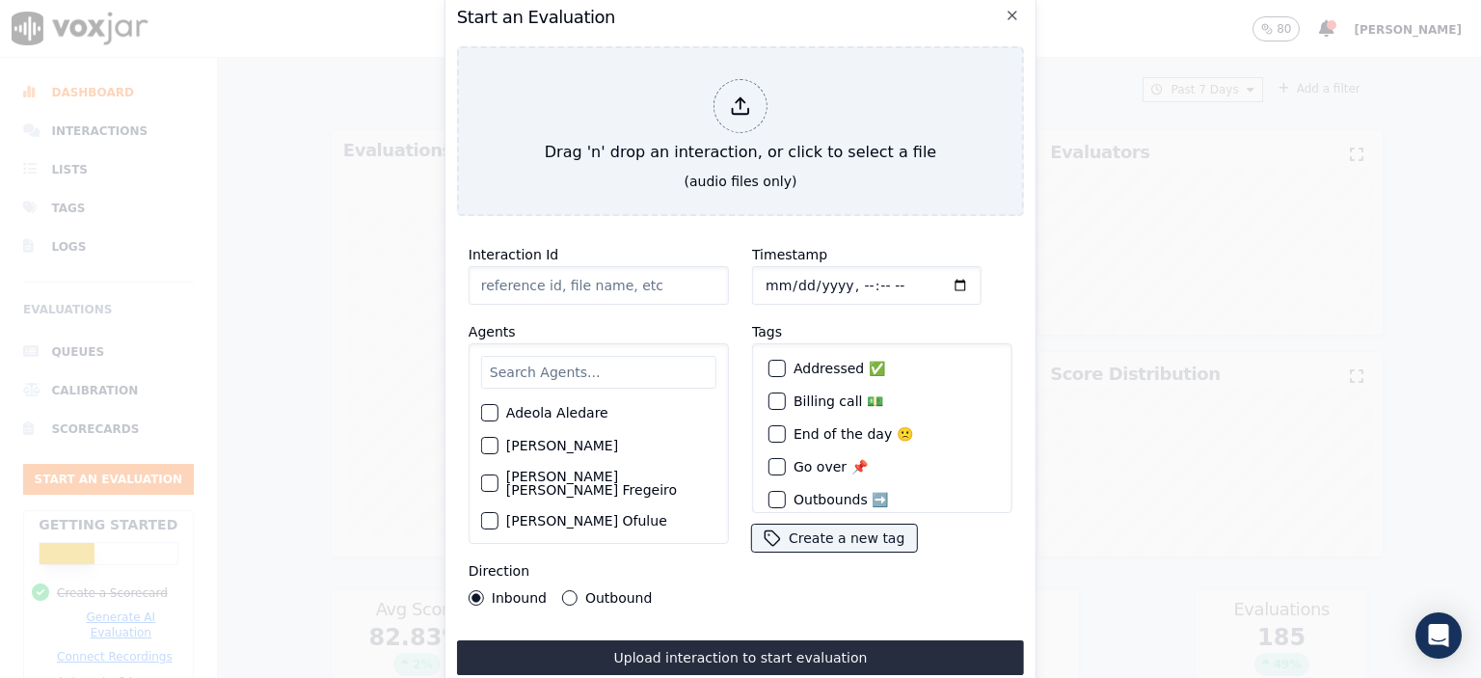
click at [529, 275] on input "Interaction Id" at bounding box center [599, 285] width 260 height 39
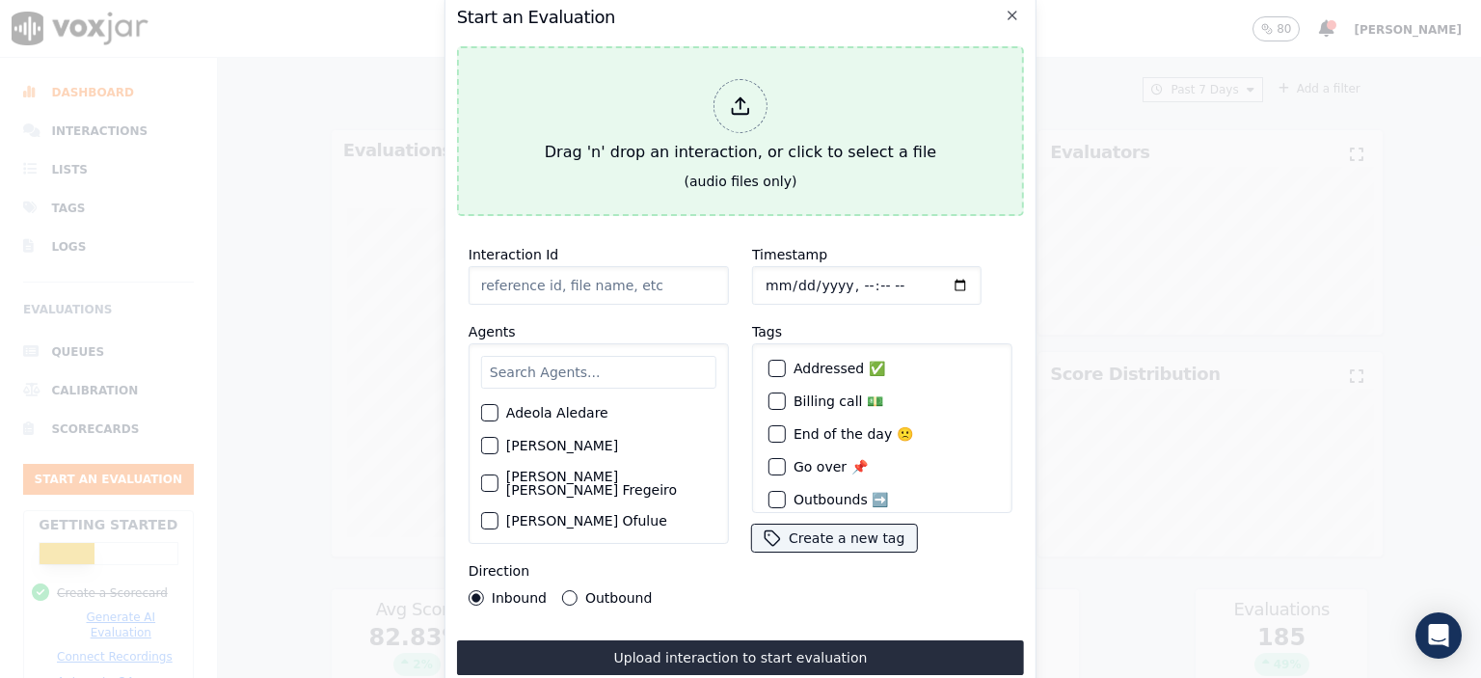
paste input "356600153"
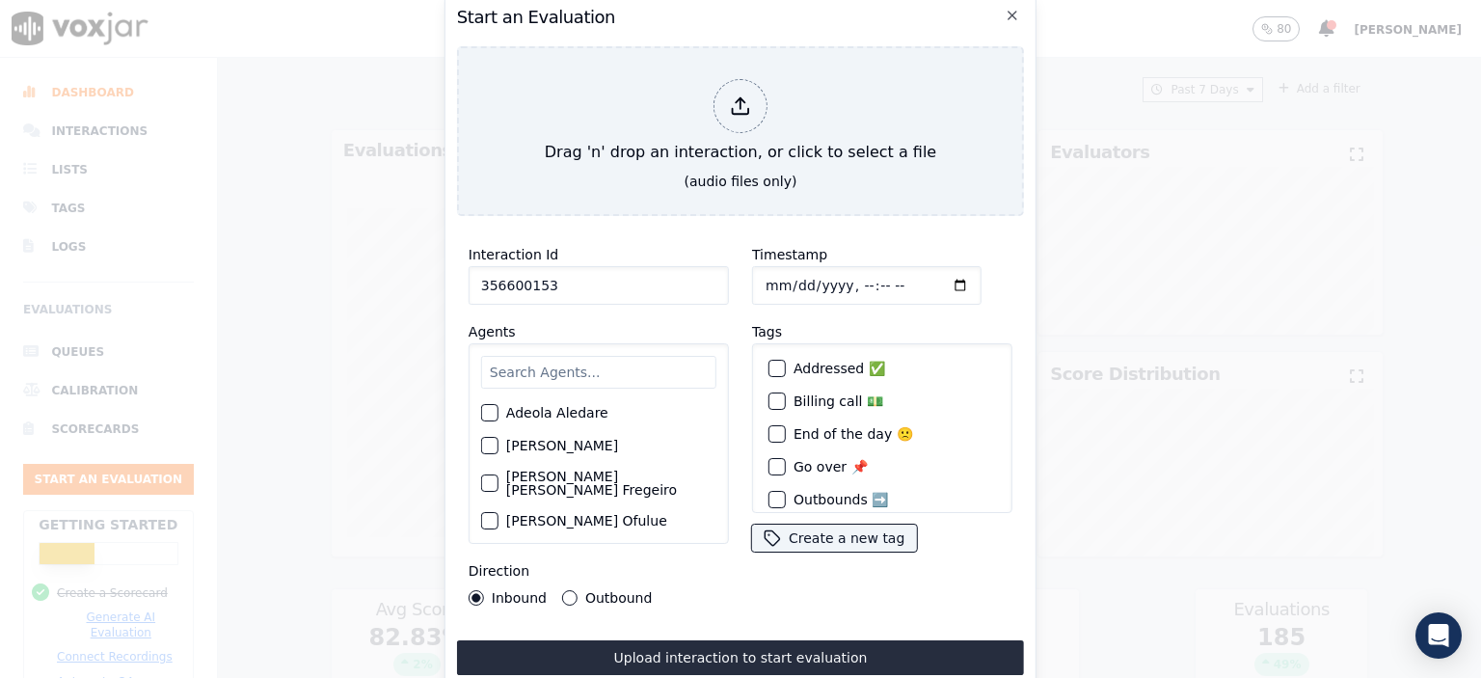
type input "356600153"
click at [834, 284] on input "Timestamp" at bounding box center [867, 285] width 230 height 39
click at [842, 283] on input "Timestamp" at bounding box center [867, 285] width 230 height 39
type input "[DATE]T10:09"
click at [560, 368] on input "text" at bounding box center [598, 372] width 235 height 33
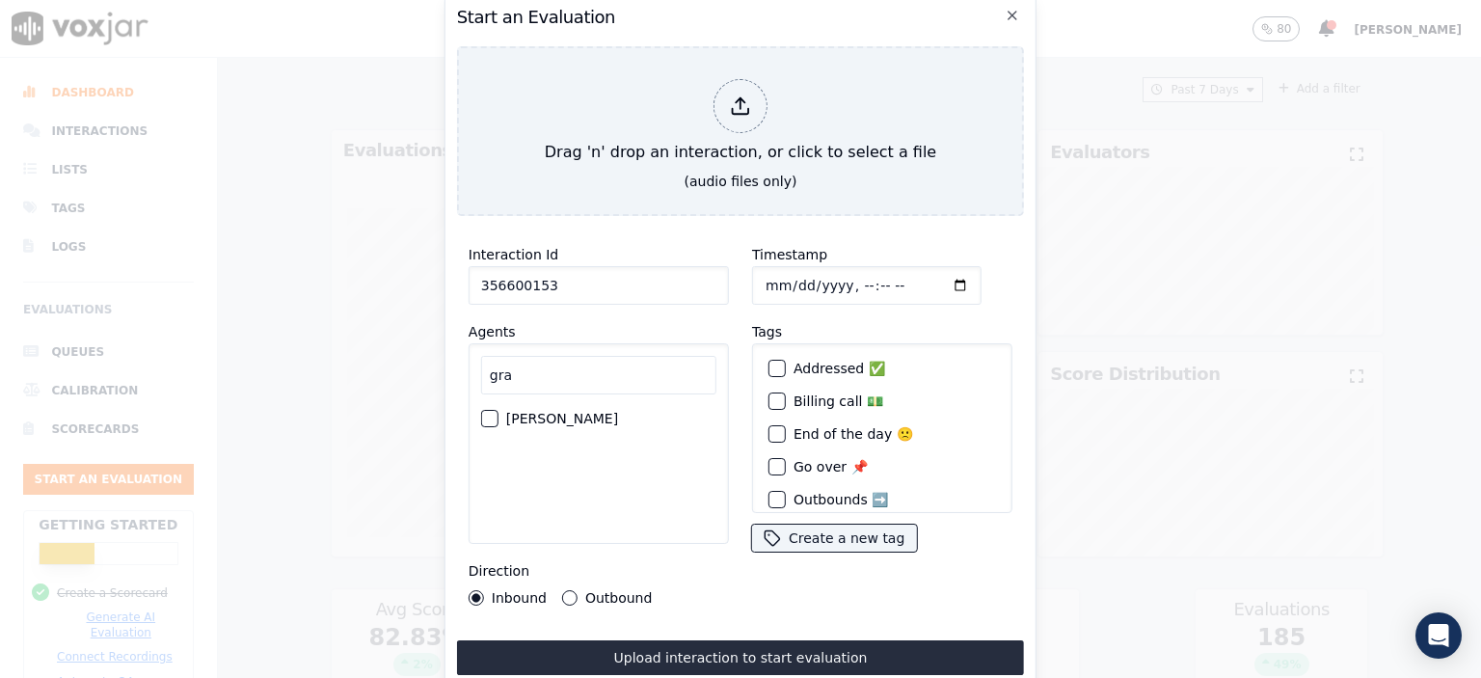
type input "gra"
click at [549, 412] on label "[PERSON_NAME]" at bounding box center [562, 419] width 112 height 14
click at [499, 410] on button "[PERSON_NAME]" at bounding box center [489, 418] width 17 height 17
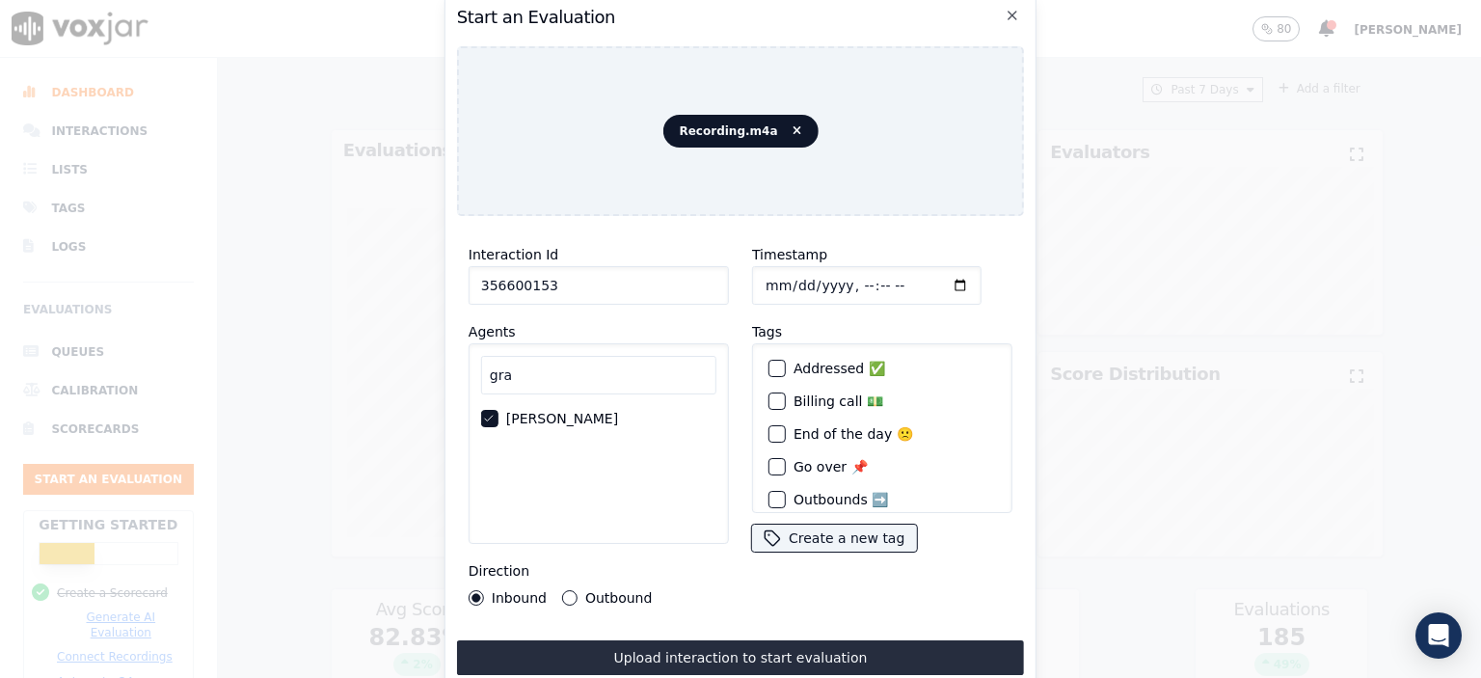
drag, startPoint x: 859, startPoint y: 636, endPoint x: 1171, endPoint y: 609, distance: 312.7
click at [860, 640] on button "Upload interaction to start evaluation" at bounding box center [740, 657] width 567 height 35
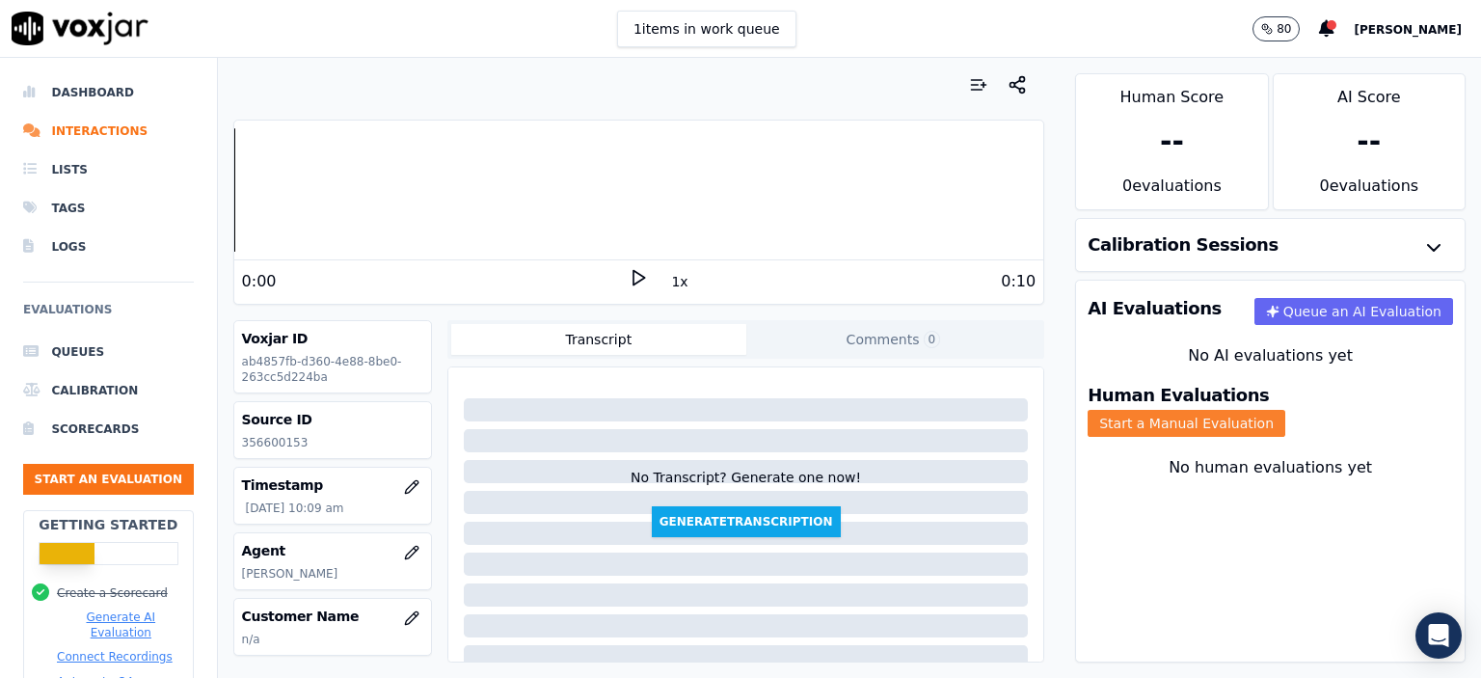
click at [1286, 410] on button "Start a Manual Evaluation" at bounding box center [1187, 423] width 198 height 27
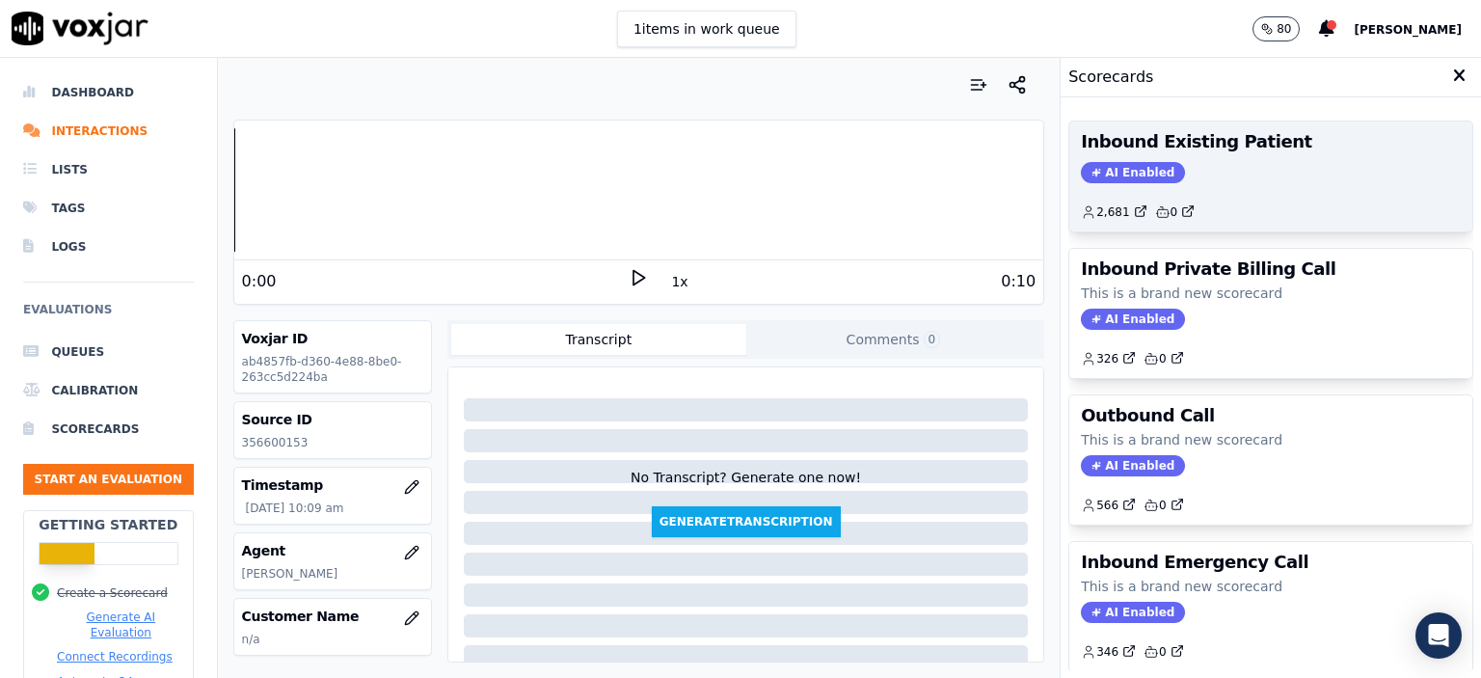
click at [1204, 163] on div "AI Enabled" at bounding box center [1271, 172] width 380 height 21
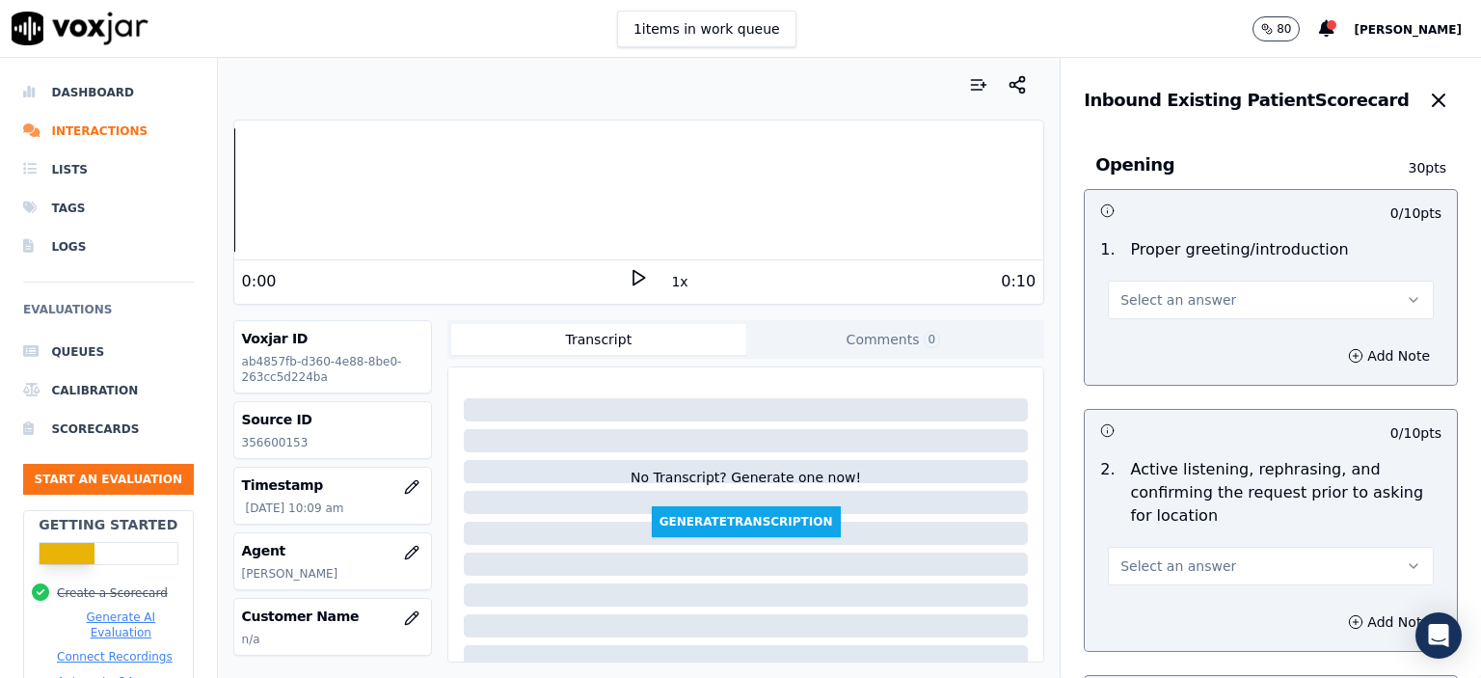
click at [1218, 303] on button "Select an answer" at bounding box center [1271, 300] width 326 height 39
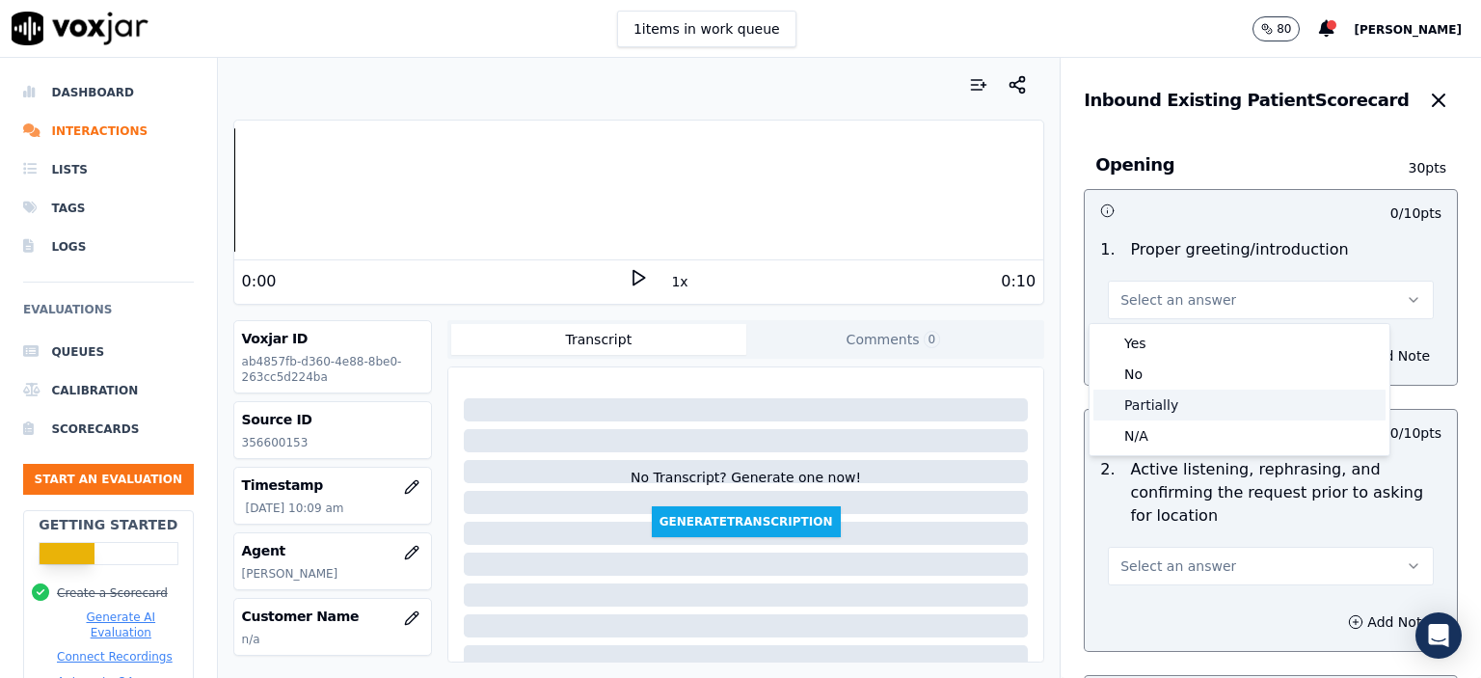
click at [1196, 399] on div "Partially" at bounding box center [1240, 405] width 292 height 31
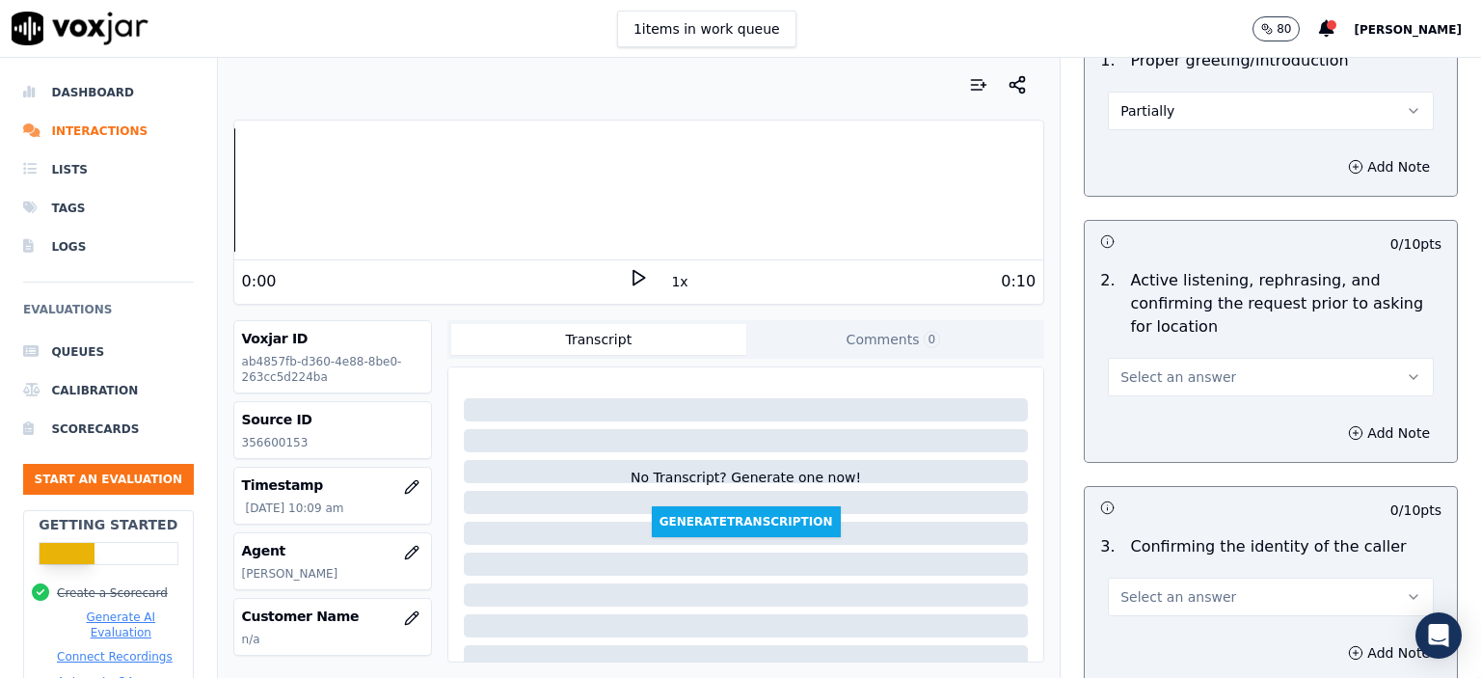
scroll to position [193, 0]
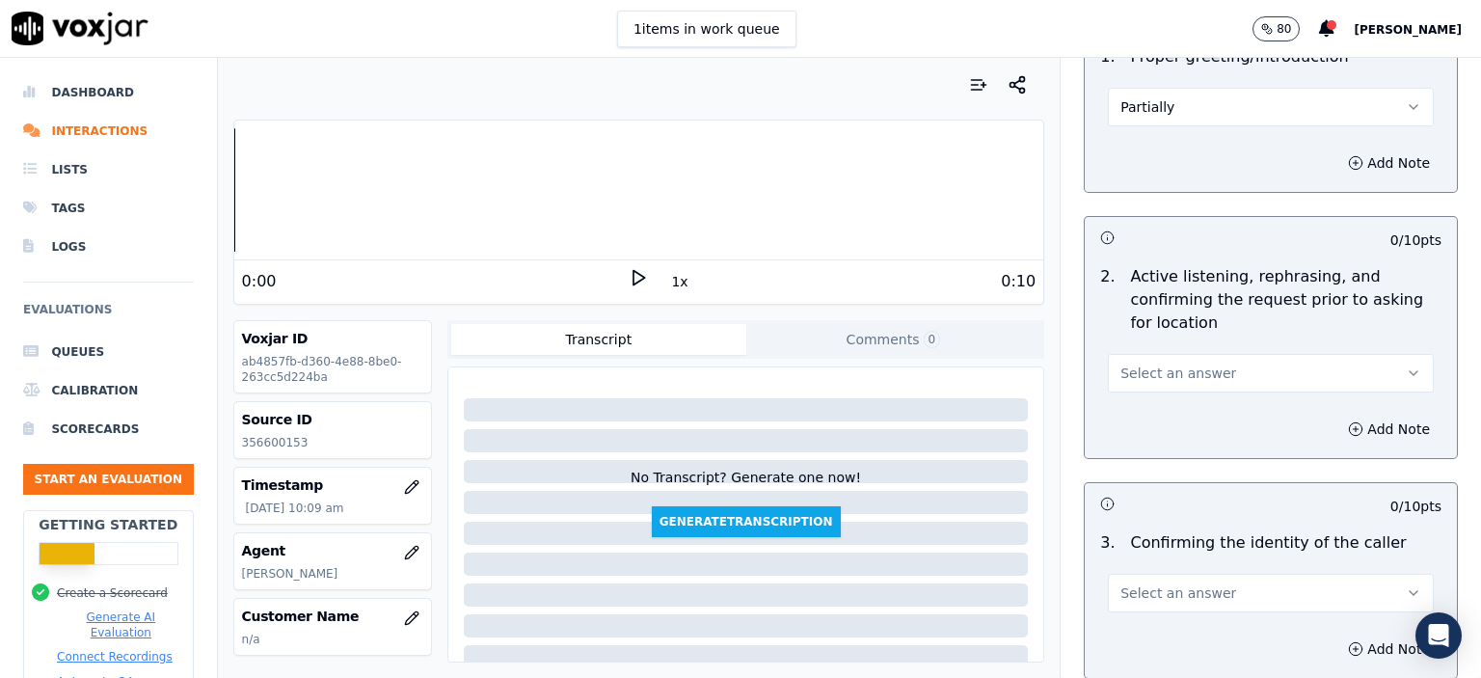
click at [1193, 372] on span "Select an answer" at bounding box center [1179, 373] width 116 height 19
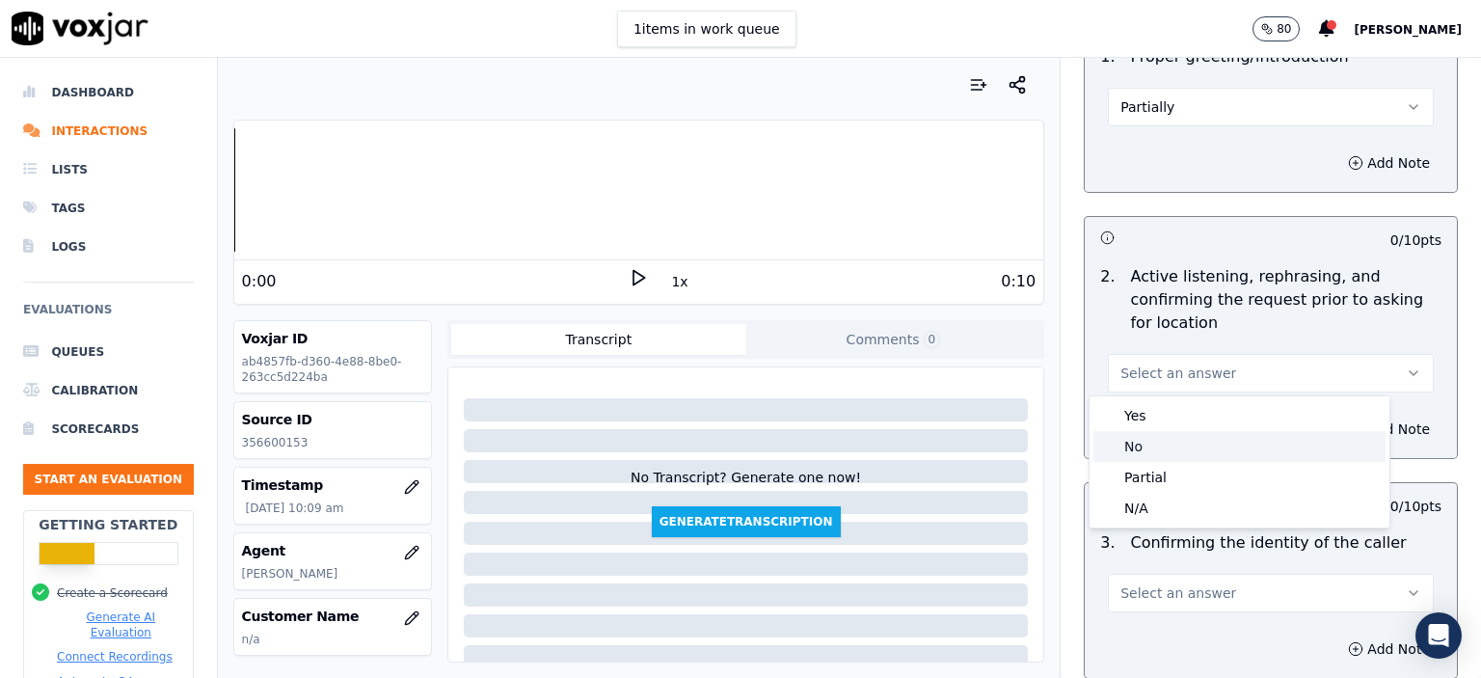
click at [1179, 455] on div "No" at bounding box center [1240, 446] width 292 height 31
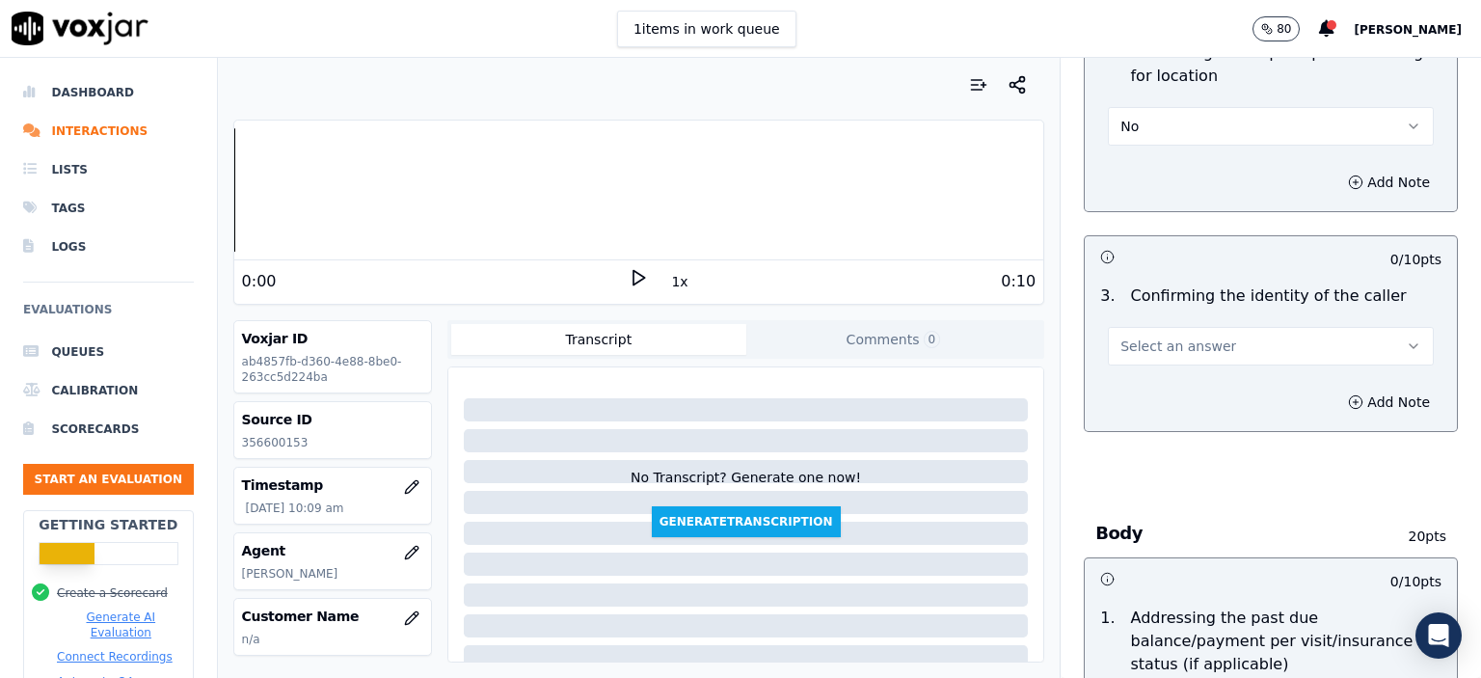
scroll to position [386, 0]
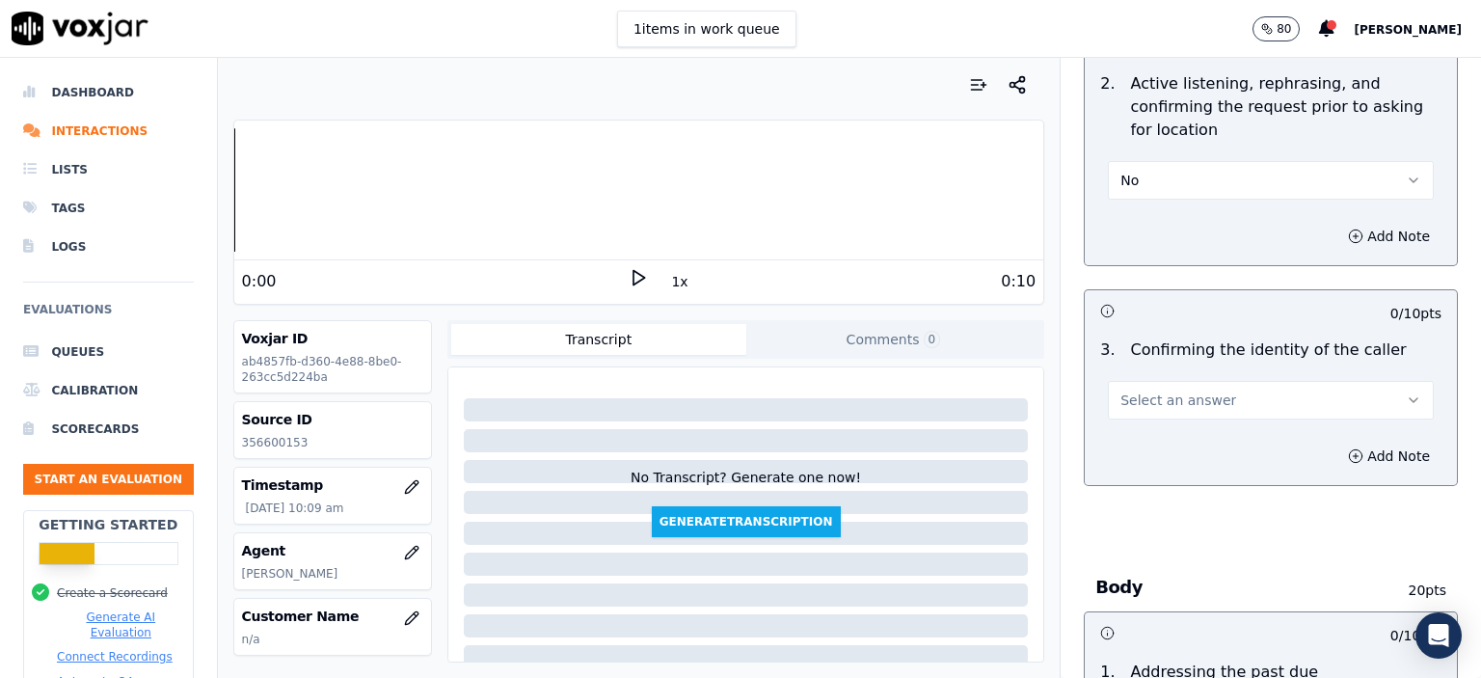
click at [1234, 396] on button "Select an answer" at bounding box center [1271, 400] width 326 height 39
click at [1224, 486] on div "No" at bounding box center [1240, 473] width 292 height 31
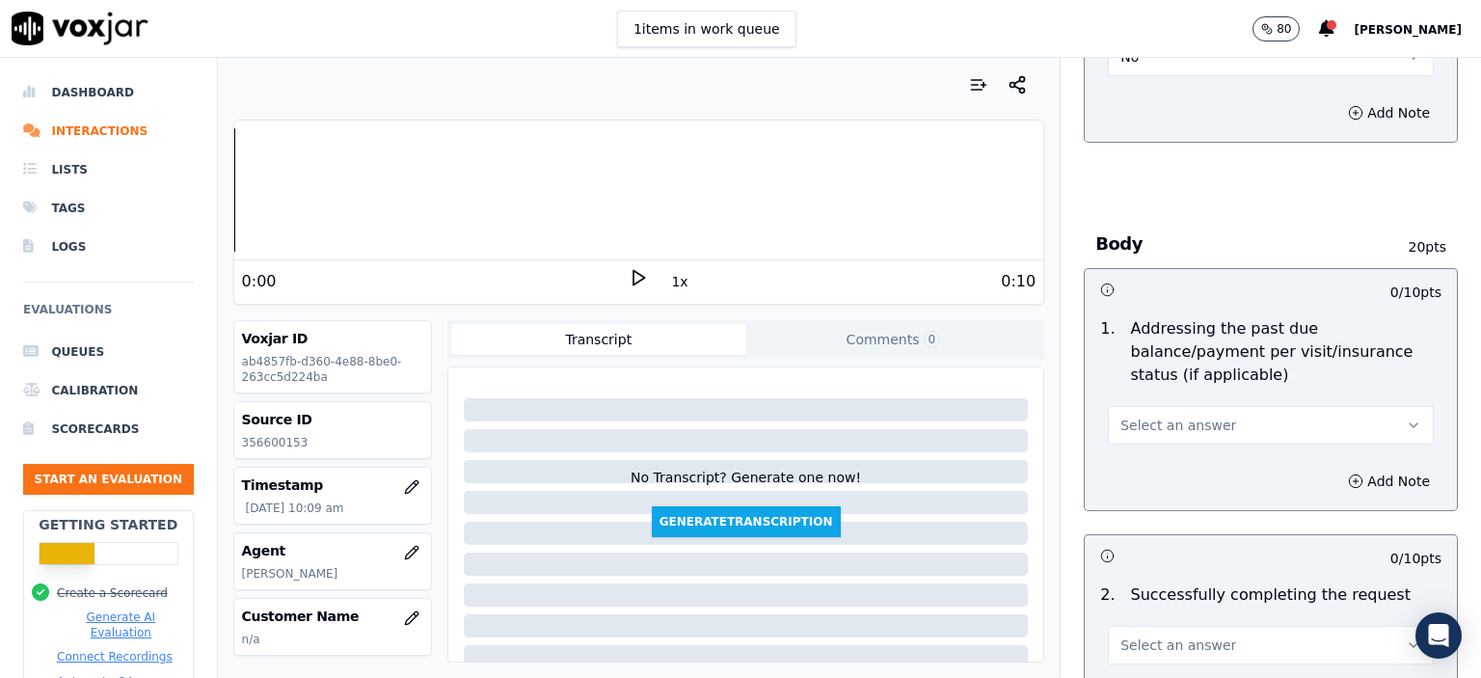
scroll to position [772, 0]
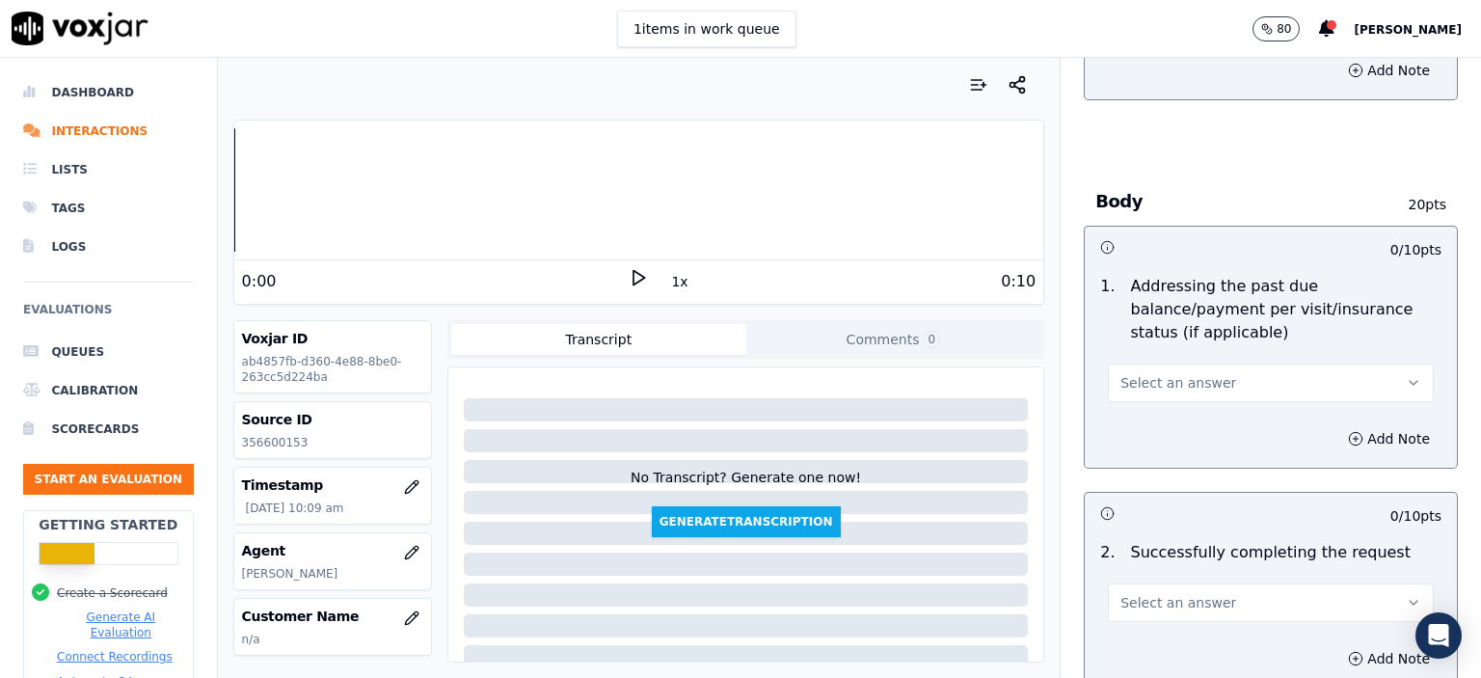
click at [1202, 364] on button "Select an answer" at bounding box center [1271, 383] width 326 height 39
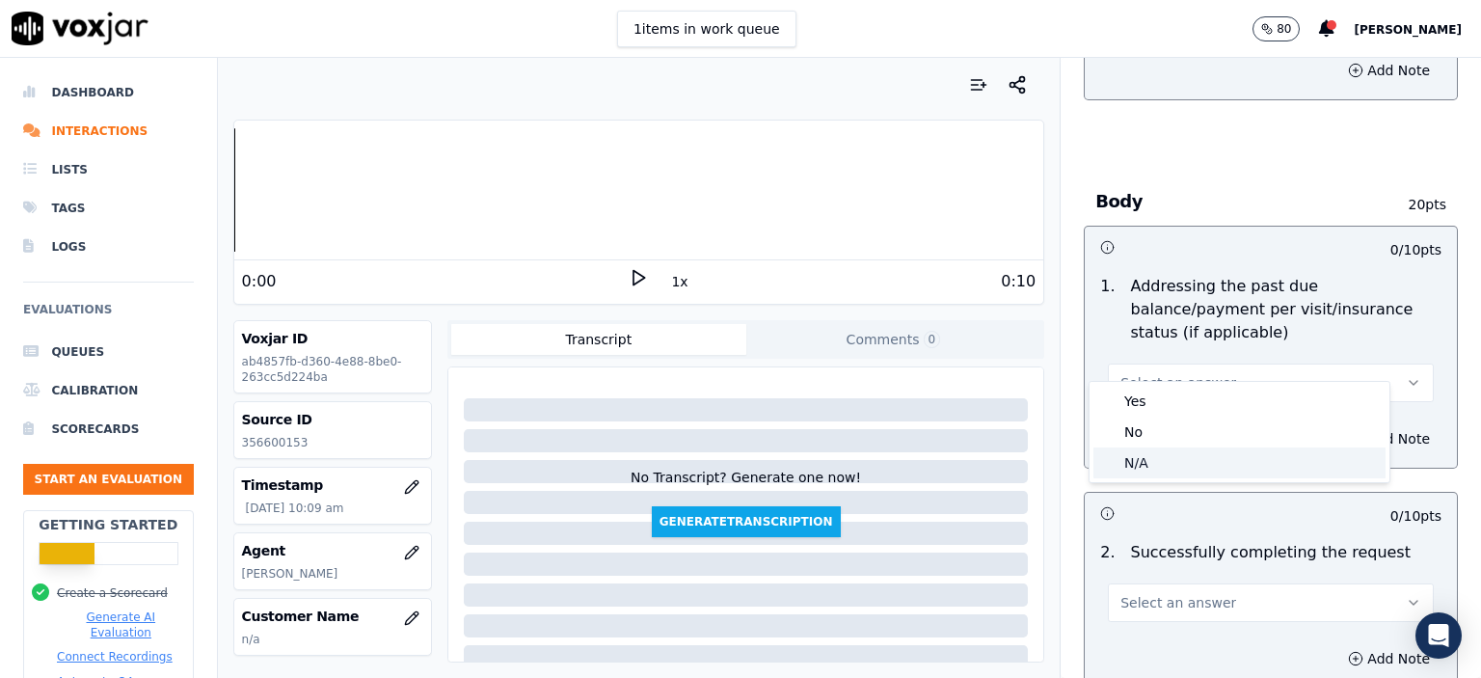
click at [1189, 457] on div "N/A" at bounding box center [1240, 462] width 292 height 31
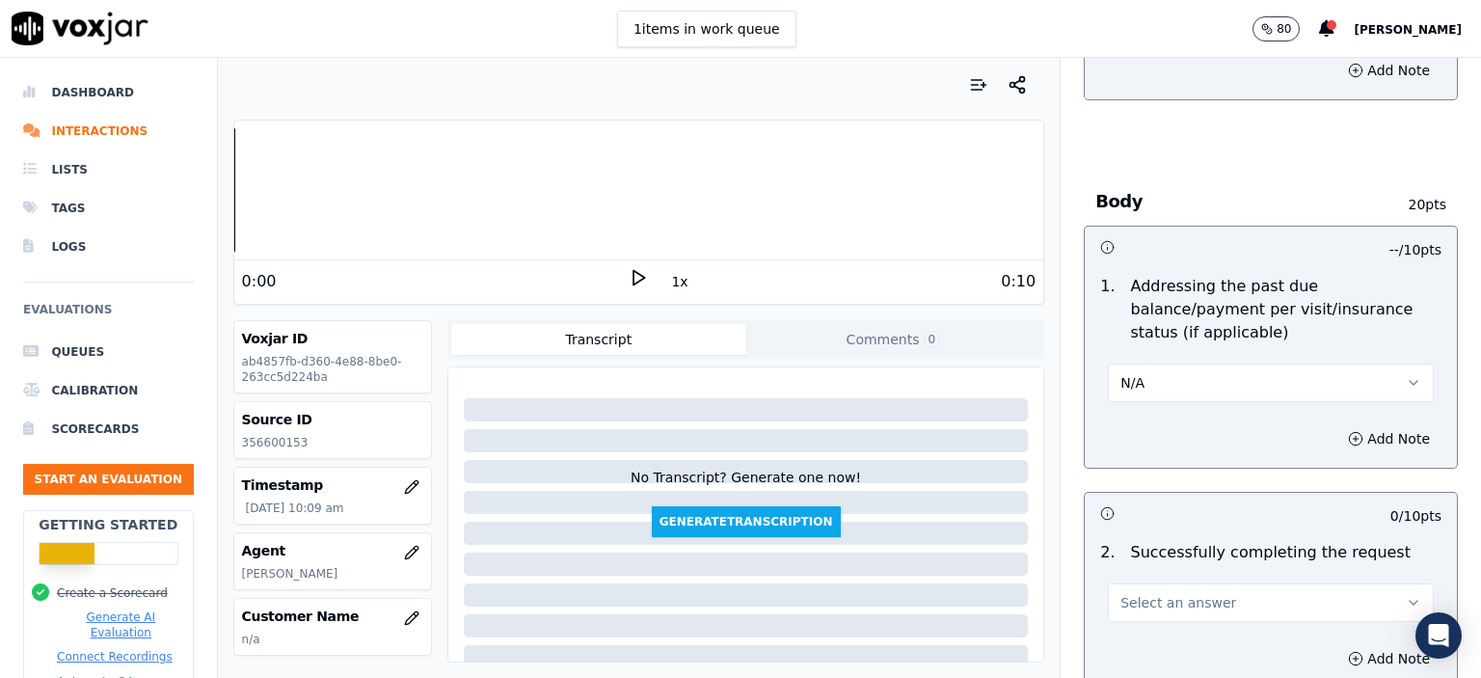
click at [1200, 583] on button "Select an answer" at bounding box center [1271, 602] width 326 height 39
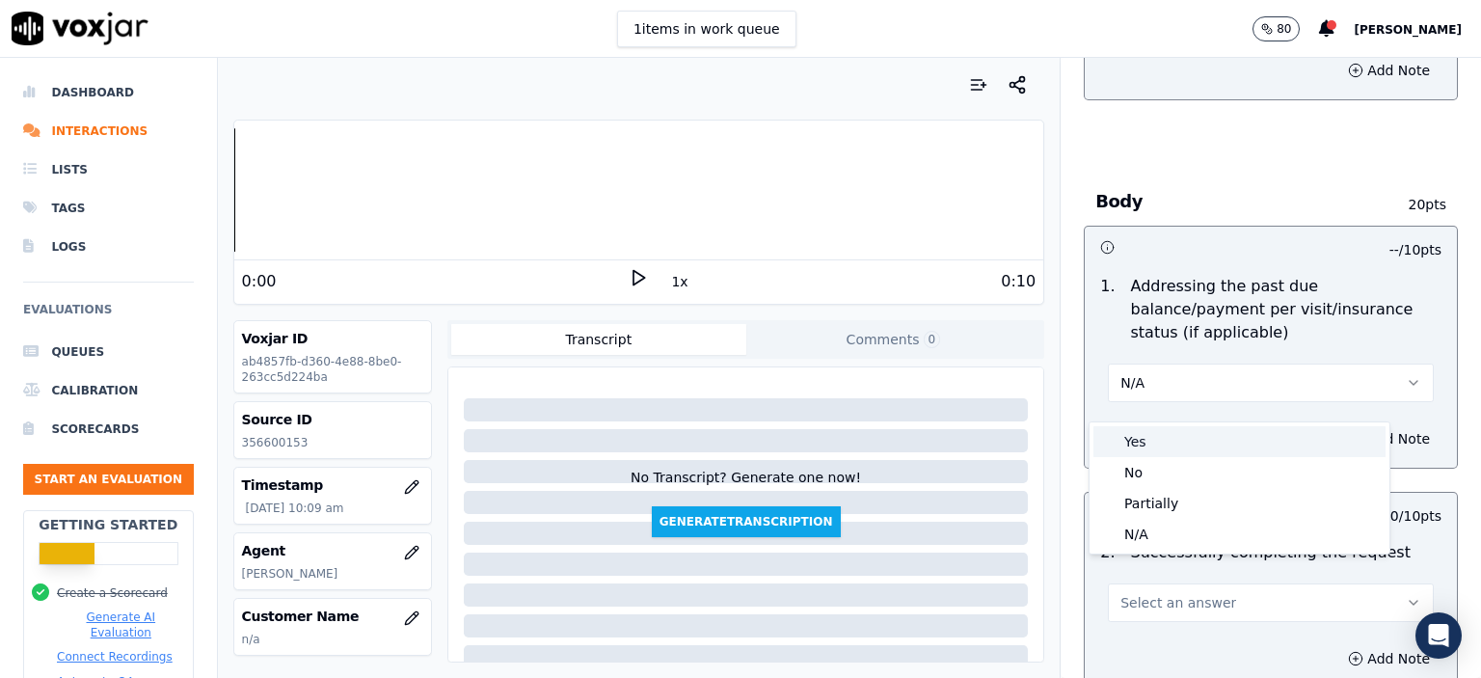
click at [1173, 434] on div "Yes" at bounding box center [1240, 441] width 292 height 31
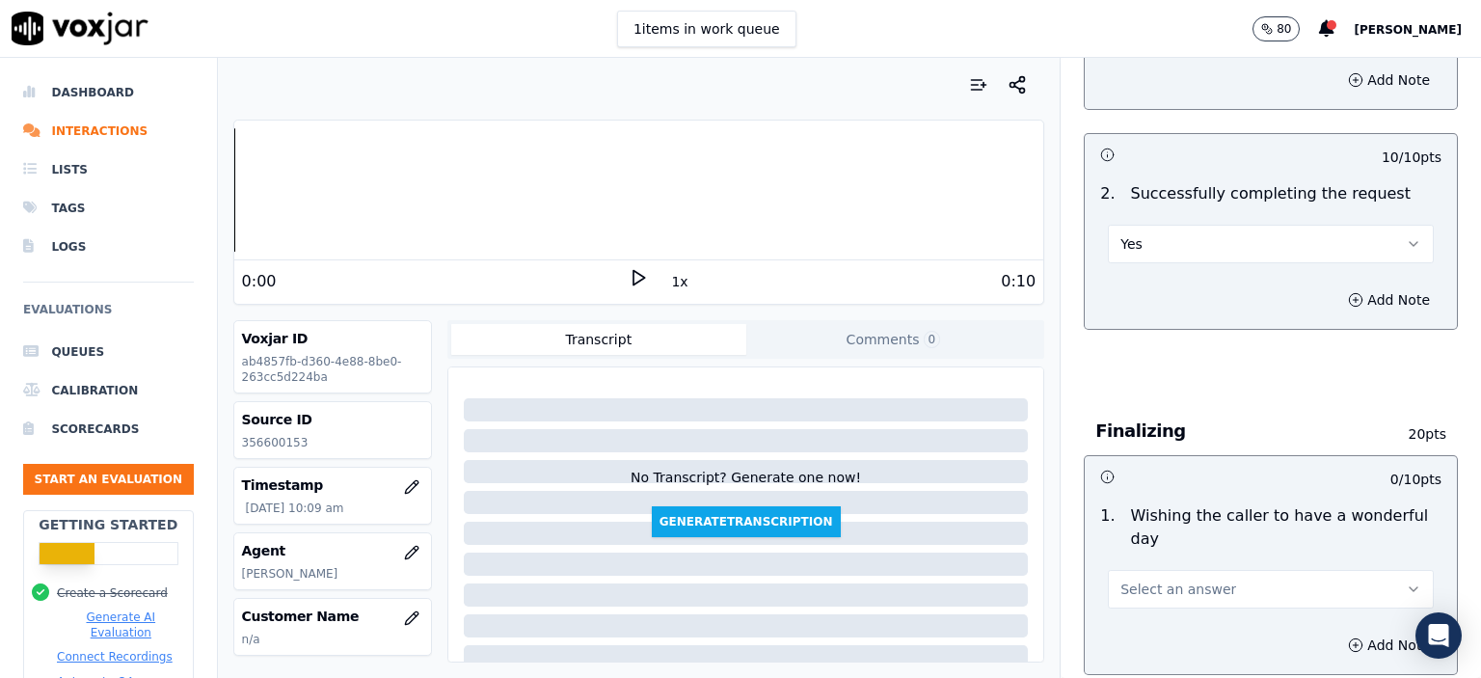
scroll to position [1254, 0]
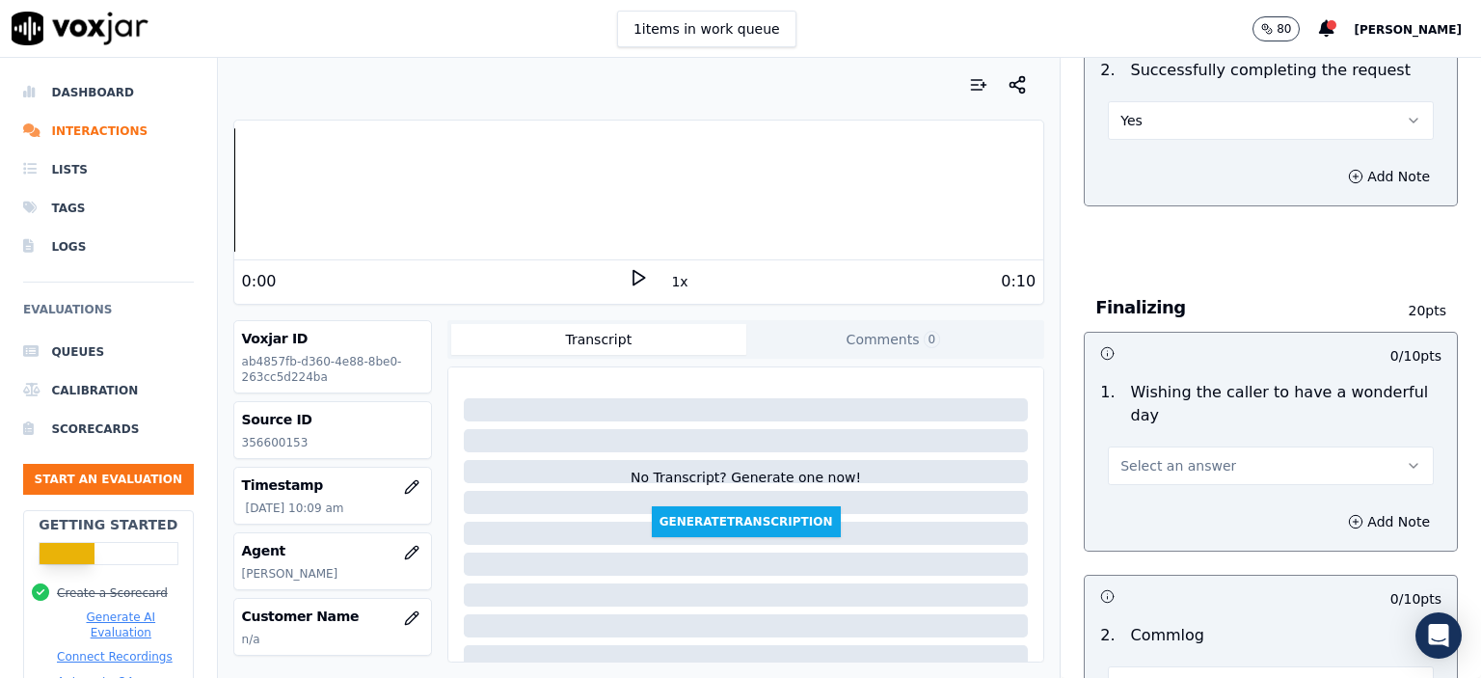
click at [1192, 456] on span "Select an answer" at bounding box center [1179, 465] width 116 height 19
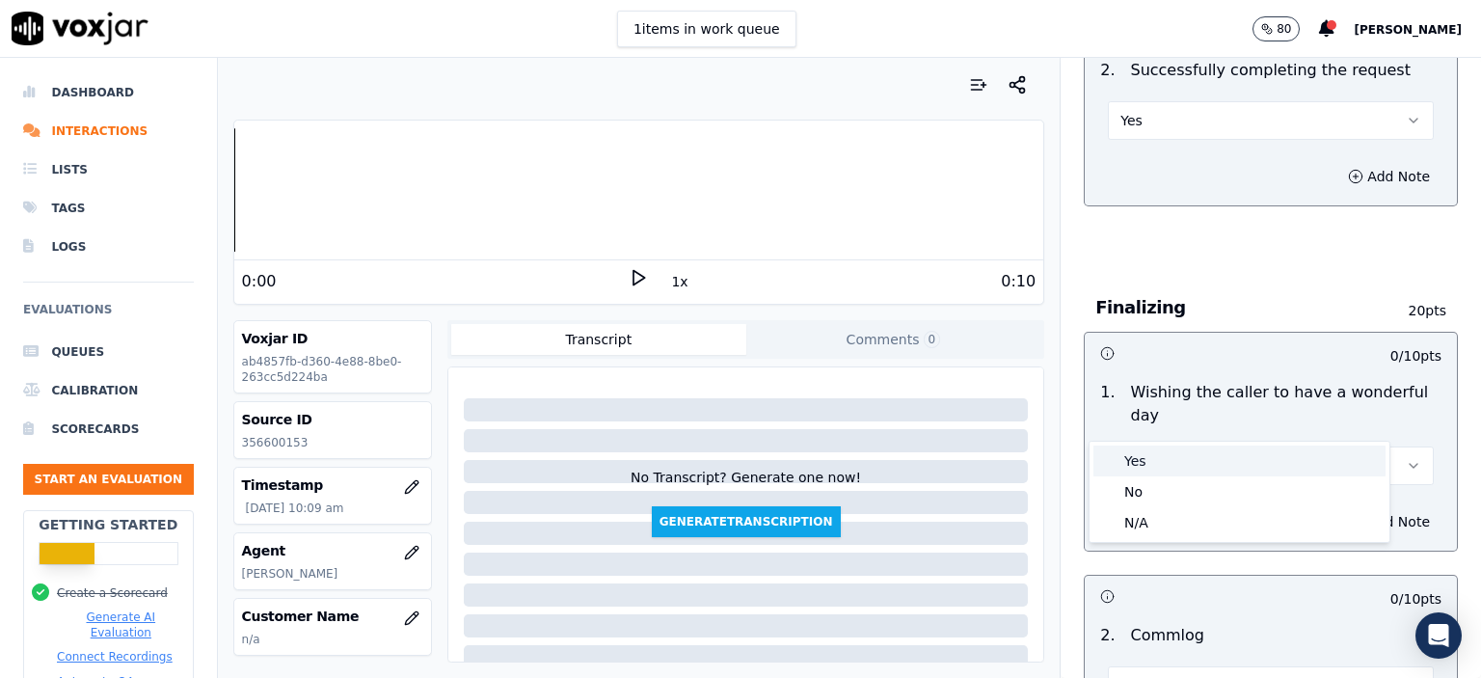
click at [1194, 454] on div "Yes" at bounding box center [1240, 461] width 292 height 31
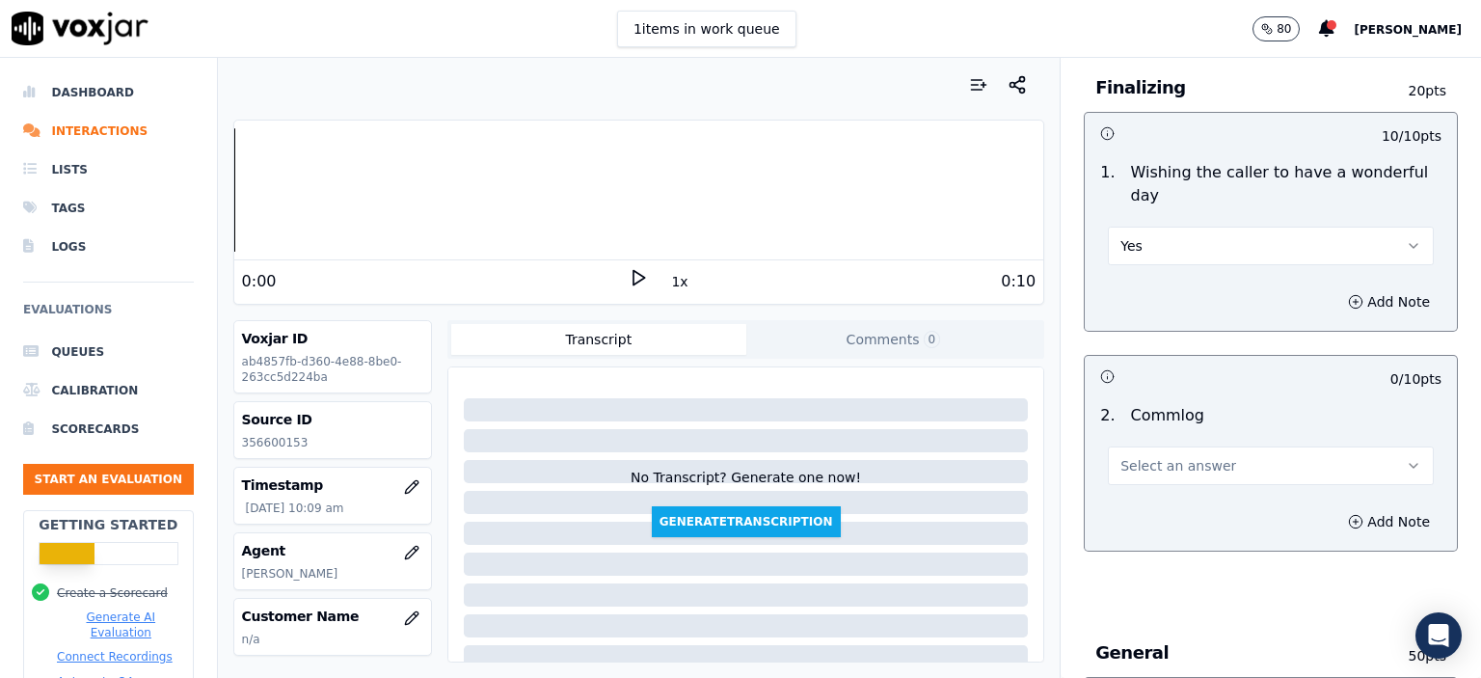
scroll to position [1543, 0]
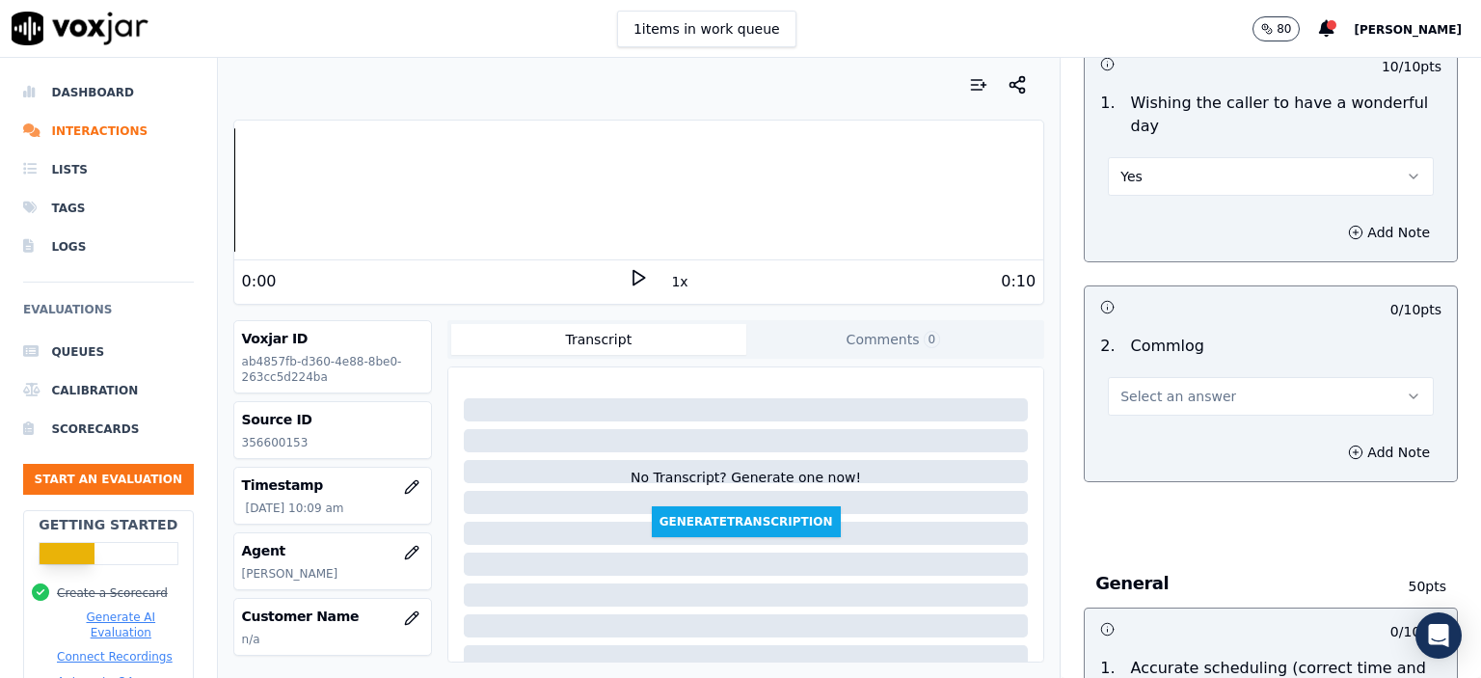
click at [1199, 387] on span "Select an answer" at bounding box center [1179, 396] width 116 height 19
click at [1200, 408] on div "No" at bounding box center [1240, 421] width 292 height 31
click at [1165, 377] on button "No" at bounding box center [1271, 396] width 326 height 39
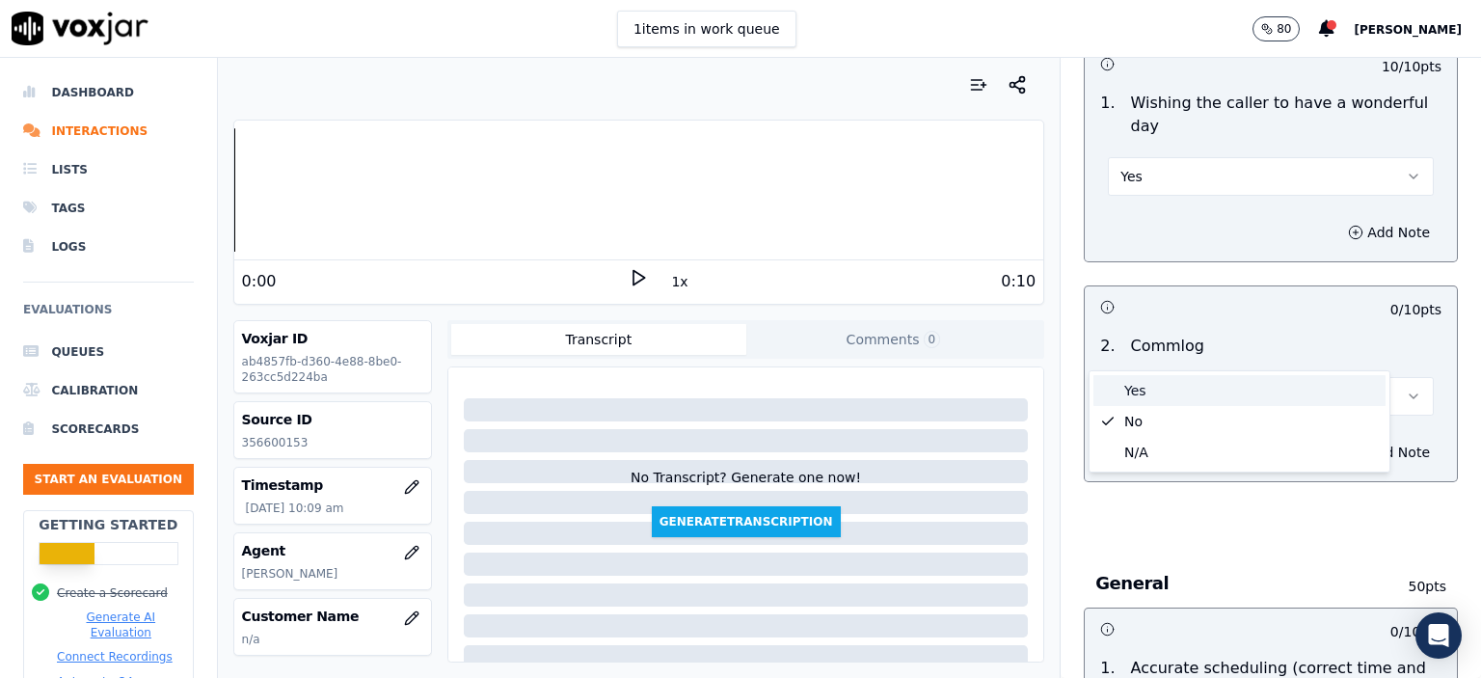
click at [1162, 382] on div "Yes" at bounding box center [1240, 390] width 292 height 31
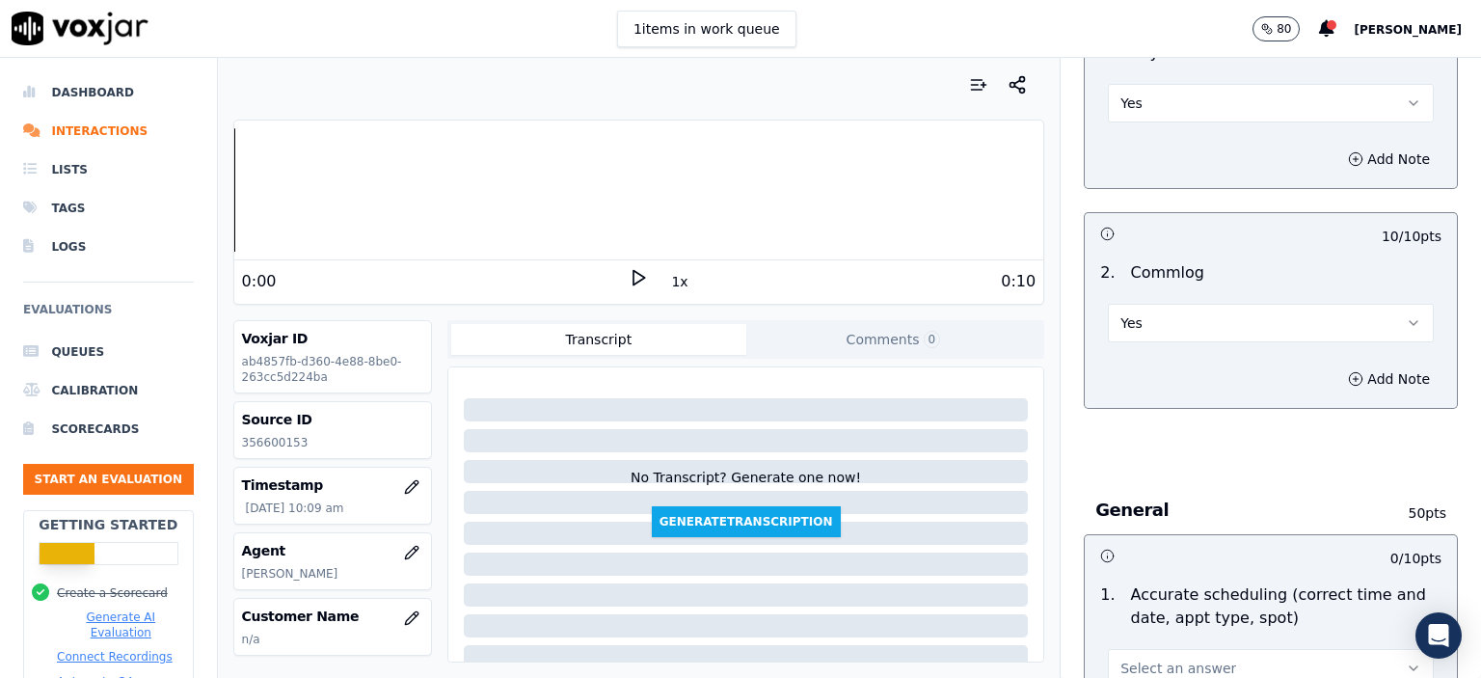
scroll to position [1929, 0]
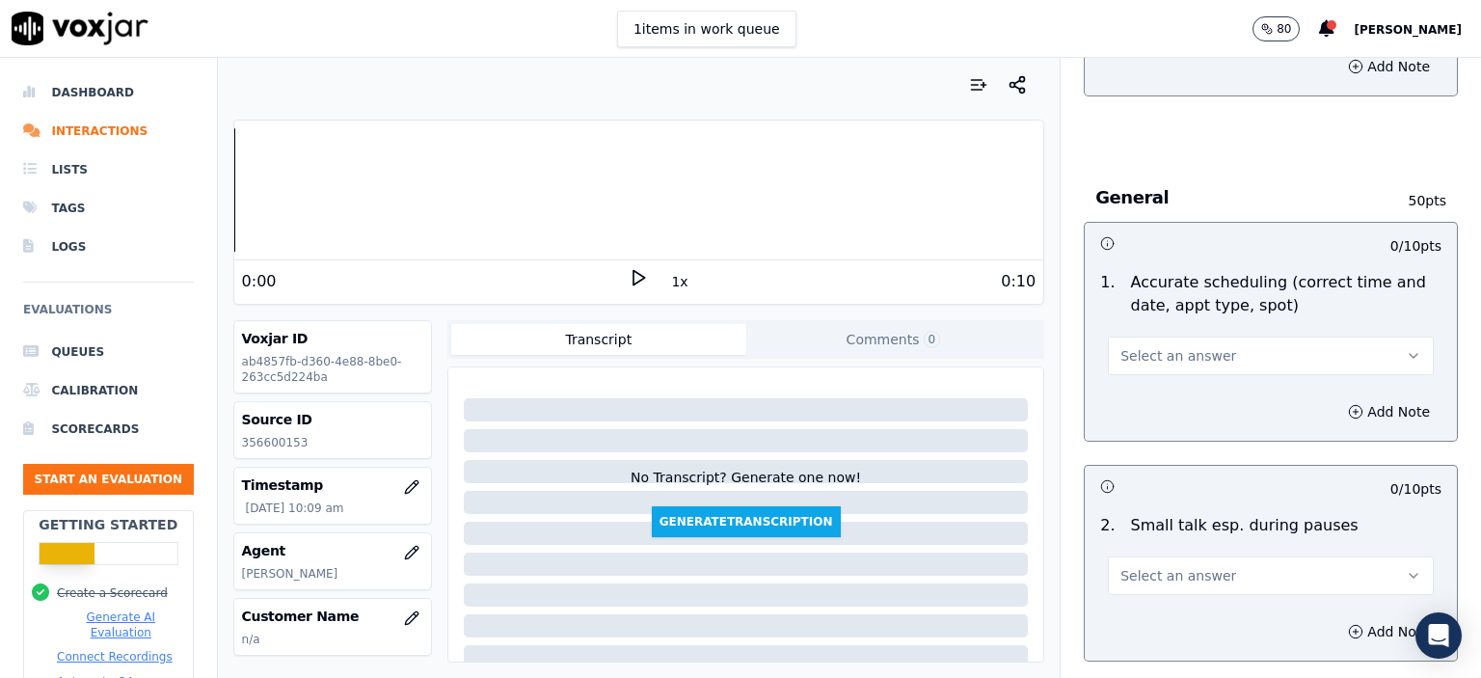
click at [1215, 337] on button "Select an answer" at bounding box center [1271, 356] width 326 height 39
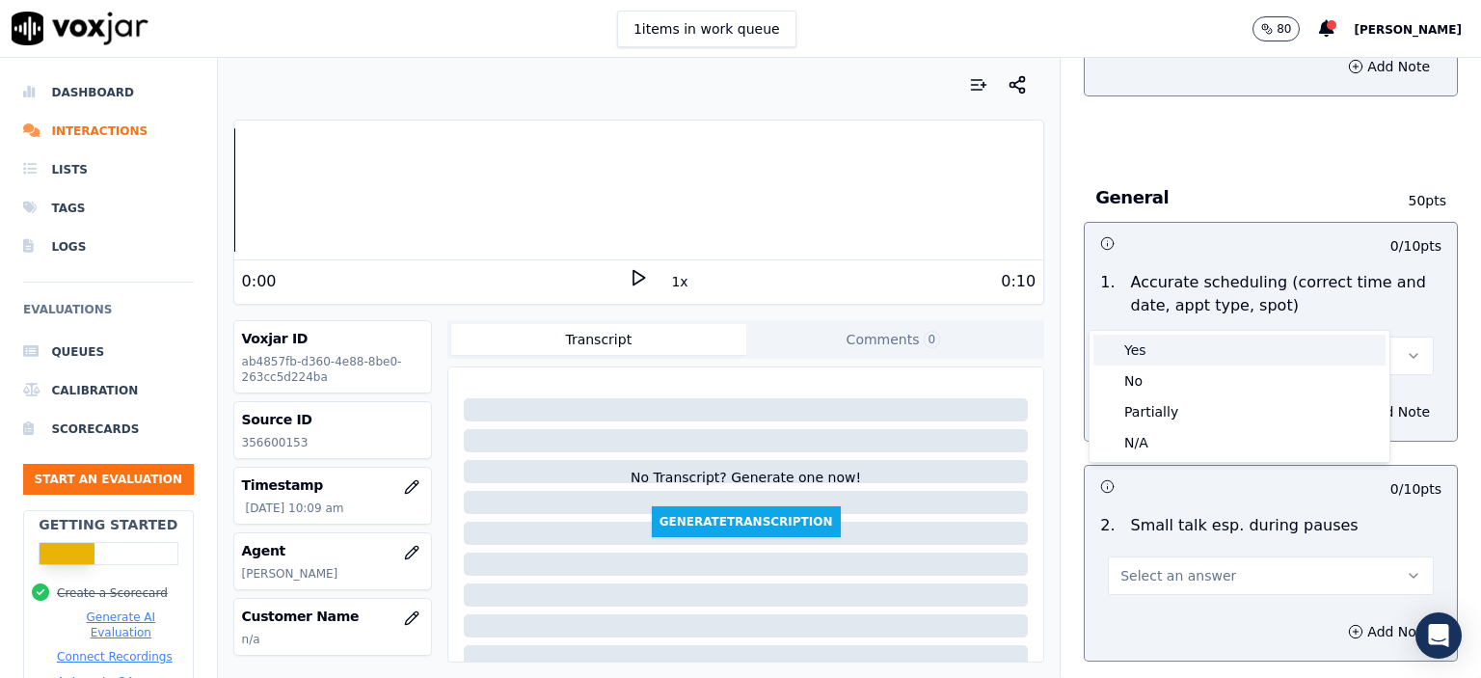
click at [1212, 345] on div "Yes" at bounding box center [1240, 350] width 292 height 31
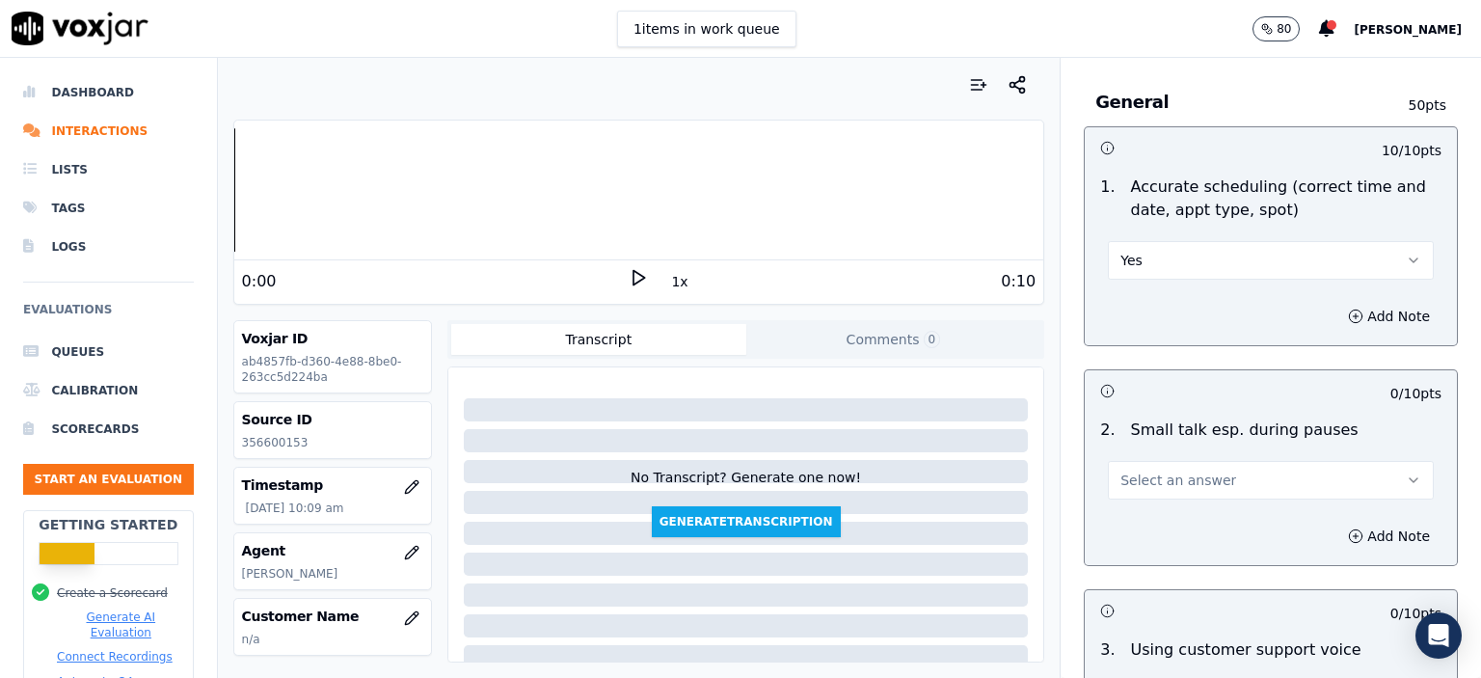
scroll to position [2025, 0]
click at [1195, 470] on span "Select an answer" at bounding box center [1179, 479] width 116 height 19
click at [1193, 511] on div "No" at bounding box center [1240, 503] width 292 height 31
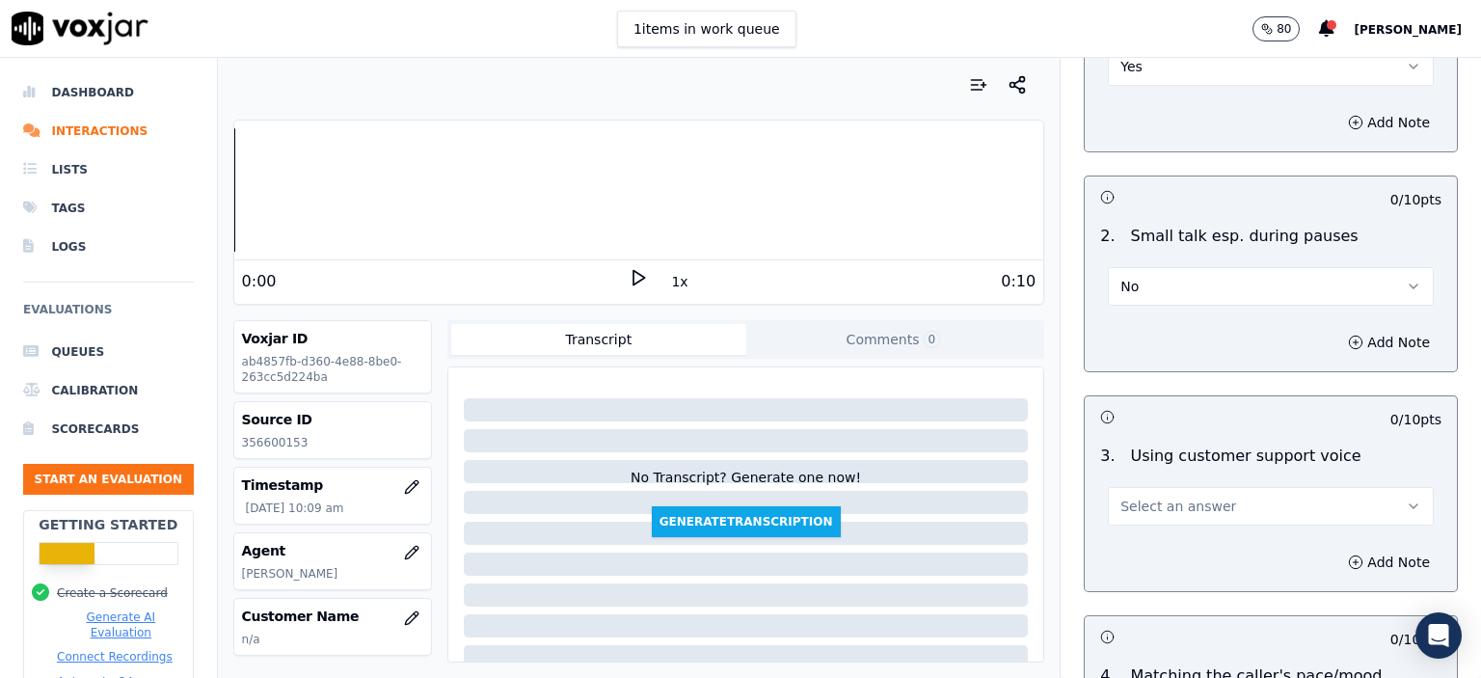
click at [1175, 497] on span "Select an answer" at bounding box center [1179, 506] width 116 height 19
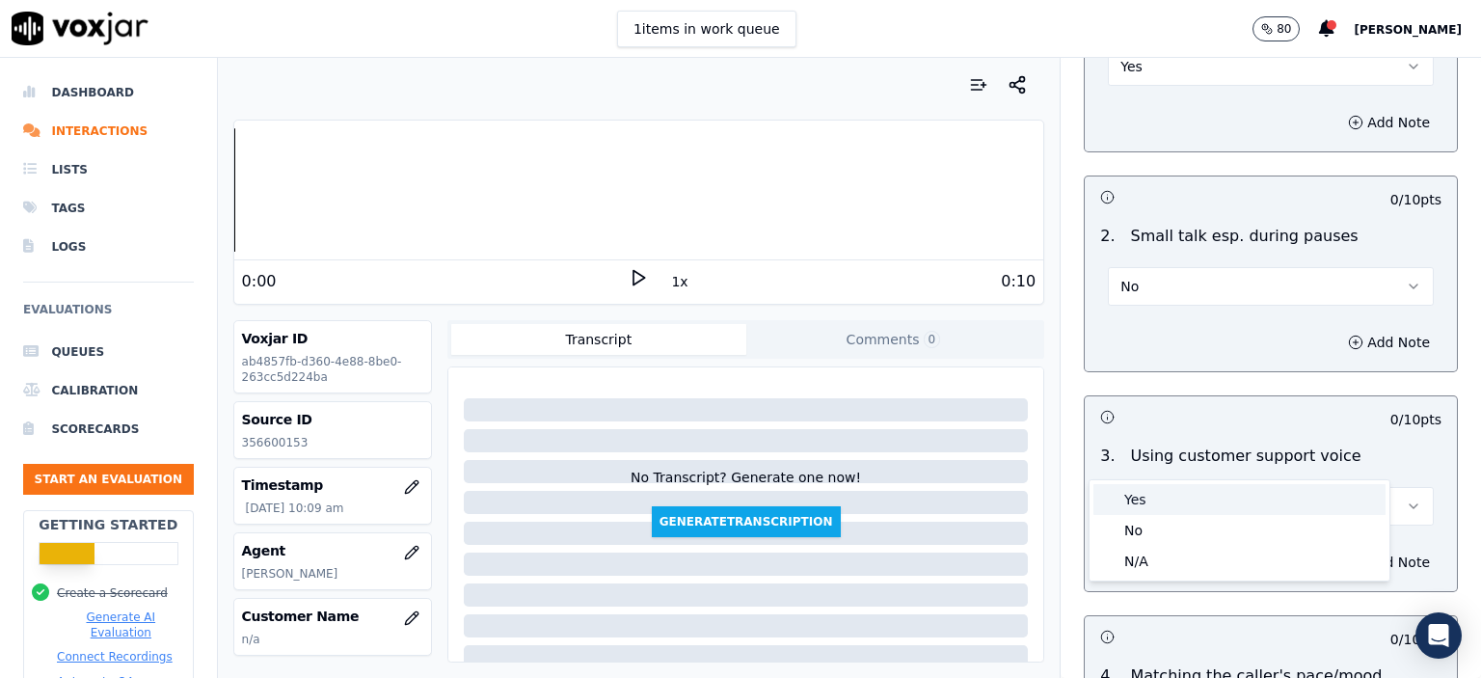
click at [1172, 506] on div "Yes" at bounding box center [1240, 499] width 292 height 31
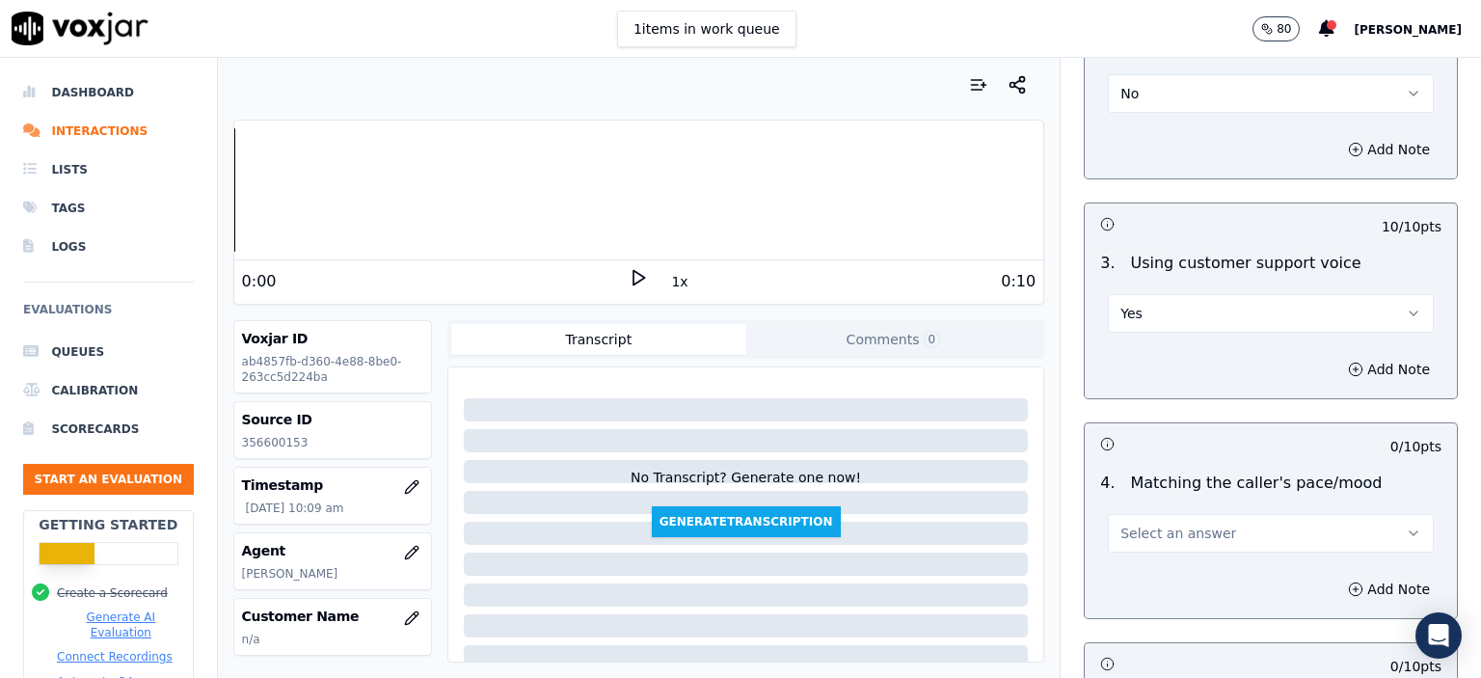
click at [1177, 524] on span "Select an answer" at bounding box center [1179, 533] width 116 height 19
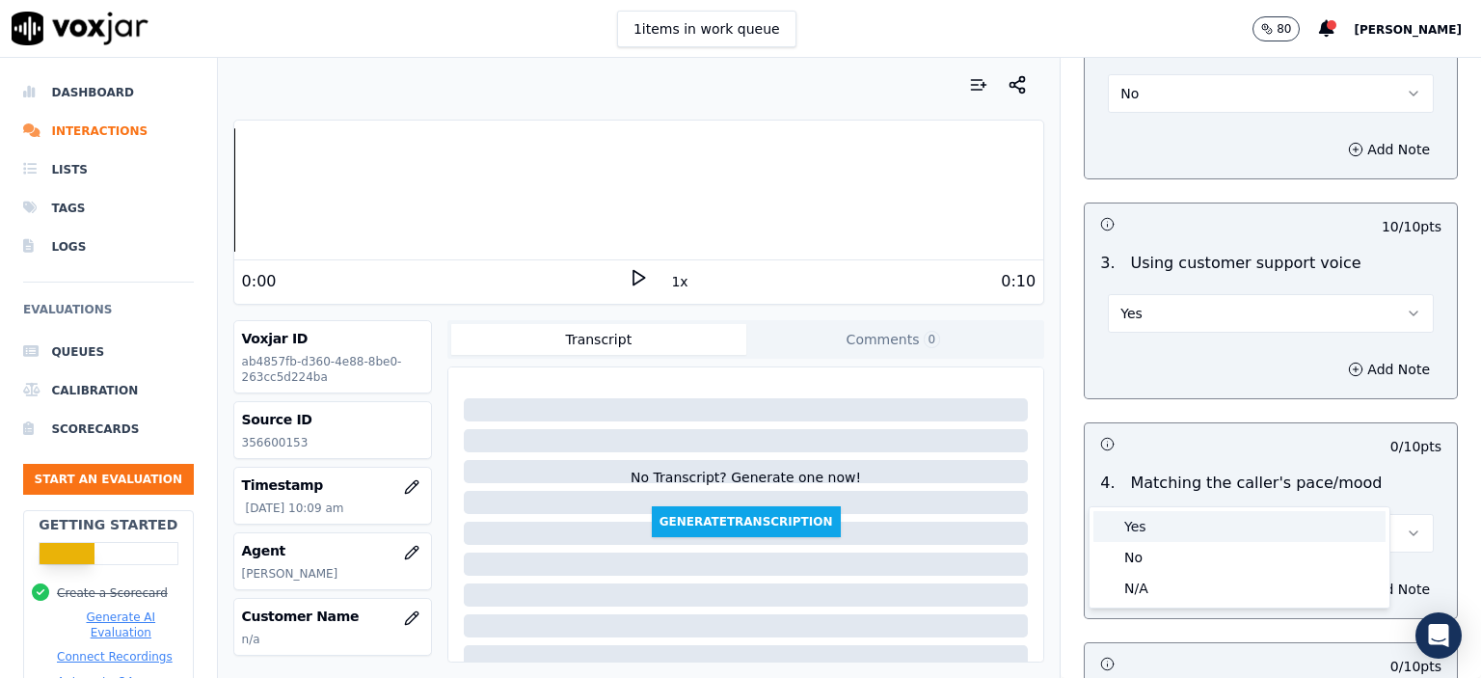
click at [1178, 530] on div "Yes" at bounding box center [1240, 526] width 292 height 31
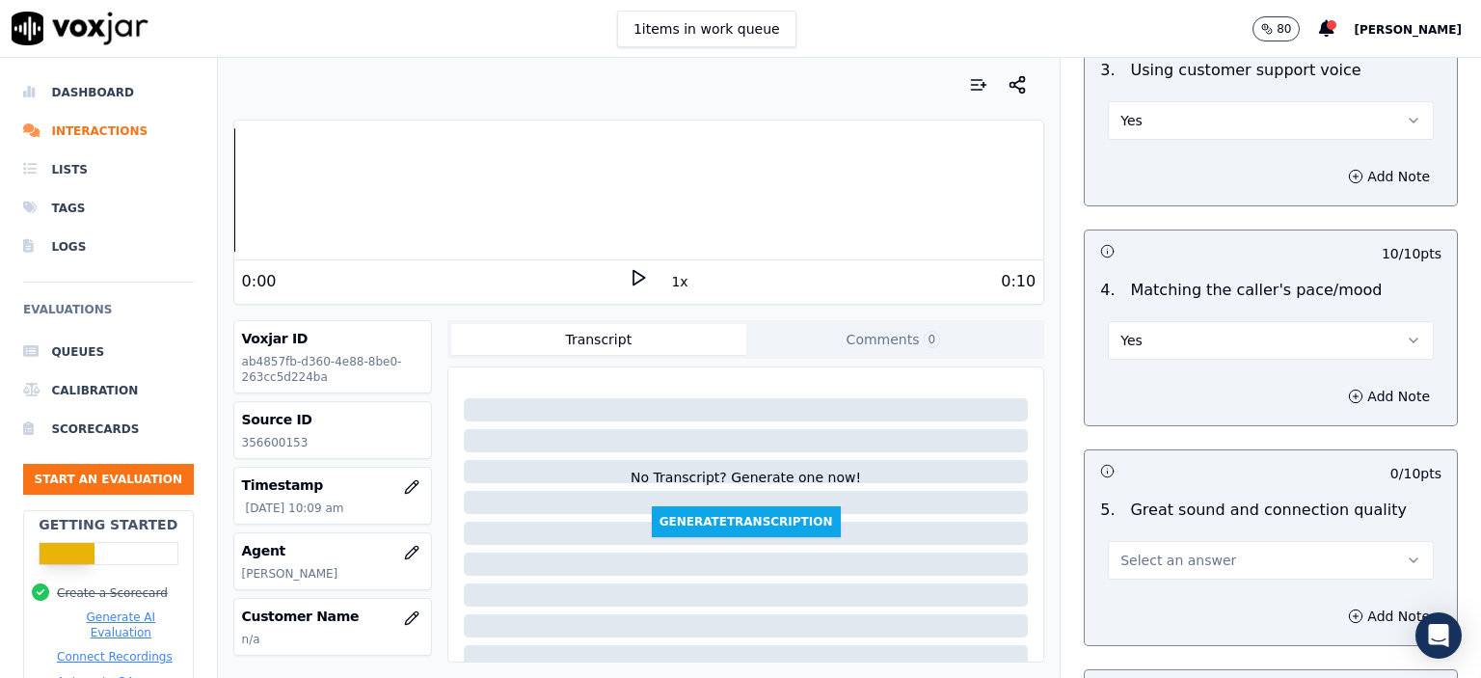
click at [1182, 551] on span "Select an answer" at bounding box center [1179, 560] width 116 height 19
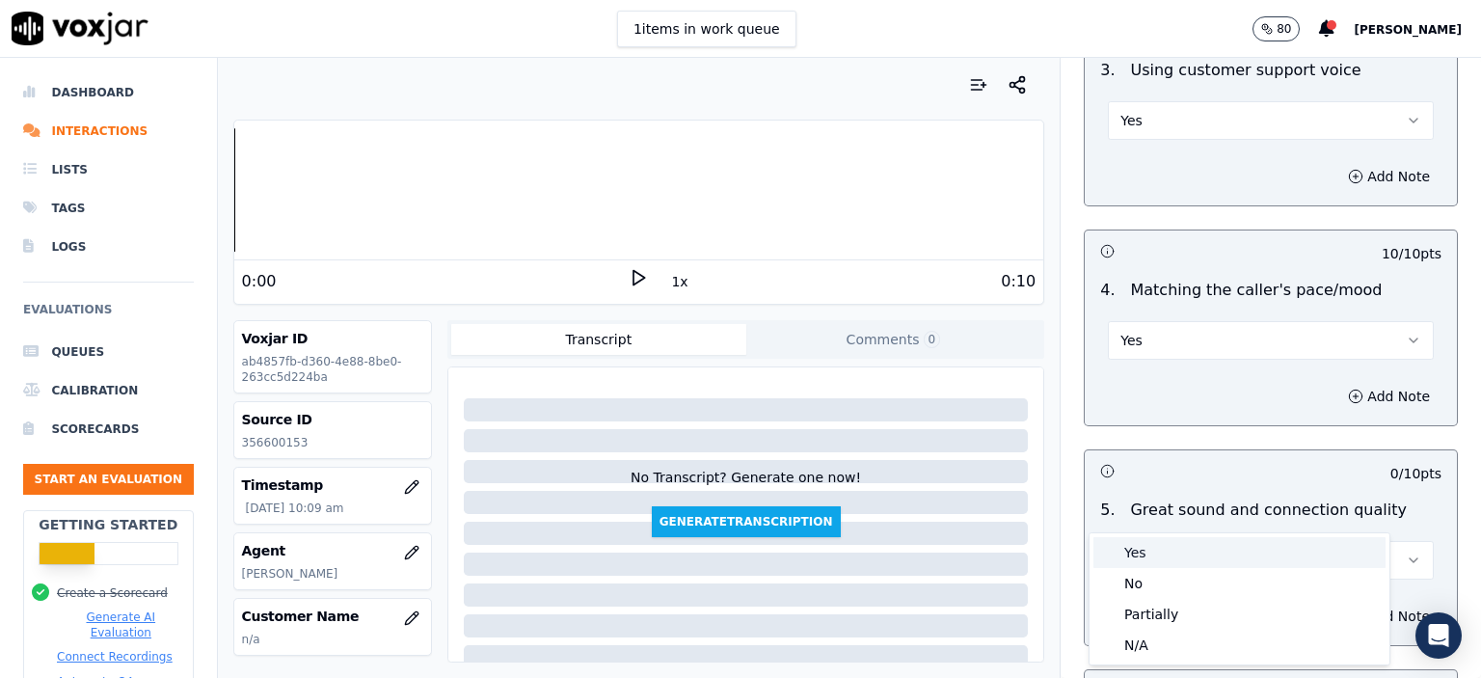
click at [1178, 550] on div "Yes" at bounding box center [1240, 552] width 292 height 31
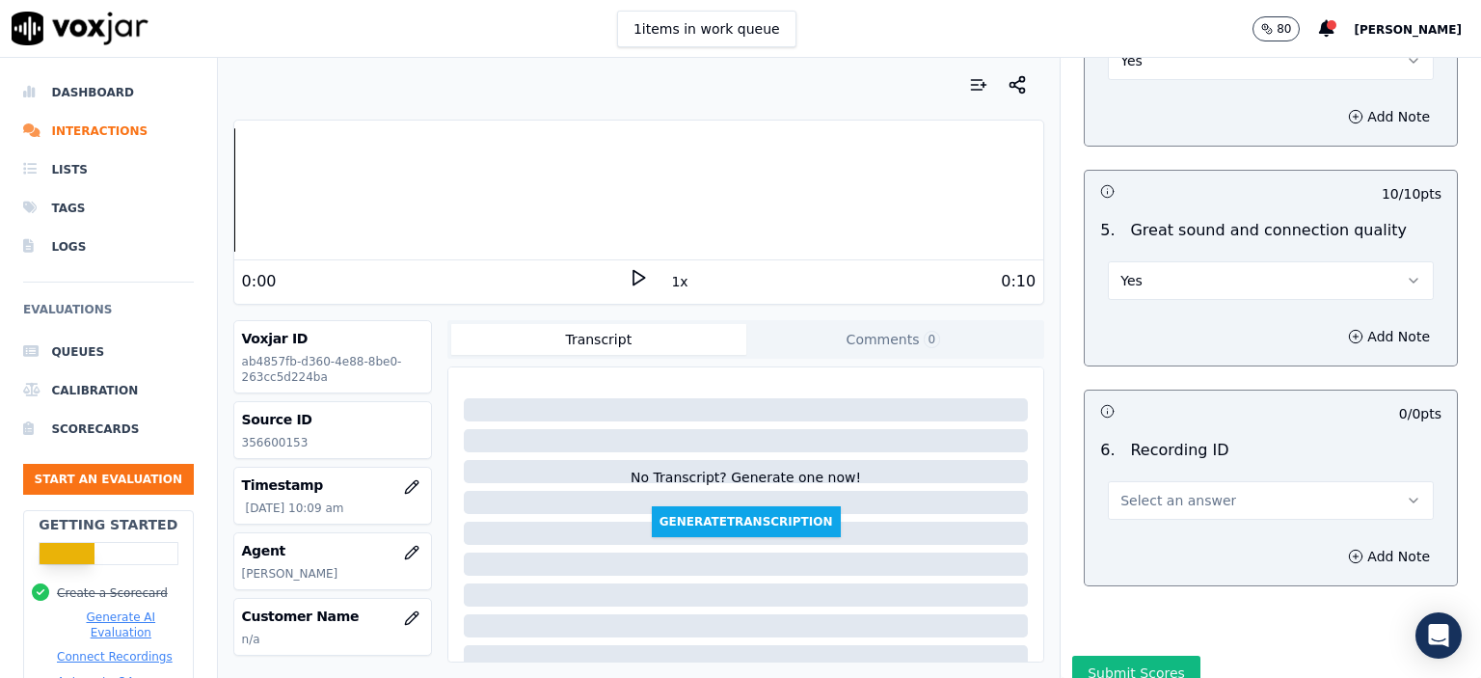
scroll to position [2893, 0]
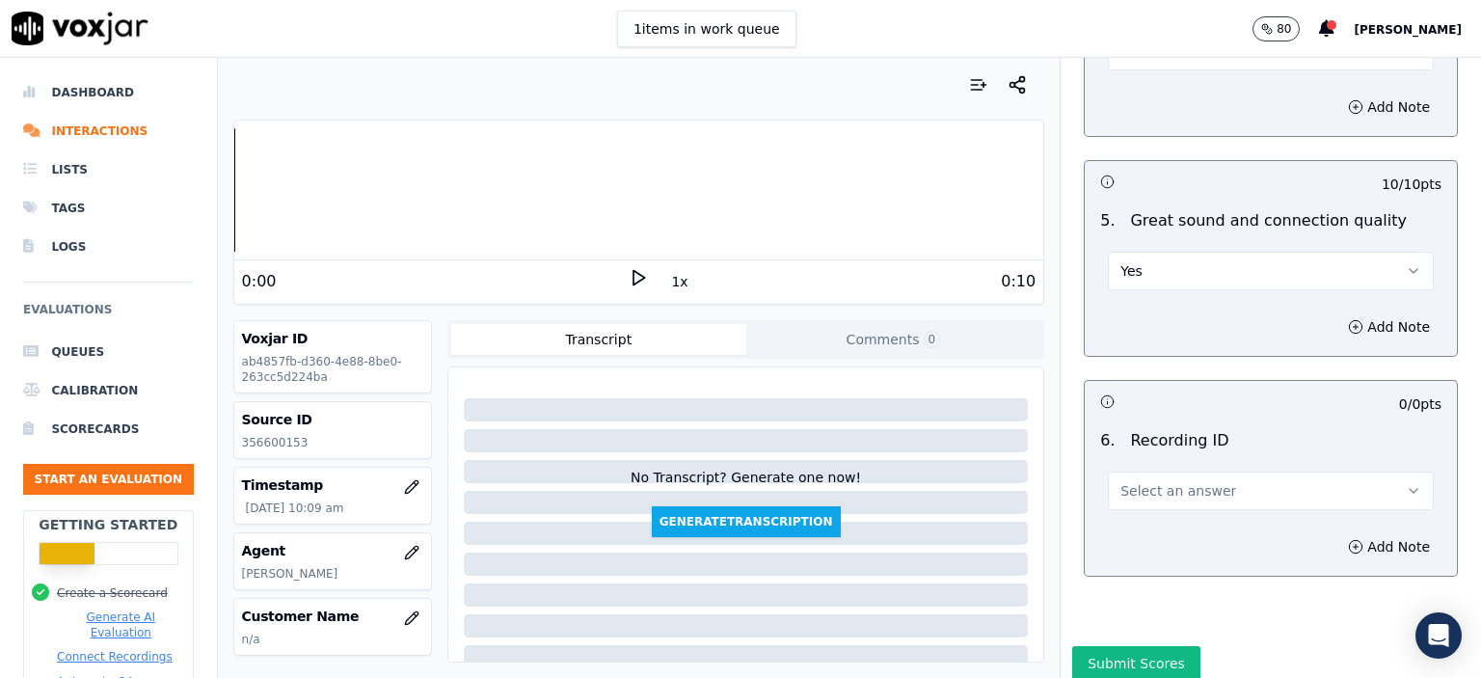
click at [1194, 472] on button "Select an answer" at bounding box center [1271, 491] width 326 height 39
click at [1192, 512] on div "N/A" at bounding box center [1240, 489] width 300 height 50
click at [1219, 499] on div "N/A" at bounding box center [1240, 494] width 292 height 31
click at [1339, 533] on button "Add Note" at bounding box center [1389, 546] width 105 height 27
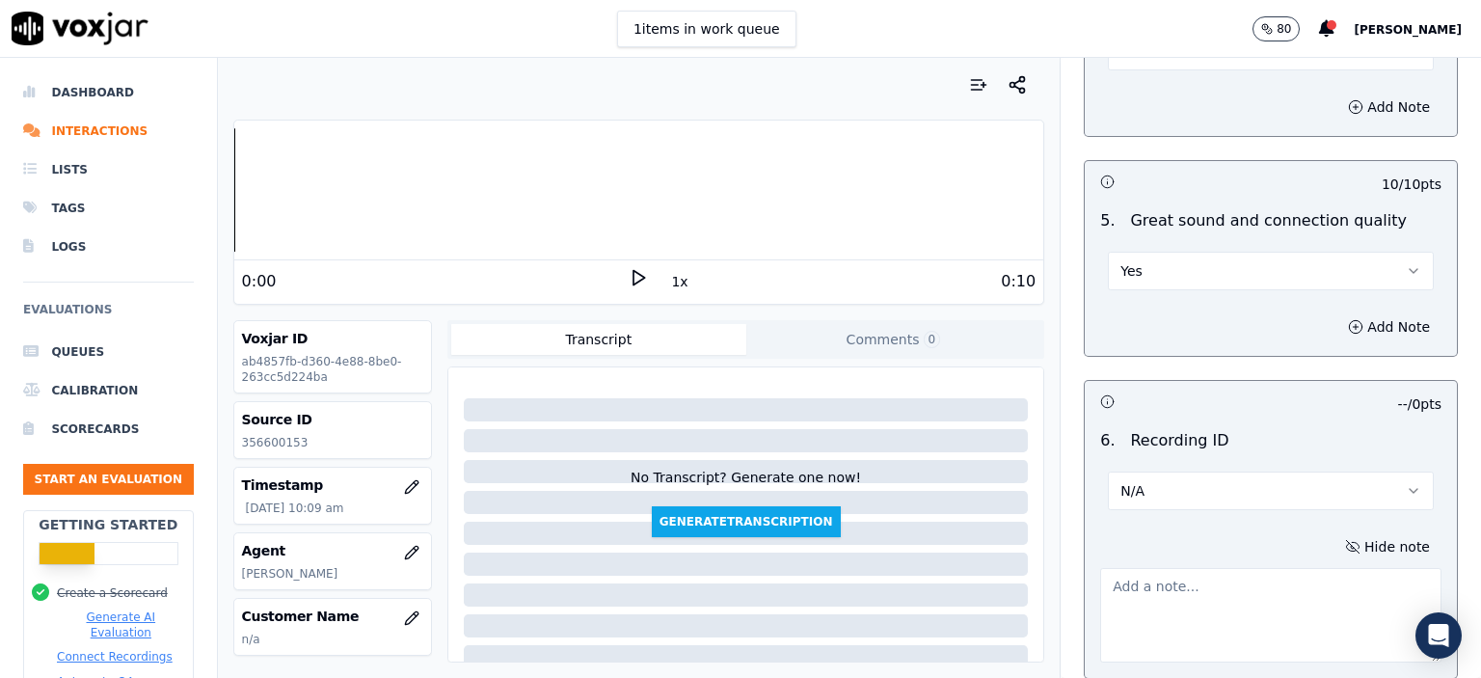
click at [275, 441] on p "356600153" at bounding box center [332, 442] width 181 height 15
copy p "356600153"
click at [1177, 577] on textarea at bounding box center [1270, 615] width 341 height 95
paste textarea "356600153"
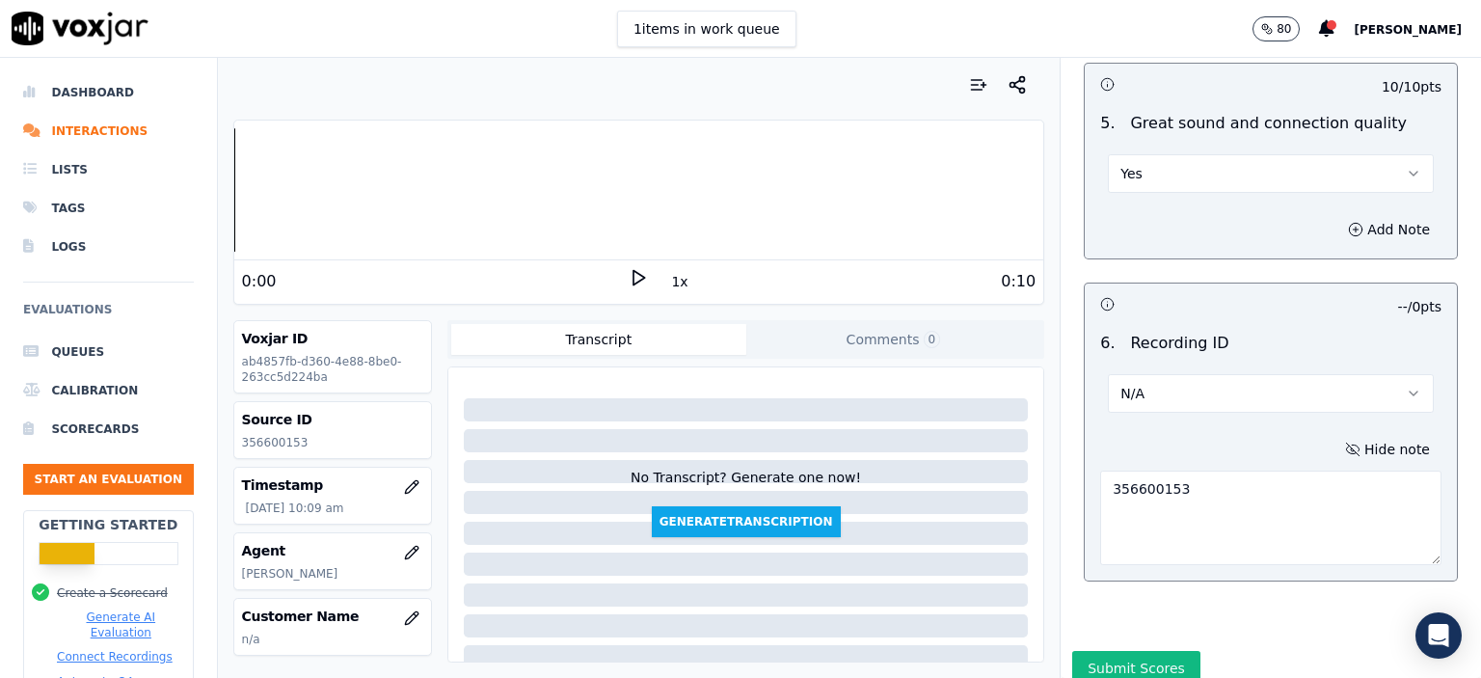
scroll to position [3001, 0]
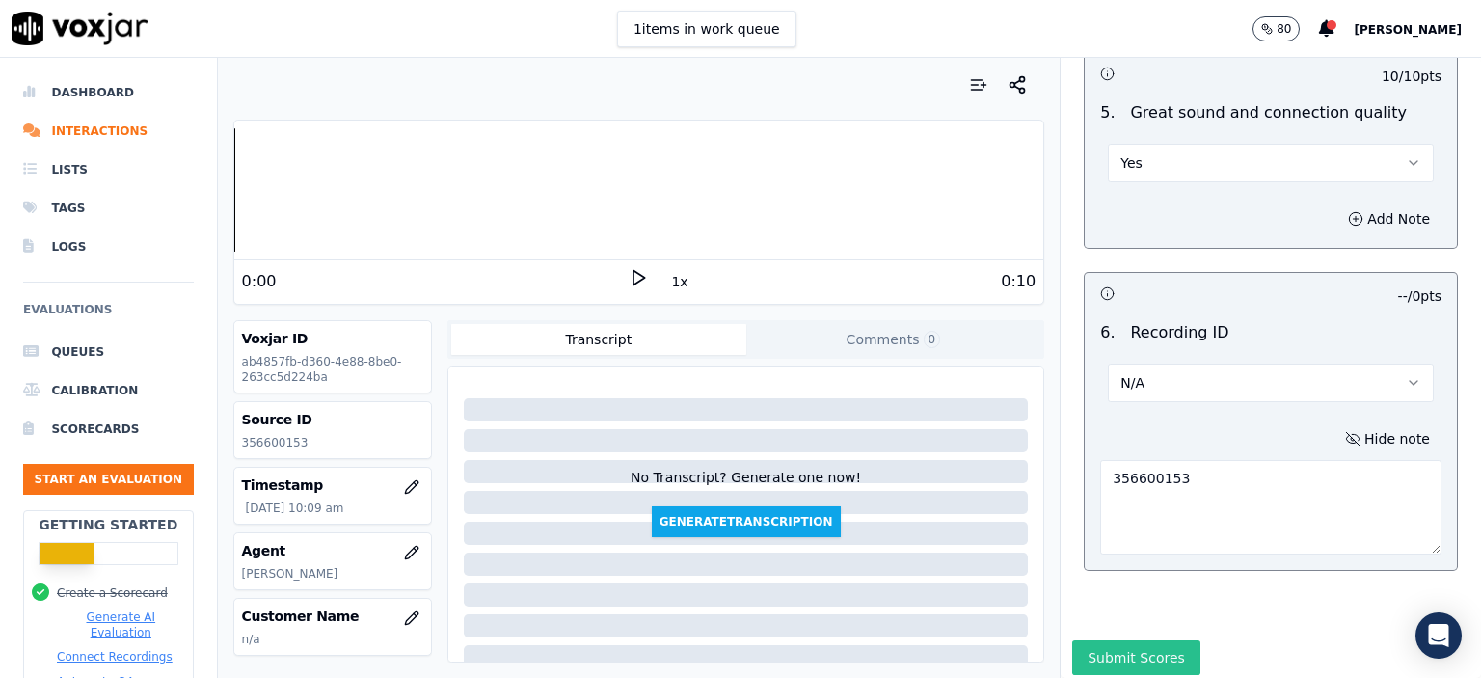
type textarea "356600153"
click at [1080, 640] on button "Submit Scores" at bounding box center [1136, 657] width 128 height 35
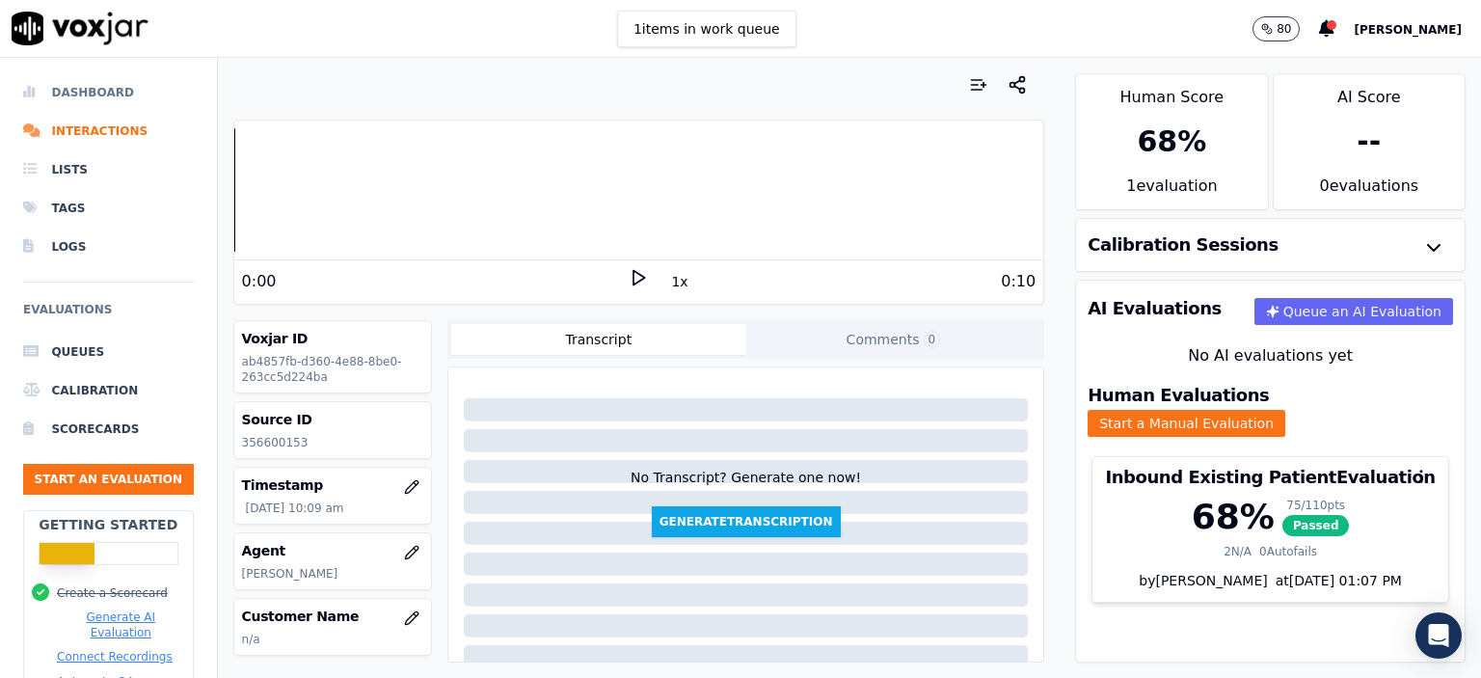
click at [132, 94] on li "Dashboard" at bounding box center [108, 92] width 171 height 39
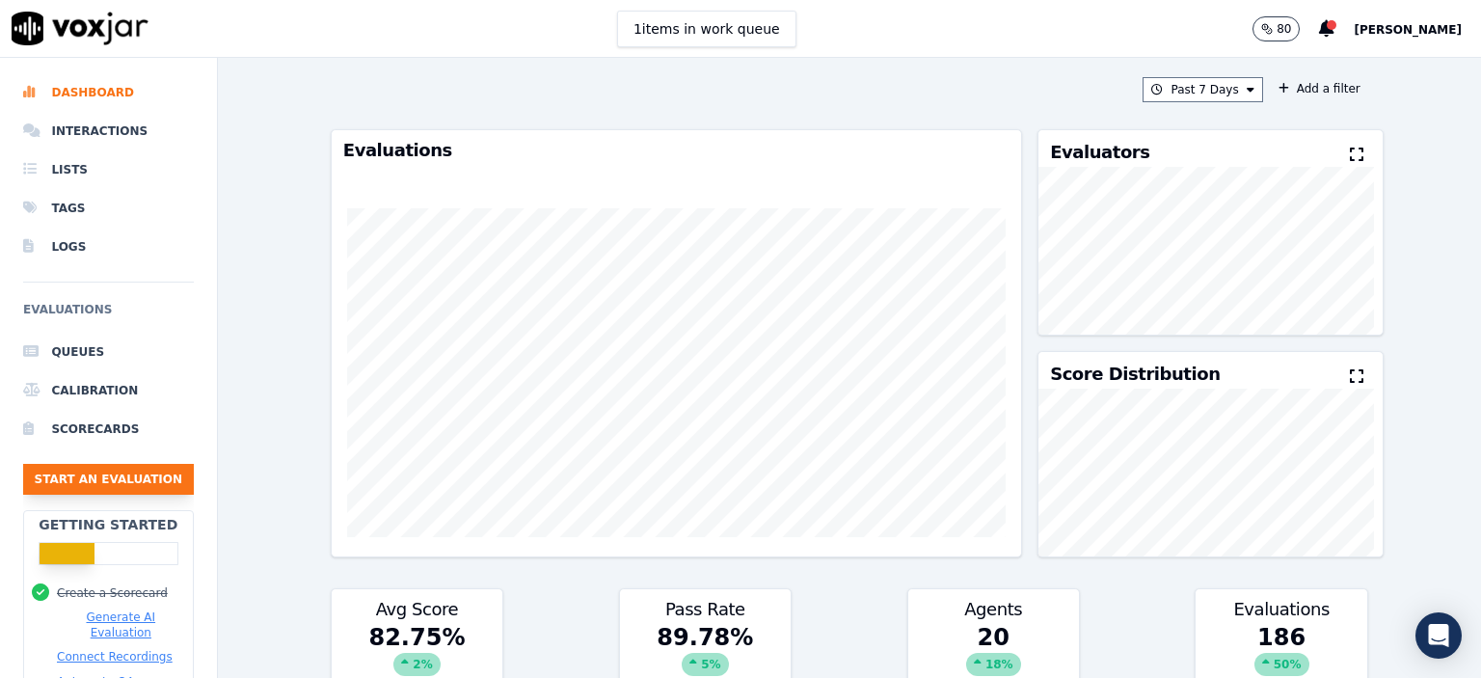
click at [99, 473] on button "Start an Evaluation" at bounding box center [108, 479] width 171 height 31
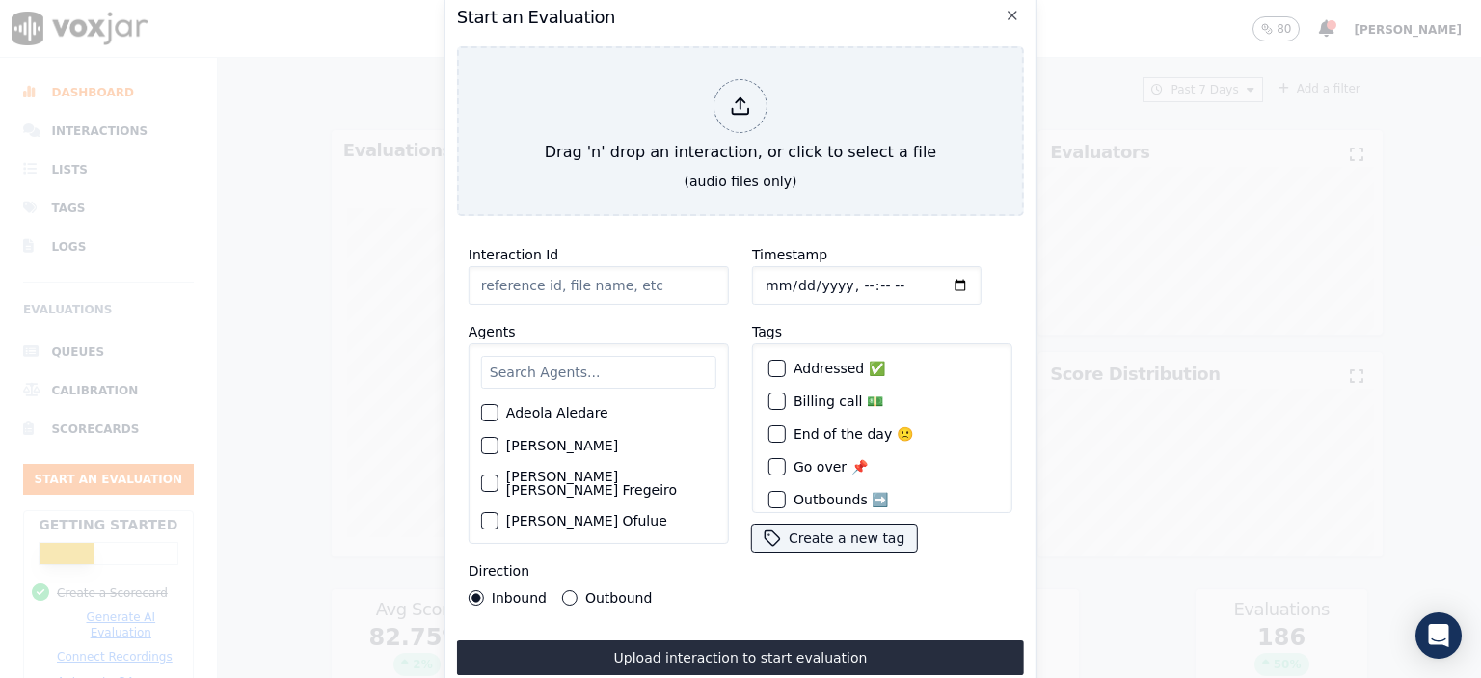
click at [520, 270] on input "Interaction Id" at bounding box center [599, 285] width 260 height 39
paste input "356606254"
type input "356606254"
click at [839, 273] on input "Timestamp" at bounding box center [867, 285] width 230 height 39
type input "[DATE]T10:40"
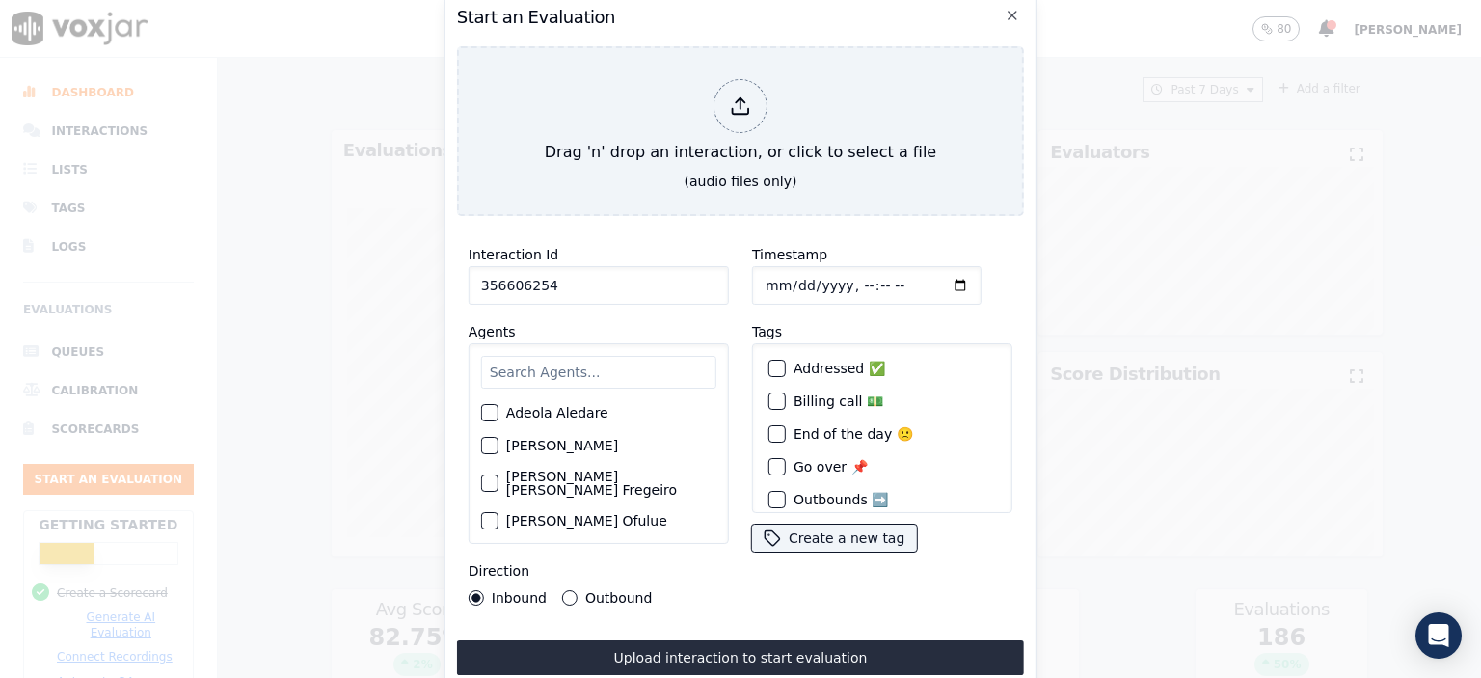
click at [629, 375] on input "text" at bounding box center [598, 372] width 235 height 33
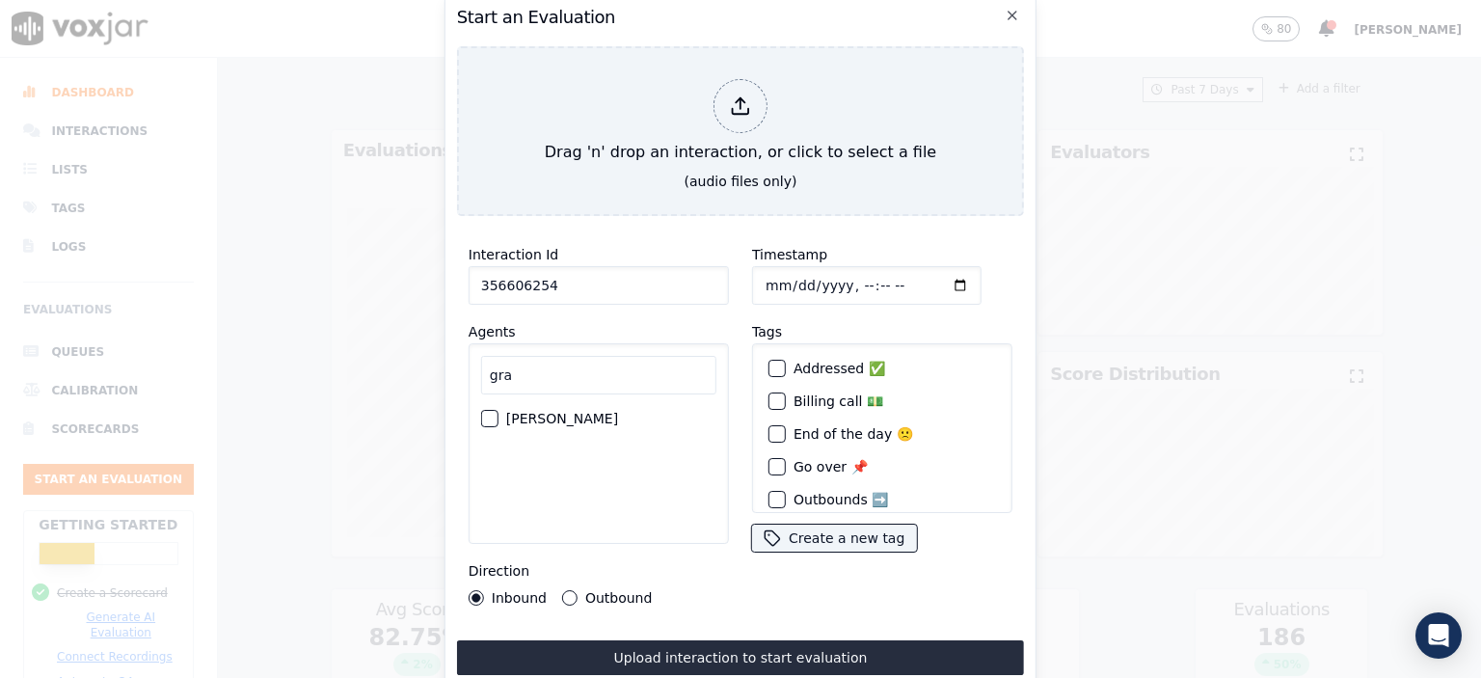
type input "gra"
click at [564, 416] on label "[PERSON_NAME]" at bounding box center [562, 419] width 112 height 14
click at [499, 416] on button "[PERSON_NAME]" at bounding box center [489, 418] width 17 height 17
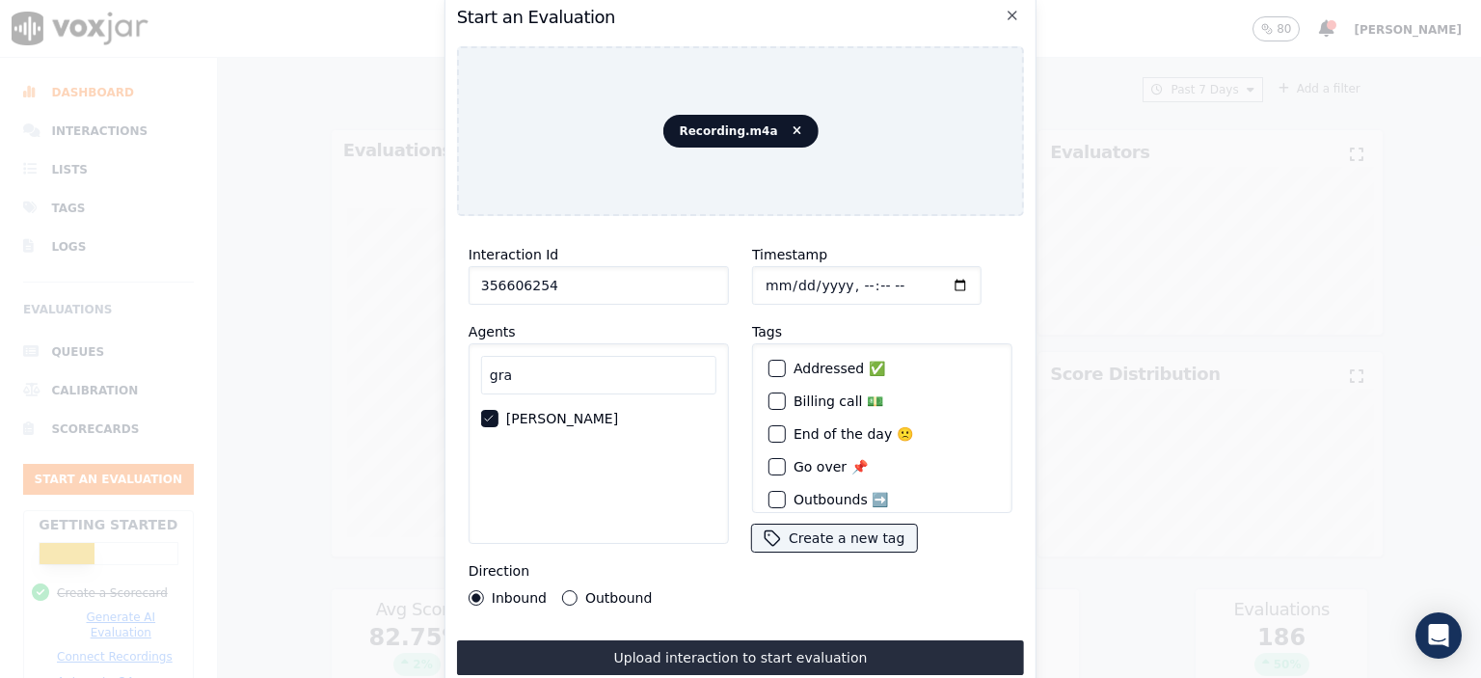
click at [760, 643] on button "Upload interaction to start evaluation" at bounding box center [740, 657] width 567 height 35
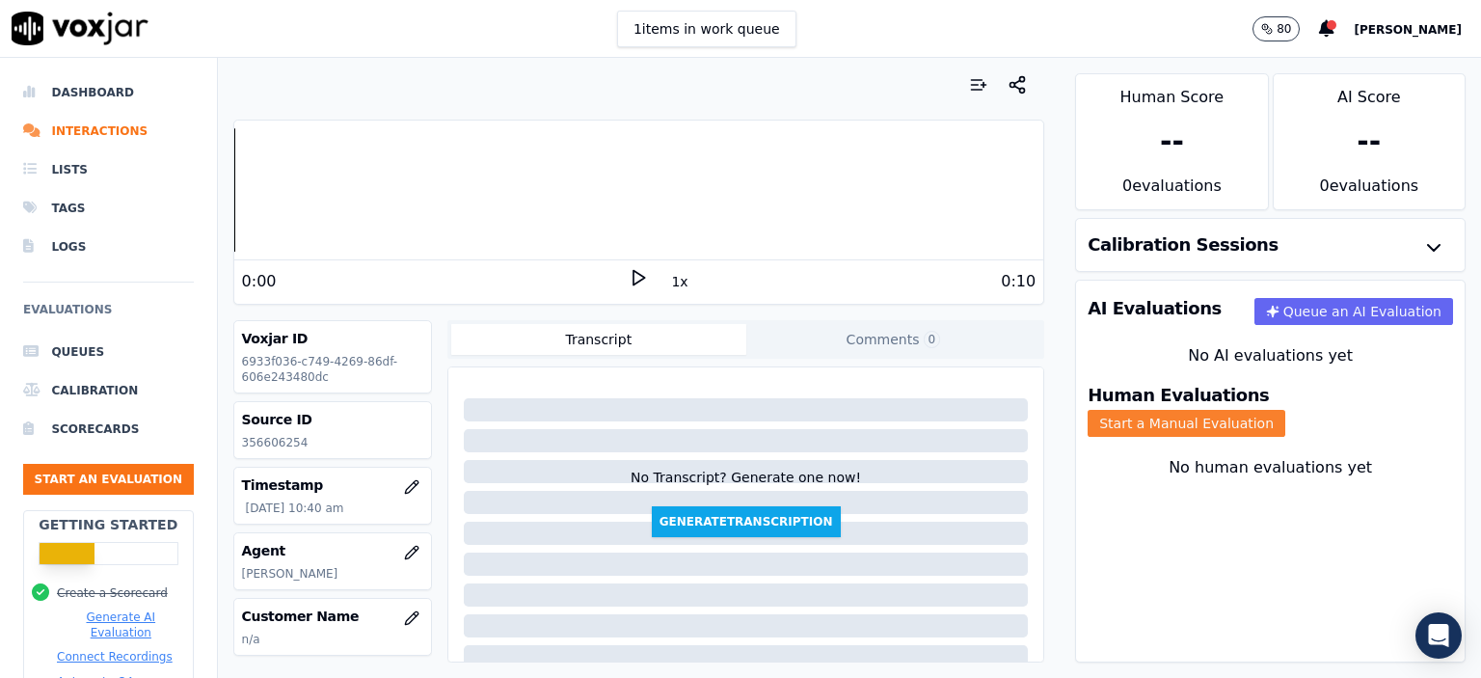
click at [1286, 410] on button "Start a Manual Evaluation" at bounding box center [1187, 423] width 198 height 27
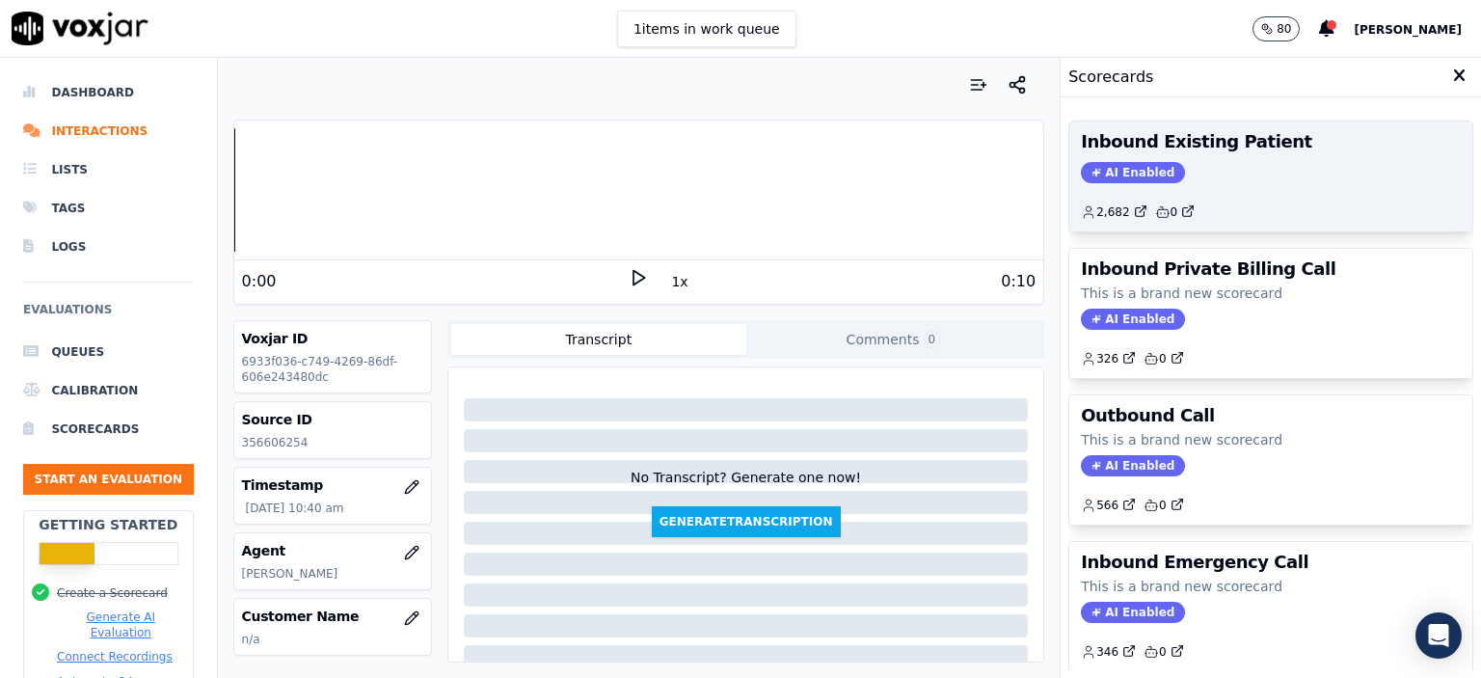
click at [1274, 168] on div "AI Enabled" at bounding box center [1271, 172] width 380 height 21
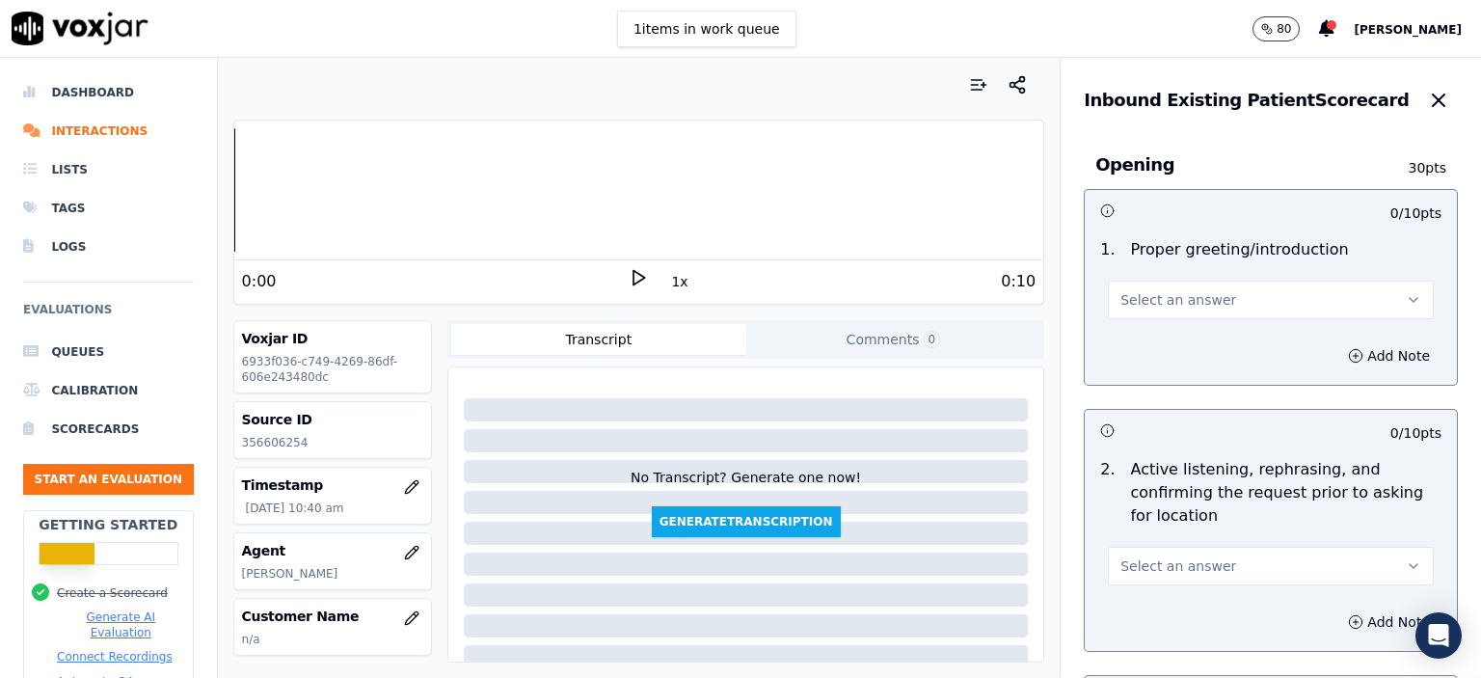
click at [1244, 303] on button "Select an answer" at bounding box center [1271, 300] width 326 height 39
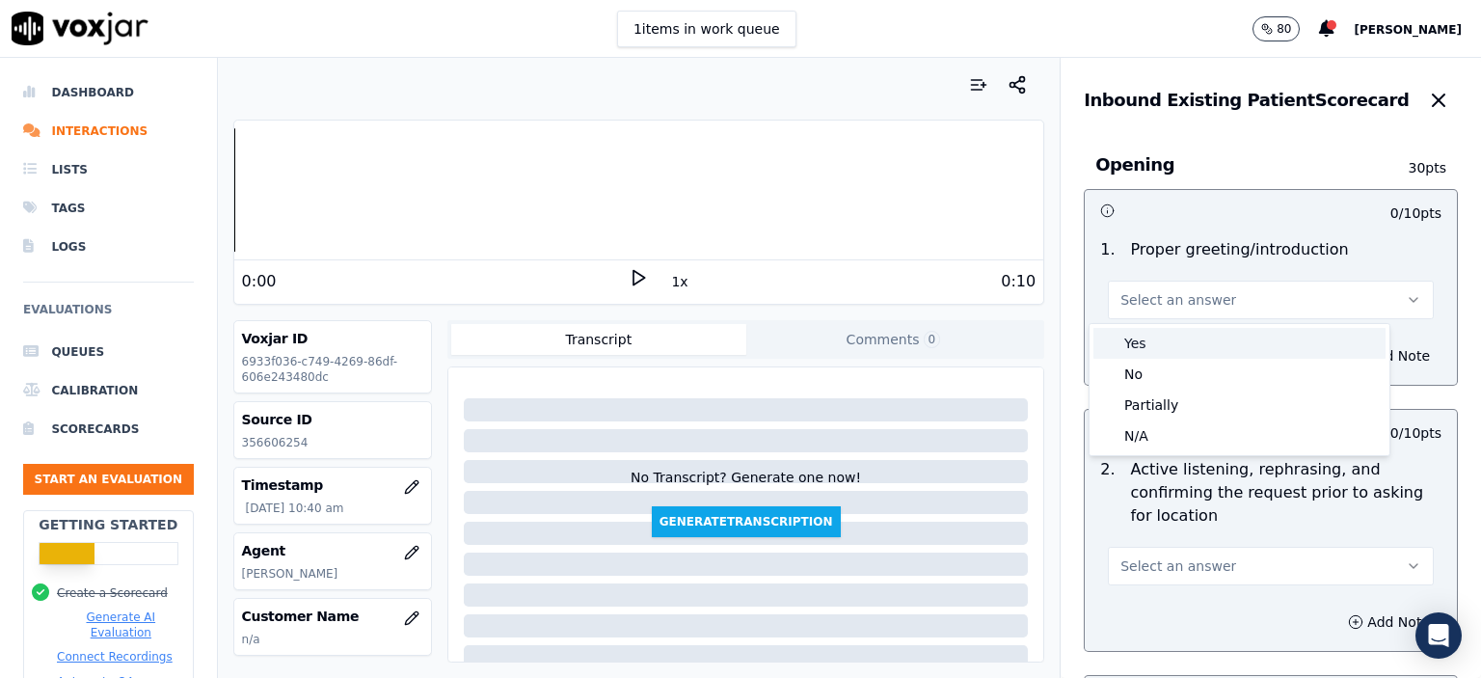
click at [1227, 352] on div "Yes" at bounding box center [1240, 343] width 292 height 31
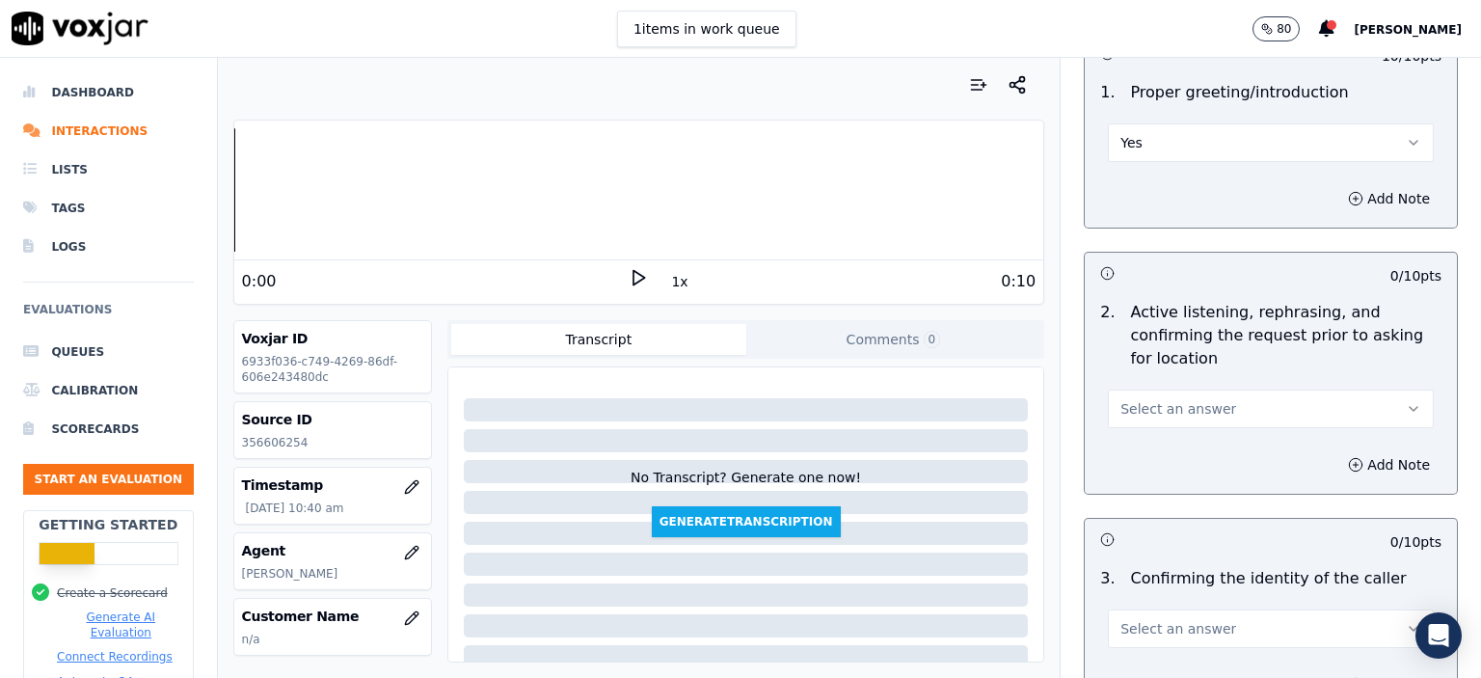
scroll to position [193, 0]
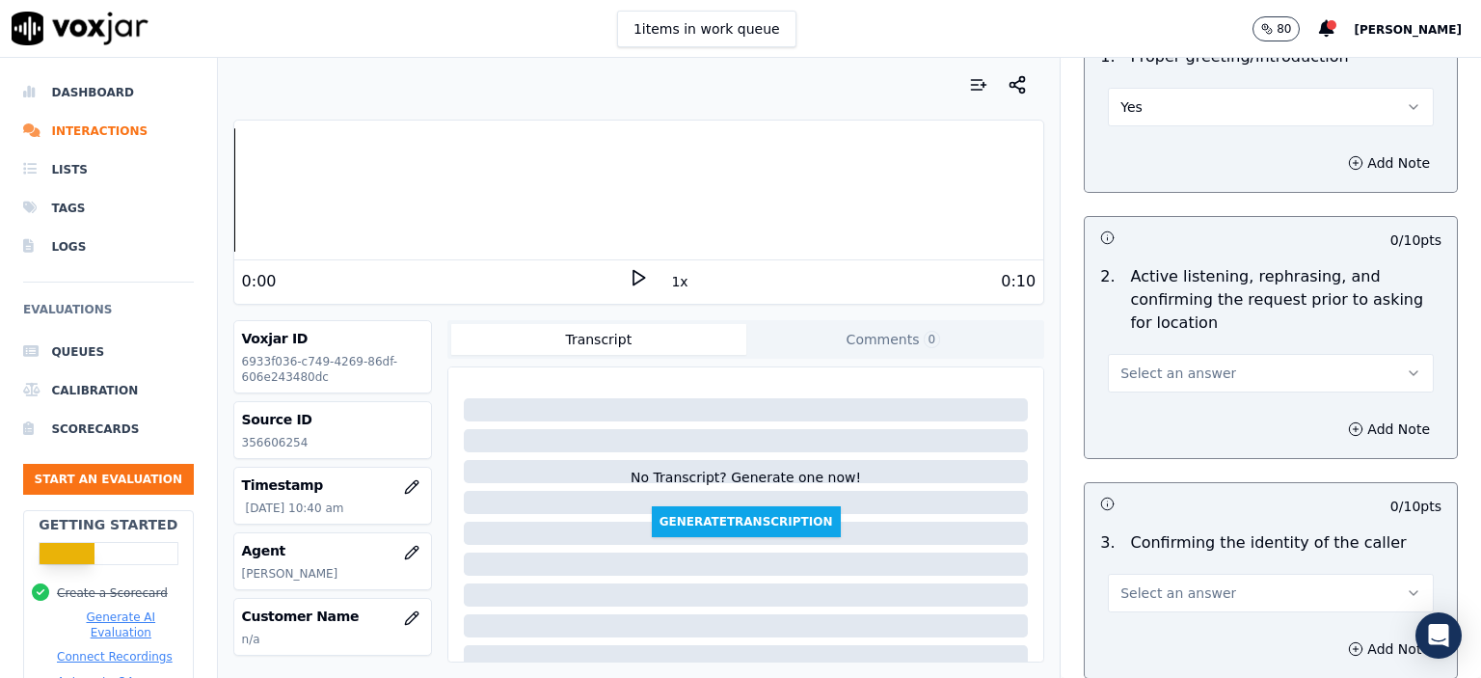
click at [1200, 381] on button "Select an answer" at bounding box center [1271, 373] width 326 height 39
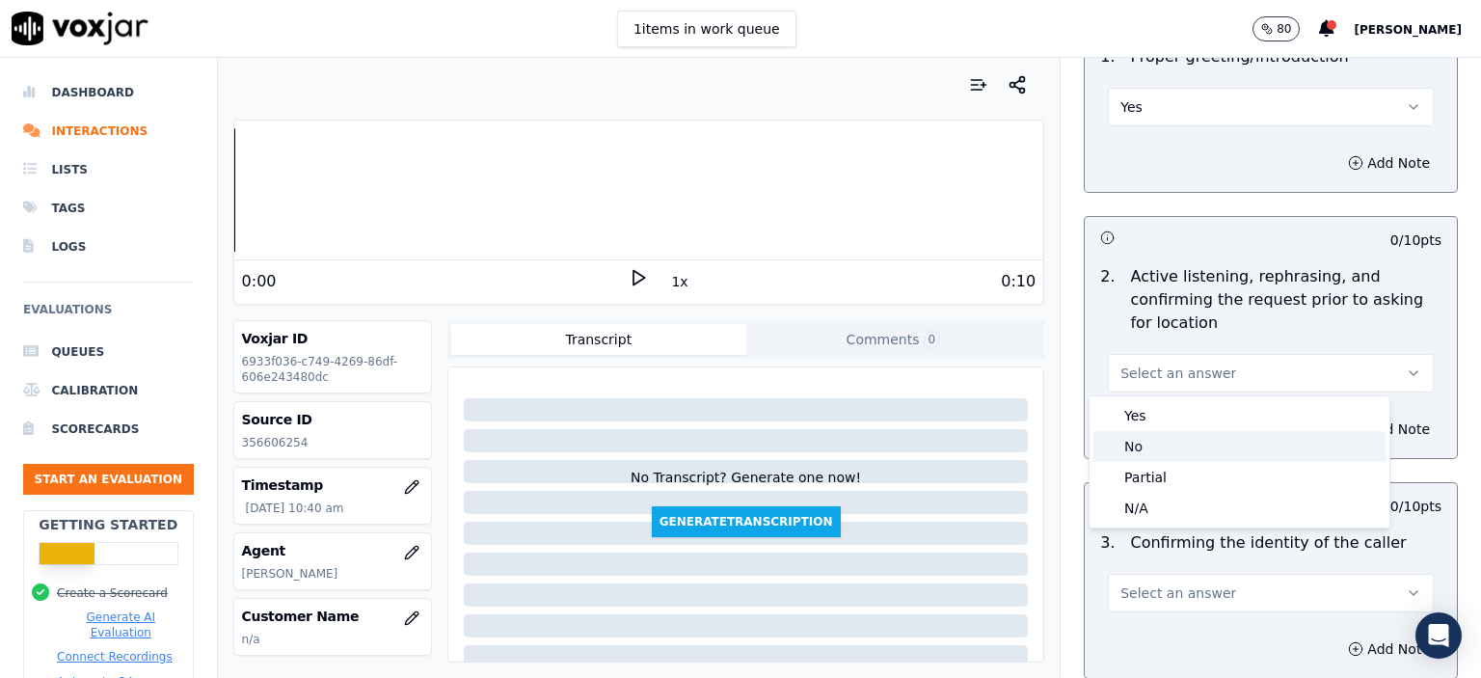
click at [1160, 452] on div "No" at bounding box center [1240, 446] width 292 height 31
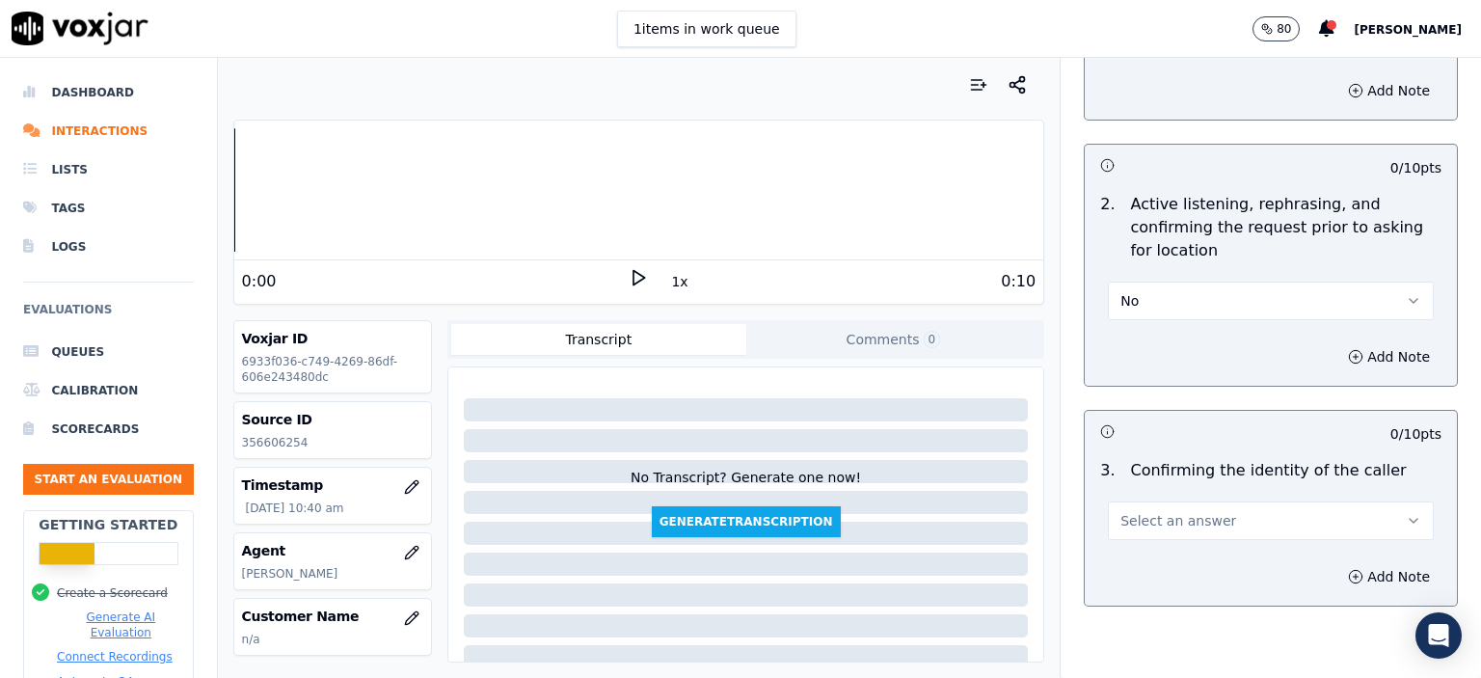
scroll to position [386, 0]
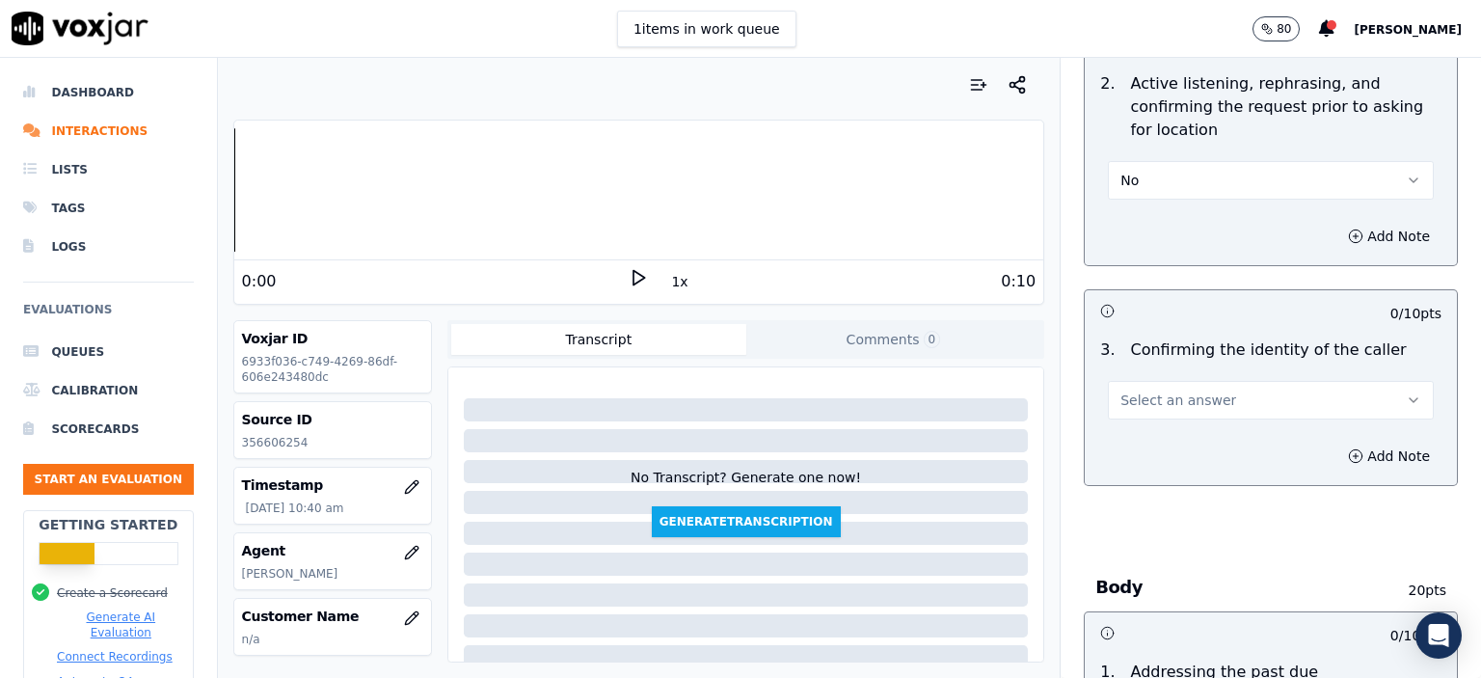
click at [1184, 398] on span "Select an answer" at bounding box center [1179, 400] width 116 height 19
click at [1176, 477] on div "No" at bounding box center [1240, 473] width 292 height 31
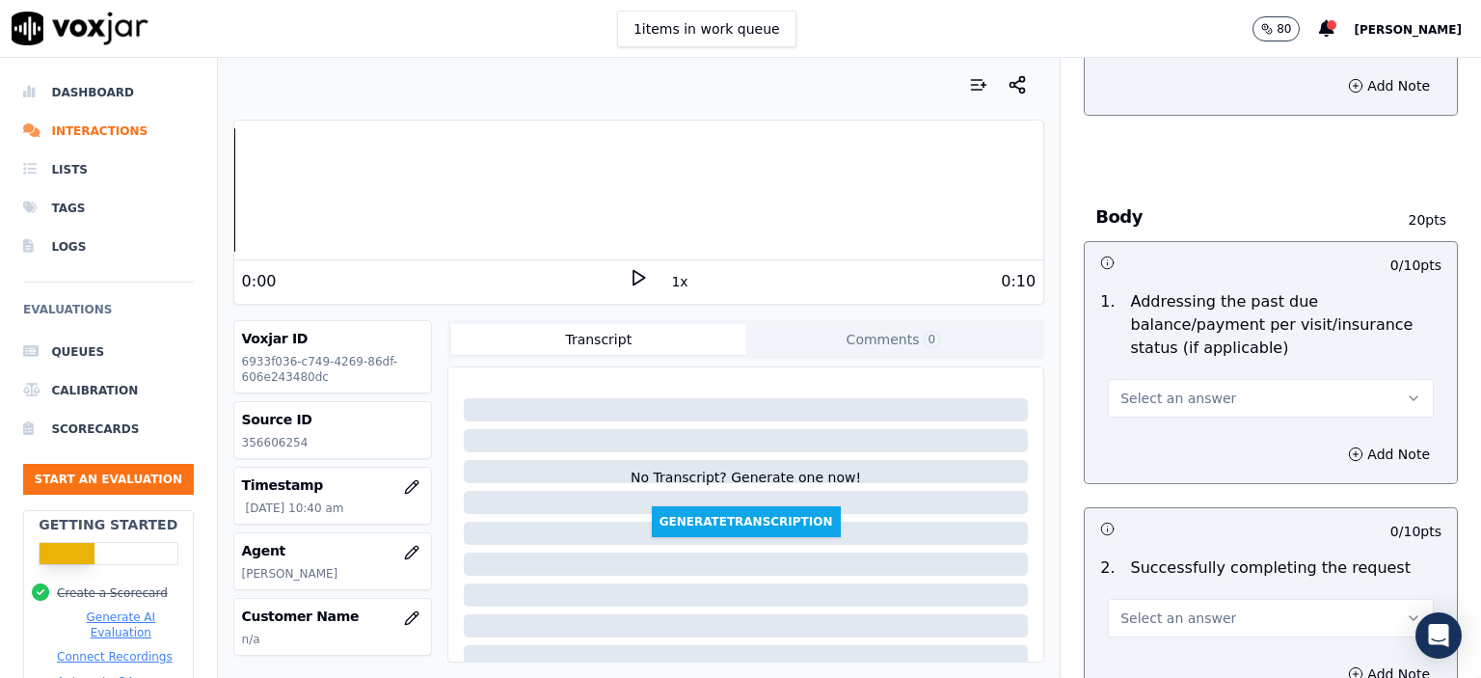
scroll to position [772, 0]
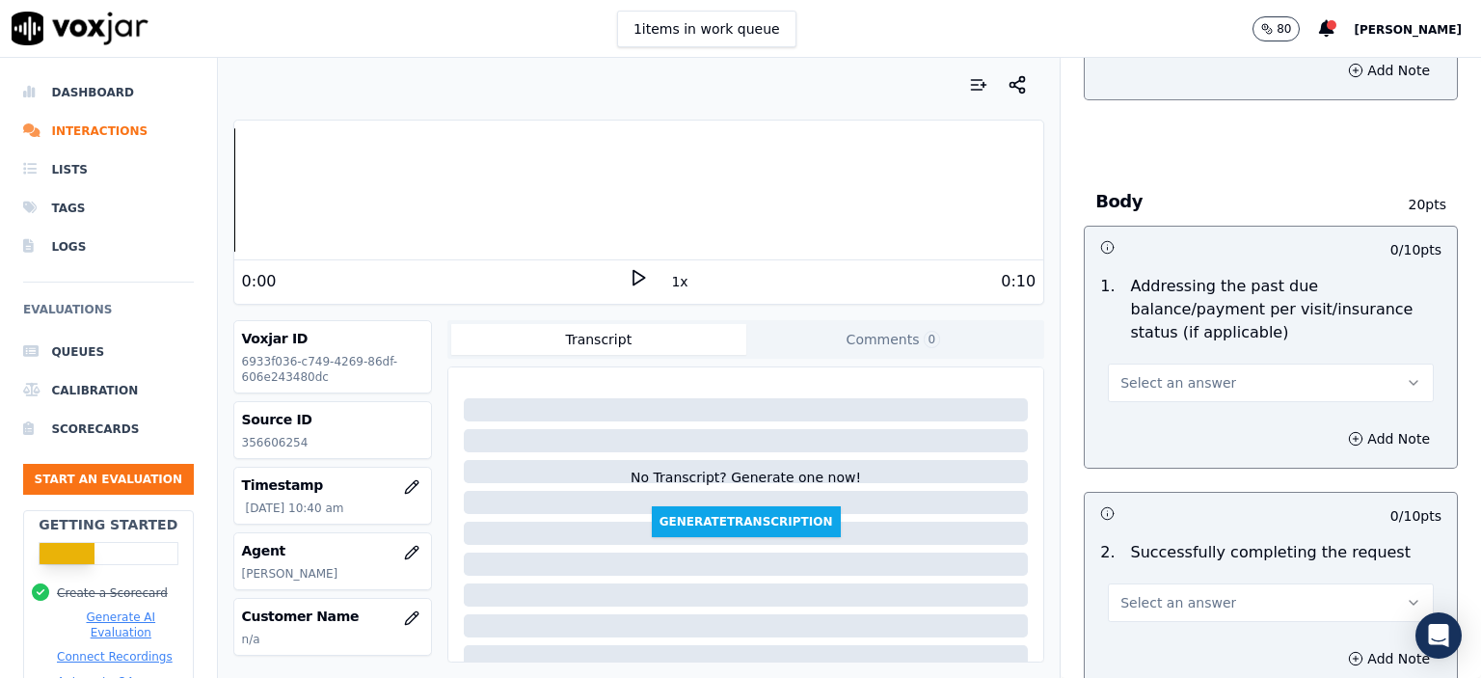
click at [1191, 373] on span "Select an answer" at bounding box center [1179, 382] width 116 height 19
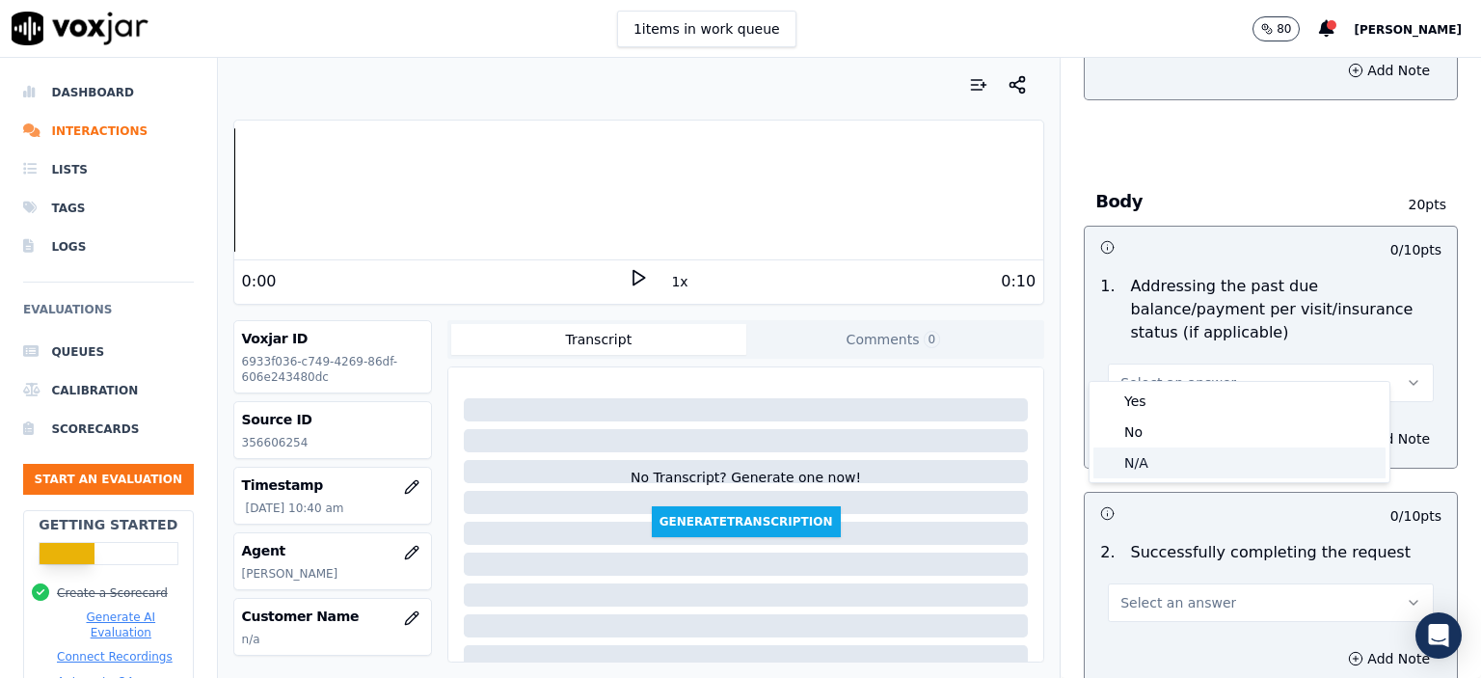
click at [1185, 461] on div "N/A" at bounding box center [1240, 462] width 292 height 31
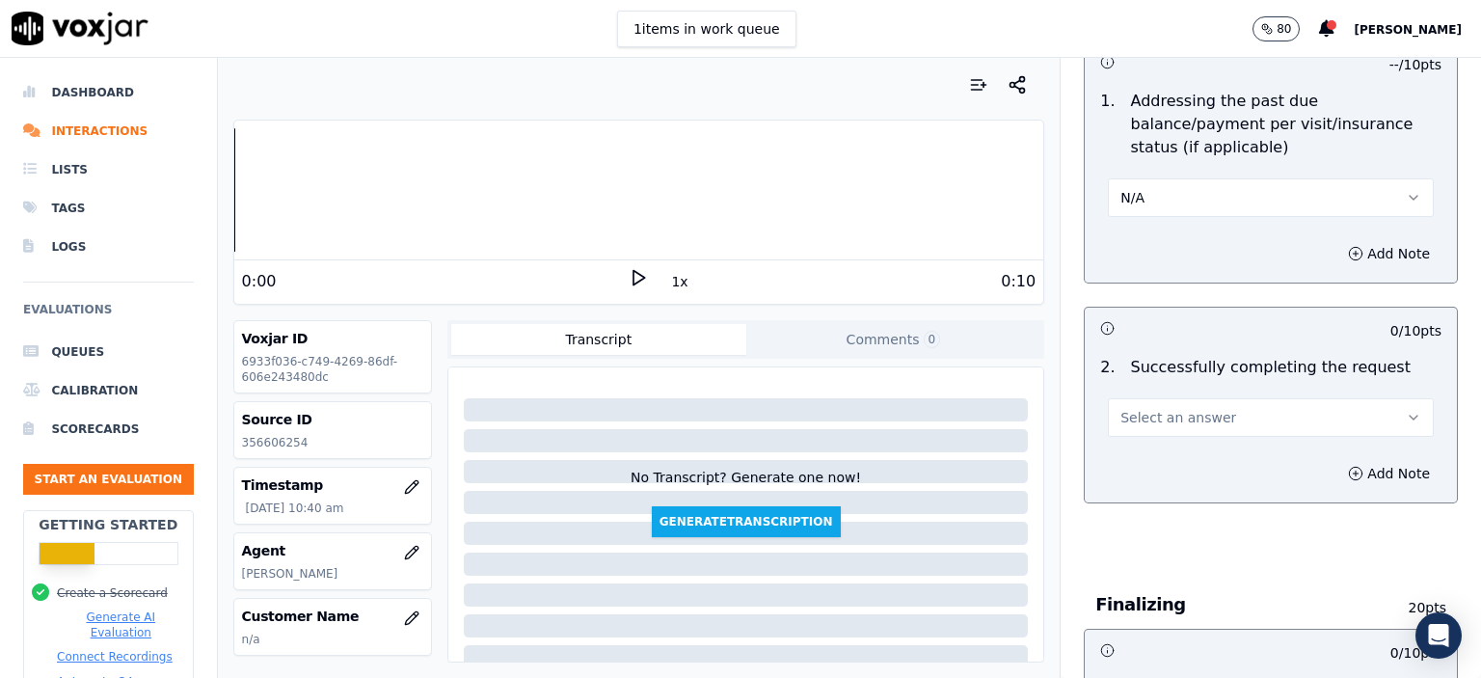
scroll to position [964, 0]
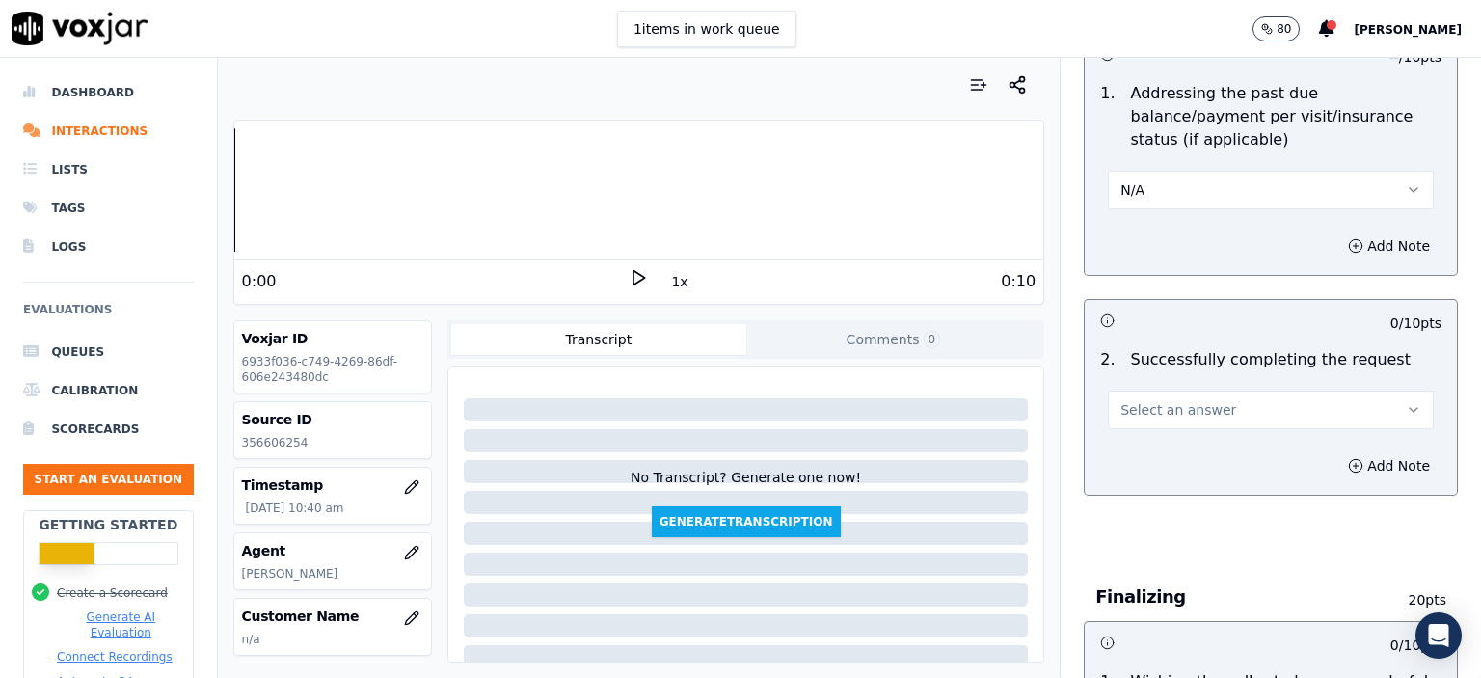
click at [1177, 391] on button "Select an answer" at bounding box center [1271, 410] width 326 height 39
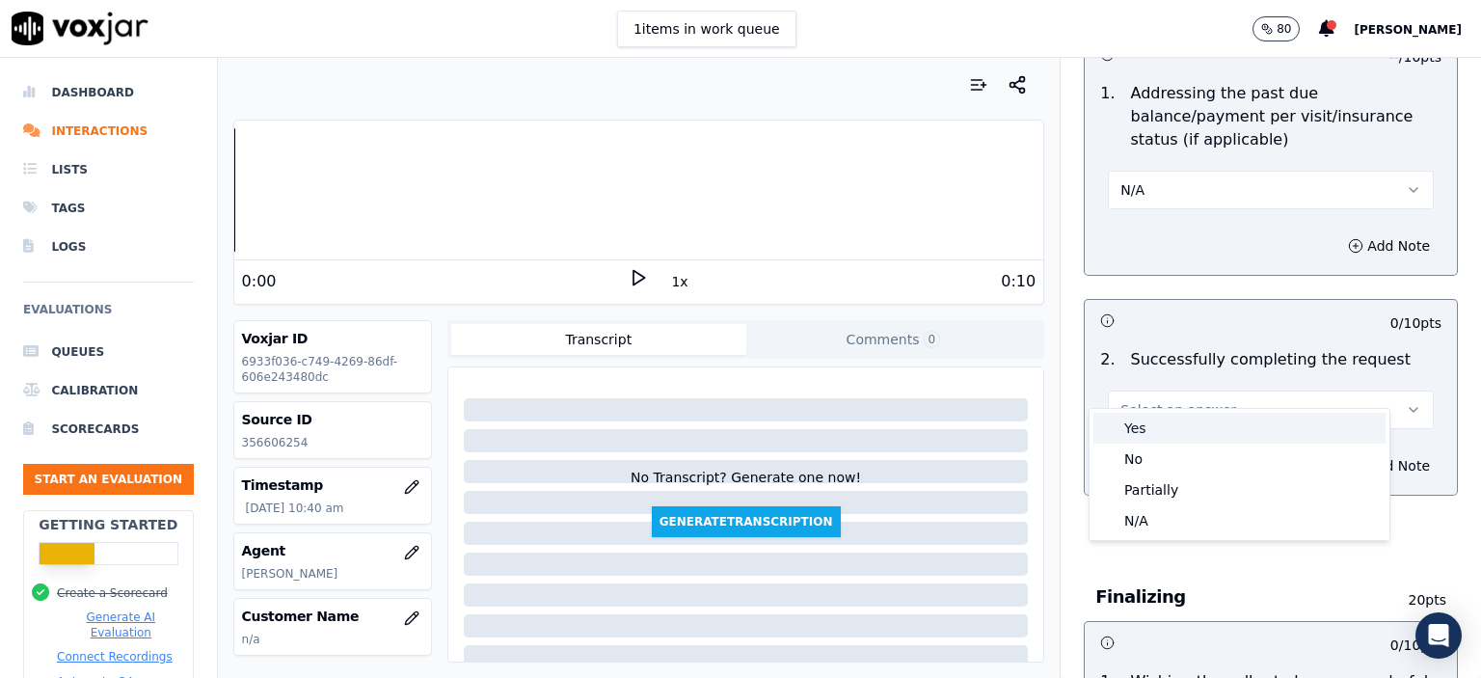
click at [1181, 422] on div "Yes" at bounding box center [1240, 428] width 292 height 31
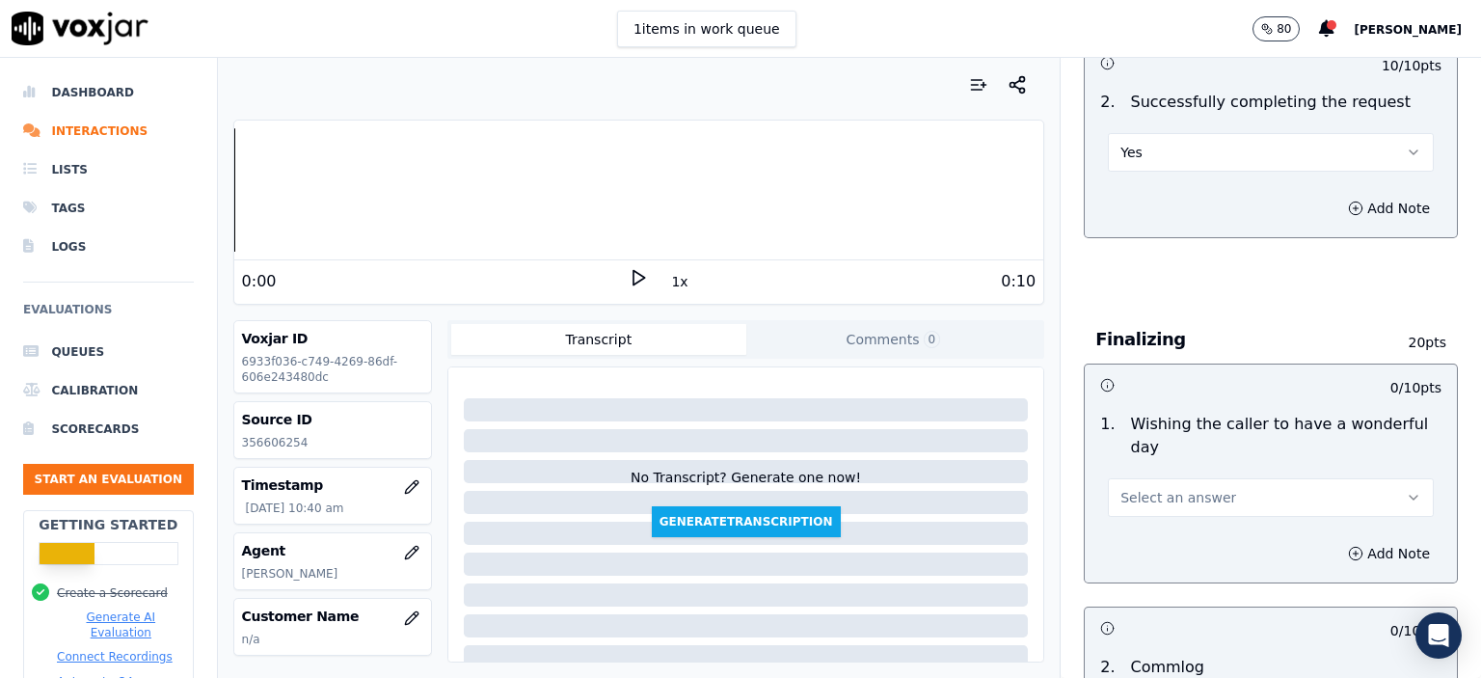
scroll to position [1350, 0]
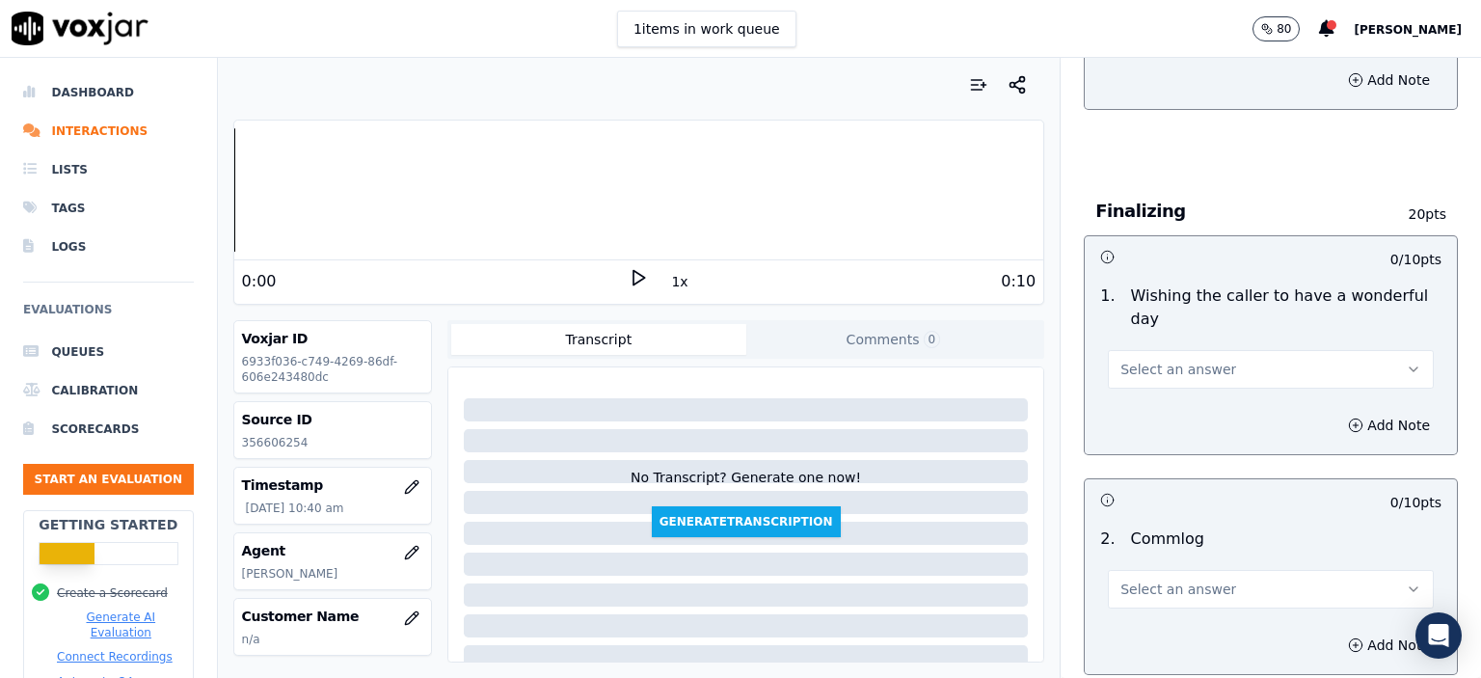
click at [1157, 360] on span "Select an answer" at bounding box center [1179, 369] width 116 height 19
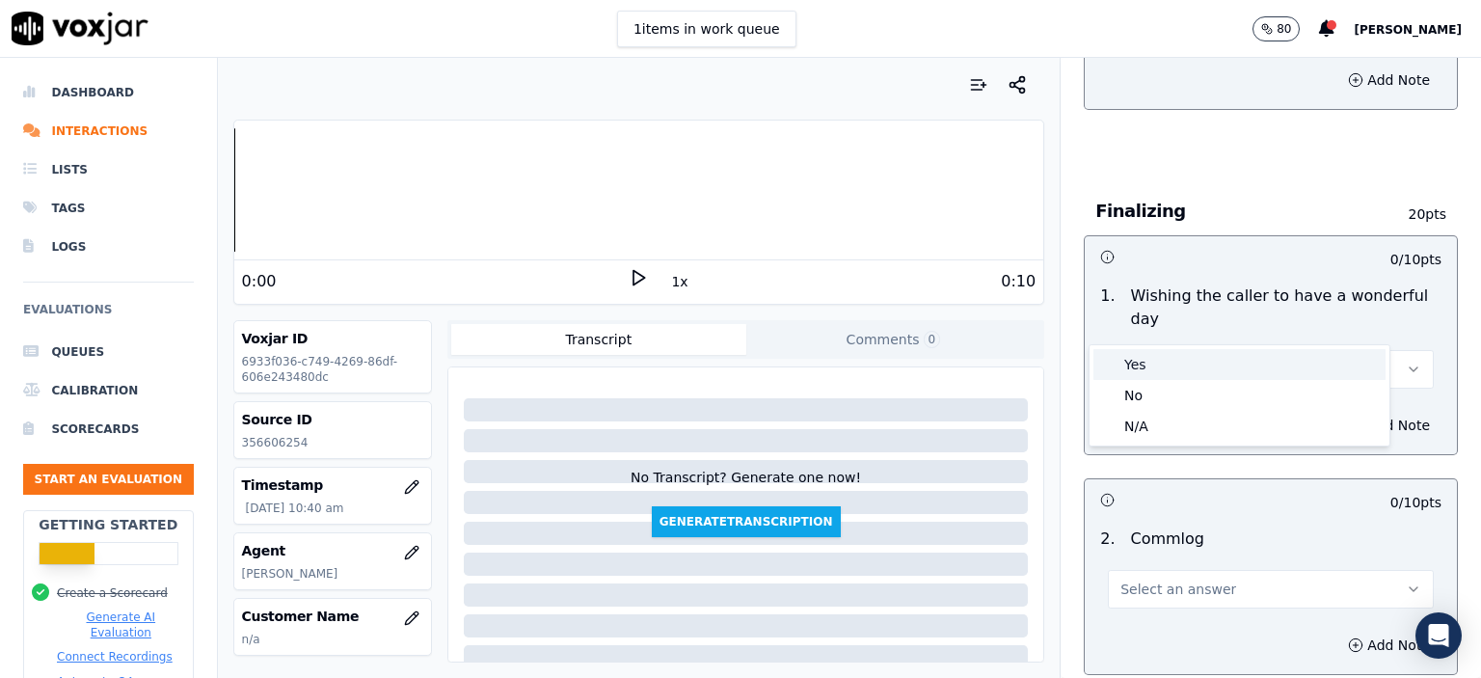
click at [1163, 362] on div "Yes" at bounding box center [1240, 364] width 292 height 31
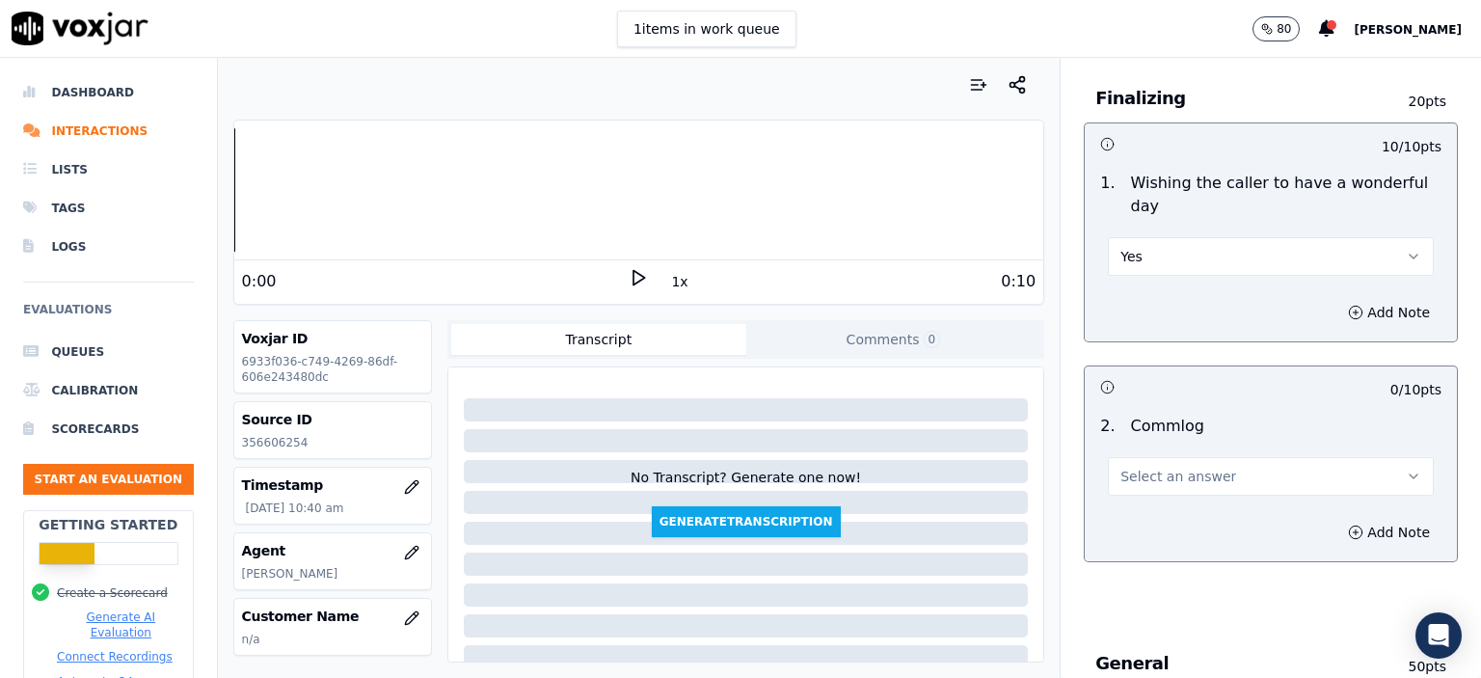
scroll to position [1639, 0]
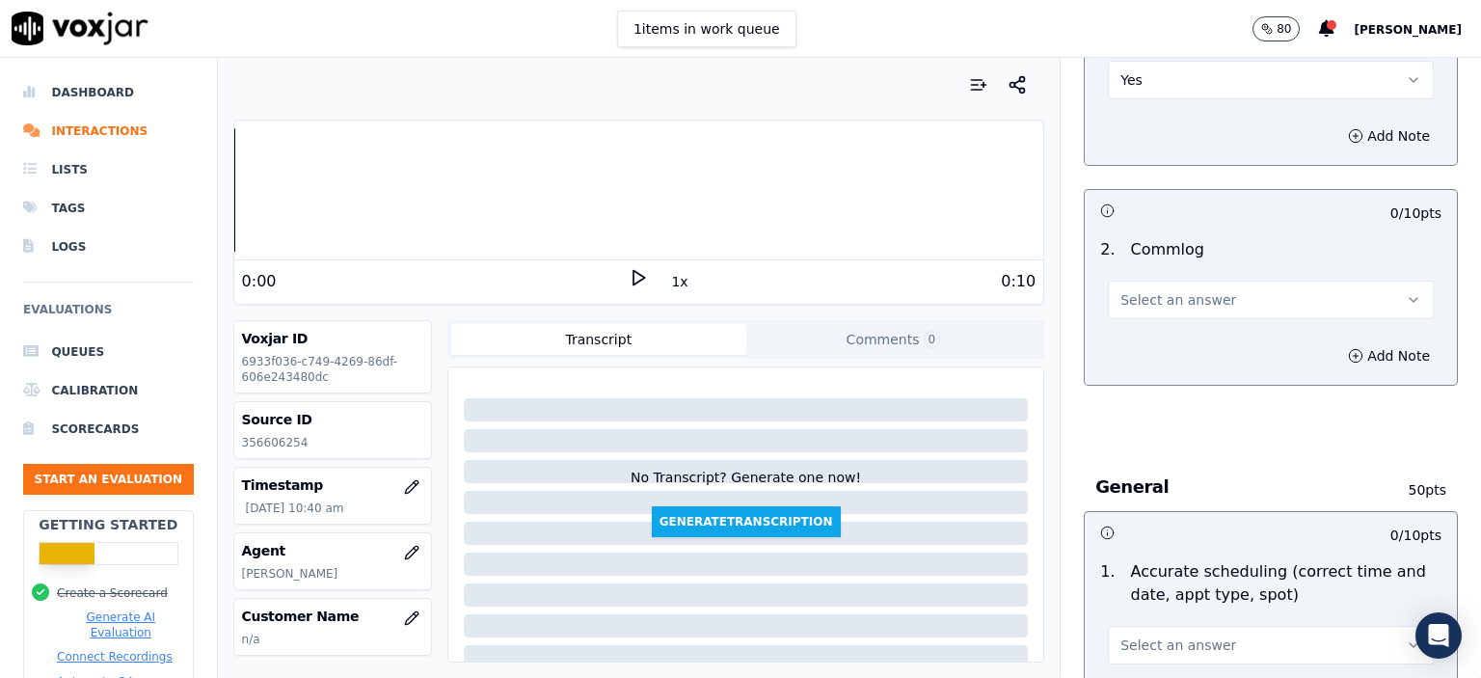
click at [1161, 290] on span "Select an answer" at bounding box center [1179, 299] width 116 height 19
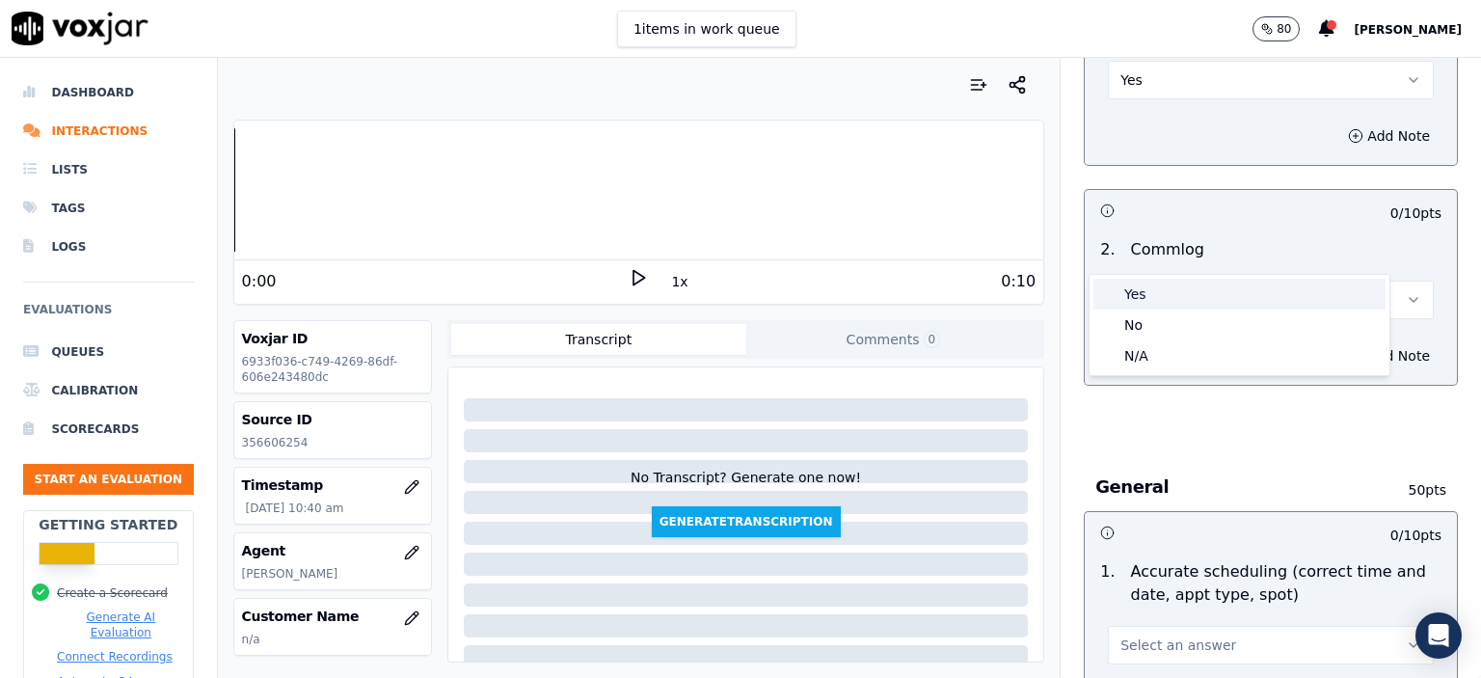
click at [1158, 291] on div "Yes" at bounding box center [1240, 294] width 292 height 31
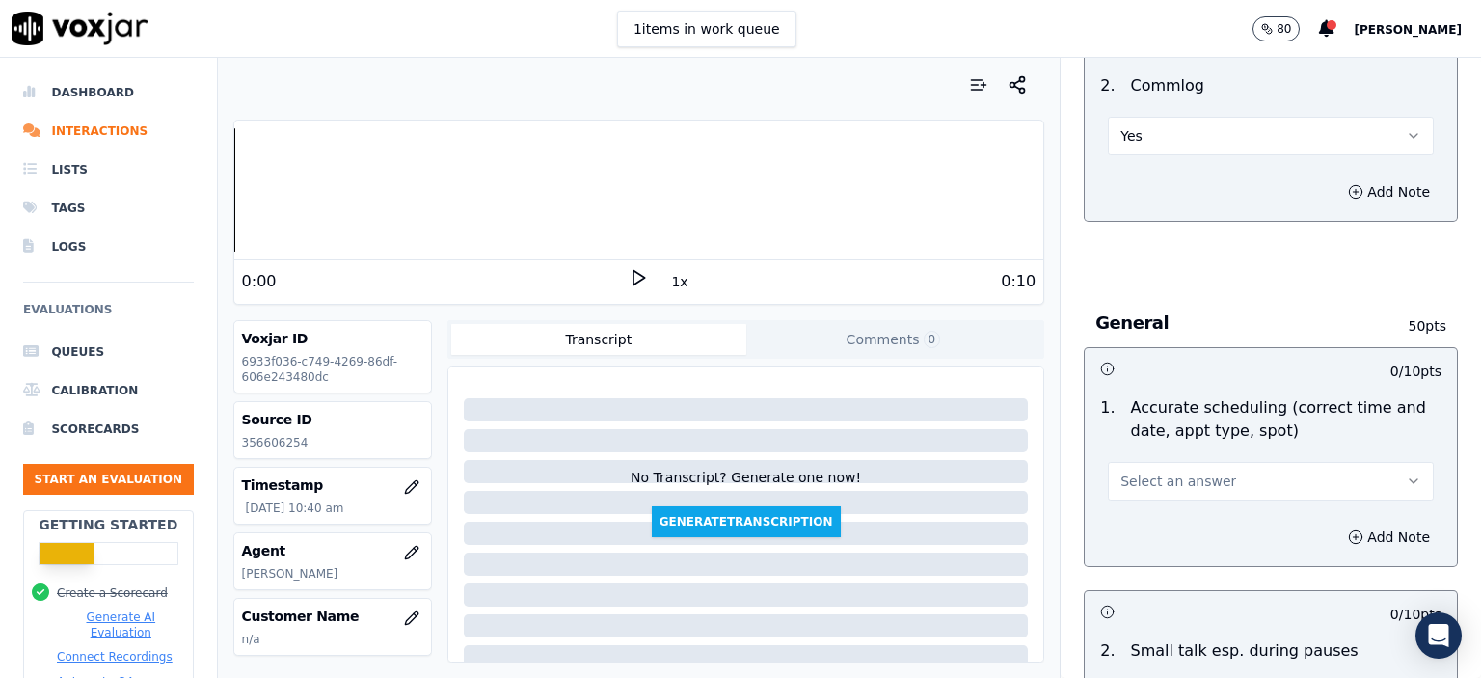
scroll to position [1832, 0]
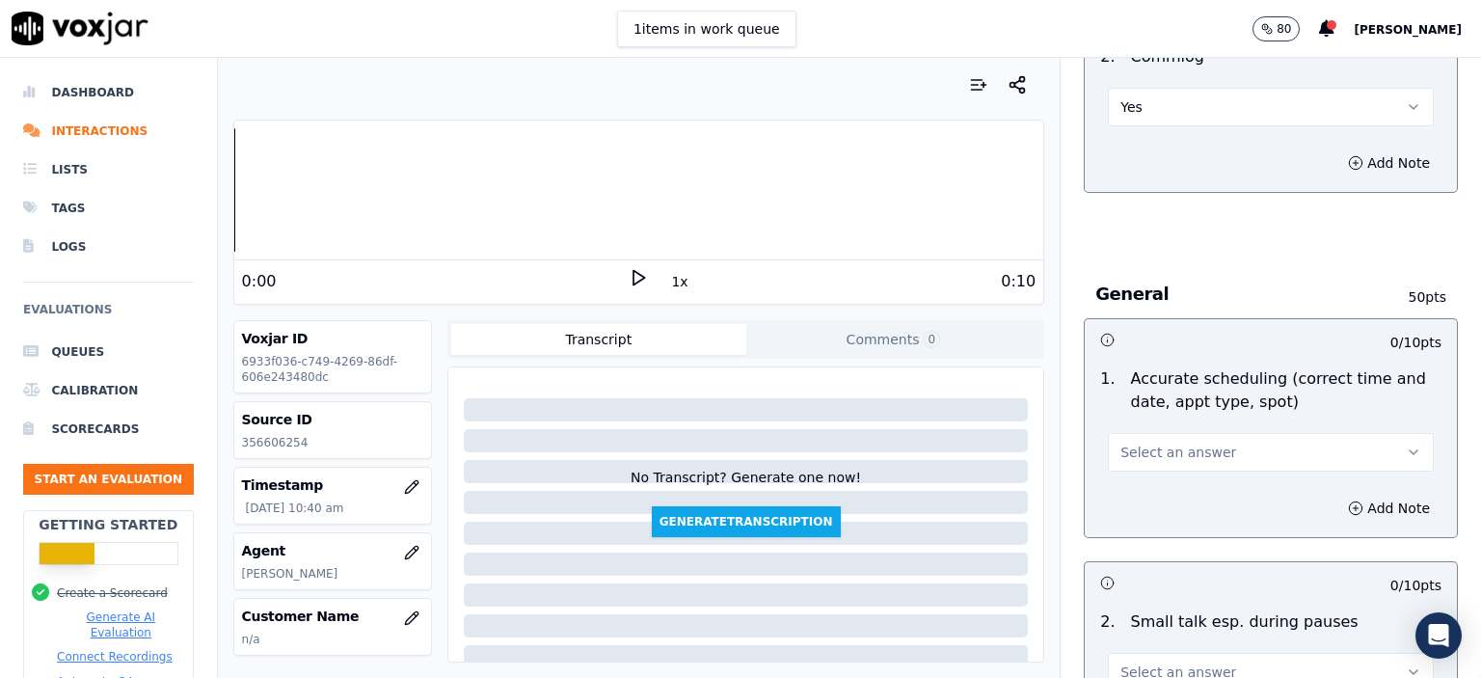
click at [1163, 443] on span "Select an answer" at bounding box center [1179, 452] width 116 height 19
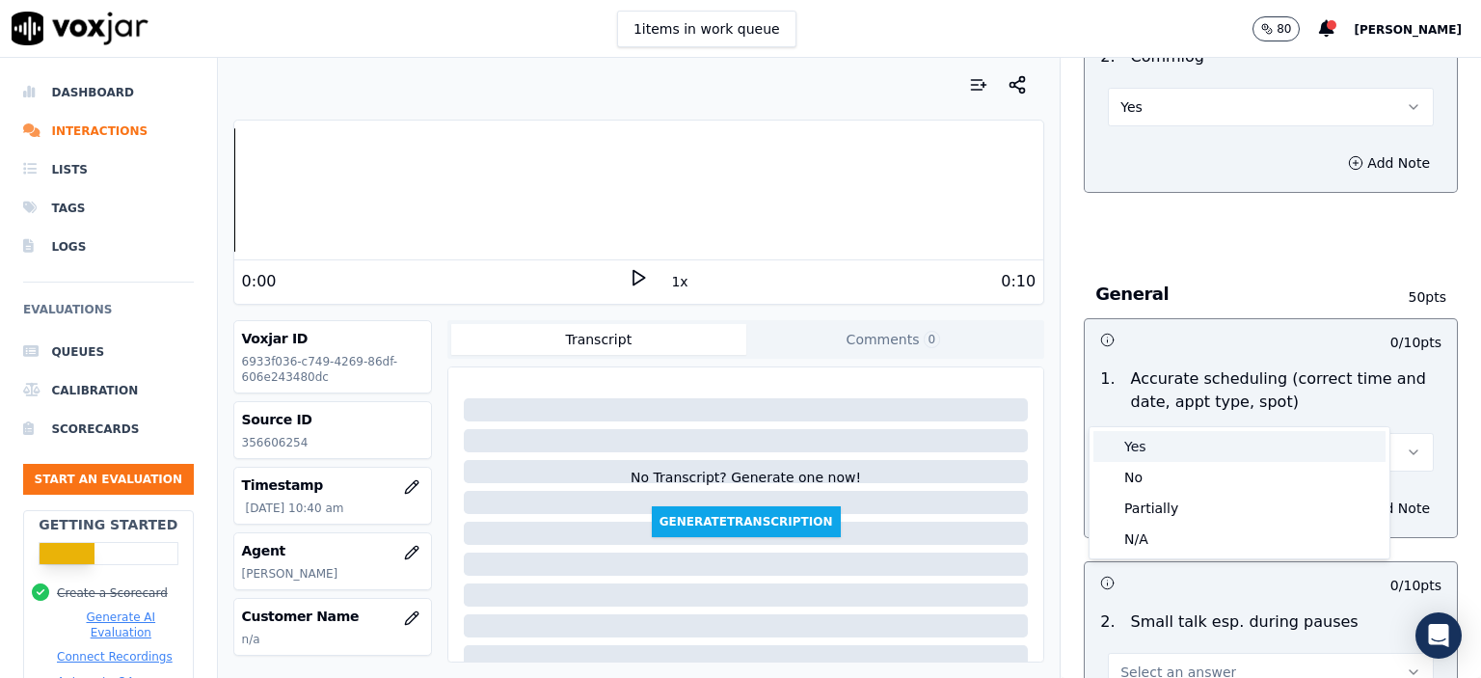
click at [1160, 451] on div "Yes" at bounding box center [1240, 446] width 292 height 31
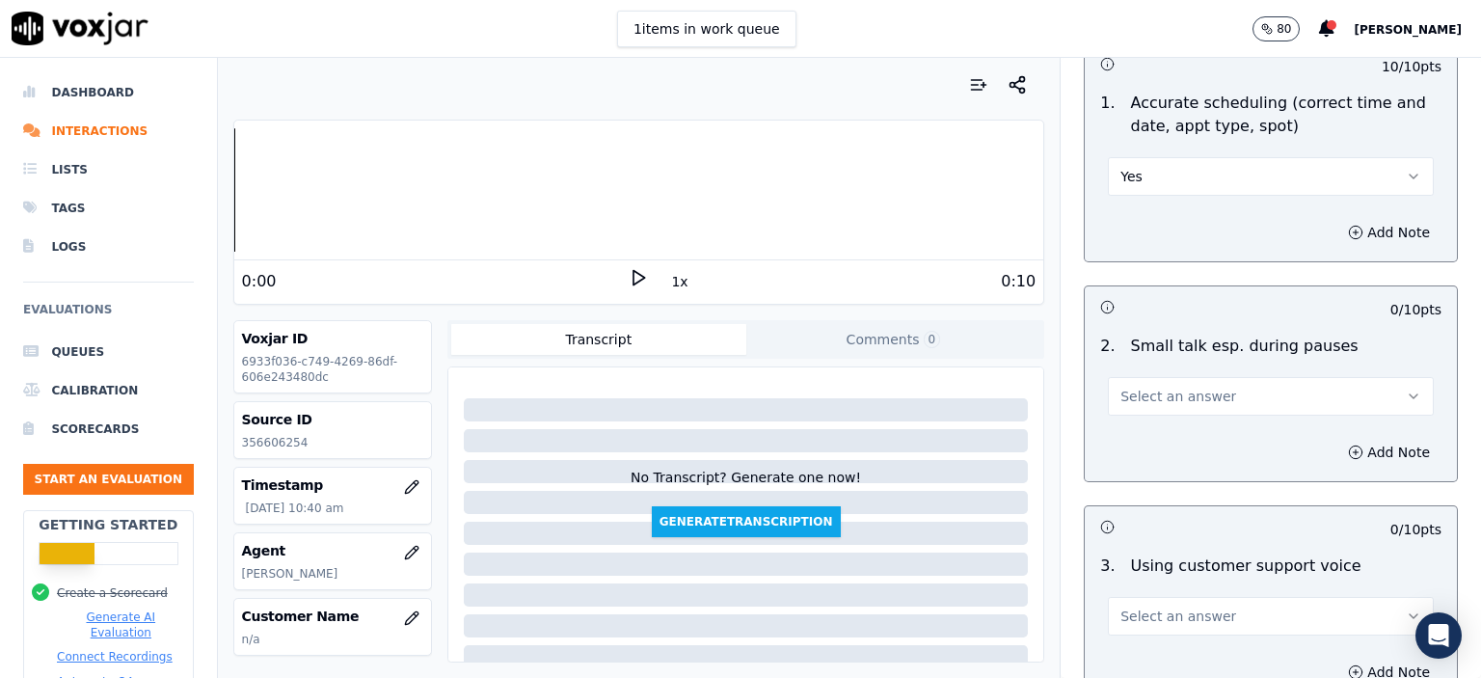
scroll to position [2122, 0]
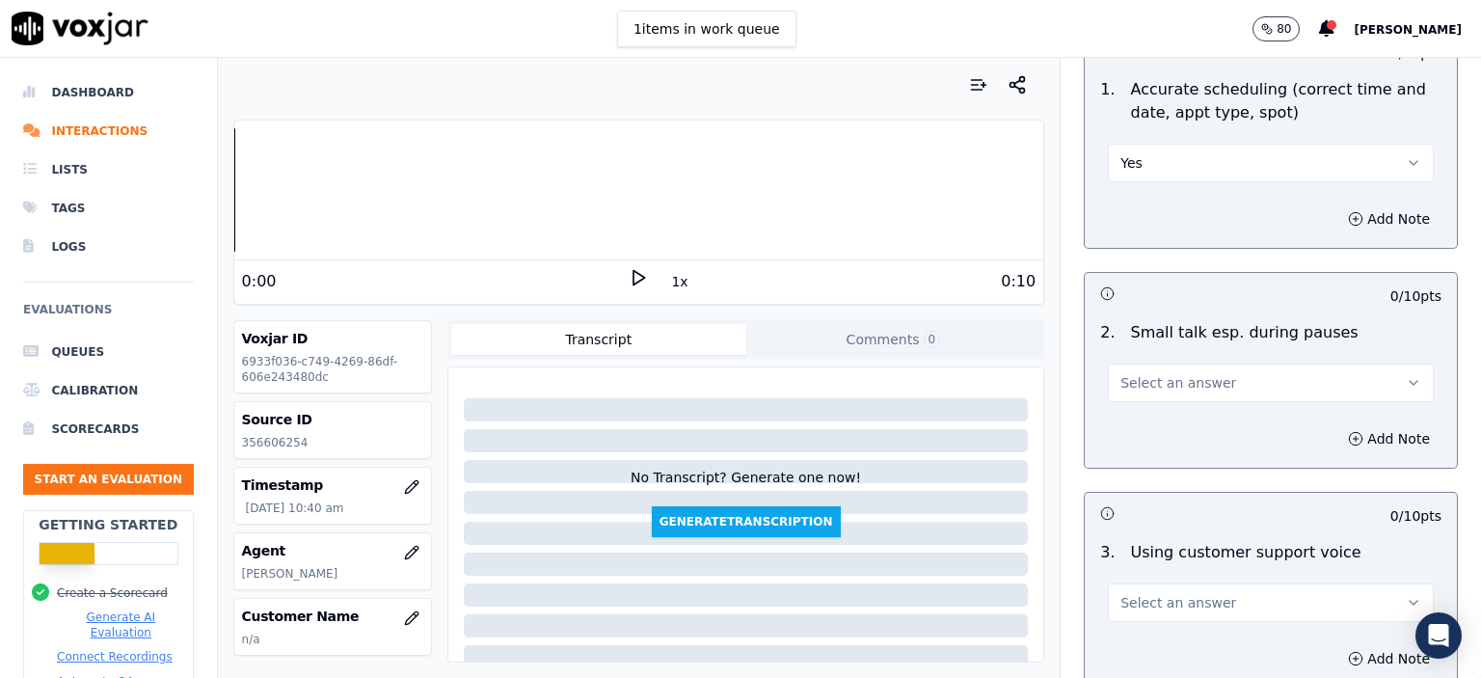
click at [1173, 364] on button "Select an answer" at bounding box center [1271, 383] width 326 height 39
click at [1183, 402] on div "No" at bounding box center [1240, 407] width 292 height 31
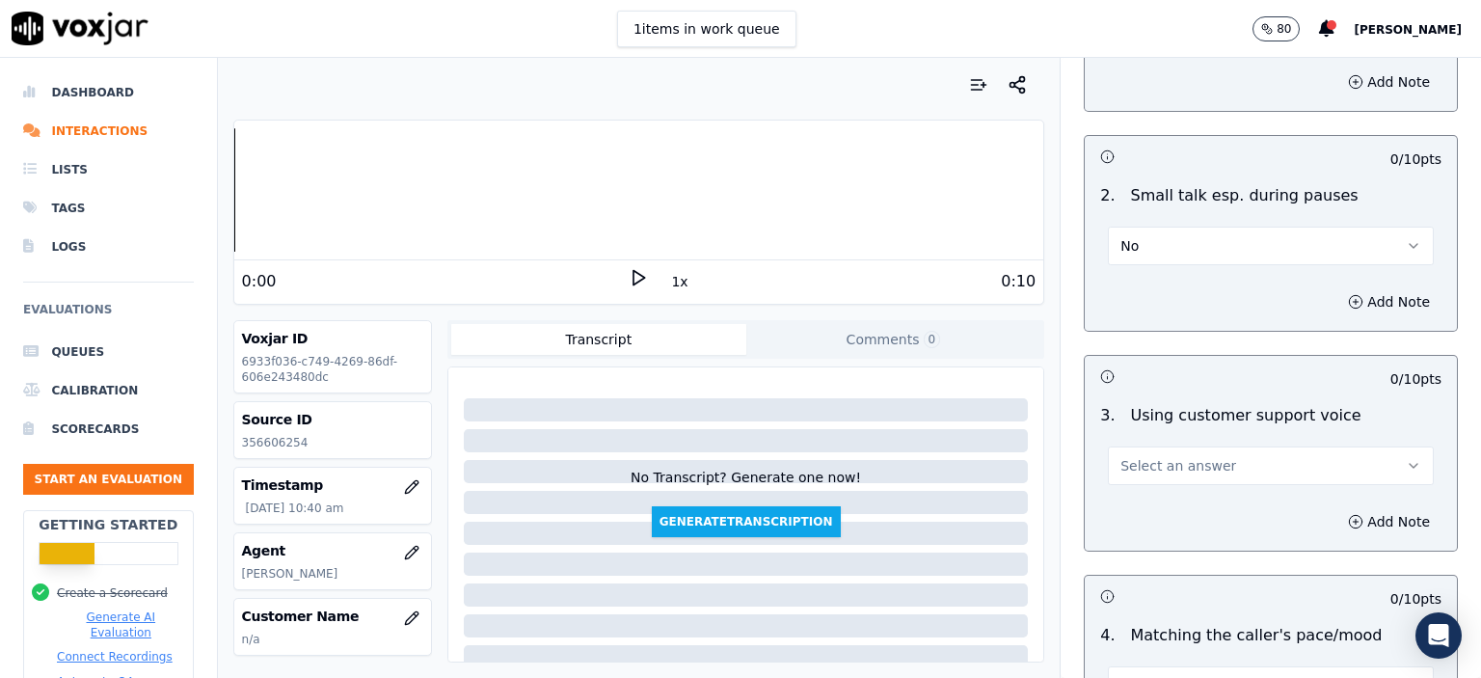
scroll to position [2315, 0]
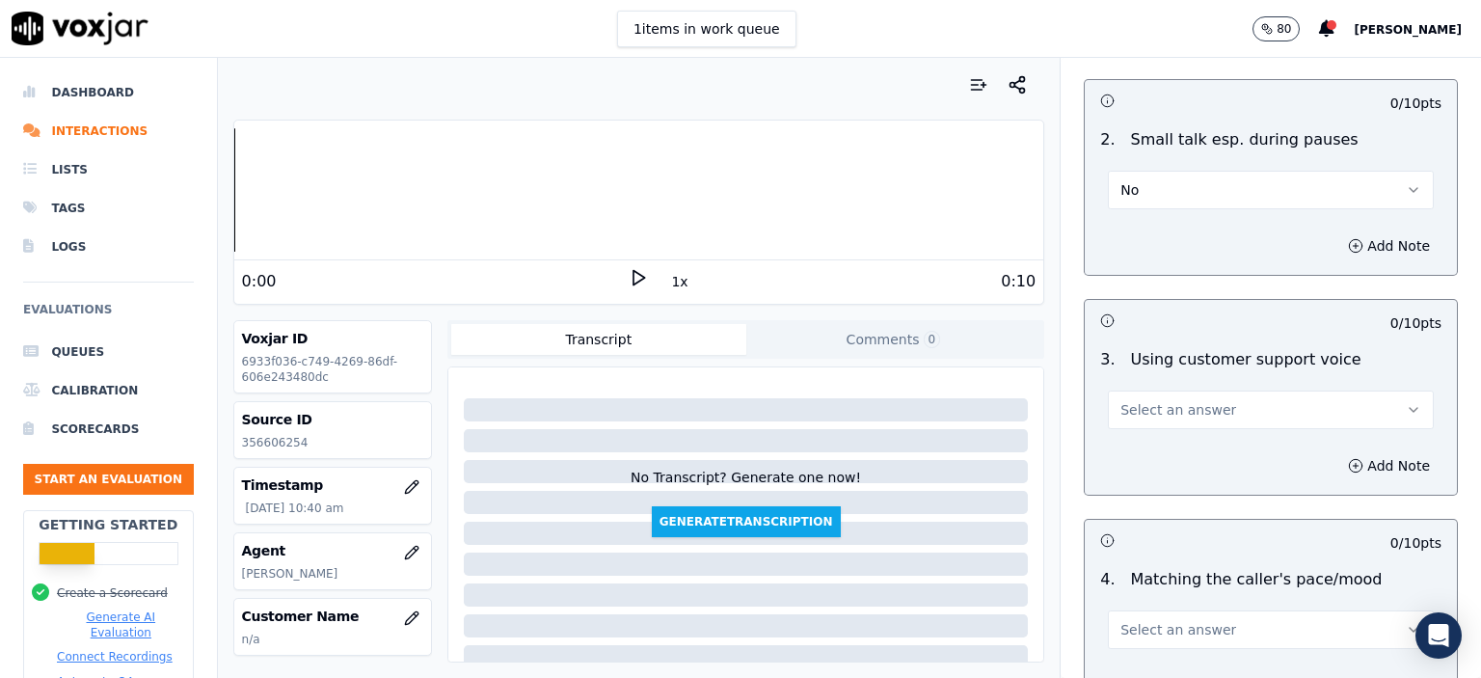
click at [1200, 391] on button "Select an answer" at bounding box center [1271, 410] width 326 height 39
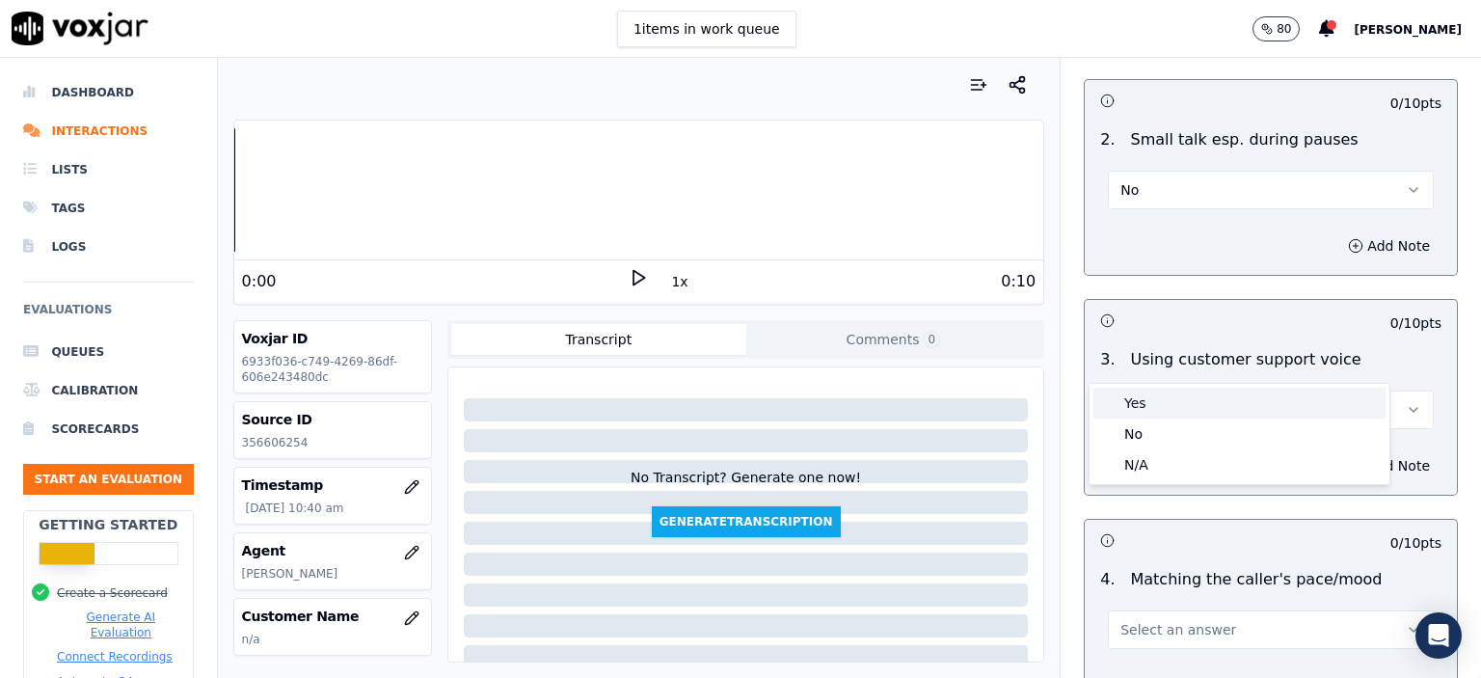
click at [1214, 396] on div "Yes" at bounding box center [1240, 403] width 292 height 31
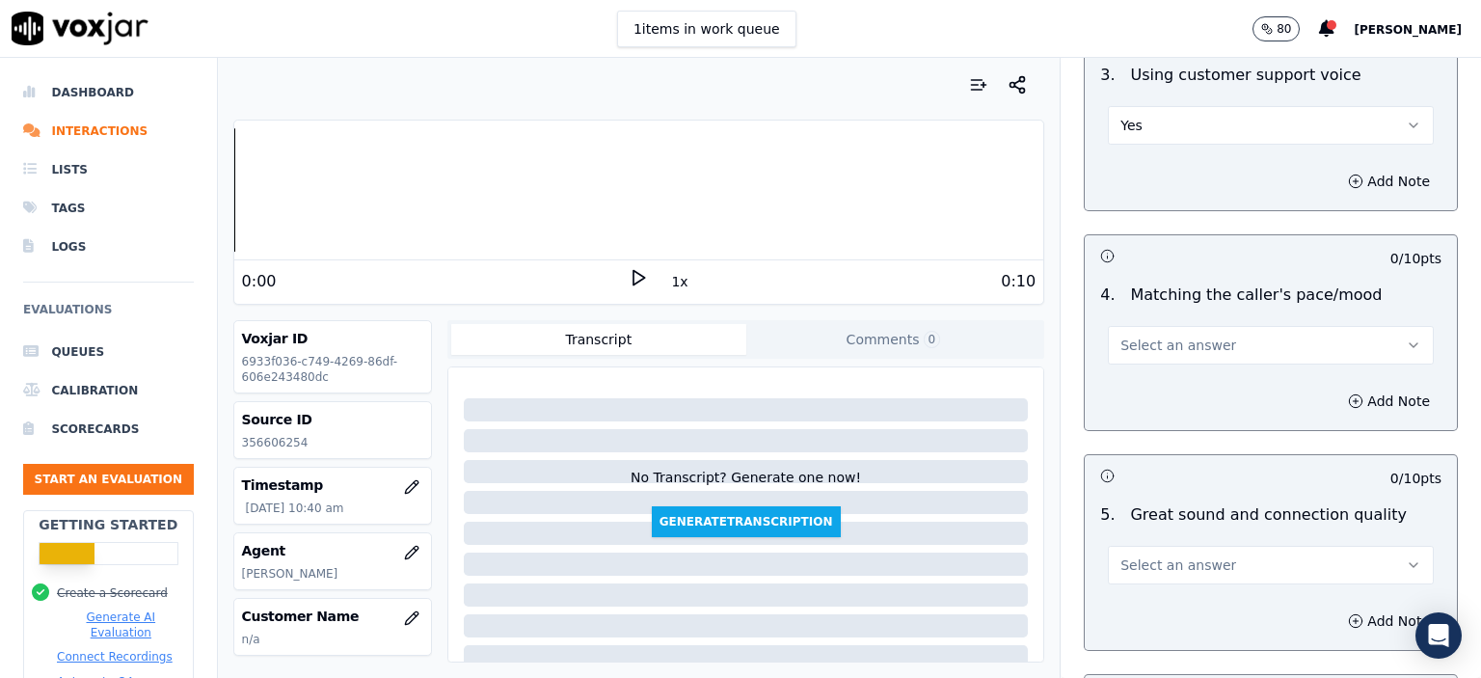
scroll to position [2604, 0]
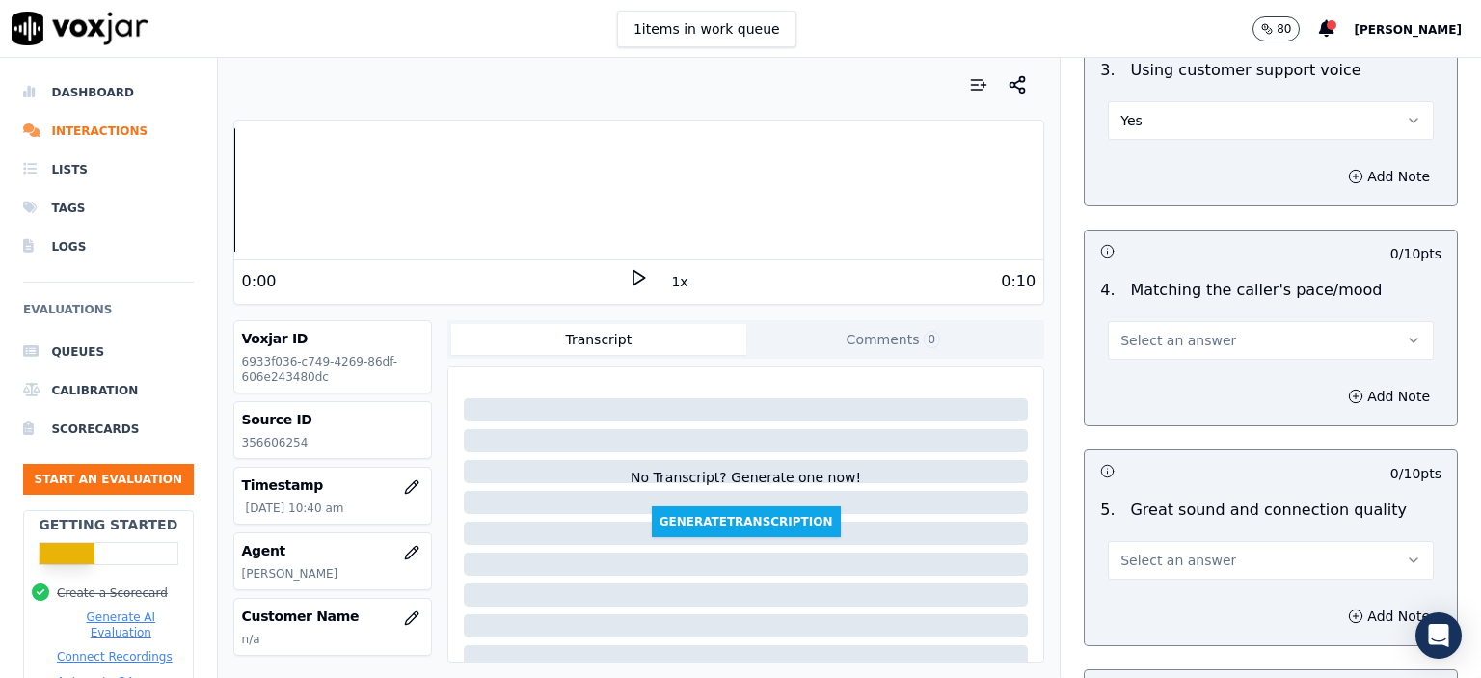
click at [1205, 321] on button "Select an answer" at bounding box center [1271, 340] width 326 height 39
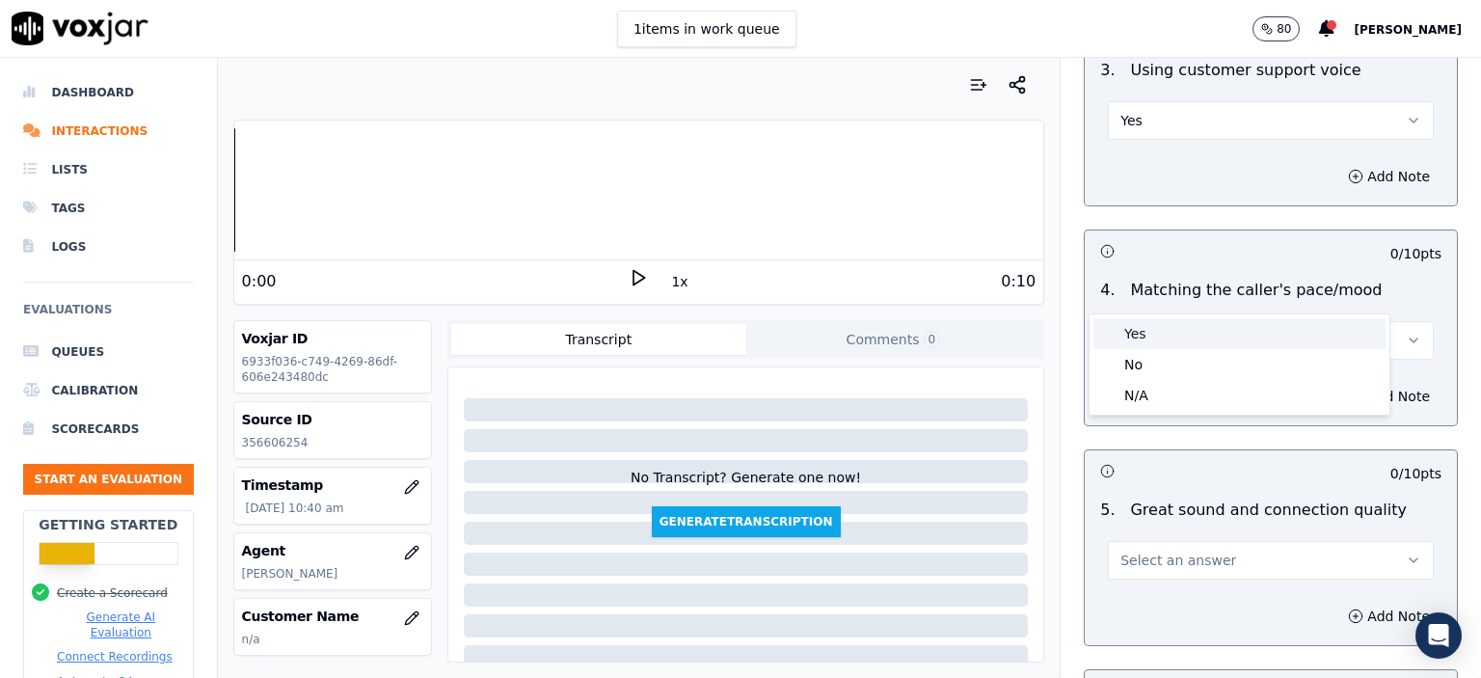
click at [1207, 340] on div "Yes" at bounding box center [1240, 333] width 292 height 31
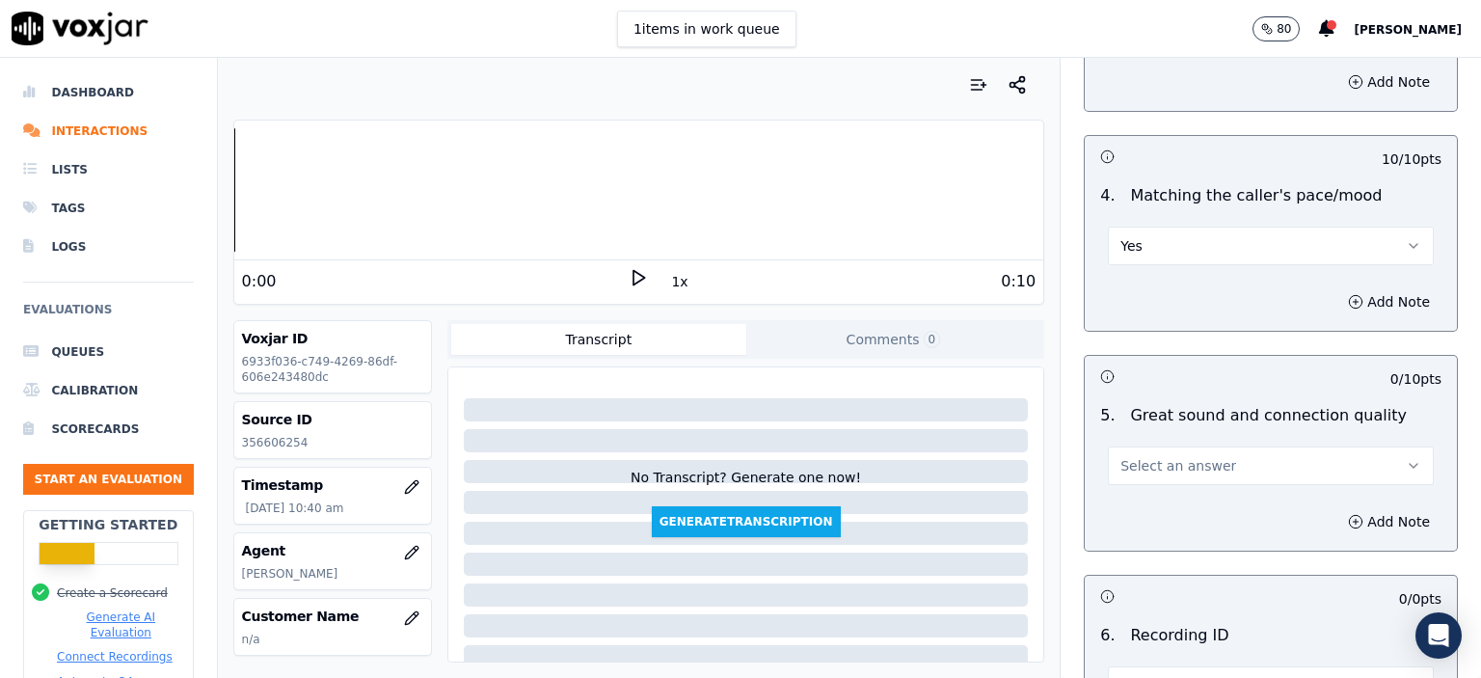
scroll to position [2700, 0]
drag, startPoint x: 1196, startPoint y: 396, endPoint x: 1196, endPoint y: 408, distance: 11.6
click at [1196, 445] on button "Select an answer" at bounding box center [1271, 464] width 326 height 39
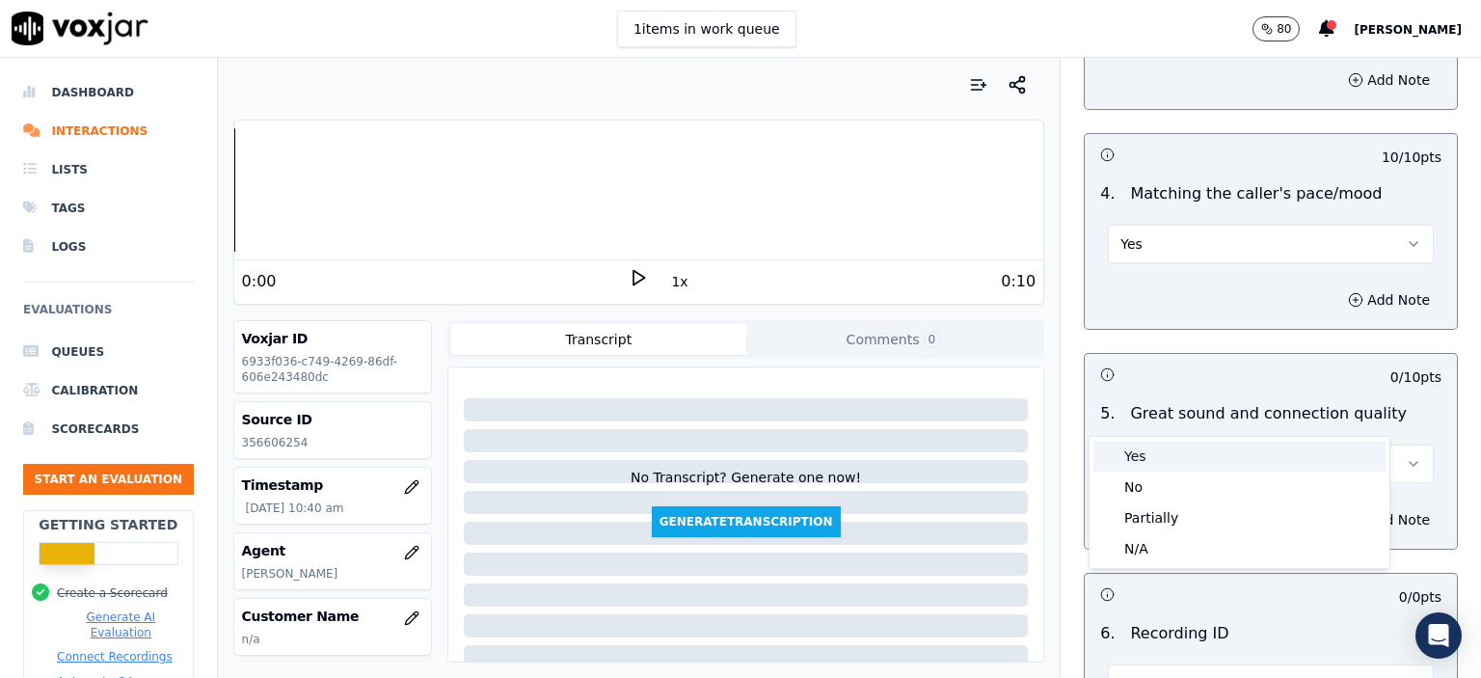
click at [1194, 453] on div "Yes" at bounding box center [1240, 456] width 292 height 31
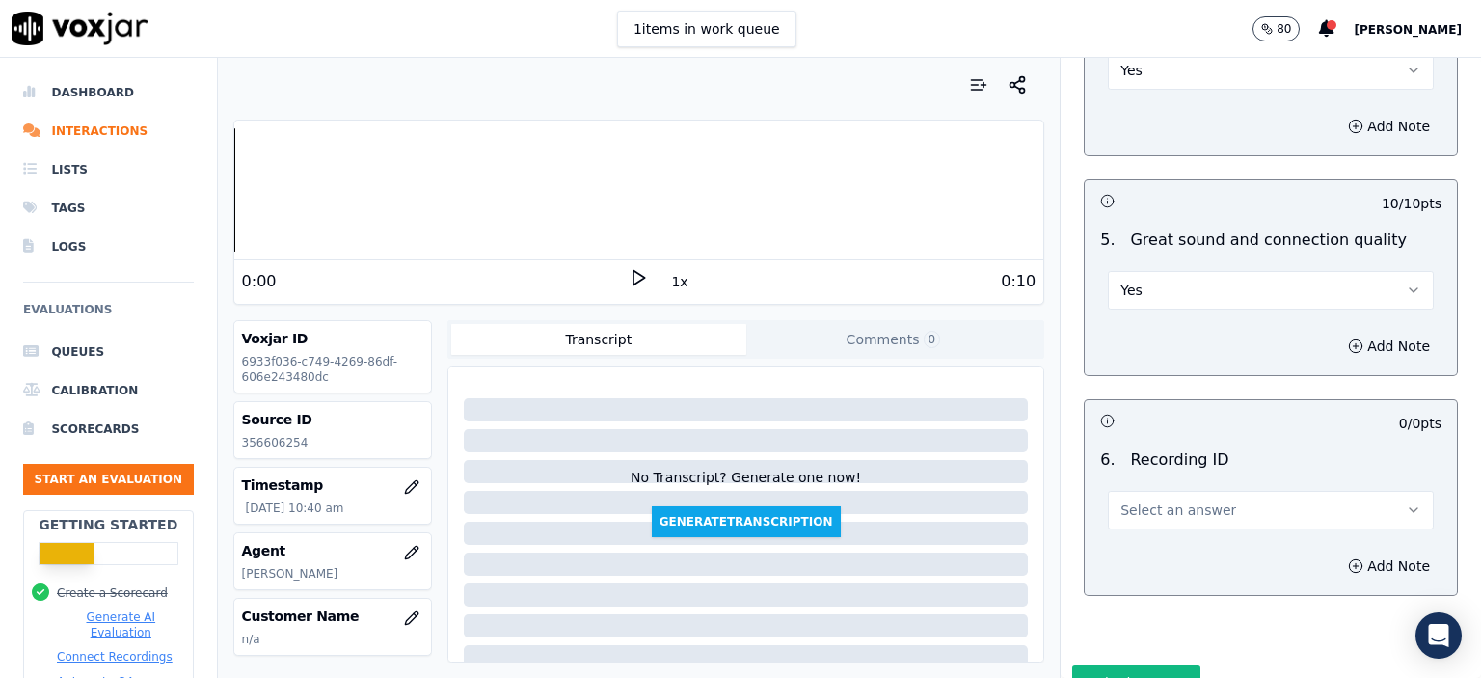
scroll to position [2900, 0]
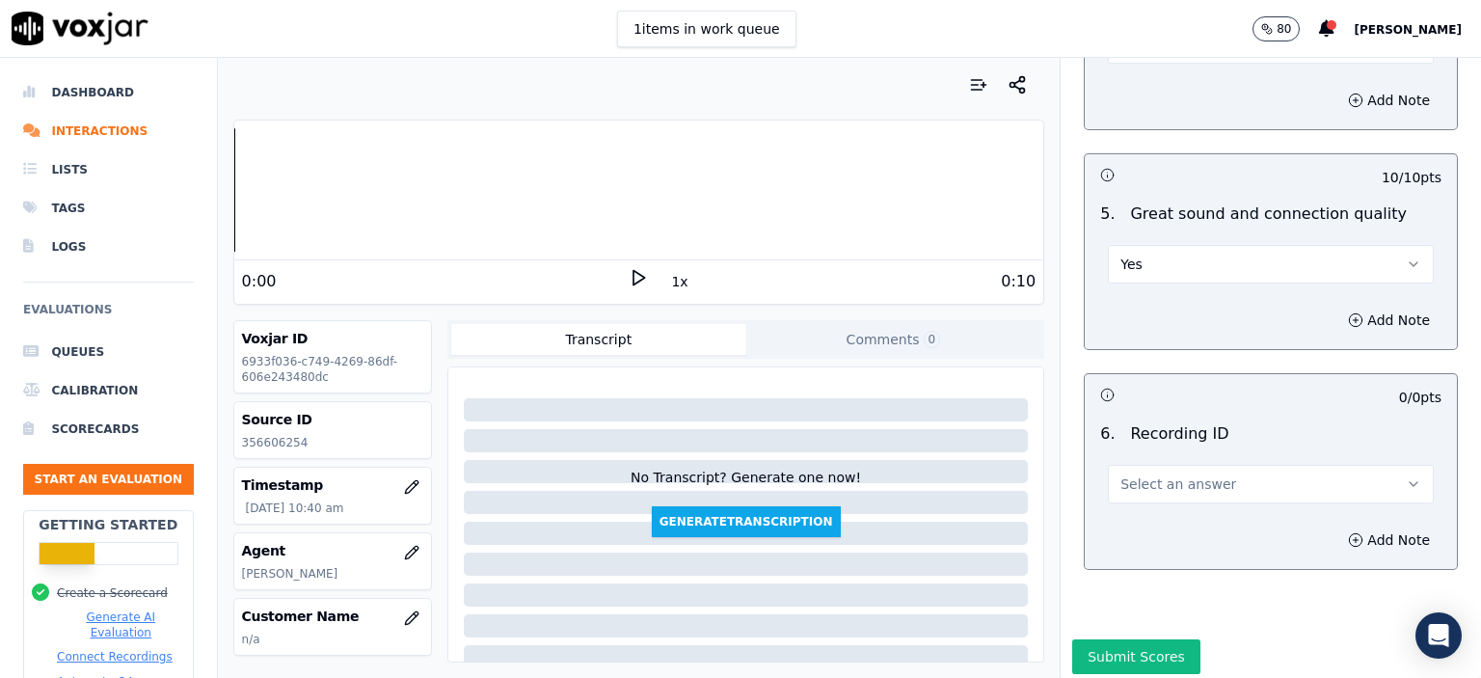
click at [1215, 465] on button "Select an answer" at bounding box center [1271, 484] width 326 height 39
click at [1243, 479] on div "N/A" at bounding box center [1240, 488] width 292 height 31
click at [1342, 527] on button "Add Note" at bounding box center [1389, 540] width 105 height 27
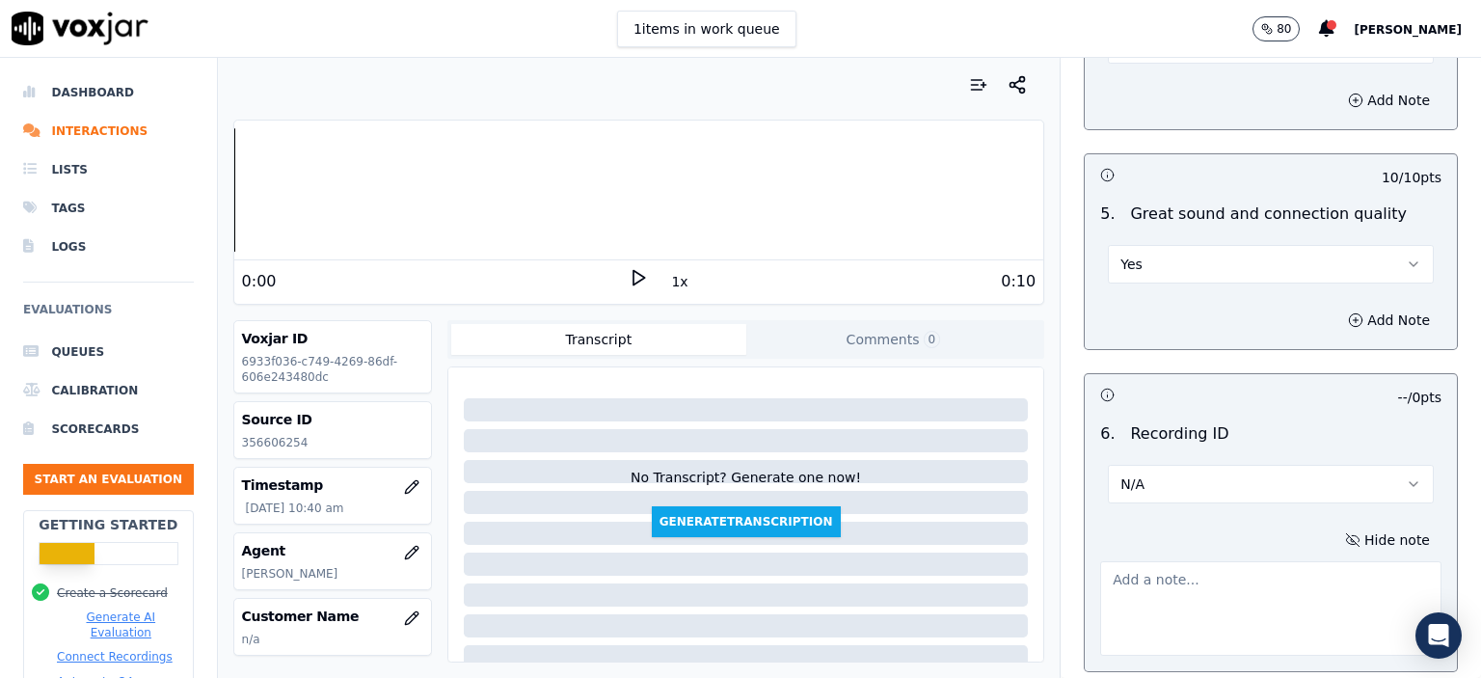
click at [254, 449] on div "Source ID 356606254" at bounding box center [332, 430] width 197 height 56
click at [254, 448] on p "356606254" at bounding box center [332, 442] width 181 height 15
copy p "356606254"
click at [1169, 574] on textarea at bounding box center [1270, 608] width 341 height 95
paste textarea "356606254"
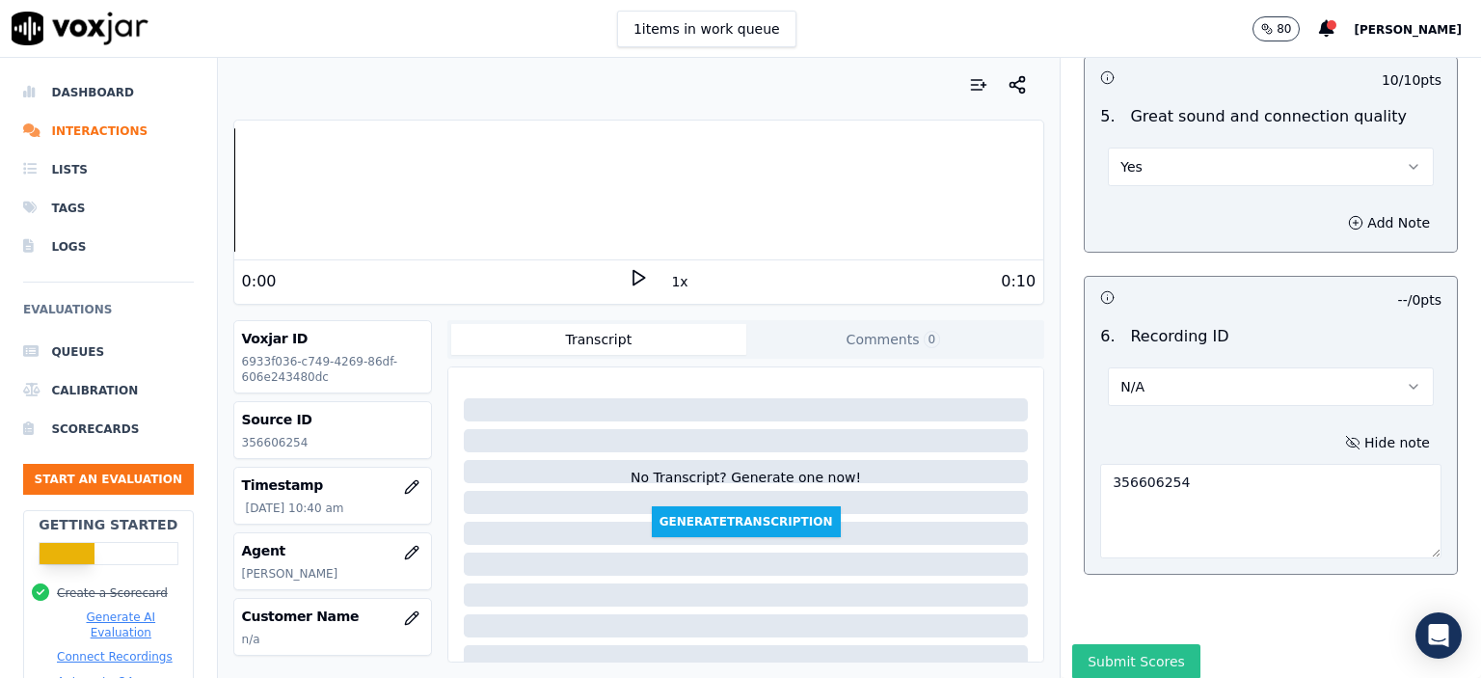
scroll to position [3001, 0]
type textarea "356606254"
click at [1095, 640] on button "Submit Scores" at bounding box center [1136, 657] width 128 height 35
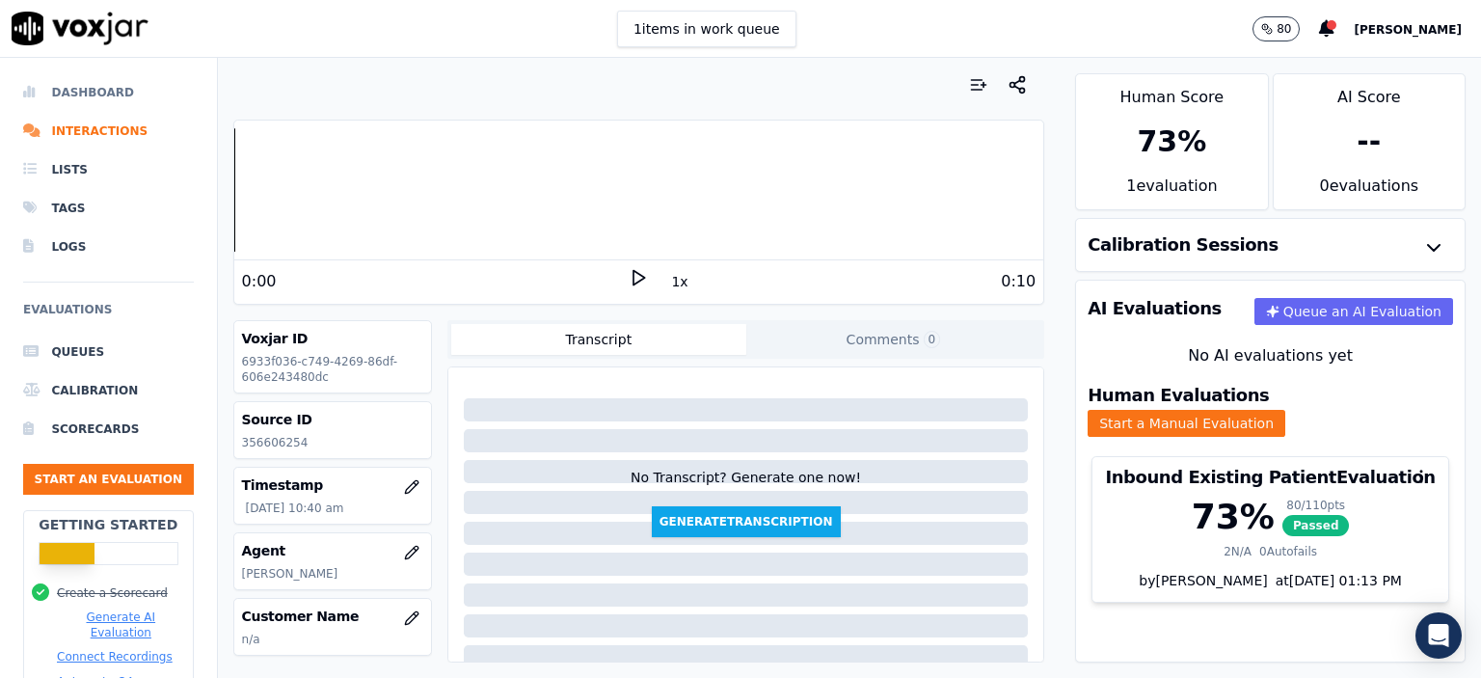
click at [109, 88] on li "Dashboard" at bounding box center [108, 92] width 171 height 39
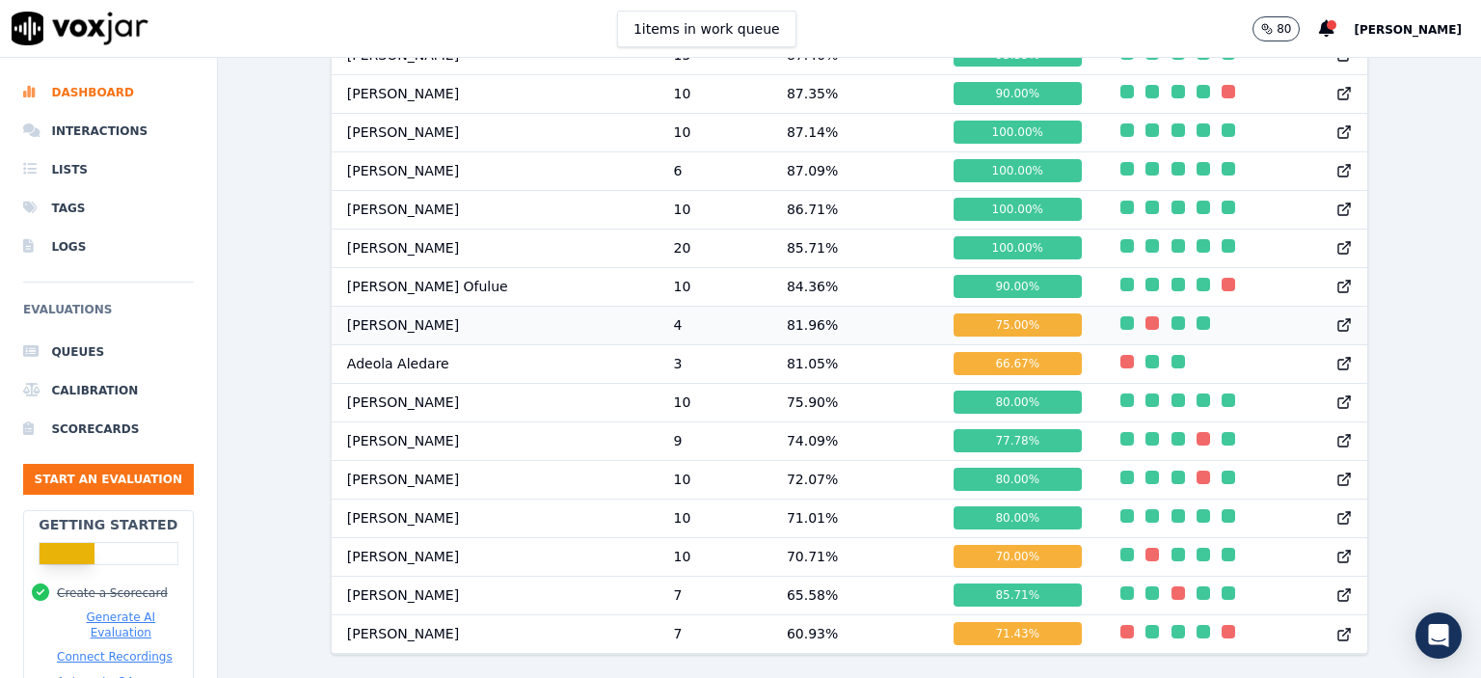
scroll to position [1367, 0]
click at [127, 482] on button "Start an Evaluation" at bounding box center [108, 479] width 171 height 31
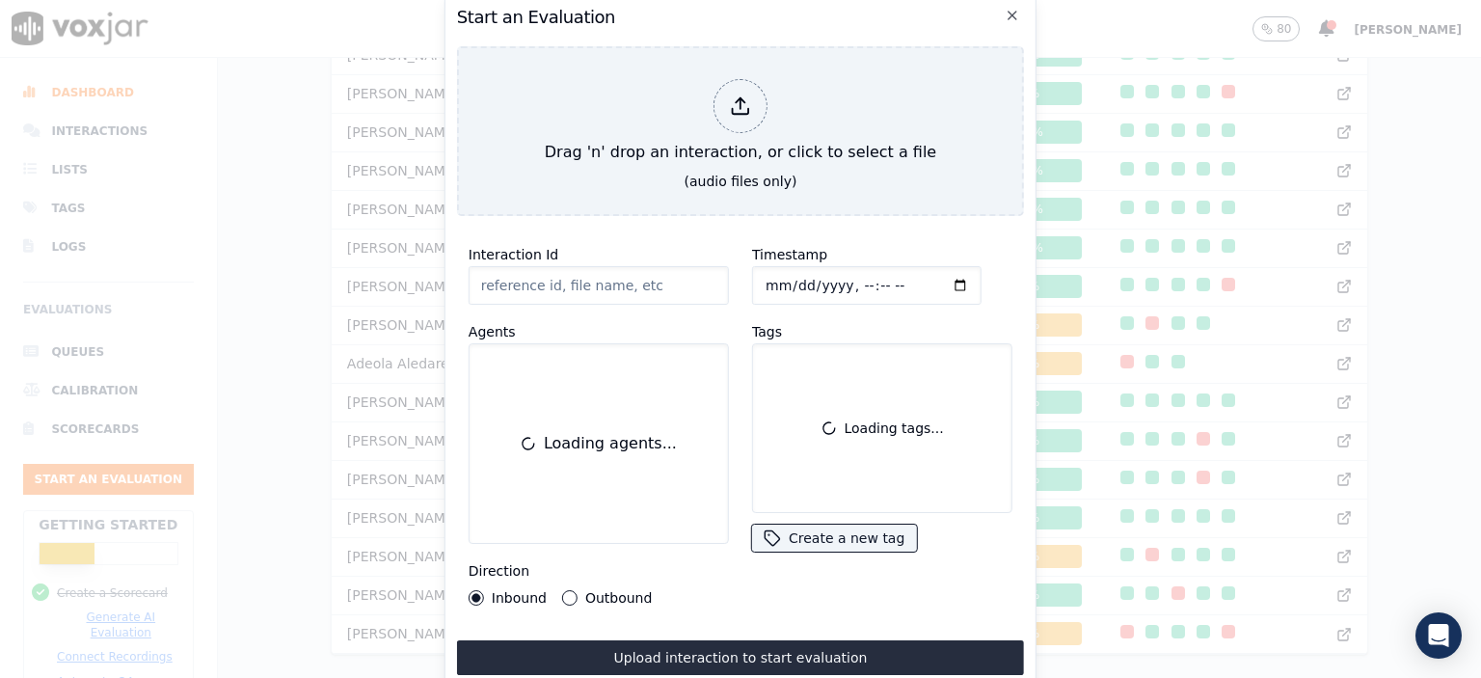
scroll to position [118, 0]
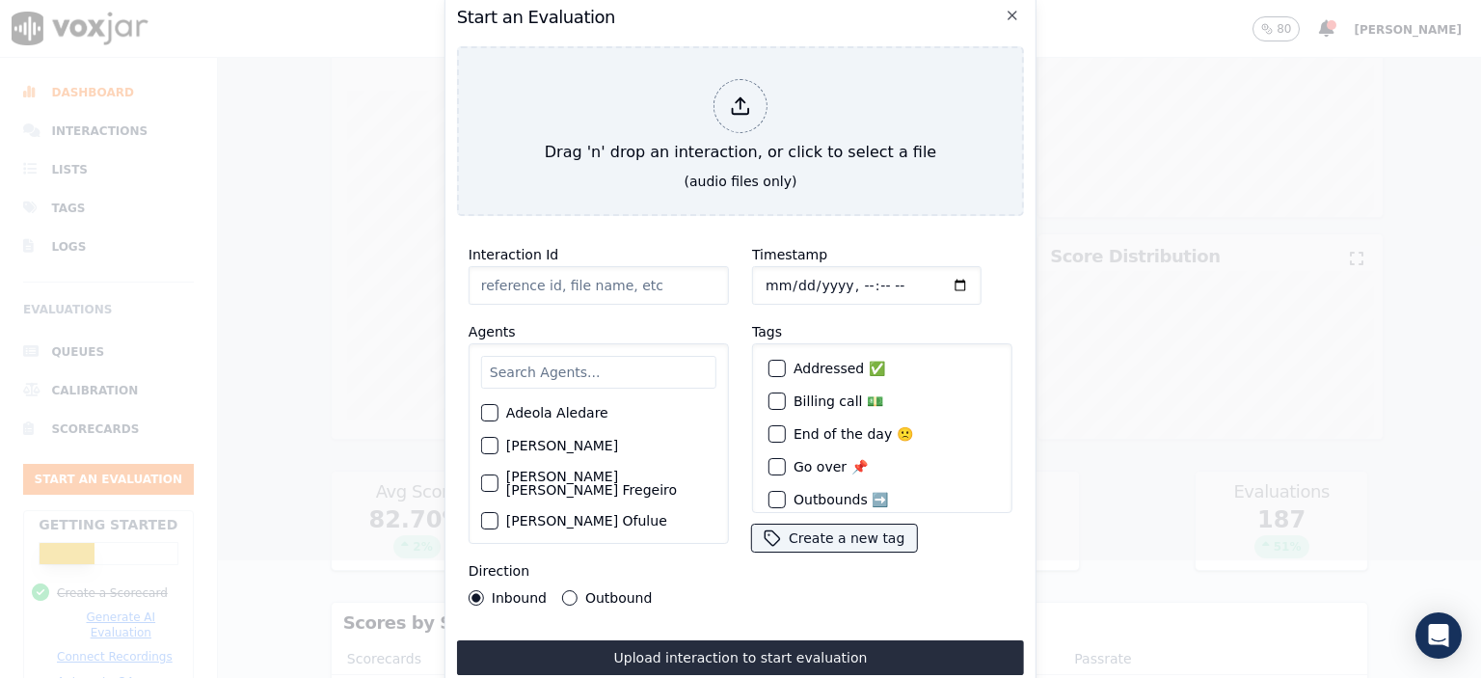
click at [532, 284] on input "Interaction Id" at bounding box center [599, 285] width 260 height 39
paste input "356617332"
type input "356617332"
click at [842, 277] on input "Timestamp" at bounding box center [867, 285] width 230 height 39
type input "[DATE]T11:43"
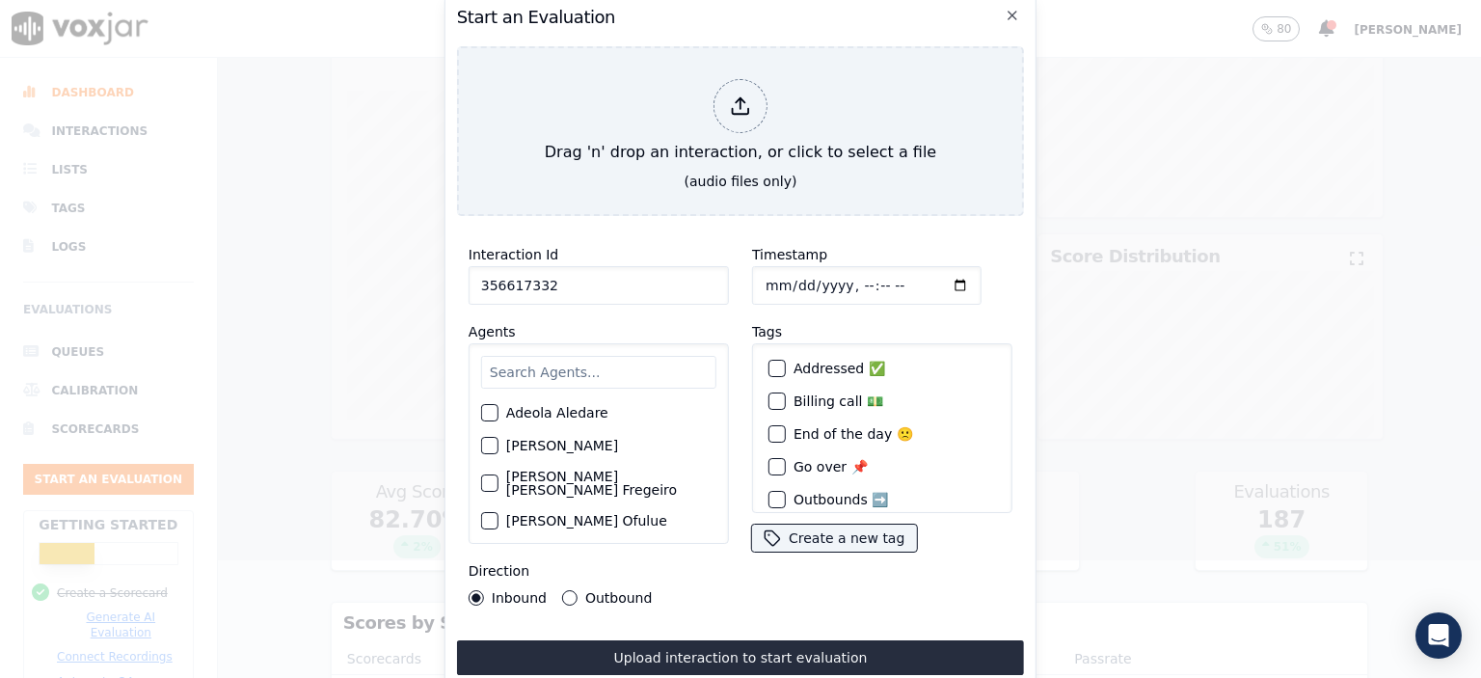
click at [643, 365] on input "text" at bounding box center [598, 372] width 235 height 33
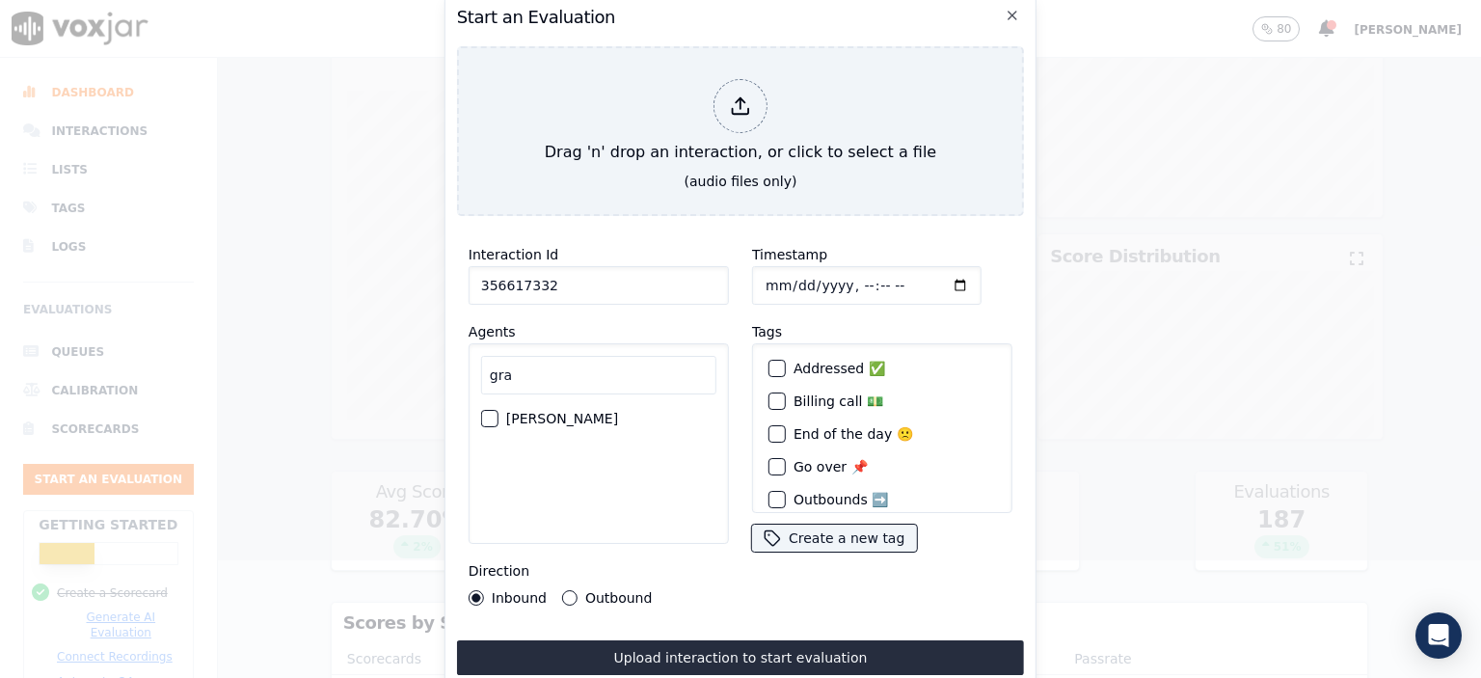
type input "gra"
click at [538, 412] on label "[PERSON_NAME]" at bounding box center [562, 419] width 112 height 14
click at [499, 411] on button "[PERSON_NAME]" at bounding box center [489, 418] width 17 height 17
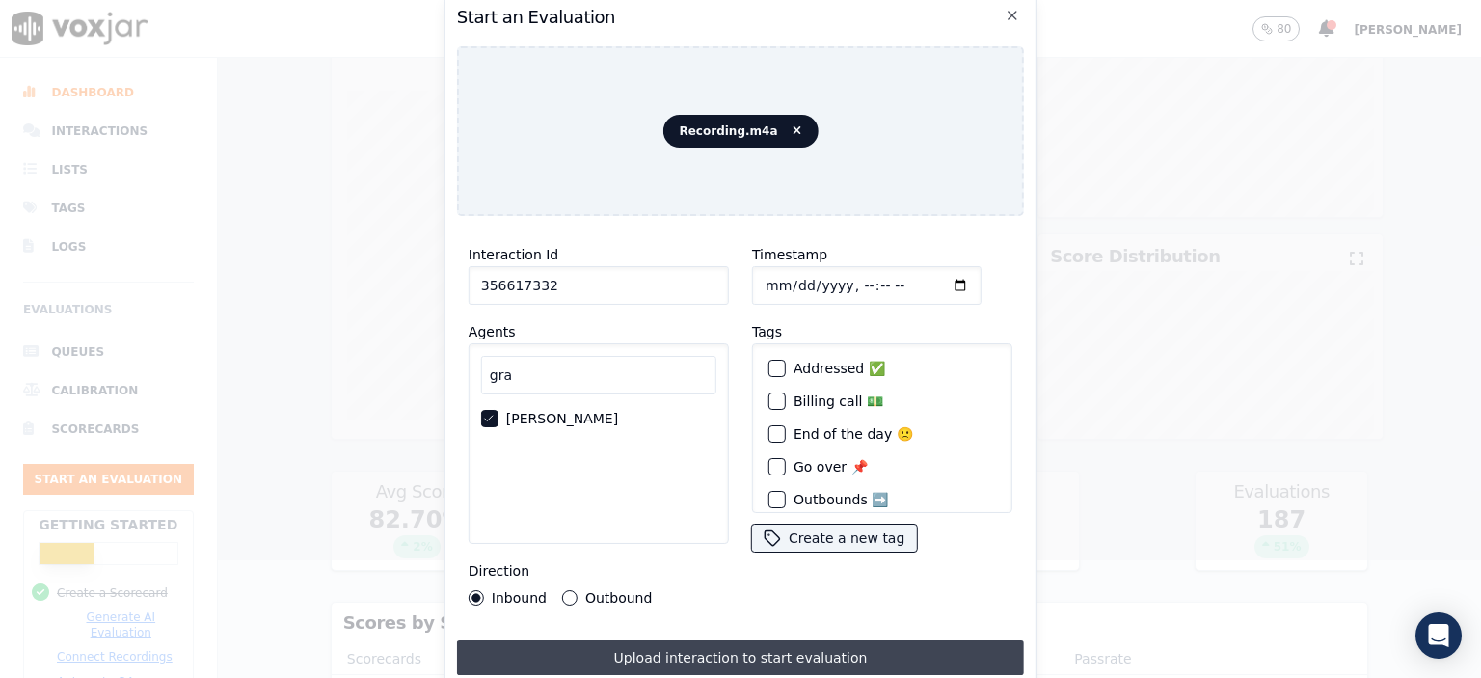
click at [735, 655] on button "Upload interaction to start evaluation" at bounding box center [740, 657] width 567 height 35
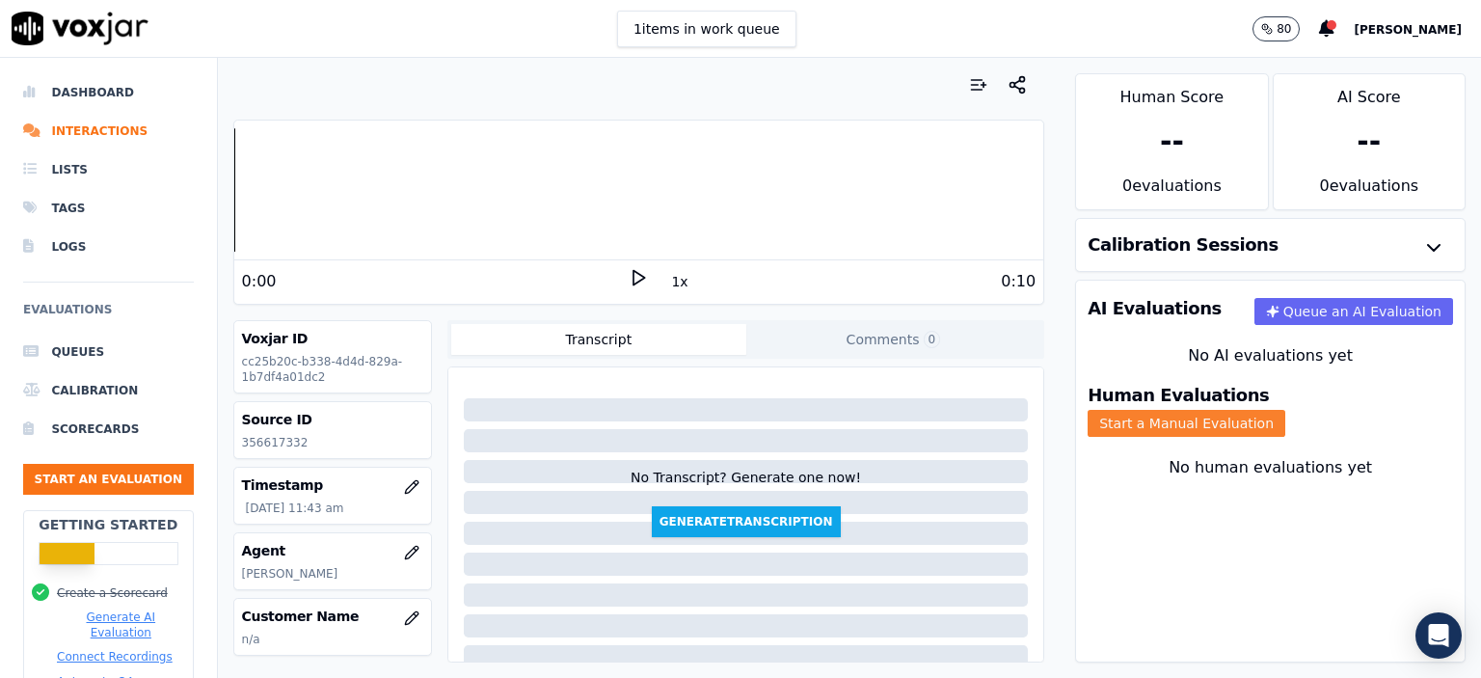
click at [1251, 412] on button "Start a Manual Evaluation" at bounding box center [1187, 423] width 198 height 27
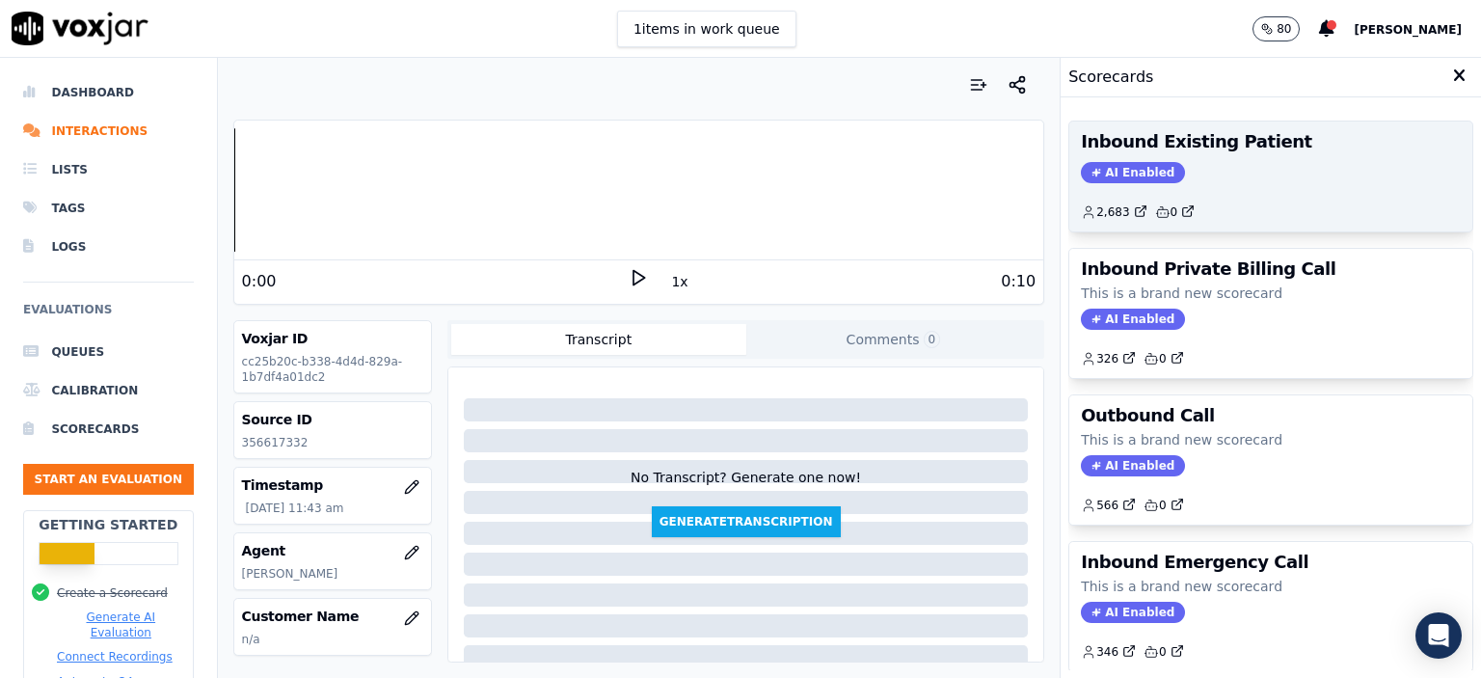
click at [1232, 165] on div "AI Enabled" at bounding box center [1271, 172] width 380 height 21
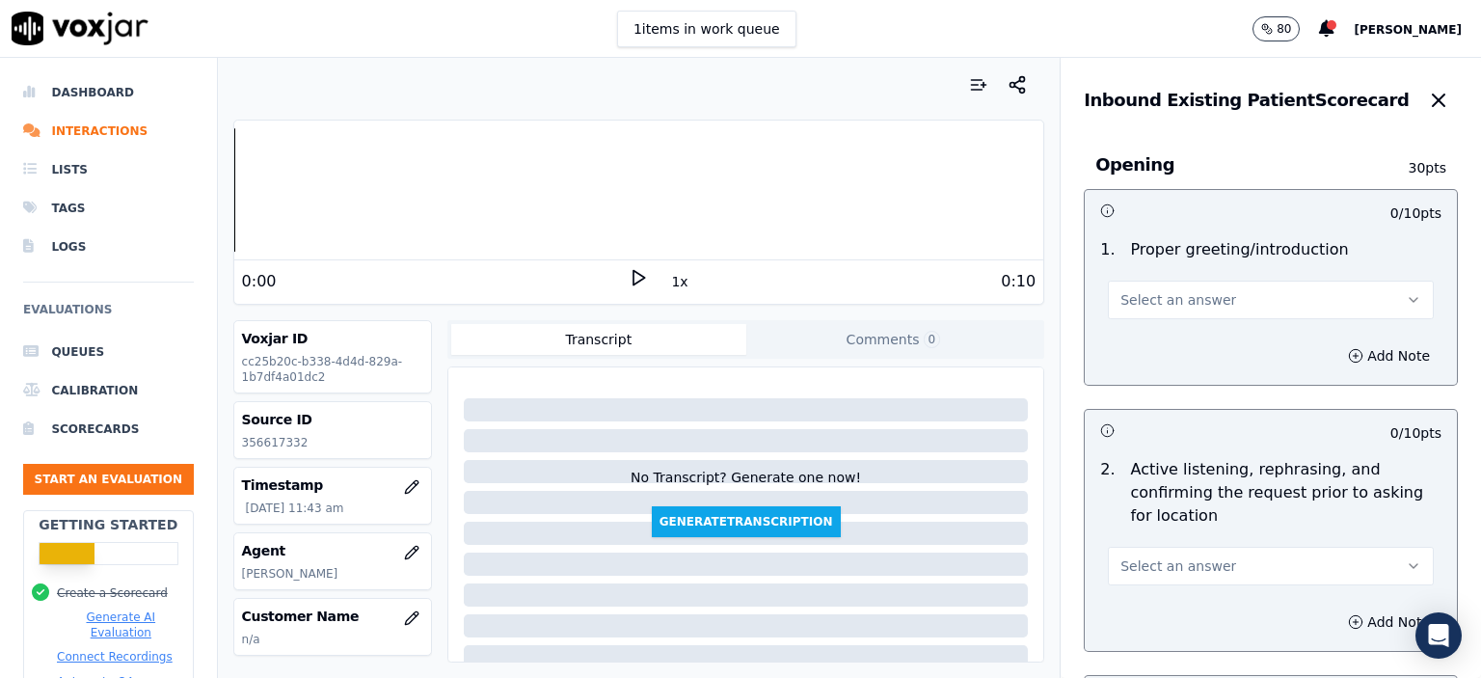
click at [1196, 292] on span "Select an answer" at bounding box center [1179, 299] width 116 height 19
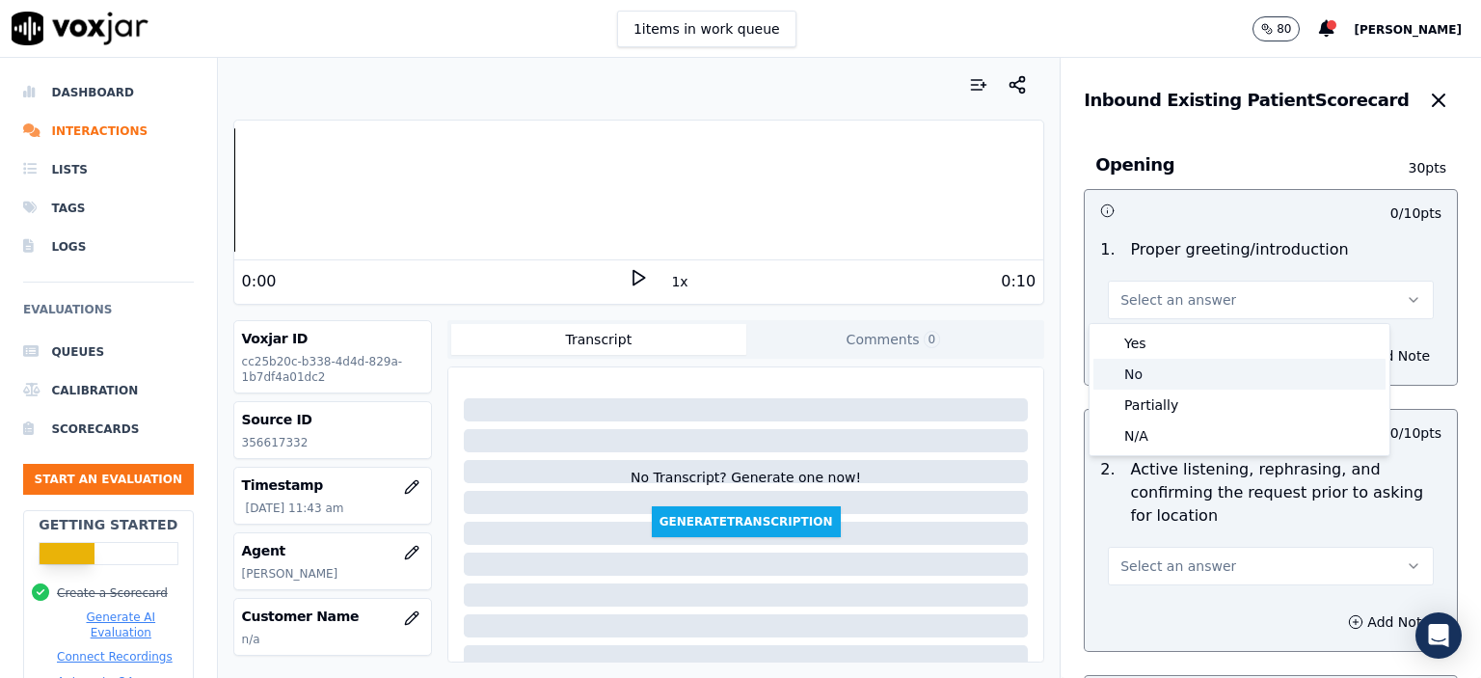
click at [1174, 374] on div "No" at bounding box center [1240, 374] width 292 height 31
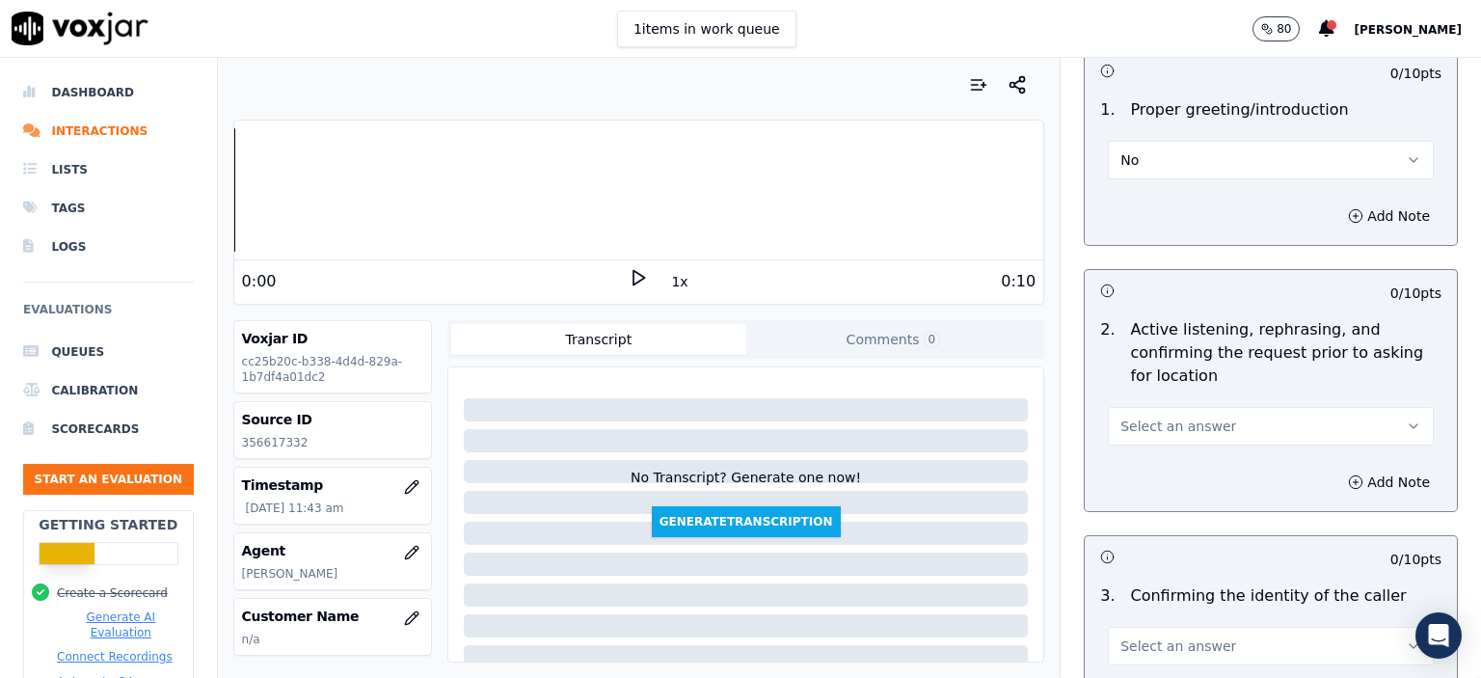
scroll to position [193, 0]
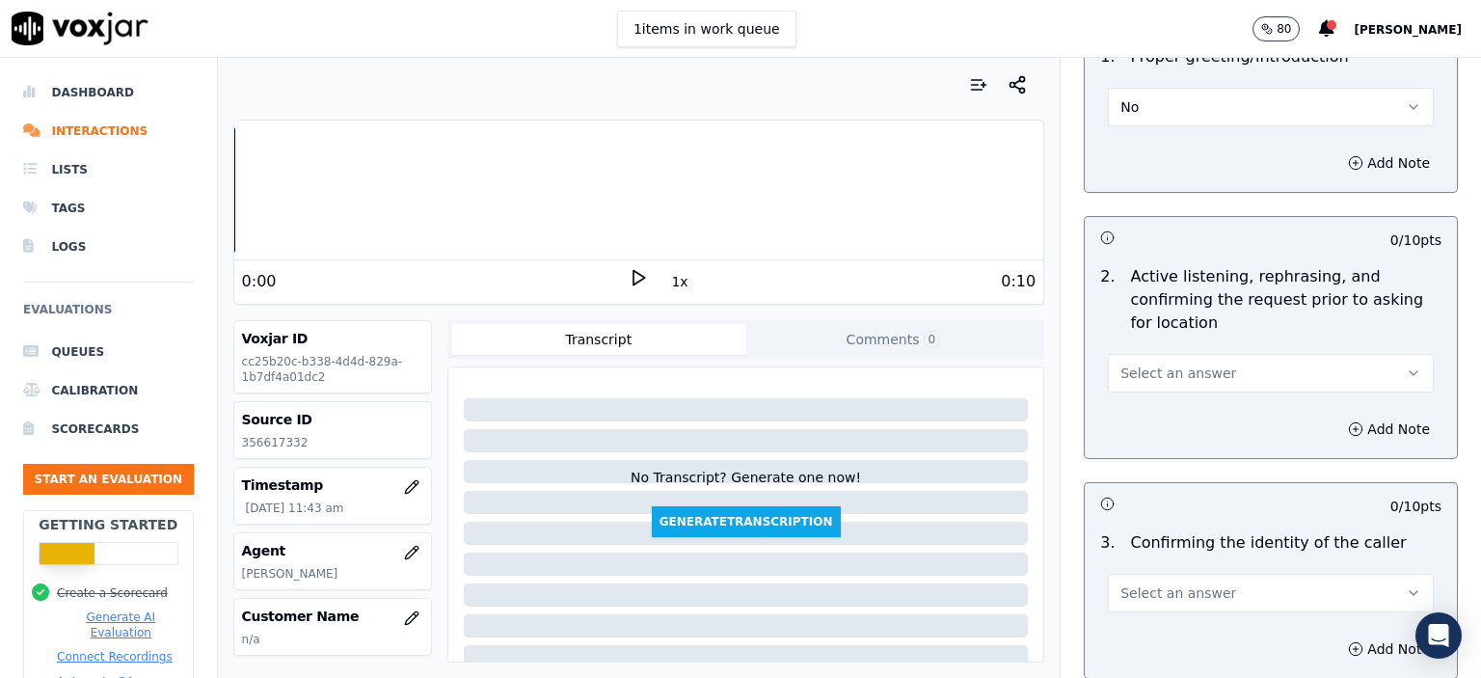
click at [1179, 375] on span "Select an answer" at bounding box center [1179, 373] width 116 height 19
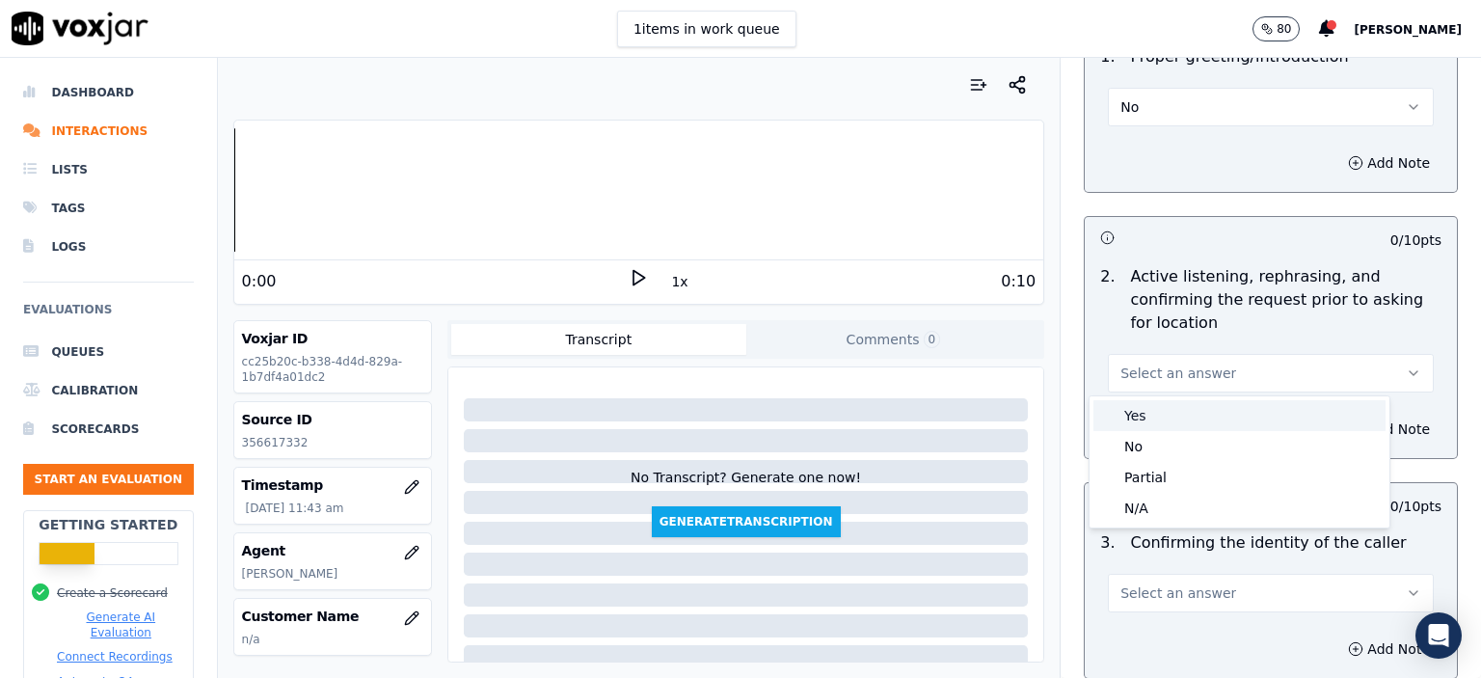
click at [1173, 416] on div "Yes" at bounding box center [1240, 415] width 292 height 31
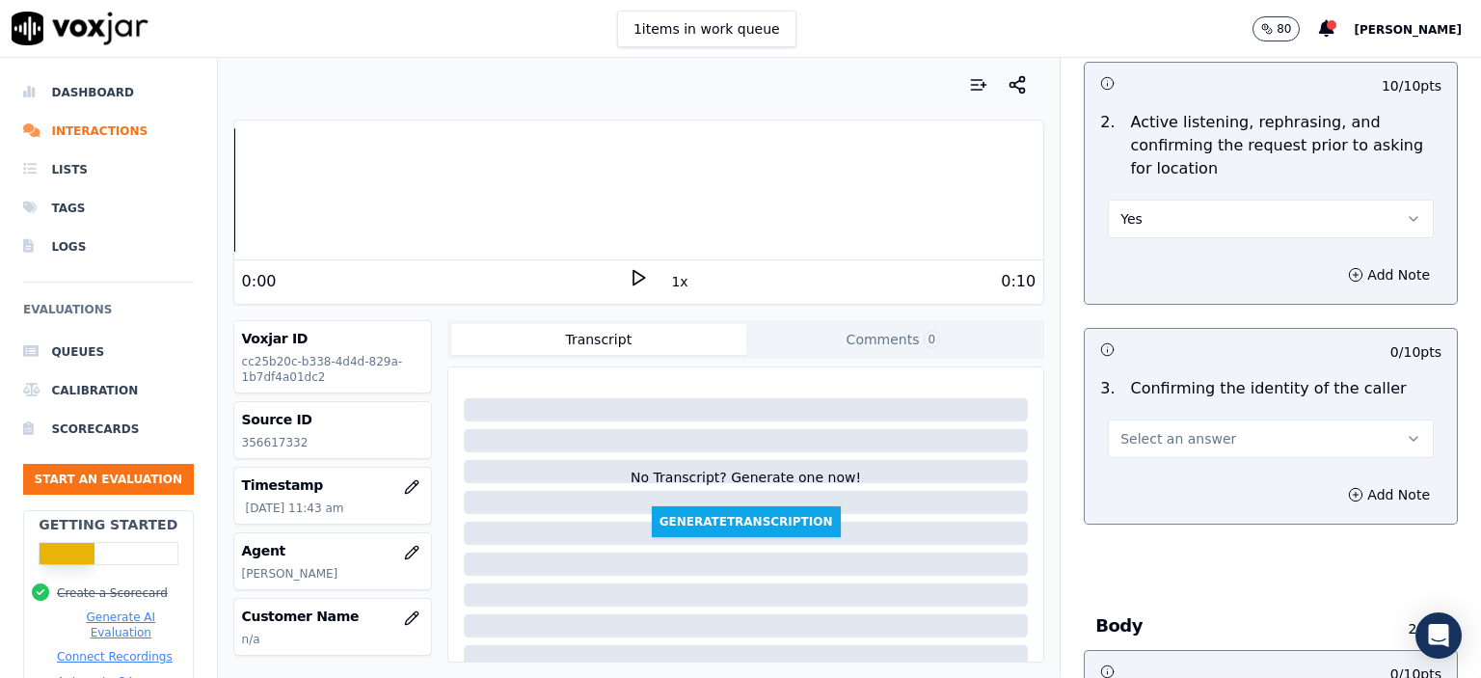
scroll to position [386, 0]
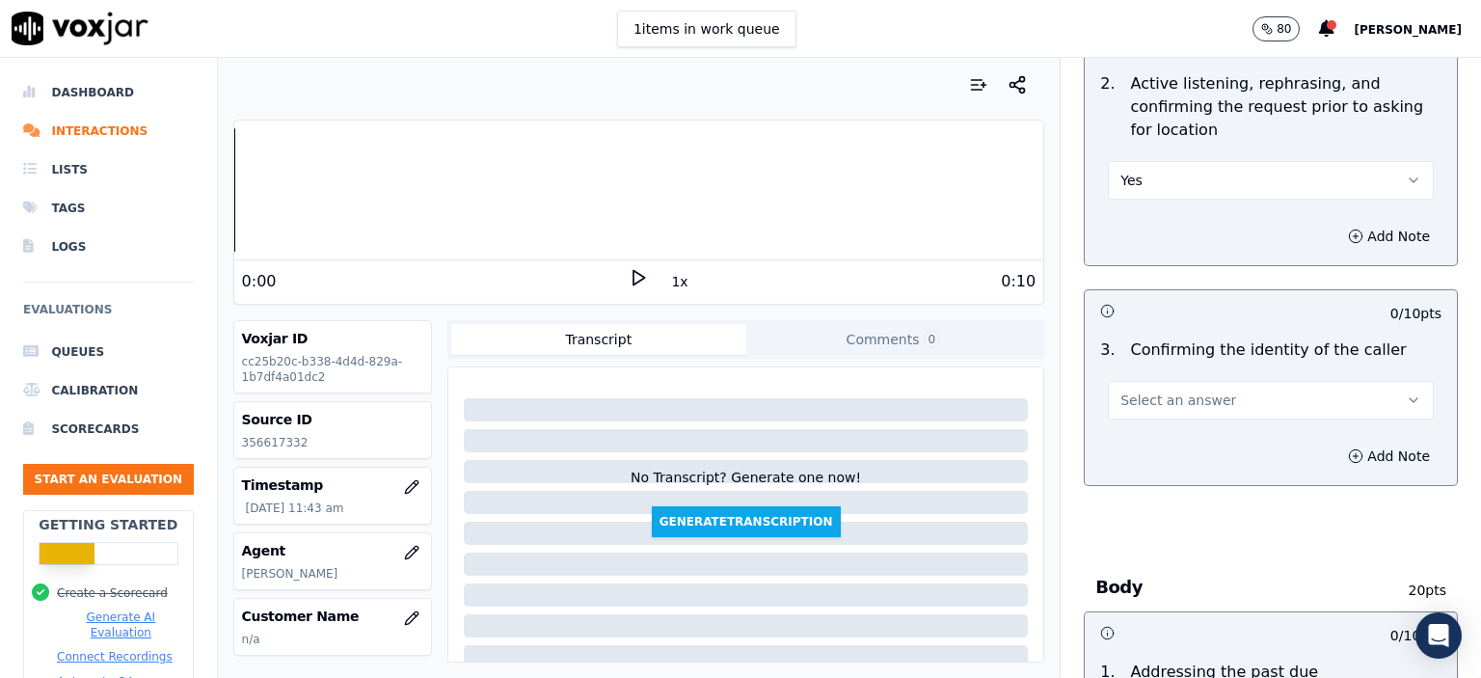
click at [1170, 405] on span "Select an answer" at bounding box center [1179, 400] width 116 height 19
click at [1150, 475] on div "No" at bounding box center [1240, 473] width 292 height 31
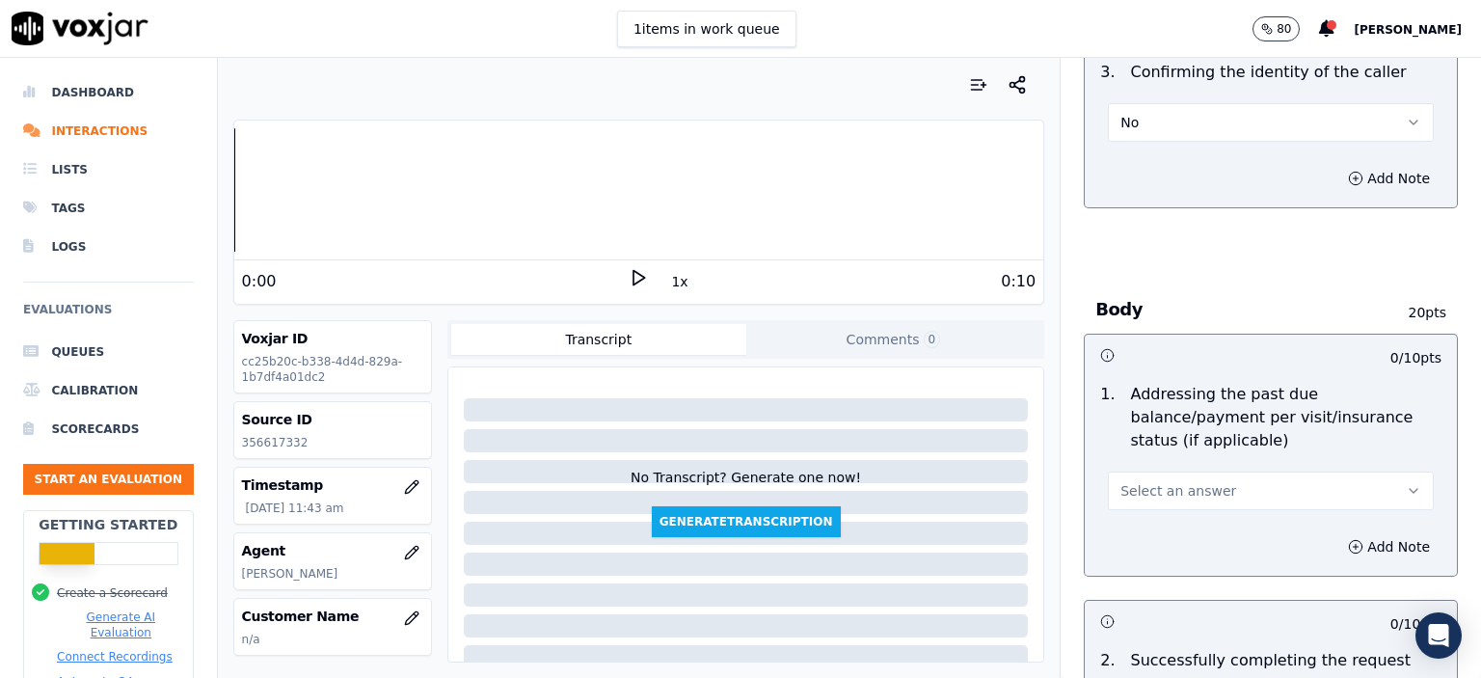
scroll to position [675, 0]
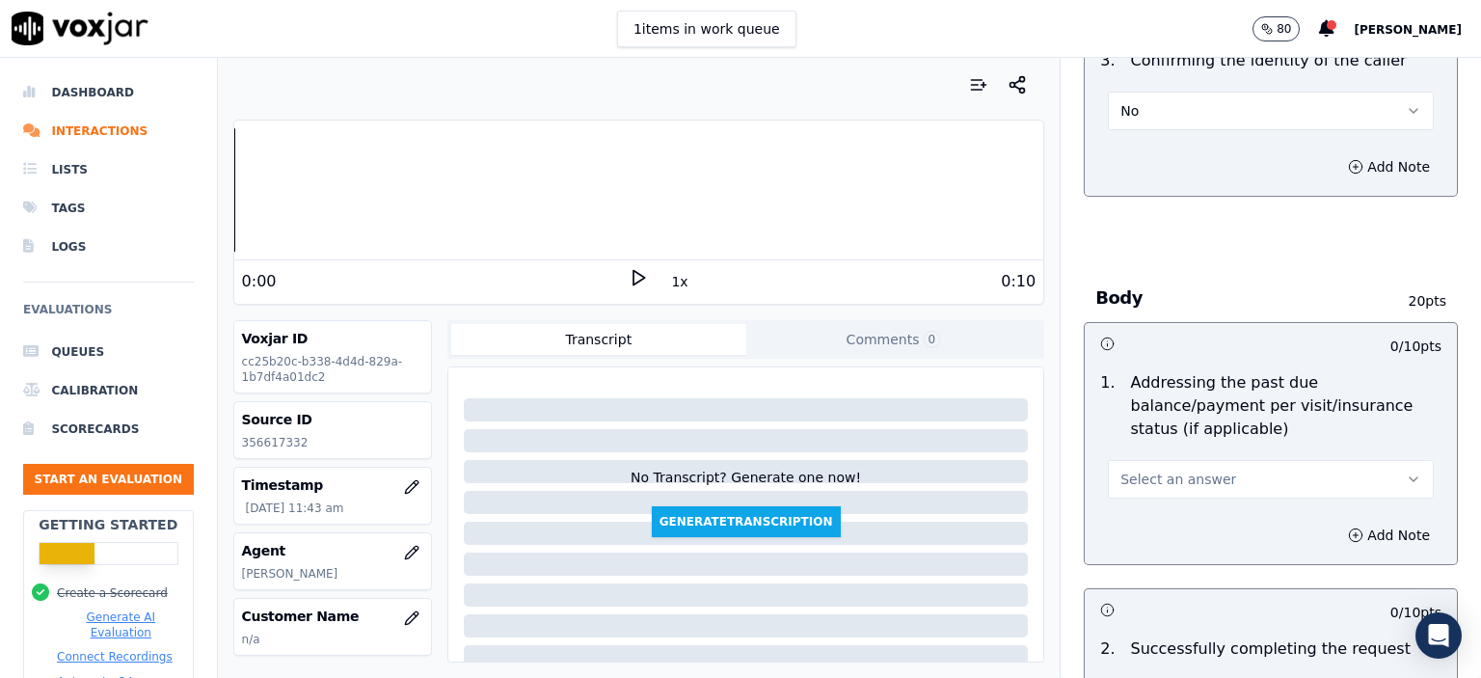
click at [1155, 460] on button "Select an answer" at bounding box center [1271, 479] width 326 height 39
click at [1168, 528] on div "No" at bounding box center [1240, 528] width 292 height 31
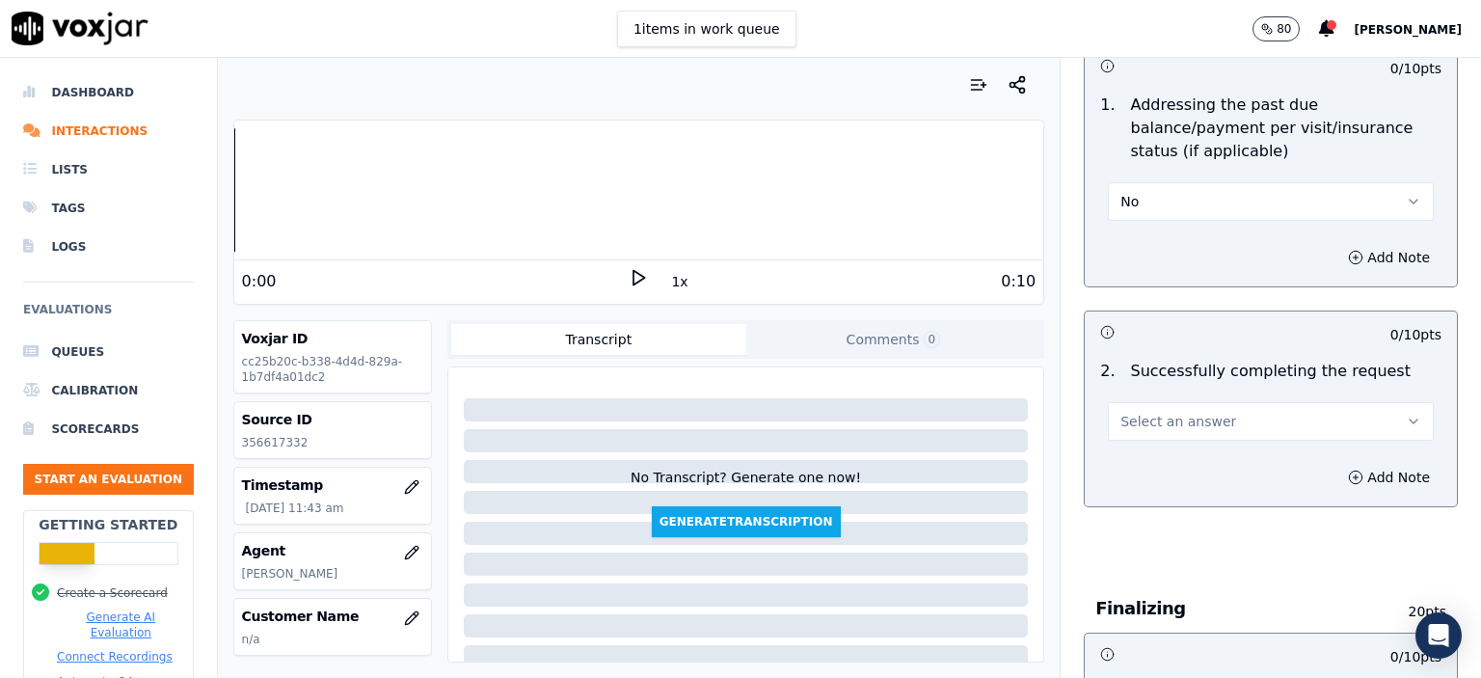
scroll to position [964, 0]
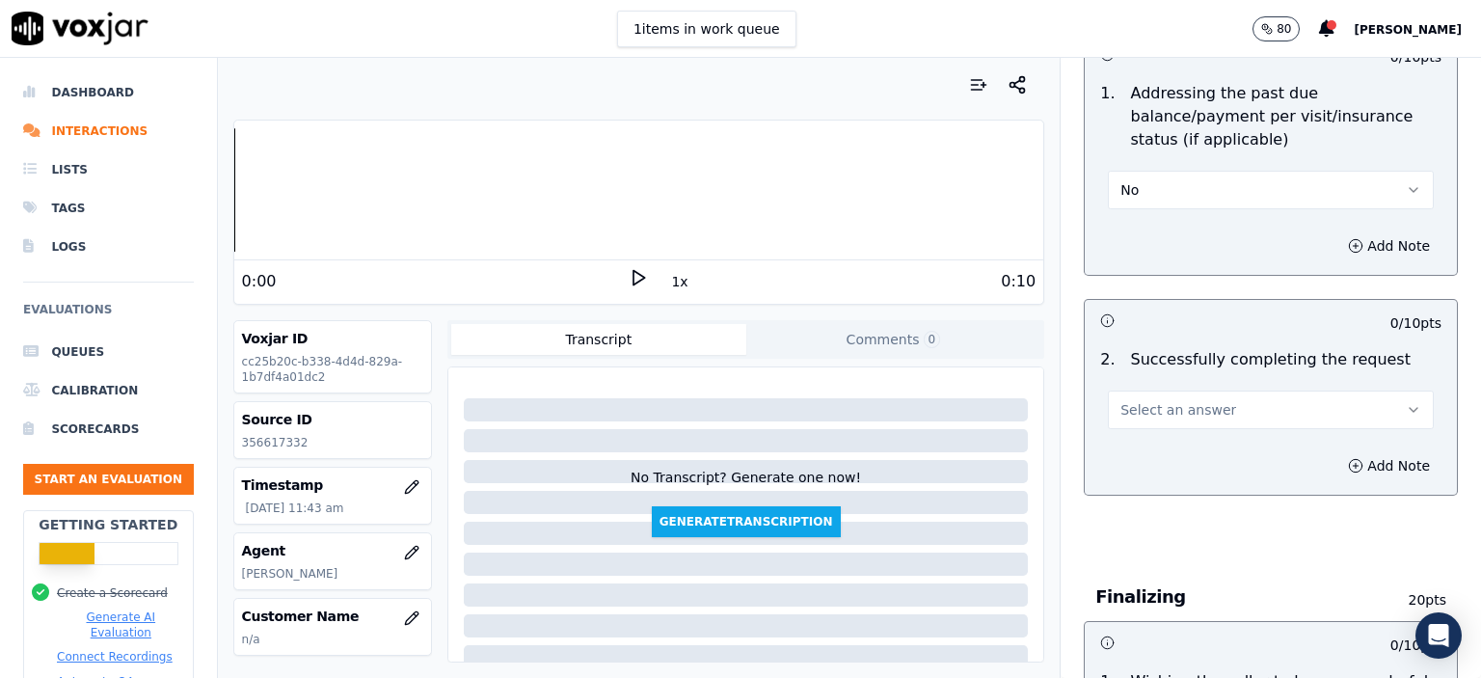
click at [1167, 400] on span "Select an answer" at bounding box center [1179, 409] width 116 height 19
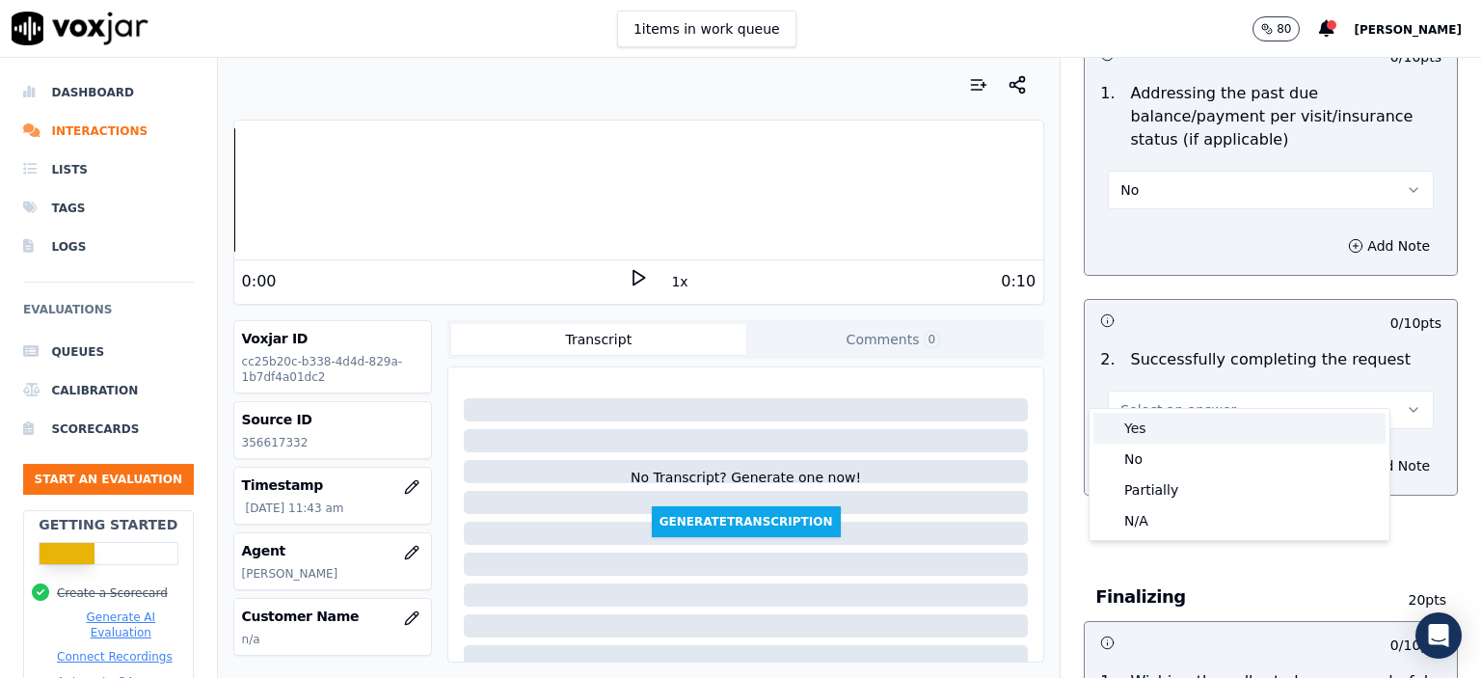
click at [1169, 423] on div "Yes" at bounding box center [1240, 428] width 292 height 31
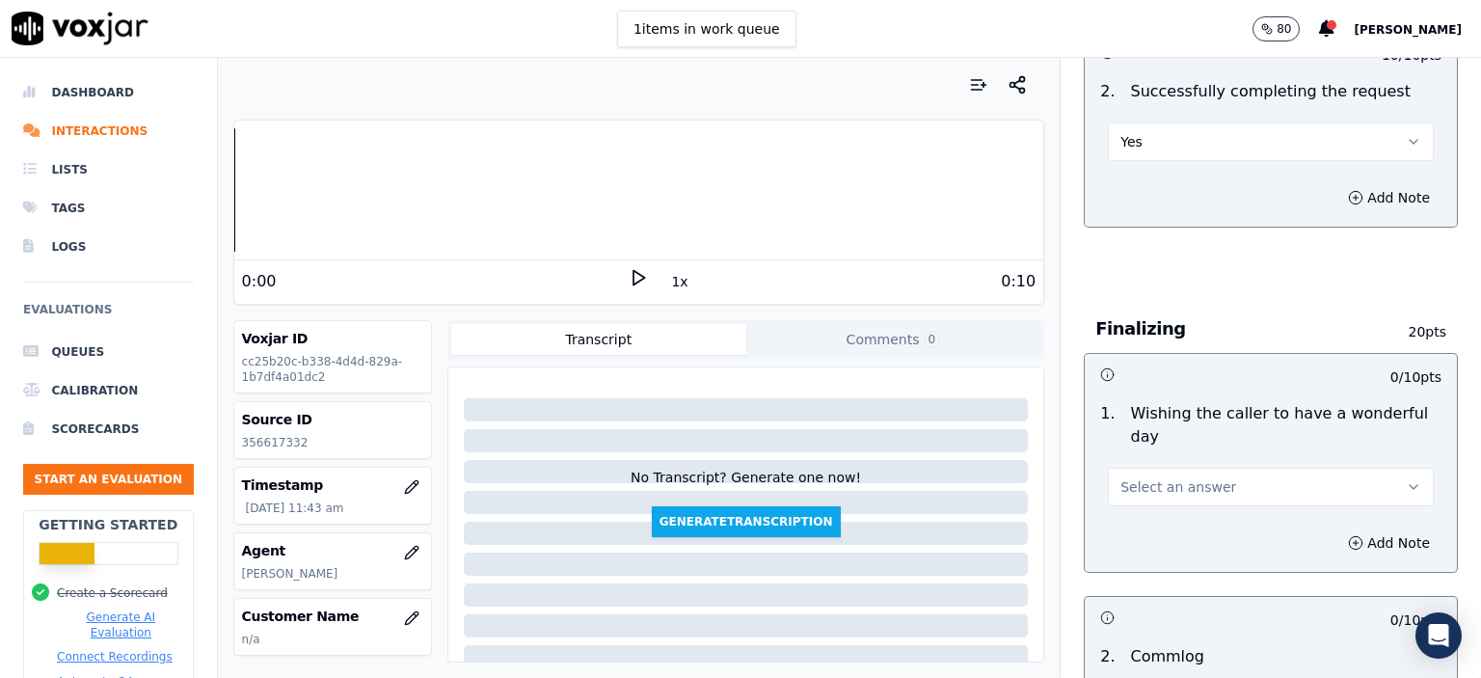
scroll to position [1254, 0]
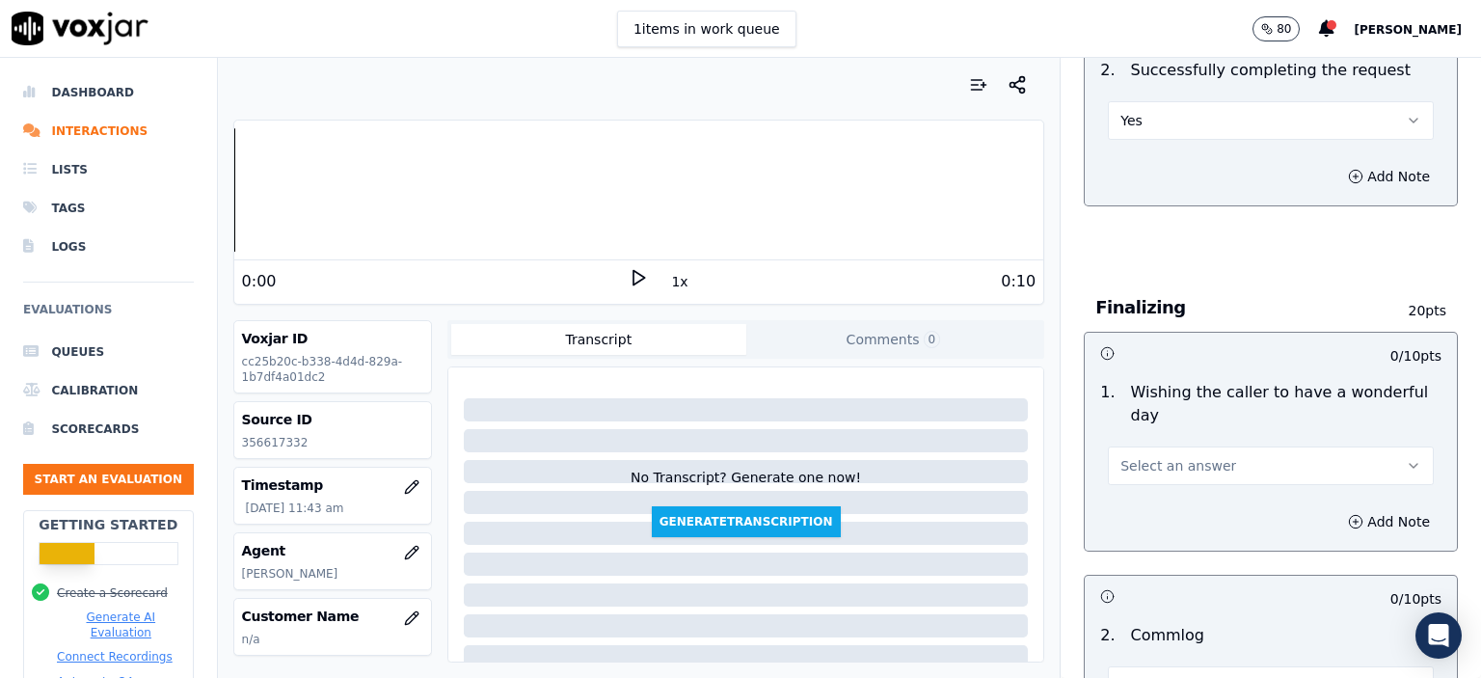
click at [1170, 456] on span "Select an answer" at bounding box center [1179, 465] width 116 height 19
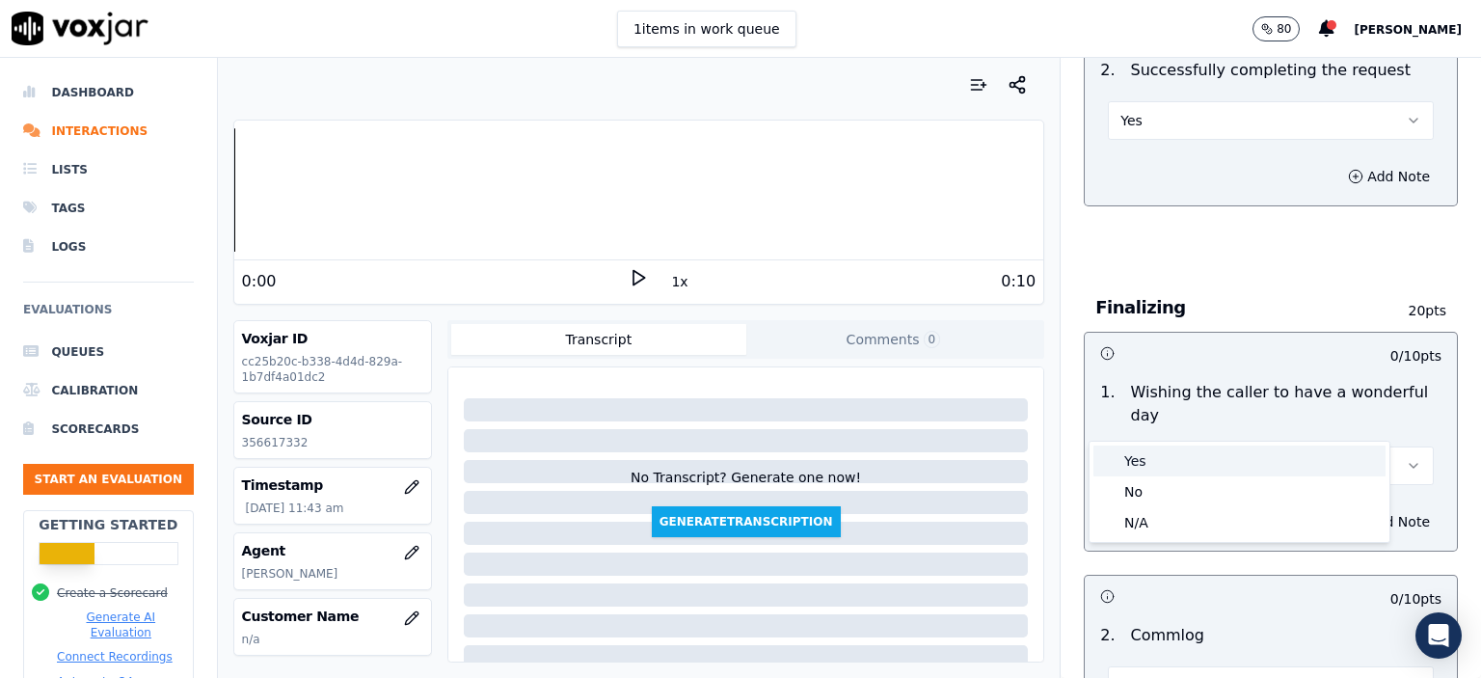
click at [1178, 462] on div "Yes" at bounding box center [1240, 461] width 292 height 31
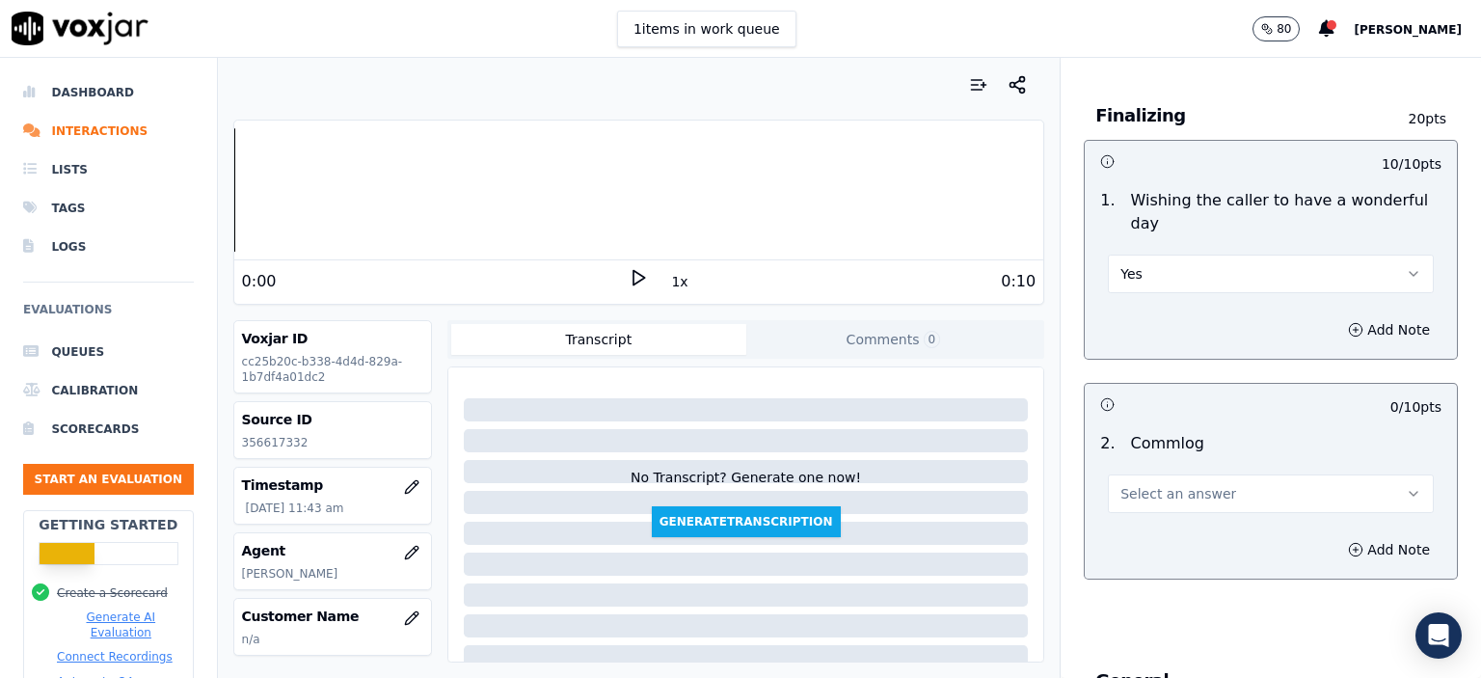
scroll to position [1447, 0]
click at [1149, 254] on button "Yes" at bounding box center [1271, 273] width 326 height 39
click at [1152, 285] on div "No" at bounding box center [1240, 299] width 292 height 31
click at [1189, 483] on span "Select an answer" at bounding box center [1179, 492] width 116 height 19
click at [1187, 512] on div "No" at bounding box center [1240, 517] width 292 height 31
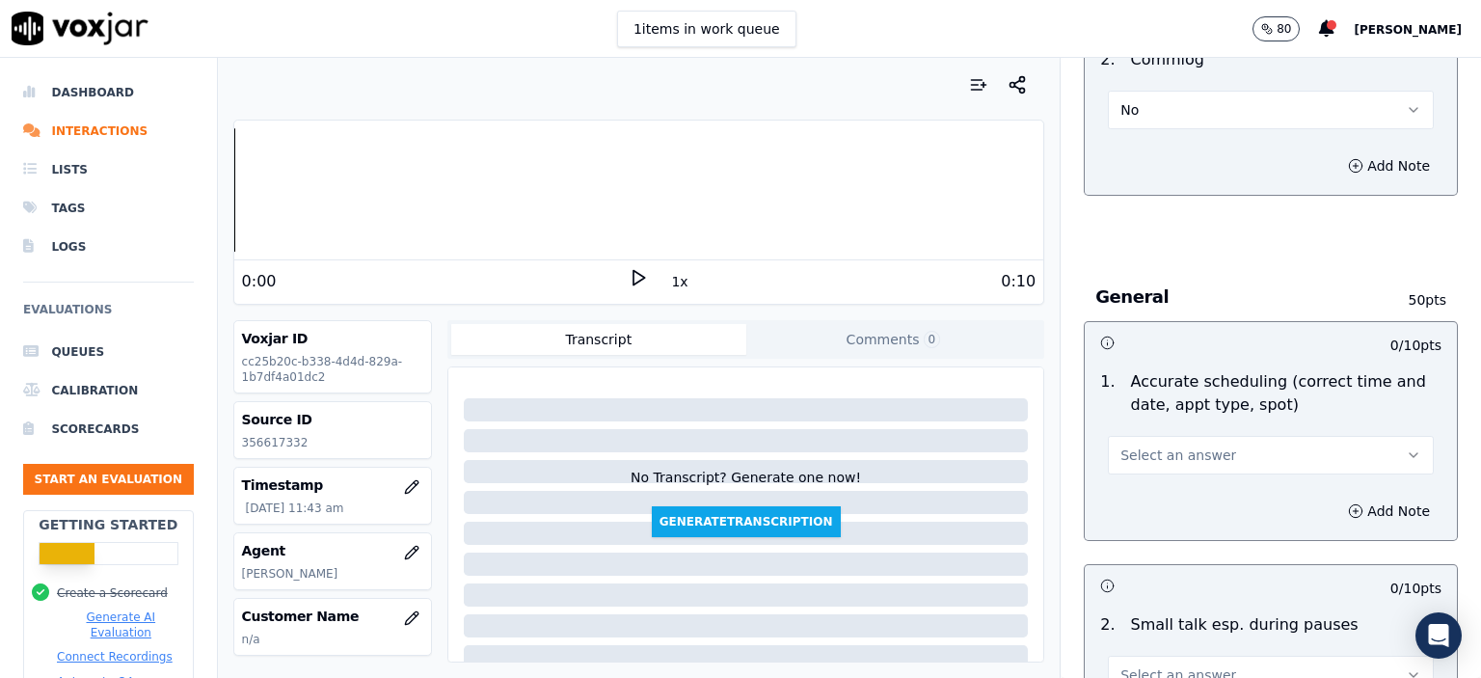
scroll to position [1832, 0]
click at [1192, 443] on span "Select an answer" at bounding box center [1179, 452] width 116 height 19
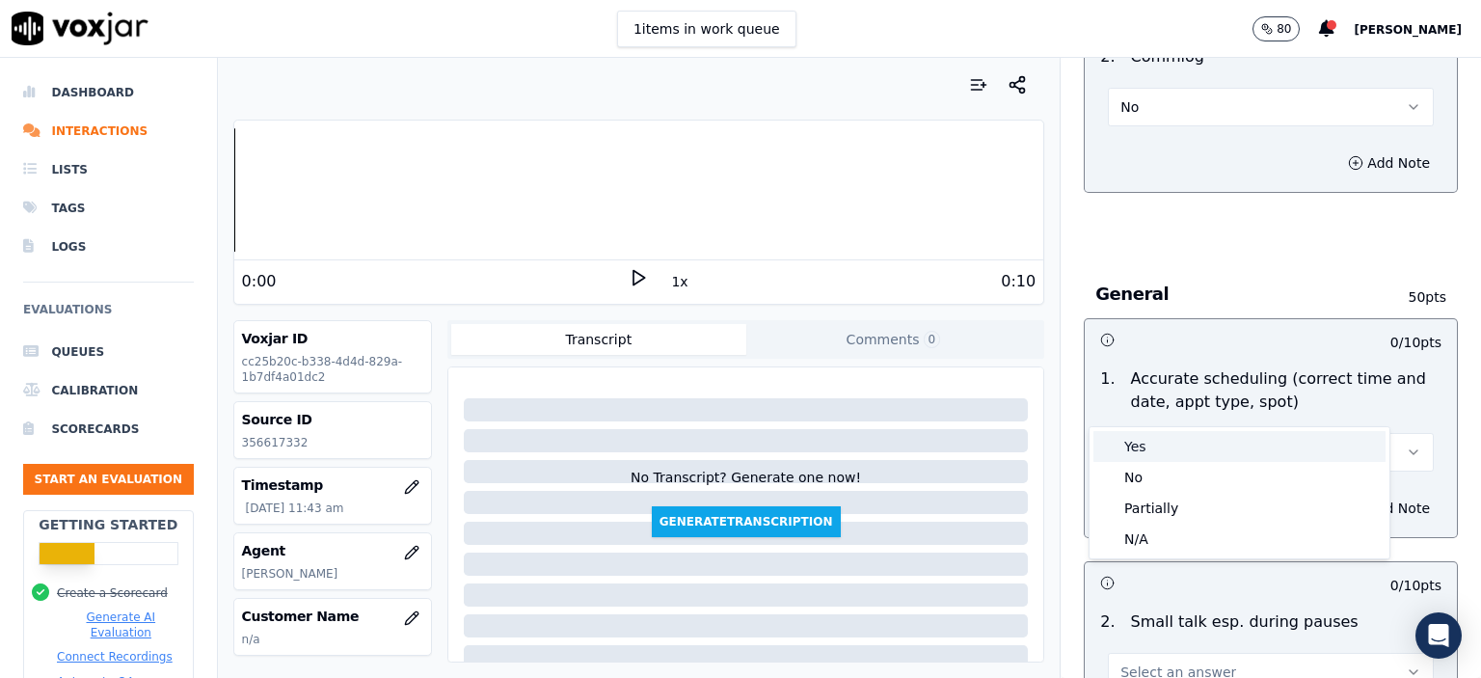
click at [1202, 450] on div "Yes" at bounding box center [1240, 446] width 292 height 31
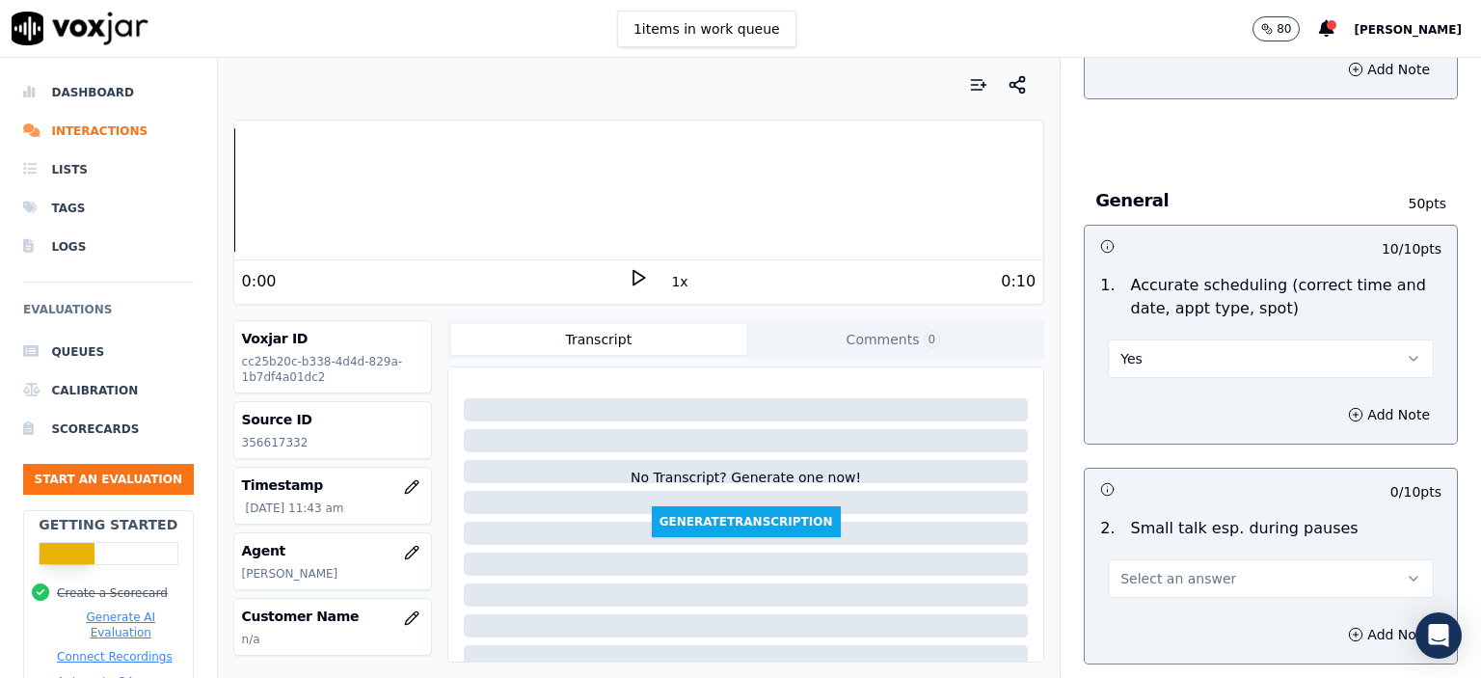
scroll to position [1929, 0]
click at [1165, 337] on button "Yes" at bounding box center [1271, 356] width 326 height 39
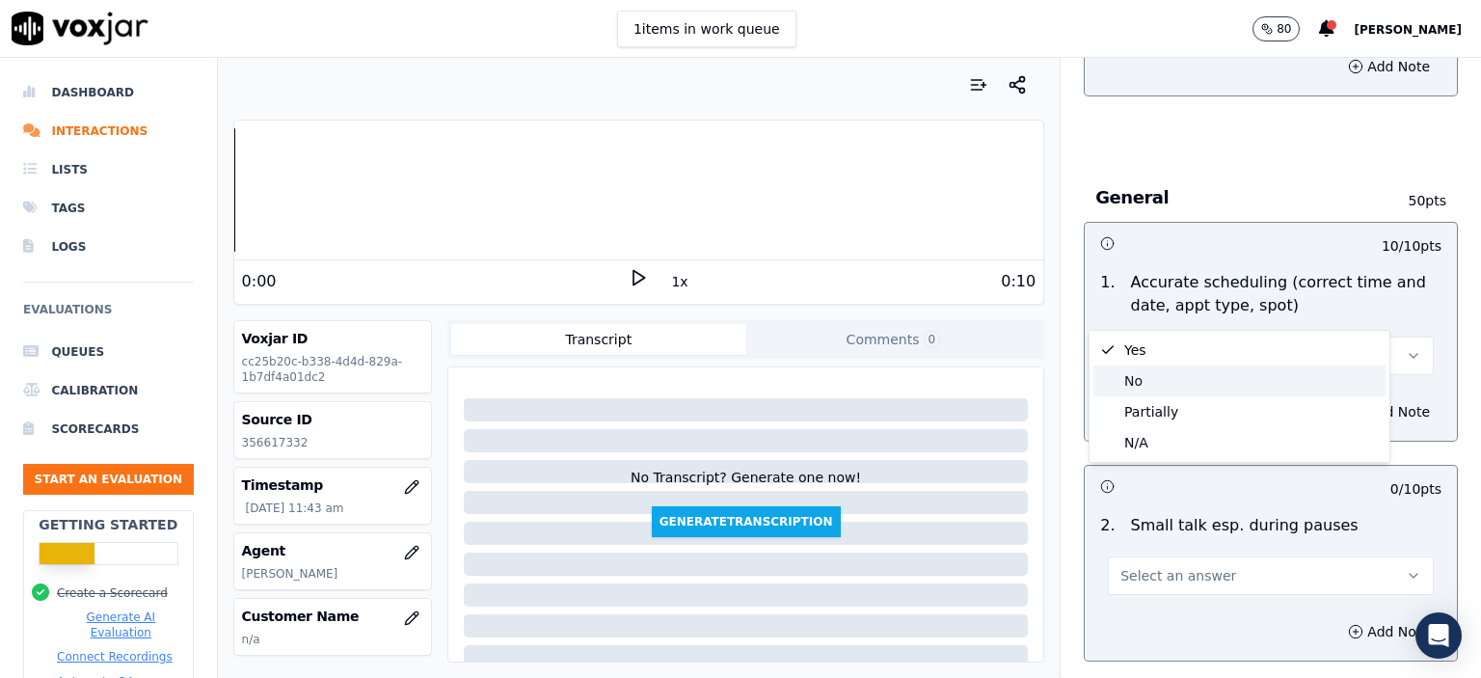
click at [1153, 377] on div "No" at bounding box center [1240, 380] width 292 height 31
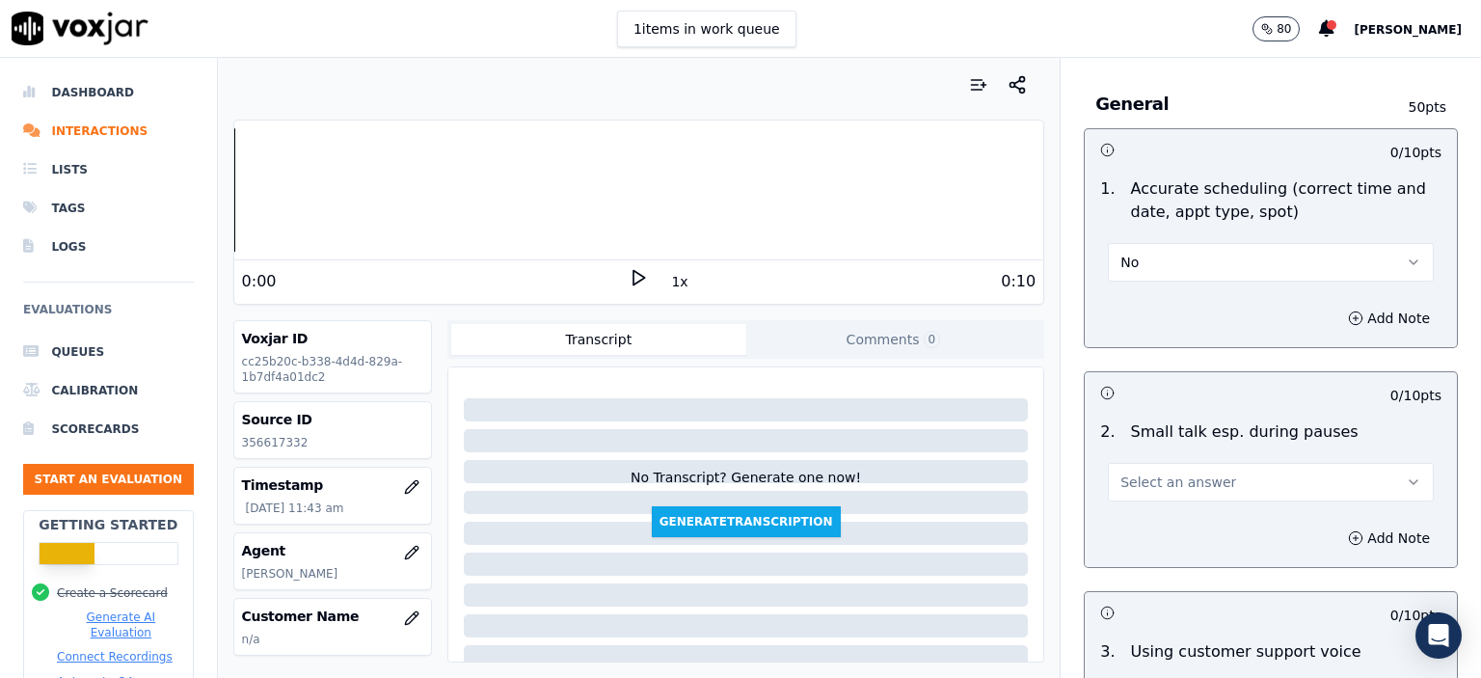
scroll to position [2025, 0]
click at [1201, 460] on button "Select an answer" at bounding box center [1271, 479] width 326 height 39
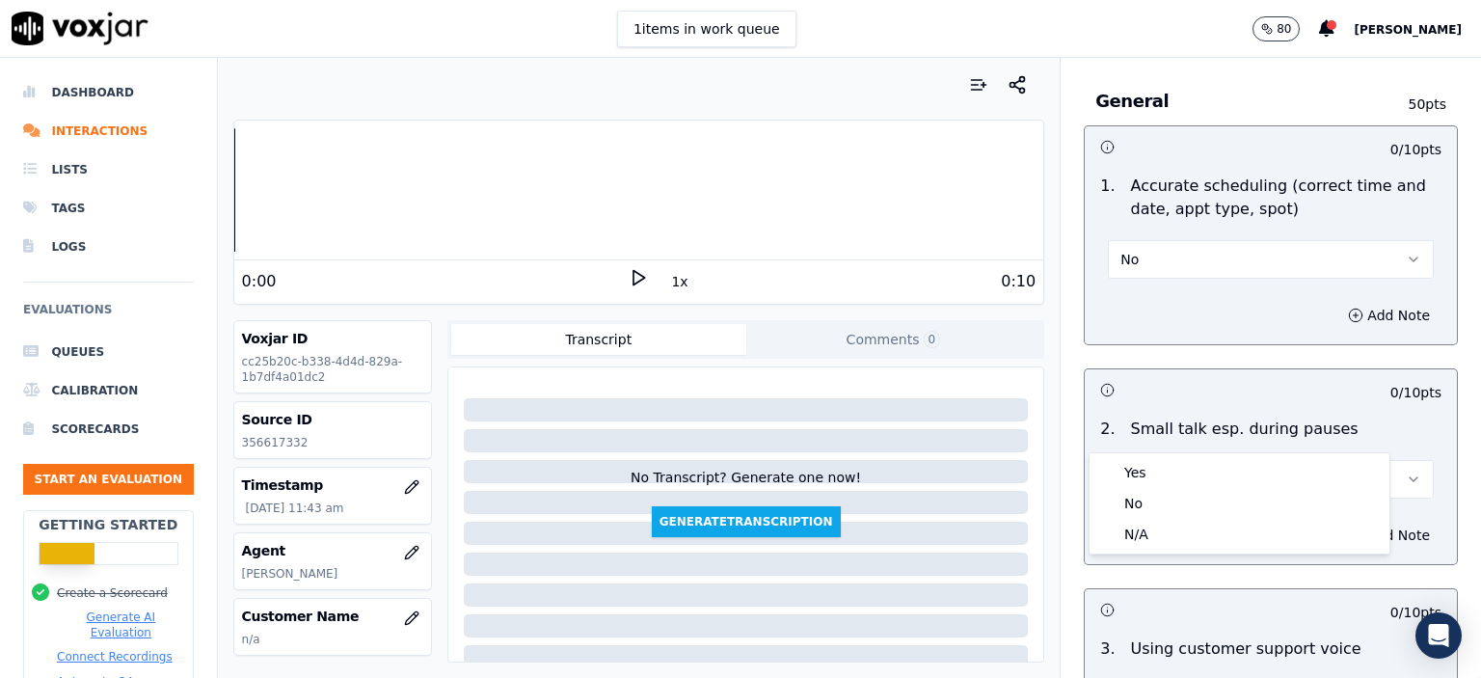
click at [1200, 240] on button "No" at bounding box center [1271, 259] width 326 height 39
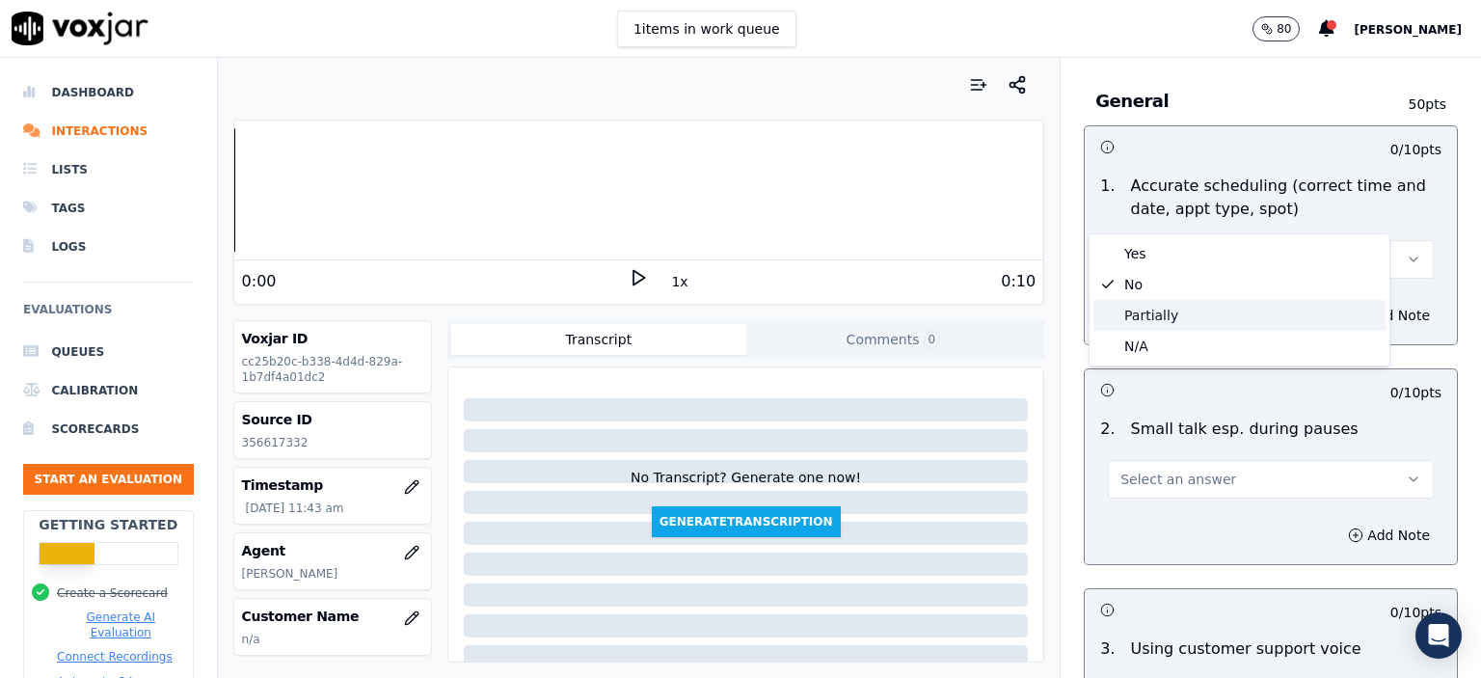
click at [1180, 314] on div "Partially" at bounding box center [1240, 315] width 292 height 31
click at [1196, 470] on span "Select an answer" at bounding box center [1179, 479] width 116 height 19
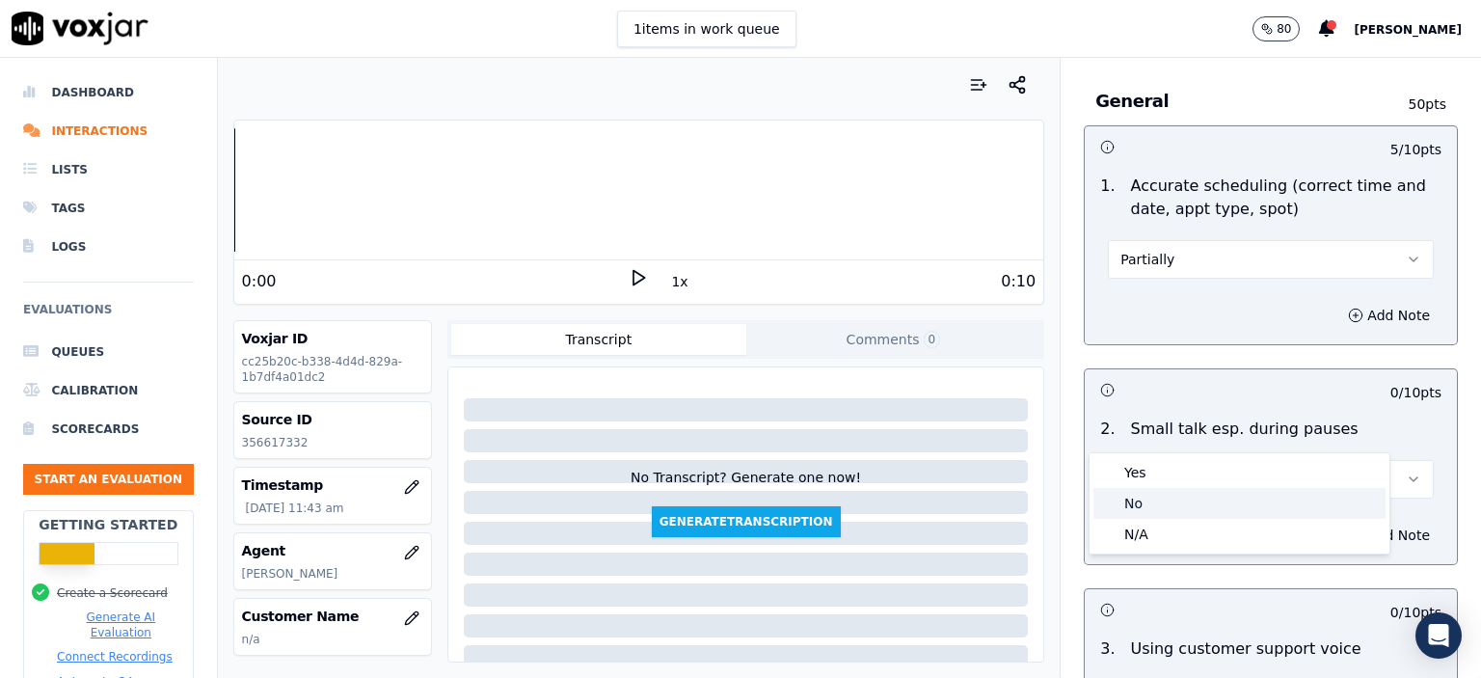
click at [1187, 500] on div "No" at bounding box center [1240, 503] width 292 height 31
click at [1180, 460] on button "No" at bounding box center [1271, 479] width 326 height 39
click at [1185, 535] on div "N/A" at bounding box center [1240, 534] width 292 height 31
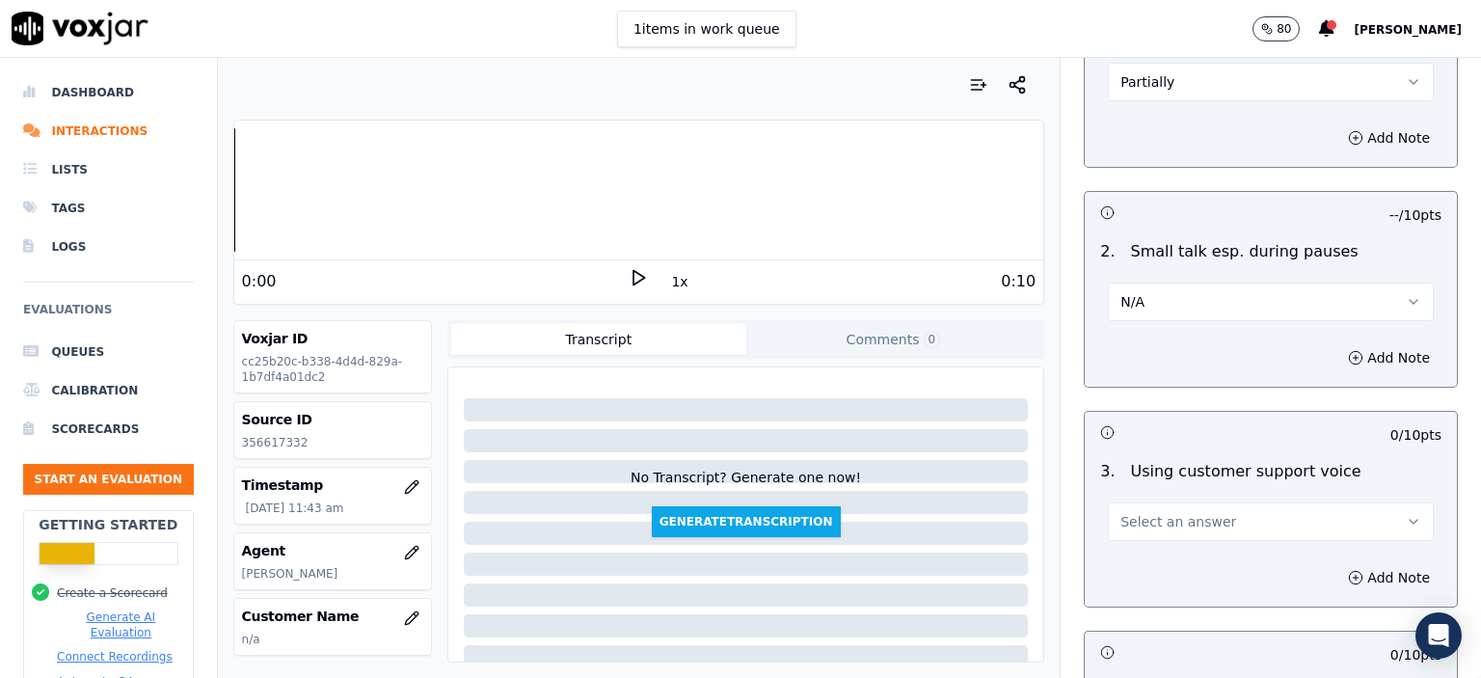
scroll to position [2218, 0]
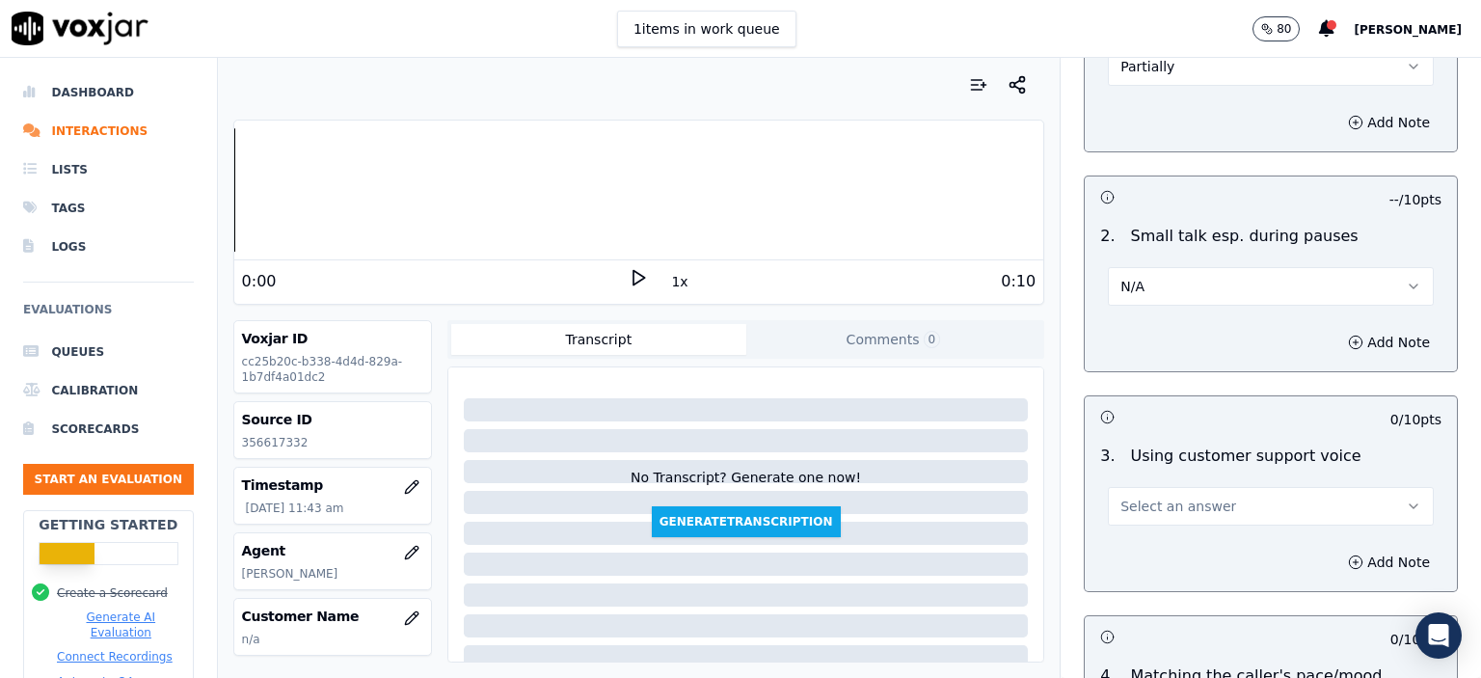
click at [1153, 483] on div "Select an answer" at bounding box center [1271, 504] width 326 height 42
click at [1153, 487] on button "Select an answer" at bounding box center [1271, 506] width 326 height 39
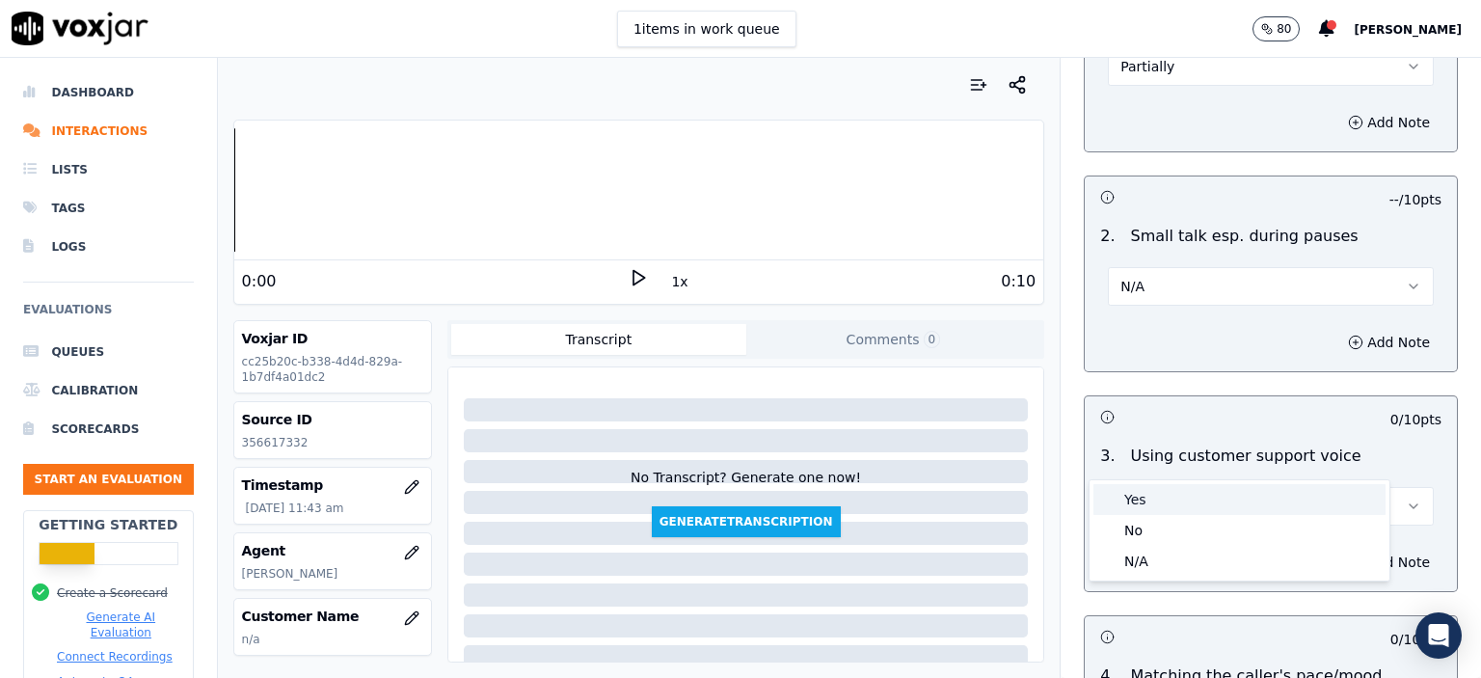
click at [1156, 499] on div "Yes" at bounding box center [1240, 499] width 292 height 31
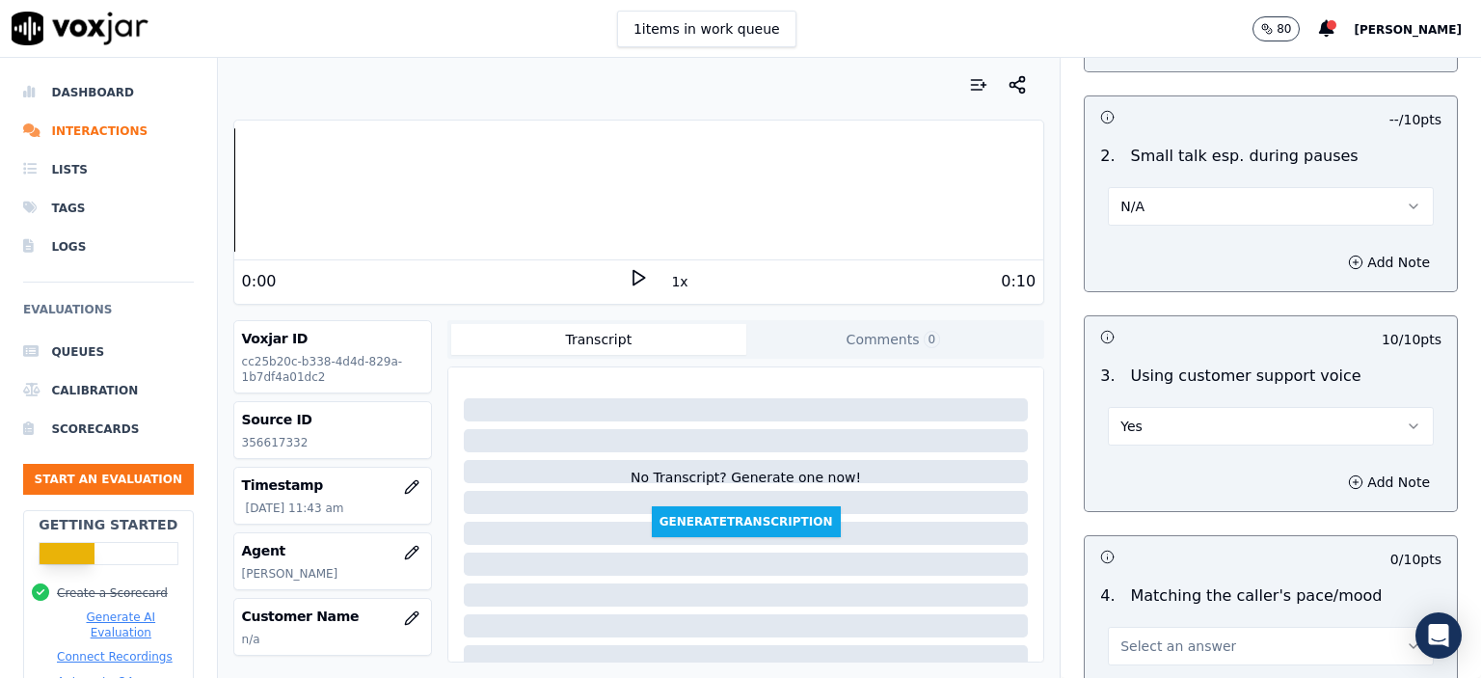
scroll to position [2411, 0]
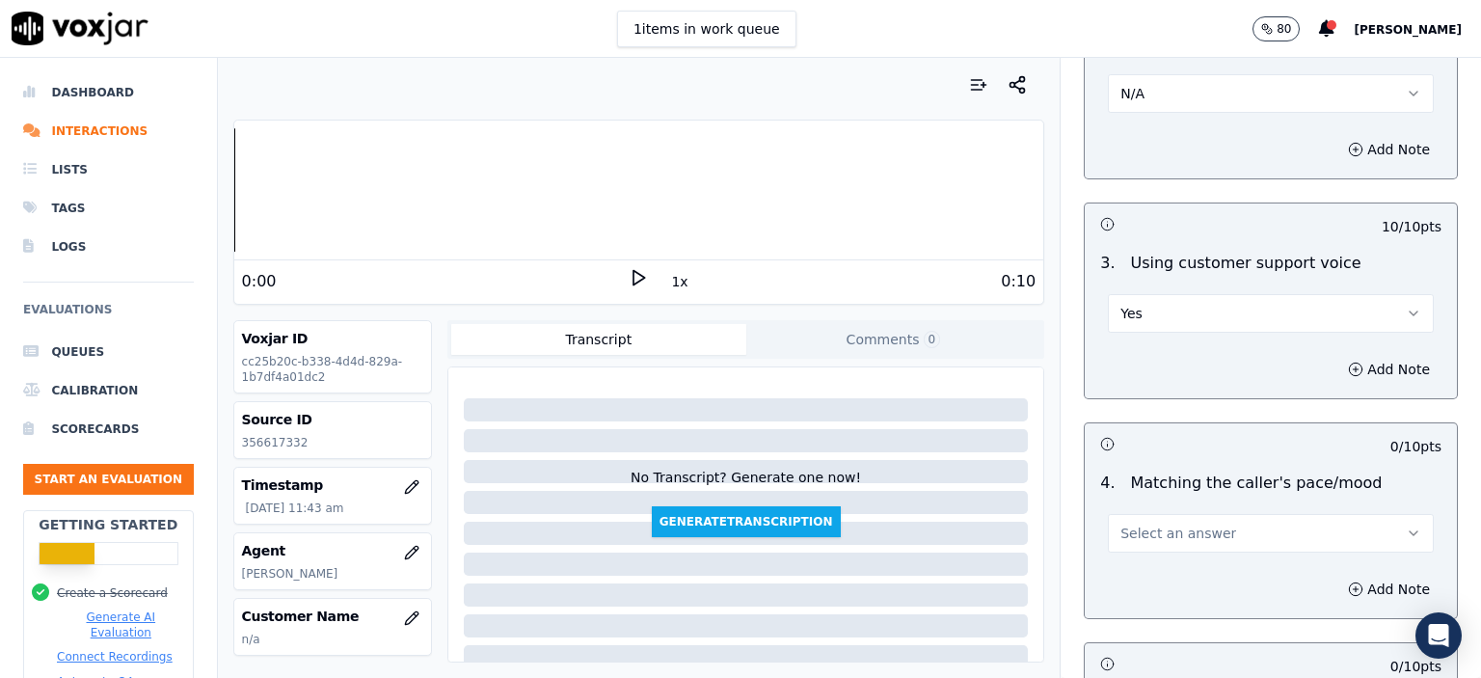
click at [1153, 524] on span "Select an answer" at bounding box center [1179, 533] width 116 height 19
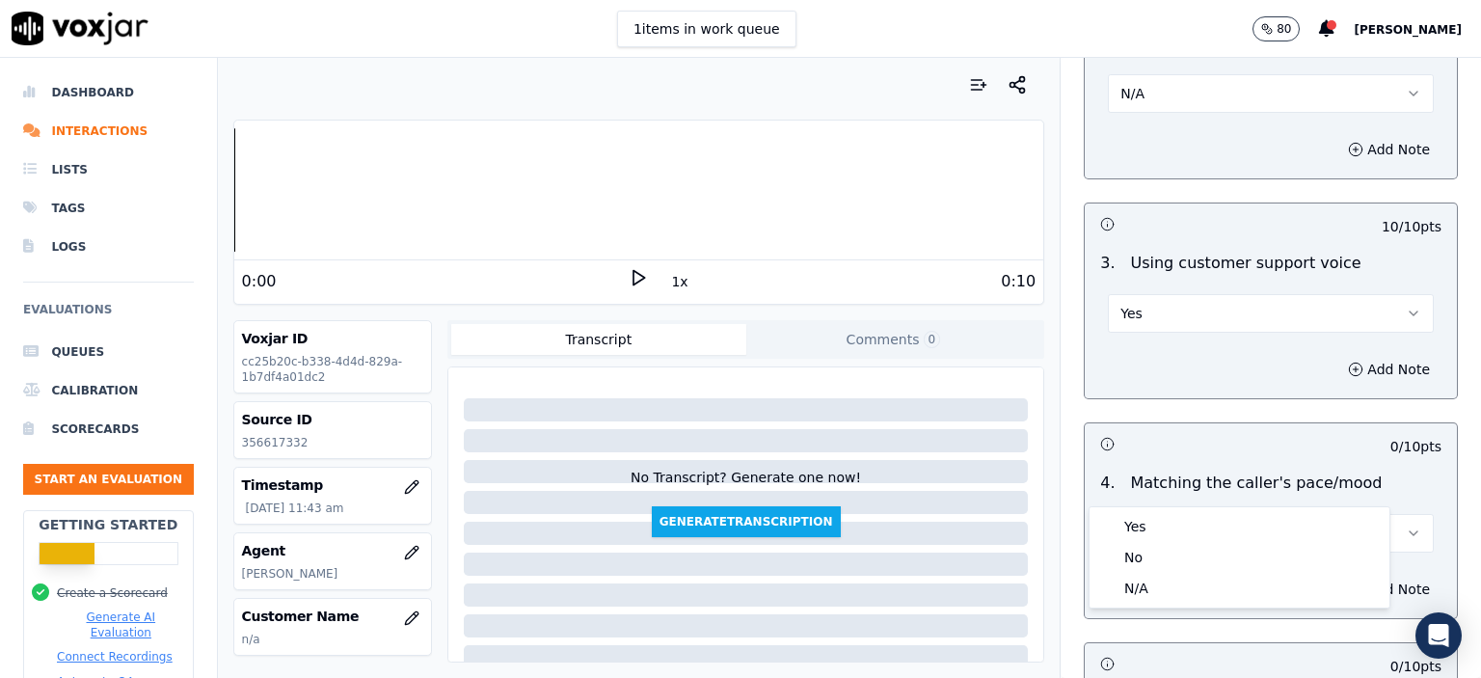
click at [1169, 528] on div "Yes" at bounding box center [1240, 526] width 292 height 31
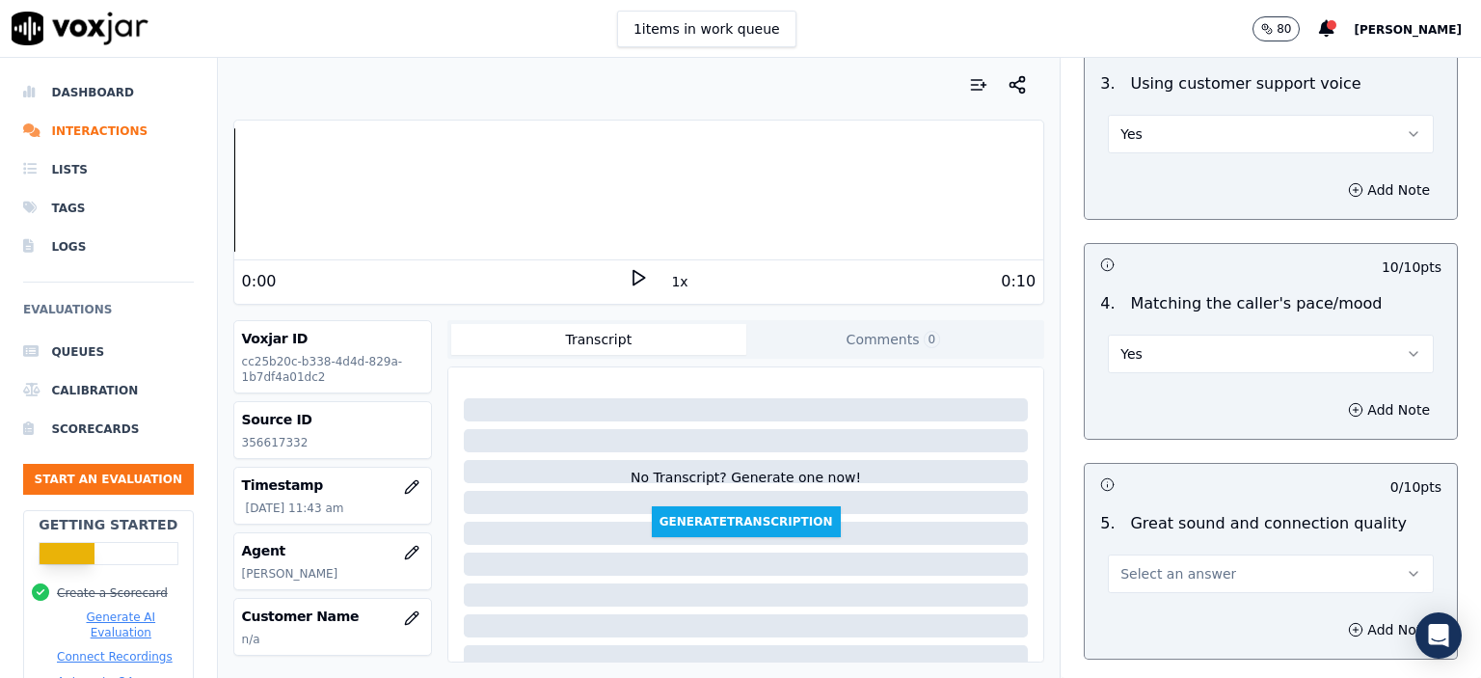
scroll to position [2604, 0]
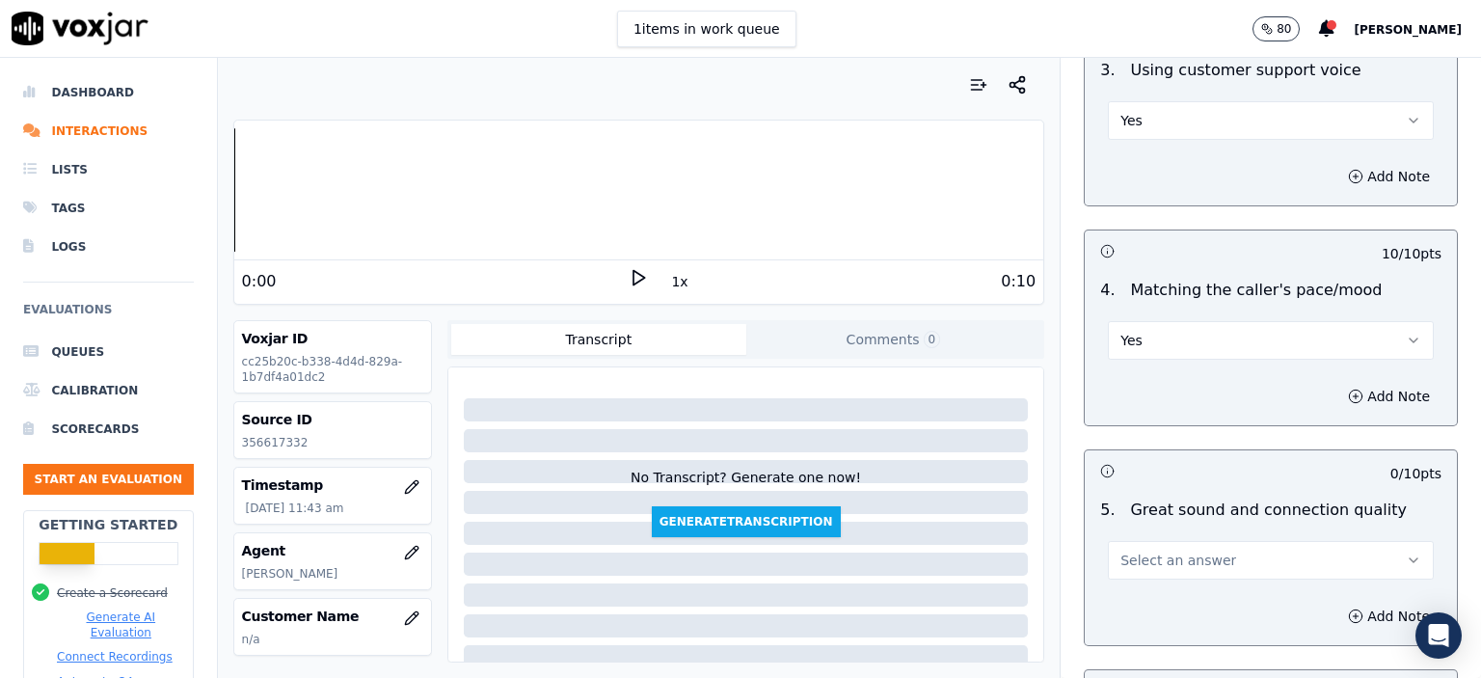
click at [1190, 541] on button "Select an answer" at bounding box center [1271, 560] width 326 height 39
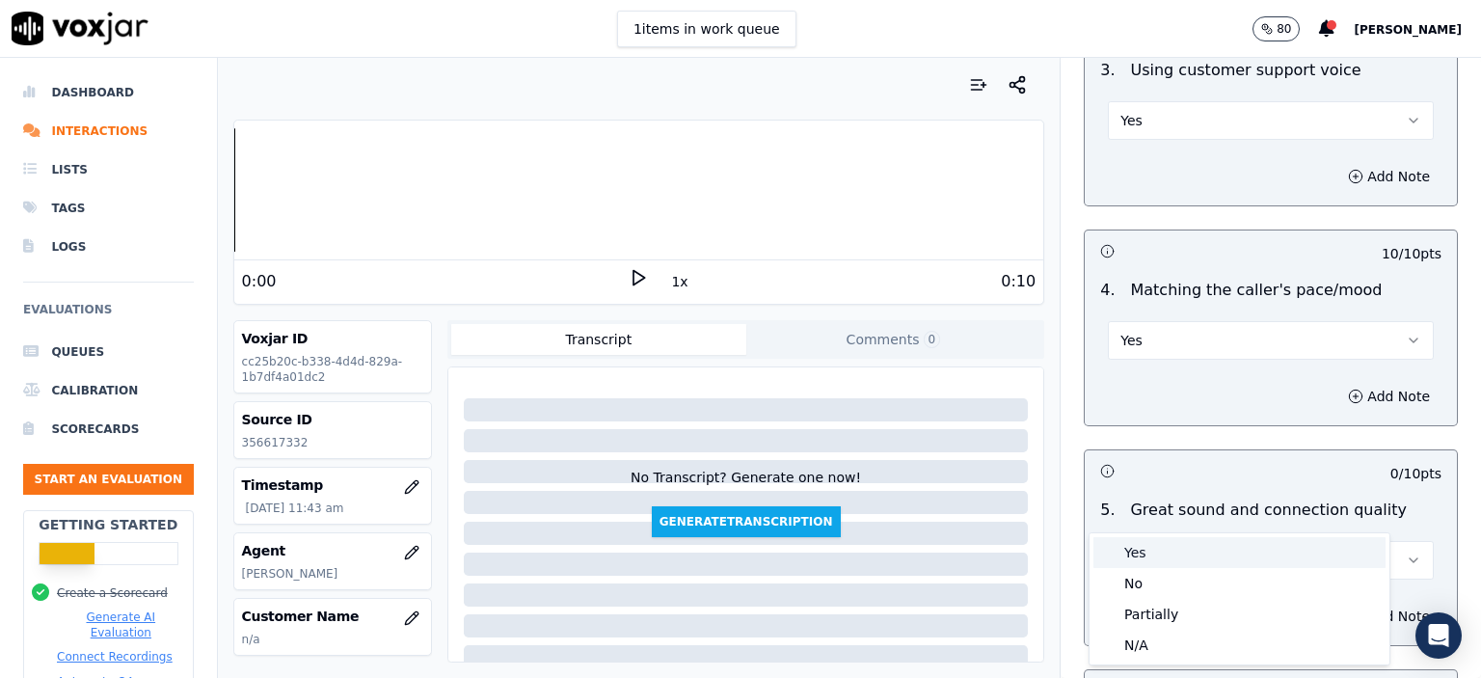
click at [1207, 560] on div "Yes" at bounding box center [1240, 552] width 292 height 31
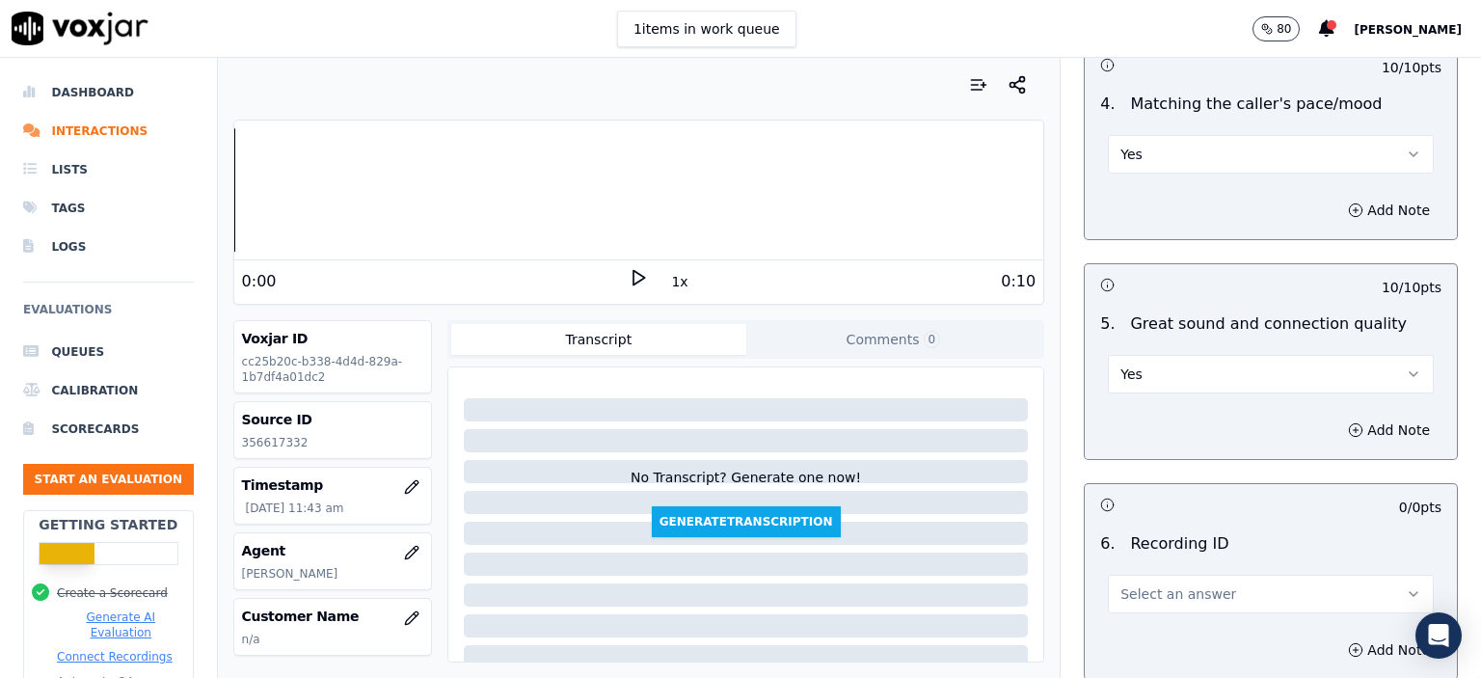
scroll to position [2893, 0]
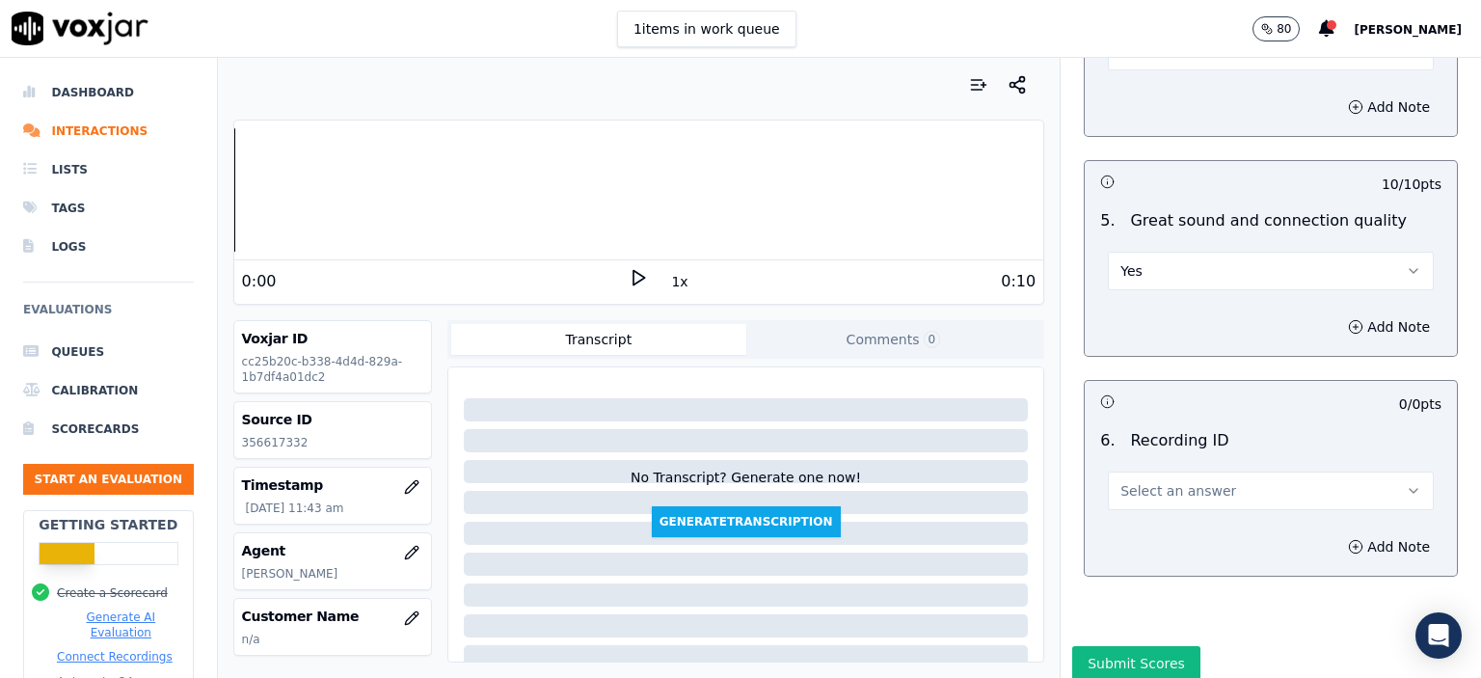
click at [1205, 472] on button "Select an answer" at bounding box center [1271, 491] width 326 height 39
click at [1190, 476] on div at bounding box center [1240, 474] width 292 height 12
click at [1219, 472] on button "Select an answer" at bounding box center [1271, 491] width 326 height 39
click at [1203, 497] on div "N/A" at bounding box center [1240, 494] width 292 height 31
click at [1348, 539] on icon "button" at bounding box center [1355, 546] width 15 height 15
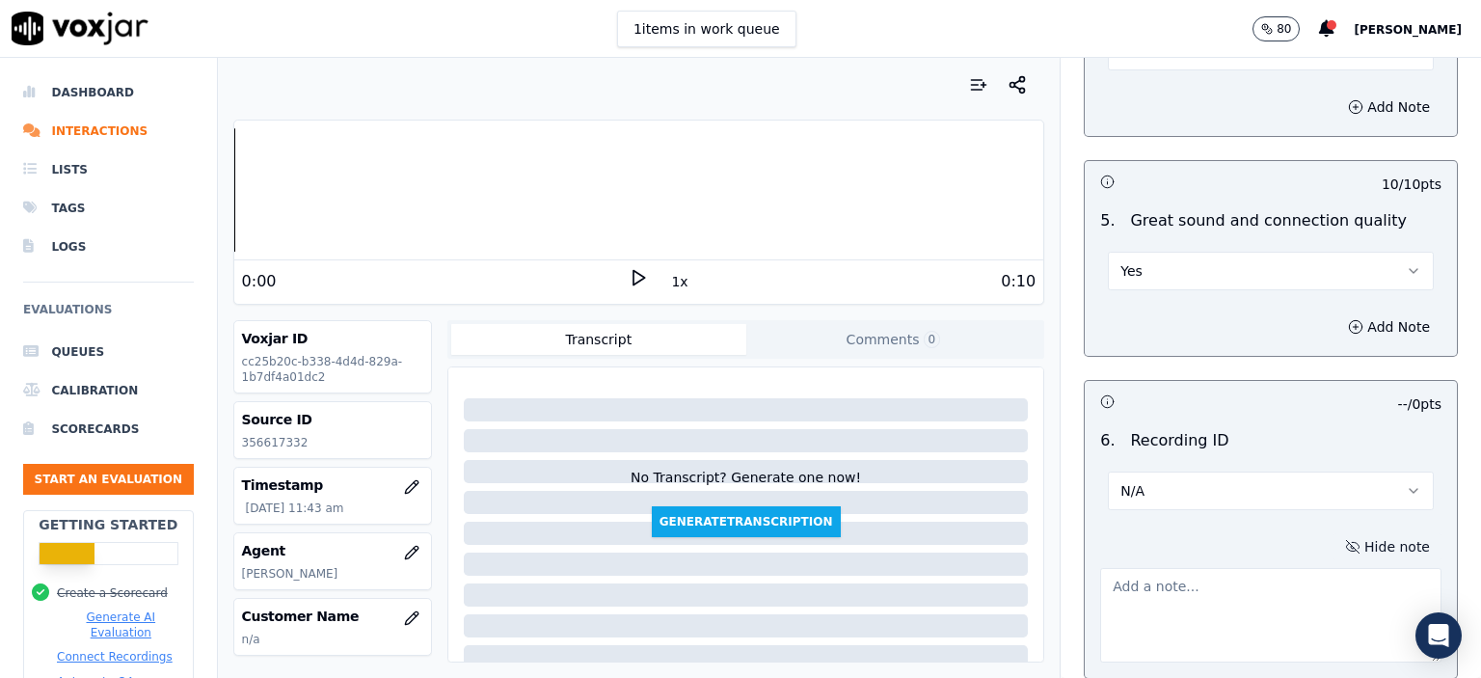
click at [284, 431] on div "Source ID 356617332" at bounding box center [332, 430] width 197 height 56
copy p "356617332"
click at [1242, 568] on textarea at bounding box center [1270, 615] width 341 height 95
paste textarea "356617332"
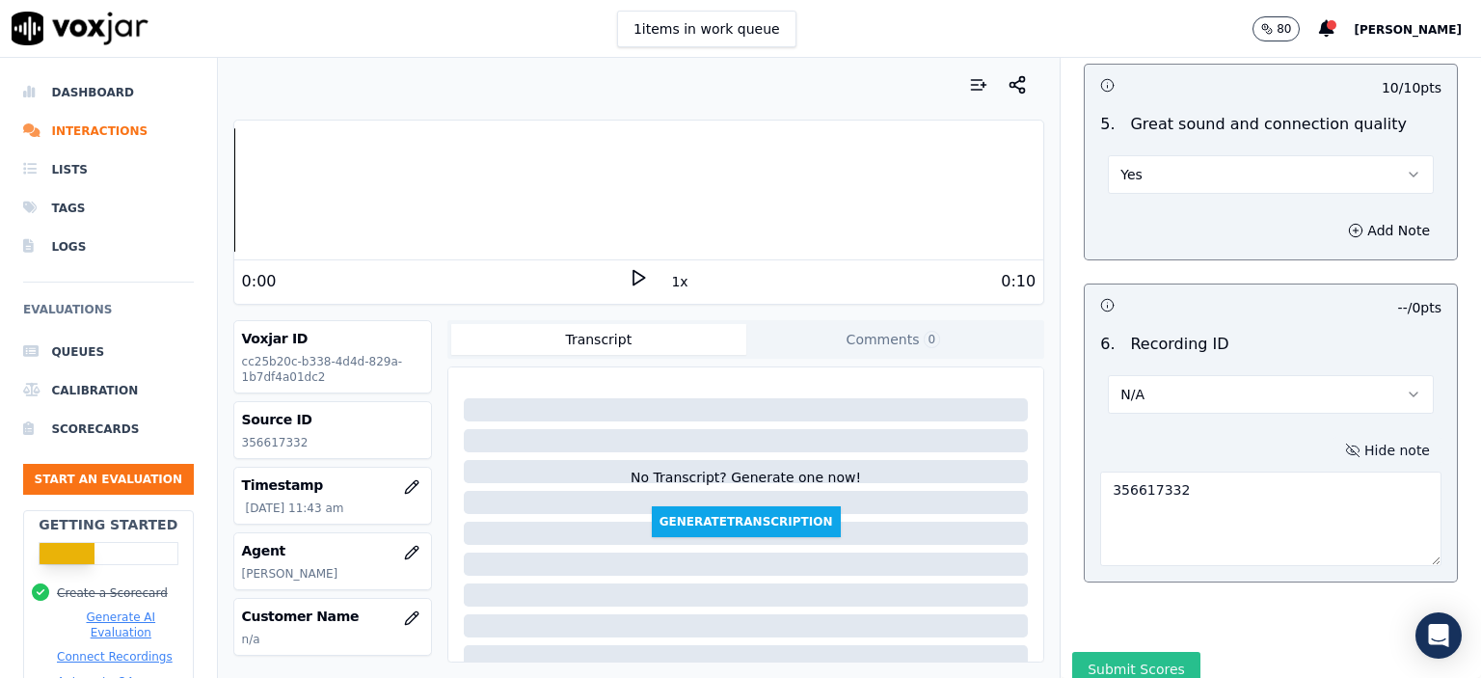
scroll to position [3001, 0]
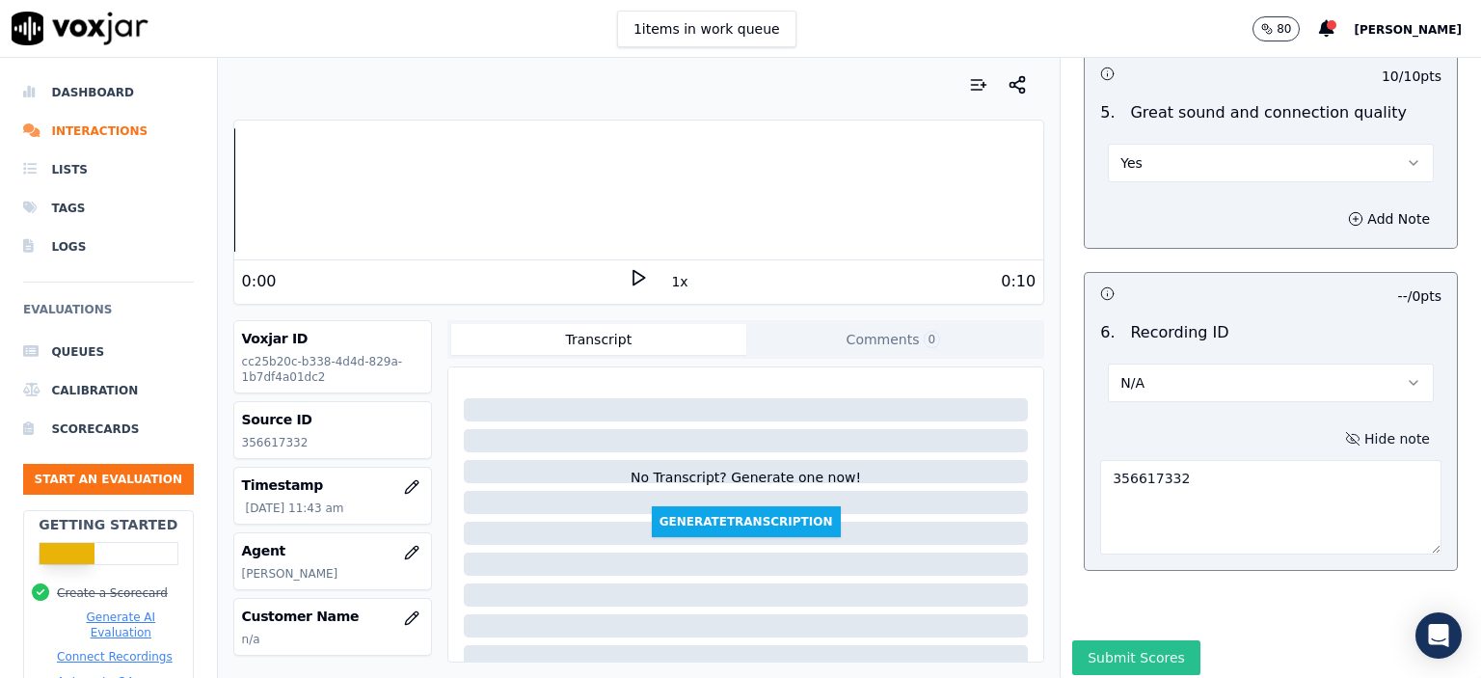
type textarea "356617332"
click at [1123, 640] on button "Submit Scores" at bounding box center [1136, 657] width 128 height 35
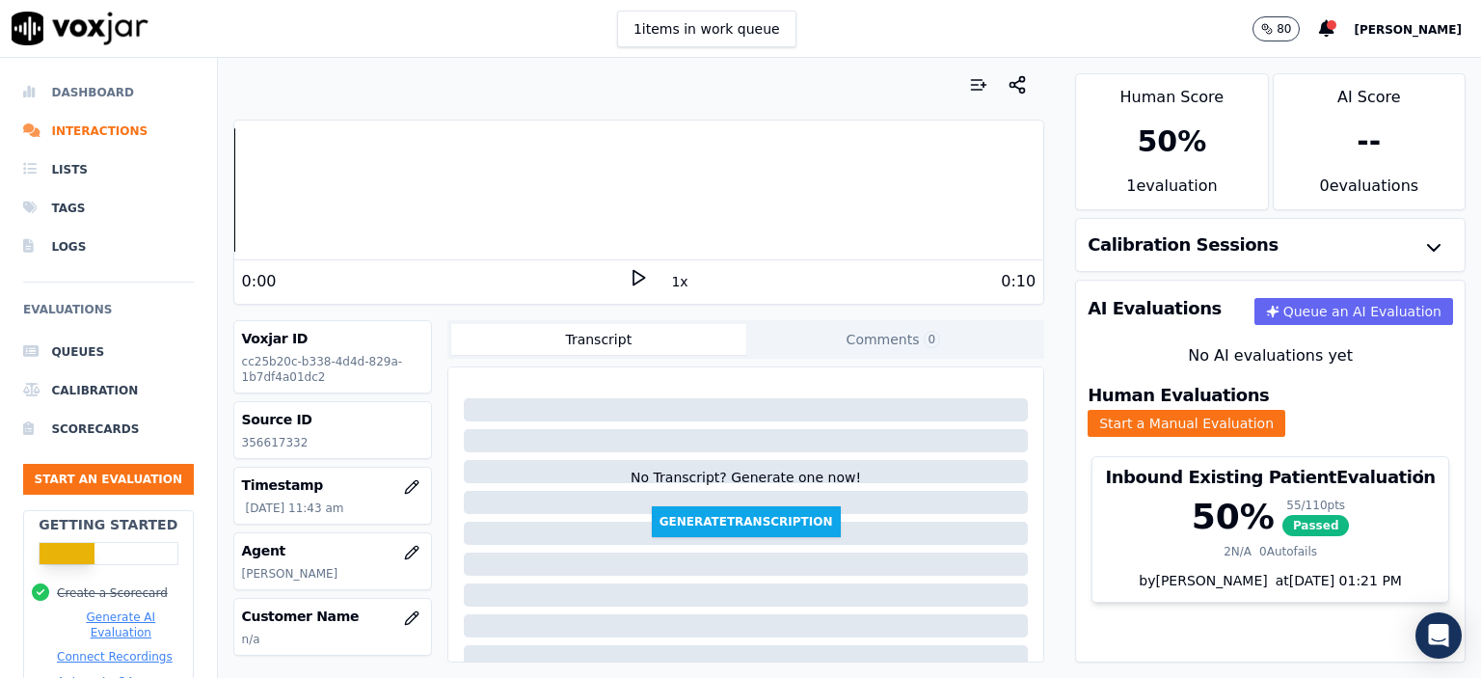
click at [85, 88] on li "Dashboard" at bounding box center [108, 92] width 171 height 39
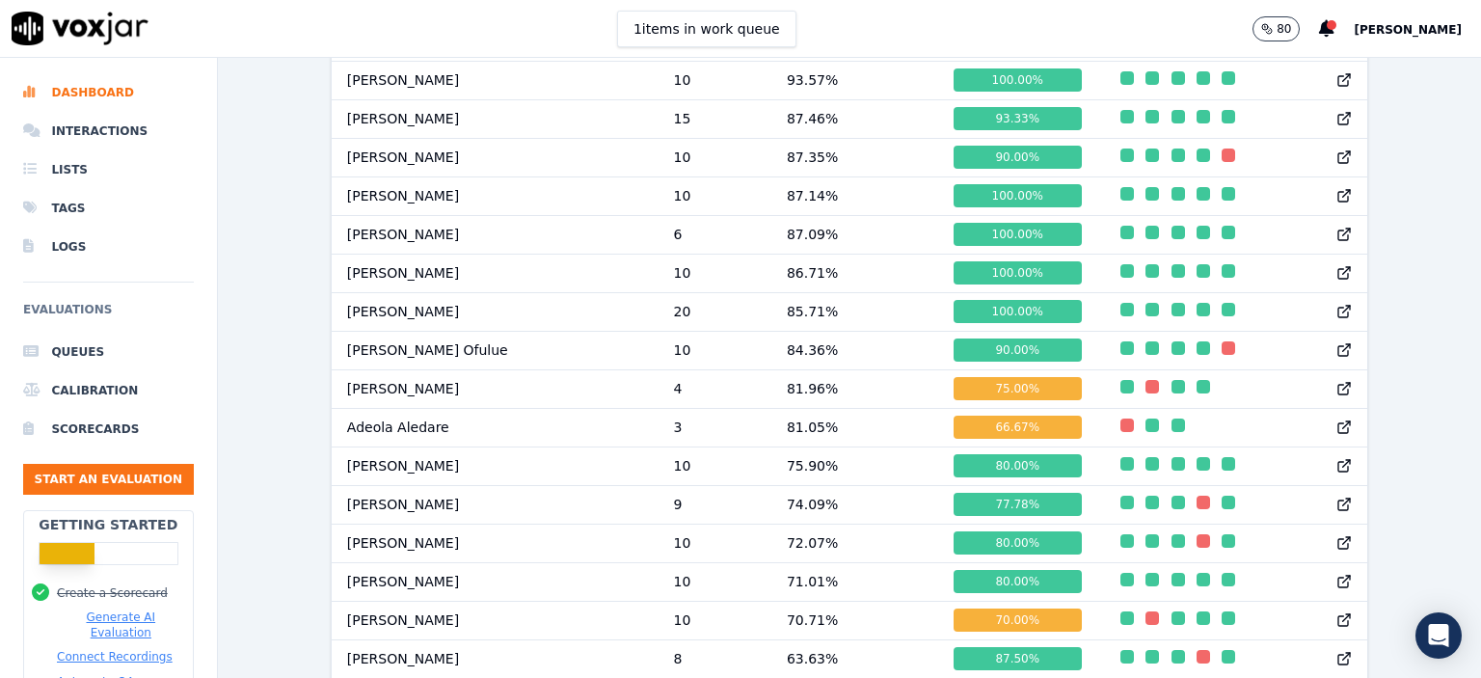
scroll to position [1367, 0]
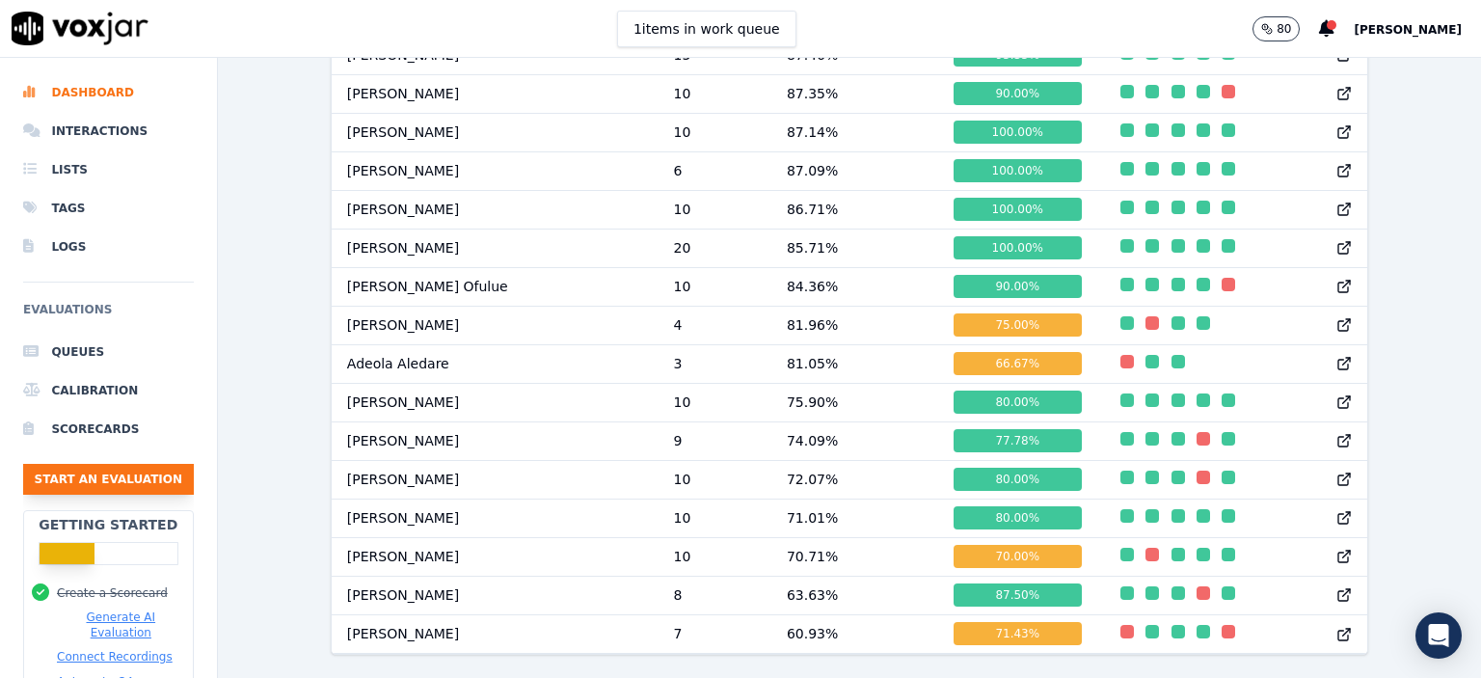
click at [98, 482] on button "Start an Evaluation" at bounding box center [108, 479] width 171 height 31
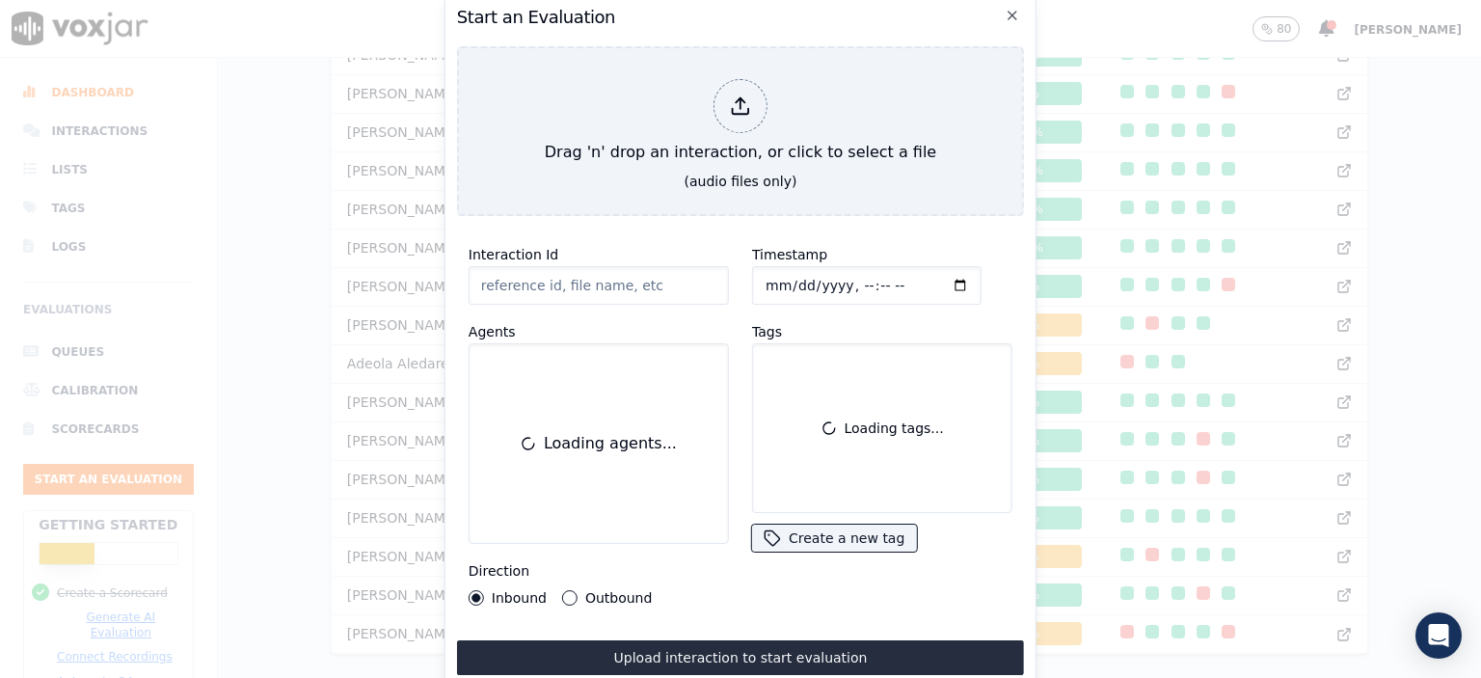
scroll to position [118, 0]
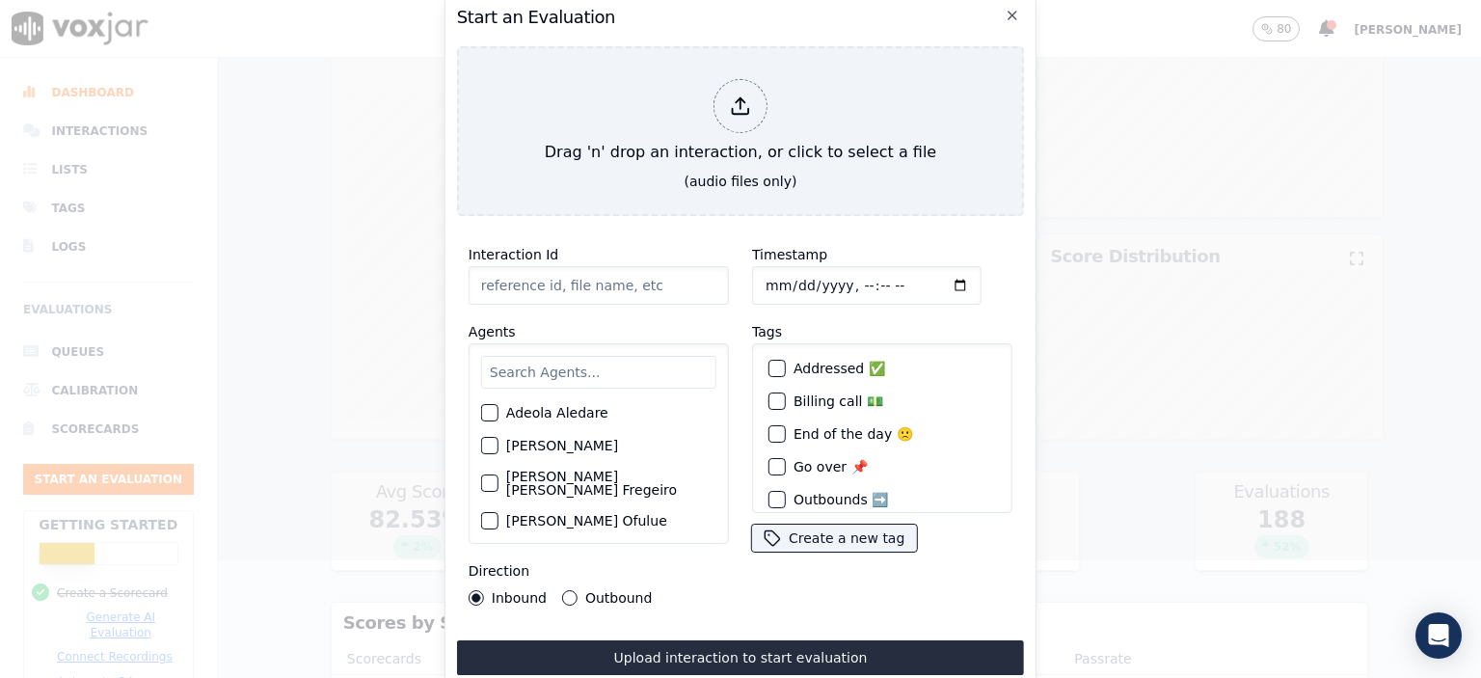
click at [533, 275] on input "Interaction Id" at bounding box center [599, 285] width 260 height 39
paste input "356626632"
type input "356626632"
click at [849, 273] on input "Timestamp" at bounding box center [867, 285] width 230 height 39
type input "[DATE]T12:31"
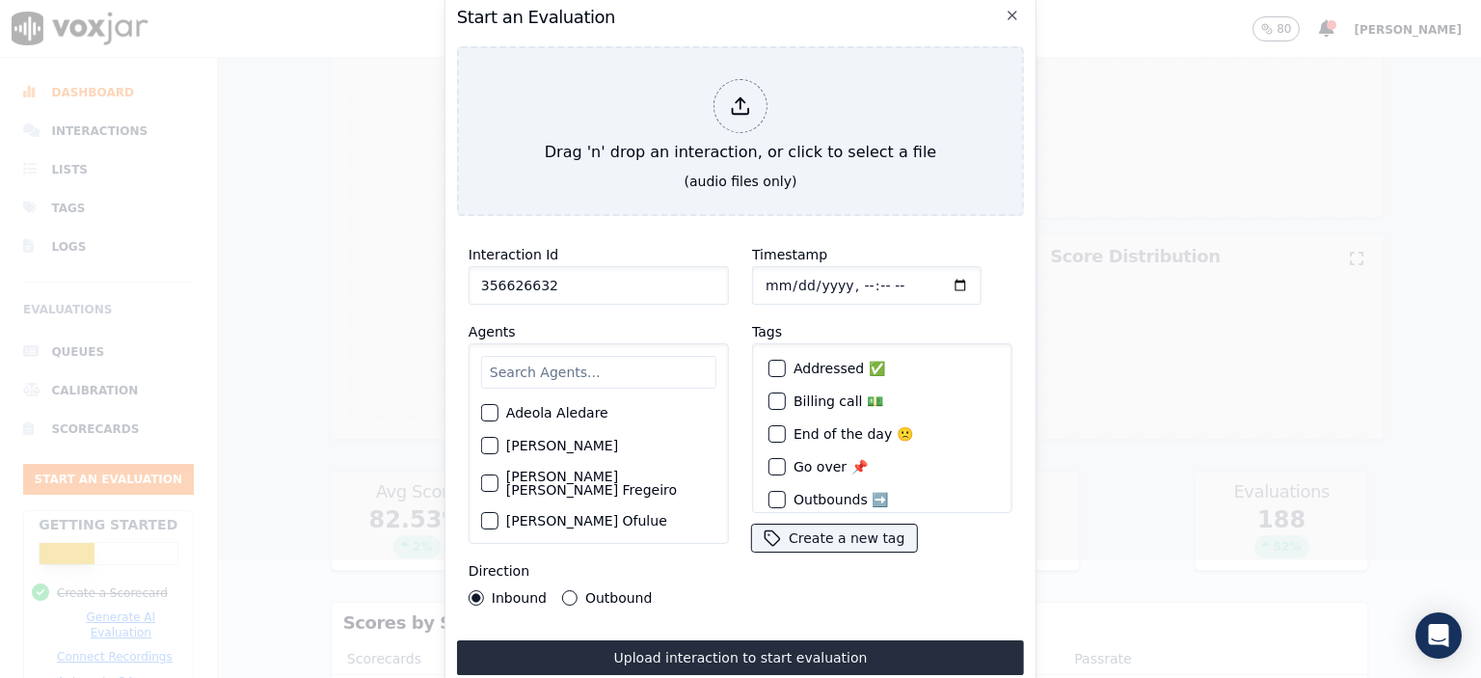
click at [518, 363] on input "text" at bounding box center [598, 372] width 235 height 33
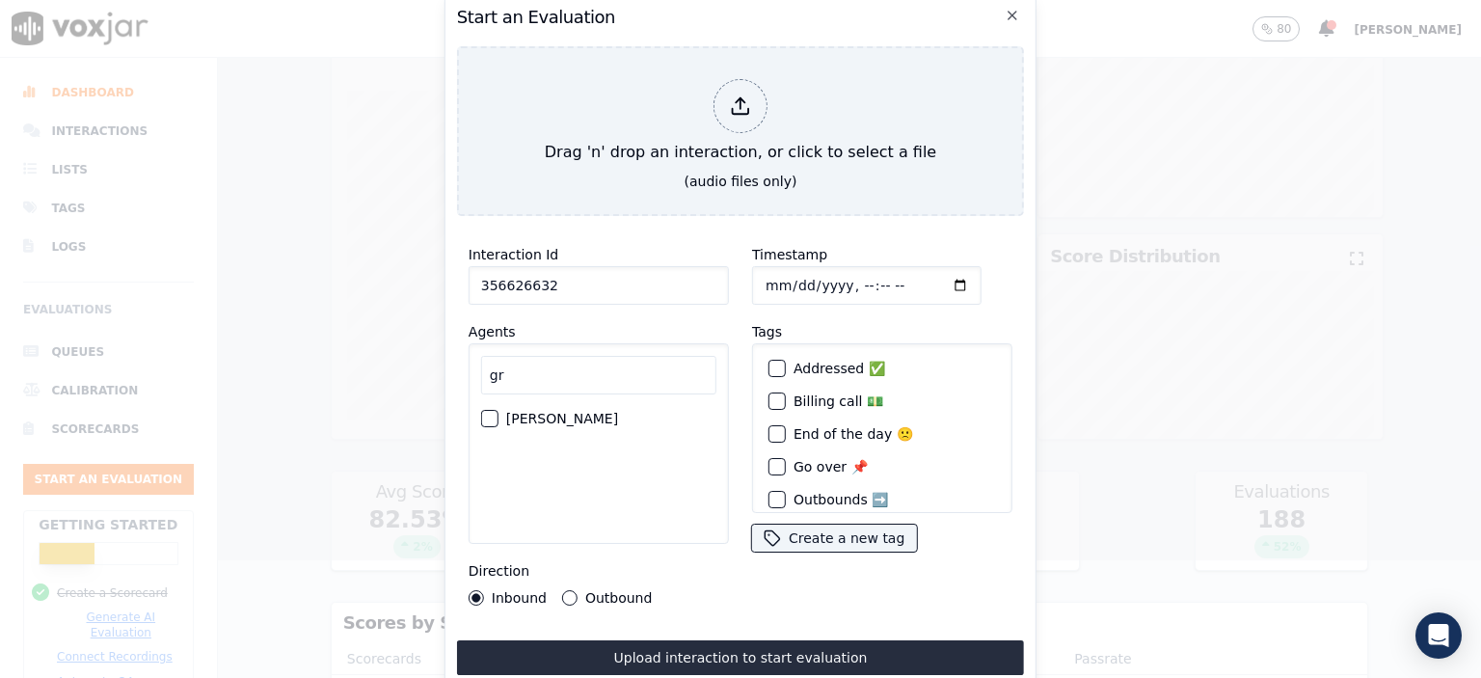
type input "gr"
click at [503, 416] on div "[PERSON_NAME]" at bounding box center [598, 418] width 235 height 33
click at [490, 415] on div "button" at bounding box center [489, 419] width 14 height 14
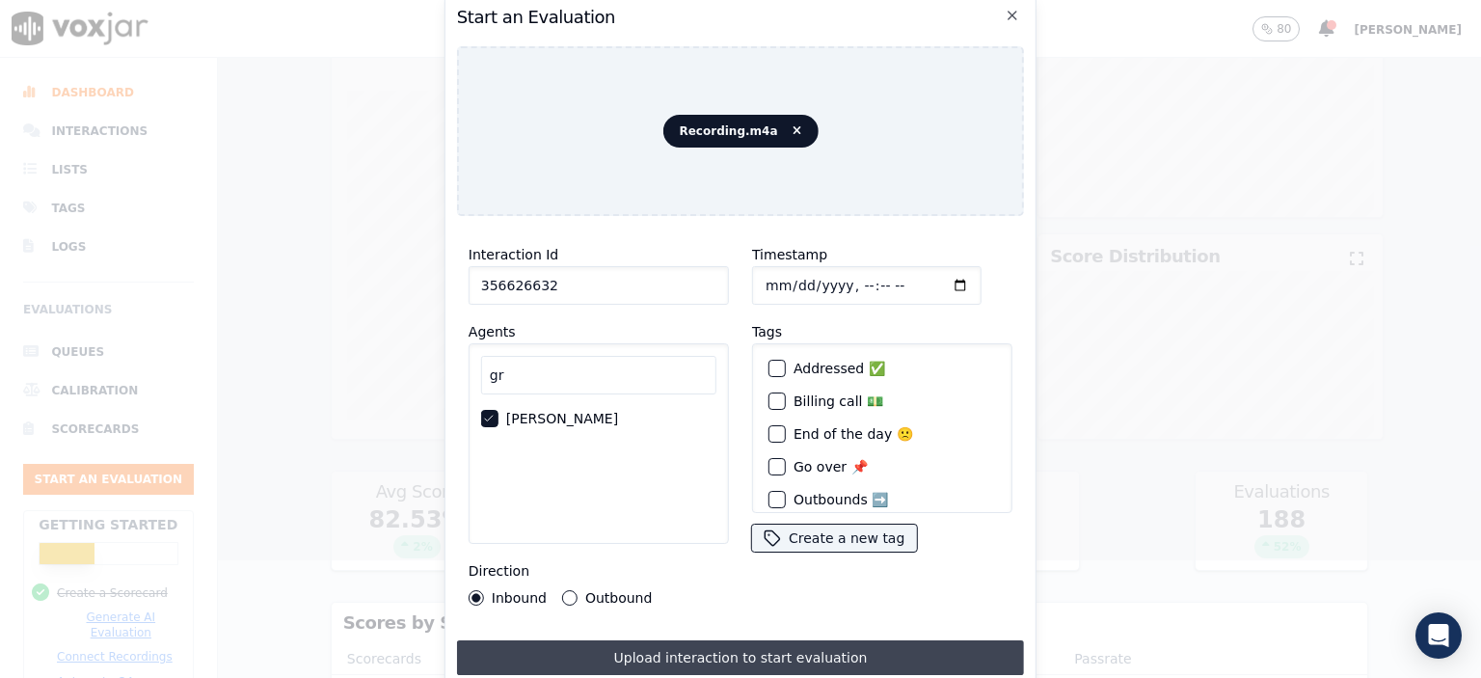
click at [772, 653] on button "Upload interaction to start evaluation" at bounding box center [740, 657] width 567 height 35
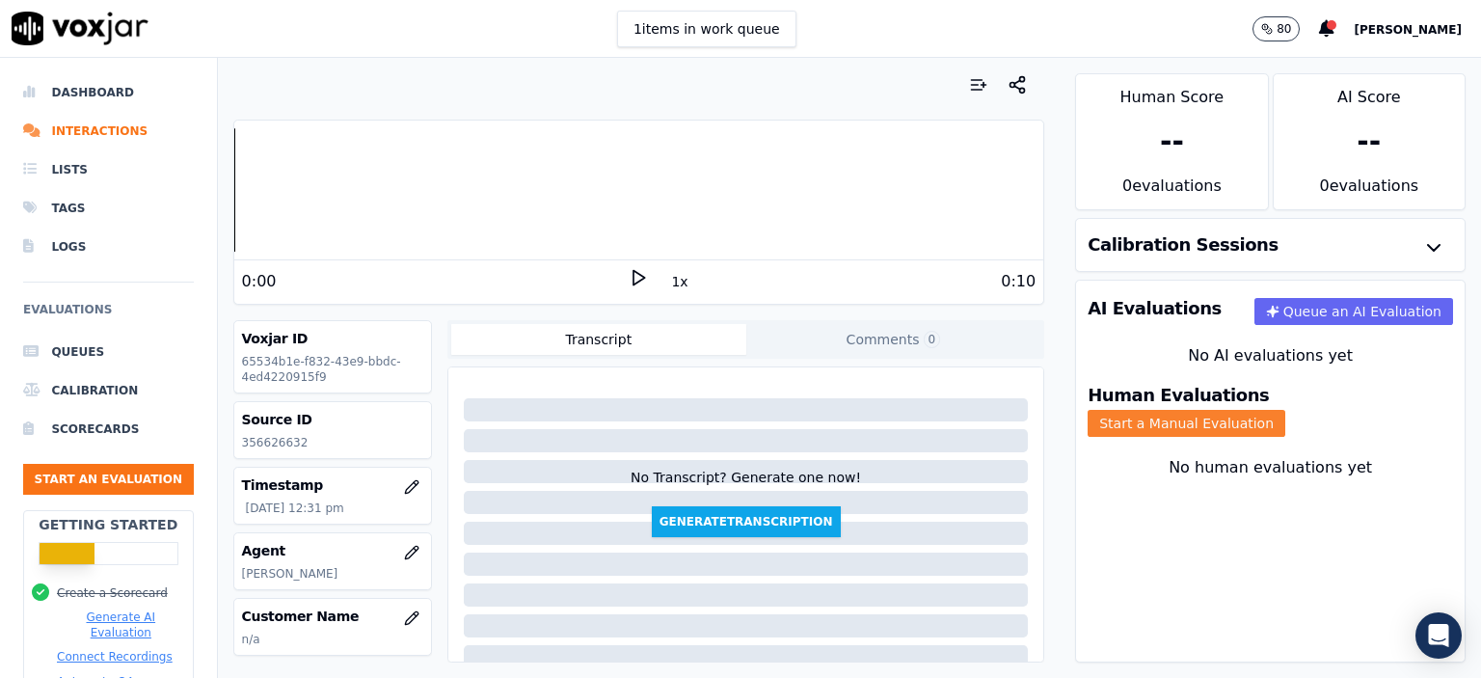
click at [1286, 410] on button "Start a Manual Evaluation" at bounding box center [1187, 423] width 198 height 27
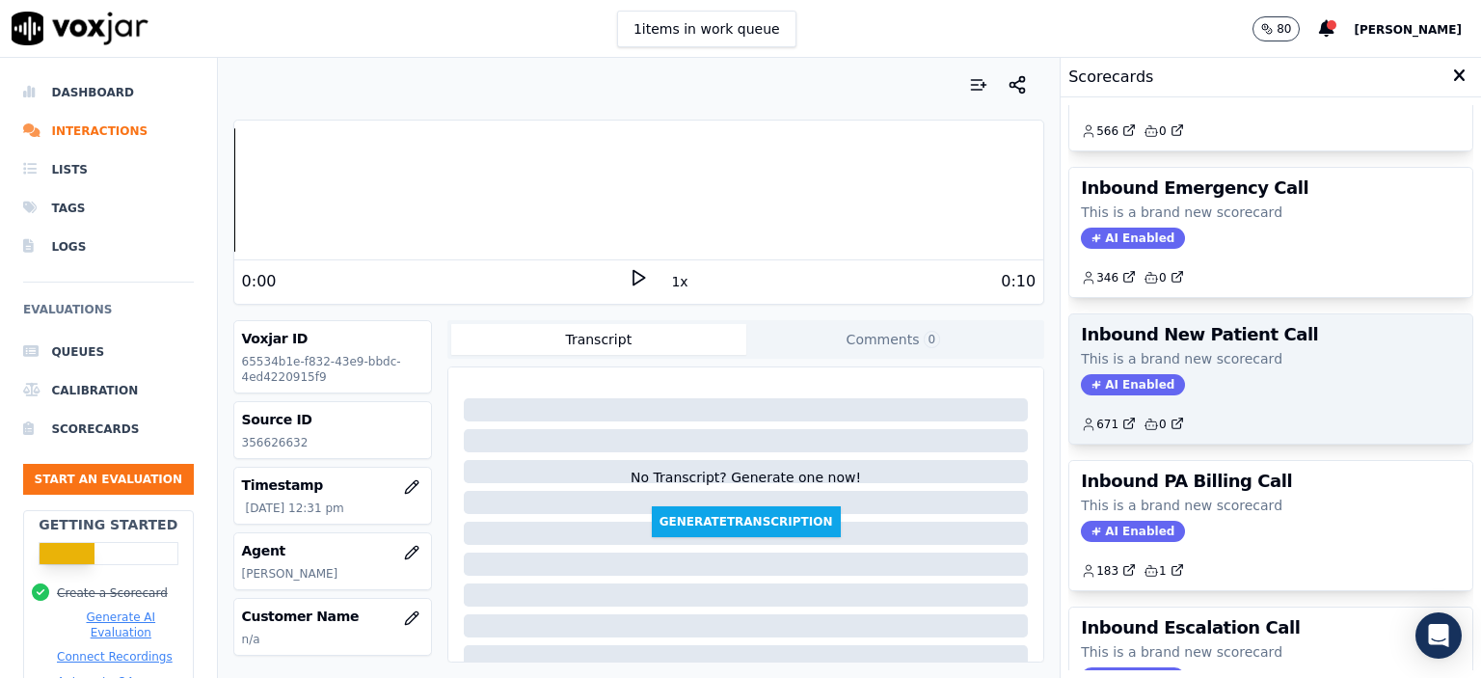
scroll to position [386, 0]
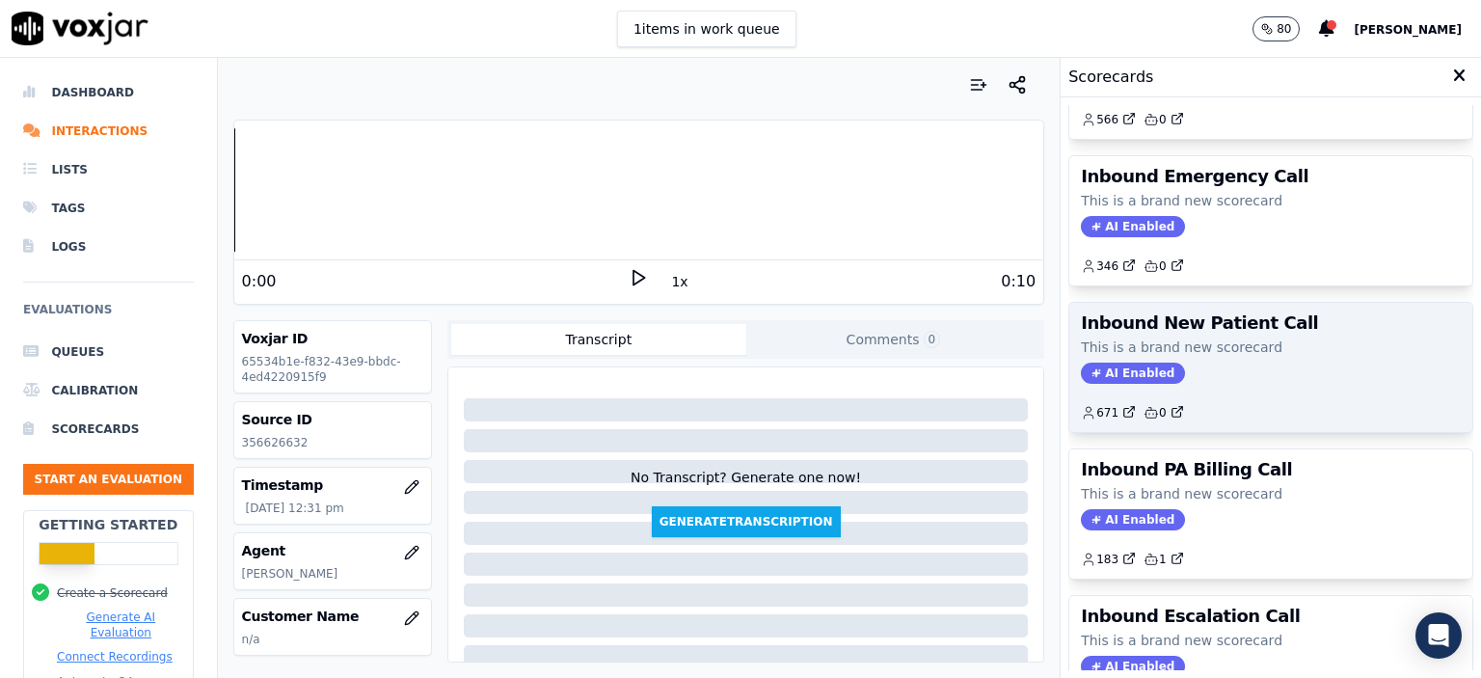
click at [1216, 350] on p "This is a brand new scorecard" at bounding box center [1271, 347] width 380 height 19
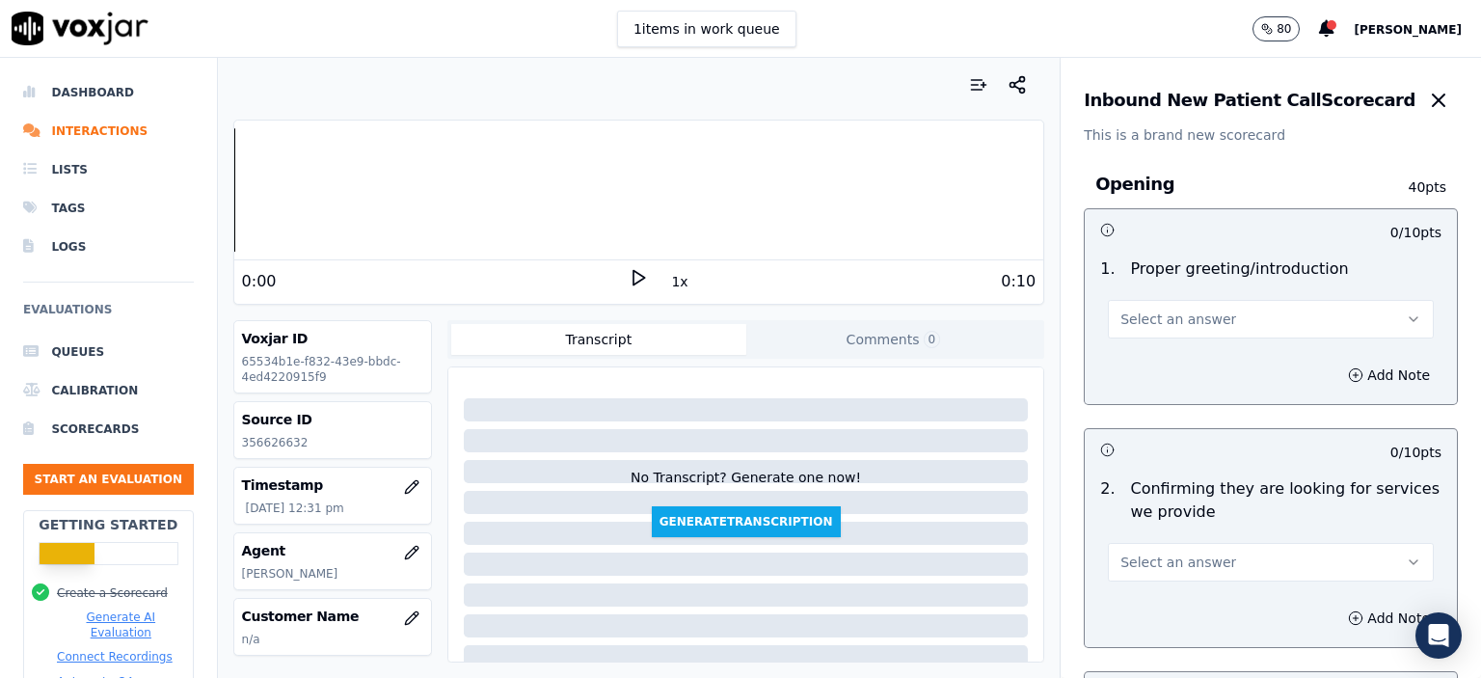
click at [1188, 325] on span "Select an answer" at bounding box center [1179, 319] width 116 height 19
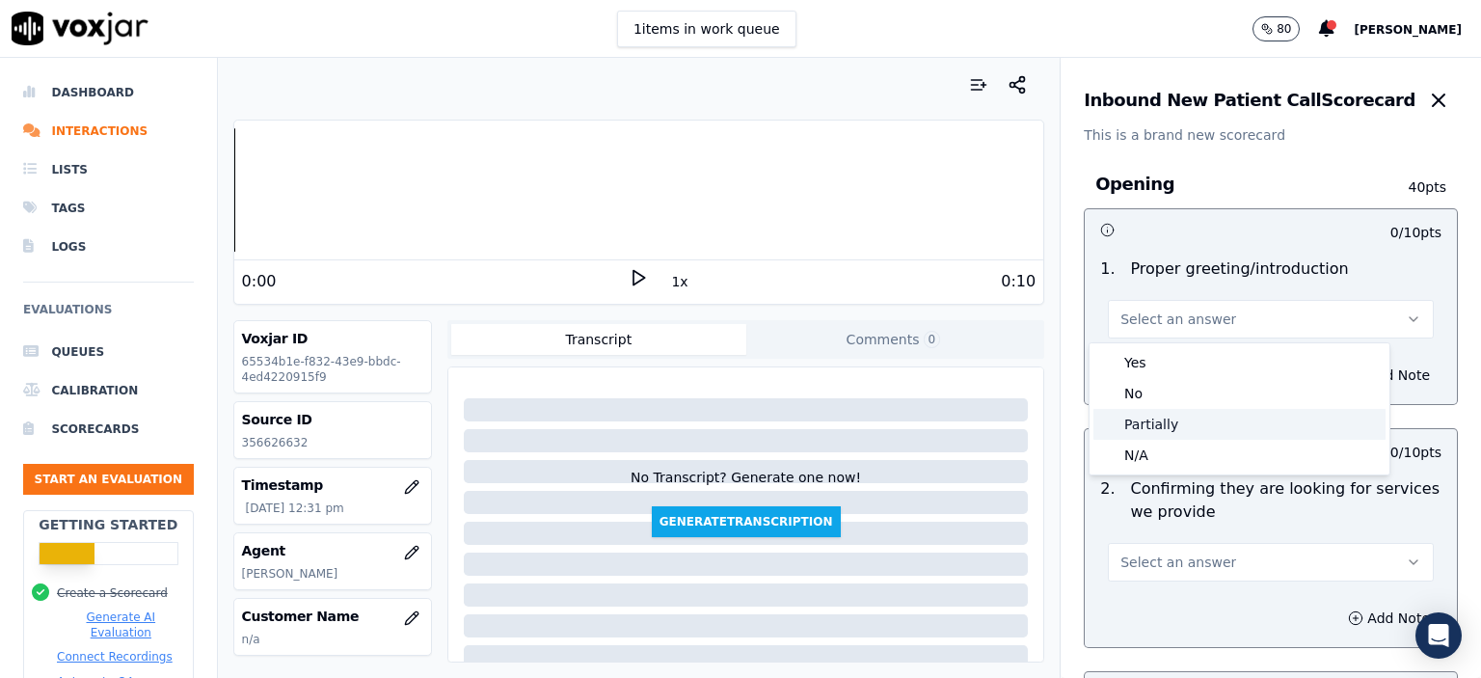
click at [1235, 425] on div "Partially" at bounding box center [1240, 424] width 292 height 31
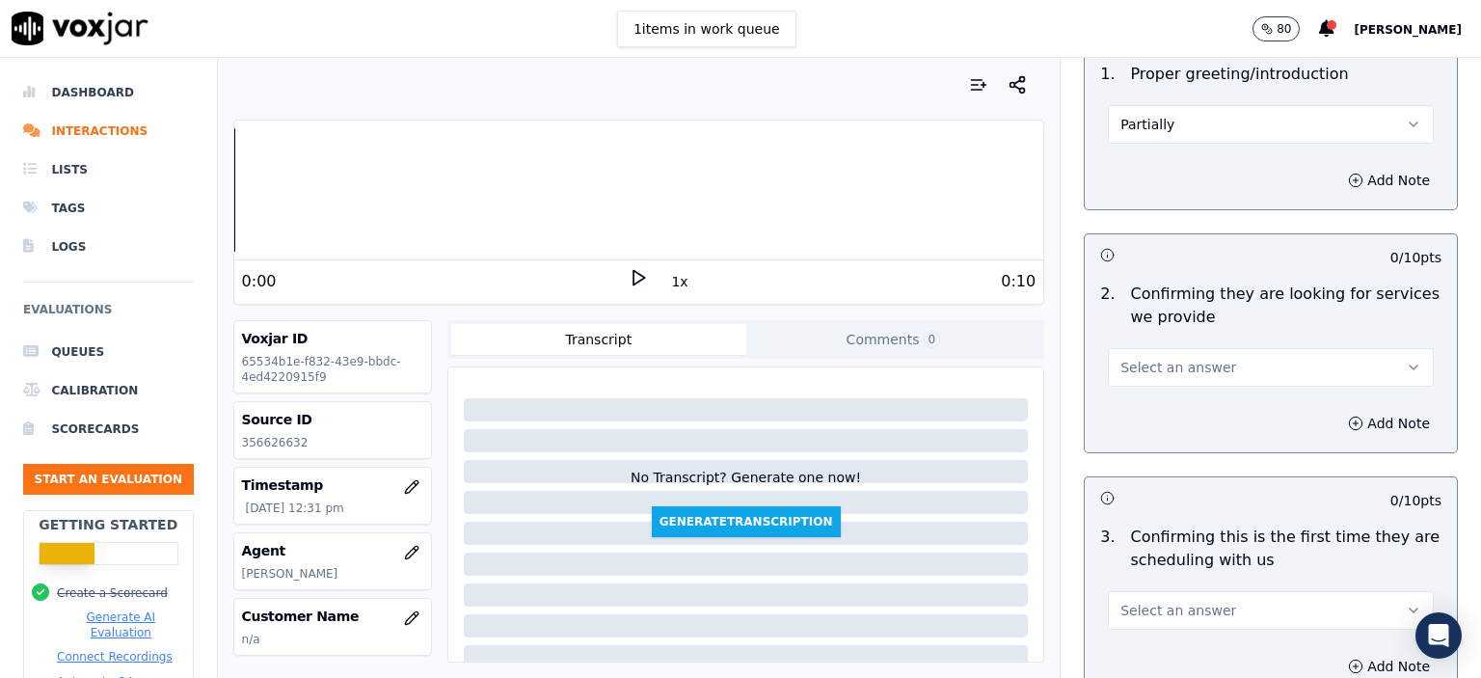
scroll to position [193, 0]
click at [1205, 372] on button "Select an answer" at bounding box center [1271, 369] width 326 height 39
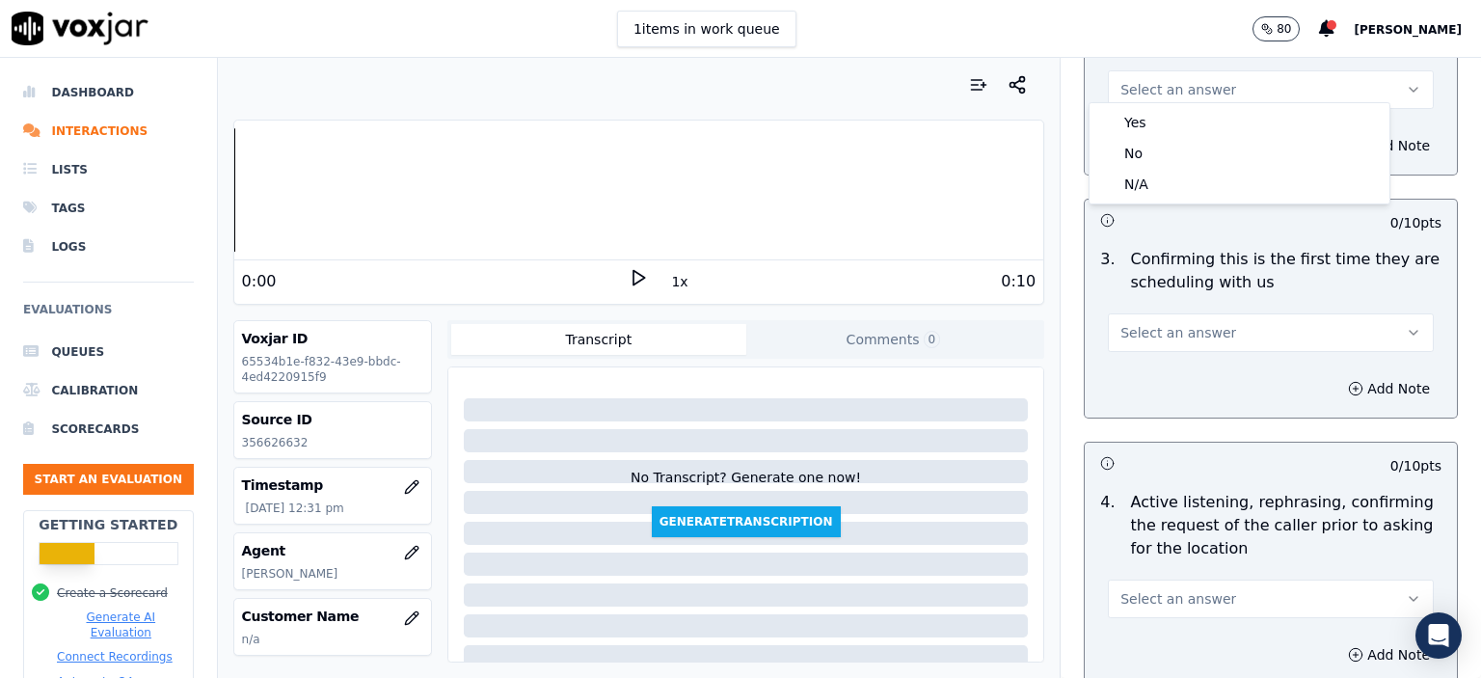
scroll to position [482, 0]
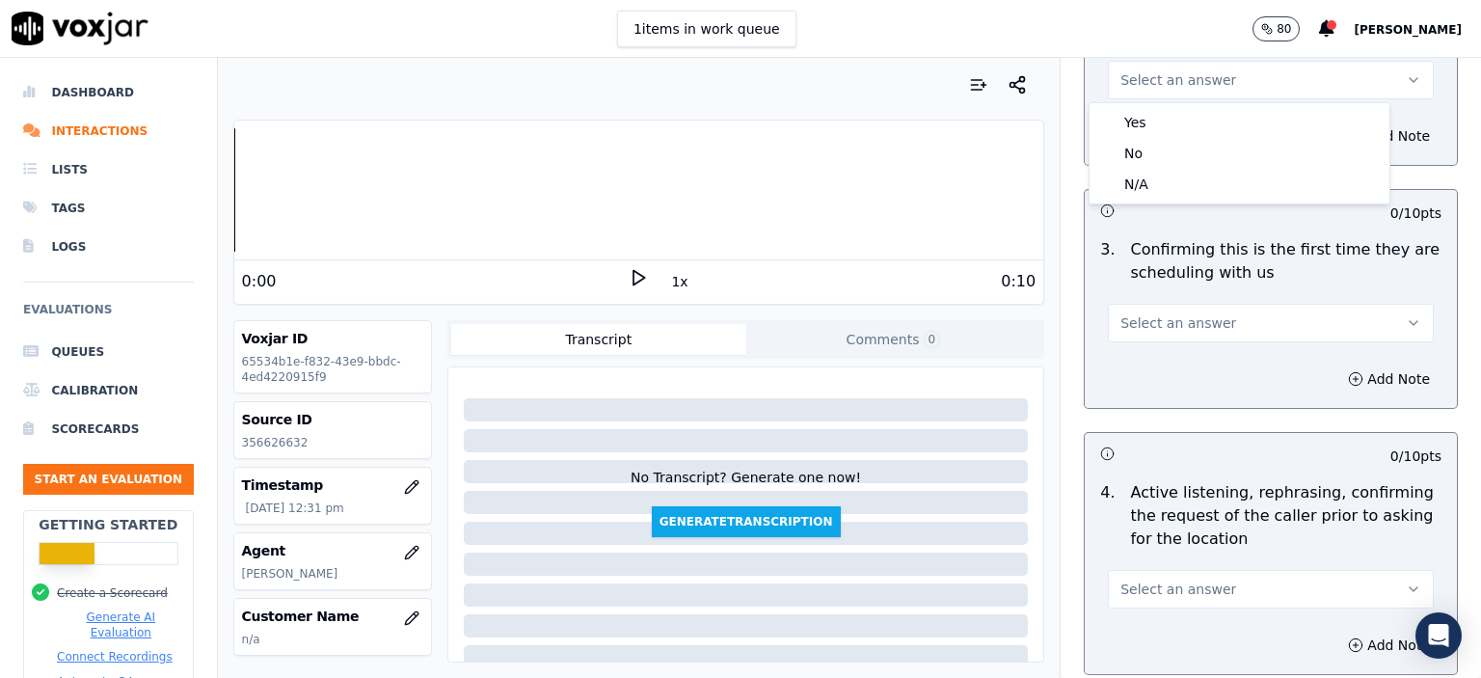
click at [1183, 601] on button "Select an answer" at bounding box center [1271, 589] width 326 height 39
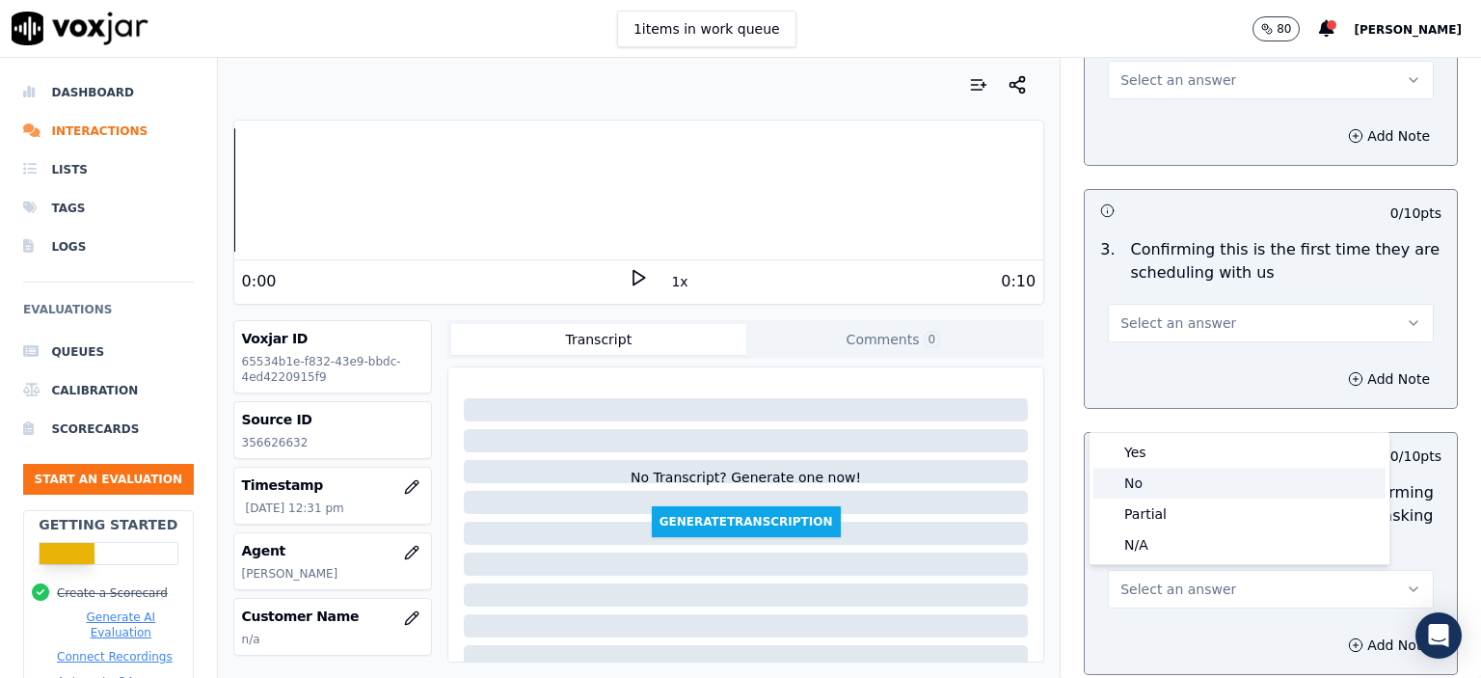
click at [1161, 485] on div "No" at bounding box center [1240, 483] width 292 height 31
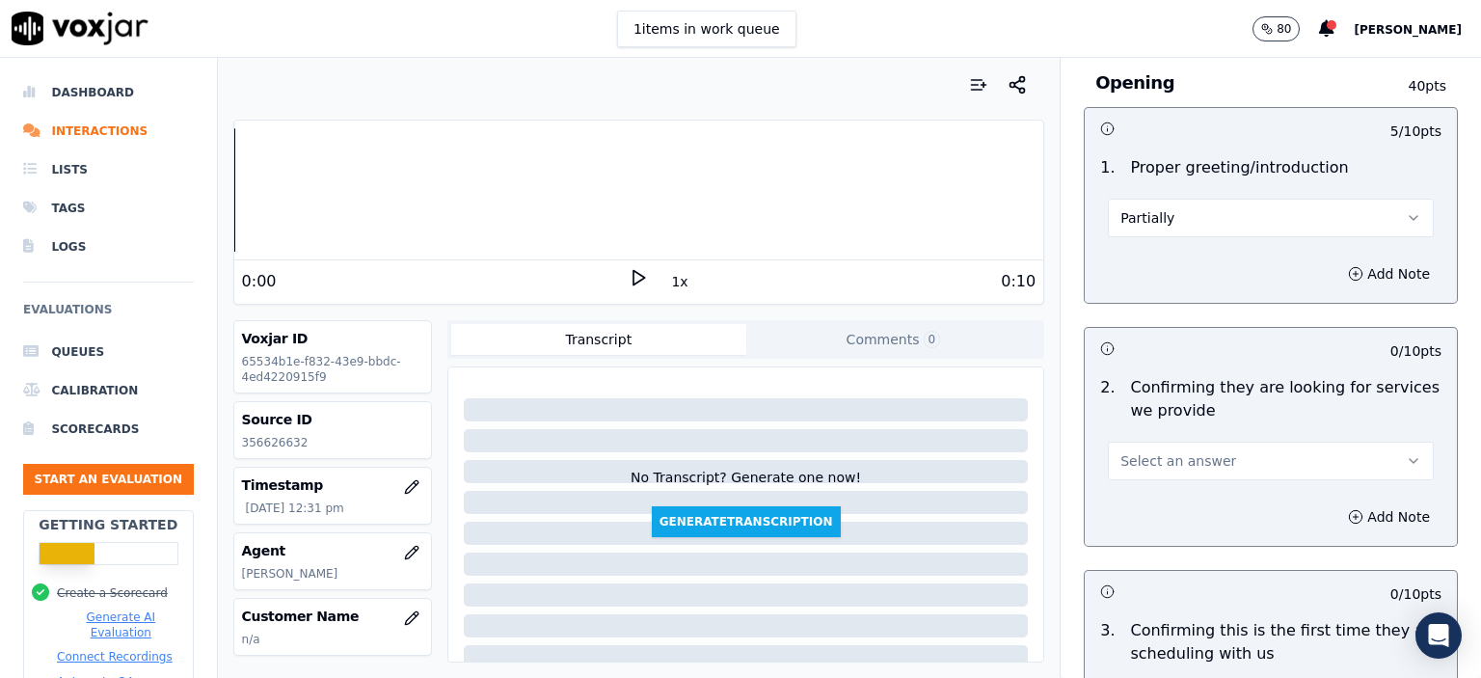
scroll to position [96, 0]
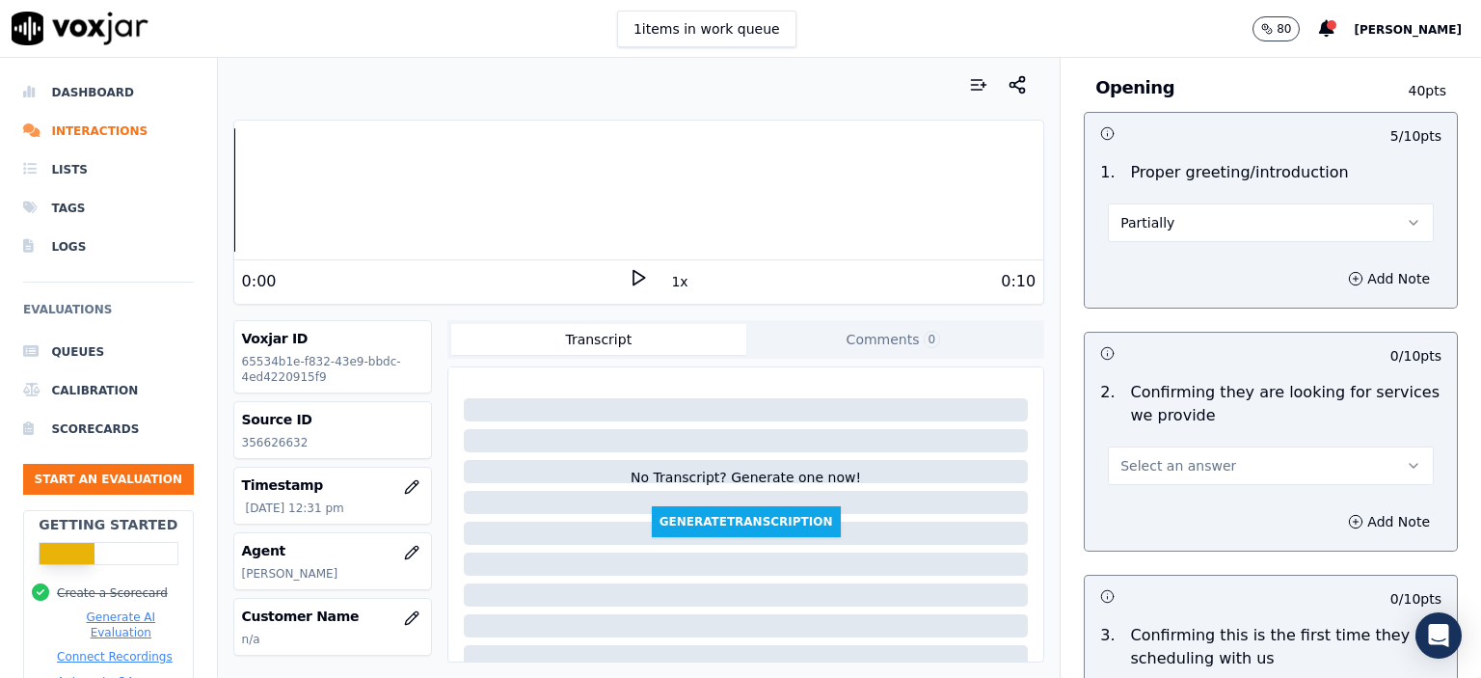
click at [1218, 454] on button "Select an answer" at bounding box center [1271, 466] width 326 height 39
click at [1220, 501] on div "Yes" at bounding box center [1240, 508] width 292 height 31
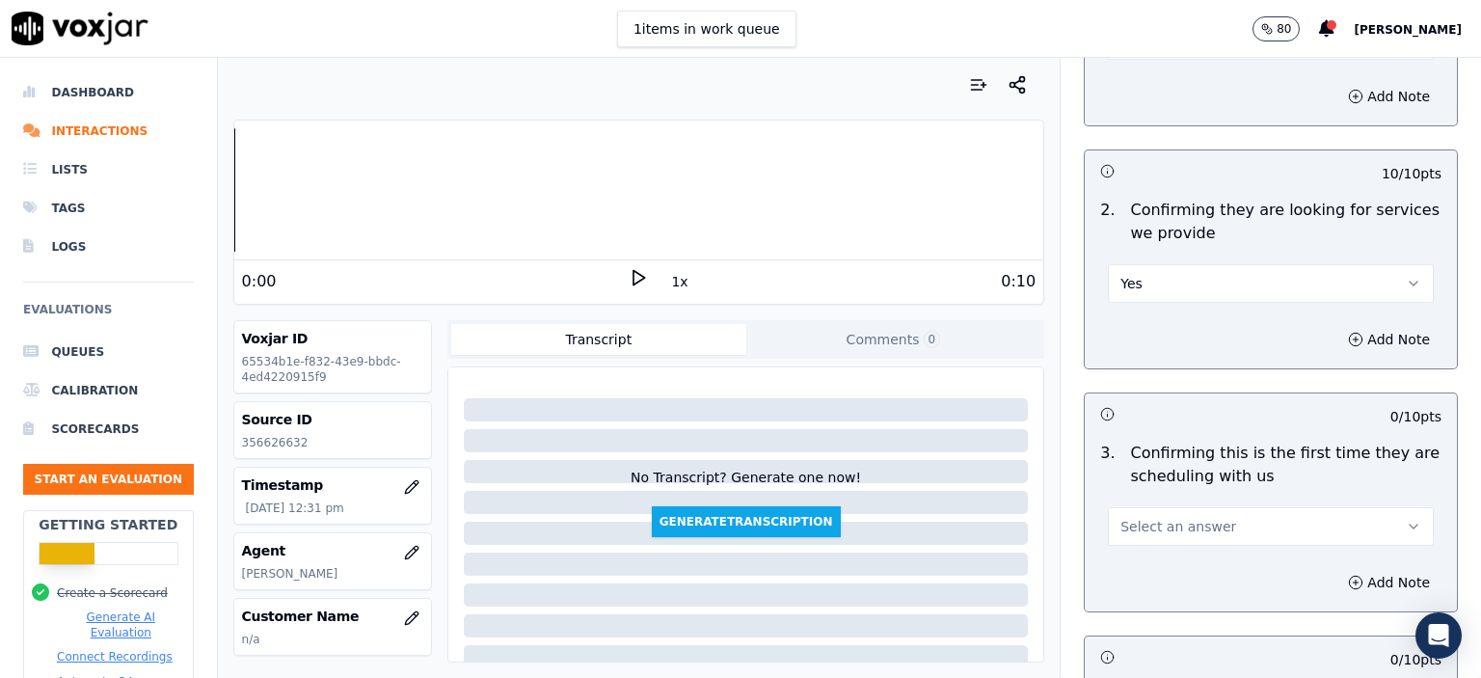
scroll to position [386, 0]
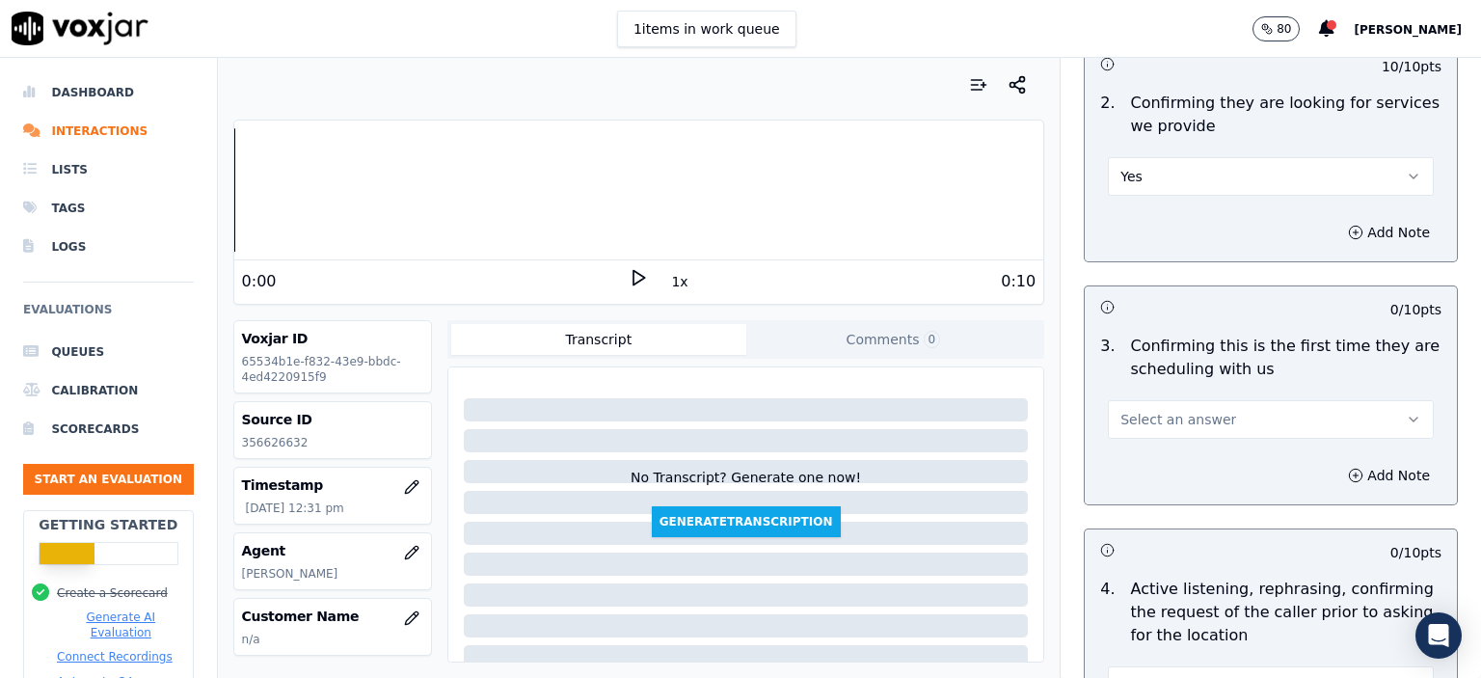
click at [1227, 416] on button "Select an answer" at bounding box center [1271, 419] width 326 height 39
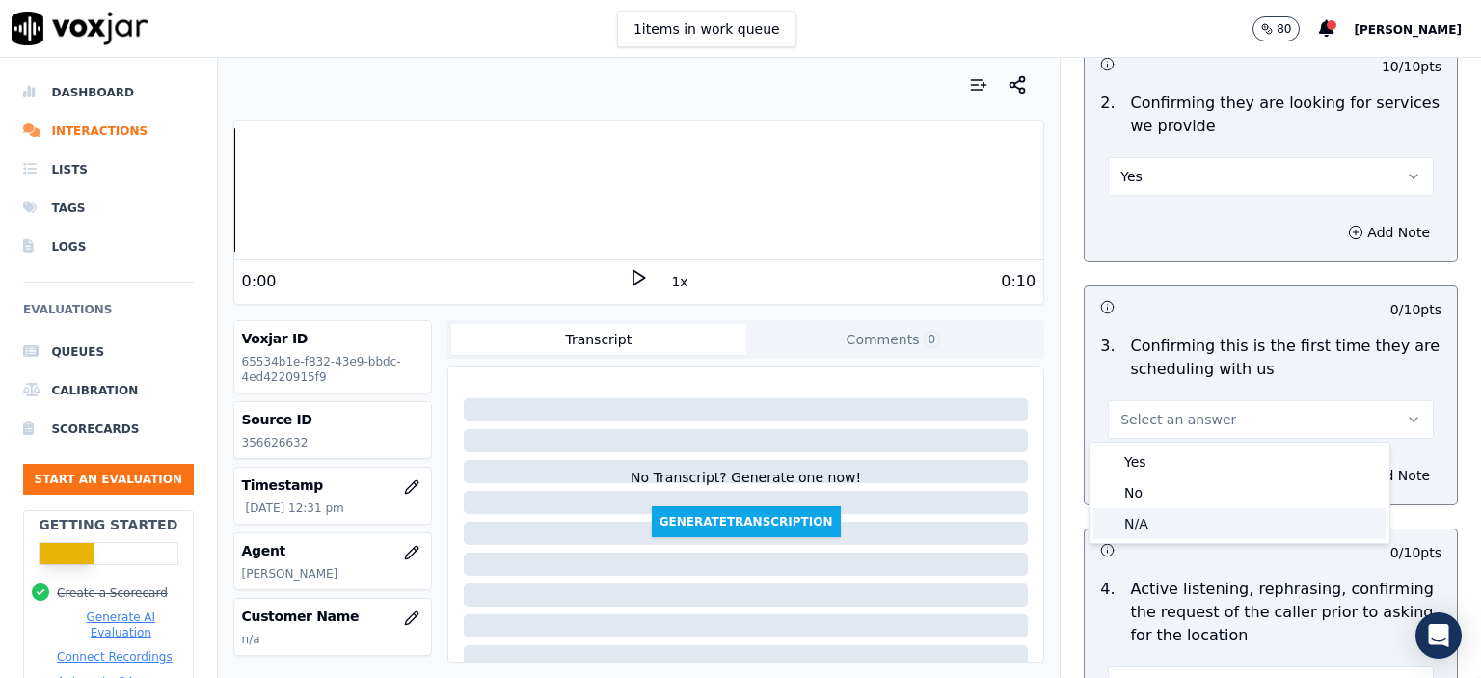
drag, startPoint x: 1205, startPoint y: 494, endPoint x: 1200, endPoint y: 516, distance: 22.7
click at [1200, 516] on div "Yes No N/A" at bounding box center [1240, 493] width 300 height 100
click at [1200, 516] on div "N/A" at bounding box center [1240, 523] width 292 height 31
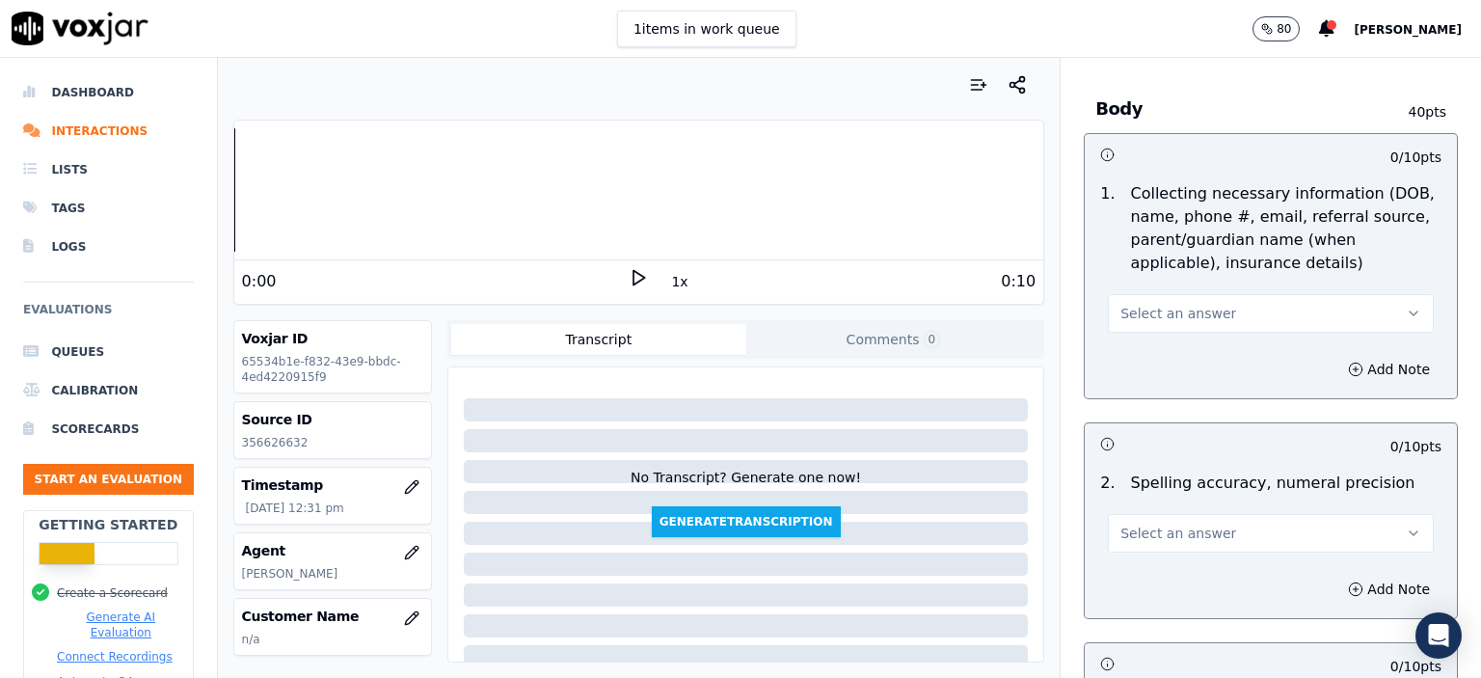
scroll to position [1157, 0]
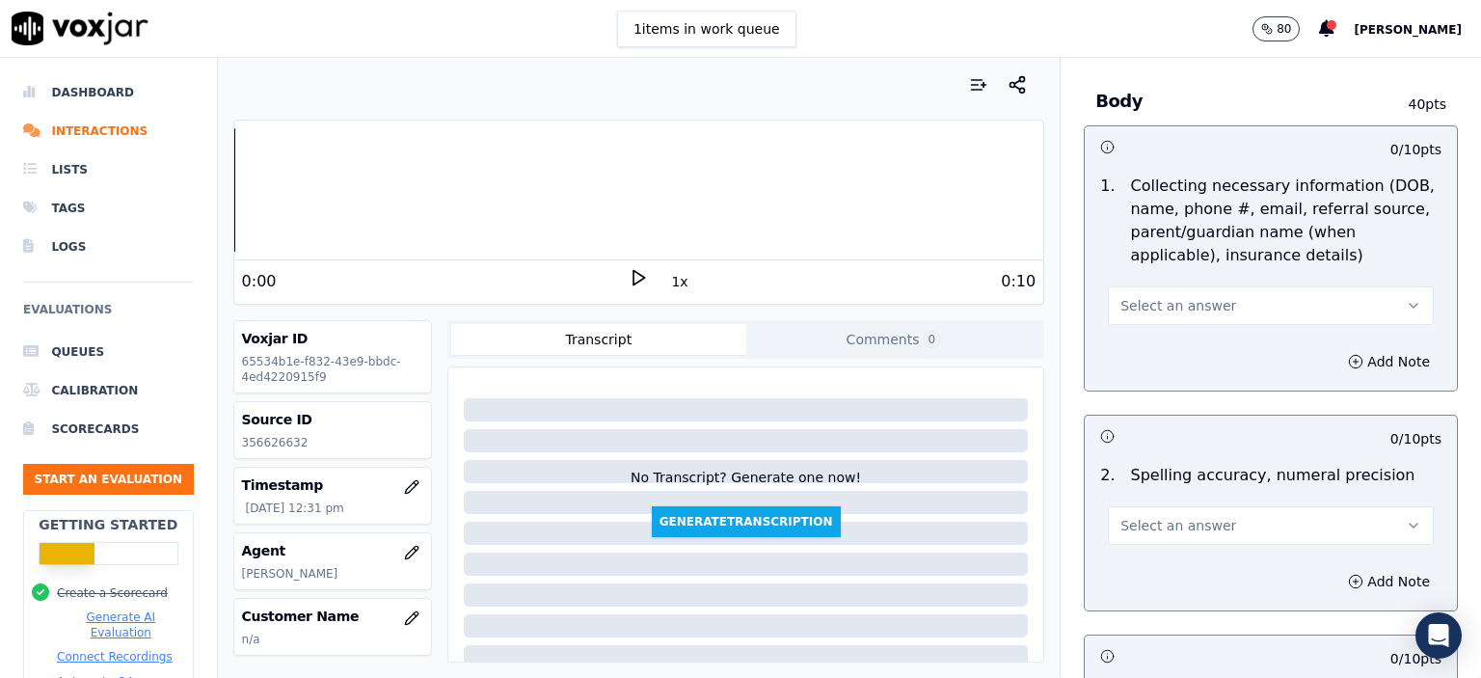
click at [1170, 296] on span "Select an answer" at bounding box center [1179, 305] width 116 height 19
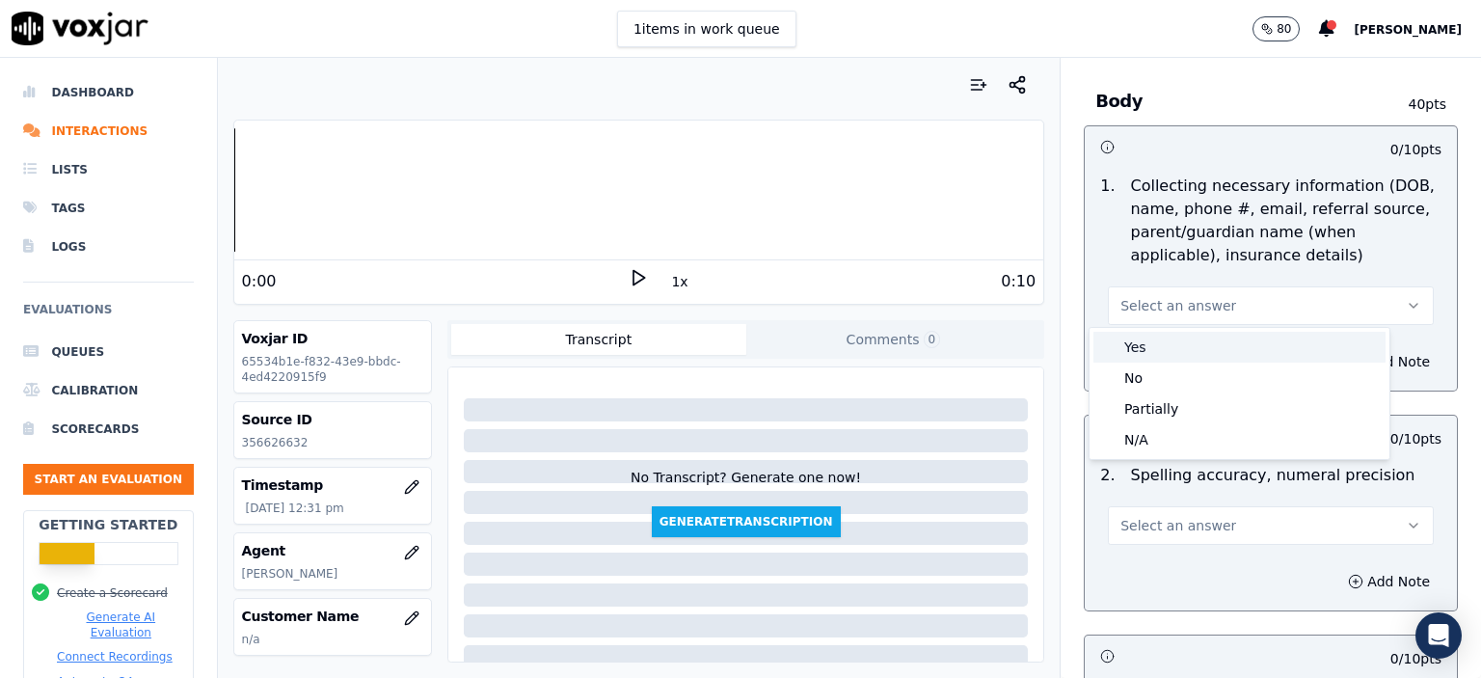
click at [1183, 342] on div "Yes" at bounding box center [1240, 347] width 292 height 31
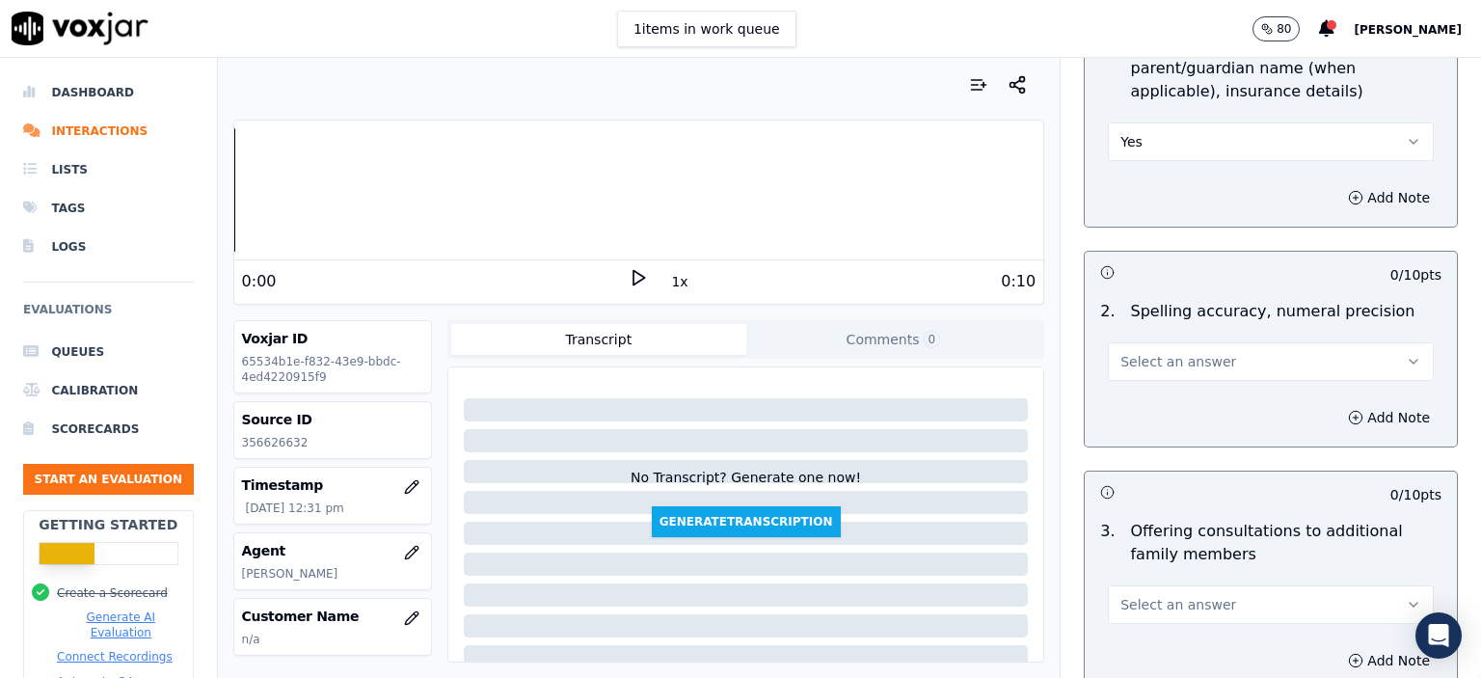
scroll to position [1350, 0]
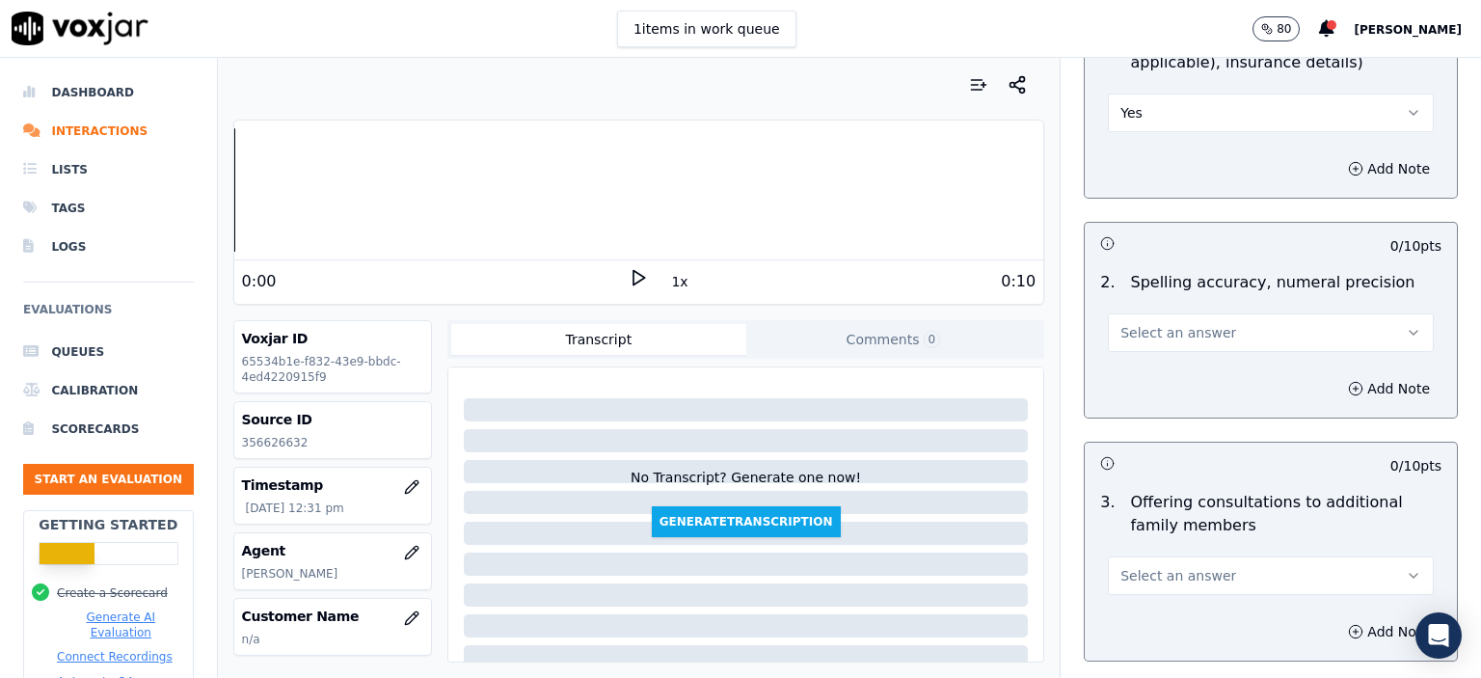
click at [1173, 338] on span "Select an answer" at bounding box center [1179, 332] width 116 height 19
click at [1173, 369] on div "Yes" at bounding box center [1240, 374] width 292 height 31
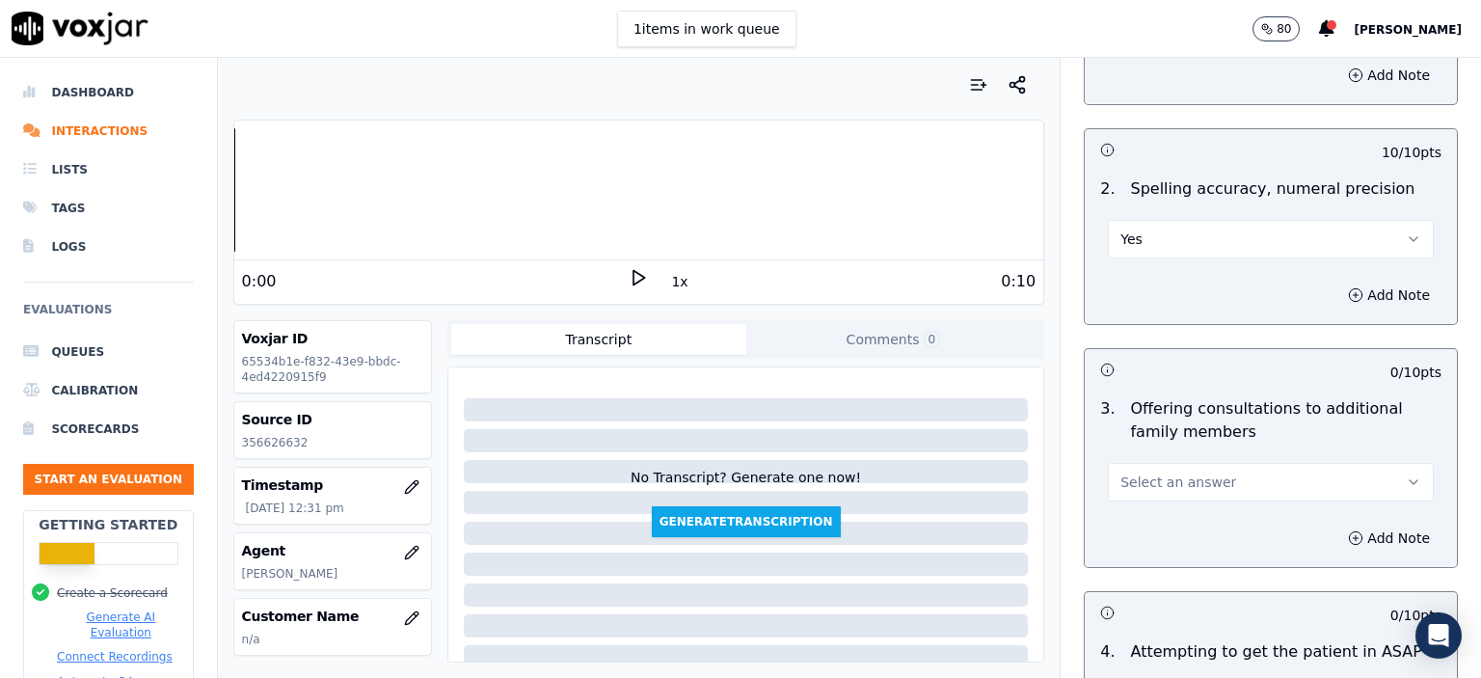
scroll to position [1447, 0]
click at [1165, 479] on span "Select an answer" at bounding box center [1179, 479] width 116 height 19
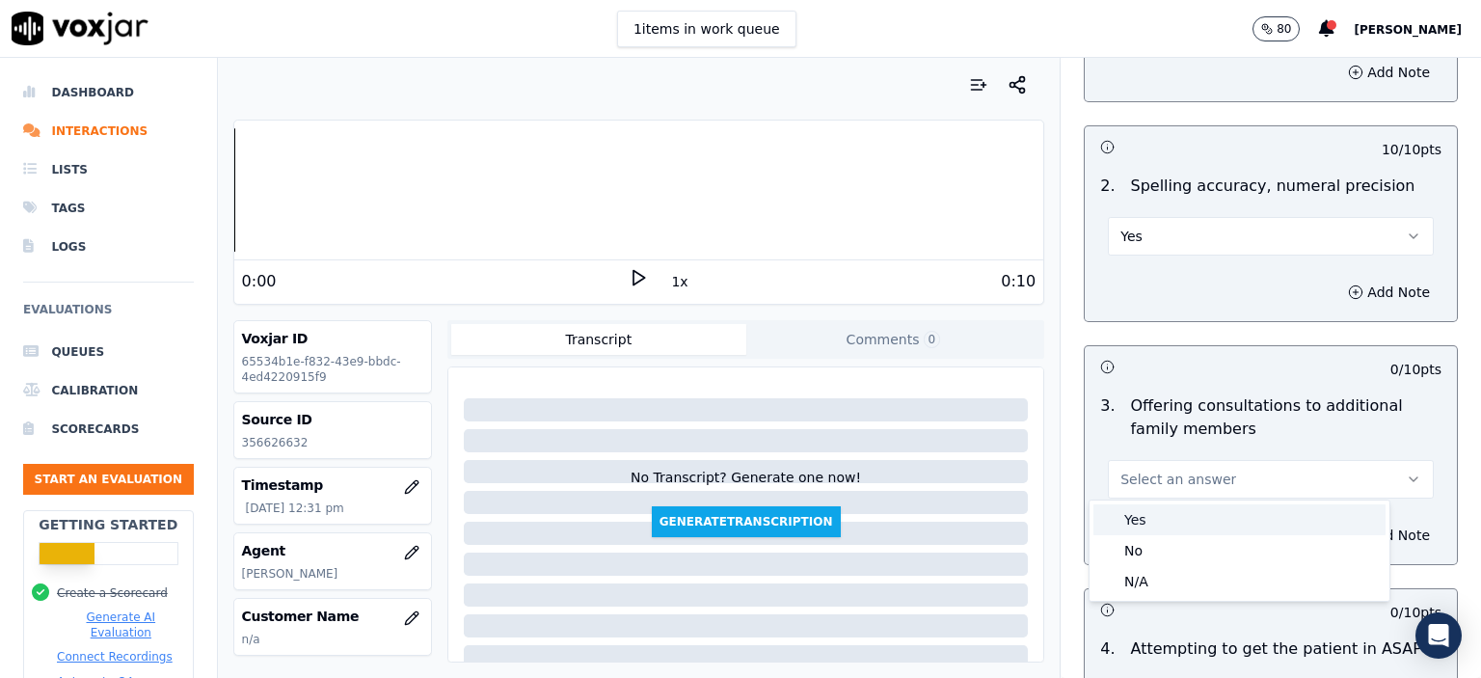
click at [1169, 513] on div "Yes" at bounding box center [1240, 519] width 292 height 31
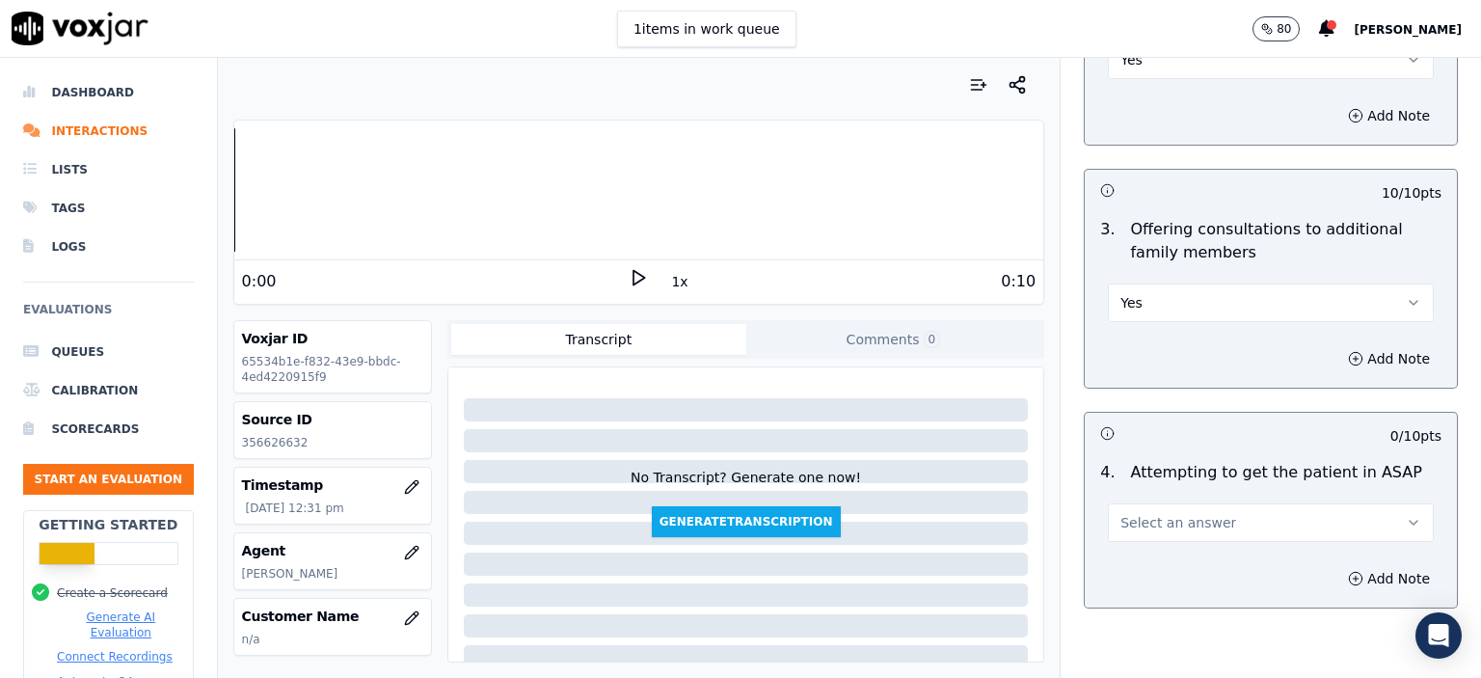
scroll to position [1639, 0]
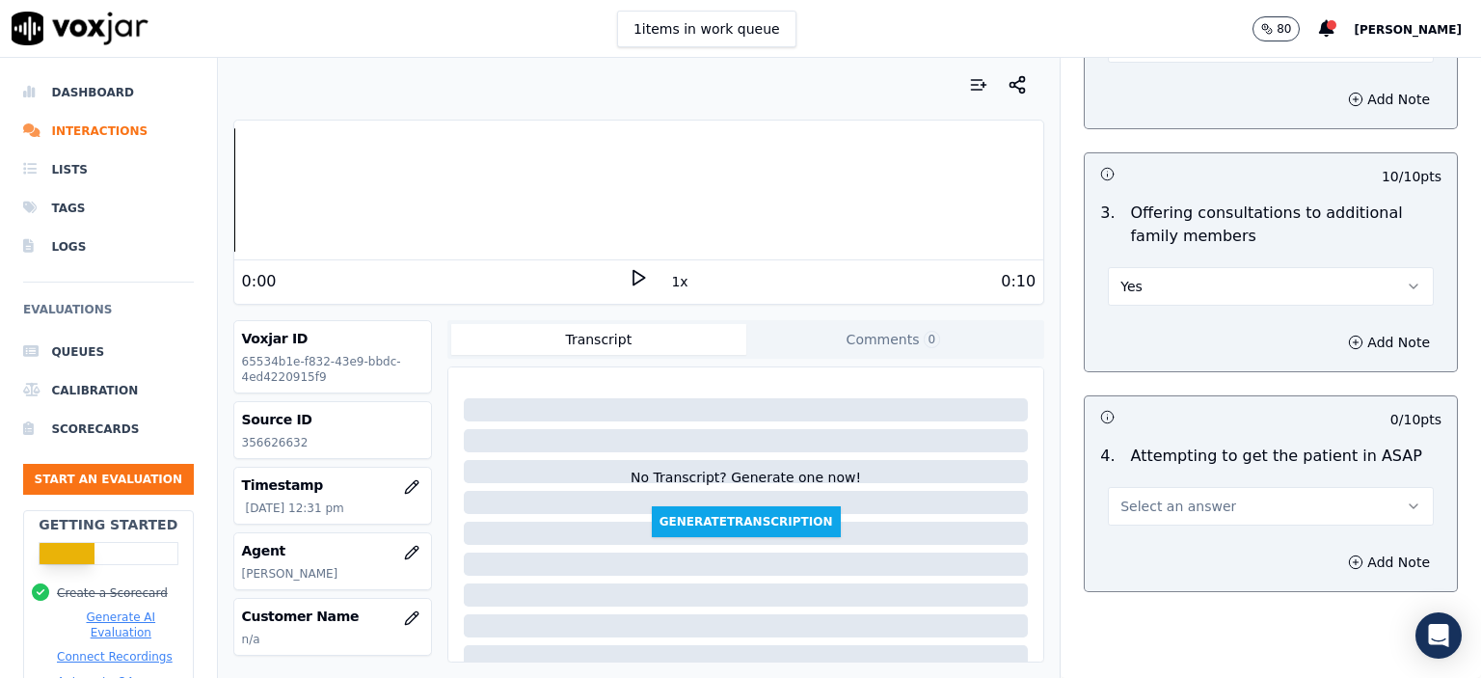
click at [1227, 502] on button "Select an answer" at bounding box center [1271, 506] width 326 height 39
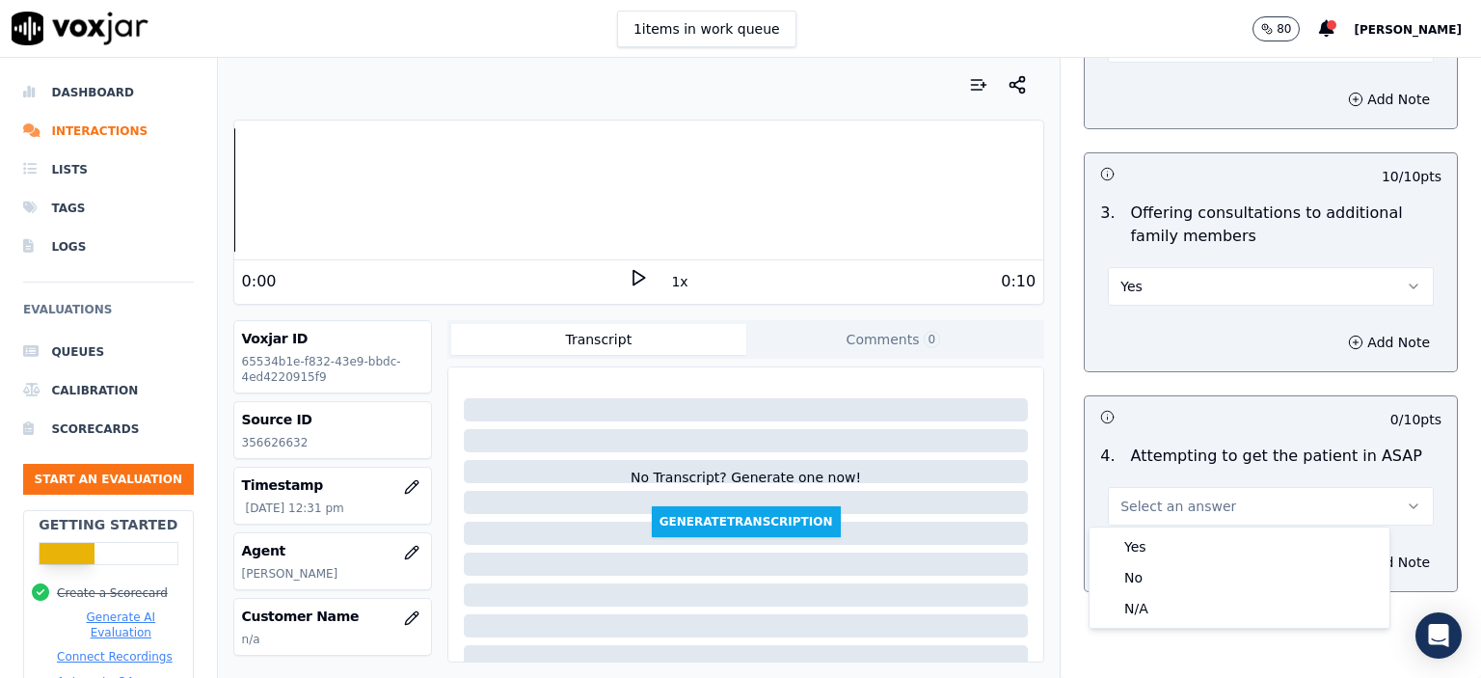
click at [1193, 422] on h3 at bounding box center [1185, 416] width 171 height 25
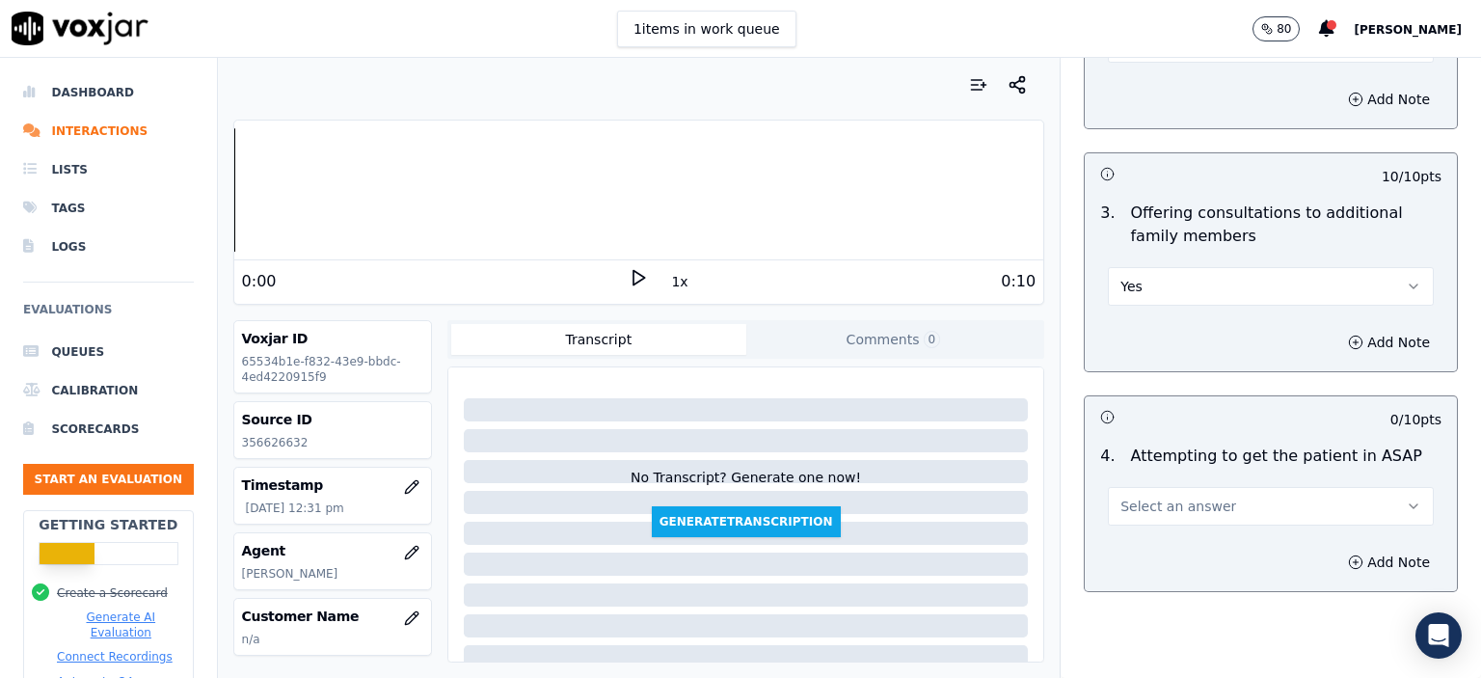
click at [1196, 511] on span "Select an answer" at bounding box center [1179, 506] width 116 height 19
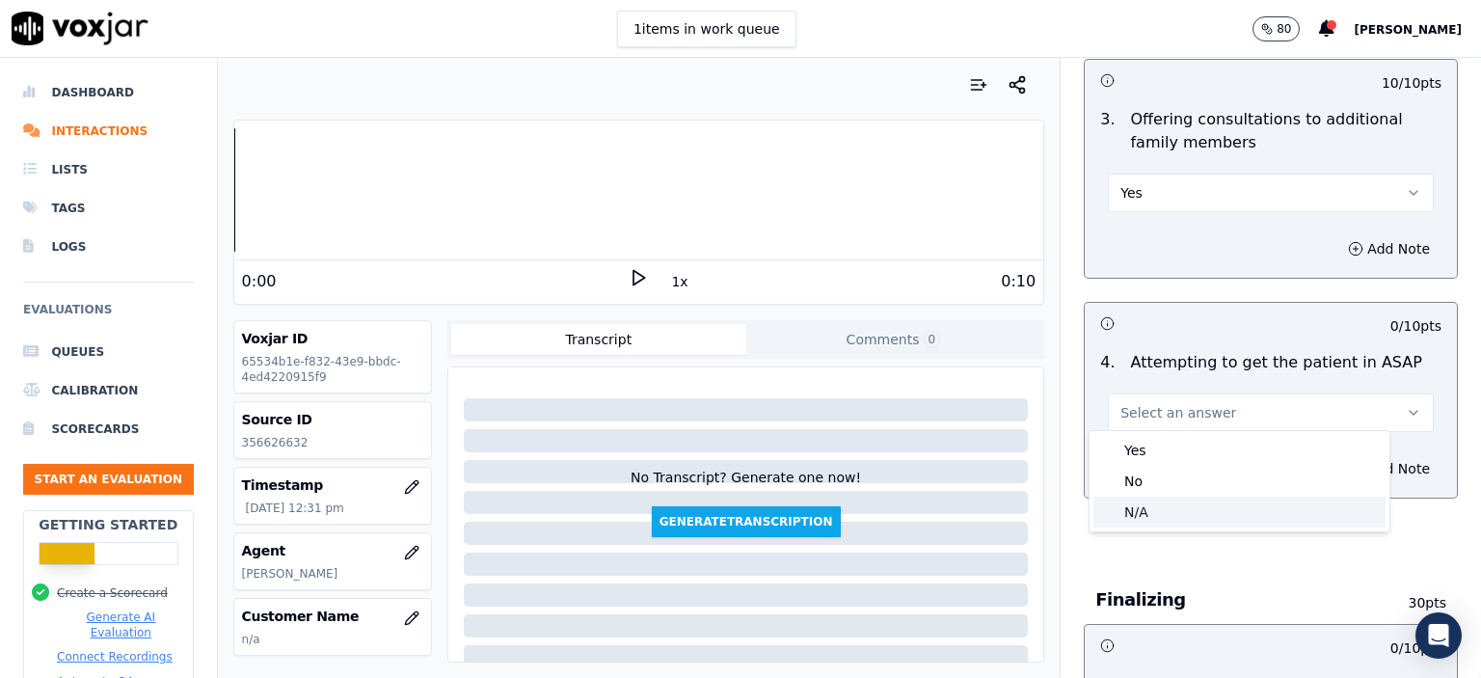
scroll to position [1736, 0]
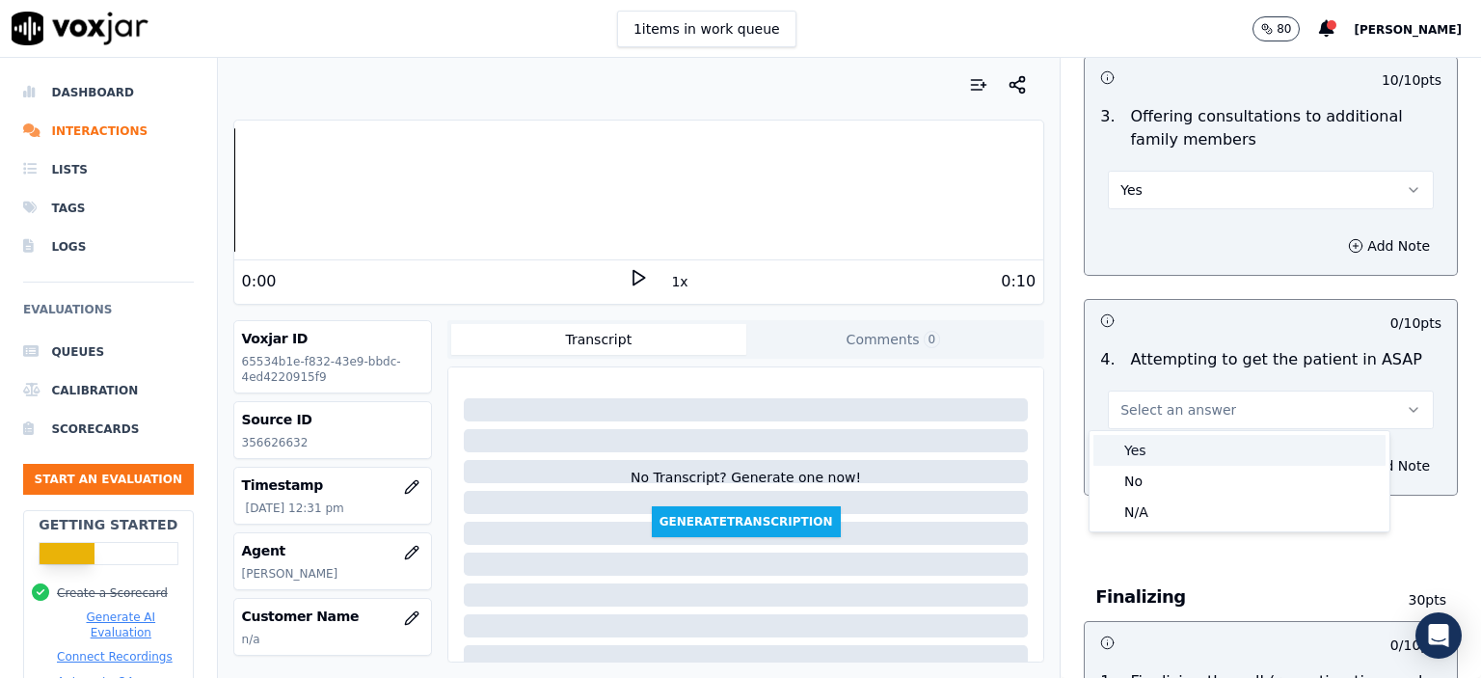
click at [1196, 438] on div "Yes" at bounding box center [1240, 450] width 292 height 31
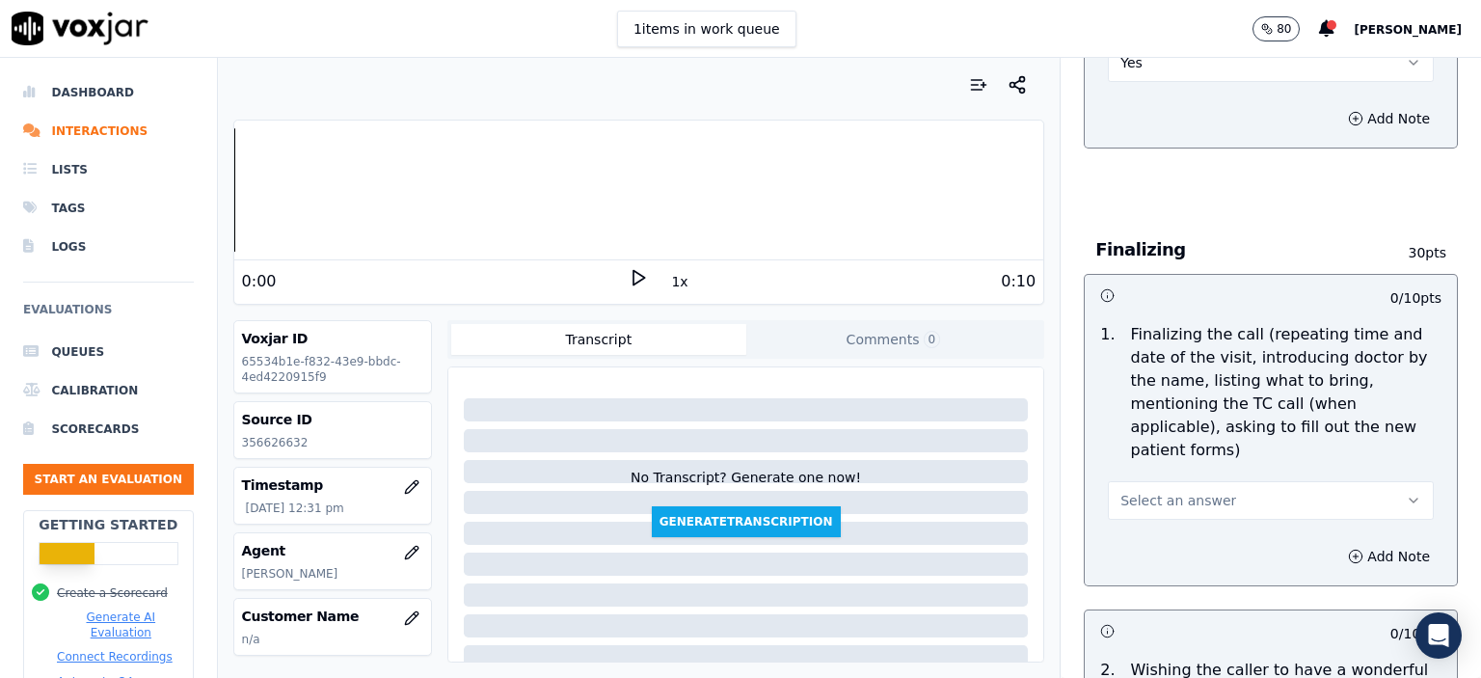
scroll to position [2122, 0]
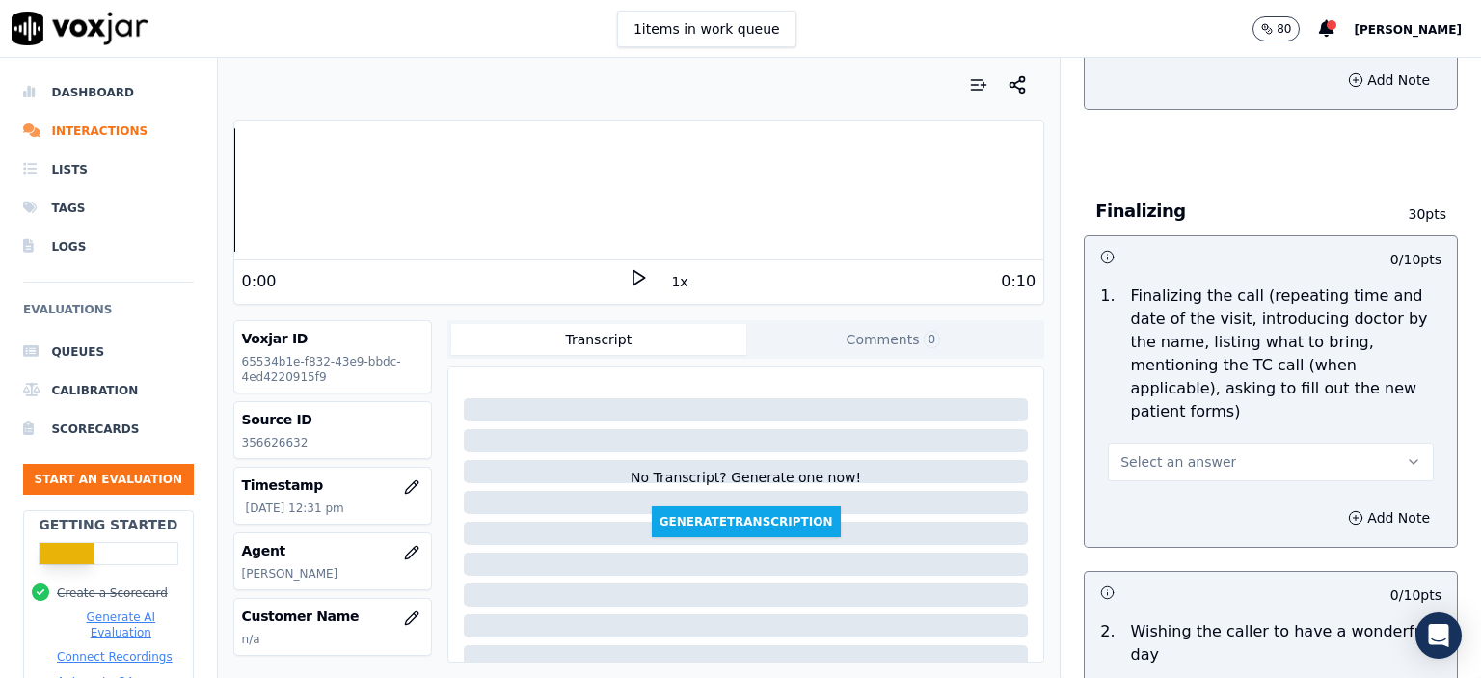
click at [1206, 443] on button "Select an answer" at bounding box center [1271, 462] width 326 height 39
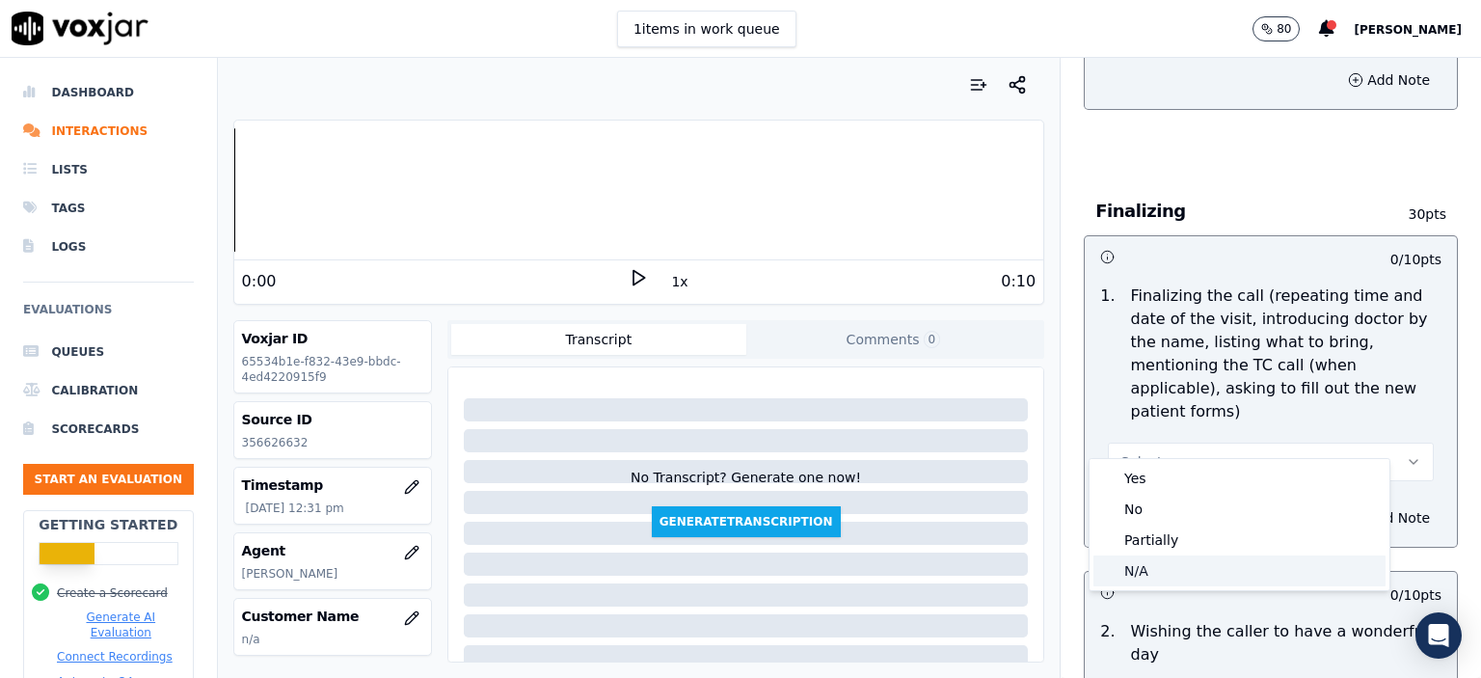
click at [1184, 563] on div "N/A" at bounding box center [1240, 570] width 292 height 31
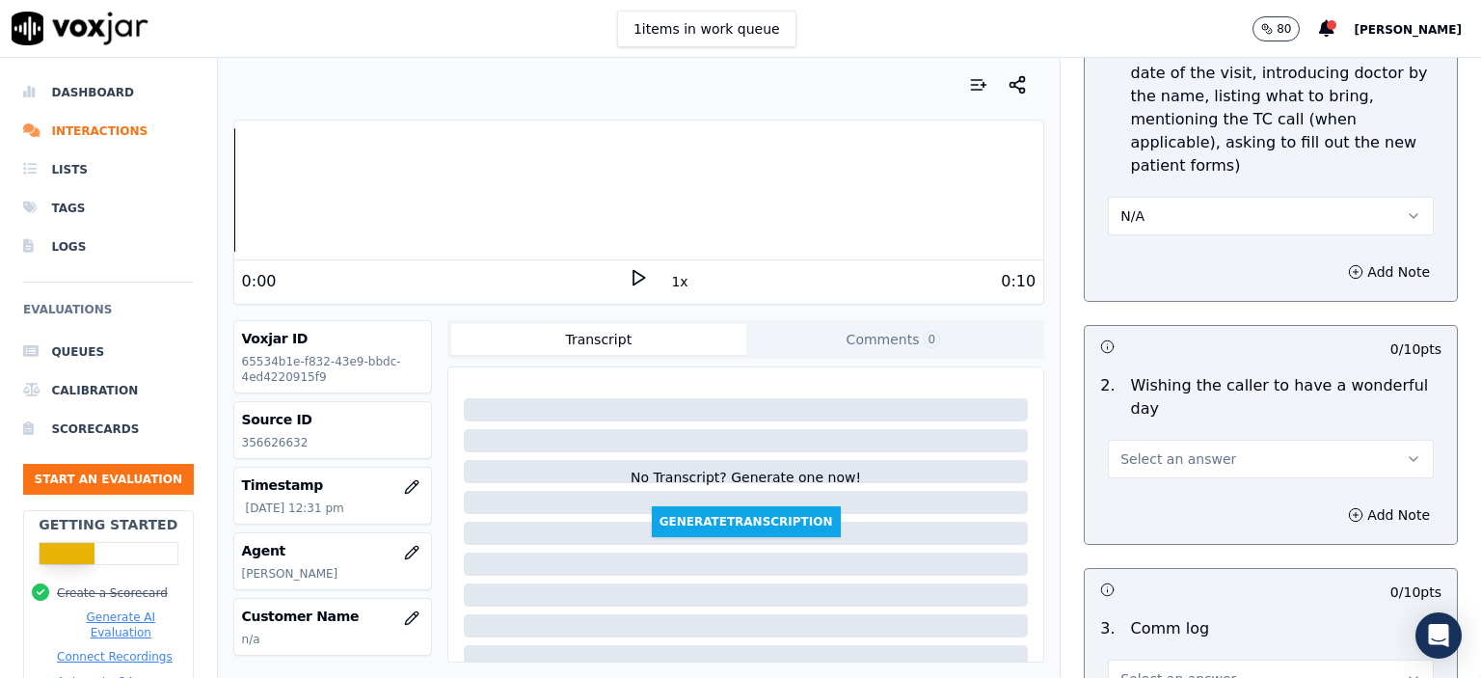
scroll to position [2411, 0]
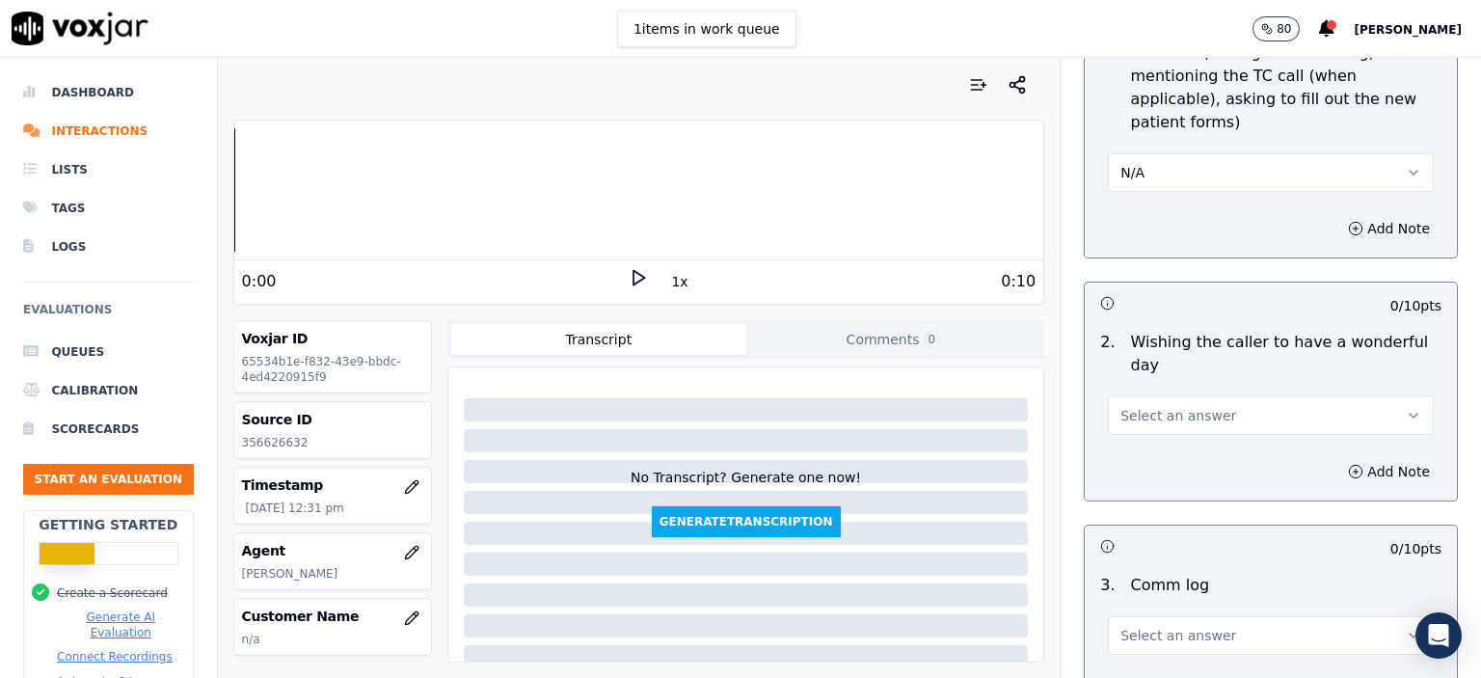
click at [1146, 396] on button "Select an answer" at bounding box center [1271, 415] width 326 height 39
click at [1161, 434] on div "No" at bounding box center [1240, 439] width 292 height 31
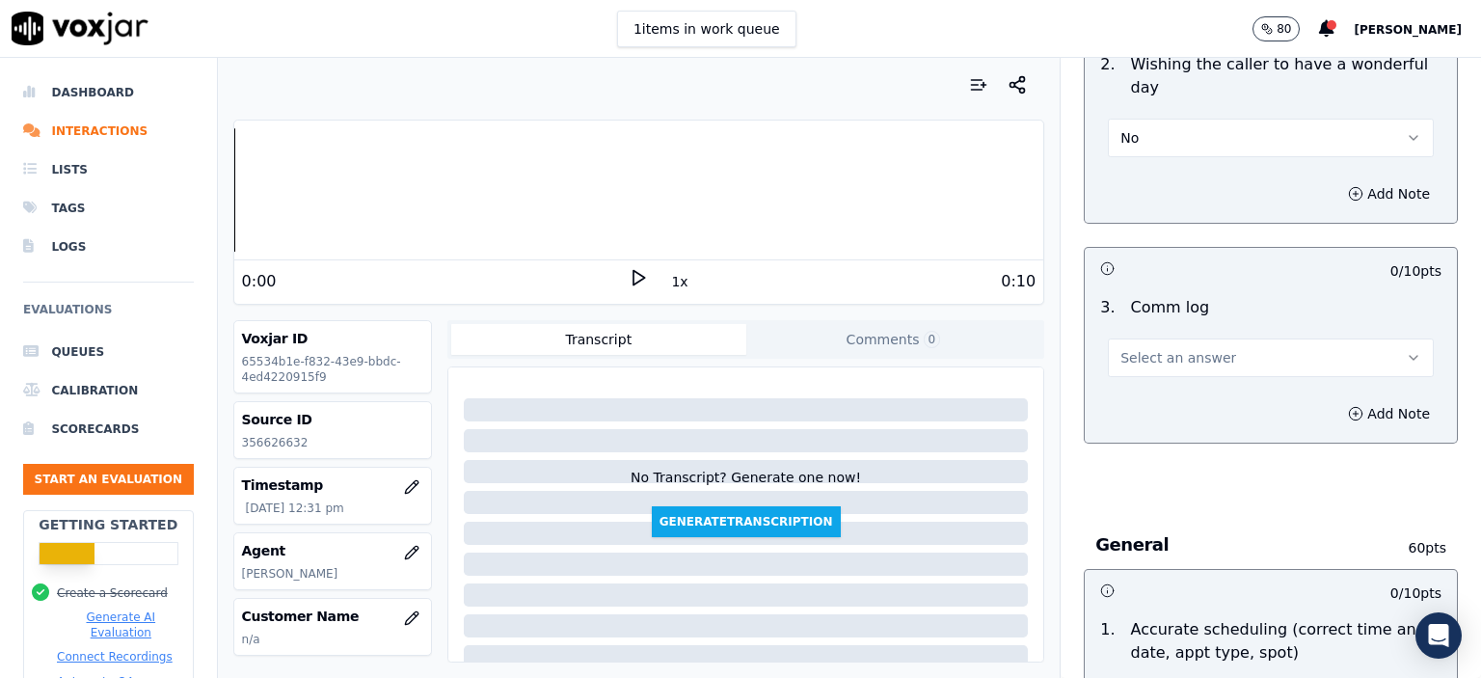
scroll to position [2700, 0]
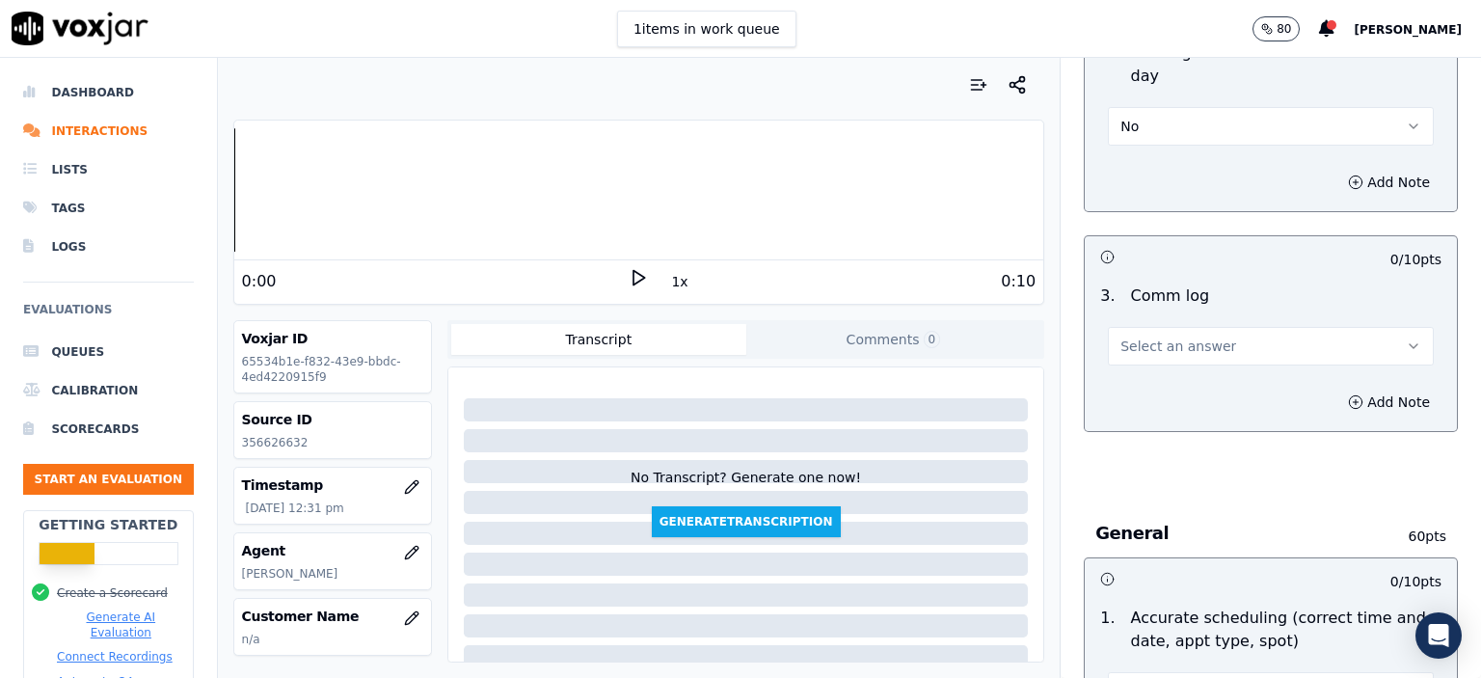
click at [1147, 337] on span "Select an answer" at bounding box center [1179, 346] width 116 height 19
click at [1172, 366] on div "No" at bounding box center [1240, 370] width 292 height 31
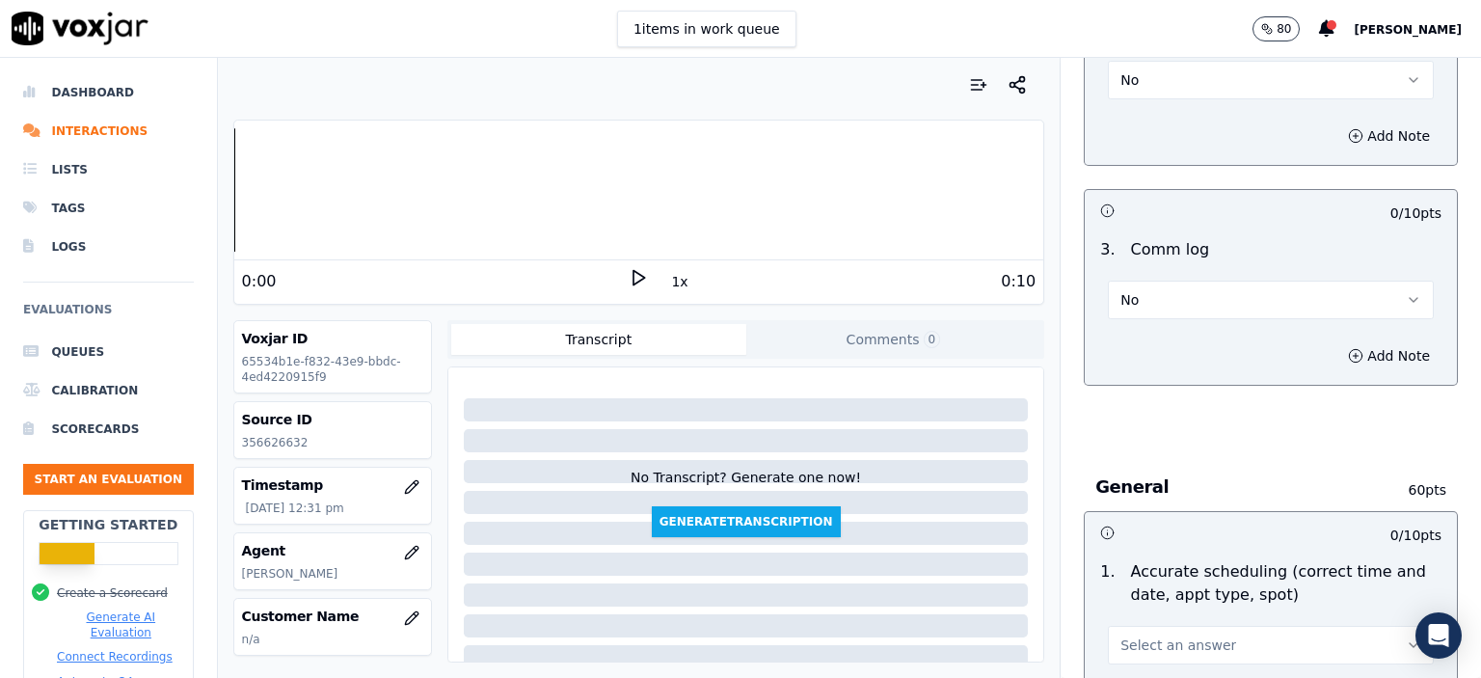
scroll to position [2893, 0]
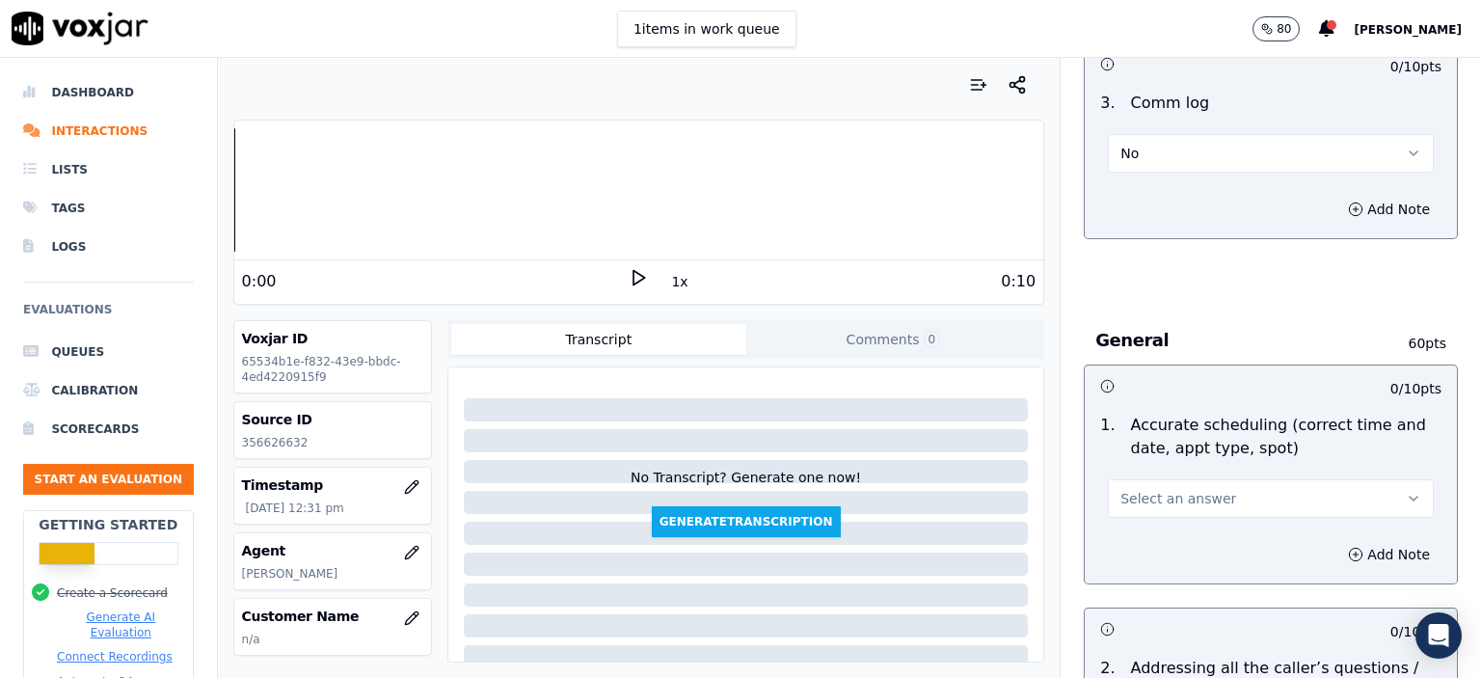
click at [1176, 489] on span "Select an answer" at bounding box center [1179, 498] width 116 height 19
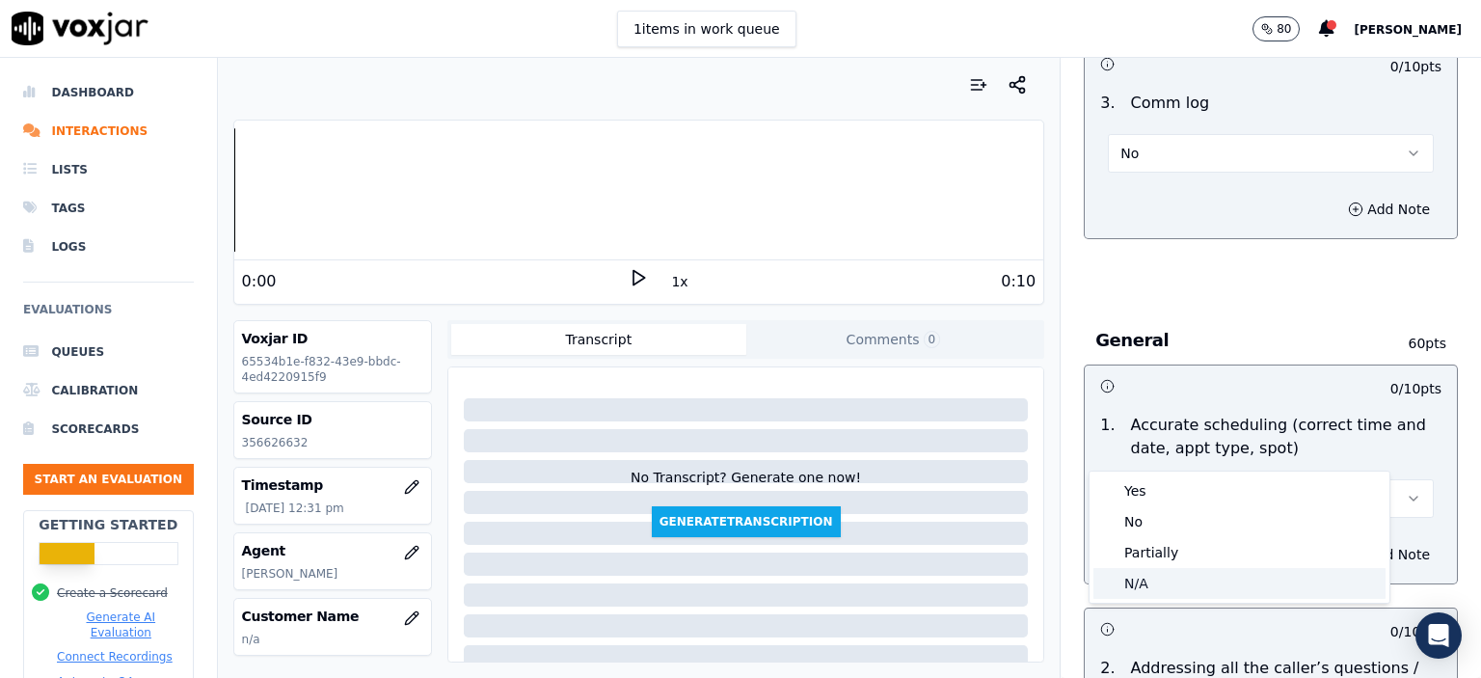
click at [1163, 592] on div "N/A" at bounding box center [1240, 583] width 292 height 31
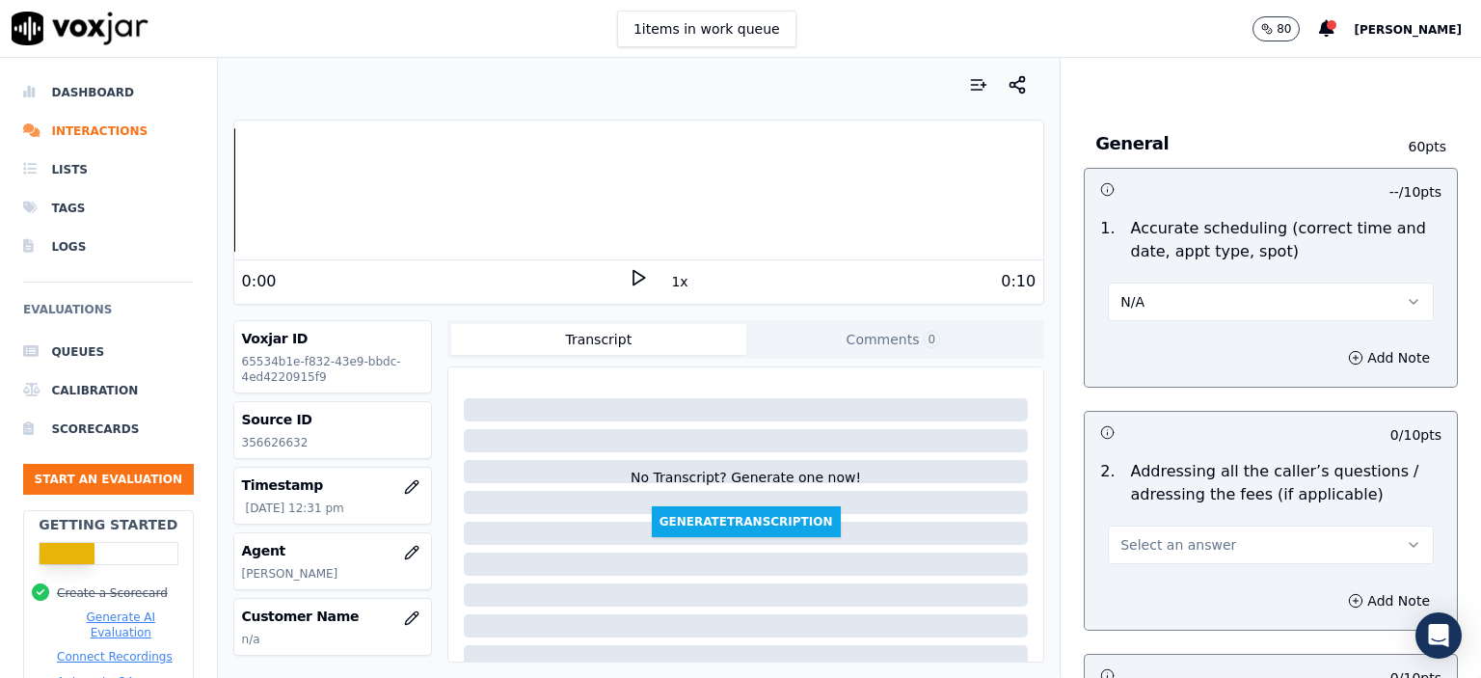
scroll to position [3182, 0]
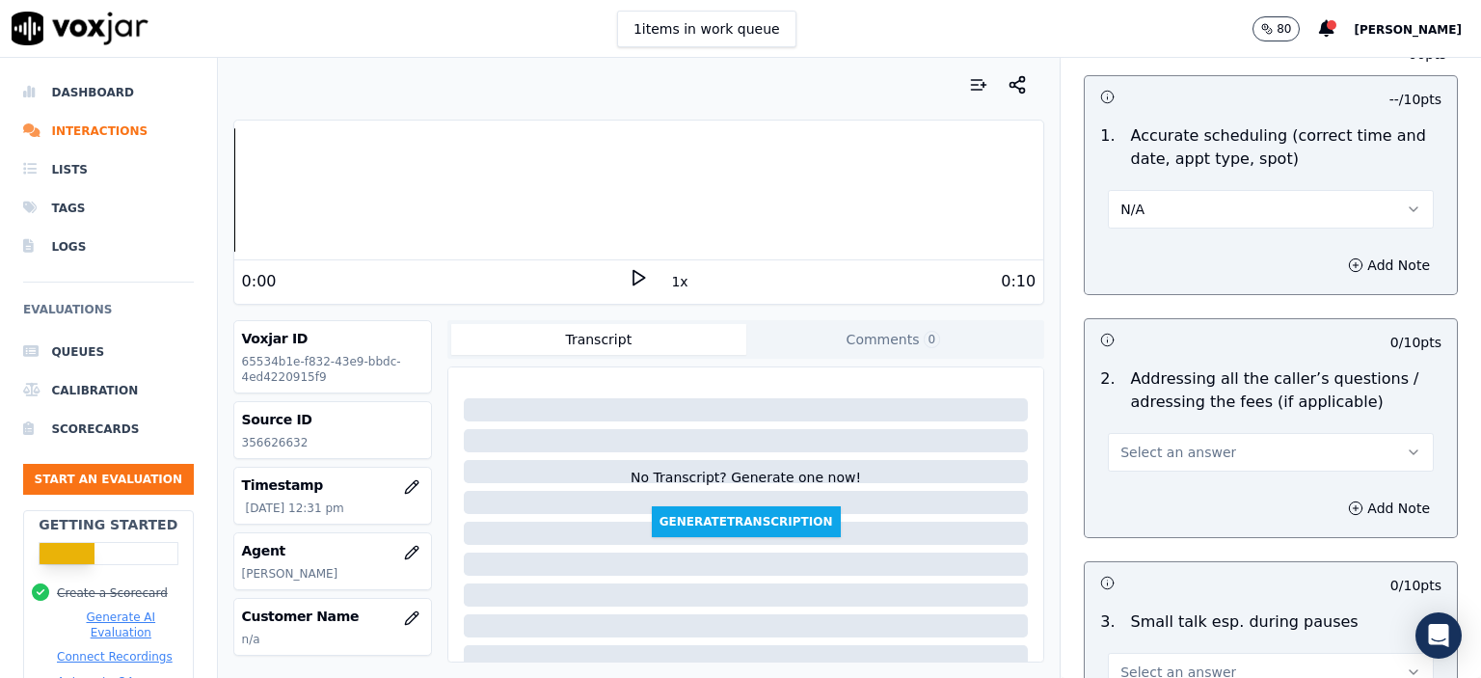
click at [1185, 433] on button "Select an answer" at bounding box center [1271, 452] width 326 height 39
click at [1176, 470] on div "No" at bounding box center [1240, 475] width 292 height 31
click at [1174, 433] on button "No" at bounding box center [1271, 452] width 326 height 39
click at [1174, 513] on div "N/A" at bounding box center [1240, 506] width 292 height 31
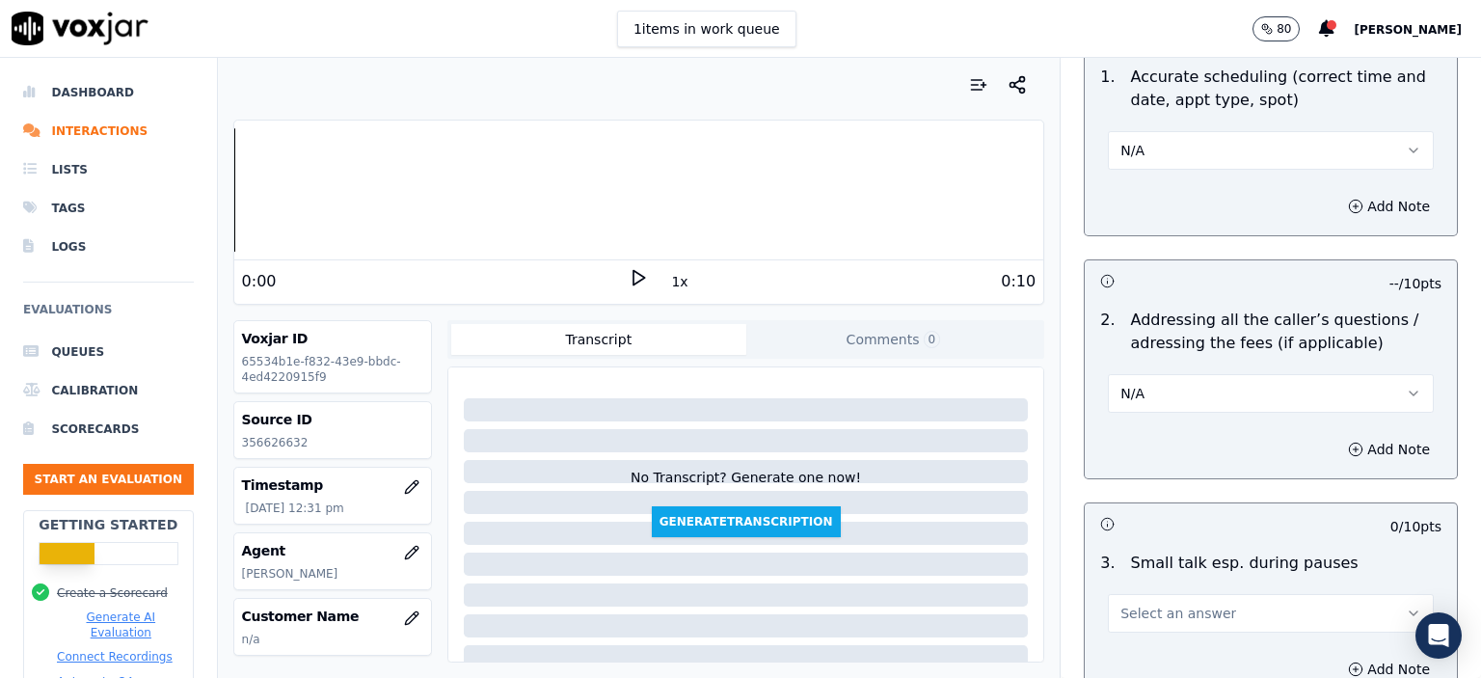
scroll to position [3375, 0]
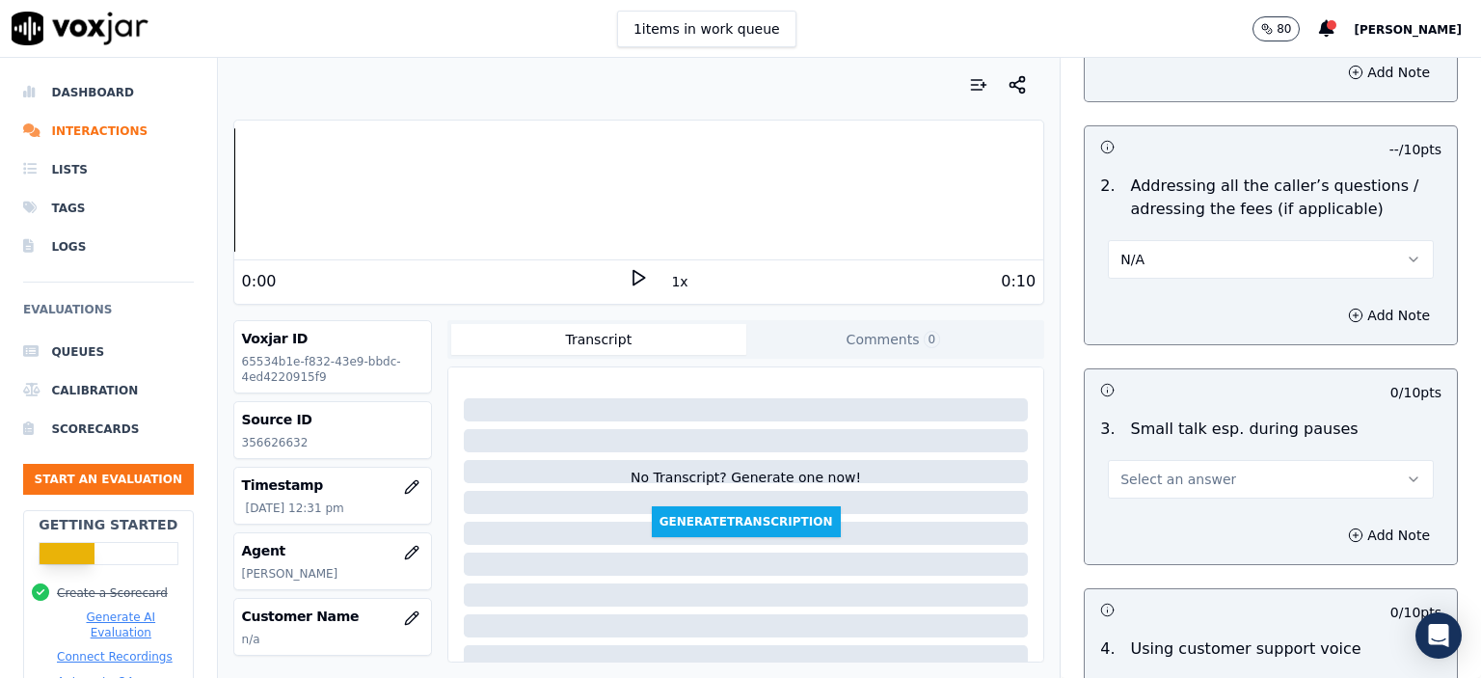
click at [1171, 470] on span "Select an answer" at bounding box center [1179, 479] width 116 height 19
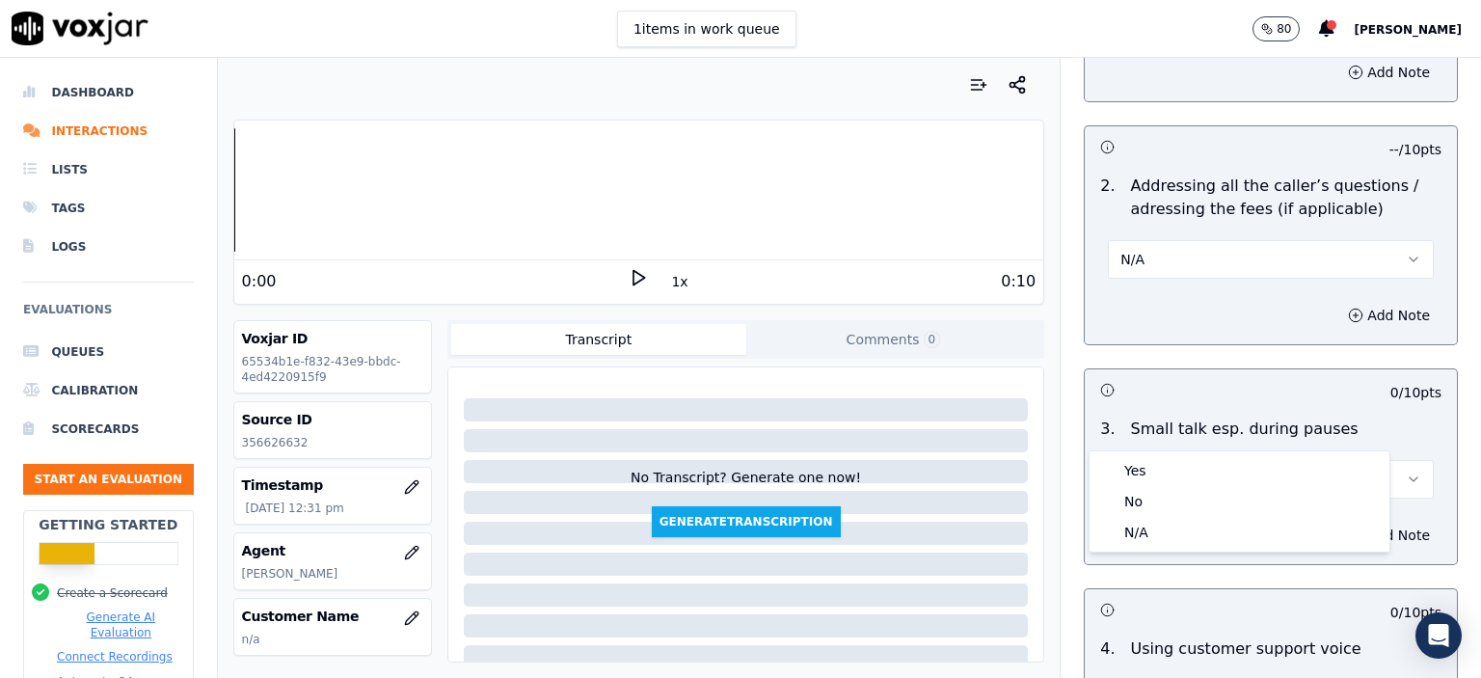
click at [1259, 369] on div "0 / 10 pts" at bounding box center [1271, 389] width 372 height 41
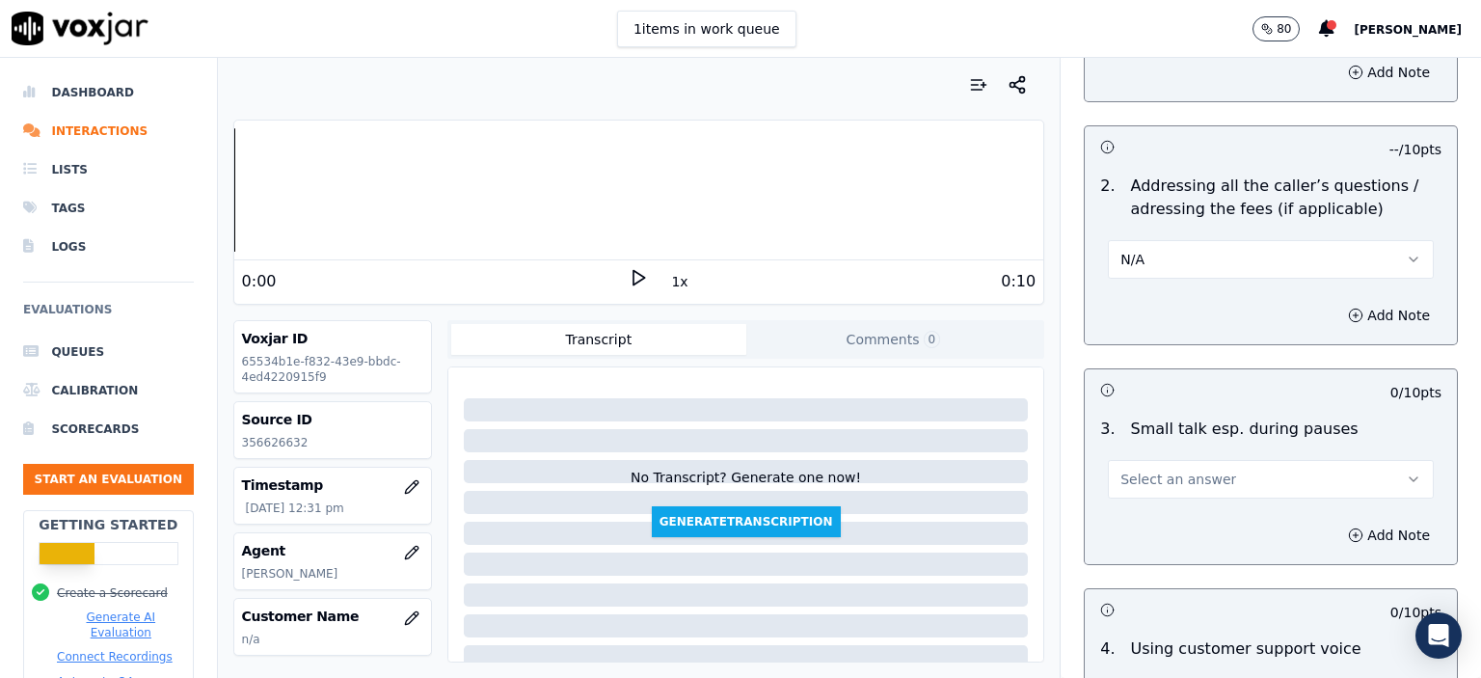
click at [1251, 460] on button "Select an answer" at bounding box center [1271, 479] width 326 height 39
click at [1197, 538] on div "N/A" at bounding box center [1240, 532] width 292 height 31
click at [1238, 506] on div "Add Note" at bounding box center [1271, 535] width 372 height 58
click at [1195, 460] on button "N/A" at bounding box center [1271, 479] width 326 height 39
click at [1192, 441] on div "N/A" at bounding box center [1271, 470] width 357 height 58
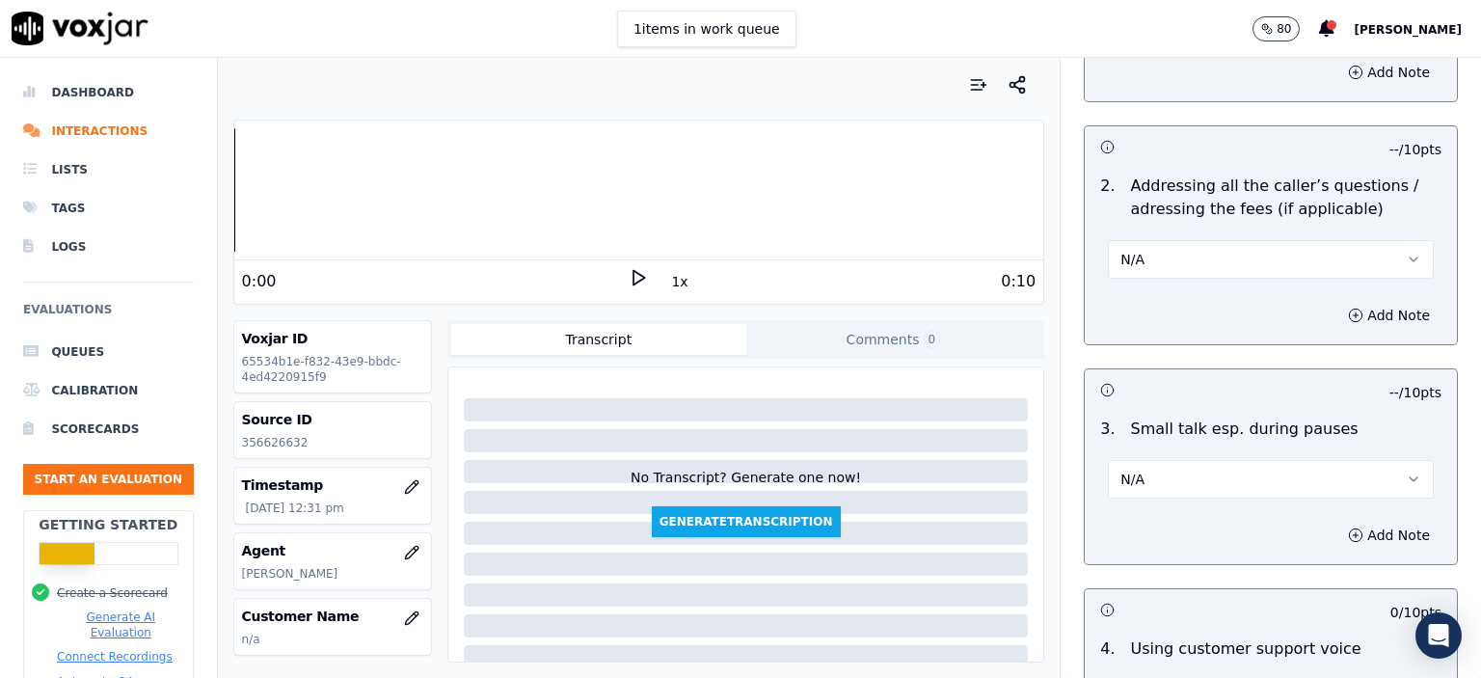
click at [1181, 460] on button "N/A" at bounding box center [1271, 479] width 326 height 39
click at [1148, 504] on div "No" at bounding box center [1240, 501] width 292 height 31
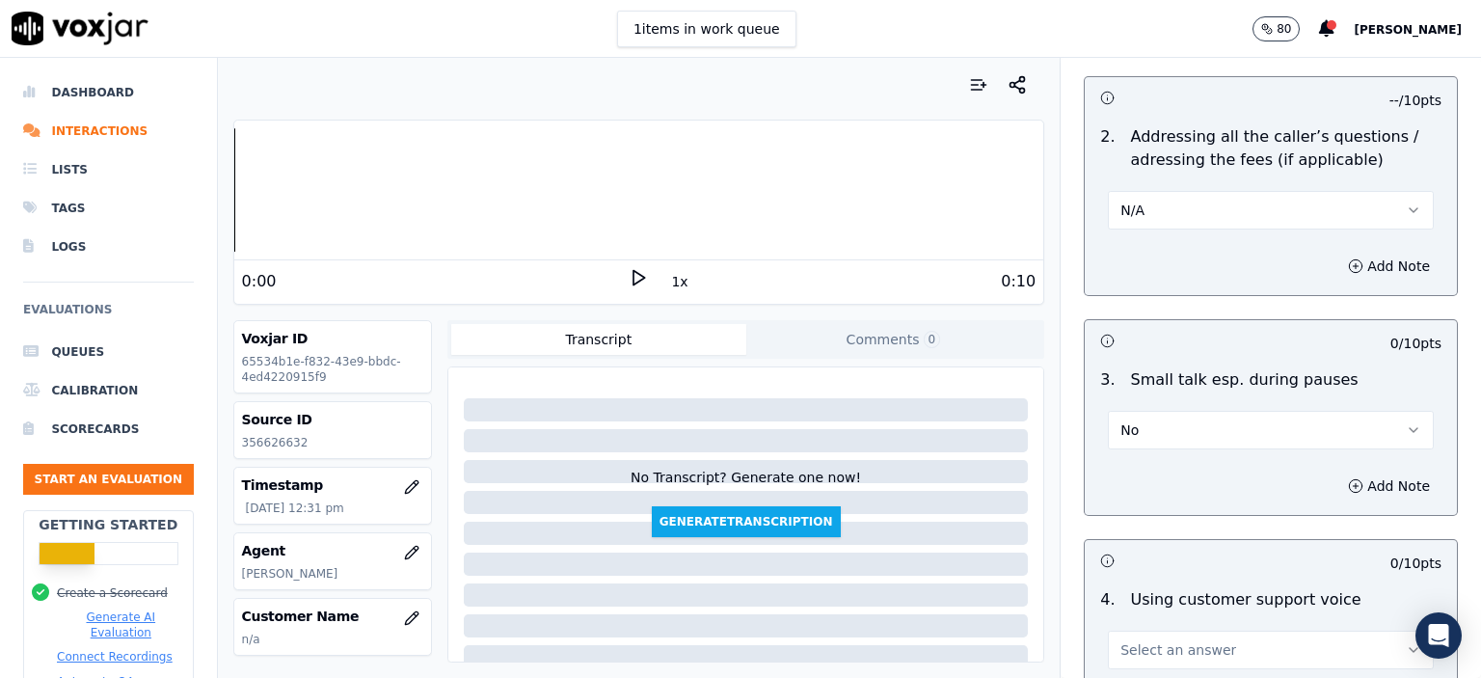
scroll to position [3472, 0]
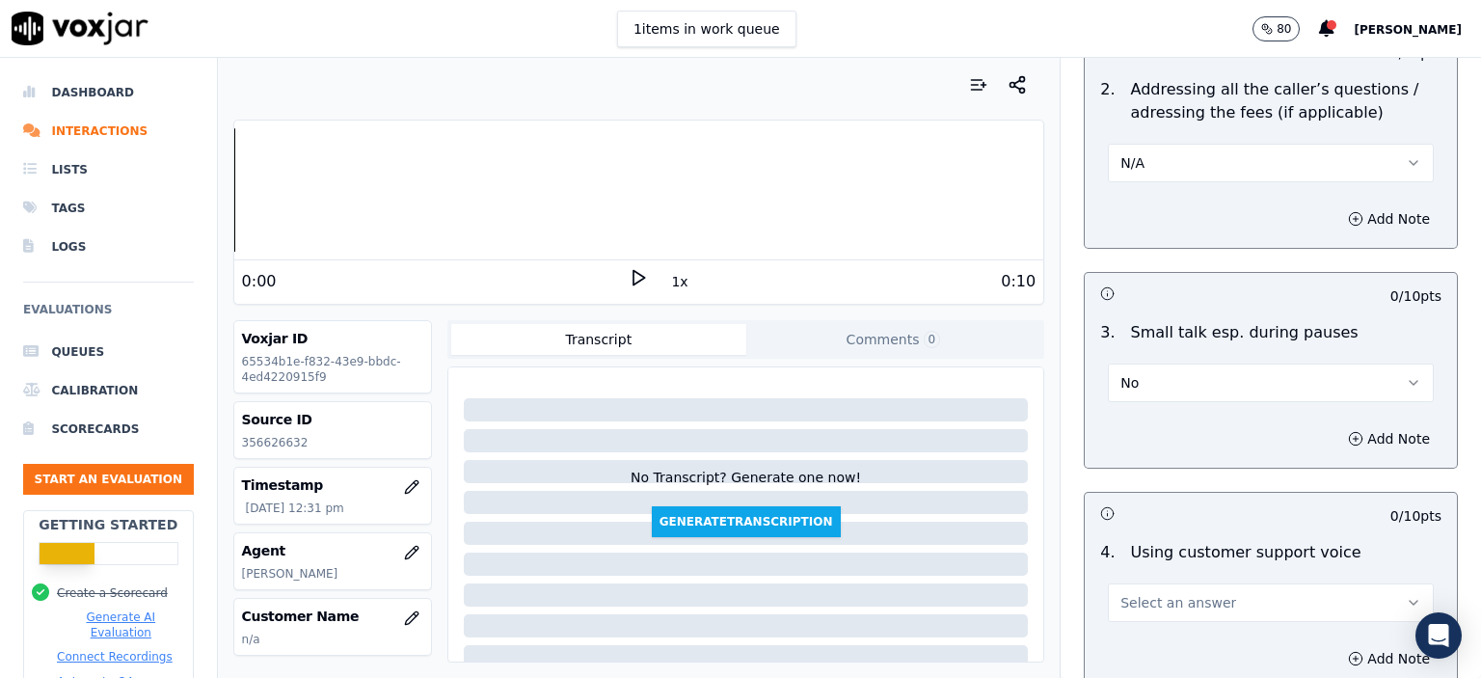
click at [1160, 364] on button "No" at bounding box center [1271, 383] width 326 height 39
click at [1161, 432] on div "N/A" at bounding box center [1240, 435] width 292 height 31
click at [1169, 593] on span "Select an answer" at bounding box center [1179, 602] width 116 height 19
click at [1176, 447] on div "Yes" at bounding box center [1240, 445] width 292 height 31
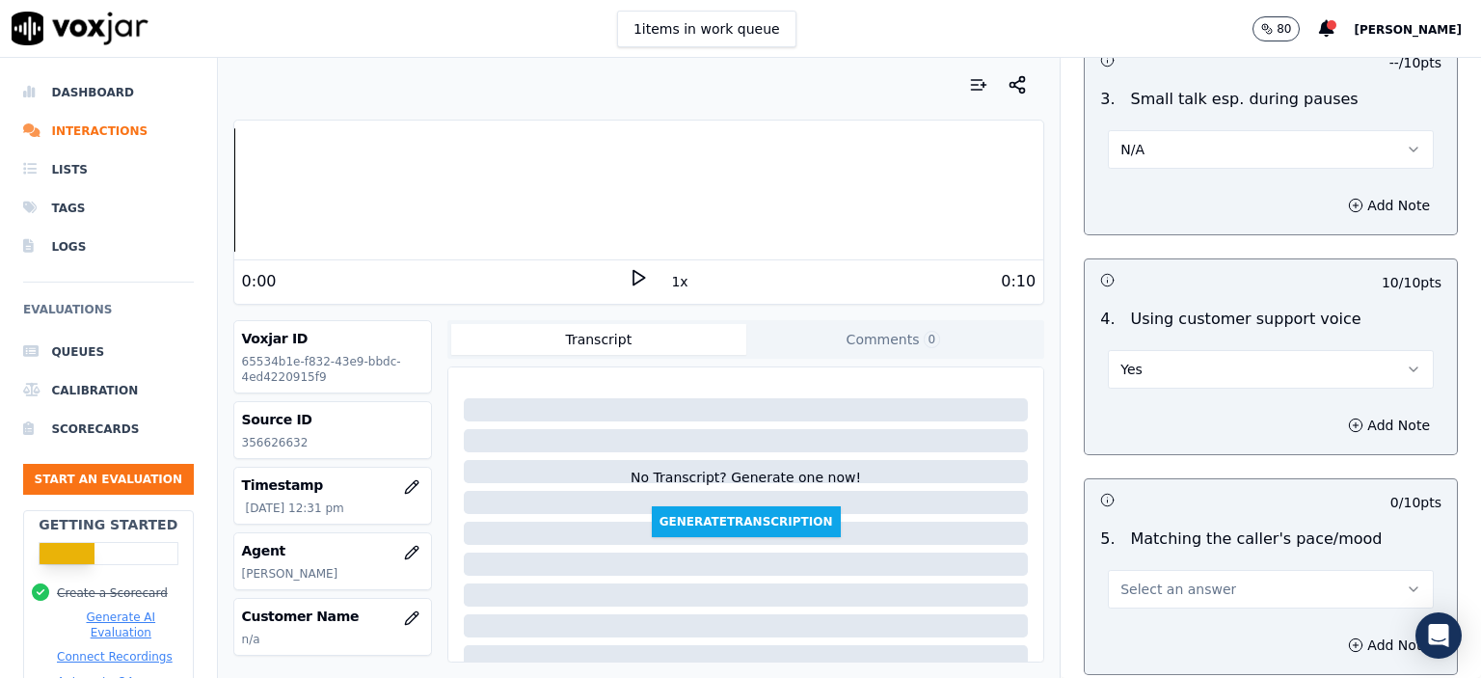
scroll to position [3761, 0]
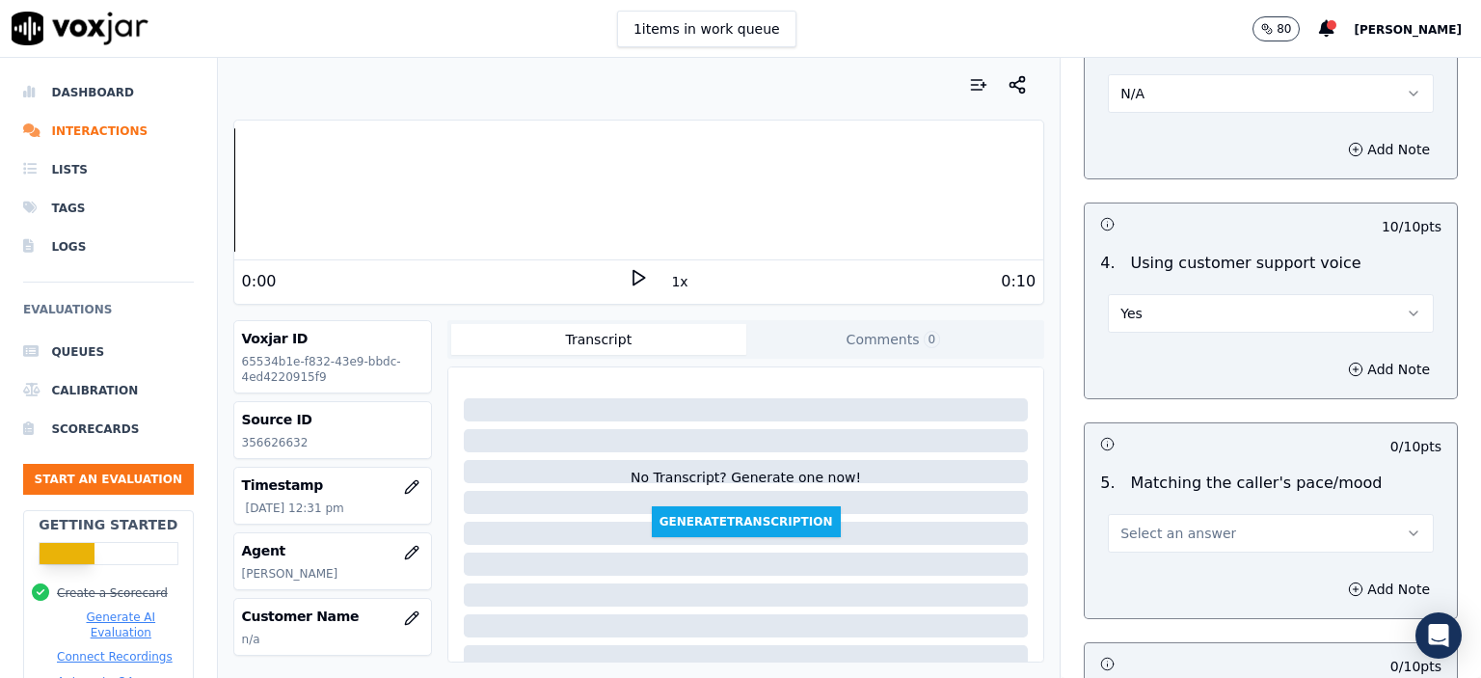
click at [1166, 524] on span "Select an answer" at bounding box center [1179, 533] width 116 height 19
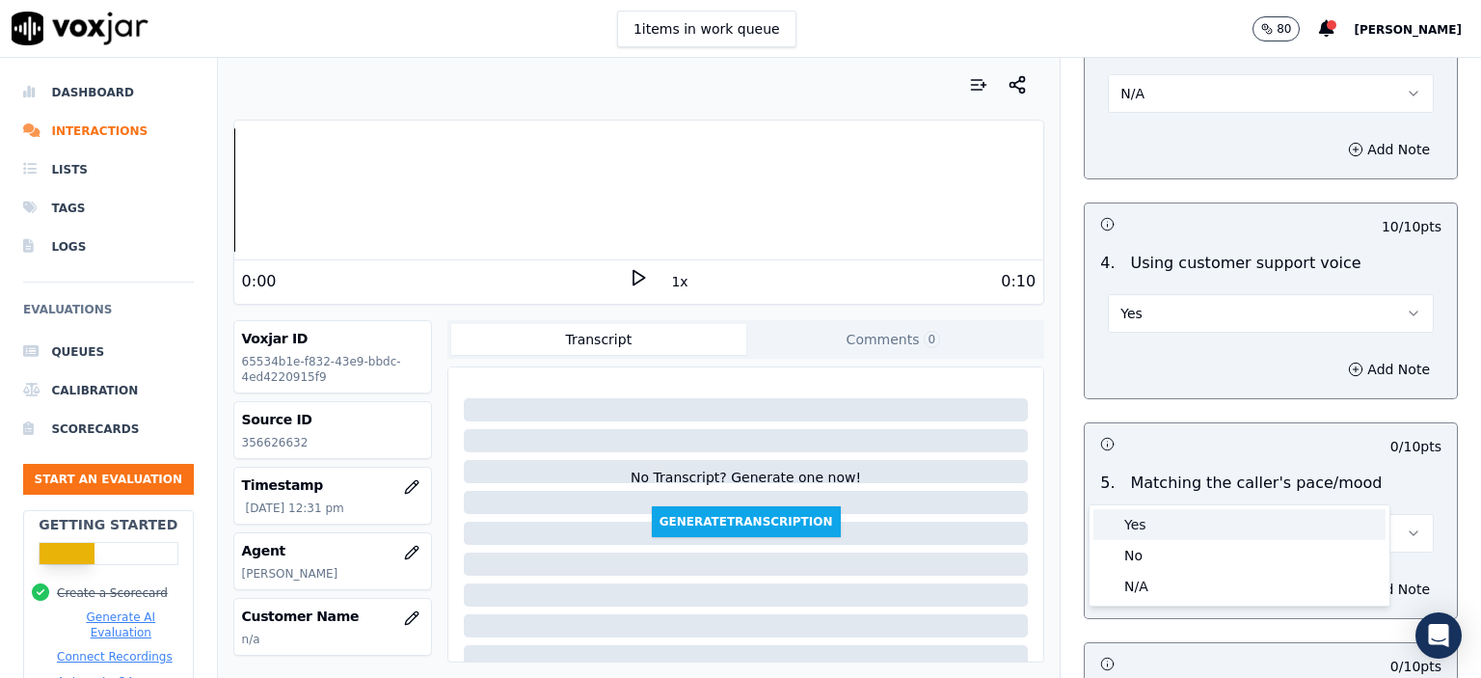
click at [1161, 514] on button "Select an answer" at bounding box center [1271, 533] width 326 height 39
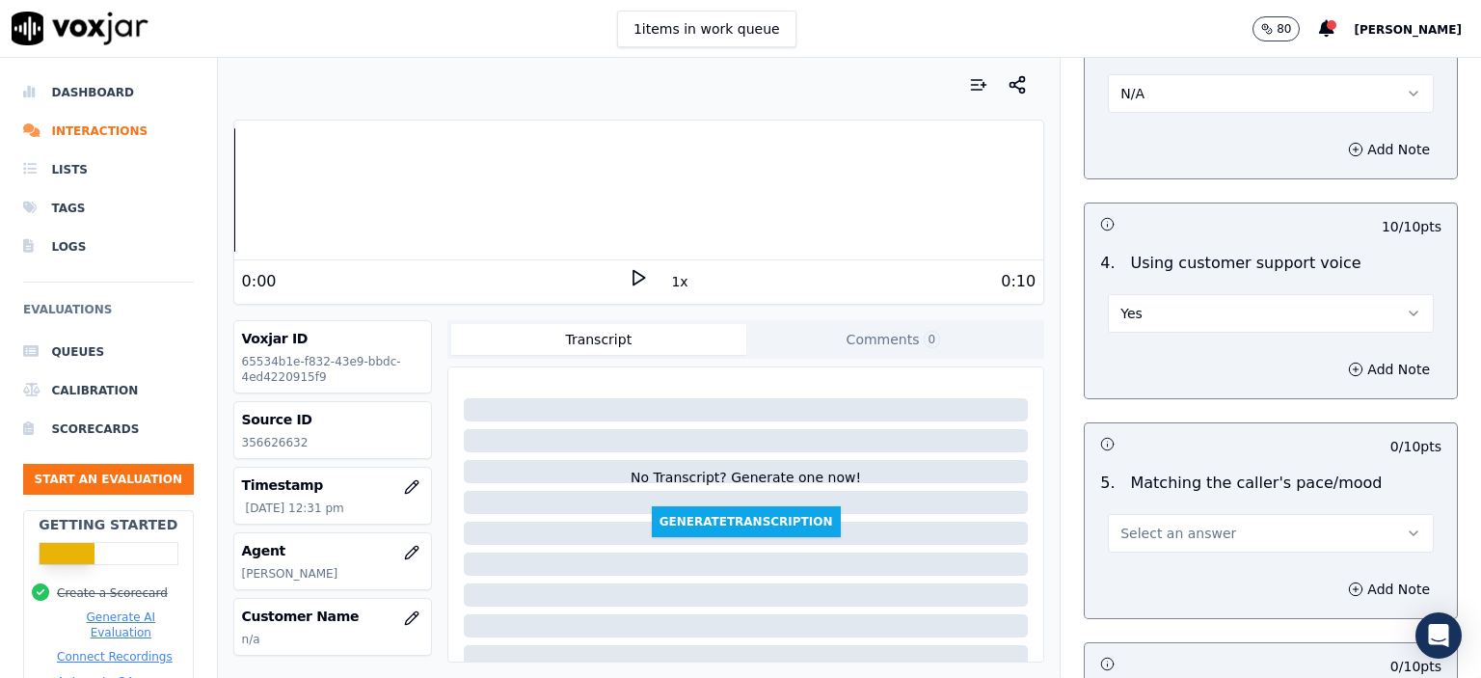
click at [1163, 514] on button "Select an answer" at bounding box center [1271, 533] width 326 height 39
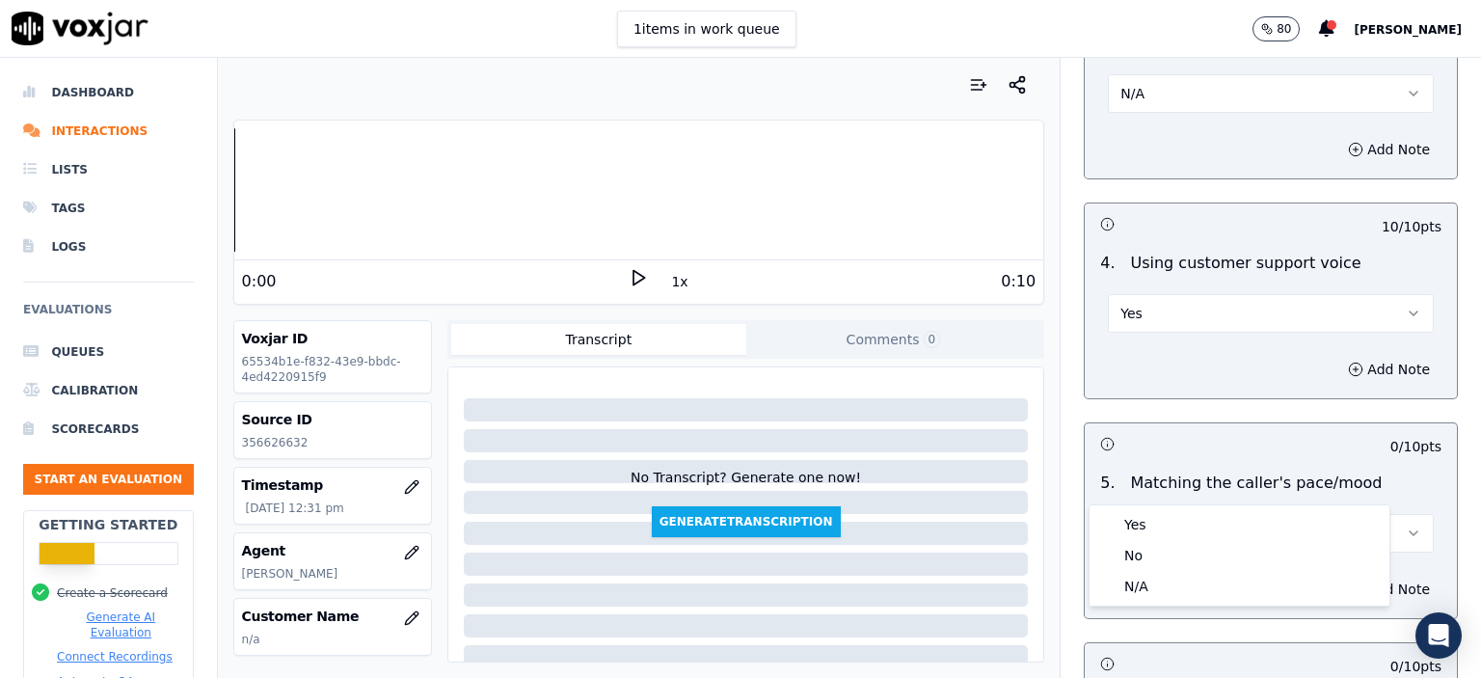
click at [1157, 520] on div "Yes" at bounding box center [1240, 524] width 292 height 31
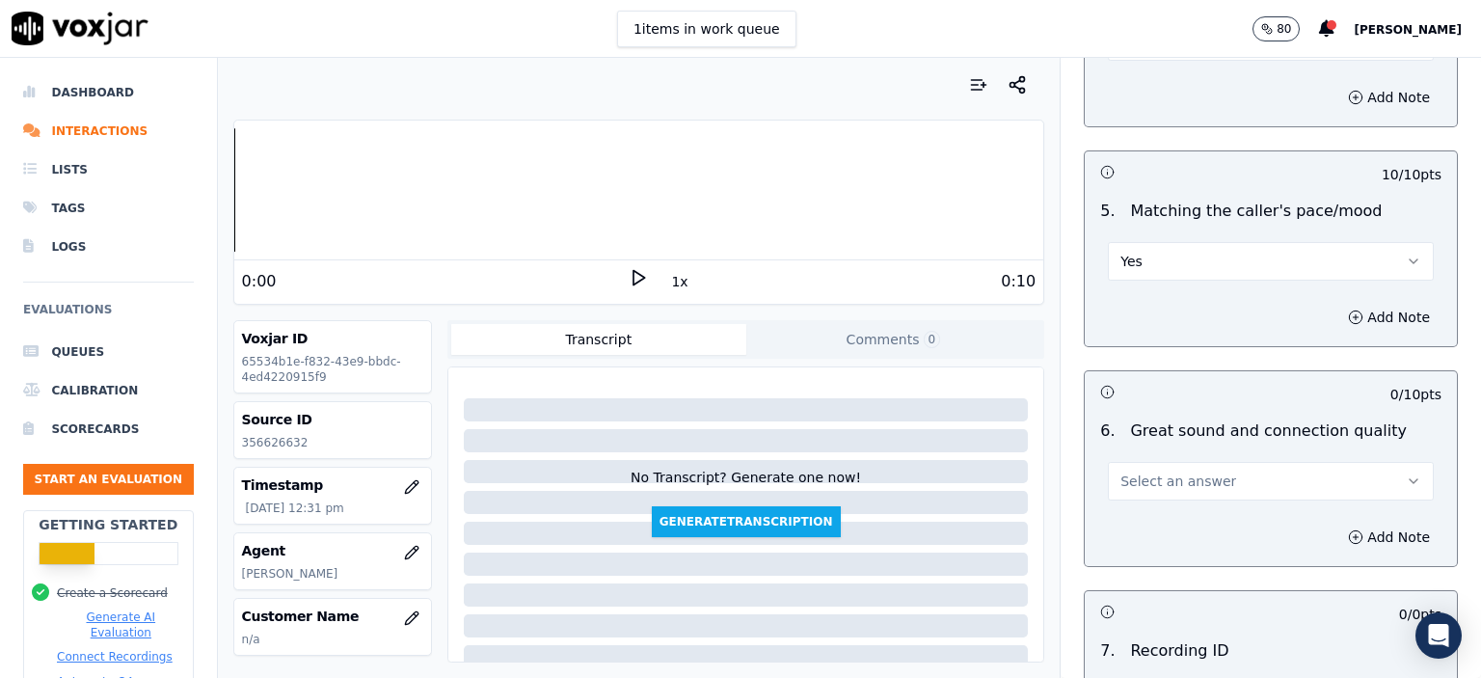
scroll to position [4050, 0]
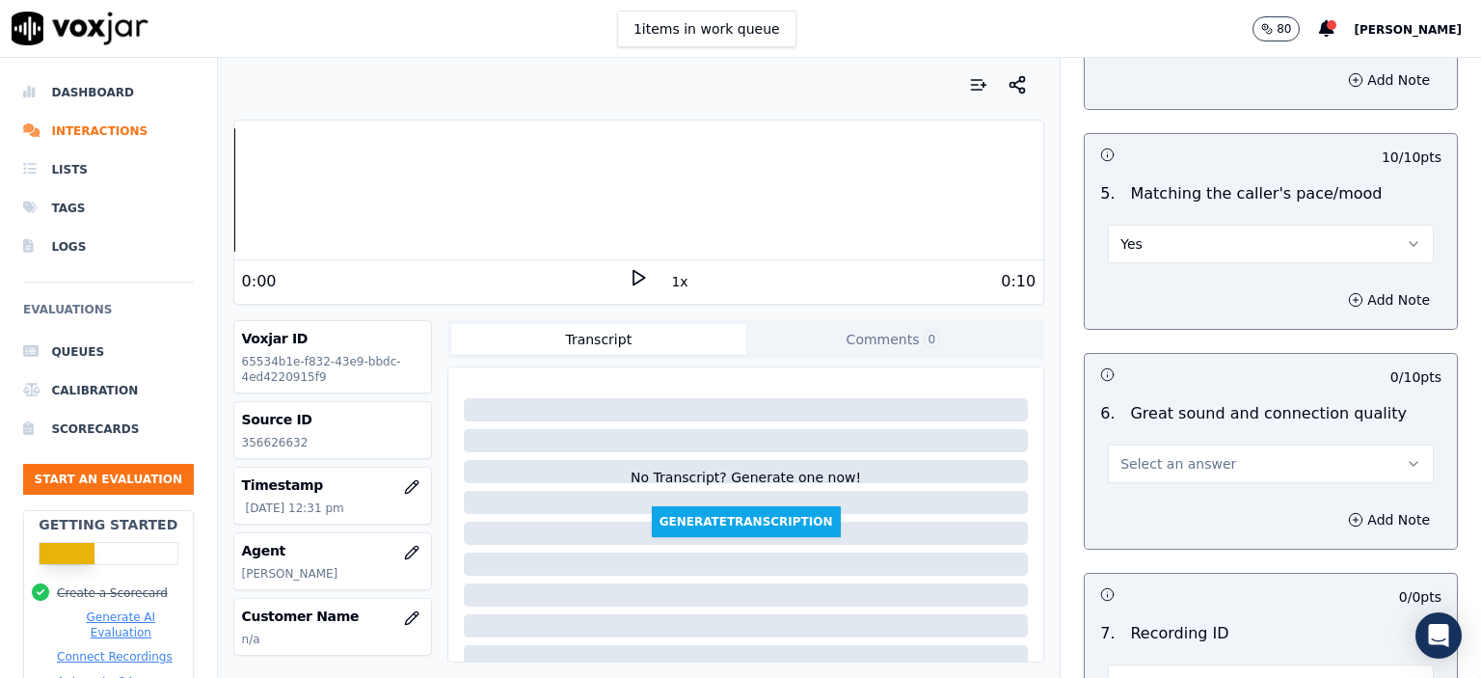
click at [1171, 441] on div "Select an answer" at bounding box center [1271, 462] width 326 height 42
click at [1176, 454] on span "Select an answer" at bounding box center [1179, 463] width 116 height 19
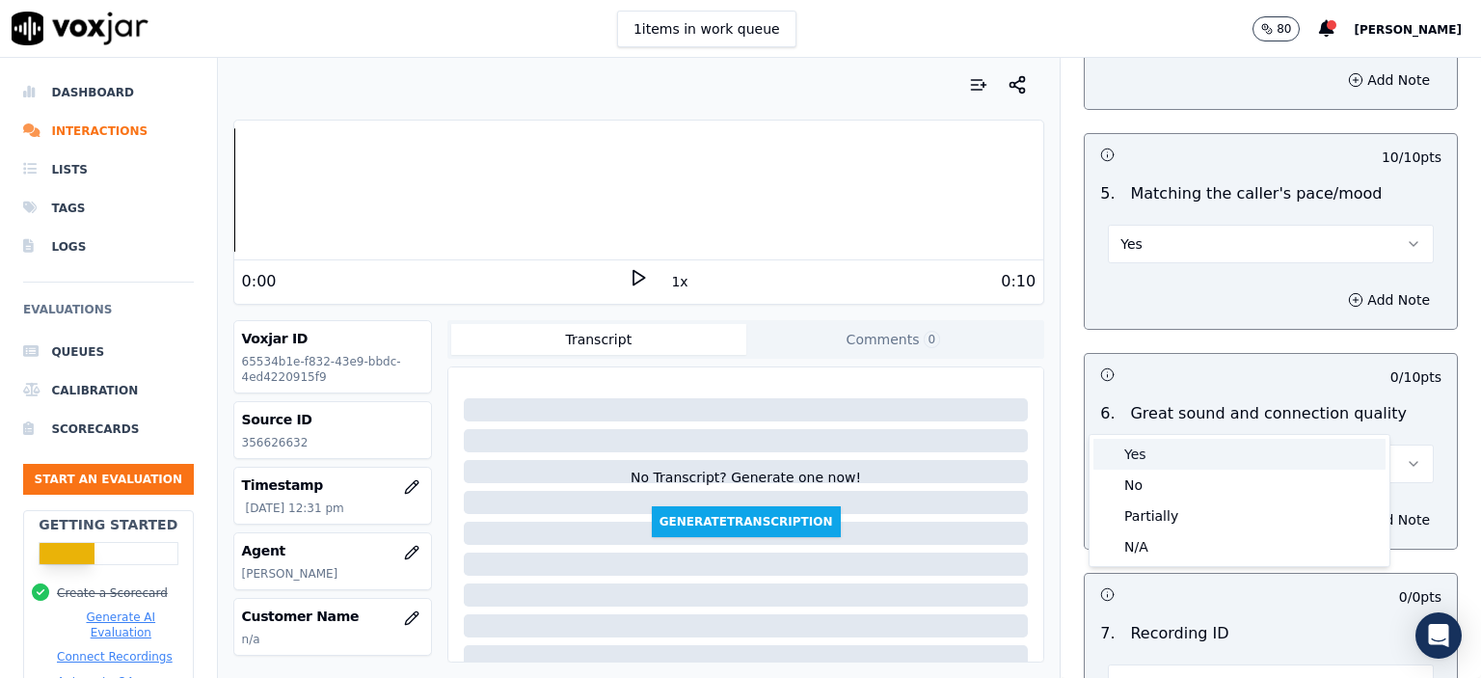
click at [1174, 450] on div "Yes" at bounding box center [1240, 454] width 292 height 31
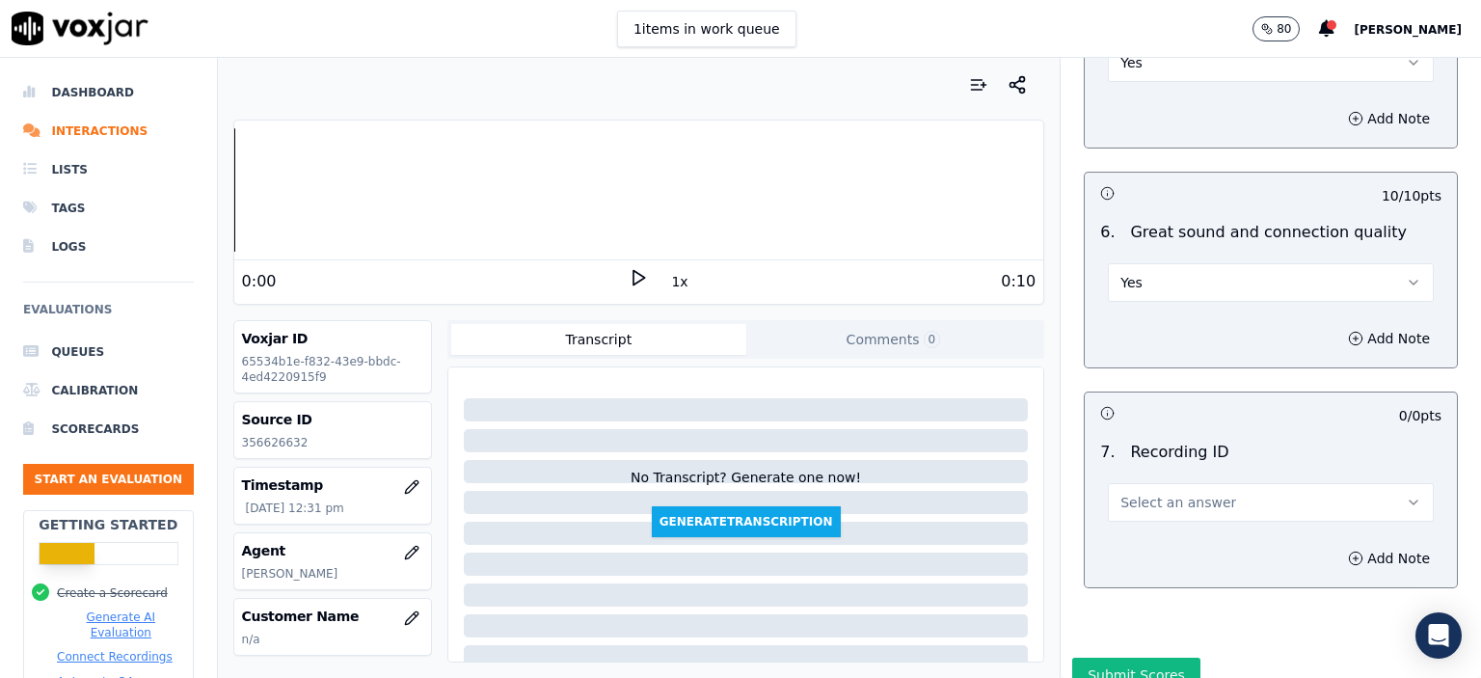
scroll to position [4247, 0]
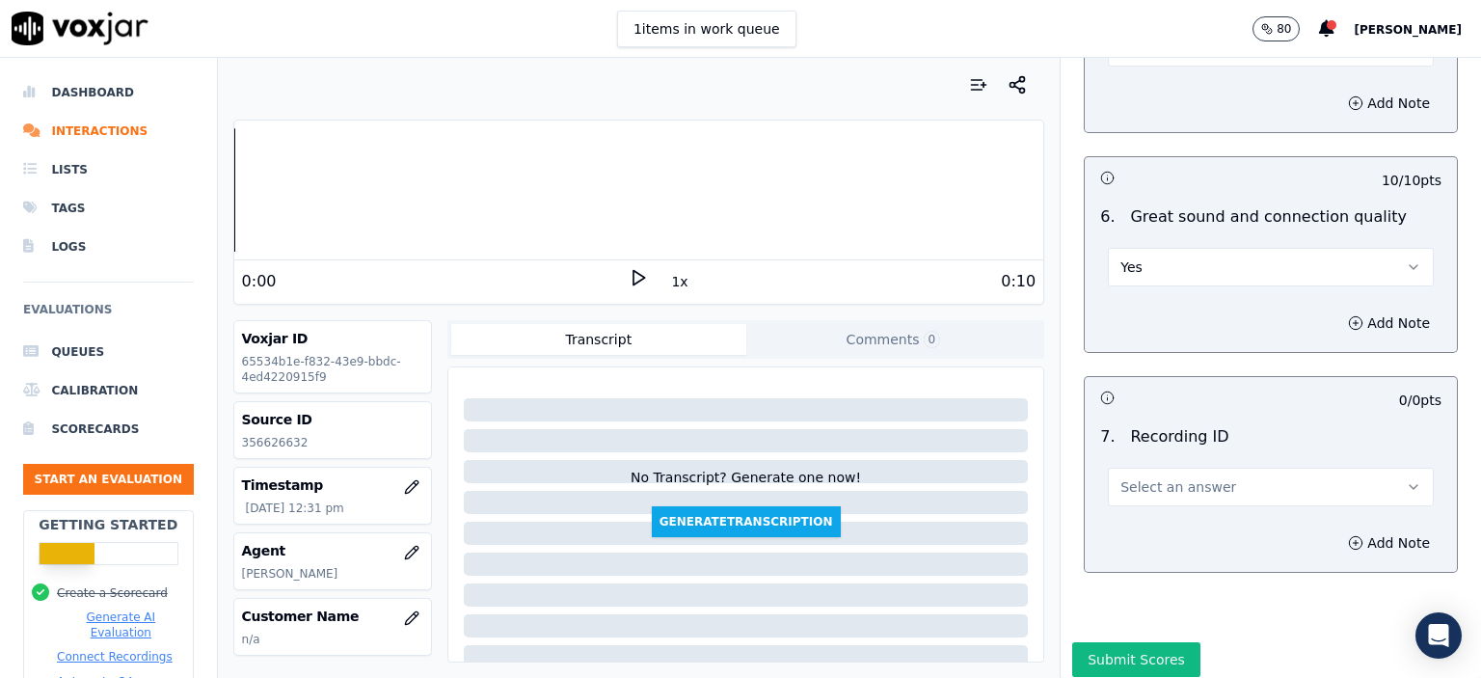
click at [1177, 464] on div "Select an answer" at bounding box center [1271, 485] width 326 height 42
click at [1184, 477] on span "Select an answer" at bounding box center [1179, 486] width 116 height 19
click at [1198, 492] on div "N/A" at bounding box center [1240, 488] width 292 height 31
click at [1337, 529] on button "Add Note" at bounding box center [1389, 542] width 105 height 27
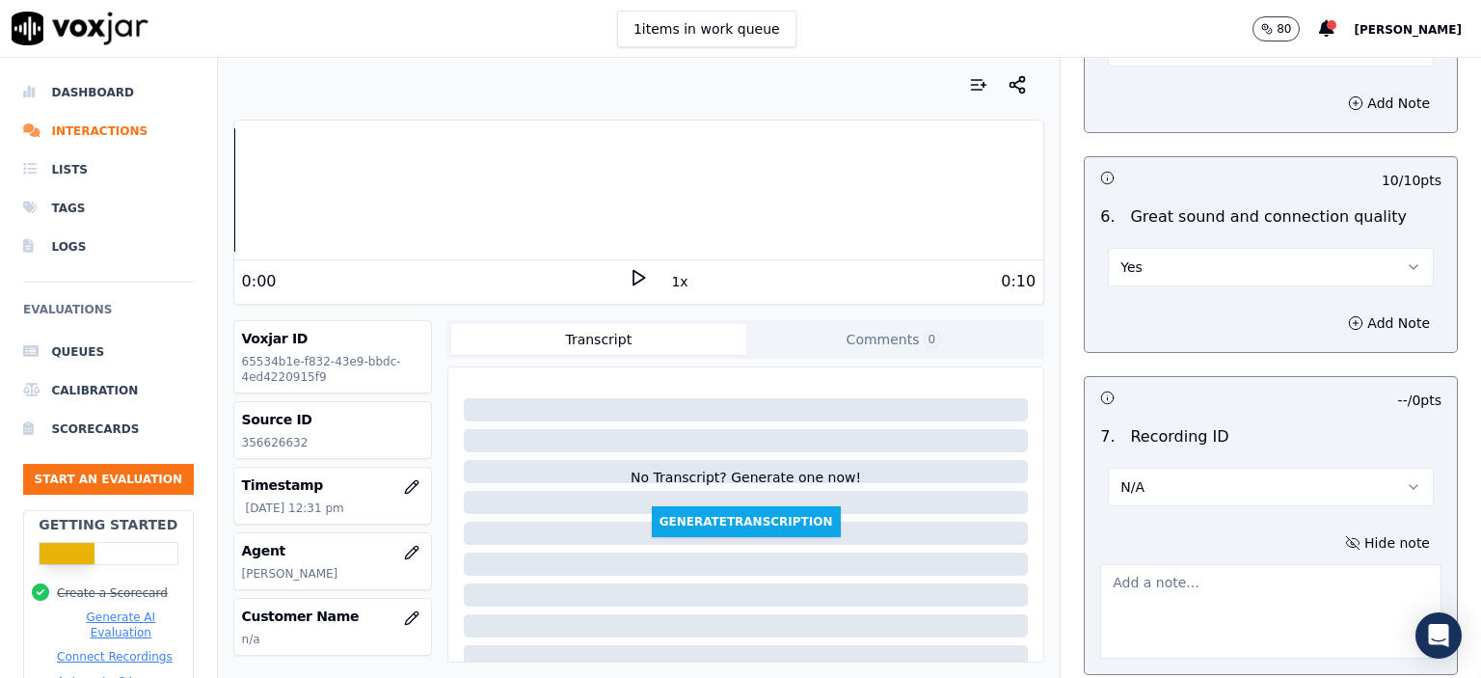
click at [274, 447] on p "356626632" at bounding box center [332, 442] width 181 height 15
copy p "356626632"
click at [1148, 564] on textarea at bounding box center [1270, 611] width 341 height 95
paste textarea "356626632"
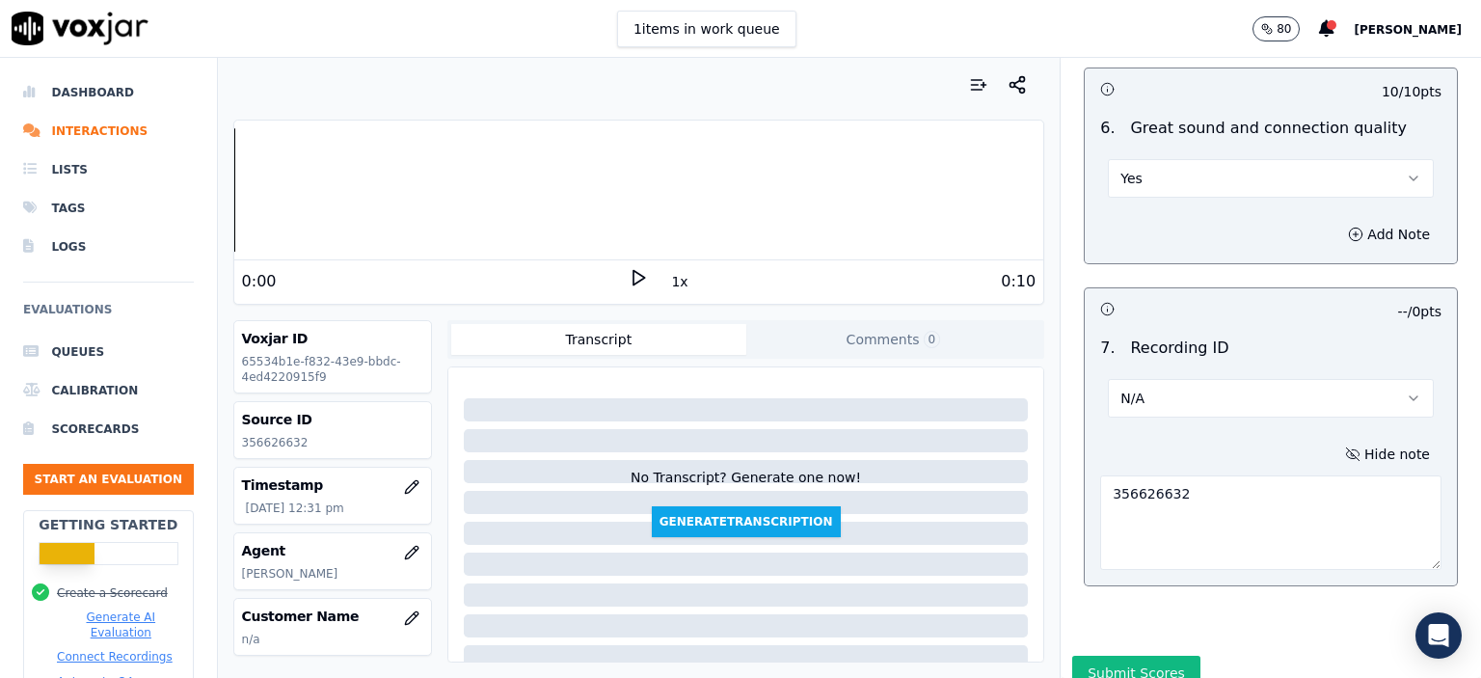
scroll to position [4349, 0]
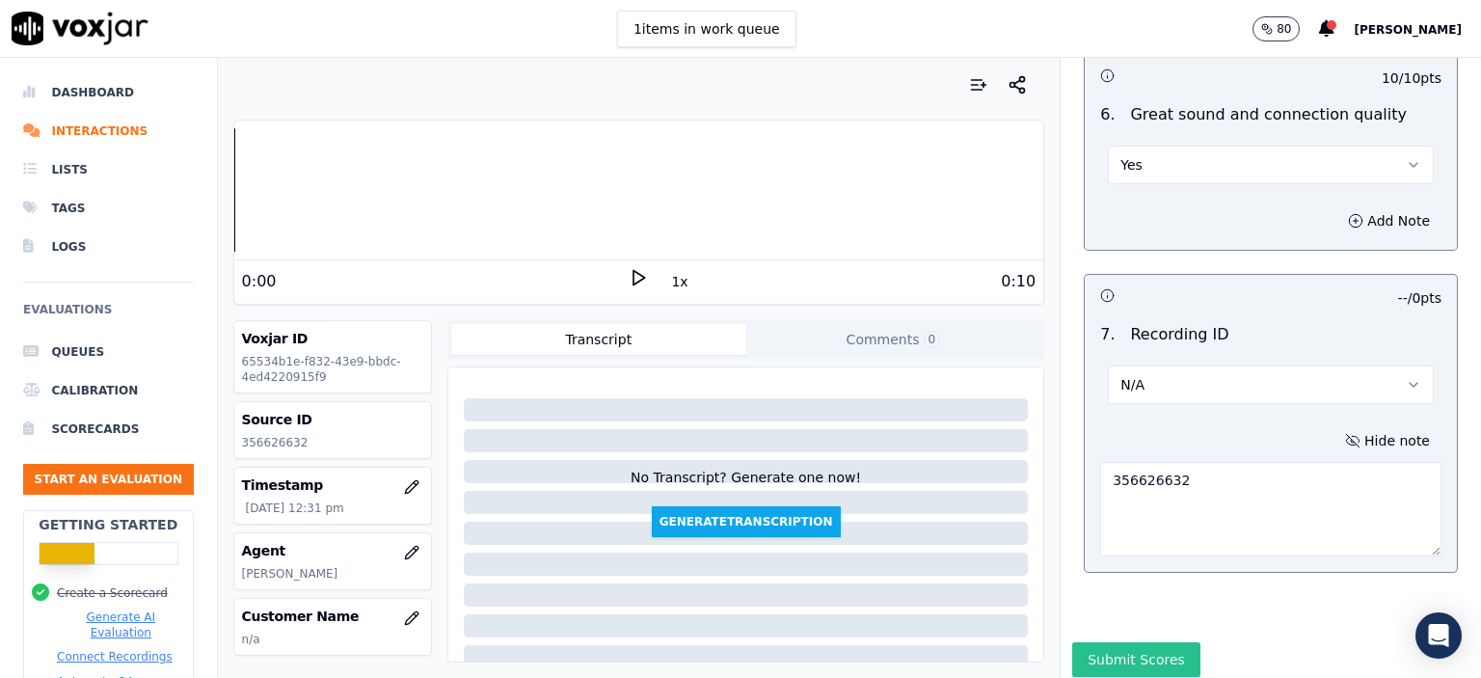
type textarea "356626632"
click at [1091, 642] on button "Submit Scores" at bounding box center [1136, 659] width 128 height 35
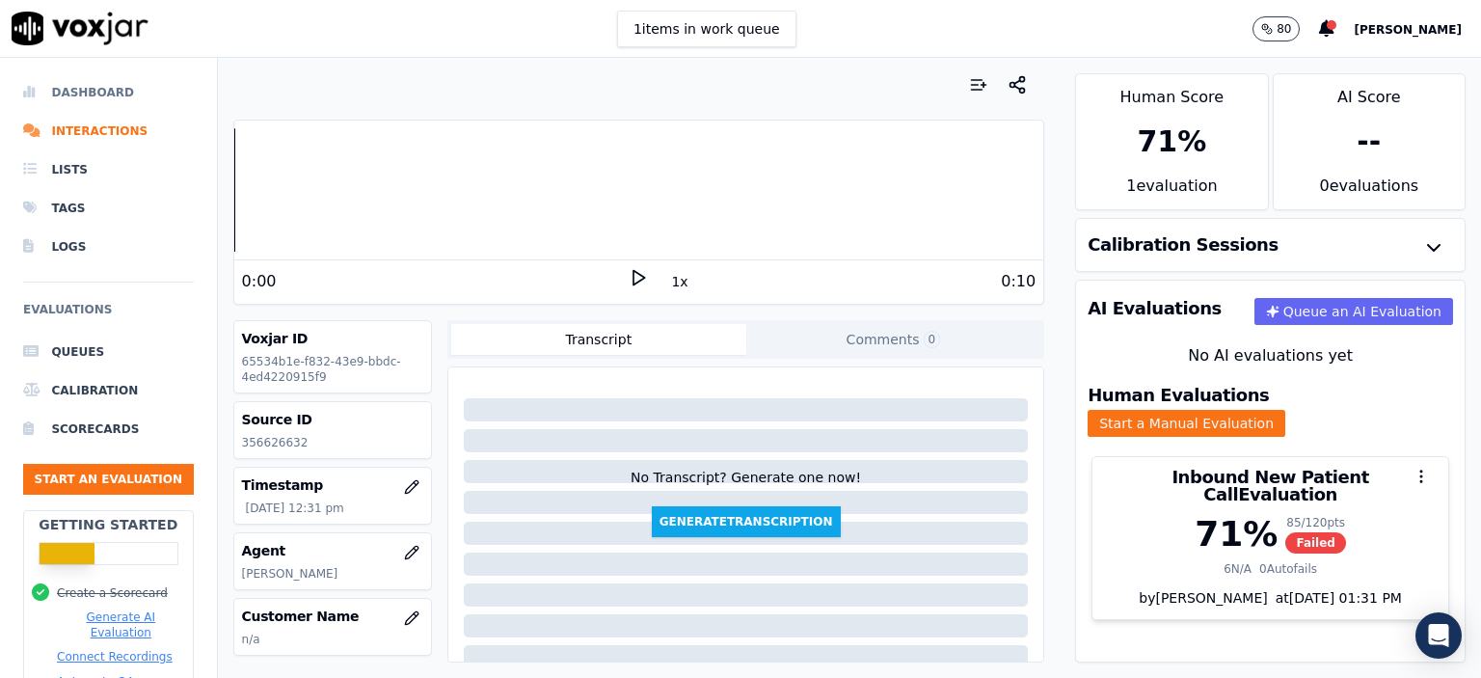
click at [105, 95] on li "Dashboard" at bounding box center [108, 92] width 171 height 39
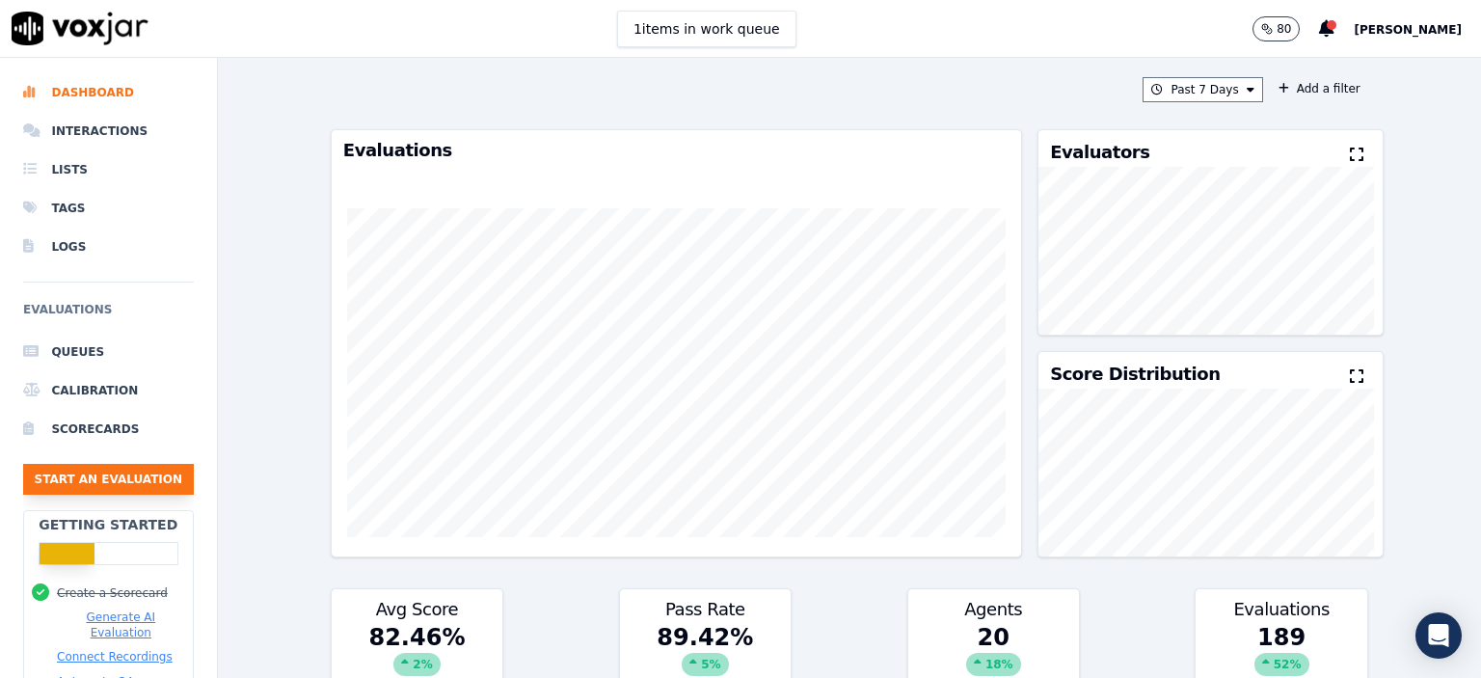
click at [123, 470] on button "Start an Evaluation" at bounding box center [108, 479] width 171 height 31
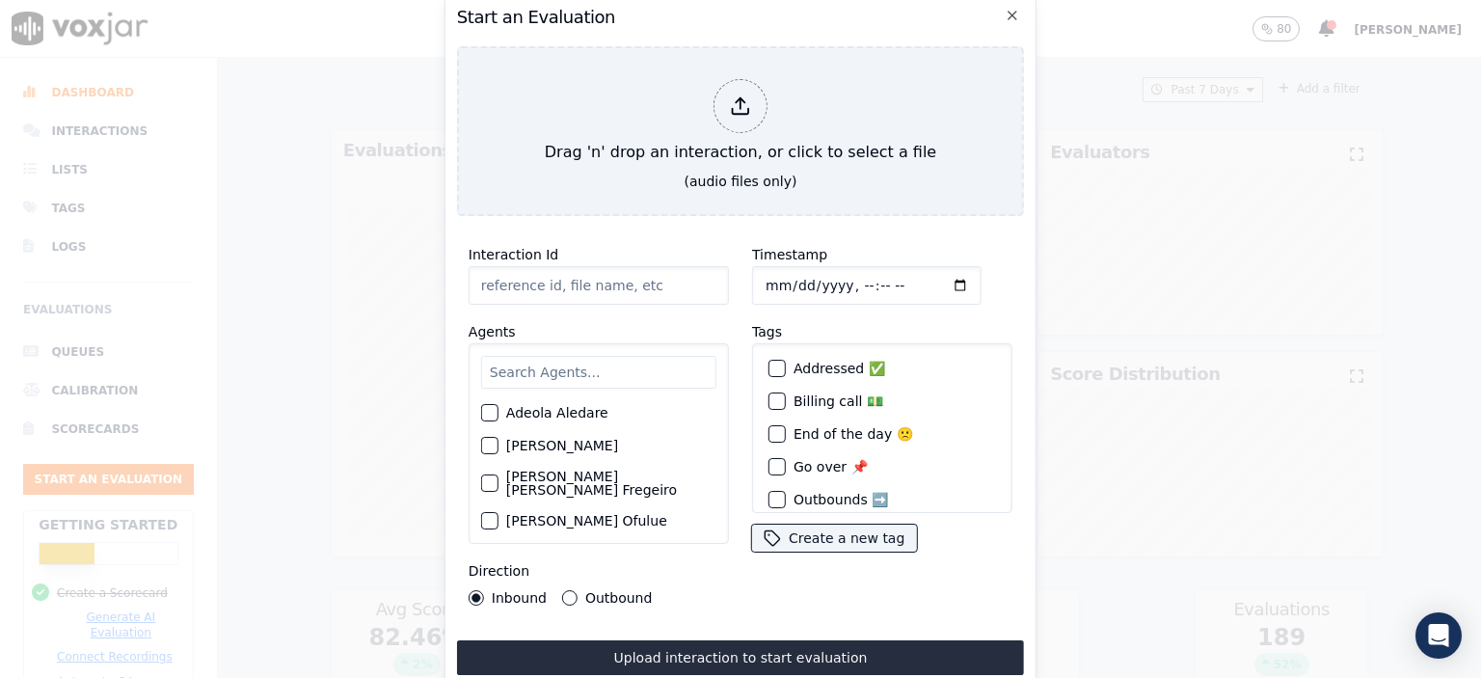
click at [582, 284] on input "Interaction Id" at bounding box center [599, 285] width 260 height 39
paste input "356630825"
type input "356630825"
click at [848, 277] on input "Timestamp" at bounding box center [867, 285] width 230 height 39
type input "[DATE]T13:02"
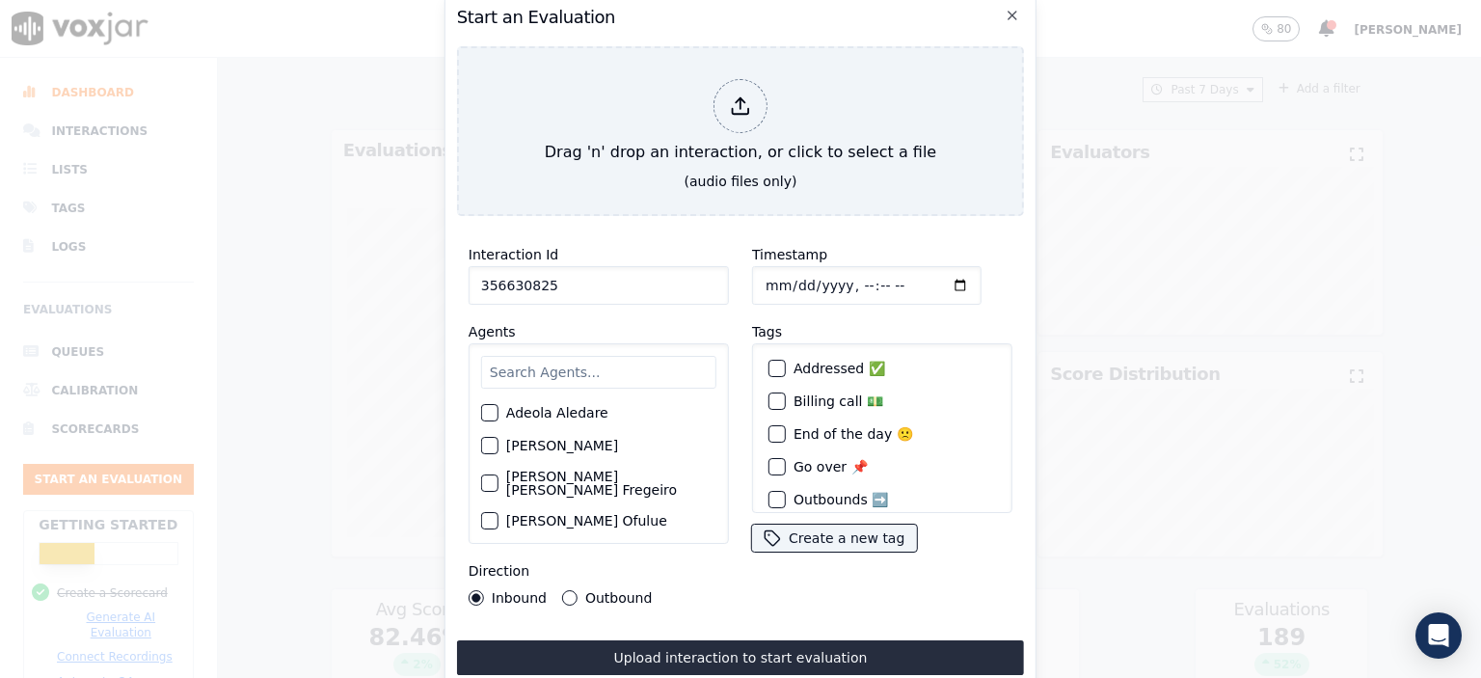
click at [600, 357] on input "text" at bounding box center [598, 372] width 235 height 33
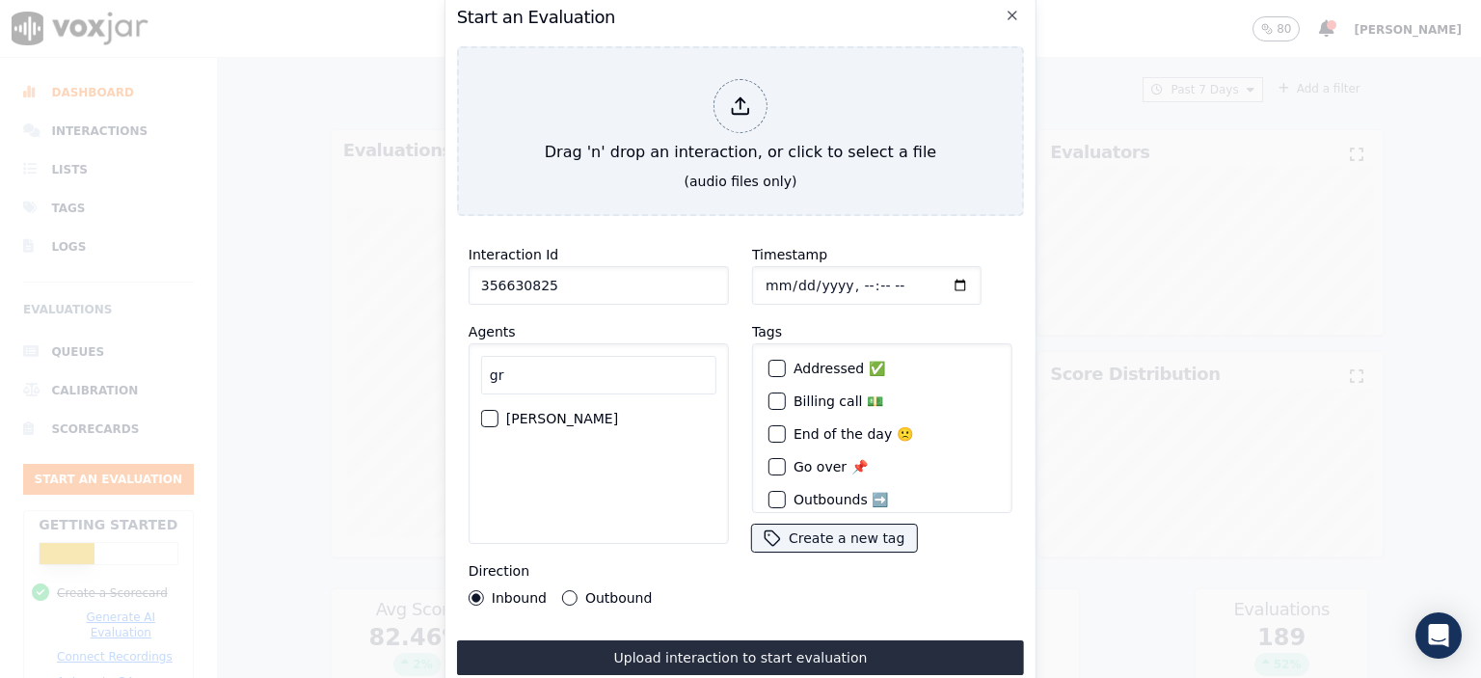
type input "gr"
click at [563, 412] on label "[PERSON_NAME]" at bounding box center [562, 419] width 112 height 14
click at [499, 410] on button "[PERSON_NAME]" at bounding box center [489, 418] width 17 height 17
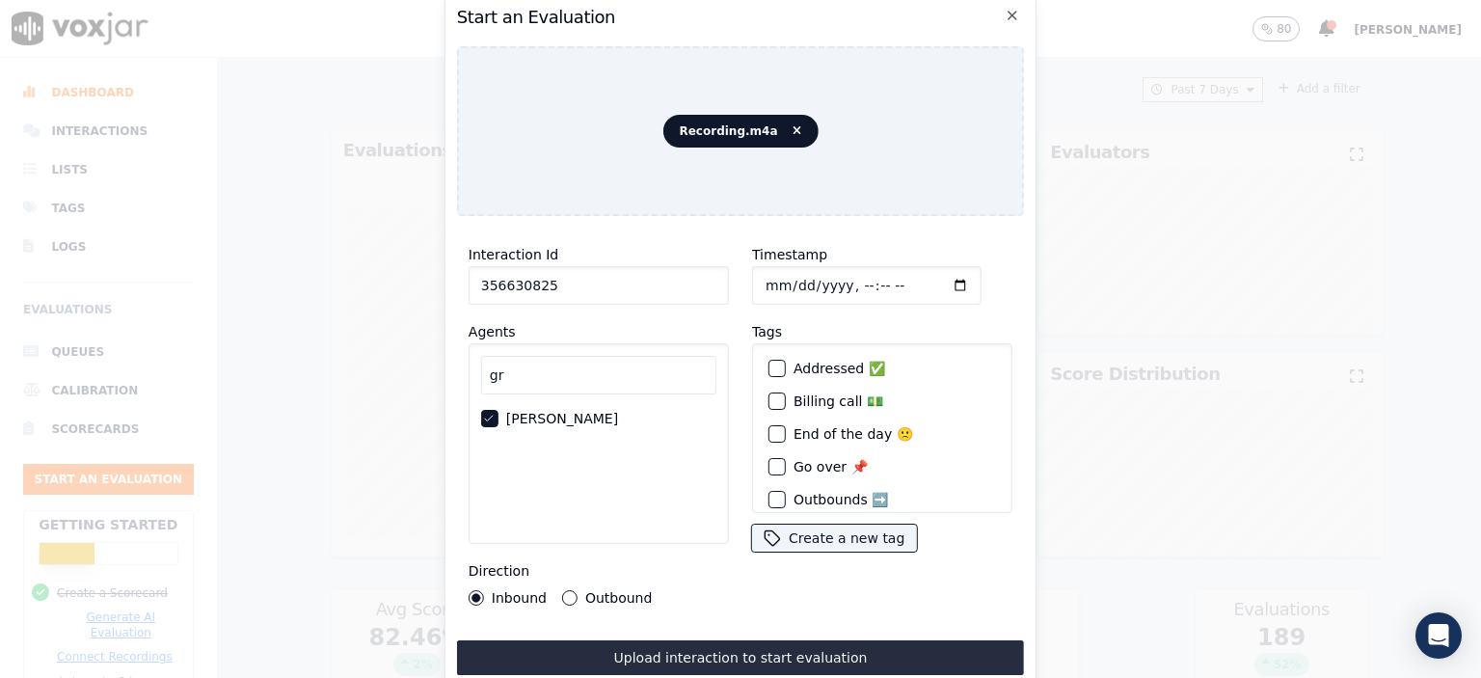
click at [801, 645] on button "Upload interaction to start evaluation" at bounding box center [740, 657] width 567 height 35
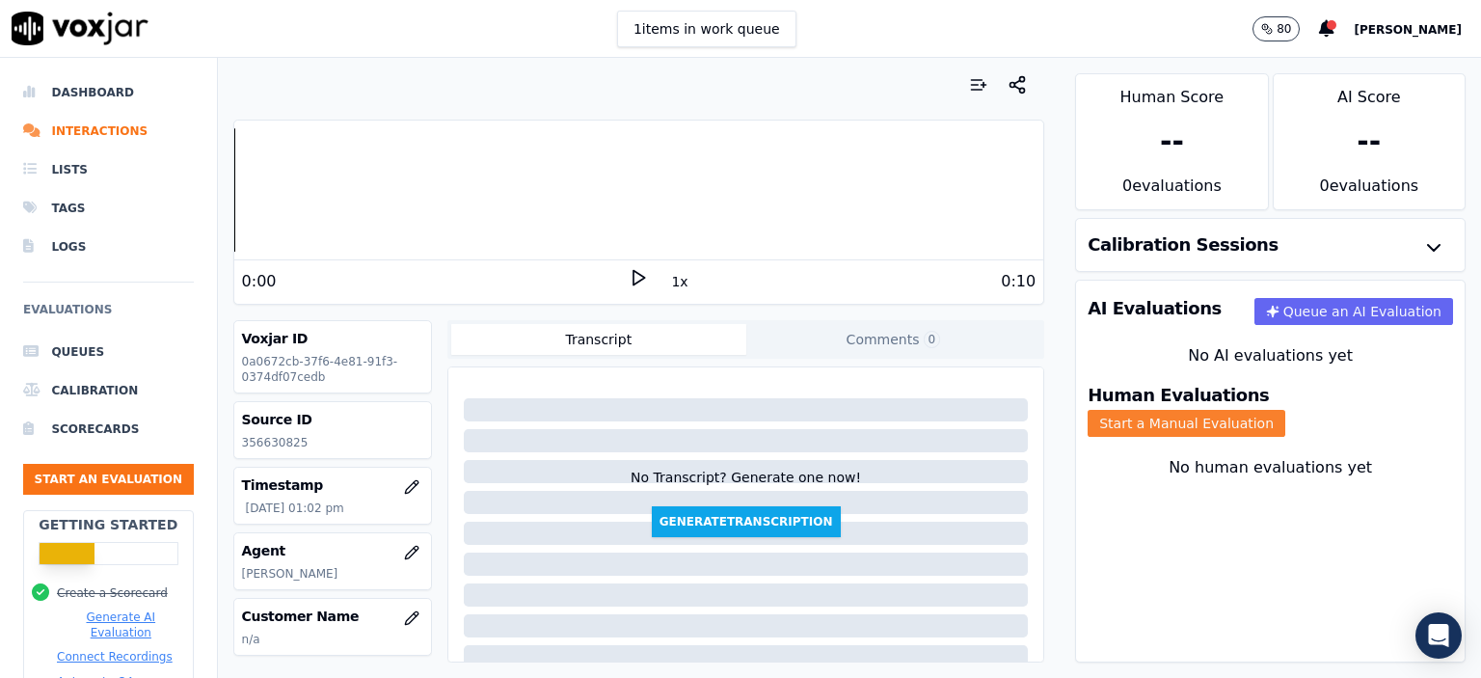
click at [1283, 410] on button "Start a Manual Evaluation" at bounding box center [1187, 423] width 198 height 27
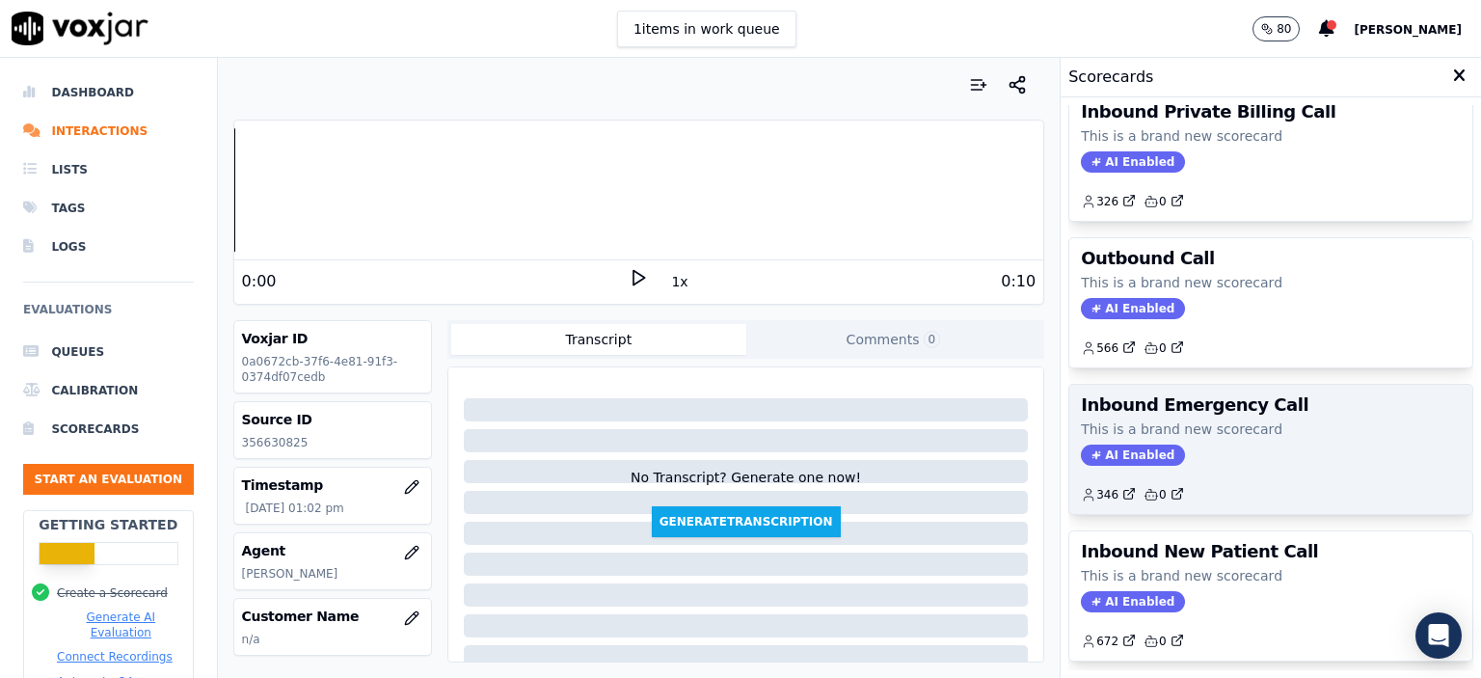
scroll to position [289, 0]
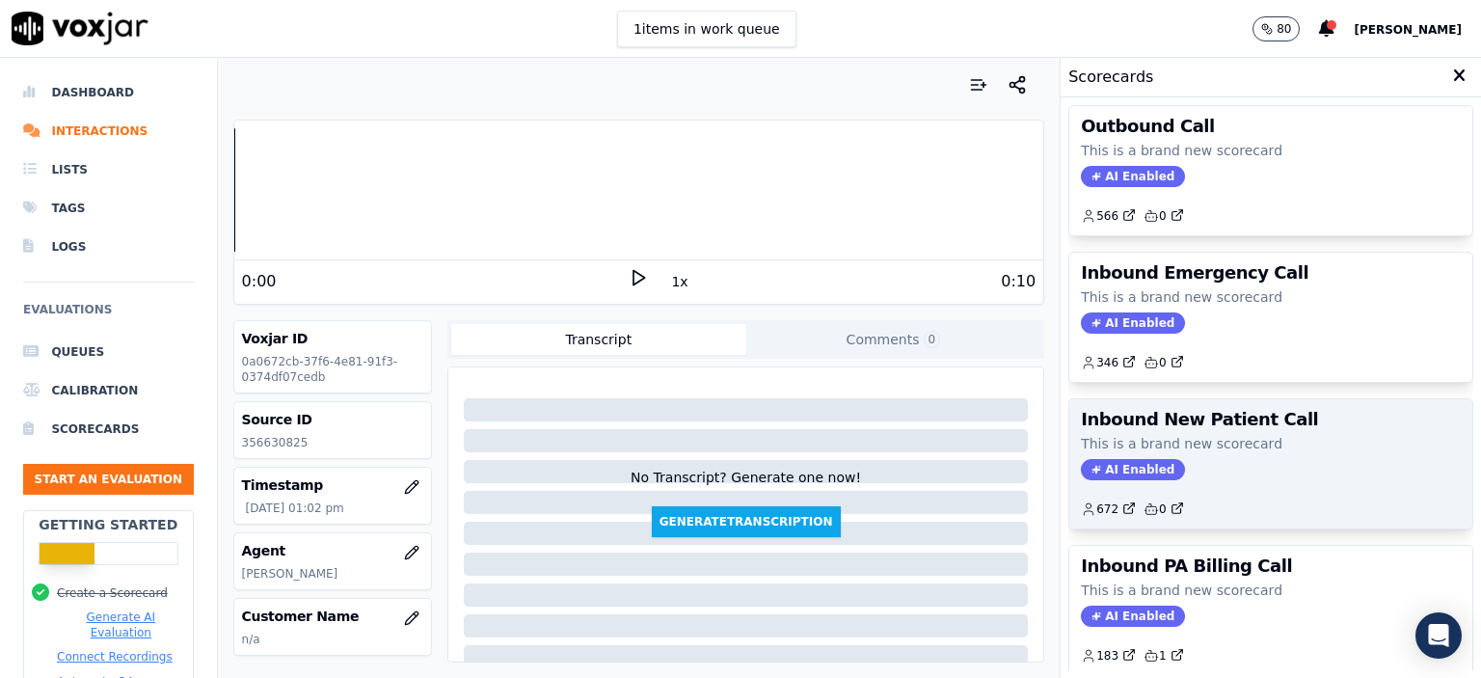
click at [1279, 445] on p "This is a brand new scorecard" at bounding box center [1271, 443] width 380 height 19
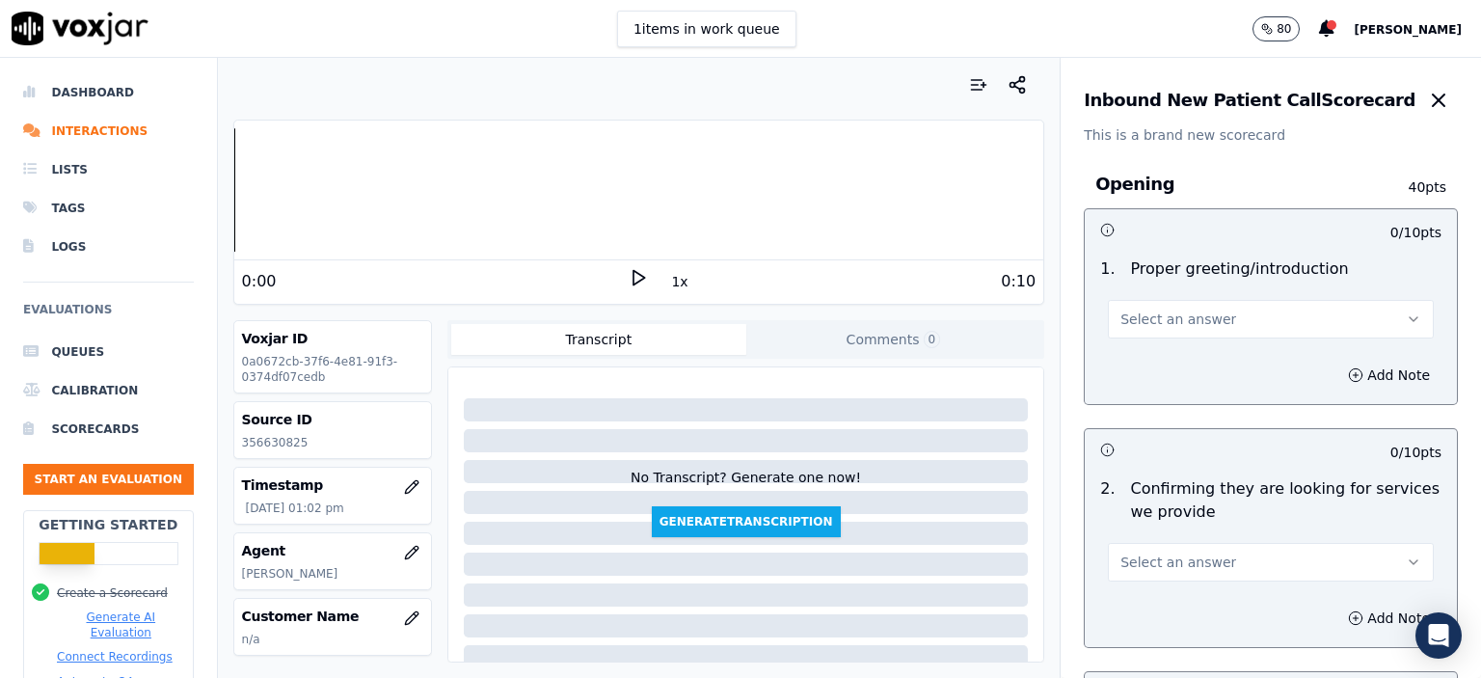
click at [1188, 315] on span "Select an answer" at bounding box center [1179, 319] width 116 height 19
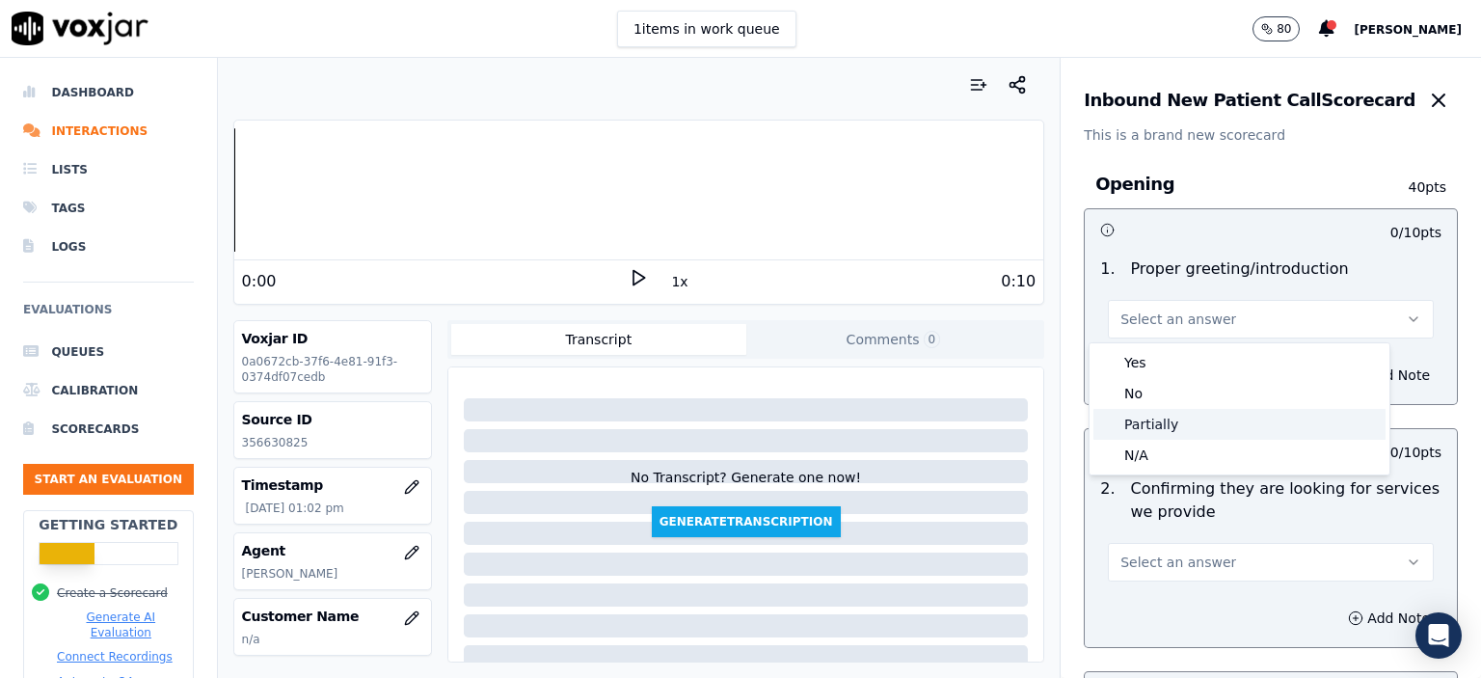
click at [1201, 418] on div "Partially" at bounding box center [1240, 424] width 292 height 31
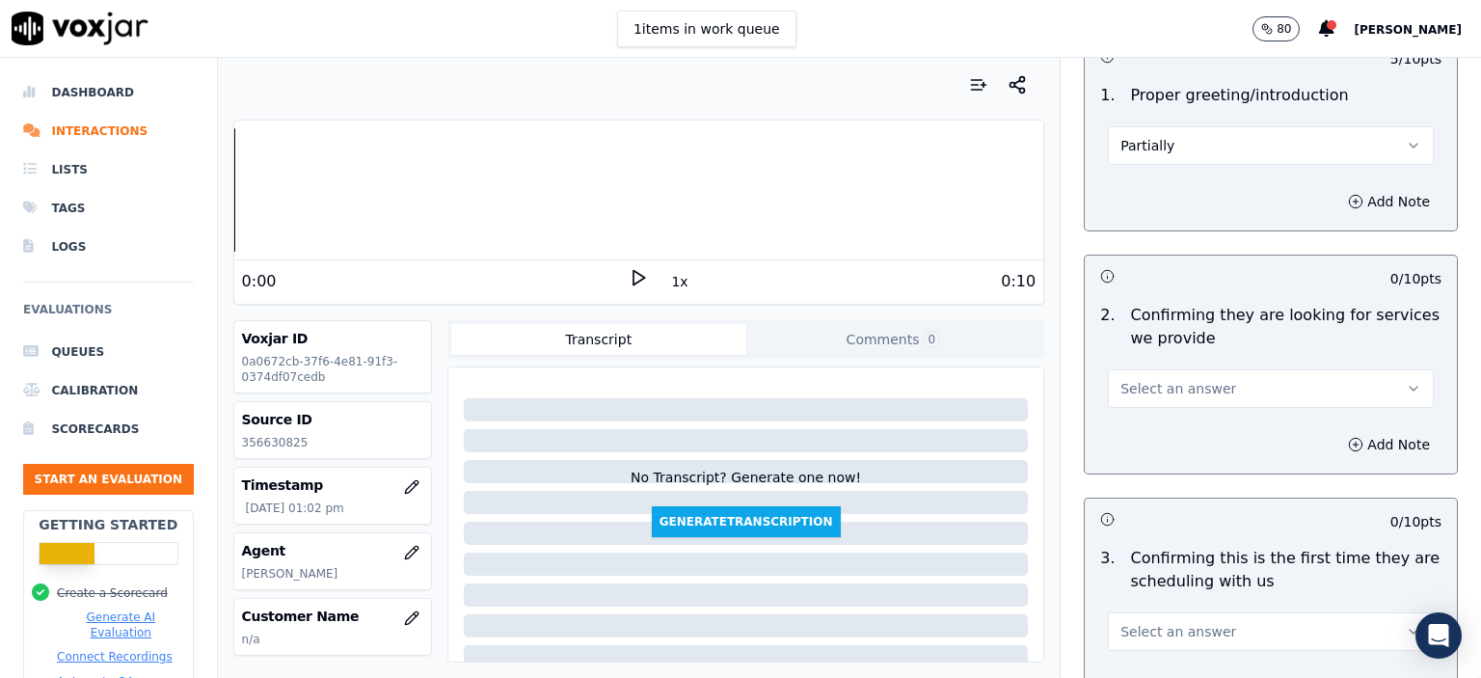
scroll to position [193, 0]
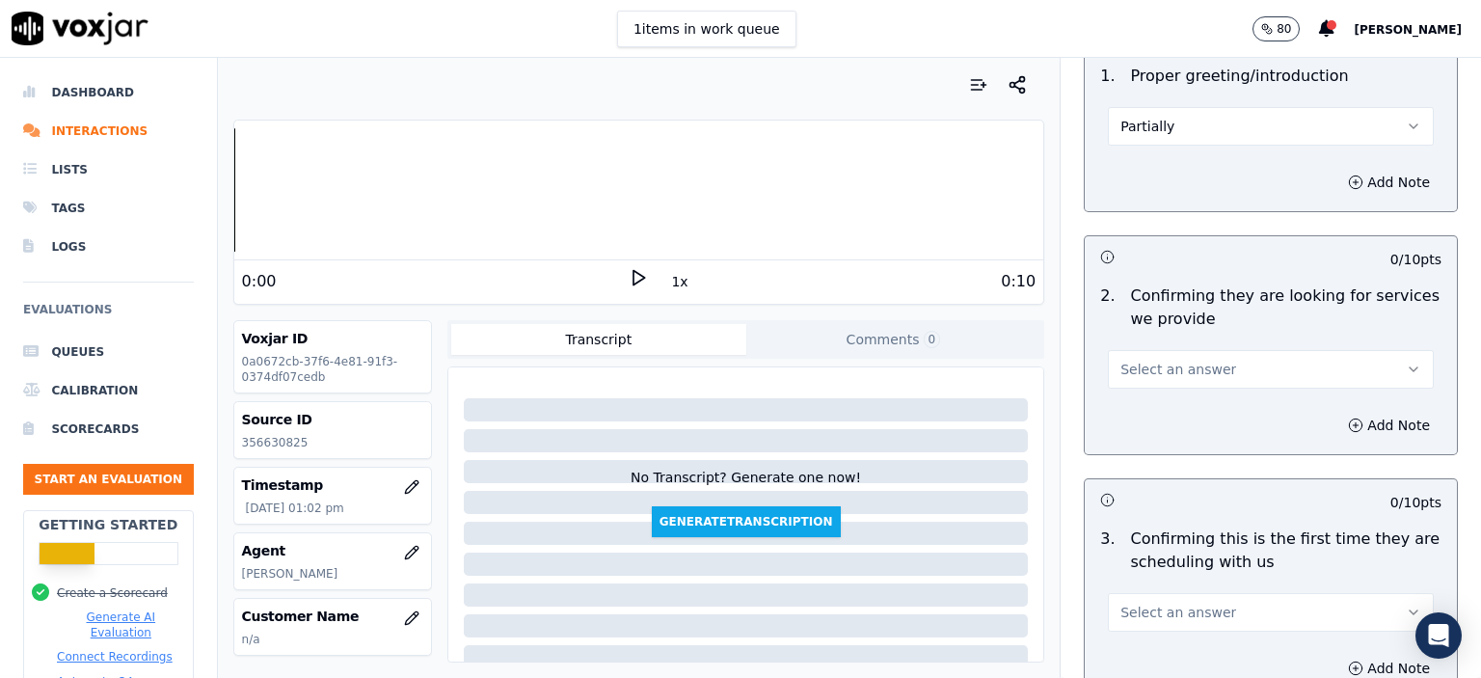
drag, startPoint x: 1204, startPoint y: 365, endPoint x: 1207, endPoint y: 379, distance: 14.0
click at [1204, 365] on button "Select an answer" at bounding box center [1271, 369] width 326 height 39
click at [1210, 420] on div "Yes" at bounding box center [1240, 411] width 292 height 31
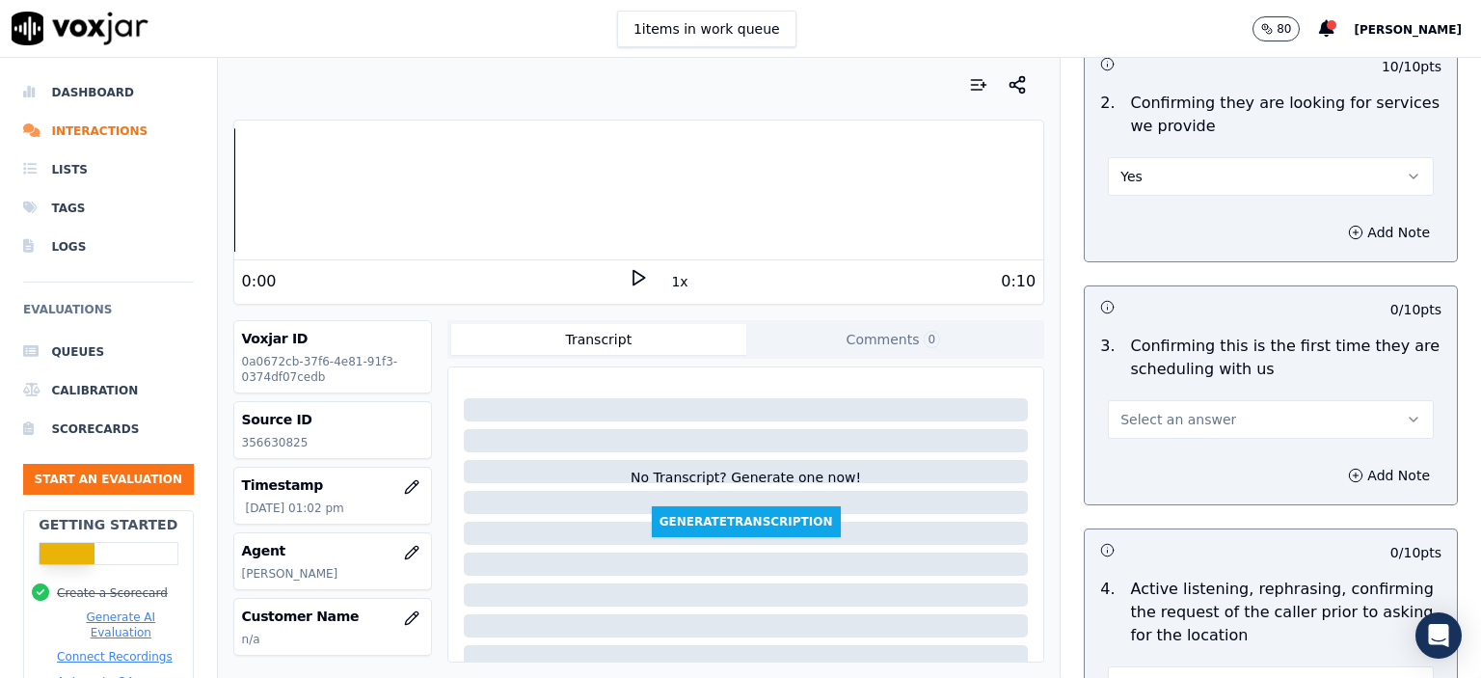
click at [1223, 432] on button "Select an answer" at bounding box center [1271, 419] width 326 height 39
click at [1206, 493] on div "No" at bounding box center [1240, 492] width 292 height 31
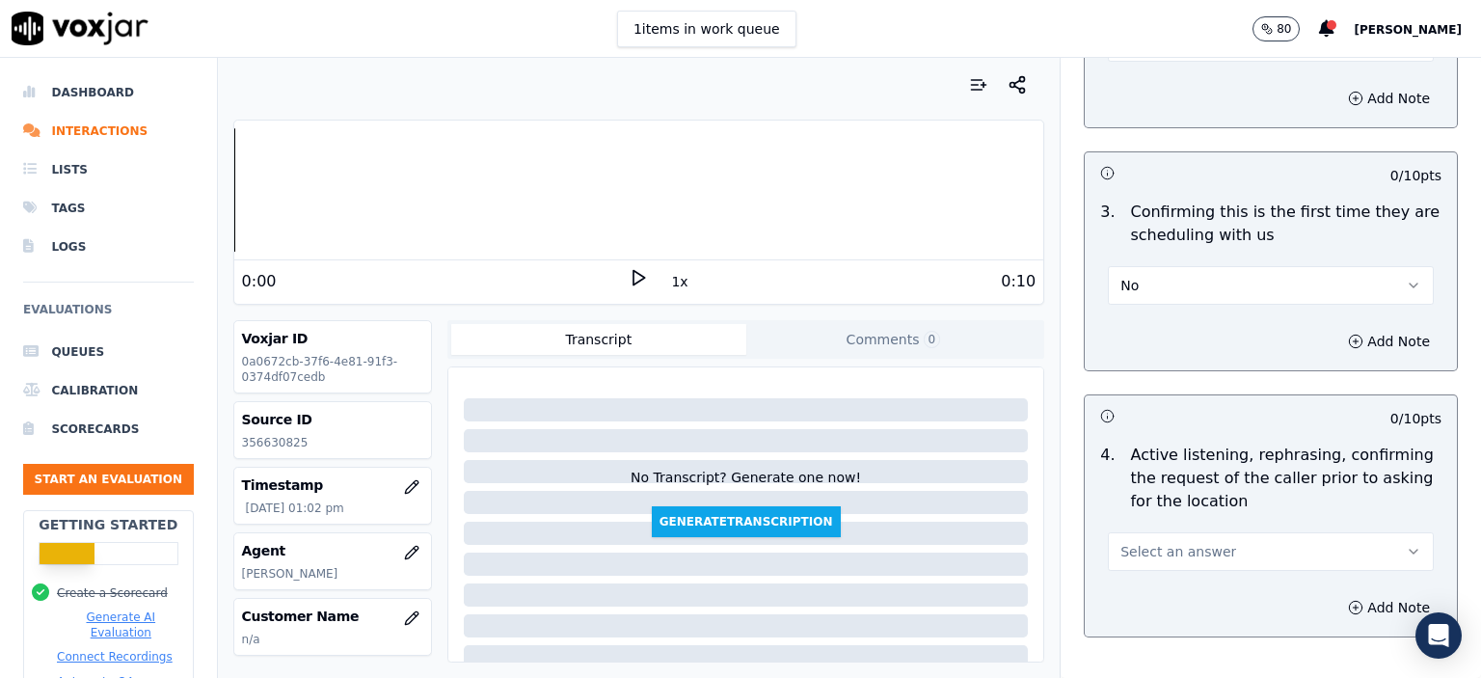
scroll to position [675, 0]
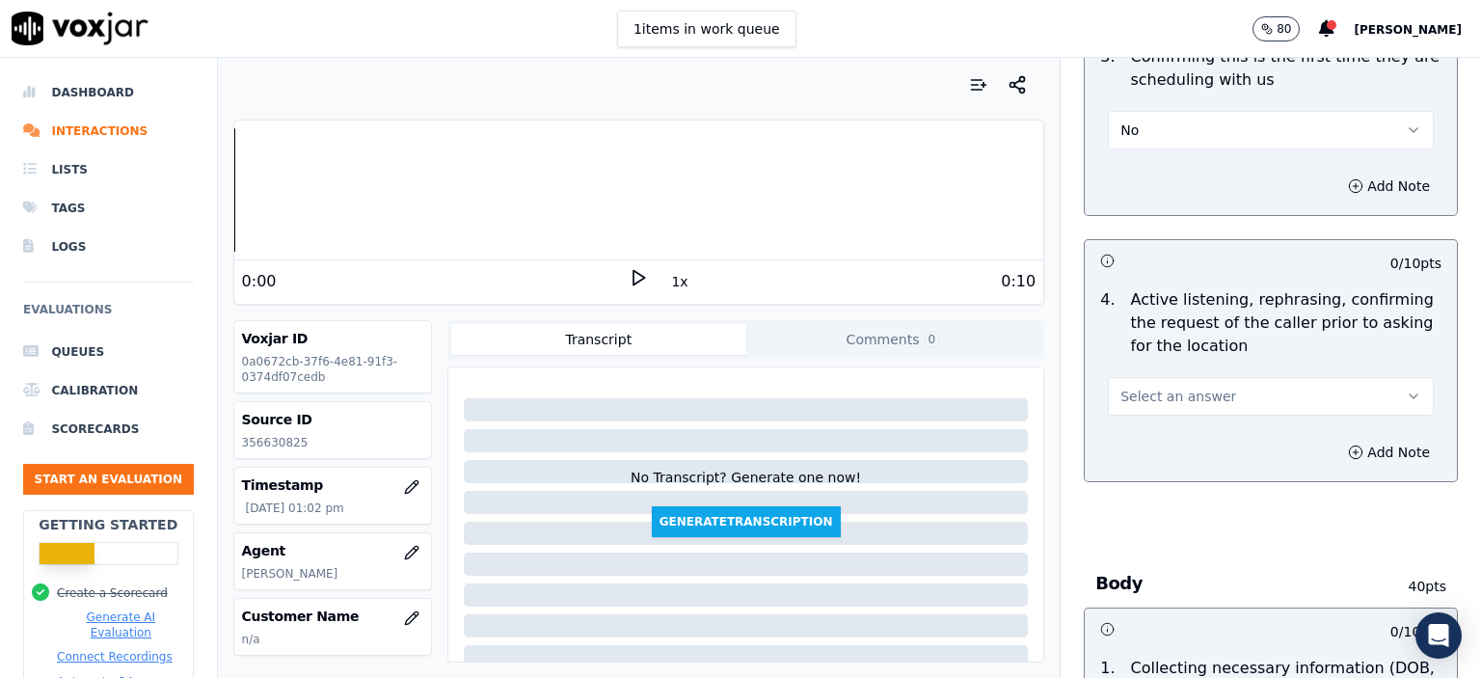
click at [1205, 393] on button "Select an answer" at bounding box center [1271, 396] width 326 height 39
click at [1195, 466] on div "No" at bounding box center [1240, 468] width 292 height 31
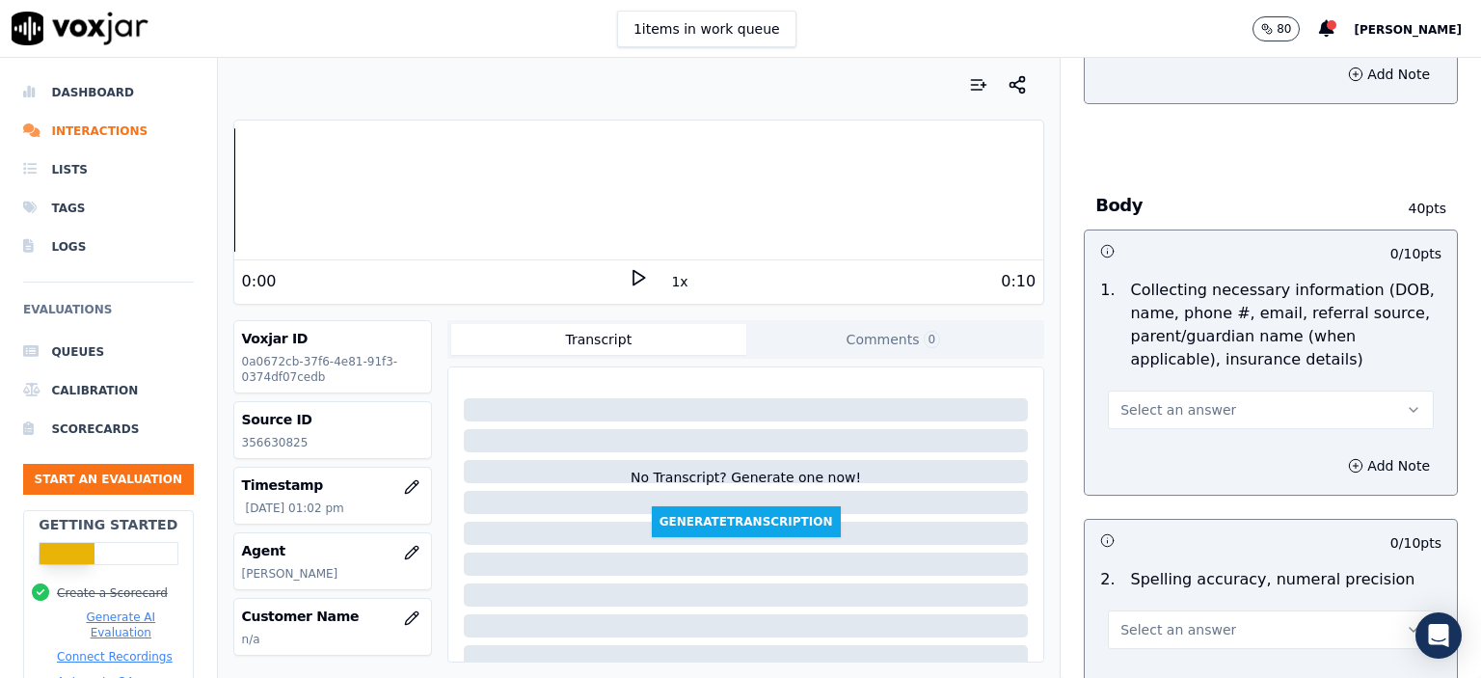
scroll to position [1061, 0]
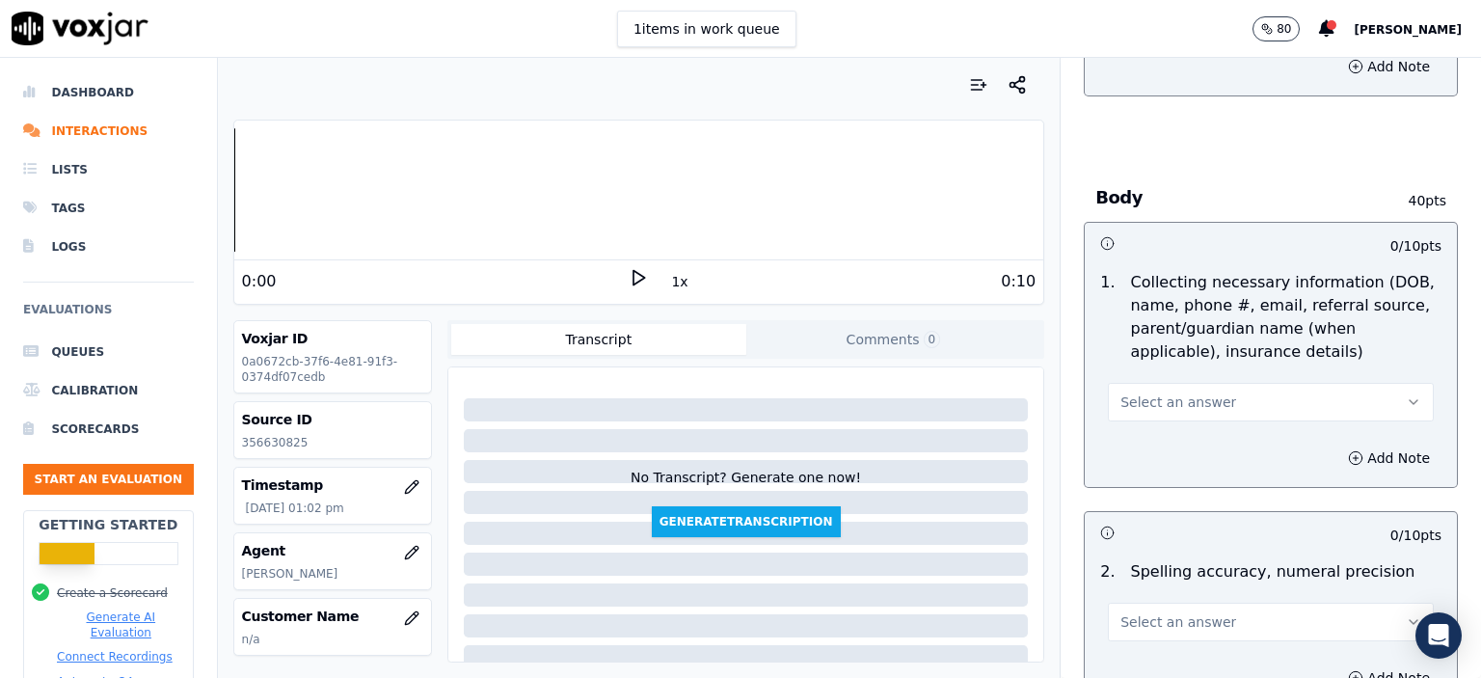
click at [1215, 388] on button "Select an answer" at bounding box center [1271, 402] width 326 height 39
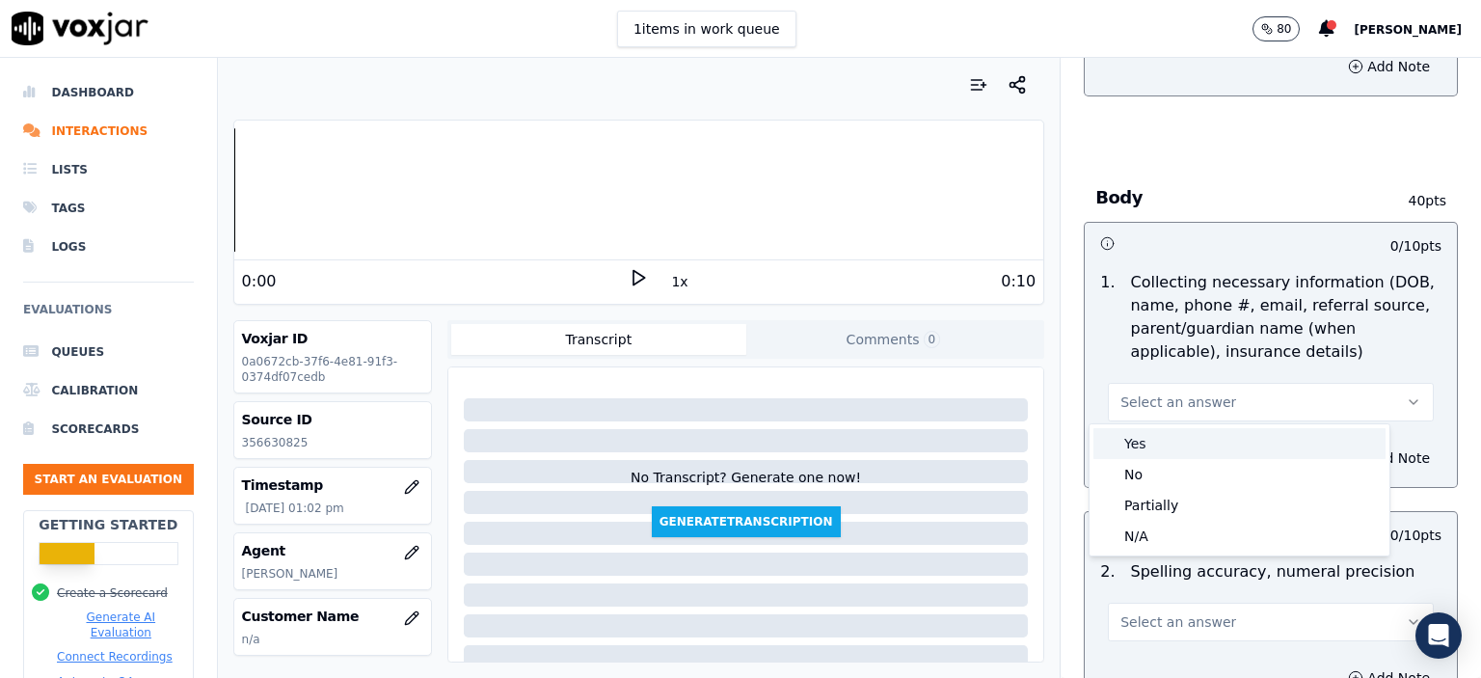
click at [1228, 433] on div "Yes" at bounding box center [1240, 443] width 292 height 31
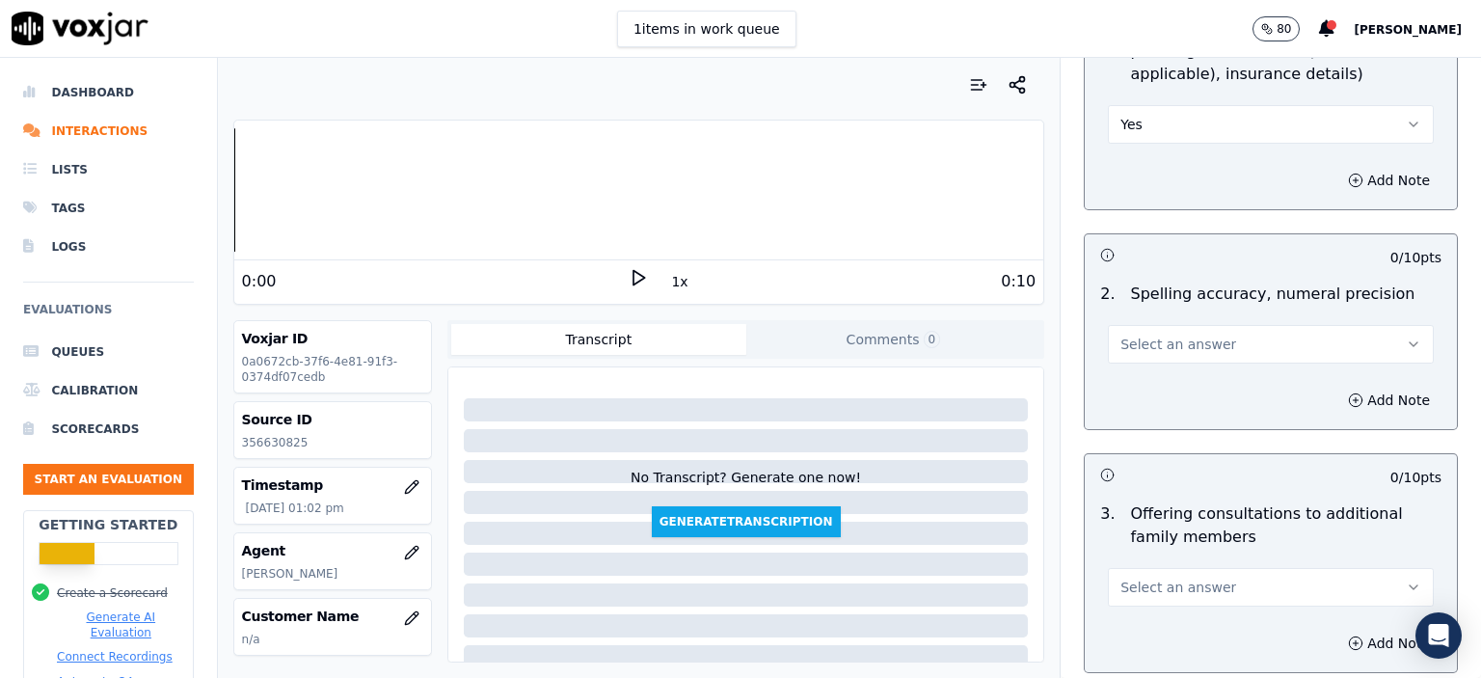
scroll to position [1350, 0]
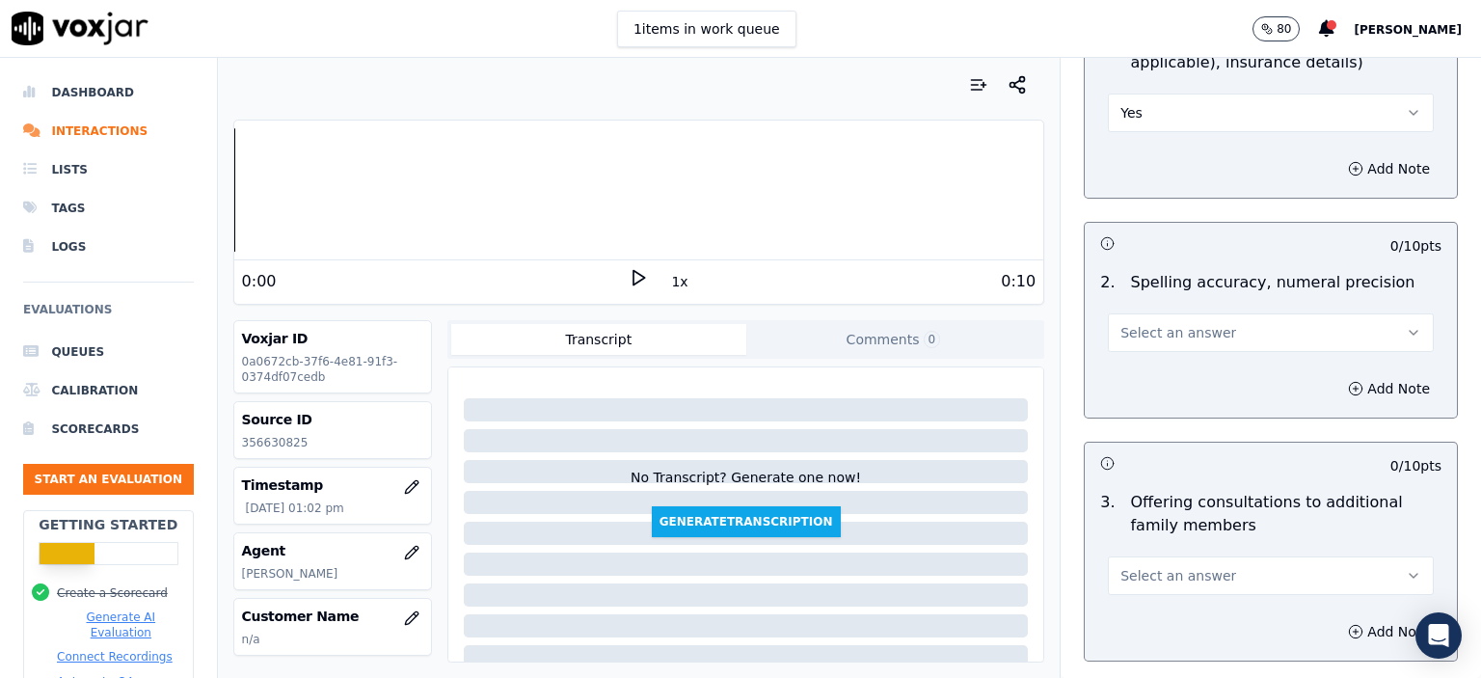
click at [1160, 327] on span "Select an answer" at bounding box center [1179, 332] width 116 height 19
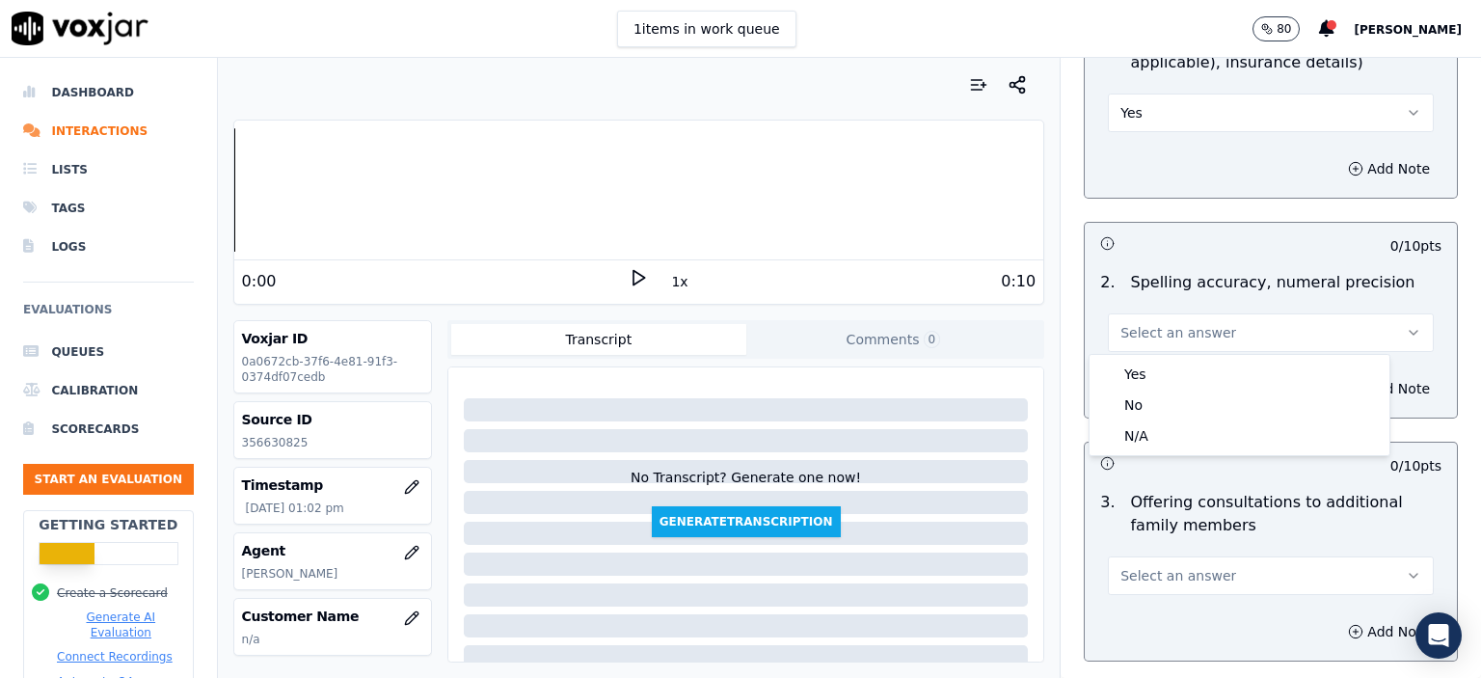
click at [1161, 365] on div "Yes" at bounding box center [1240, 374] width 292 height 31
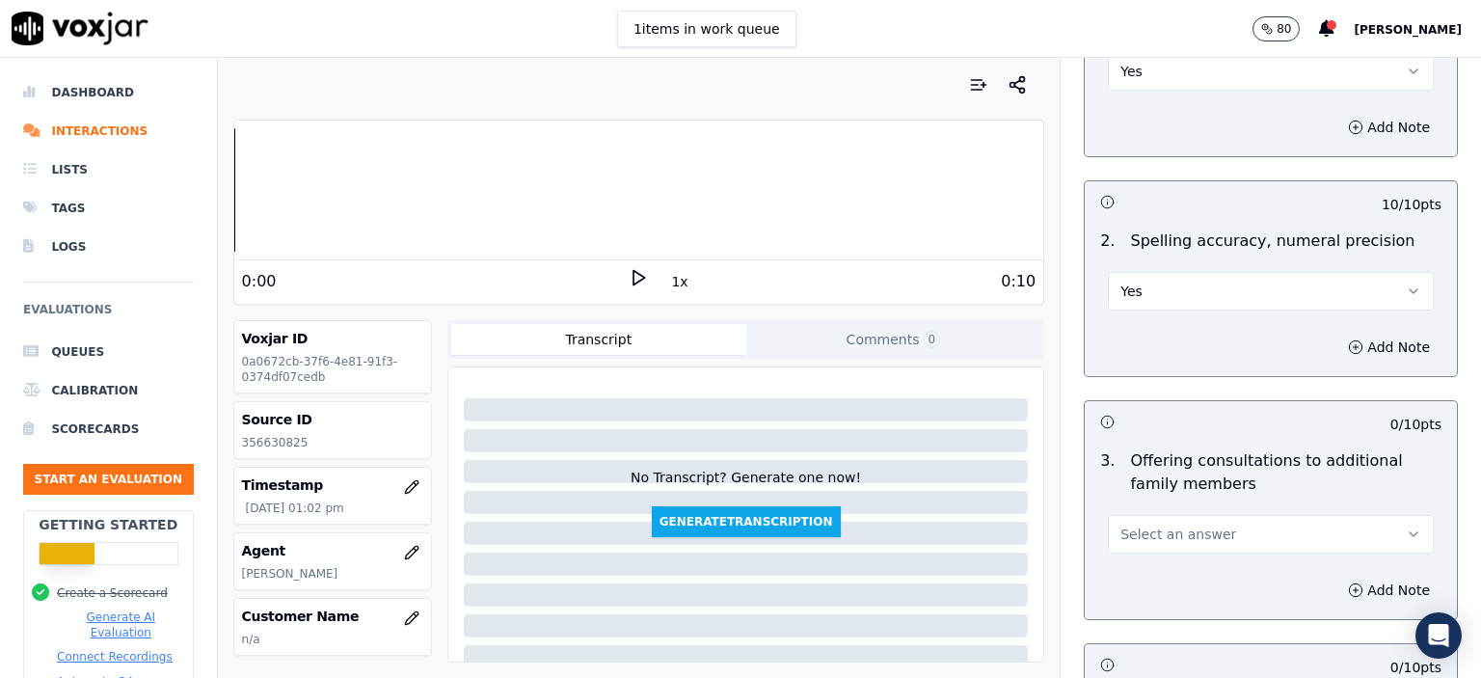
scroll to position [1447, 0]
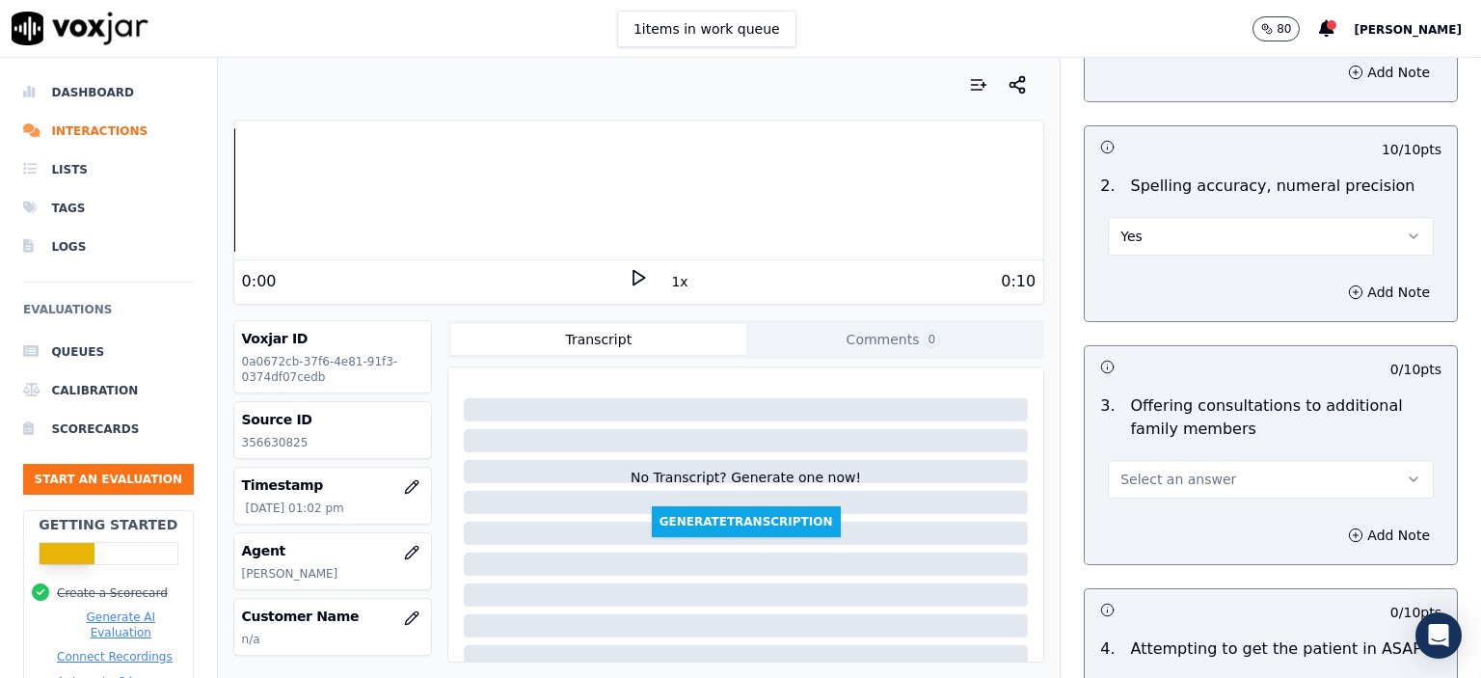
click at [1165, 470] on span "Select an answer" at bounding box center [1179, 479] width 116 height 19
click at [1170, 508] on div "Yes" at bounding box center [1240, 519] width 292 height 31
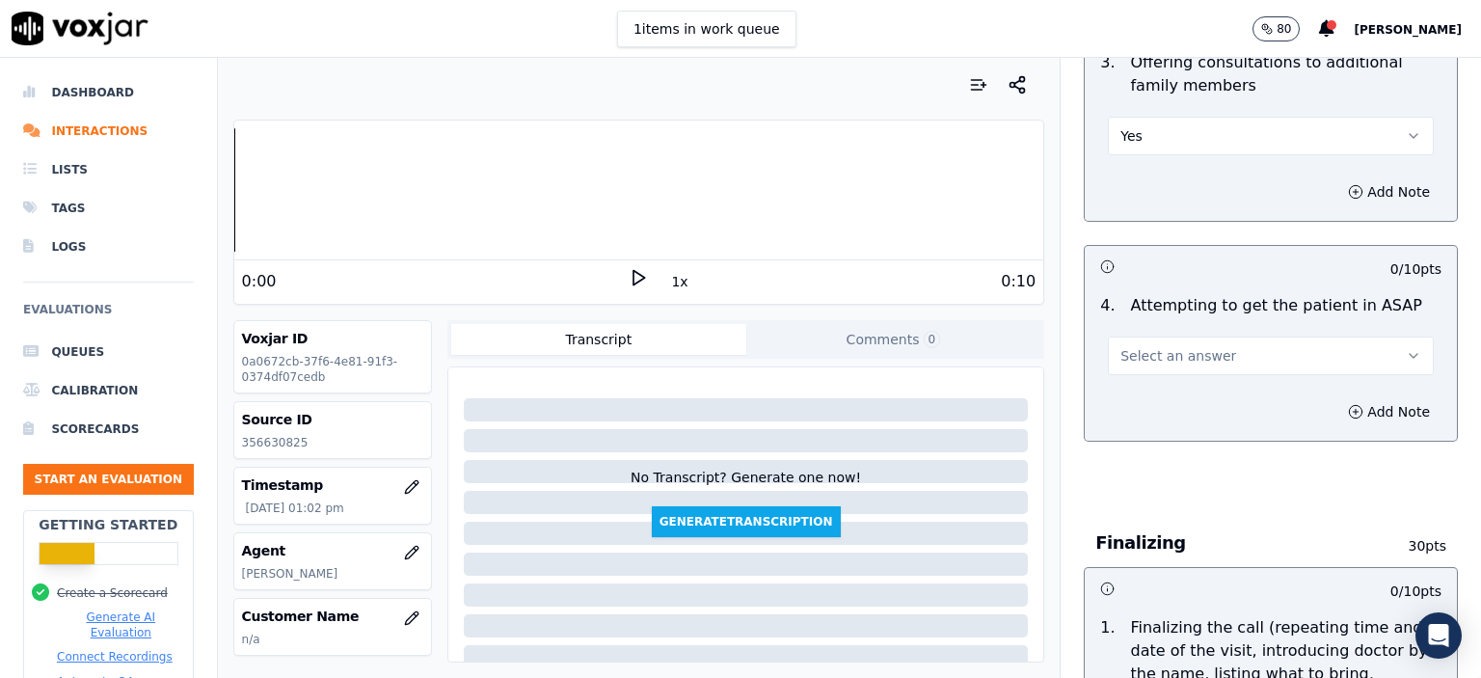
scroll to position [1832, 0]
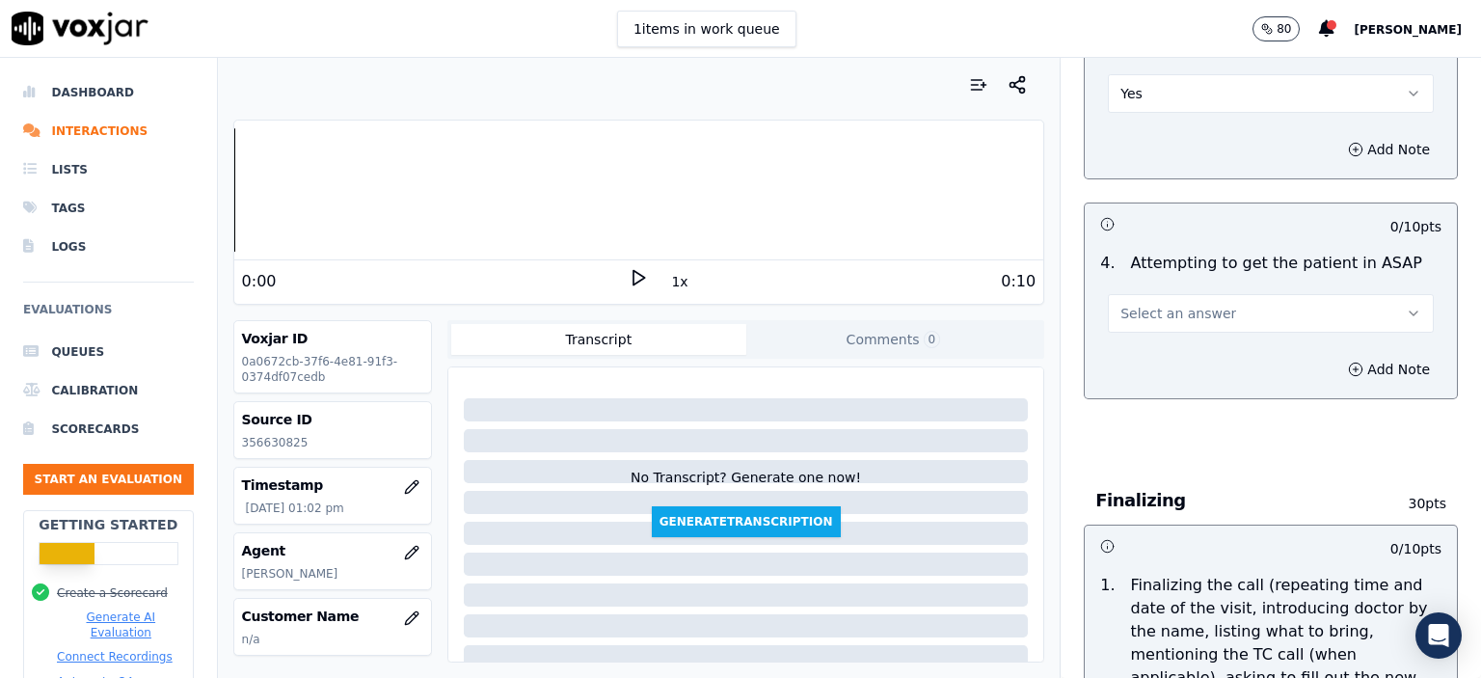
click at [1224, 311] on button "Select an answer" at bounding box center [1271, 313] width 326 height 39
click at [1250, 361] on div "Yes" at bounding box center [1240, 353] width 292 height 31
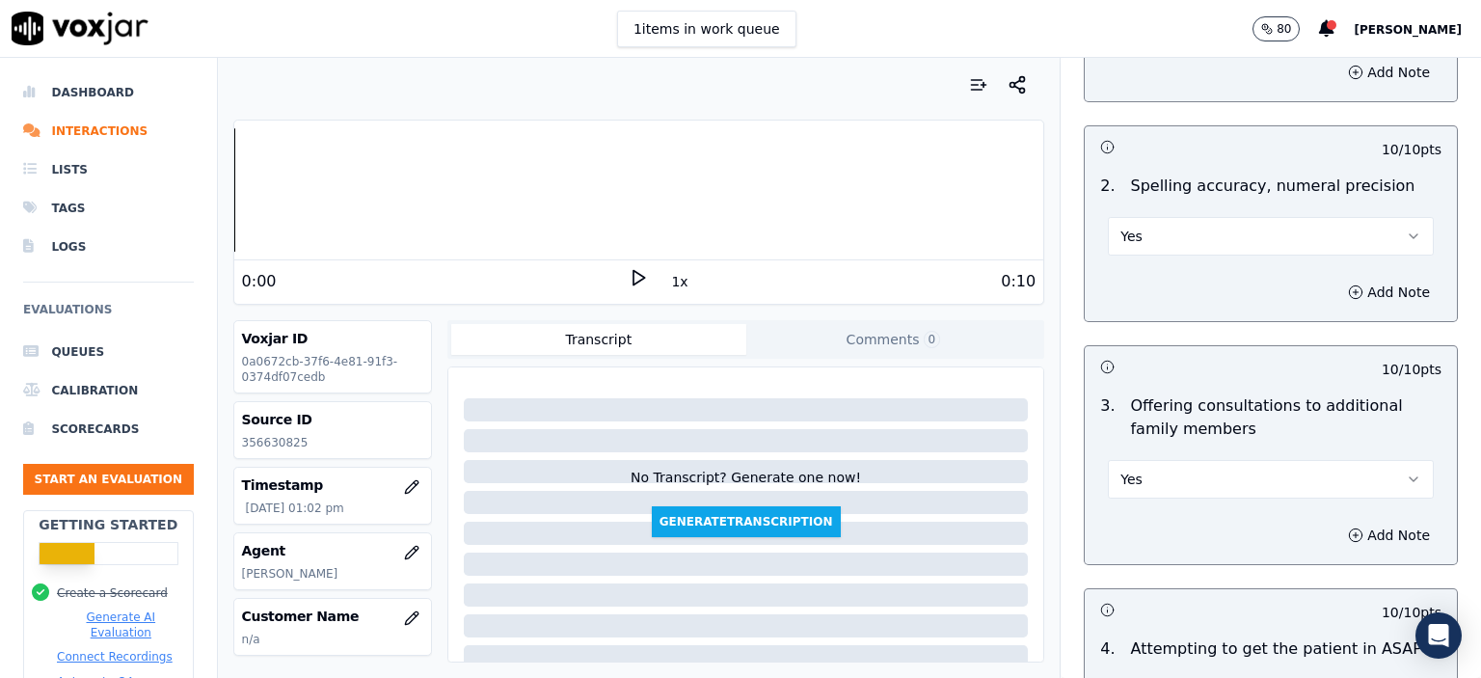
scroll to position [1447, 0]
click at [1147, 227] on button "Yes" at bounding box center [1271, 236] width 326 height 39
click at [1155, 298] on div "No" at bounding box center [1240, 308] width 292 height 31
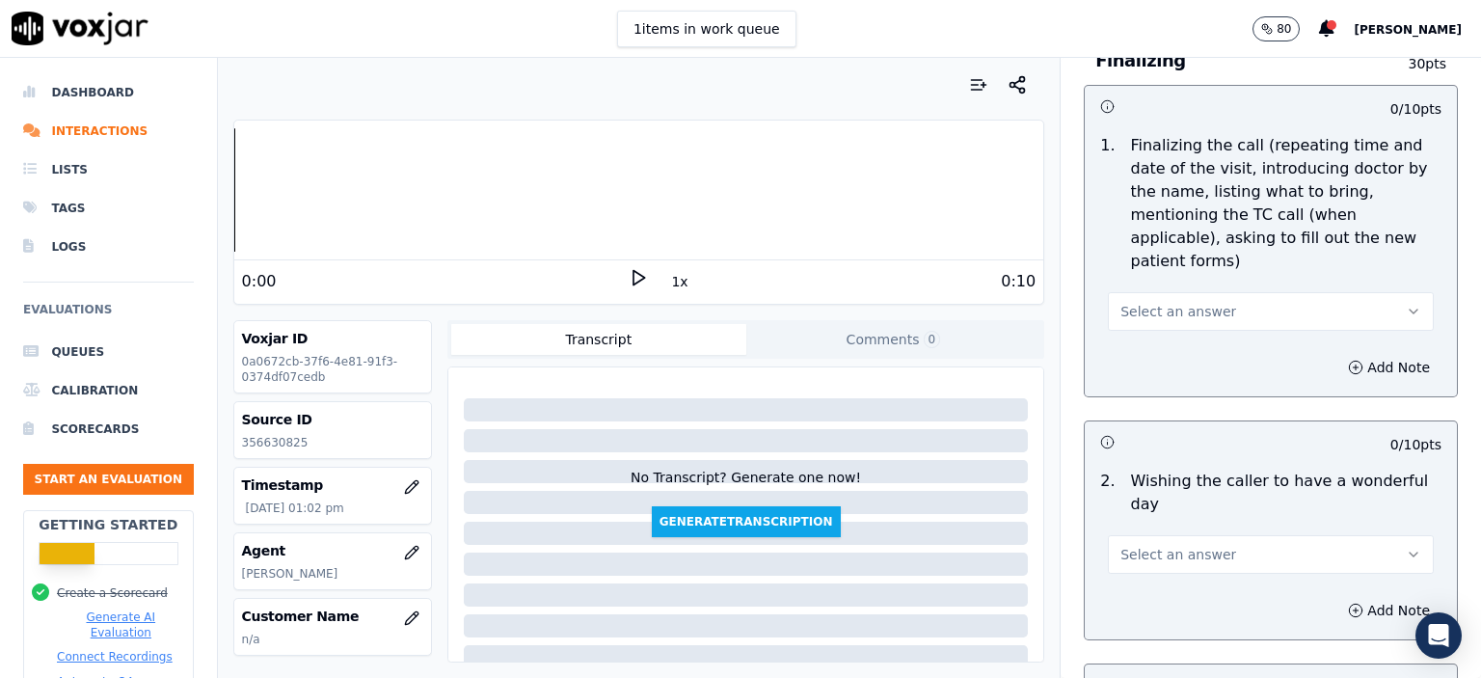
scroll to position [2315, 0]
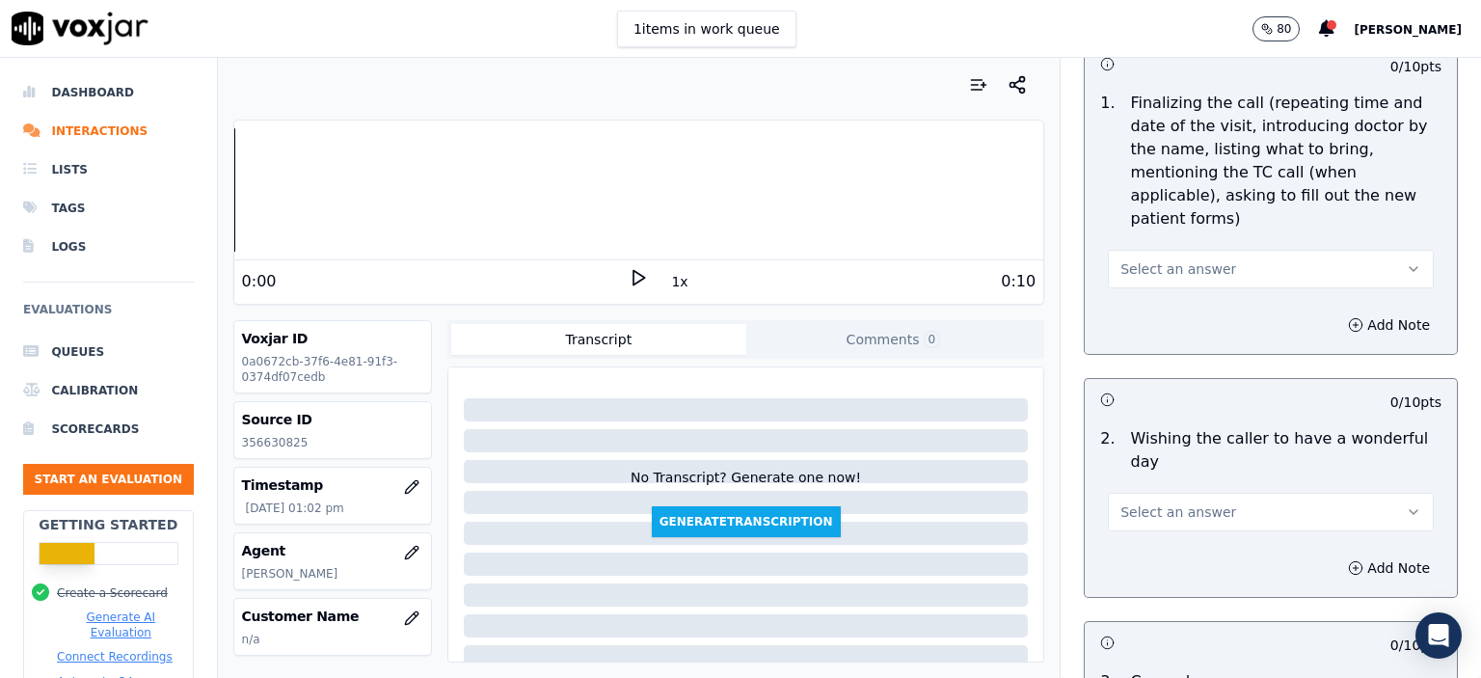
click at [1238, 250] on button "Select an answer" at bounding box center [1271, 269] width 326 height 39
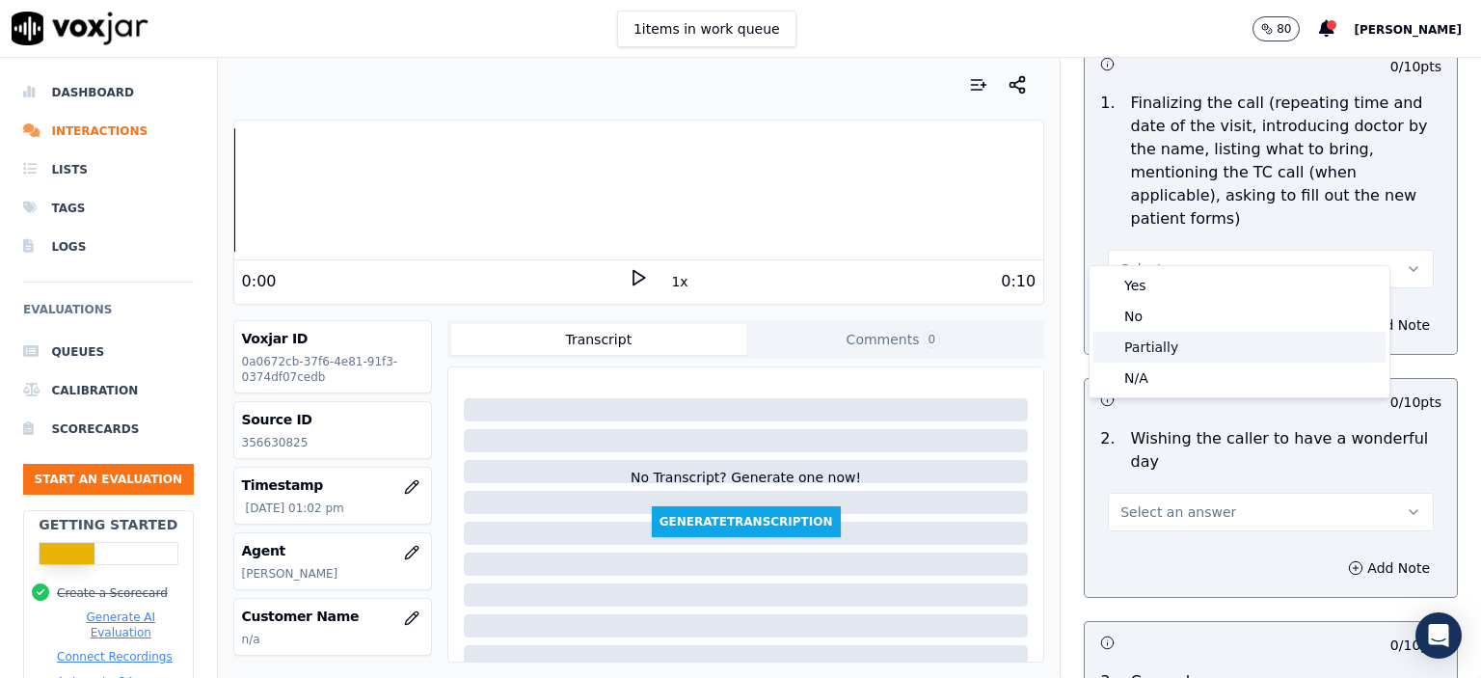
click at [1233, 344] on div "Partially" at bounding box center [1240, 347] width 292 height 31
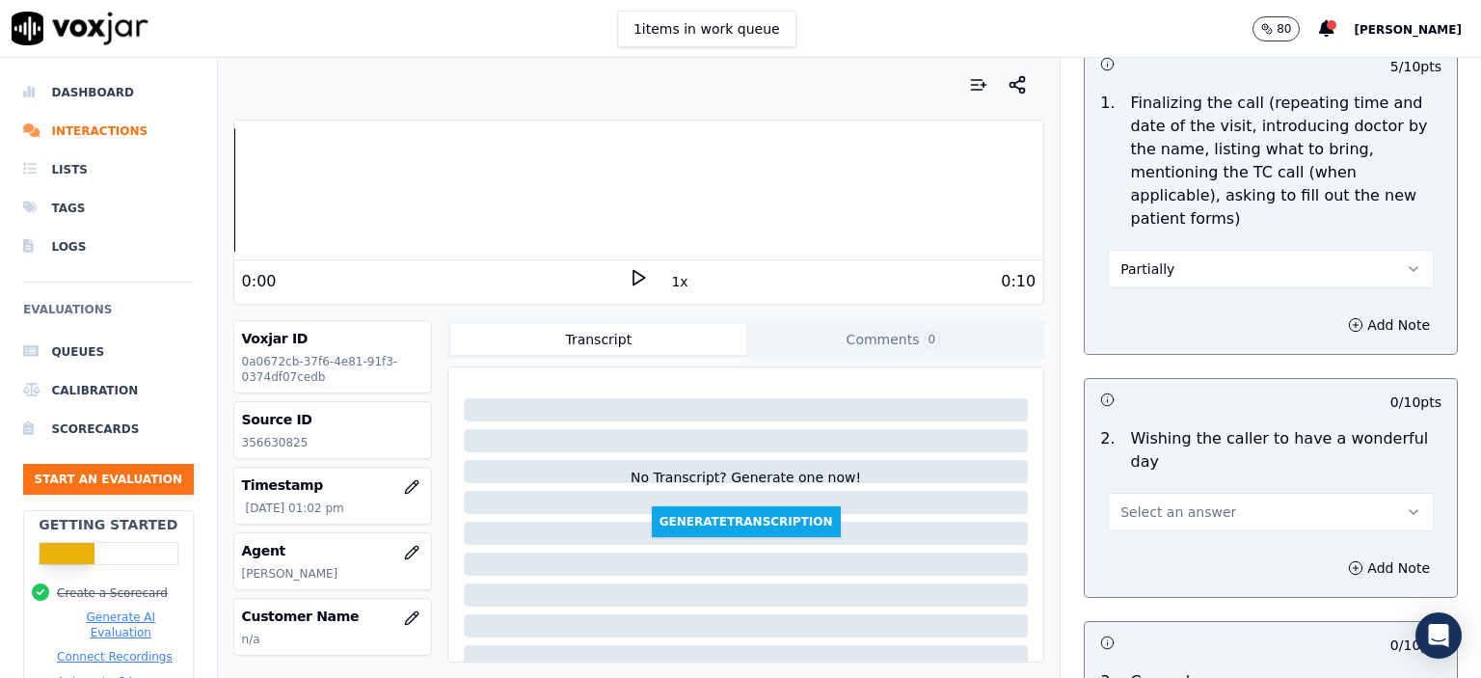
click at [1304, 493] on button "Select an answer" at bounding box center [1271, 512] width 326 height 39
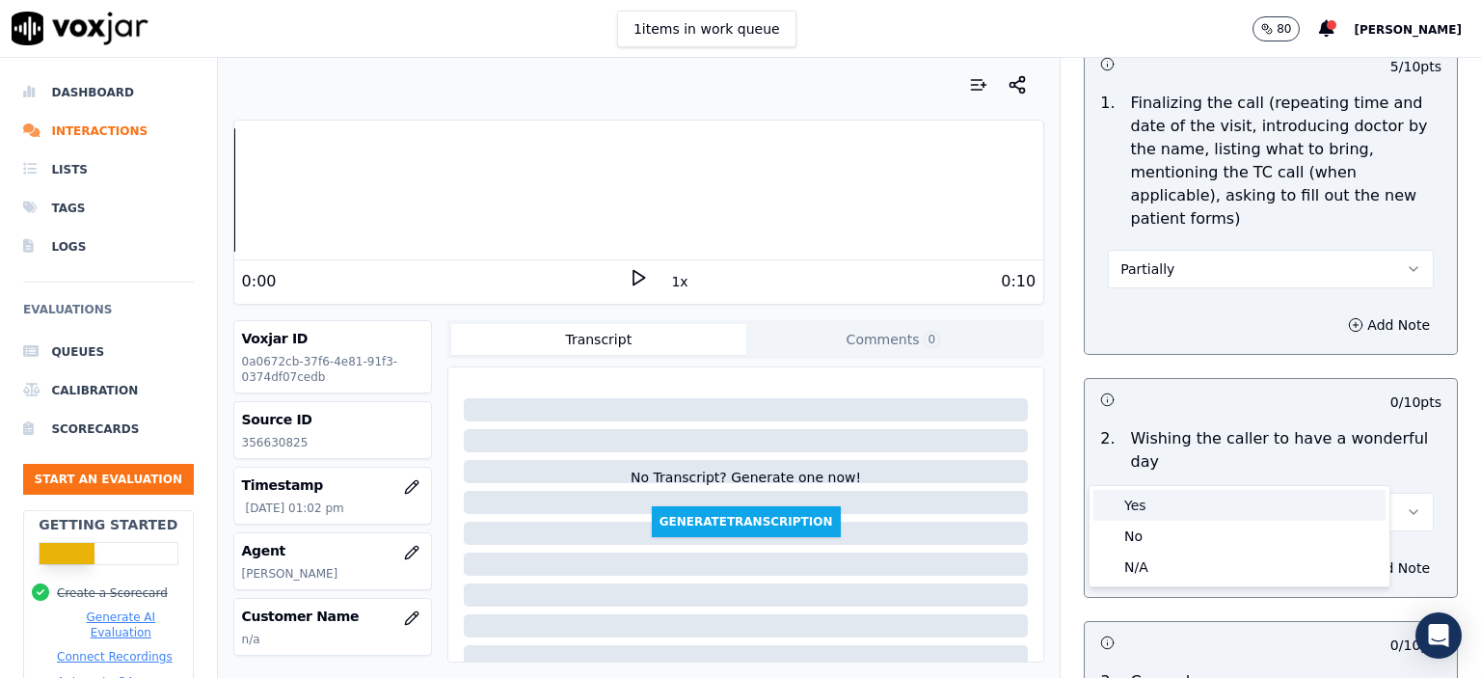
click at [1183, 506] on div "Yes" at bounding box center [1240, 505] width 292 height 31
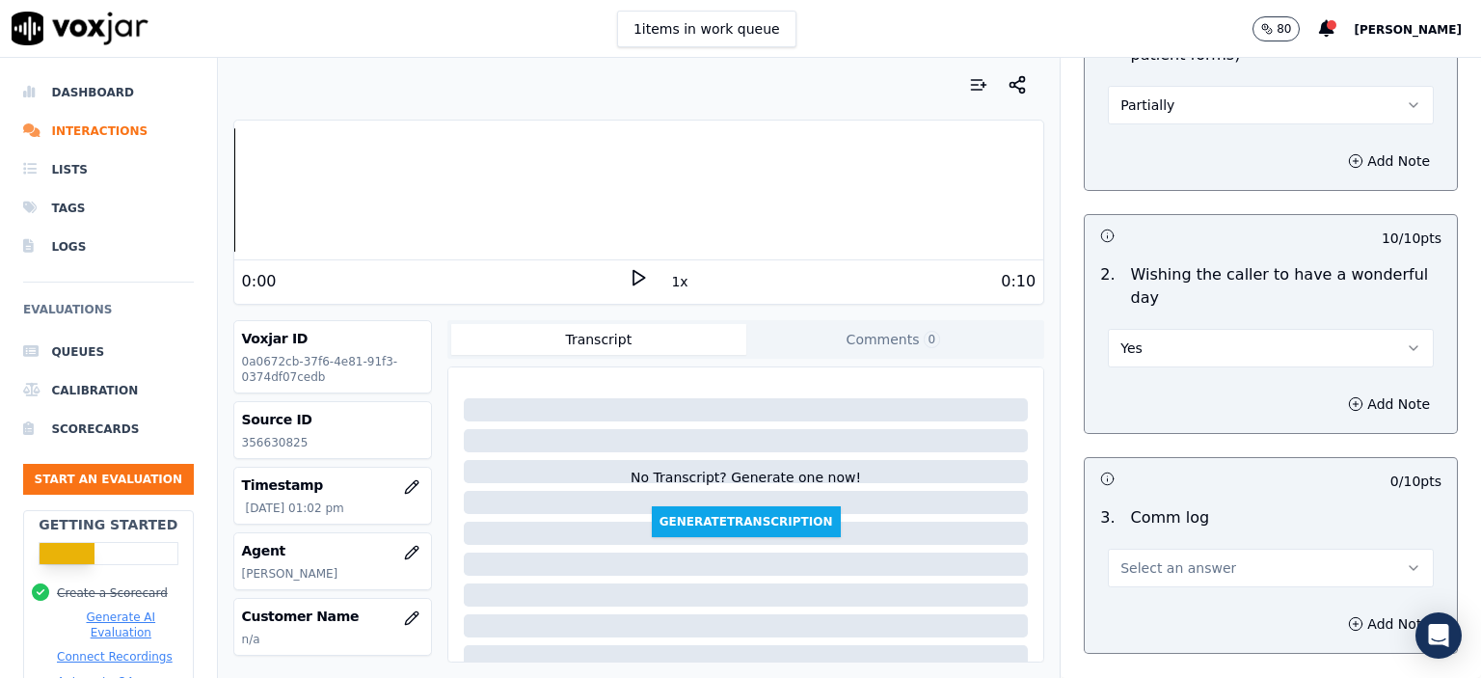
scroll to position [2507, 0]
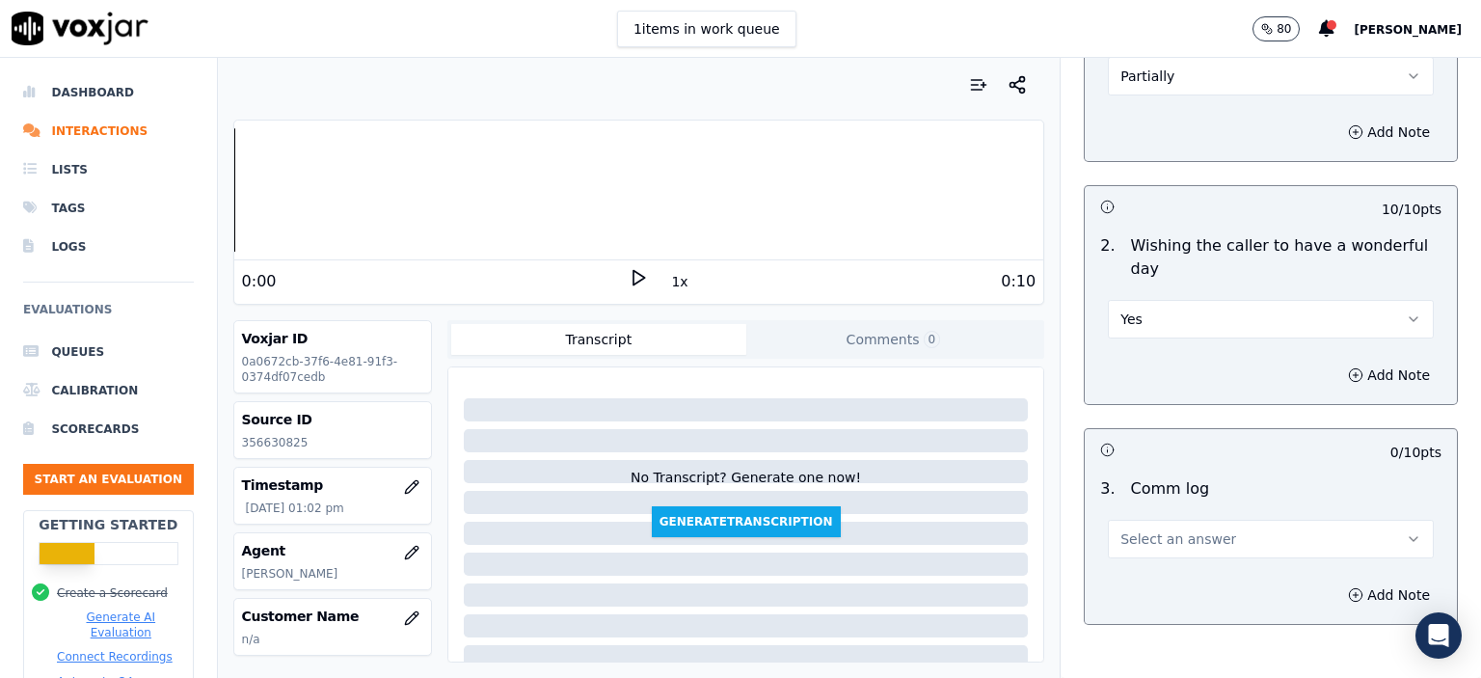
click at [1171, 529] on span "Select an answer" at bounding box center [1179, 538] width 116 height 19
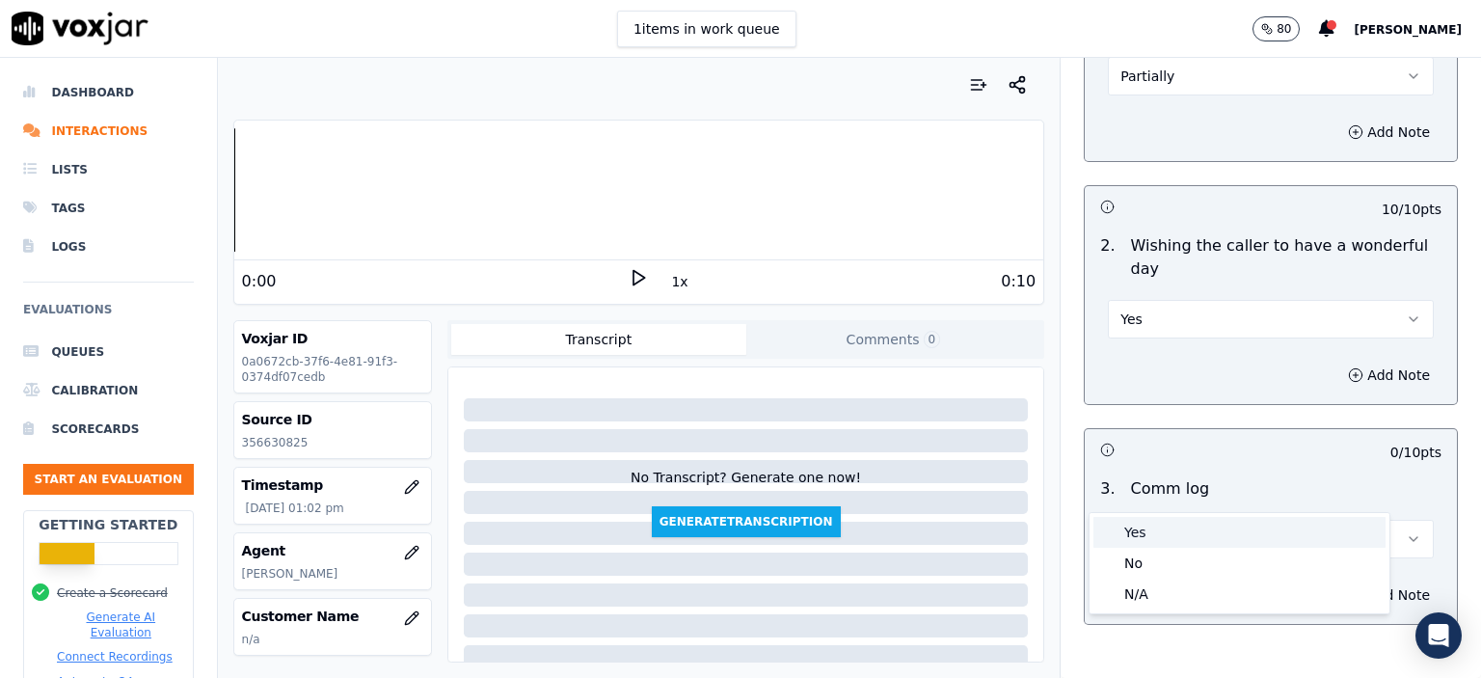
click at [1172, 532] on div "Yes" at bounding box center [1240, 532] width 292 height 31
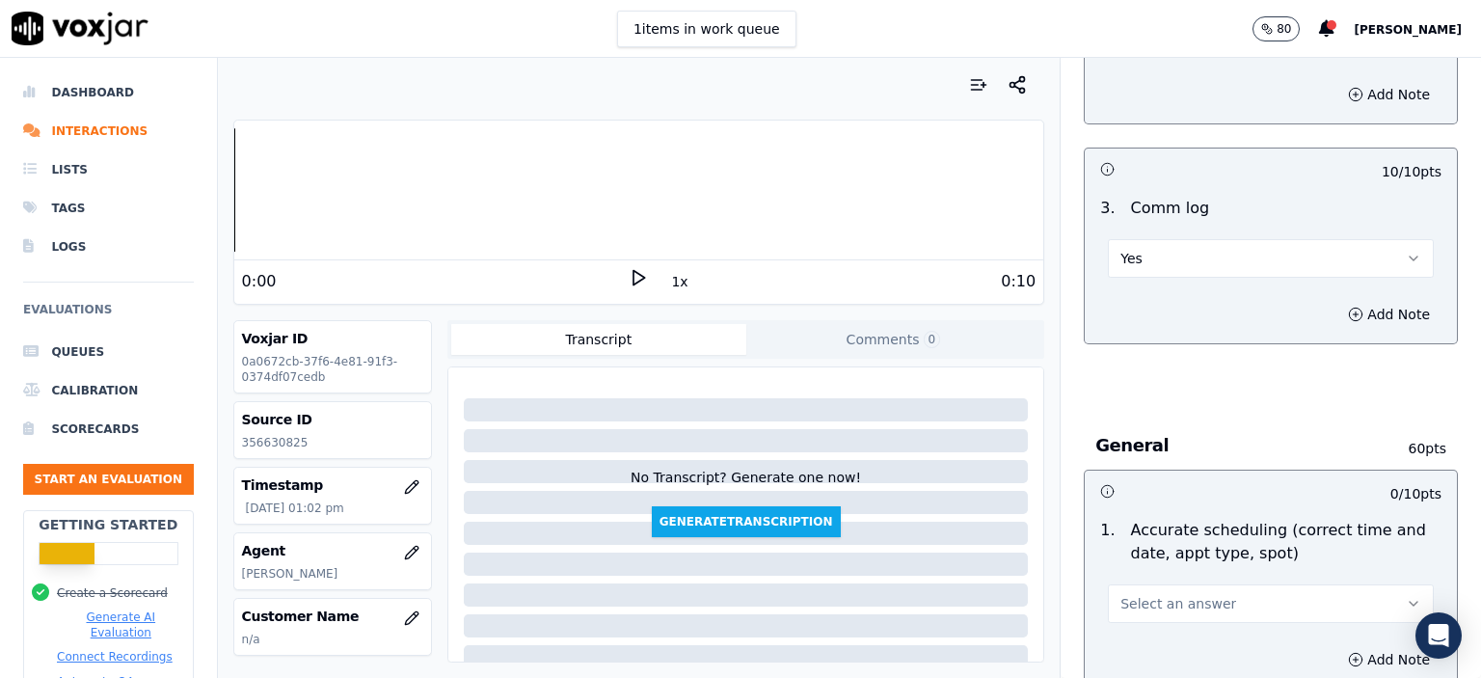
scroll to position [2797, 0]
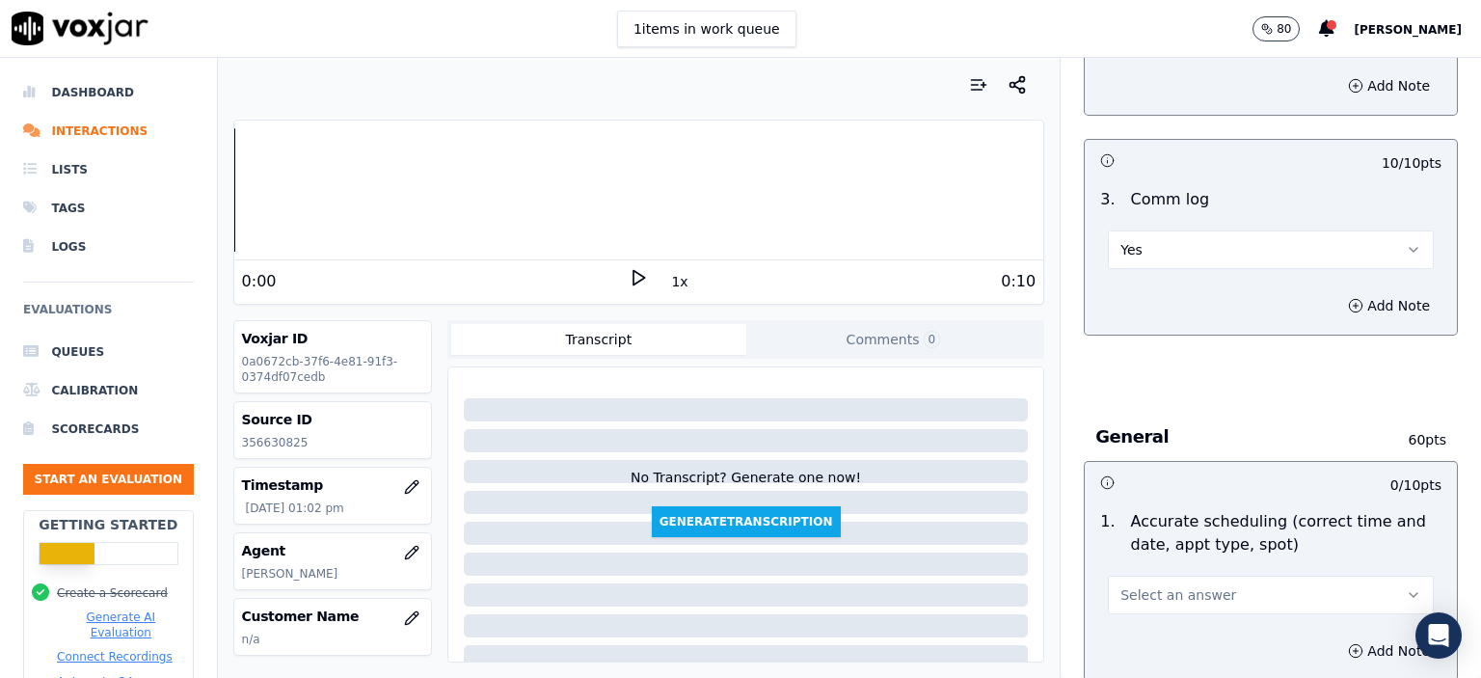
click at [1179, 585] on span "Select an answer" at bounding box center [1179, 594] width 116 height 19
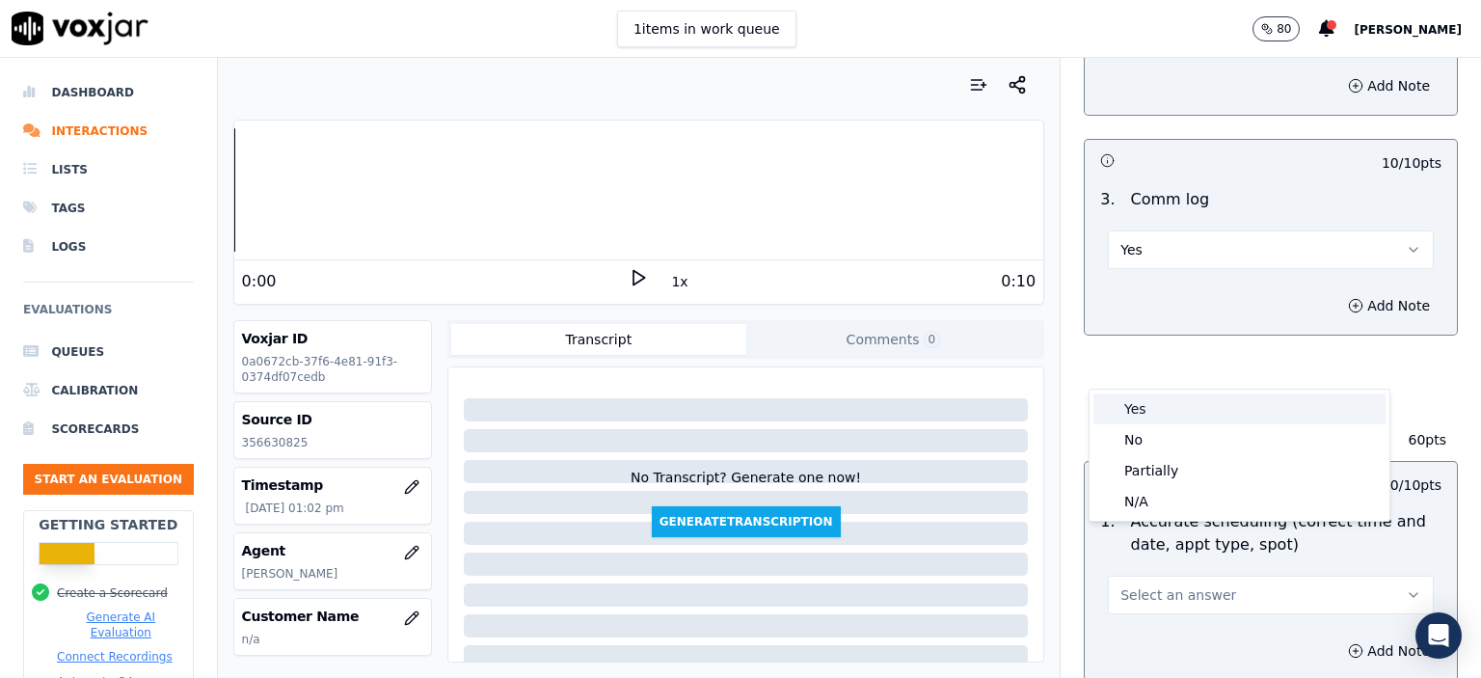
click at [1178, 410] on div "Yes" at bounding box center [1240, 408] width 292 height 31
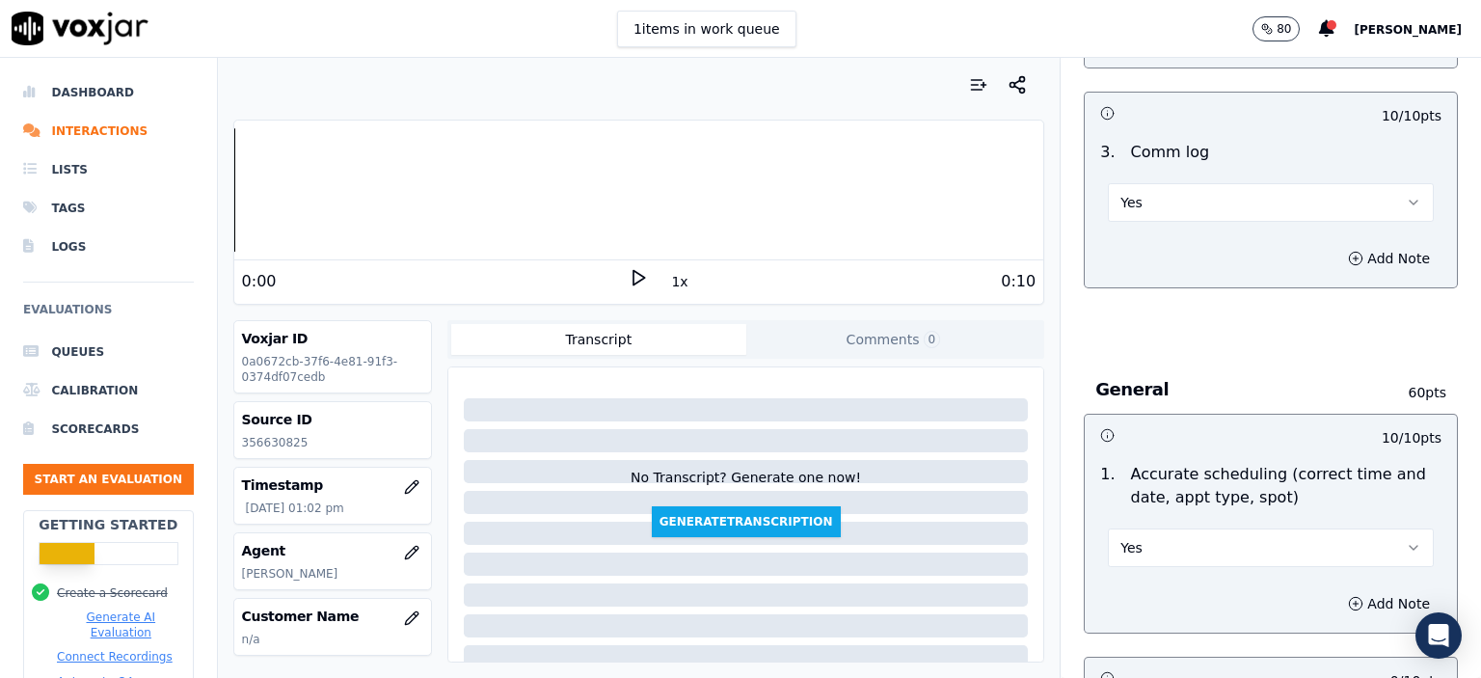
scroll to position [3086, 0]
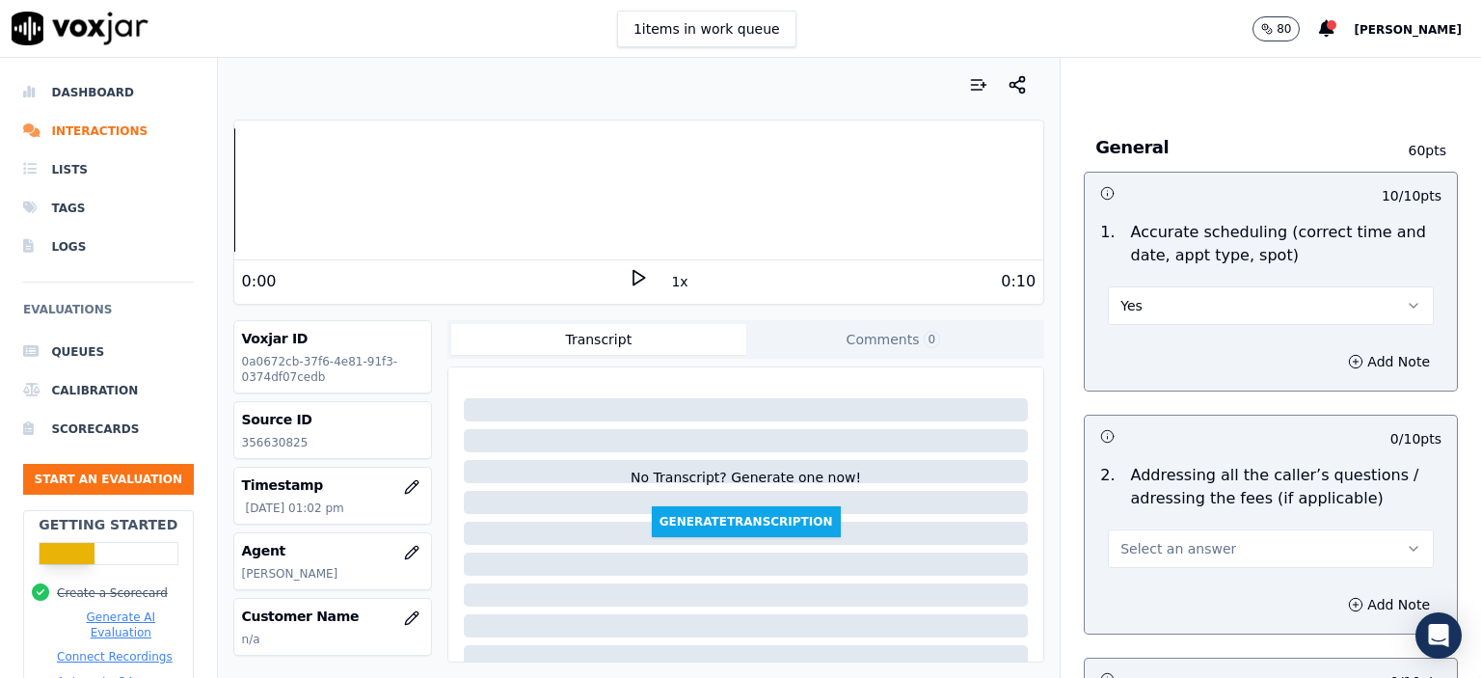
click at [1157, 539] on span "Select an answer" at bounding box center [1179, 548] width 116 height 19
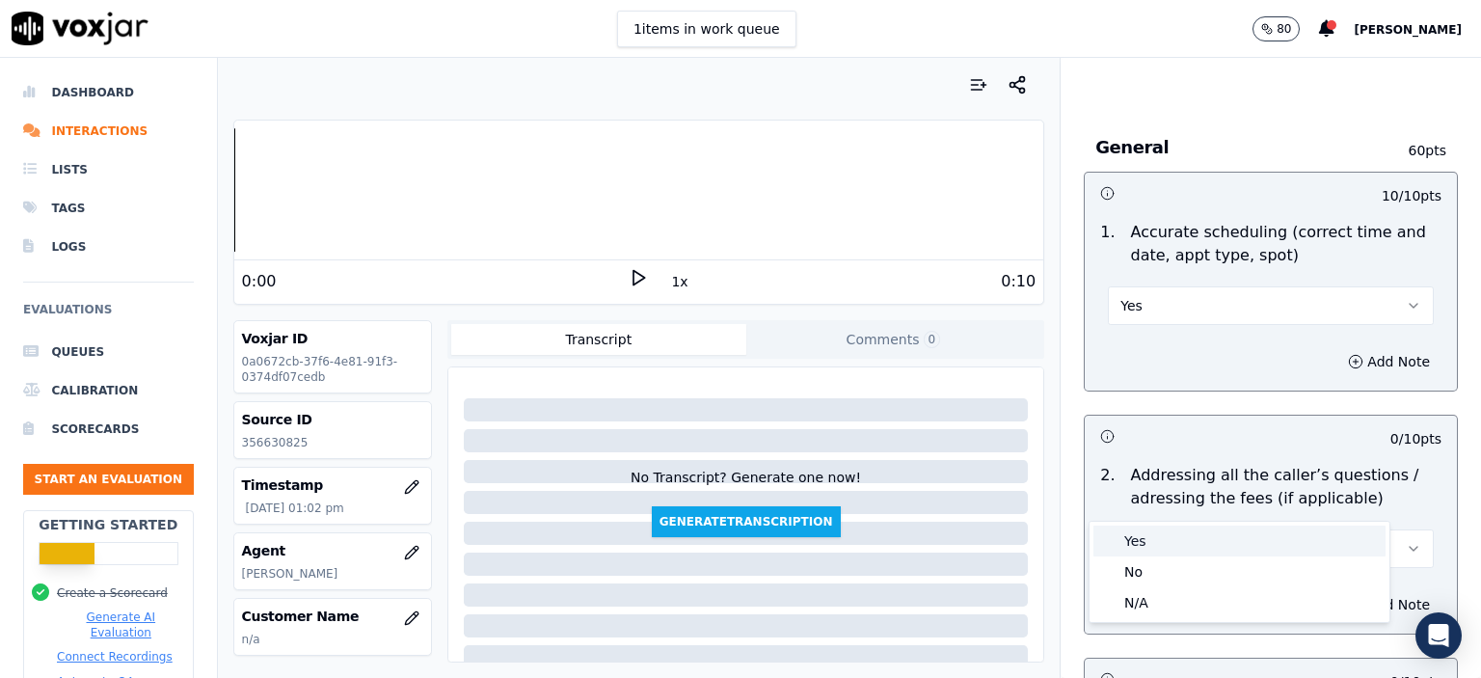
click at [1169, 537] on div "Yes" at bounding box center [1240, 541] width 292 height 31
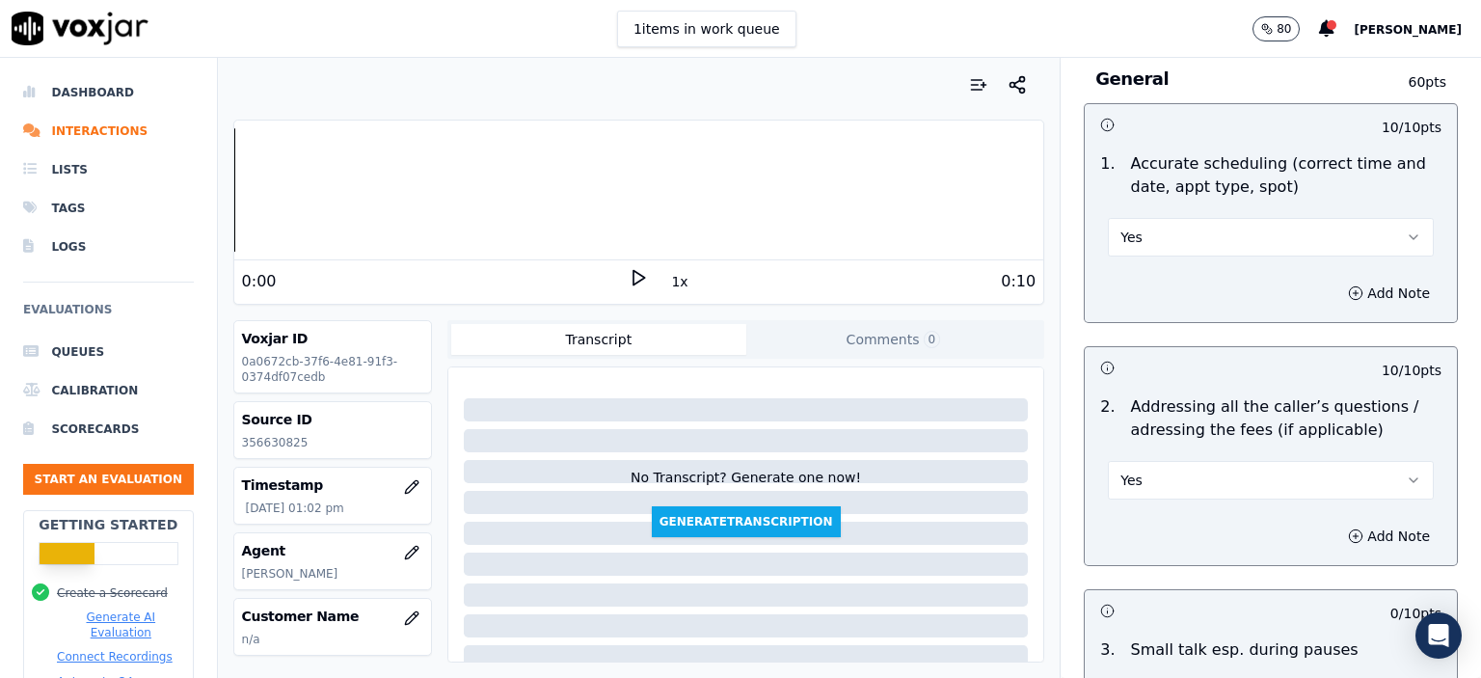
scroll to position [3375, 0]
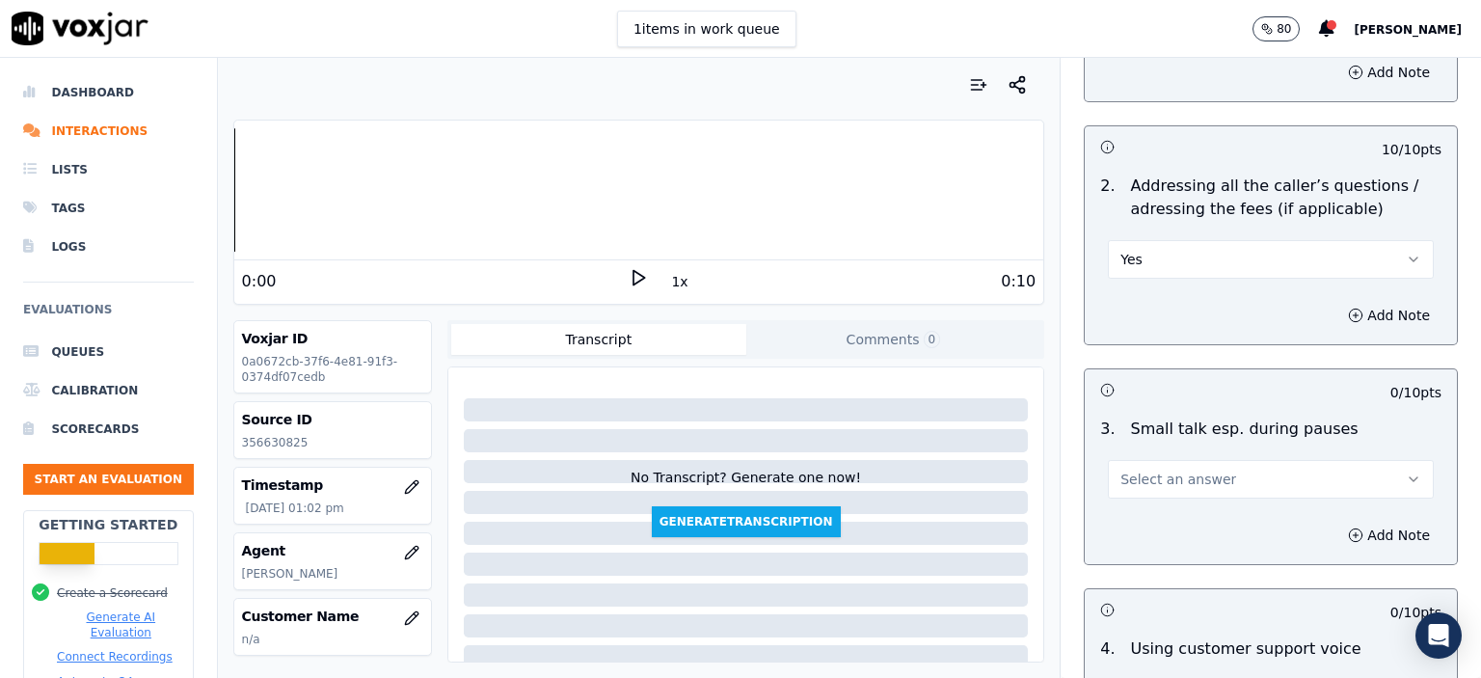
click at [1180, 470] on span "Select an answer" at bounding box center [1179, 479] width 116 height 19
click at [1192, 530] on div "N/A" at bounding box center [1240, 532] width 292 height 31
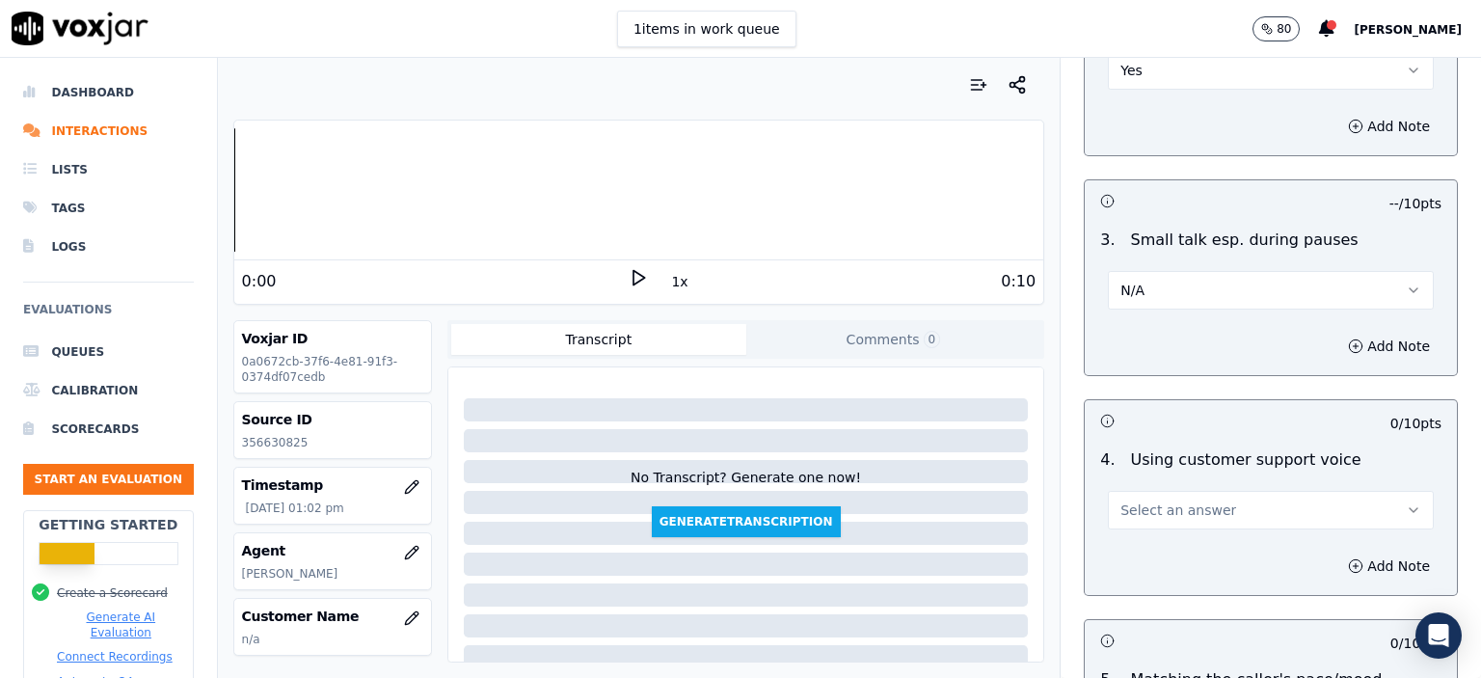
scroll to position [3568, 0]
click at [1224, 487] on button "Select an answer" at bounding box center [1271, 506] width 326 height 39
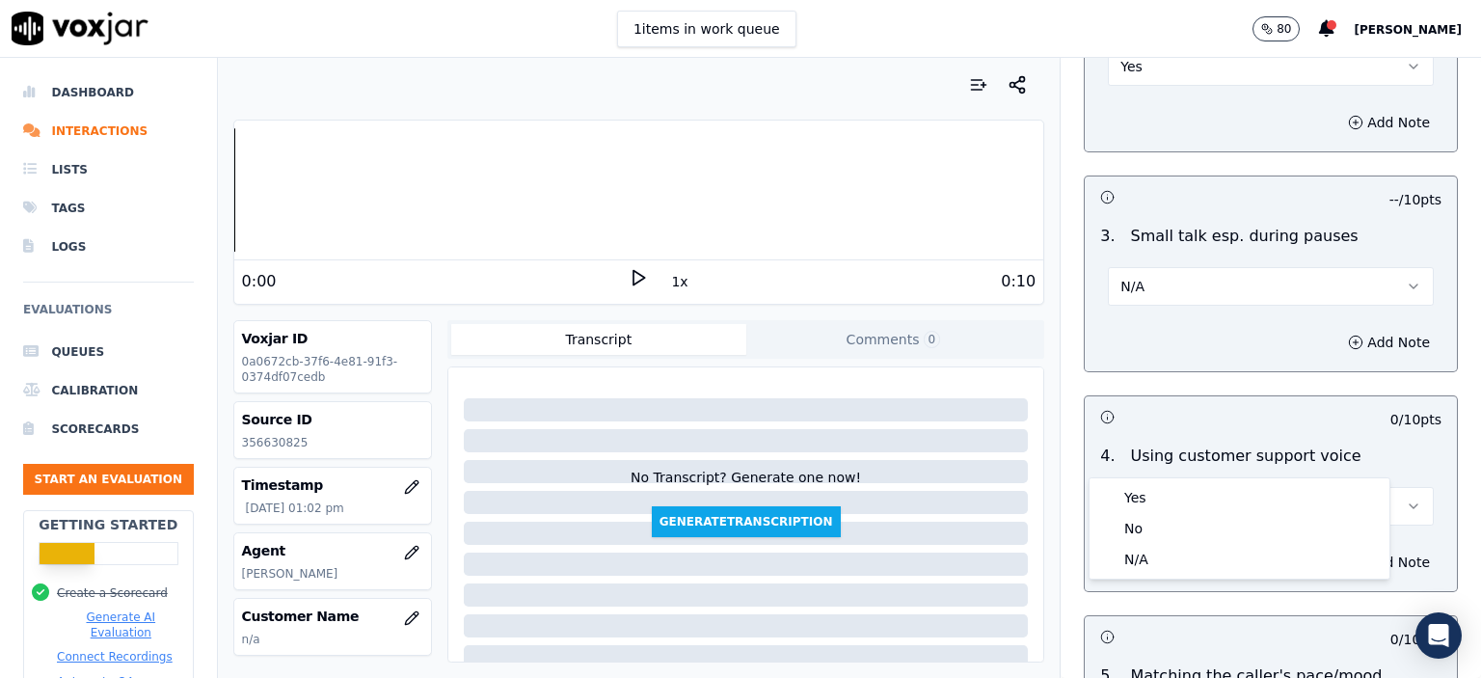
click at [1215, 480] on div "Yes No N/A" at bounding box center [1240, 528] width 300 height 100
click at [1209, 487] on div "Yes" at bounding box center [1240, 497] width 292 height 31
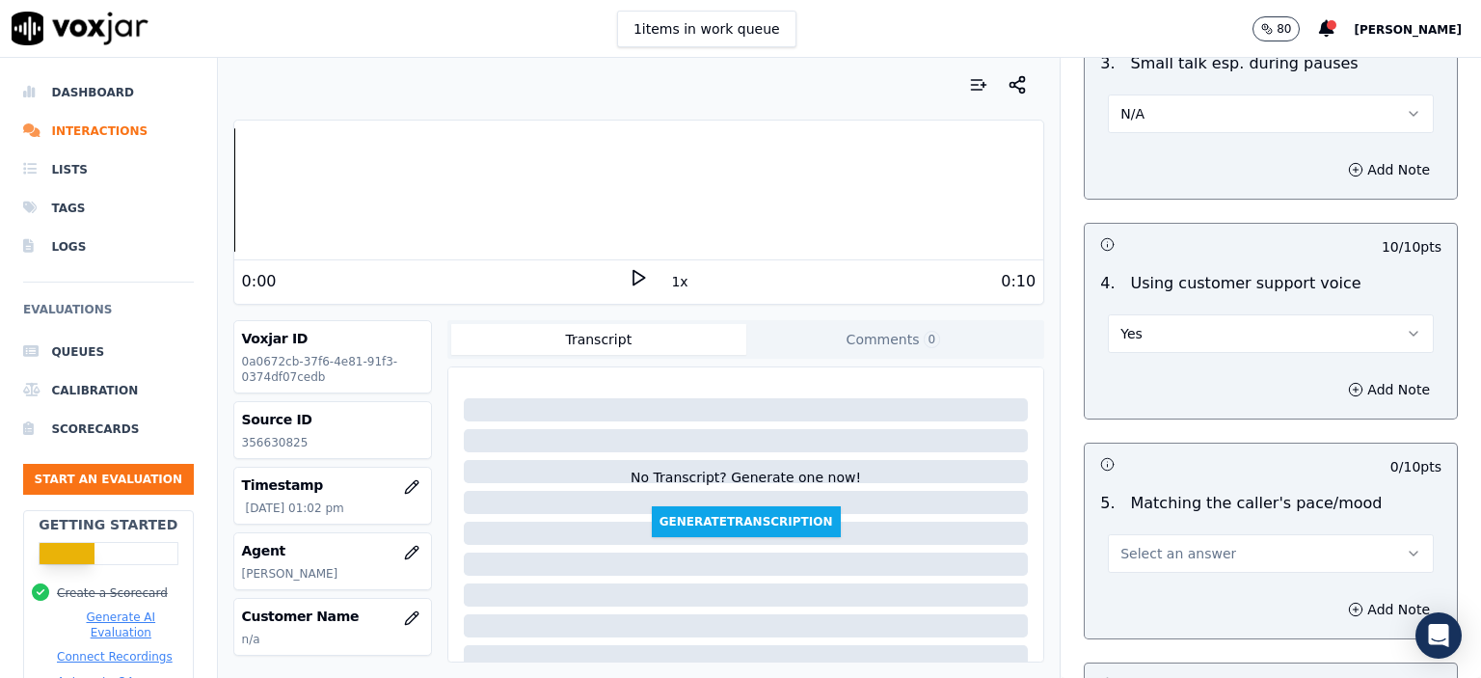
scroll to position [3761, 0]
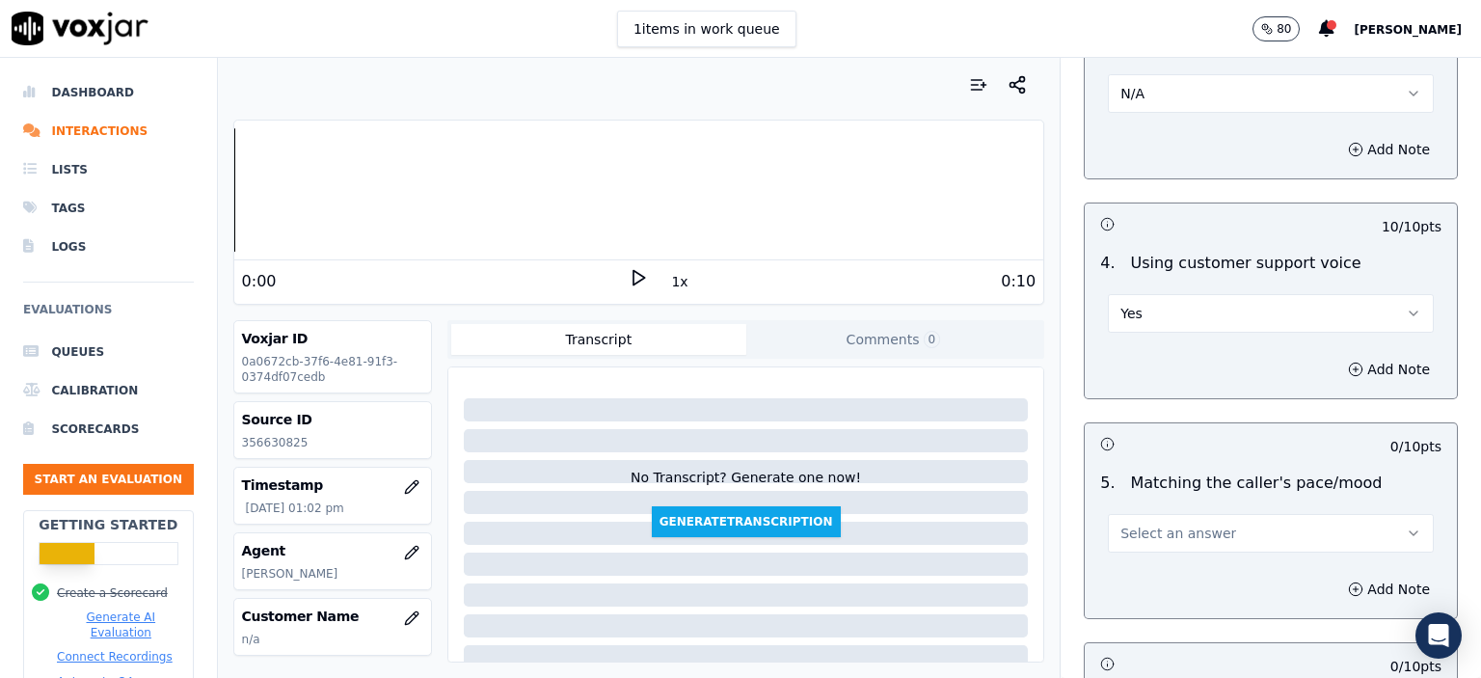
click at [1209, 514] on button "Select an answer" at bounding box center [1271, 533] width 326 height 39
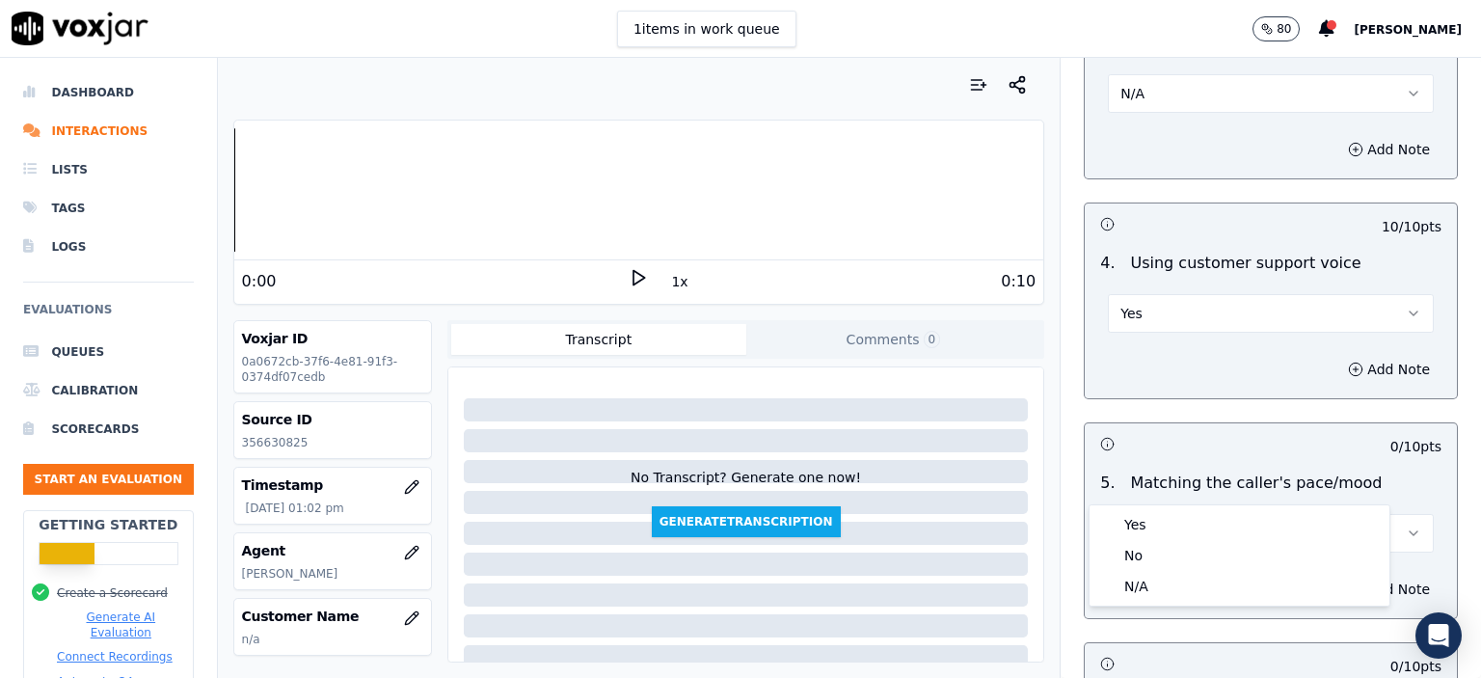
click at [1197, 514] on button "Select an answer" at bounding box center [1271, 533] width 326 height 39
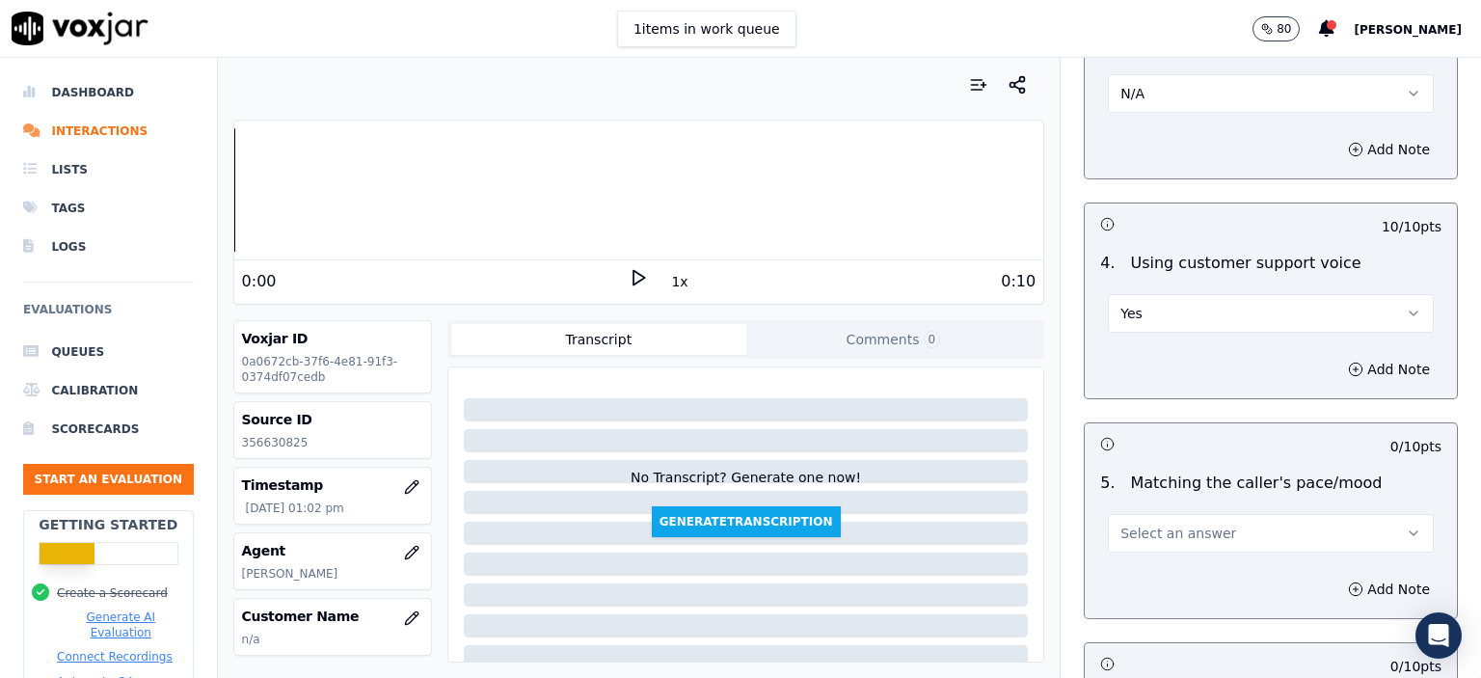
click at [1192, 560] on div "Add Note" at bounding box center [1271, 589] width 372 height 58
drag, startPoint x: 1192, startPoint y: 480, endPoint x: 1192, endPoint y: 494, distance: 13.5
click at [1192, 524] on span "Select an answer" at bounding box center [1179, 533] width 116 height 19
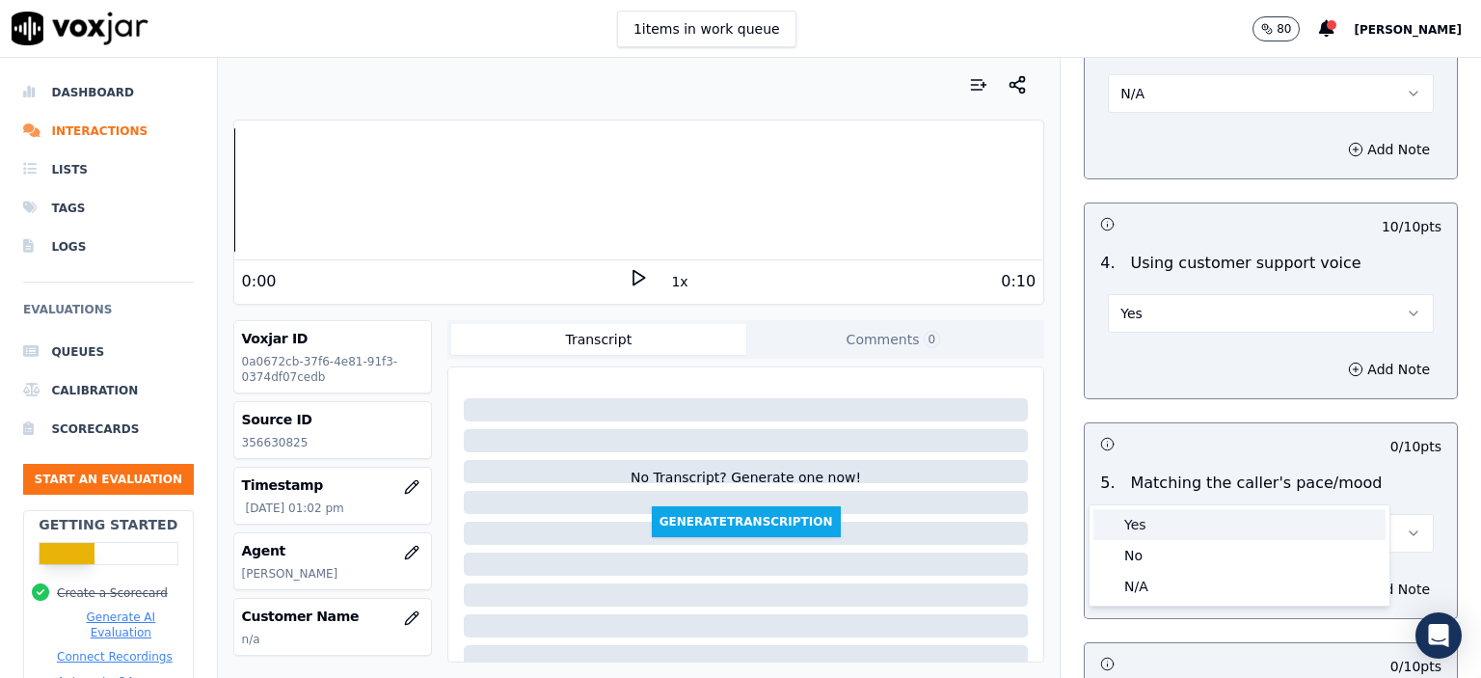
click at [1193, 530] on div "Yes" at bounding box center [1240, 524] width 292 height 31
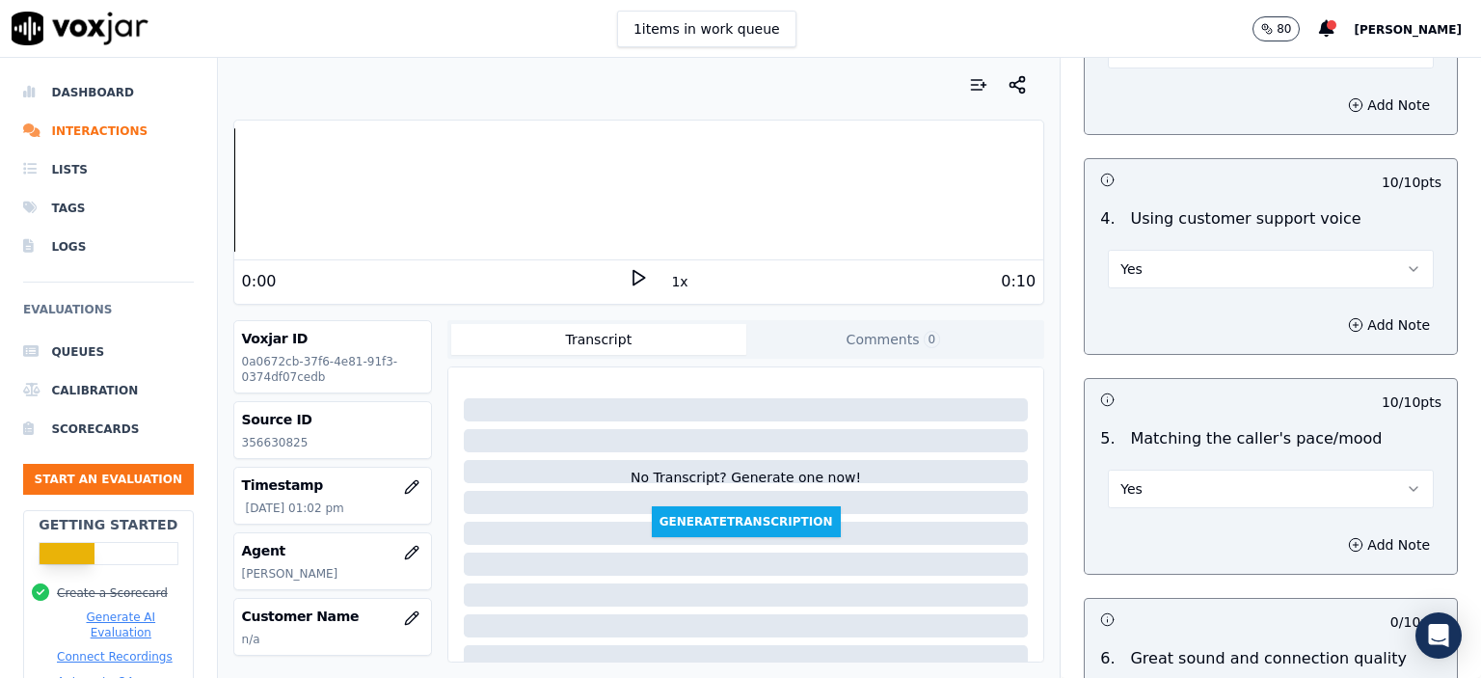
scroll to position [4050, 0]
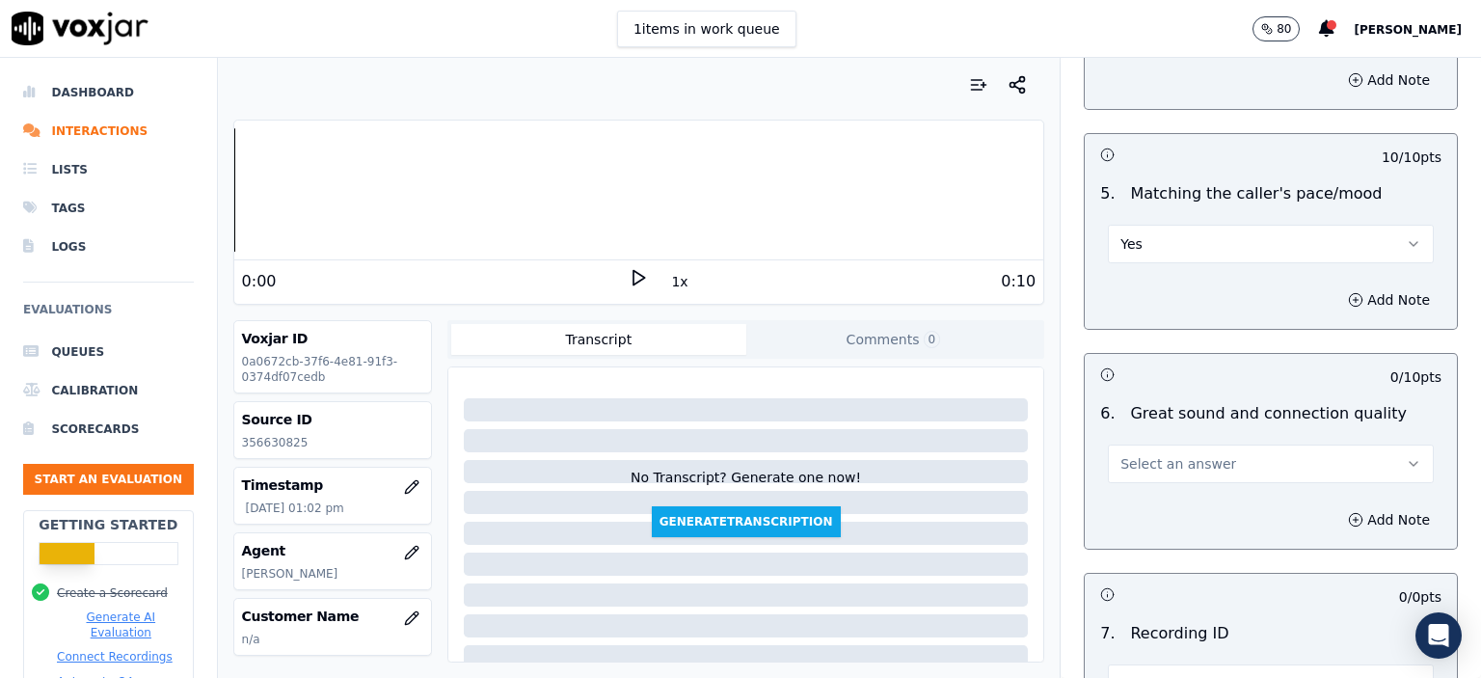
click at [1178, 454] on span "Select an answer" at bounding box center [1179, 463] width 116 height 19
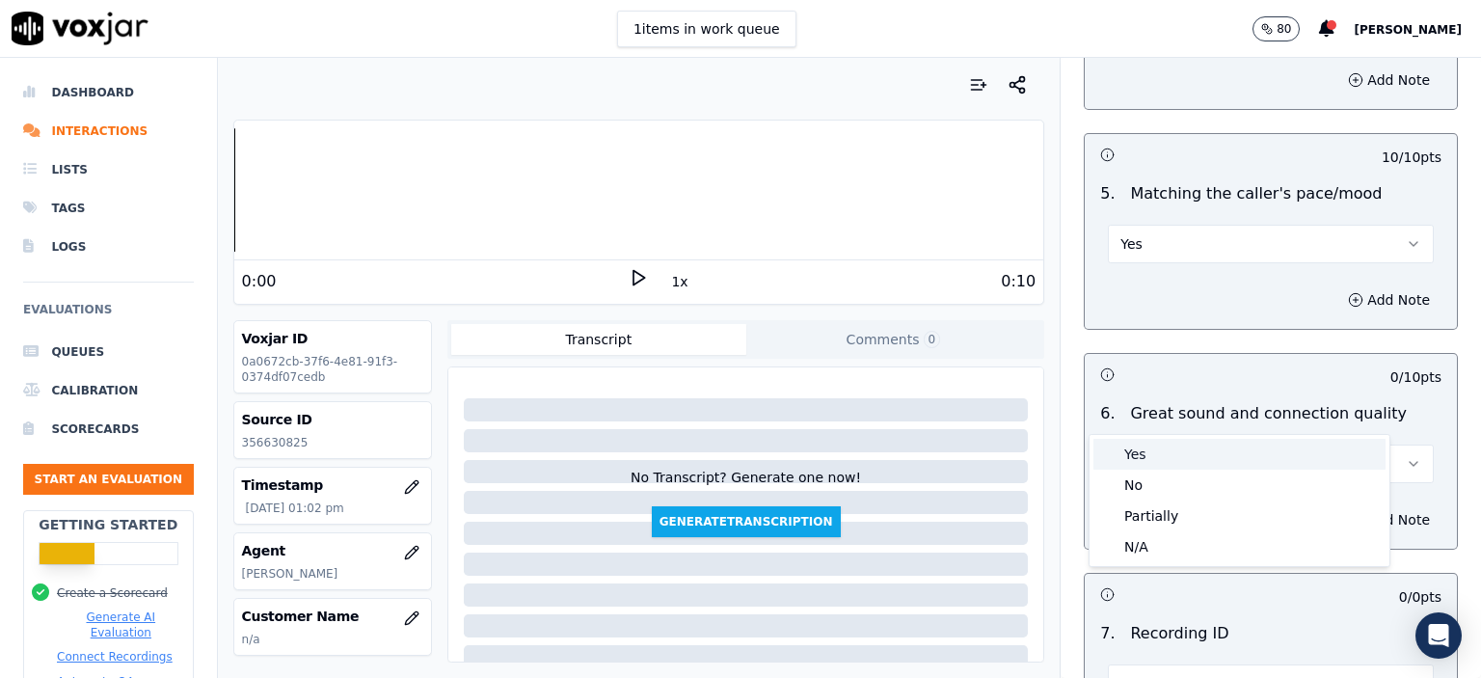
click at [1184, 453] on div "Yes" at bounding box center [1240, 454] width 292 height 31
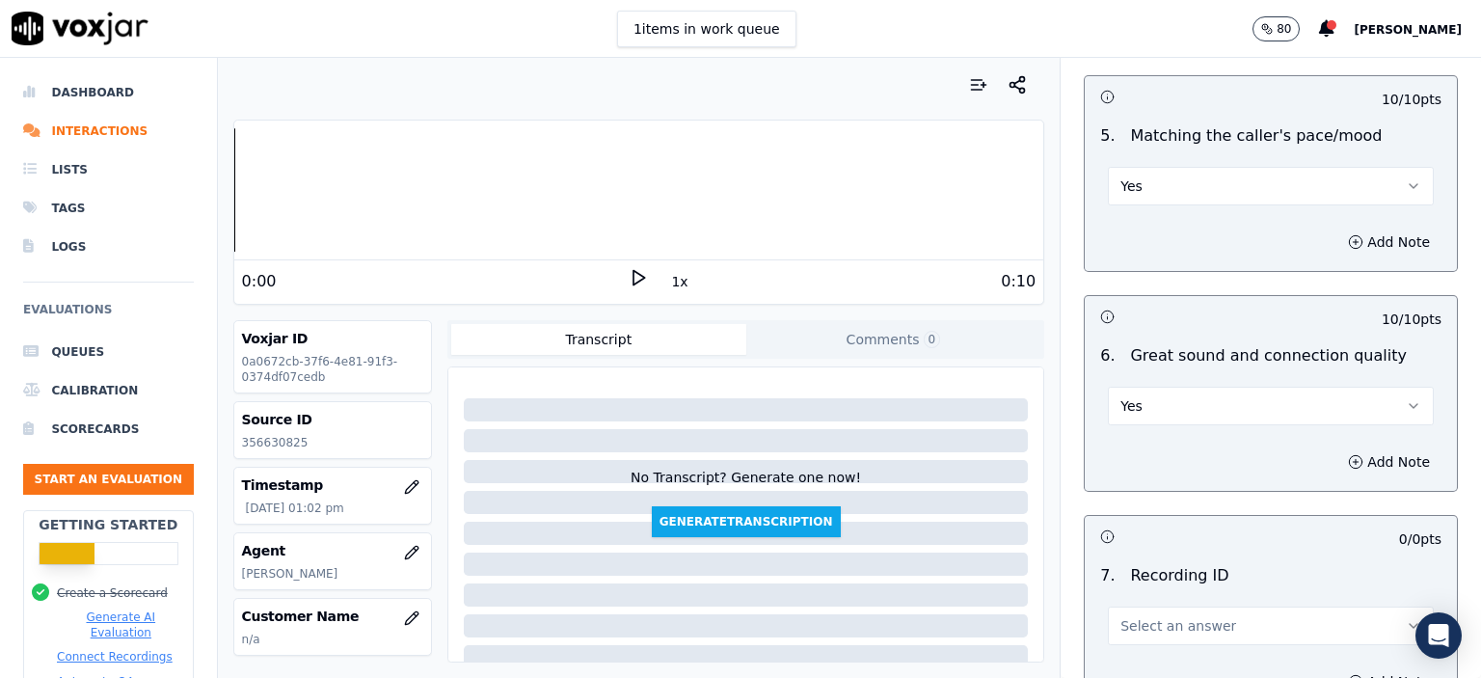
scroll to position [4247, 0]
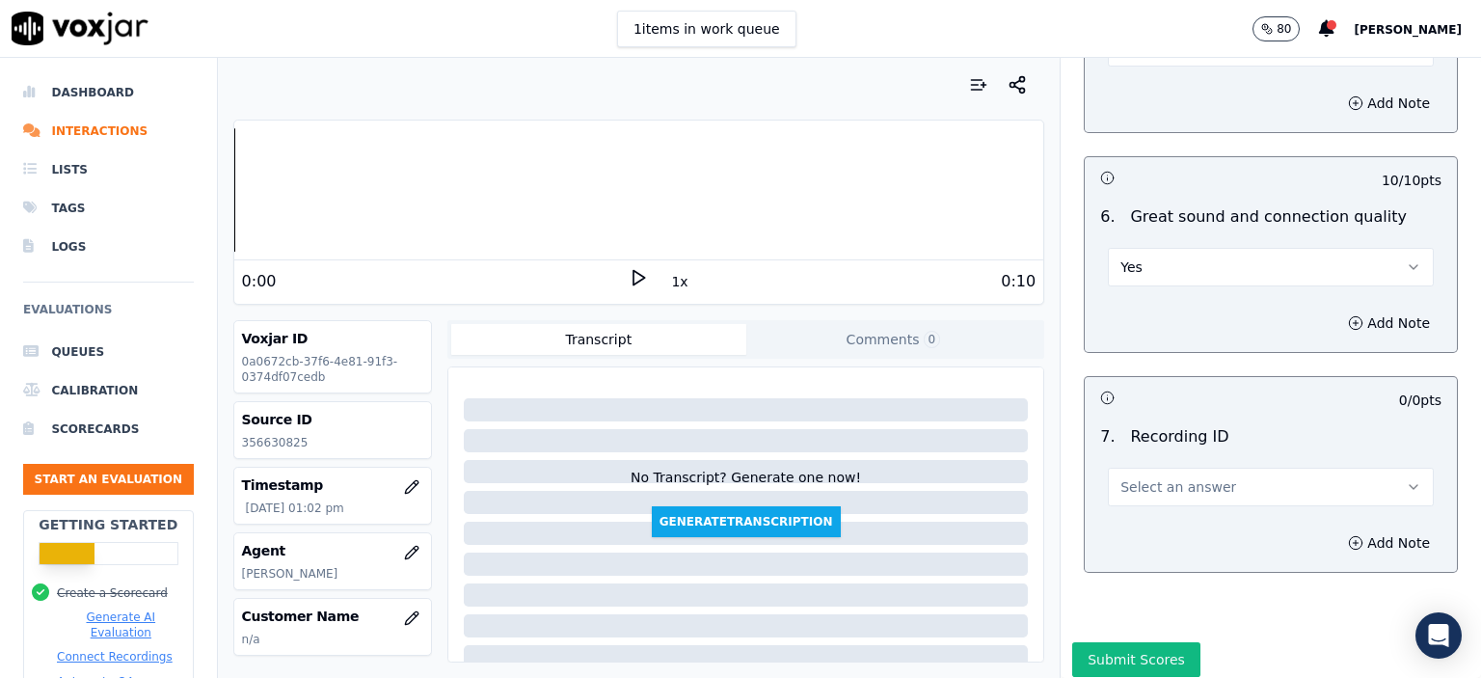
click at [1165, 468] on button "Select an answer" at bounding box center [1271, 487] width 326 height 39
click at [1165, 477] on span "Select an answer" at bounding box center [1179, 486] width 116 height 19
drag, startPoint x: 1169, startPoint y: 432, endPoint x: 1171, endPoint y: 450, distance: 18.4
click at [1169, 477] on span "Select an answer" at bounding box center [1179, 486] width 116 height 19
click at [1168, 488] on div "N/A" at bounding box center [1240, 488] width 292 height 31
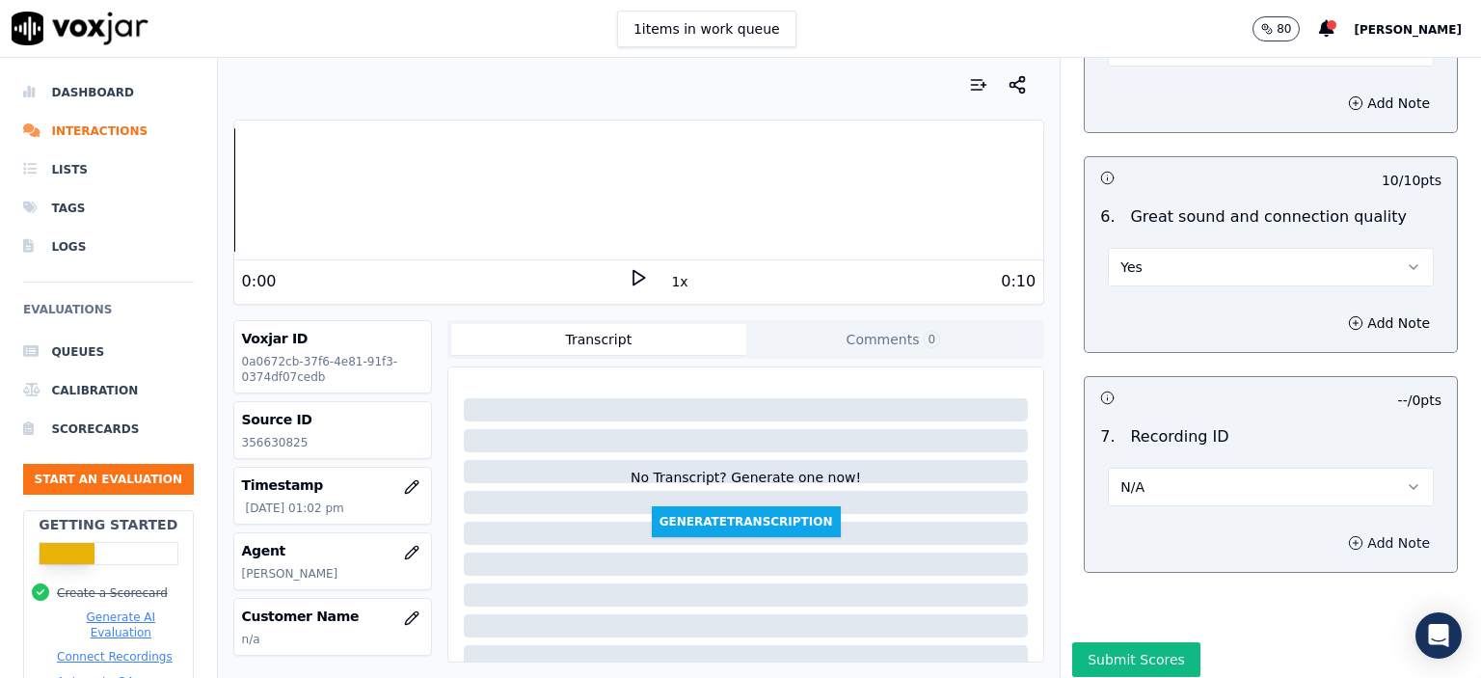
drag, startPoint x: 1342, startPoint y: 496, endPoint x: 1328, endPoint y: 492, distance: 15.0
click at [1340, 529] on button "Add Note" at bounding box center [1389, 542] width 105 height 27
click at [267, 447] on p "356630825" at bounding box center [332, 442] width 181 height 15
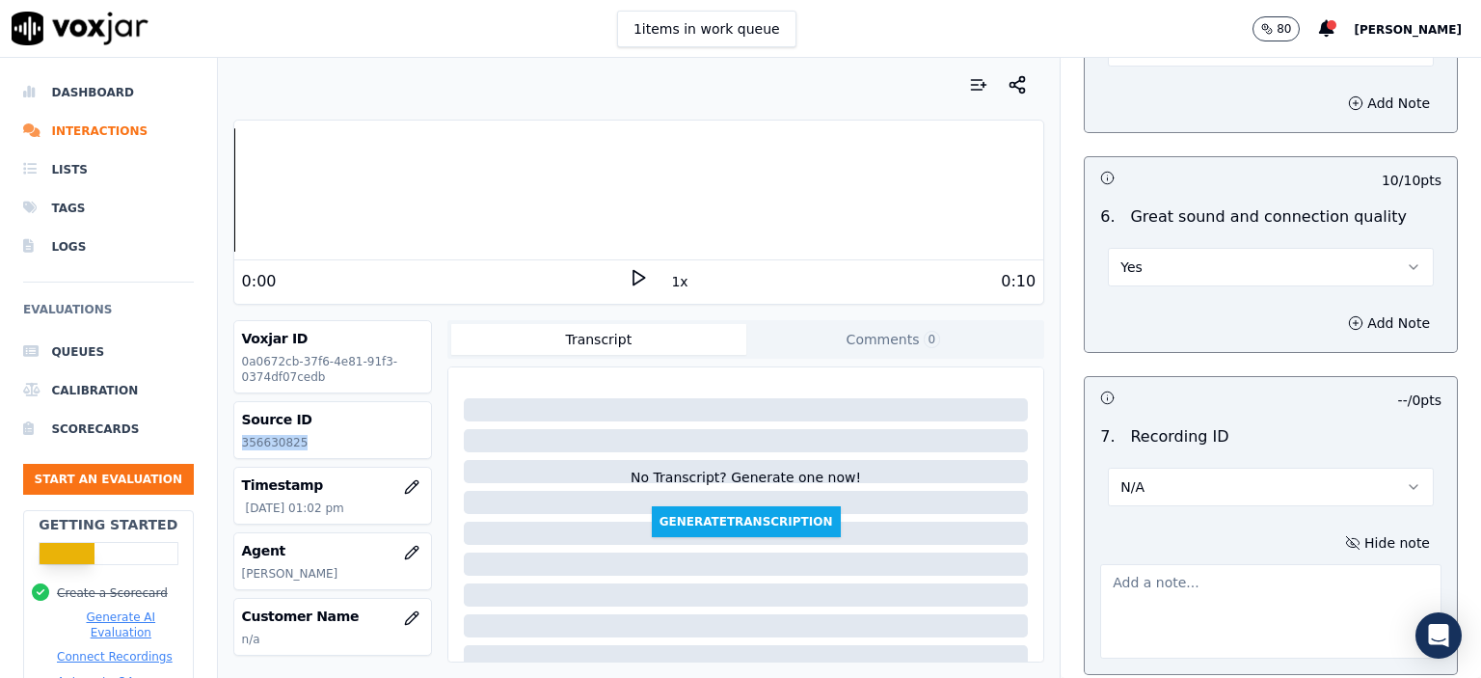
click at [267, 447] on p "356630825" at bounding box center [332, 442] width 181 height 15
copy p "356630825"
click at [1177, 564] on textarea at bounding box center [1270, 611] width 341 height 95
paste textarea "356630825"
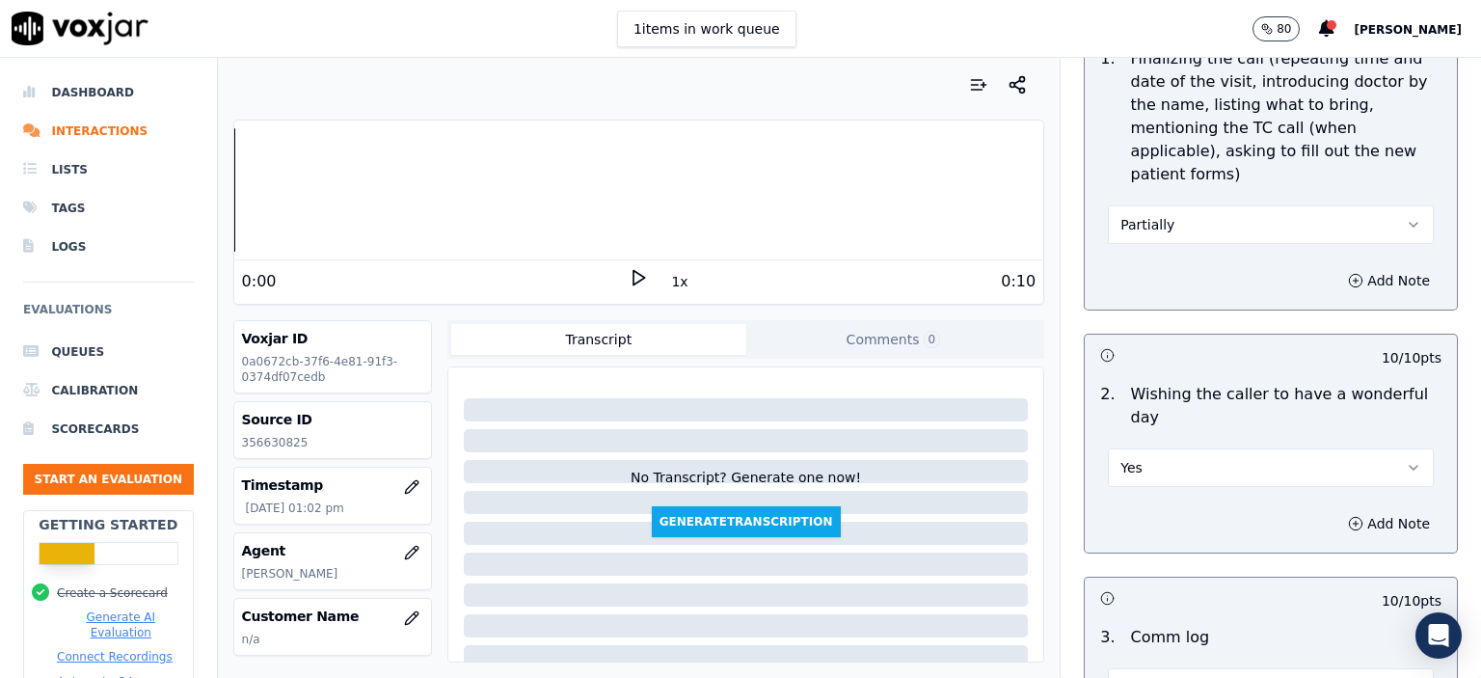
scroll to position [2222, 0]
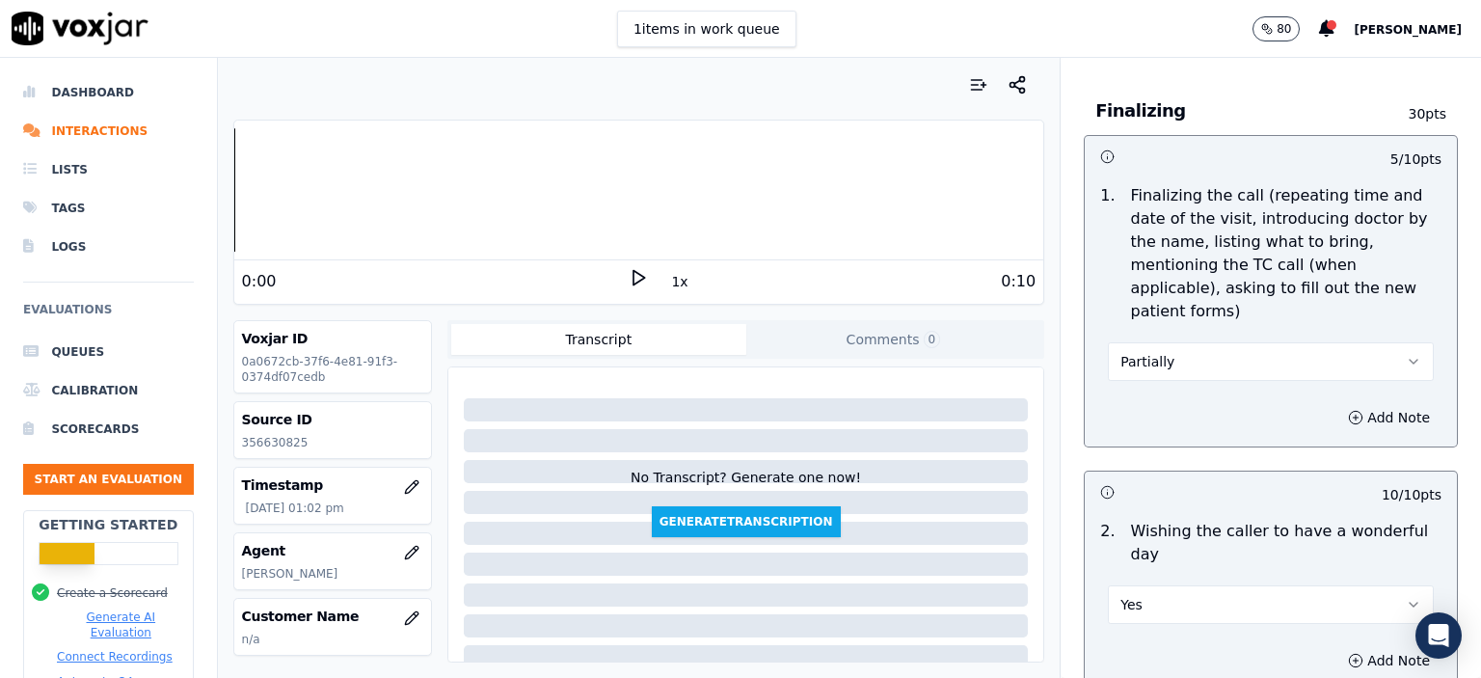
type textarea "356630825"
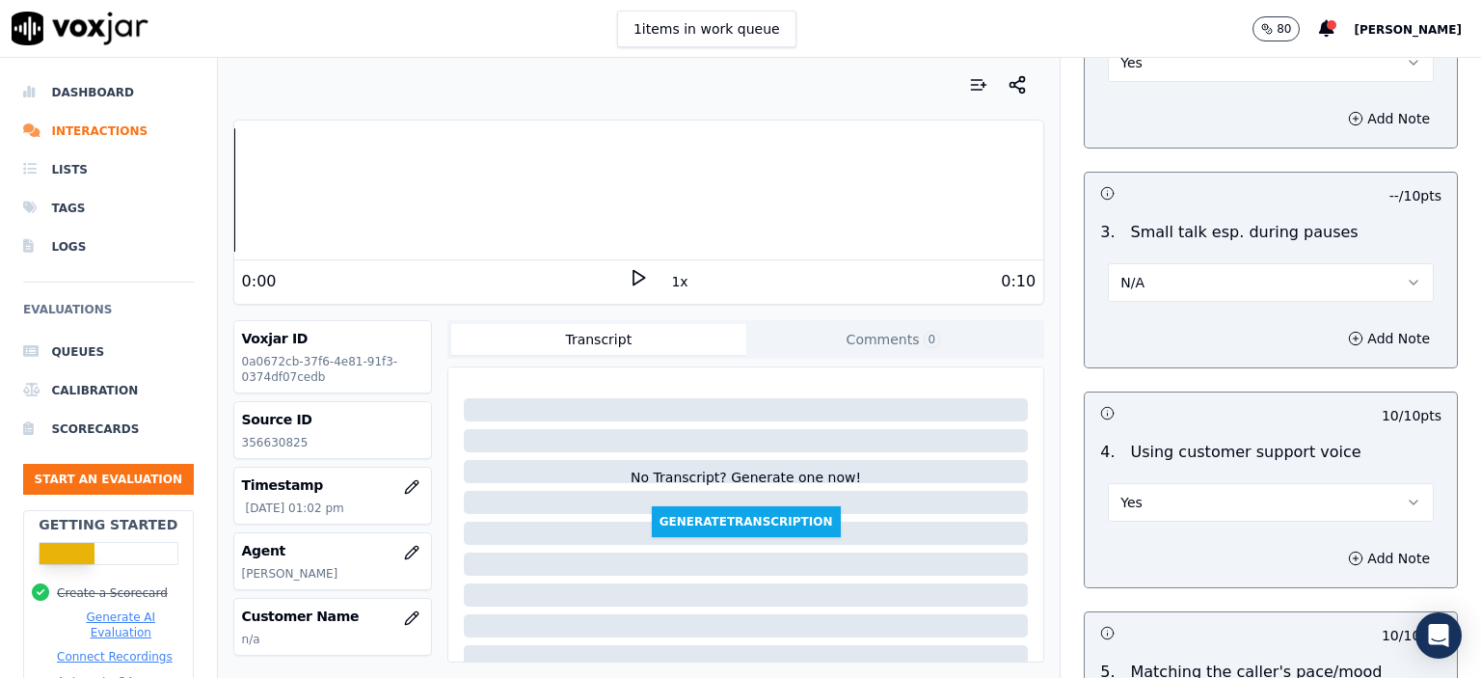
scroll to position [4349, 0]
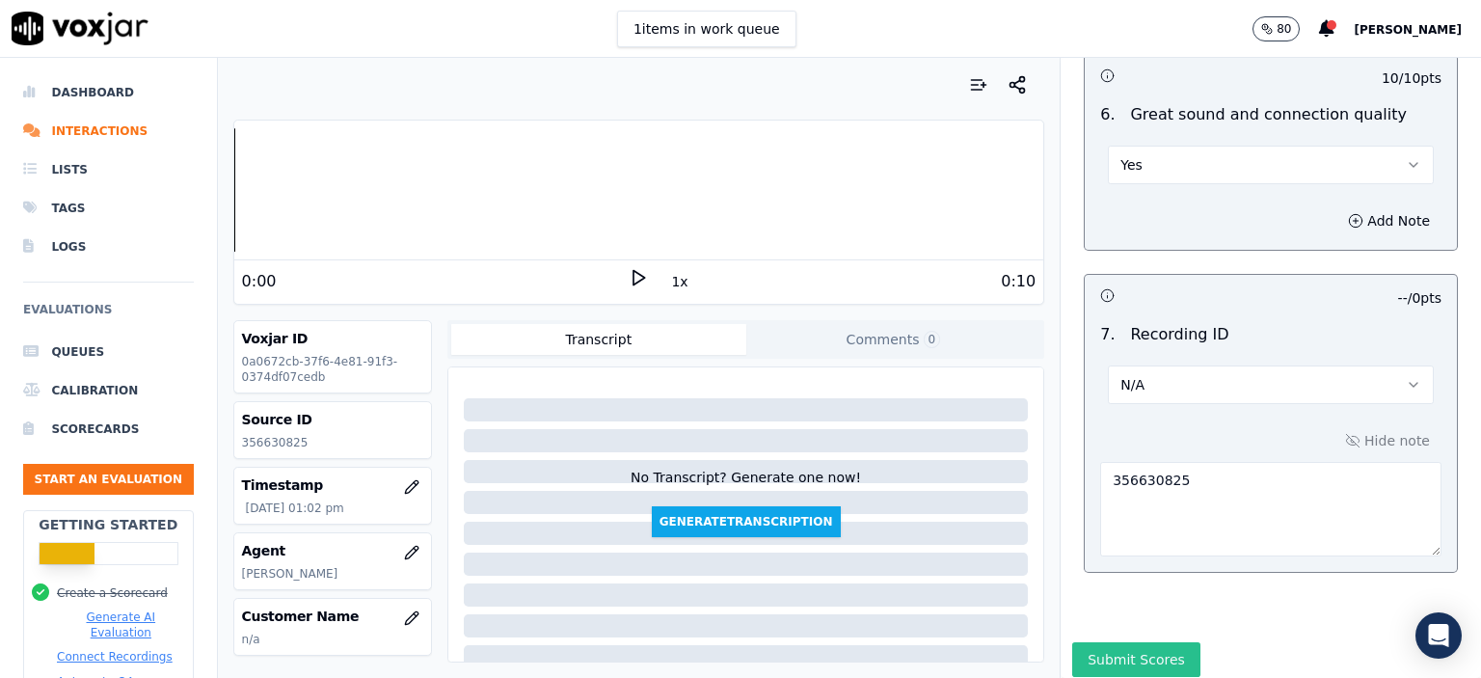
click at [1135, 642] on button "Submit Scores" at bounding box center [1136, 659] width 128 height 35
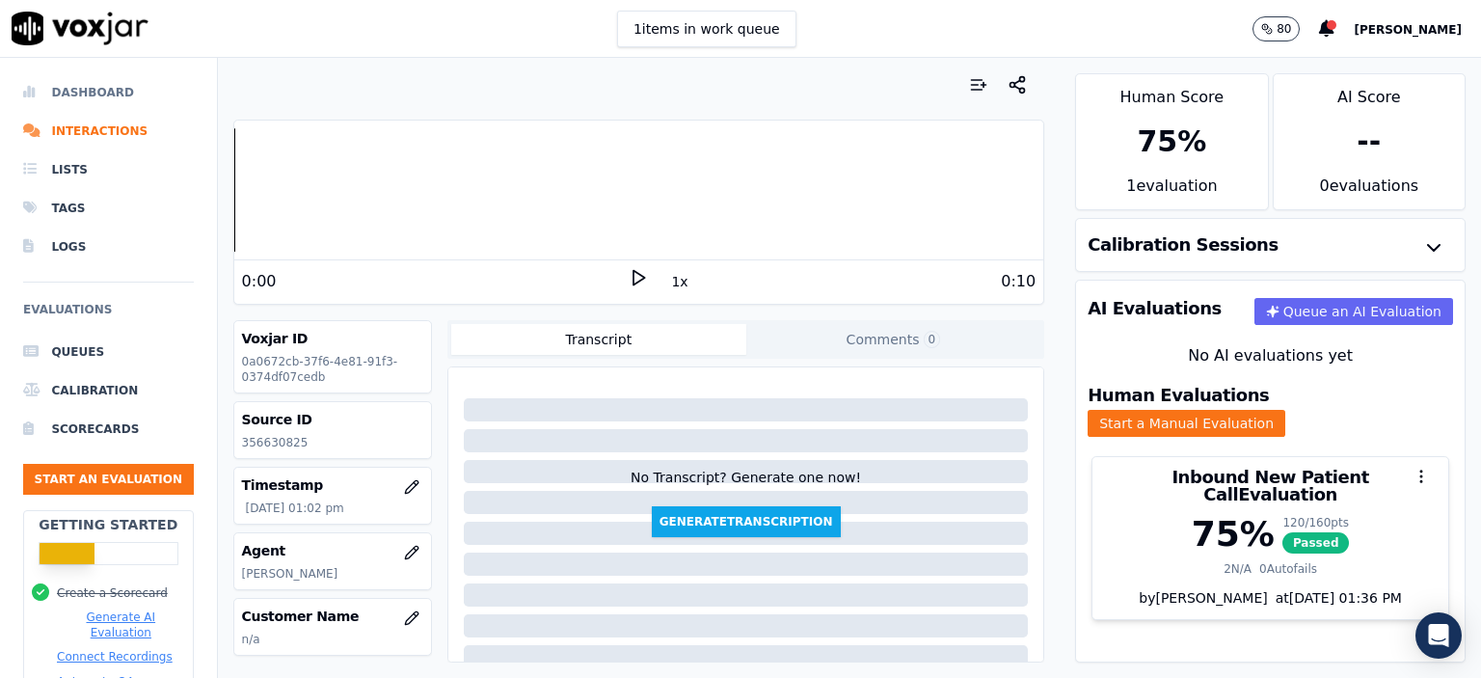
click at [105, 91] on li "Dashboard" at bounding box center [108, 92] width 171 height 39
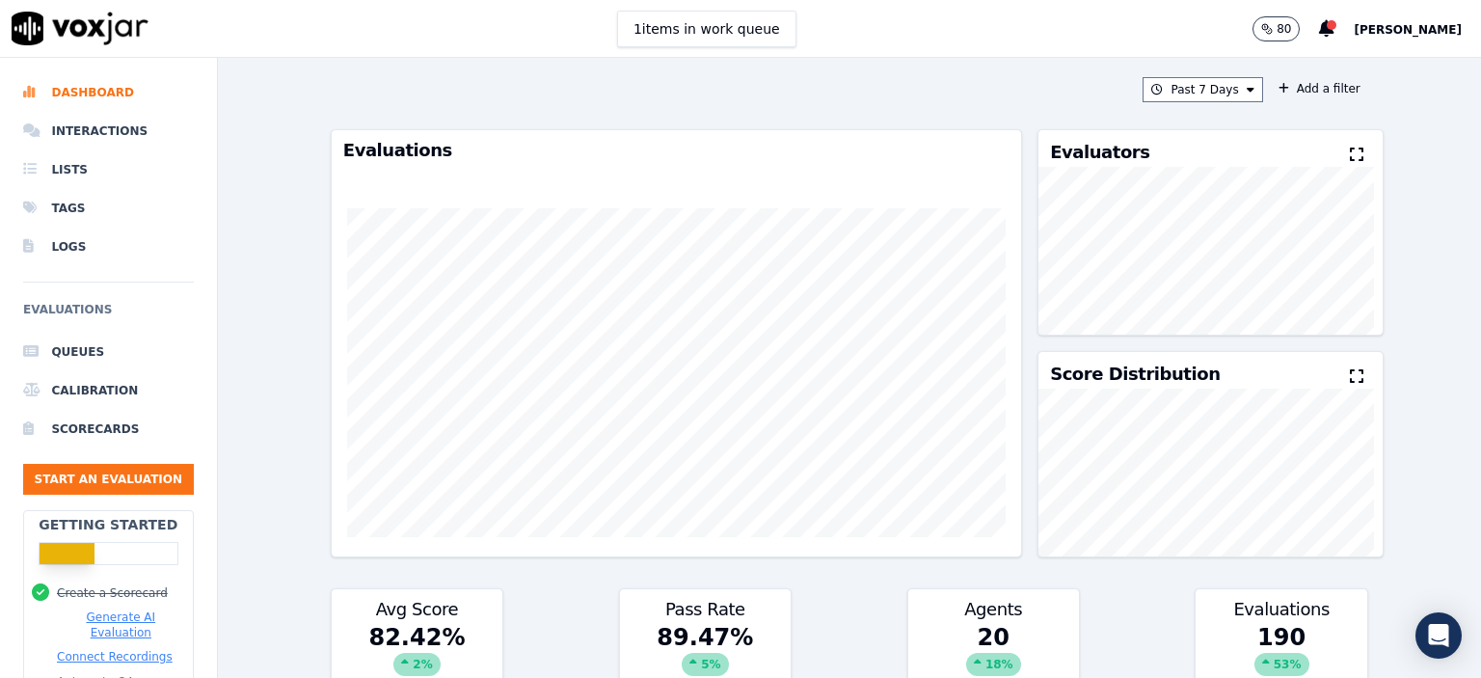
click at [1180, 73] on div "Past 7 Days Add a filter Evaluations Evaluators Score Distribution Avg Score 82…" at bounding box center [849, 368] width 1053 height 620
click at [1180, 89] on button "Past 7 Days" at bounding box center [1203, 89] width 120 height 25
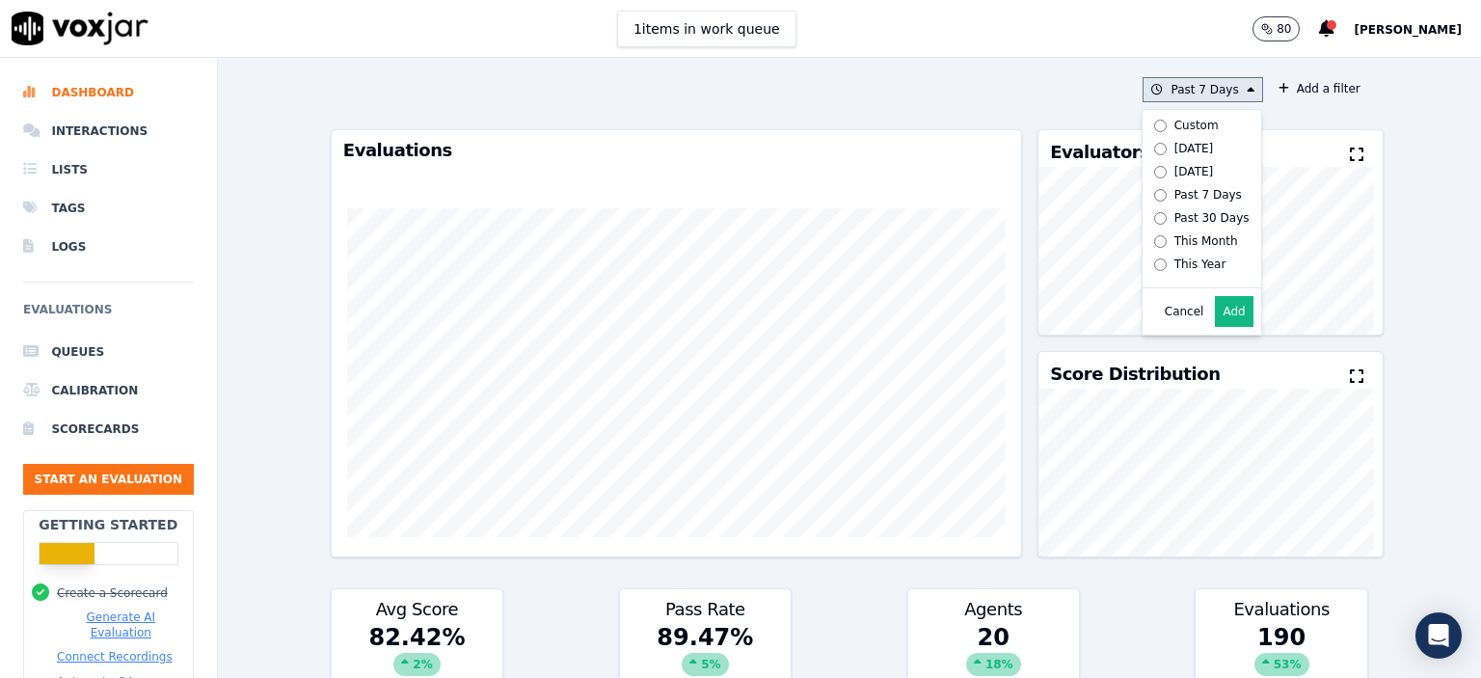
click at [1215, 317] on button "Add" at bounding box center [1234, 311] width 38 height 31
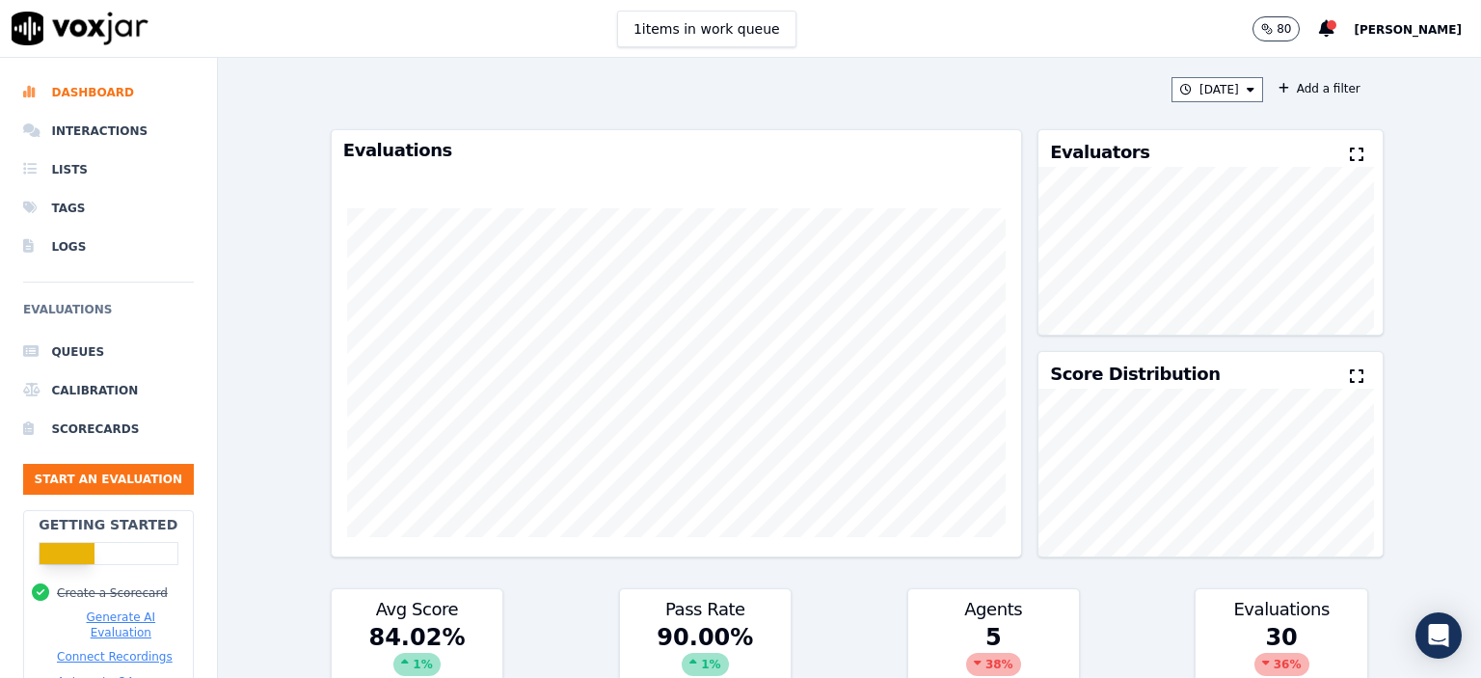
click at [1184, 103] on div "[DATE] Add a filter Evaluations Evaluators Score Distribution Avg Score 84.02 %…" at bounding box center [849, 368] width 1053 height 620
click at [1192, 91] on button "[DATE]" at bounding box center [1218, 89] width 92 height 25
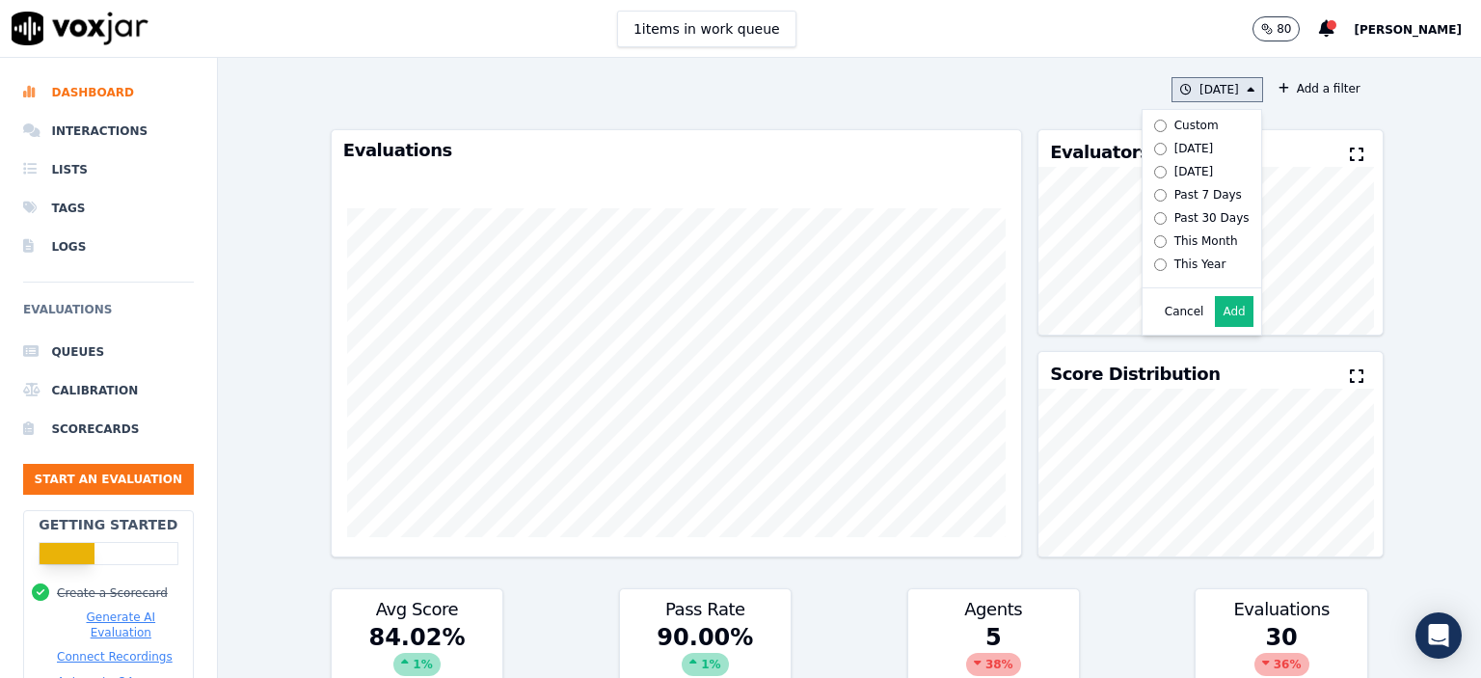
click at [1175, 119] on div "Custom" at bounding box center [1197, 125] width 44 height 15
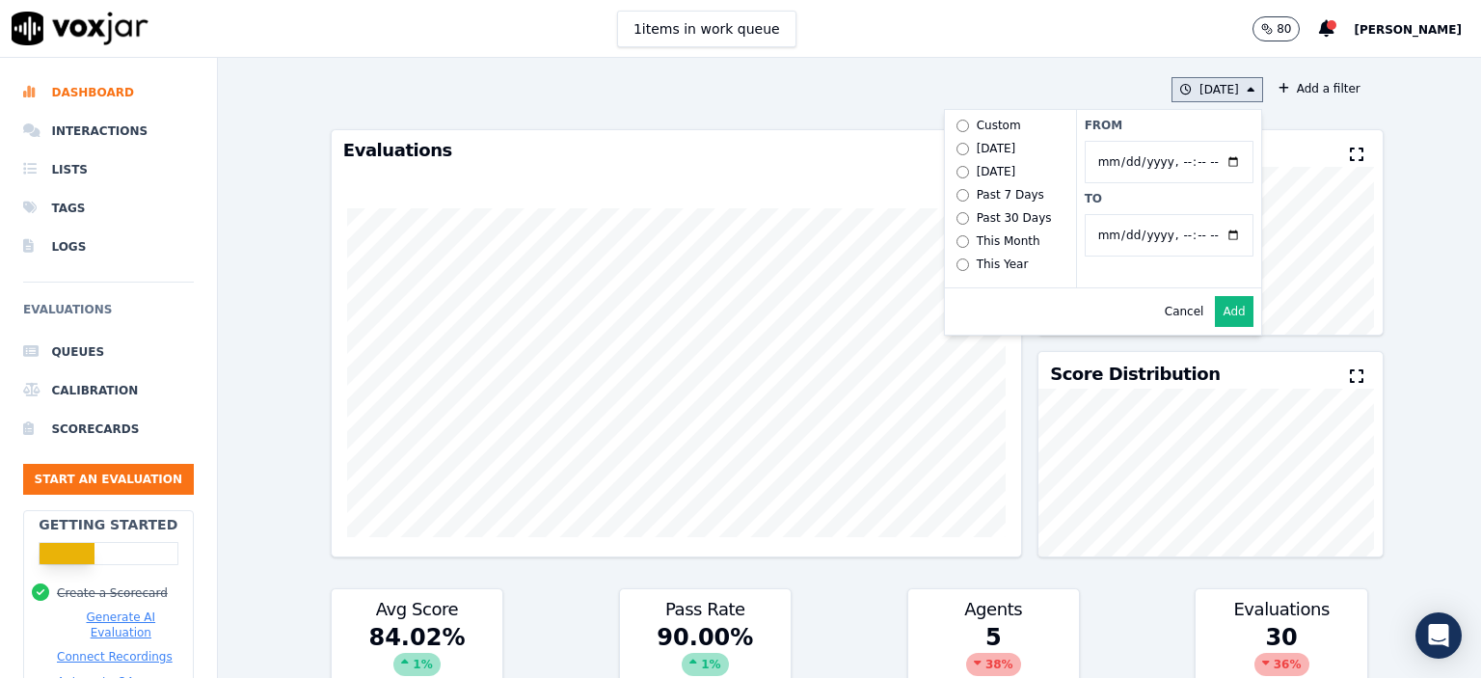
click at [1215, 81] on button "[DATE] Custom [DATE] [DATE] Past 7 Days Past 30 Days This Month This Year From …" at bounding box center [1218, 89] width 92 height 25
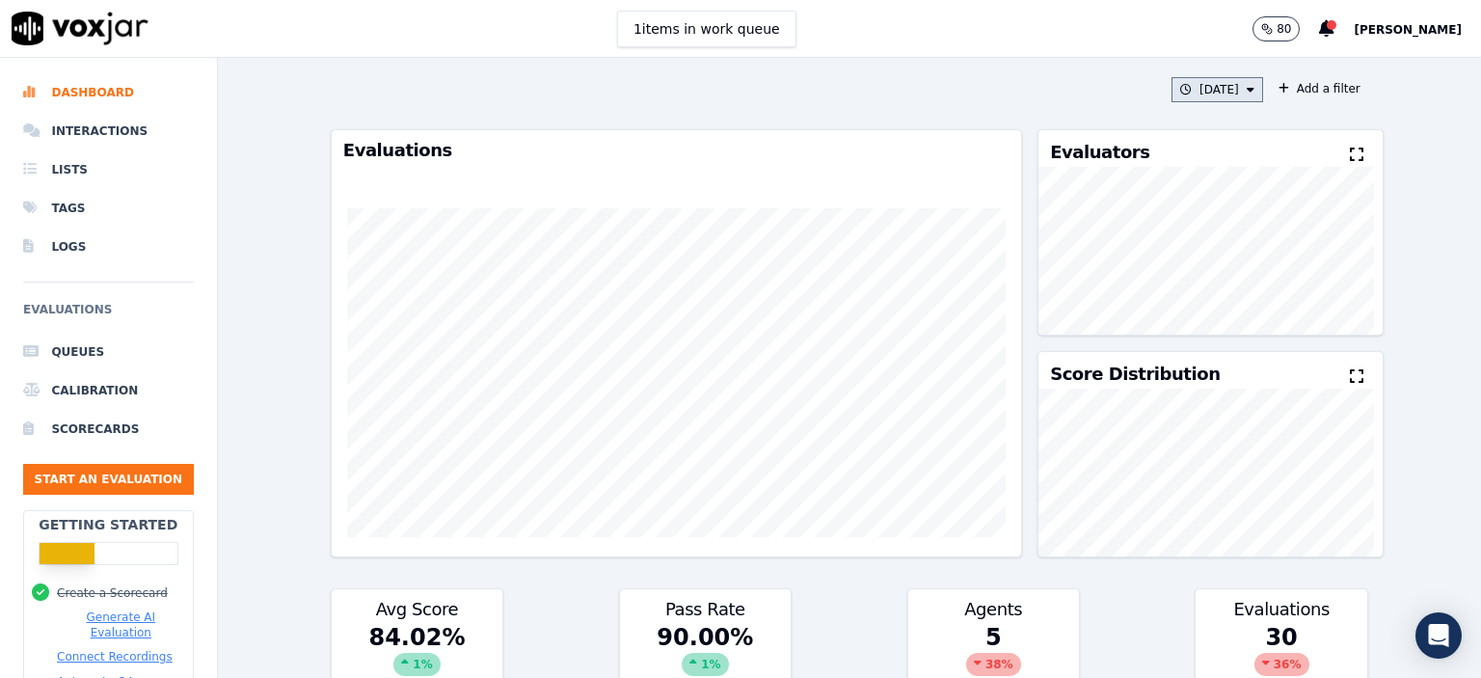
click at [1214, 77] on button "[DATE]" at bounding box center [1218, 89] width 92 height 25
click at [1175, 196] on div "Past 7 Days" at bounding box center [1209, 194] width 68 height 15
click at [1215, 327] on button "Add" at bounding box center [1234, 311] width 38 height 31
